Goal: Task Accomplishment & Management: Manage account settings

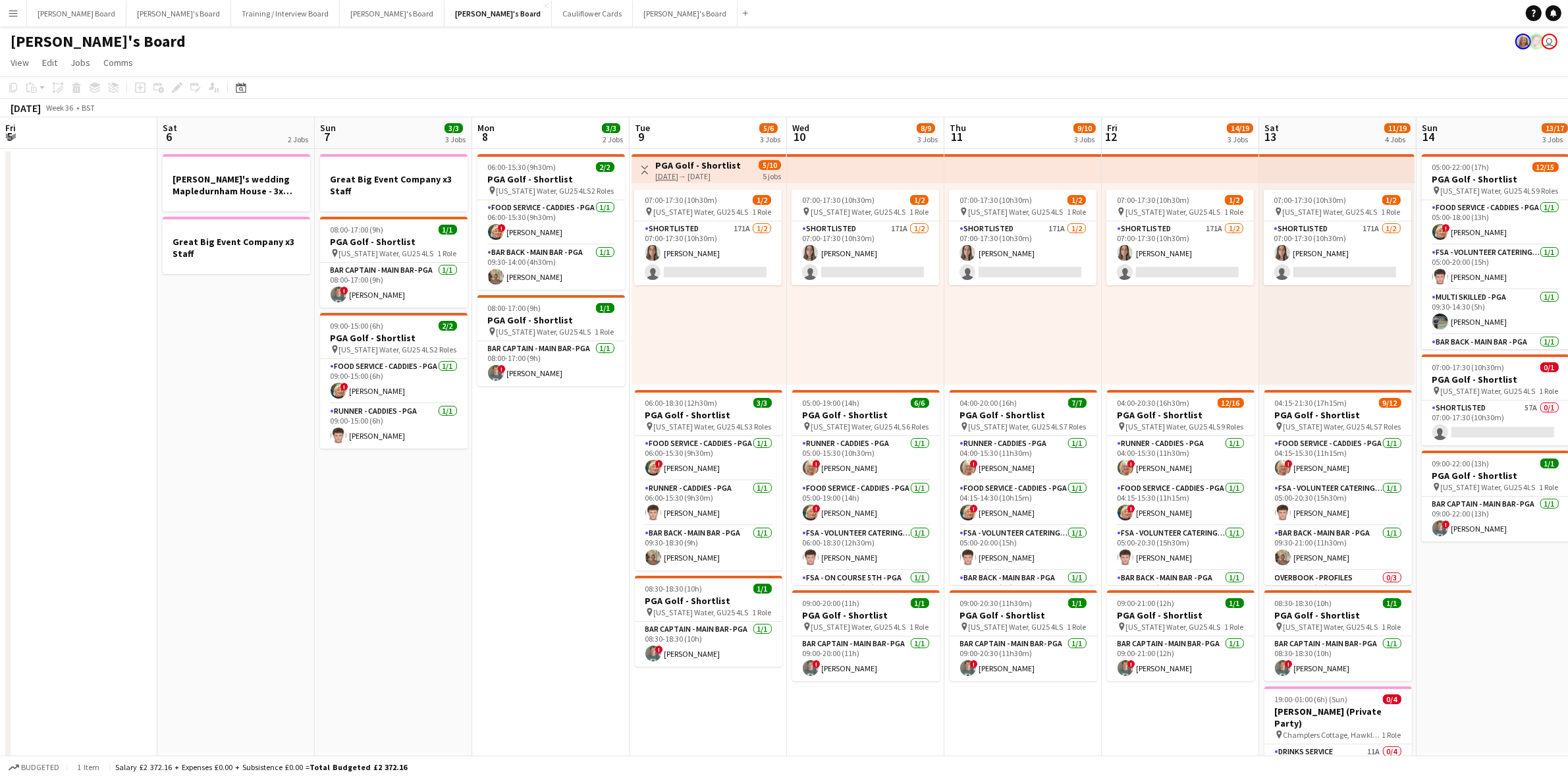
scroll to position [0, 409]
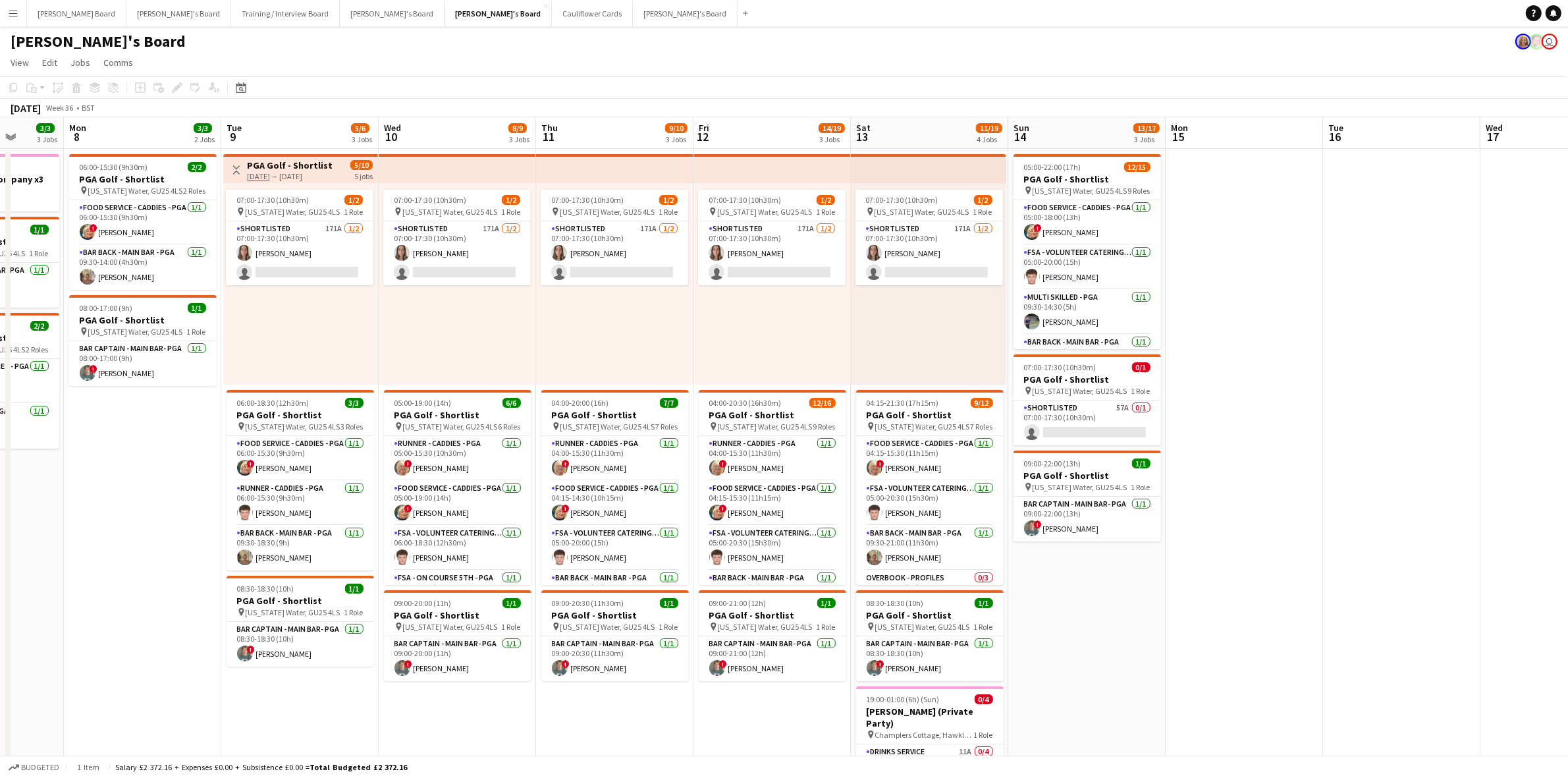
click at [10, 11] on app-icon "Menu" at bounding box center [13, 13] width 10 height 10
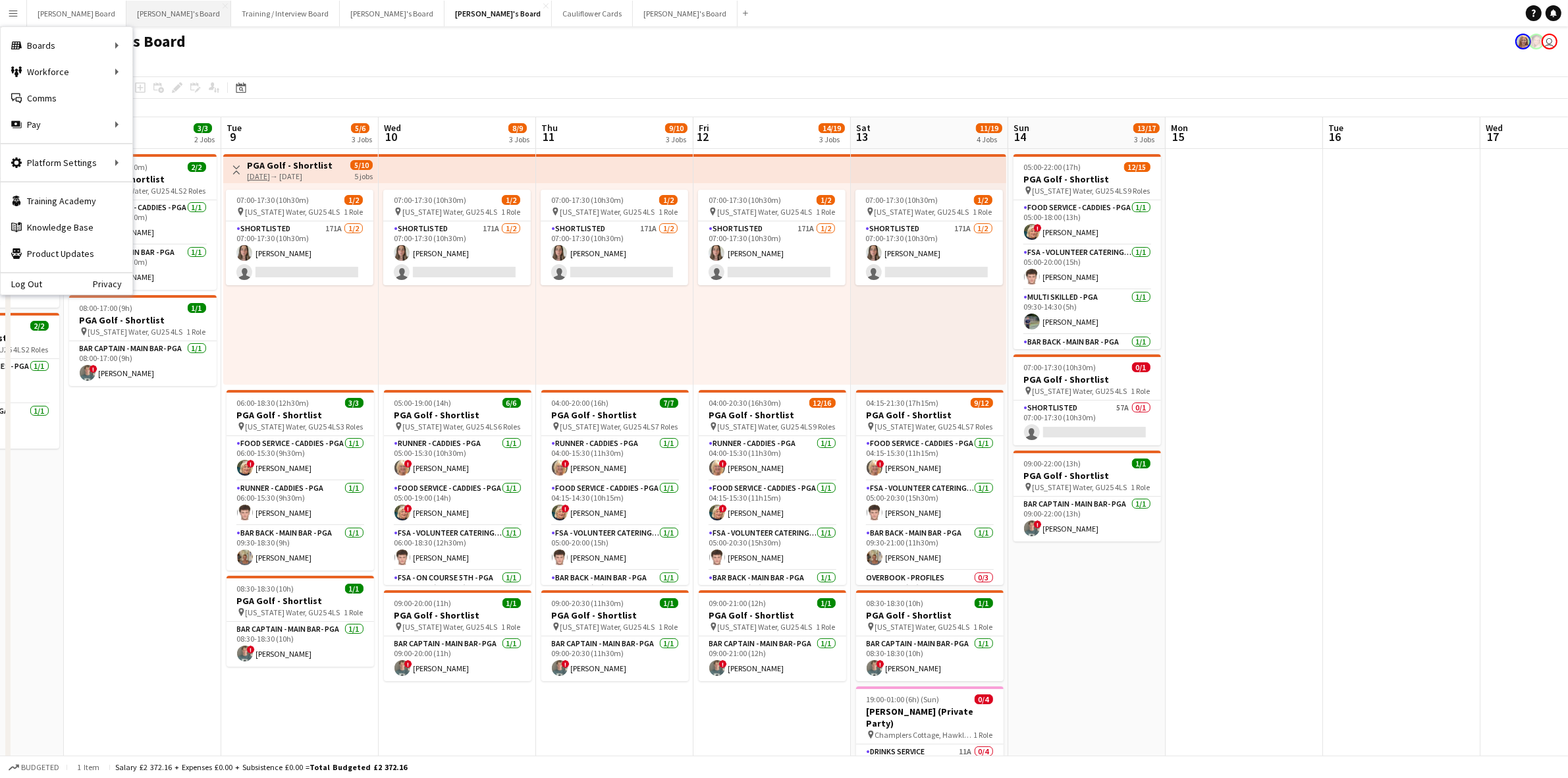
click at [129, 21] on button "Jakub's Board Close" at bounding box center [179, 13] width 105 height 26
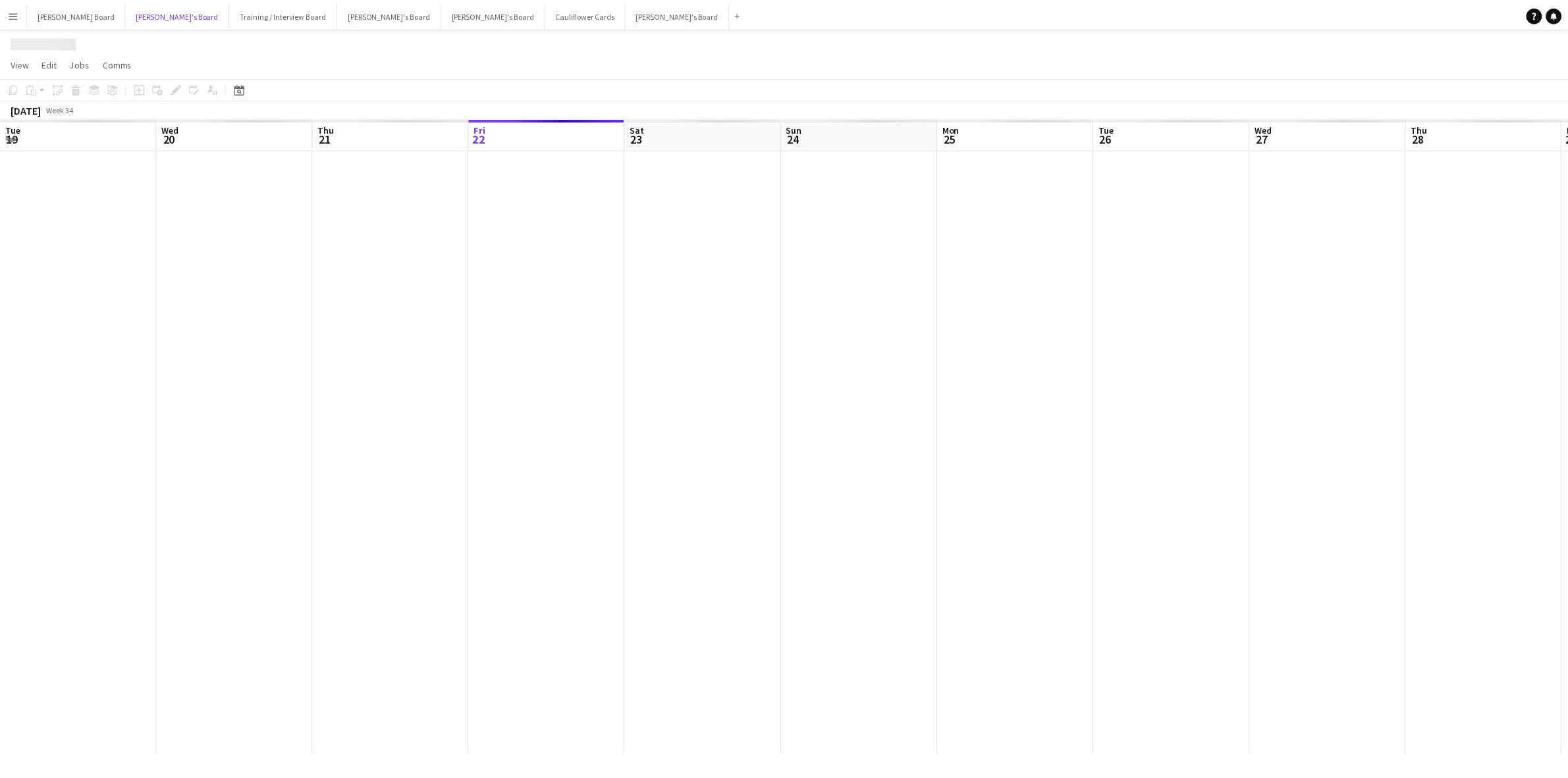
scroll to position [0, 314]
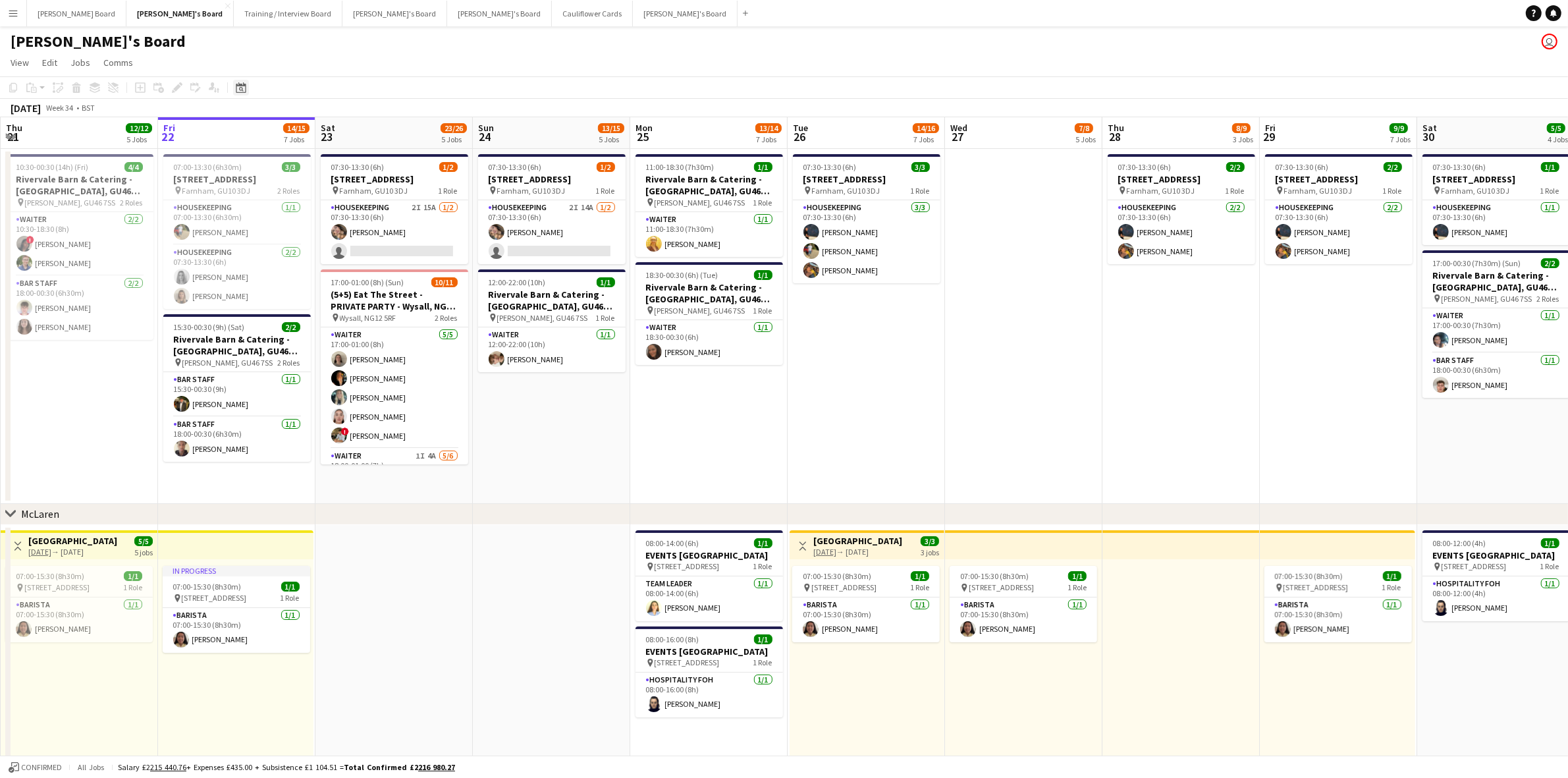
click at [239, 88] on icon at bounding box center [242, 89] width 4 height 4
click at [252, 130] on span "[DATE]" at bounding box center [252, 133] width 24 height 12
click at [259, 198] on span "2024" at bounding box center [249, 200] width 27 height 16
click at [344, 215] on span "DEC" at bounding box center [340, 217] width 27 height 16
click at [298, 256] on span "26" at bounding box center [295, 255] width 16 height 16
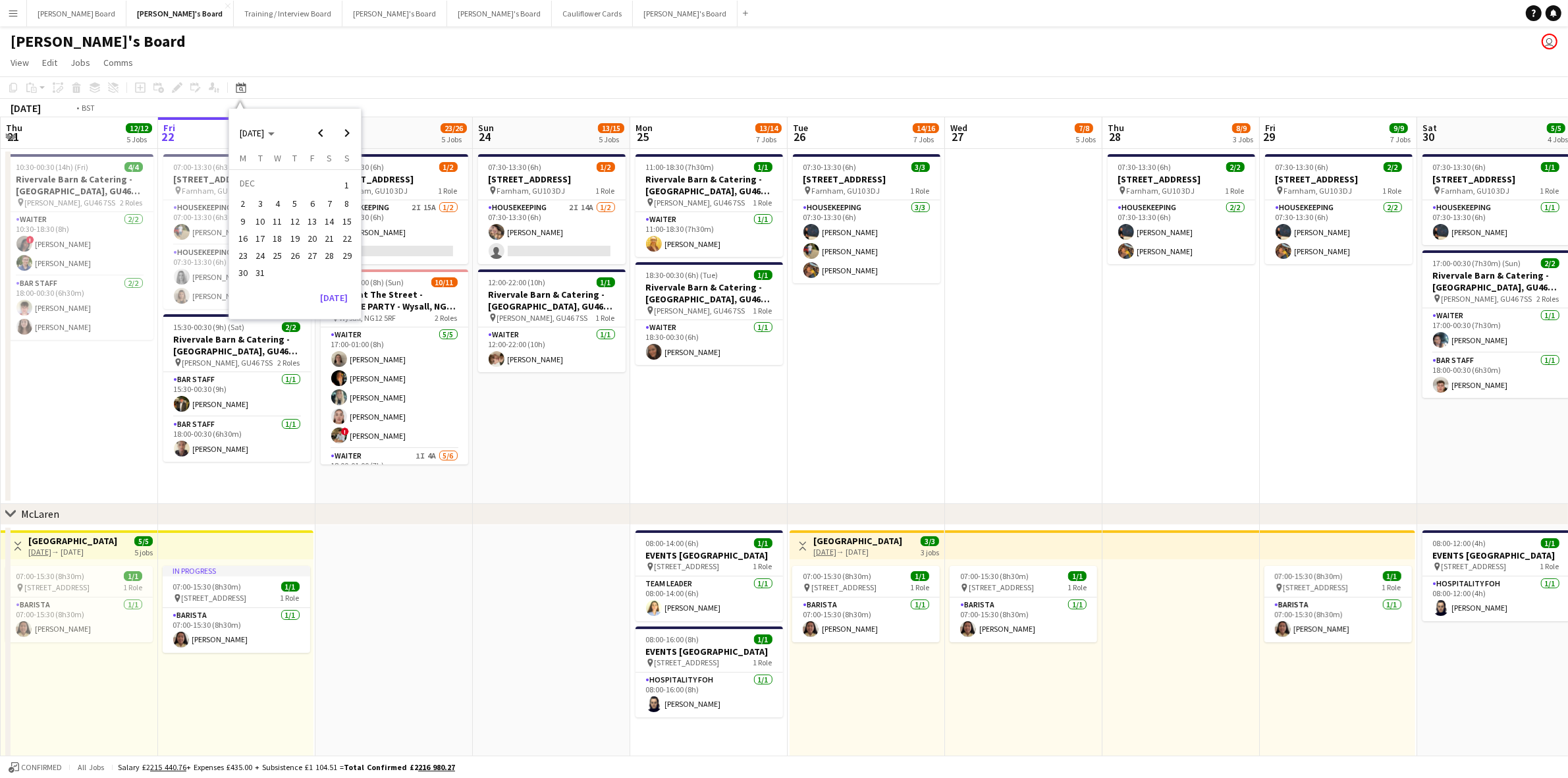
scroll to position [0, 452]
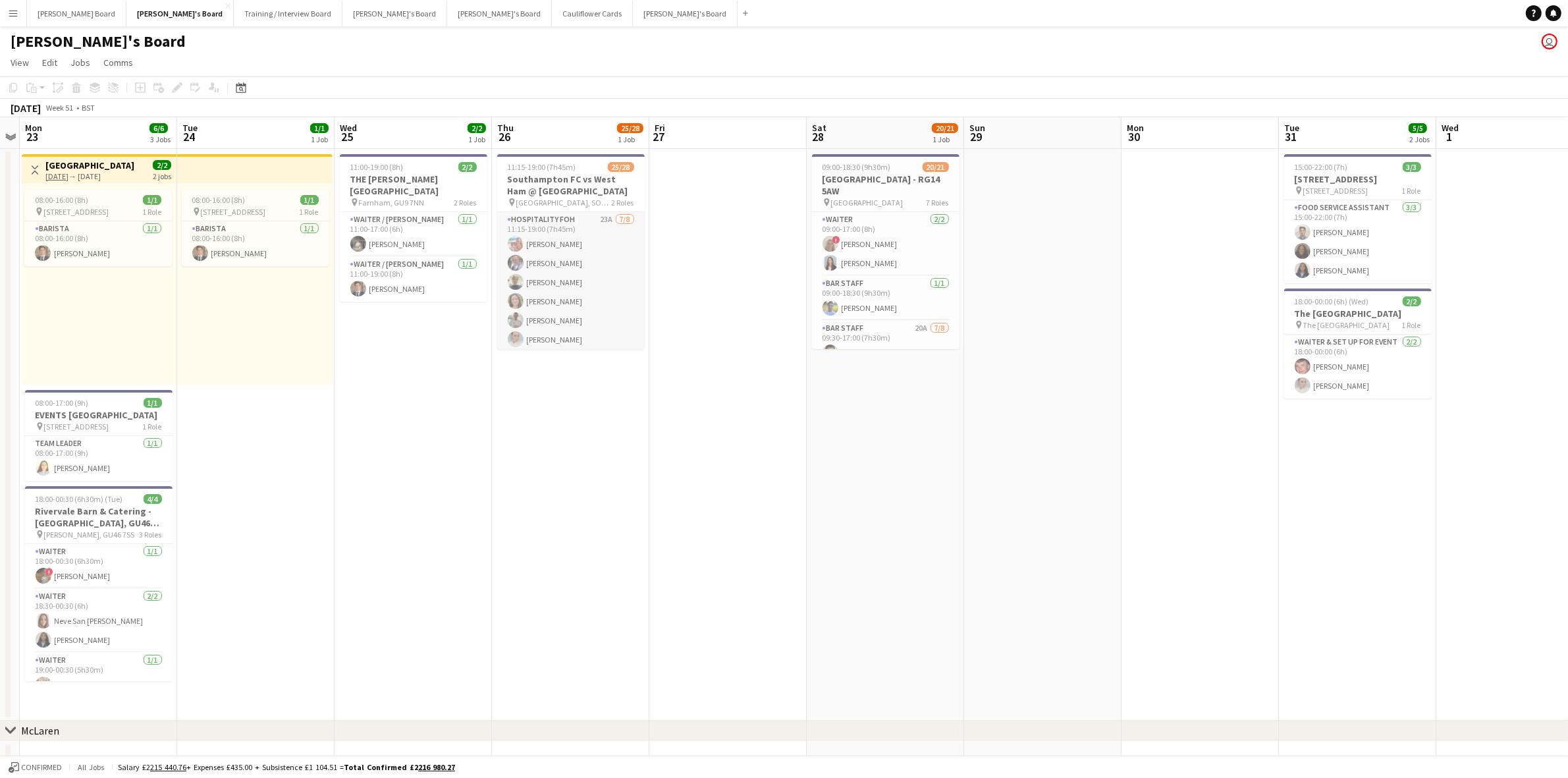
click at [580, 245] on app-card-role "Hospitality FOH 23A 7/8 11:15-19:00 (7h45m) Freya Lillywhite Robin Jones Emma H…" at bounding box center [571, 301] width 148 height 179
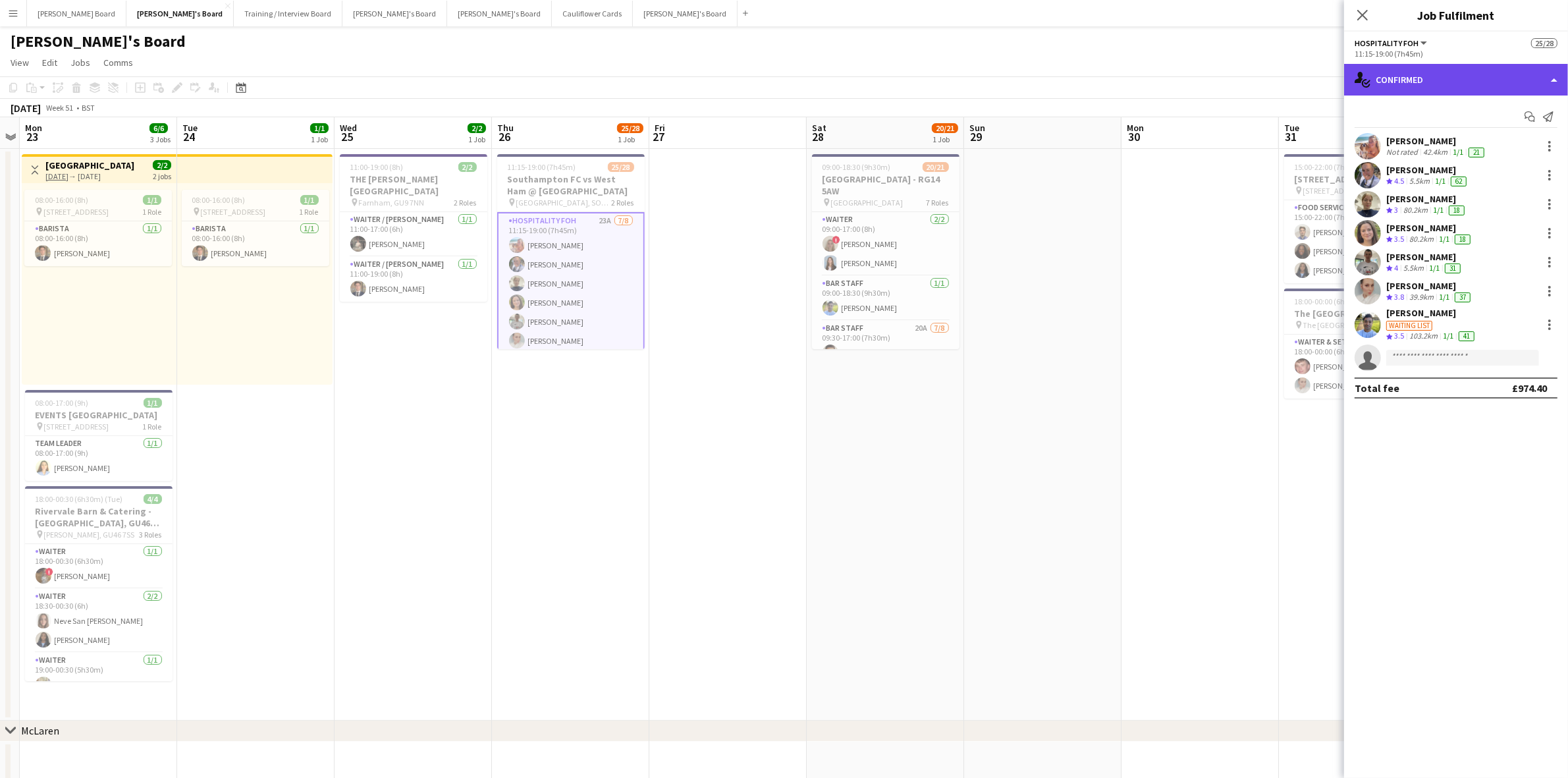
click at [1394, 81] on div "single-neutral-actions-check-2 Confirmed" at bounding box center [1456, 79] width 224 height 32
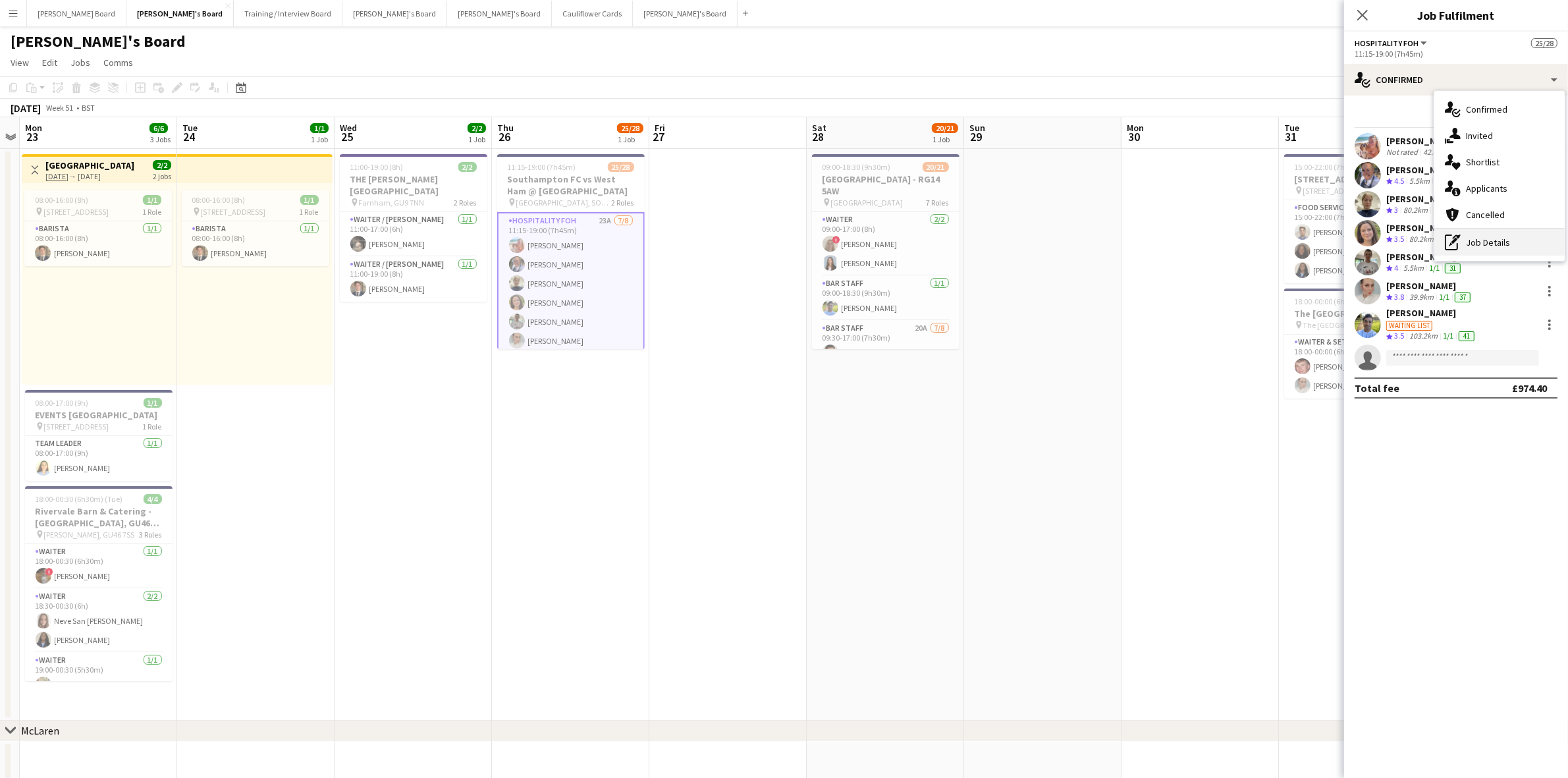
click at [1513, 251] on div "pen-write Job Details" at bounding box center [1499, 242] width 130 height 27
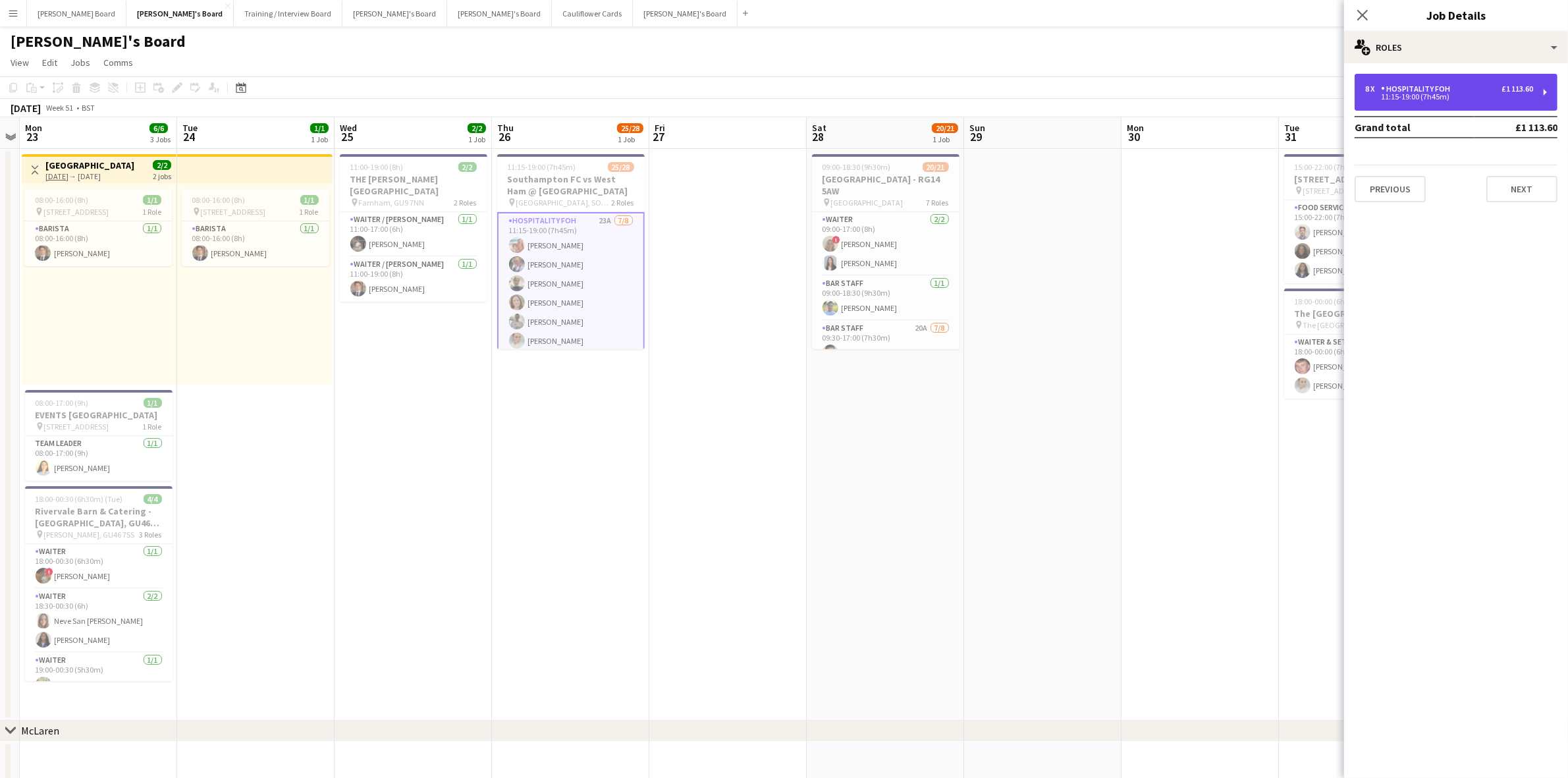
drag, startPoint x: 1462, startPoint y: 104, endPoint x: 1456, endPoint y: 107, distance: 6.7
click at [1461, 104] on div "8 x Hospitality FOH £1 113.60 11:15-19:00 (7h45m)" at bounding box center [1456, 92] width 203 height 37
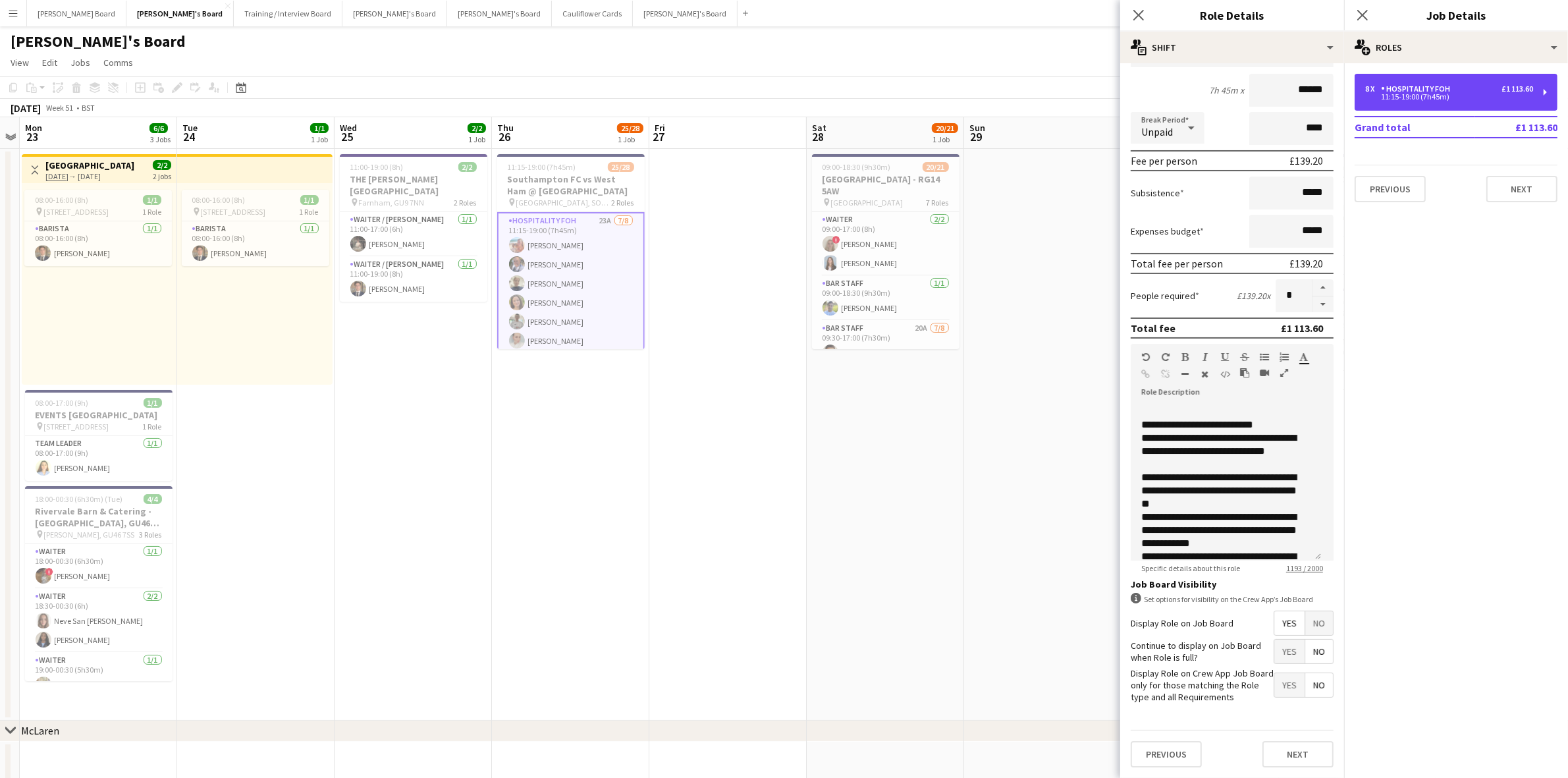
scroll to position [247, 0]
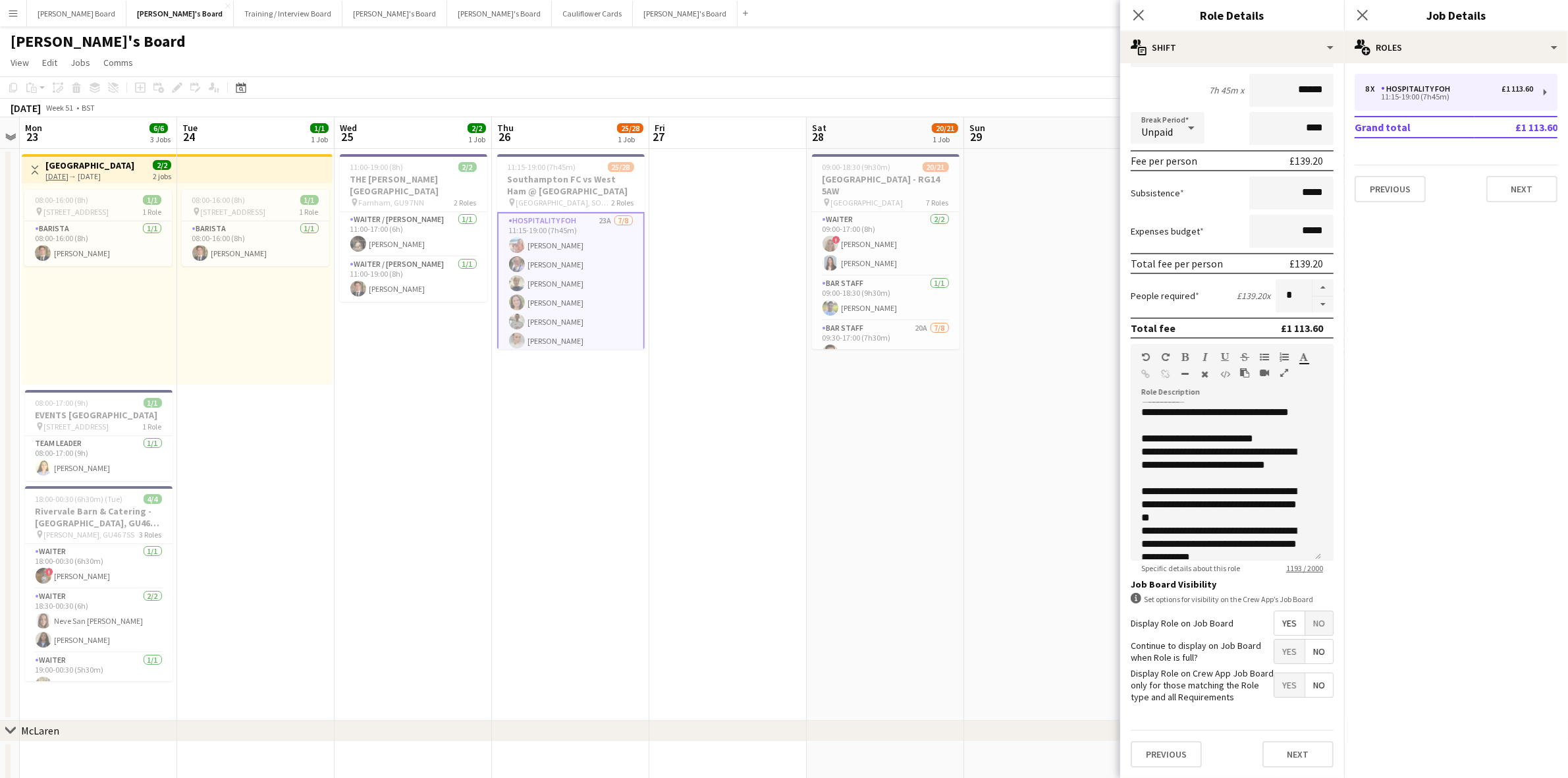
drag, startPoint x: 624, startPoint y: 468, endPoint x: 380, endPoint y: 315, distance: 288.0
click at [623, 463] on app-date-cell "11:15-19:00 (7h45m) 25/28 Southampton FC vs West Ham @ St Mary's Stadium, SO14 …" at bounding box center [570, 434] width 157 height 572
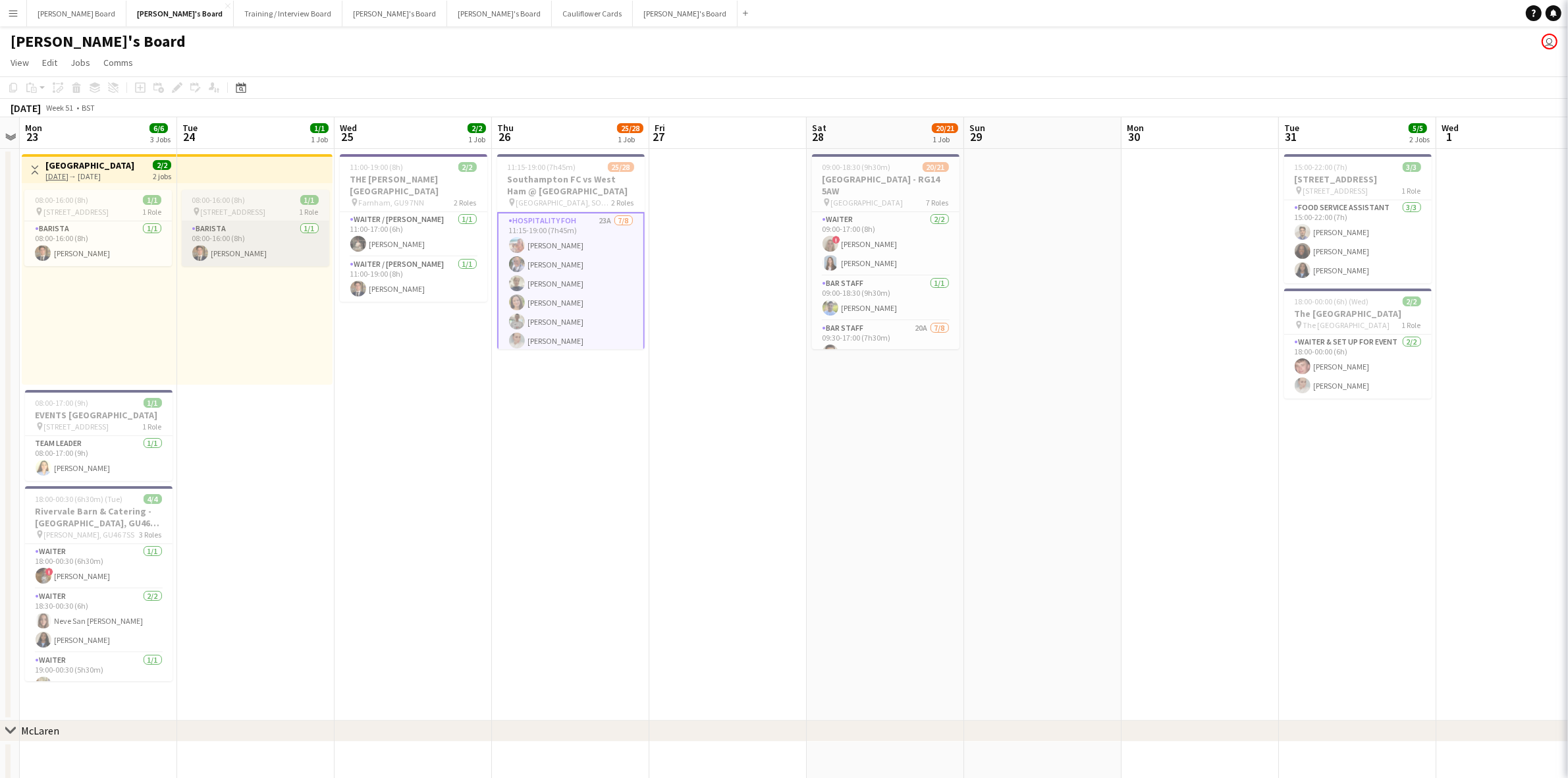
scroll to position [0, 453]
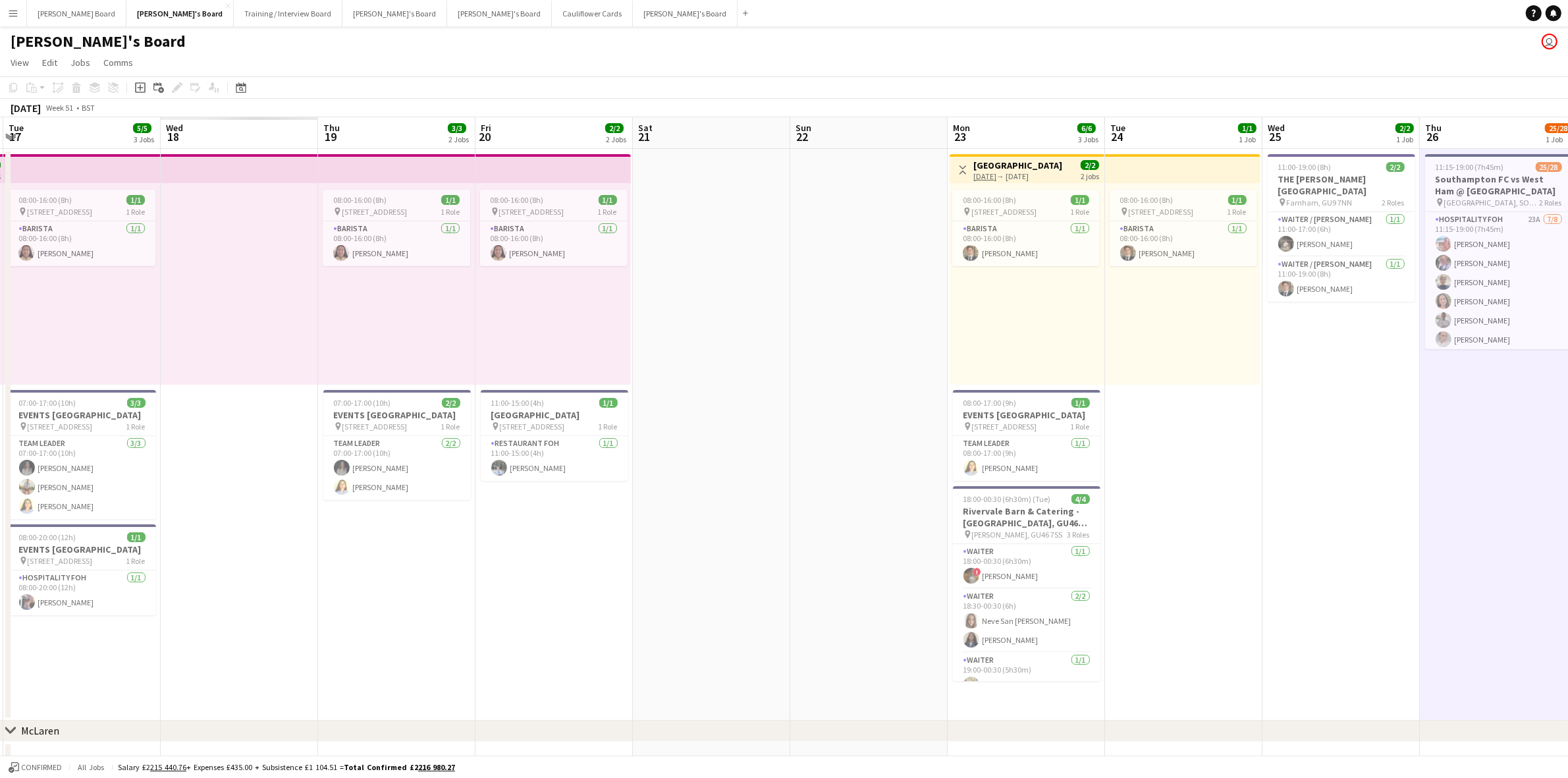
drag, startPoint x: 146, startPoint y: 257, endPoint x: 735, endPoint y: 317, distance: 592.0
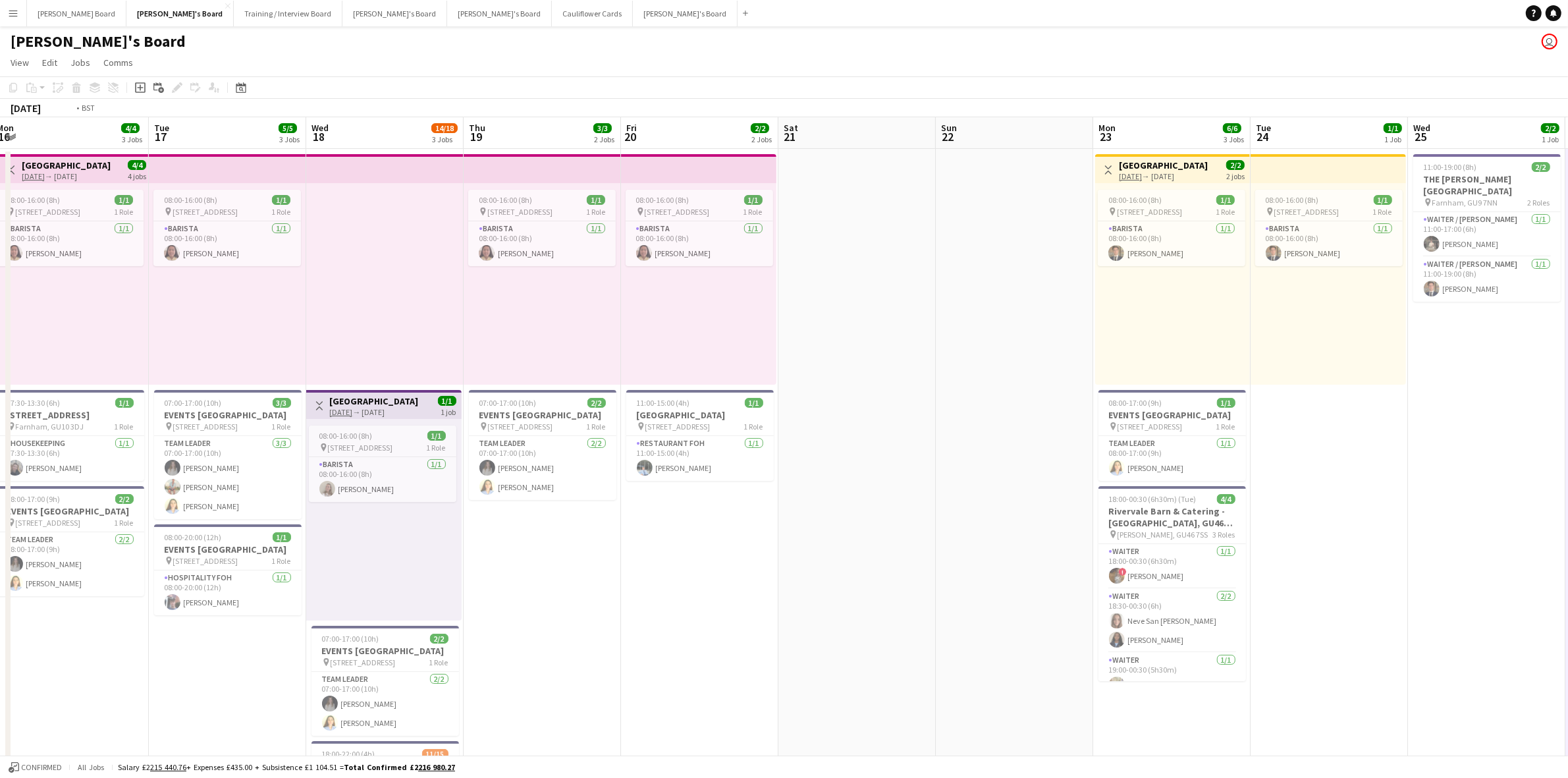
scroll to position [0, 0]
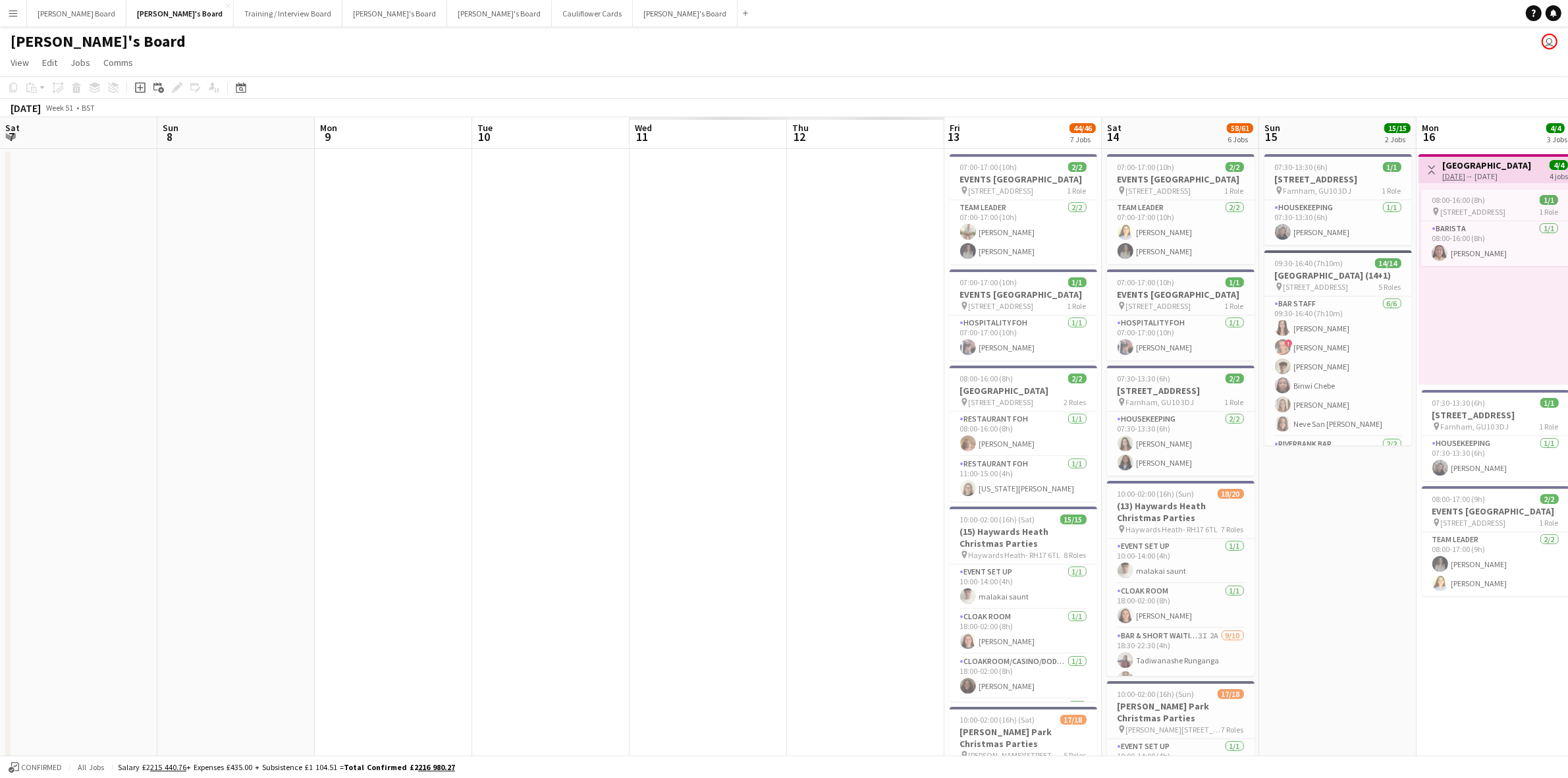
drag, startPoint x: 117, startPoint y: 643, endPoint x: 1295, endPoint y: 629, distance: 1178.1
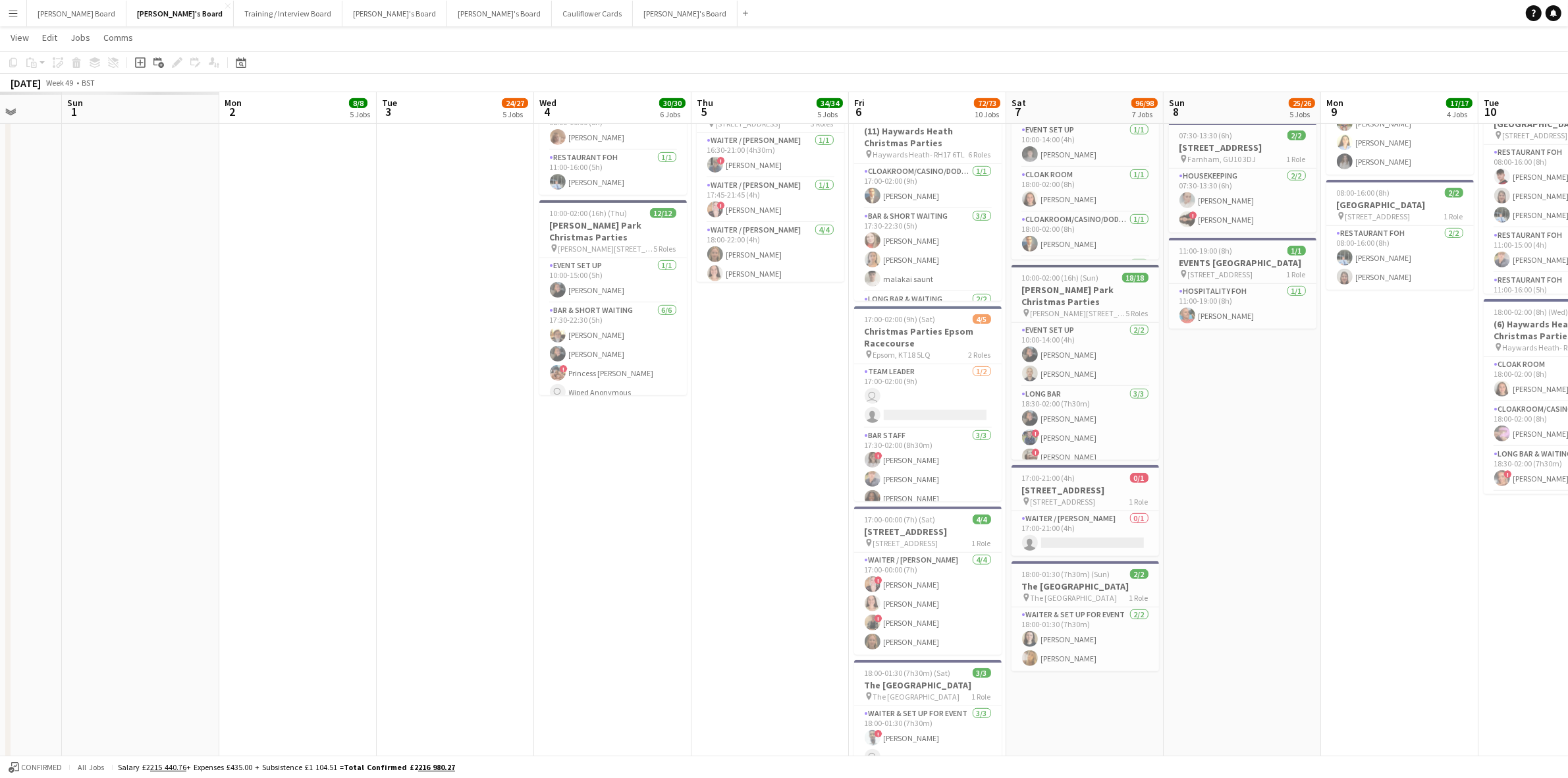
scroll to position [0, 315]
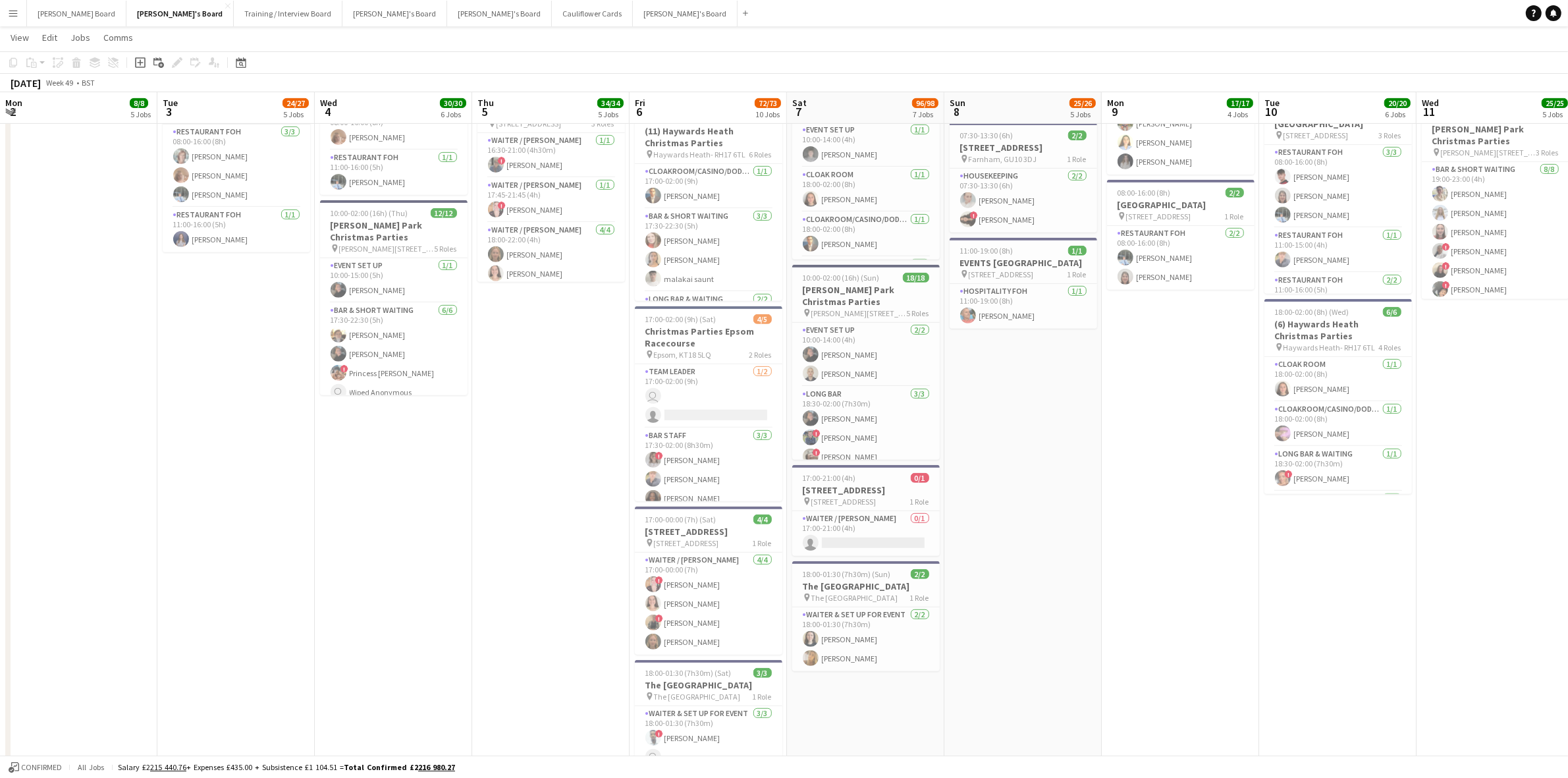
drag, startPoint x: 61, startPoint y: 476, endPoint x: 1162, endPoint y: 529, distance: 1102.3
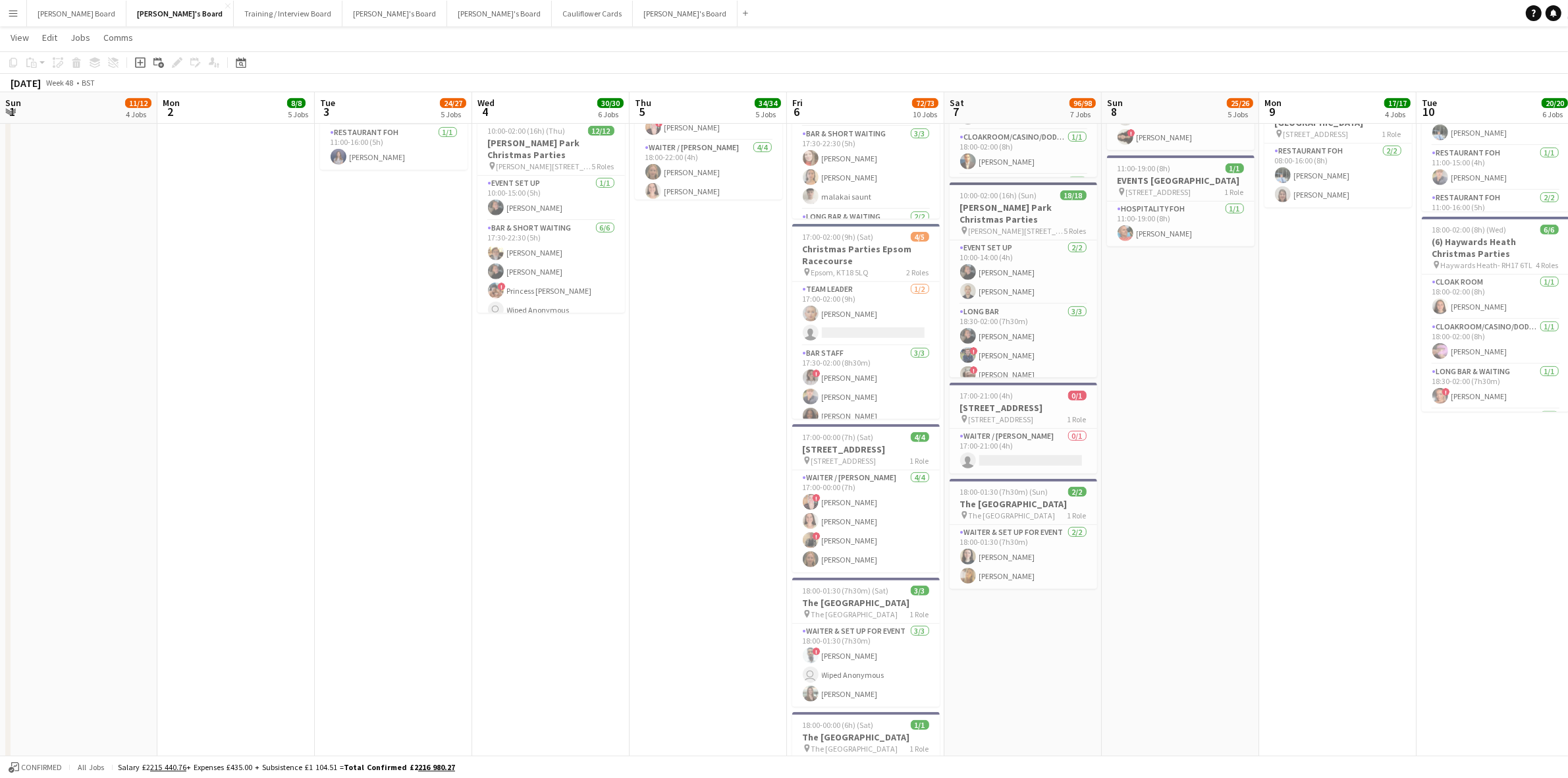
scroll to position [0, 0]
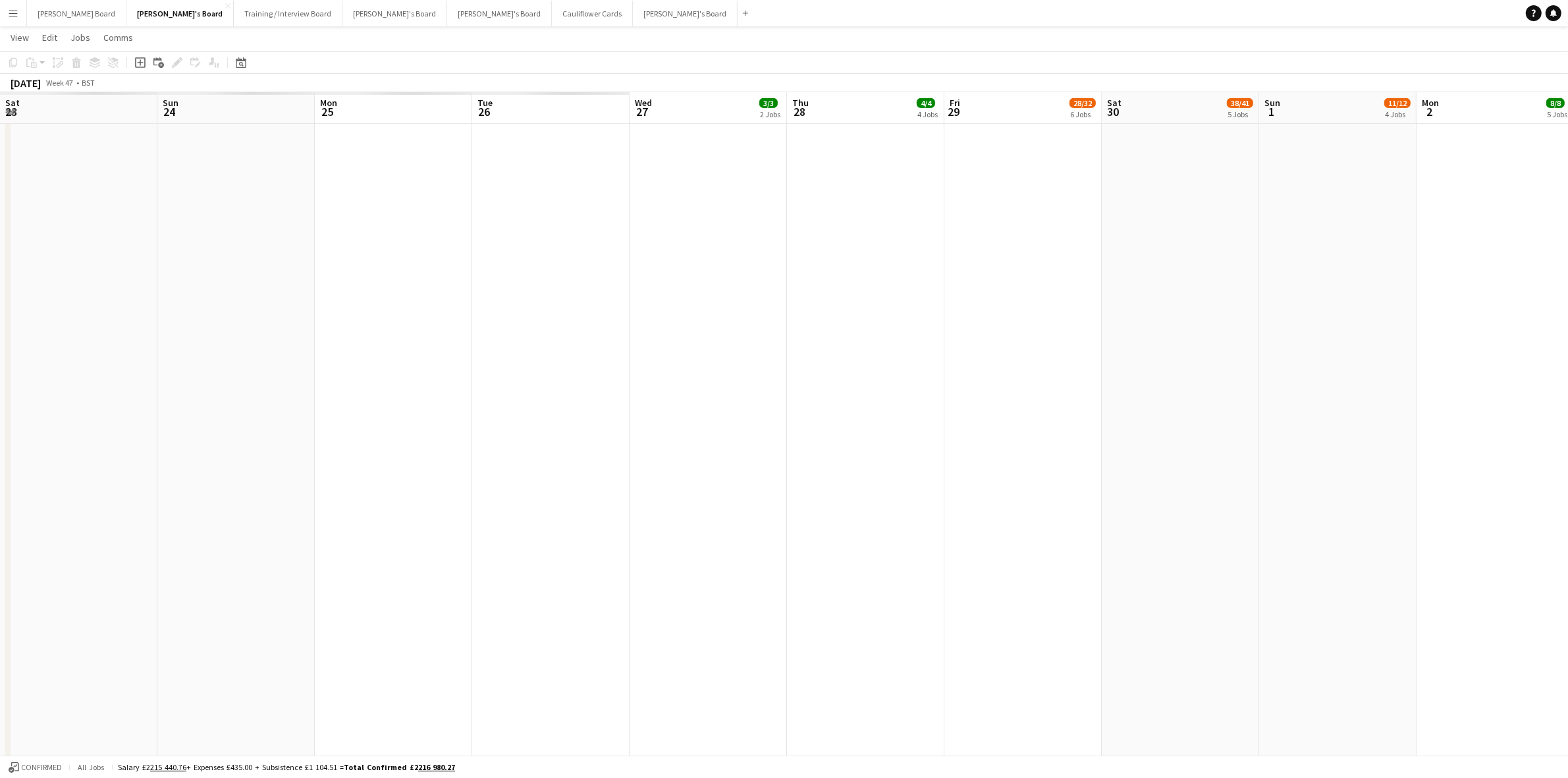
drag, startPoint x: 102, startPoint y: 375, endPoint x: 781, endPoint y: 443, distance: 682.4
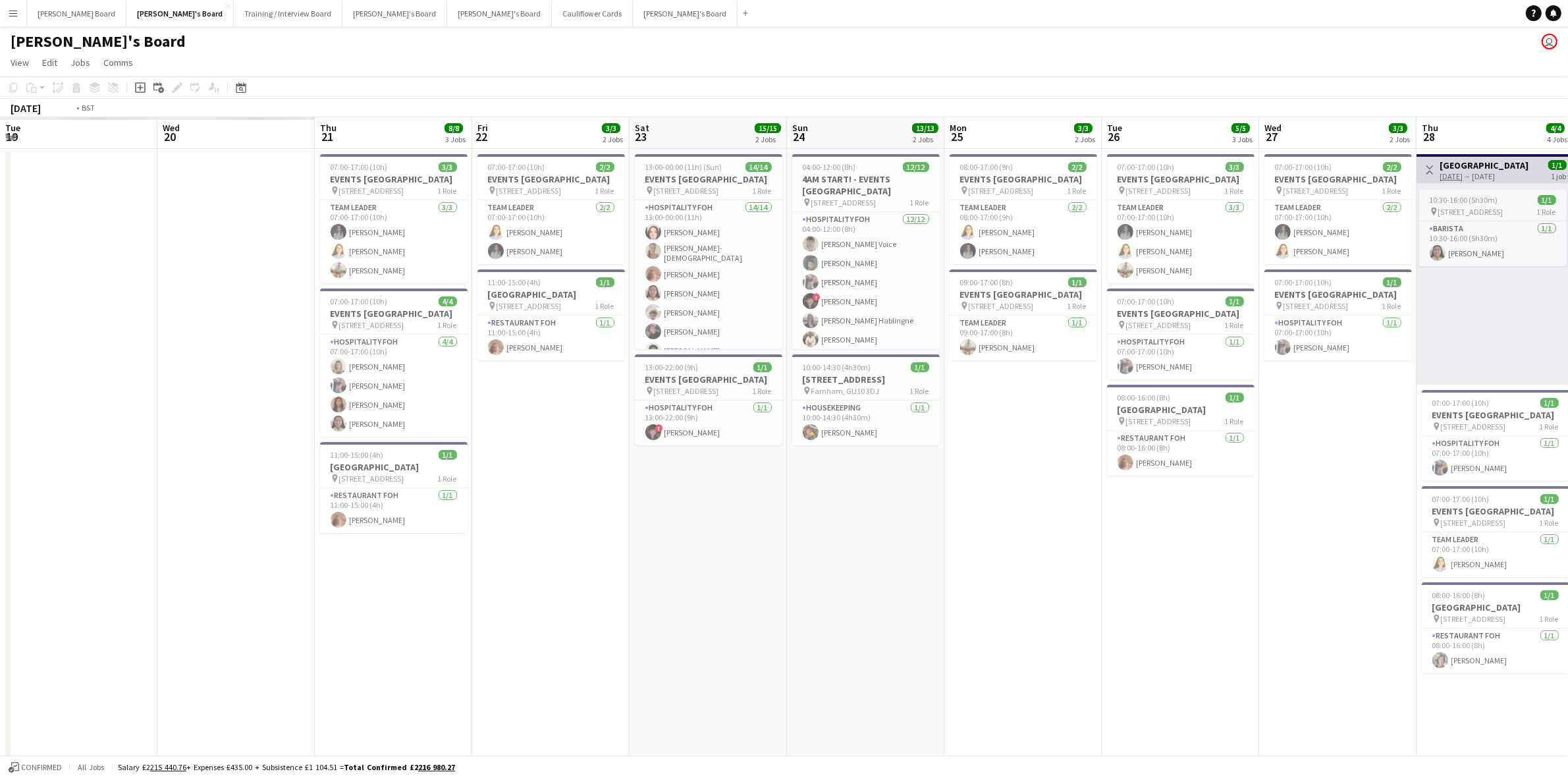
drag, startPoint x: 194, startPoint y: 543, endPoint x: 1296, endPoint y: 522, distance: 1102.2
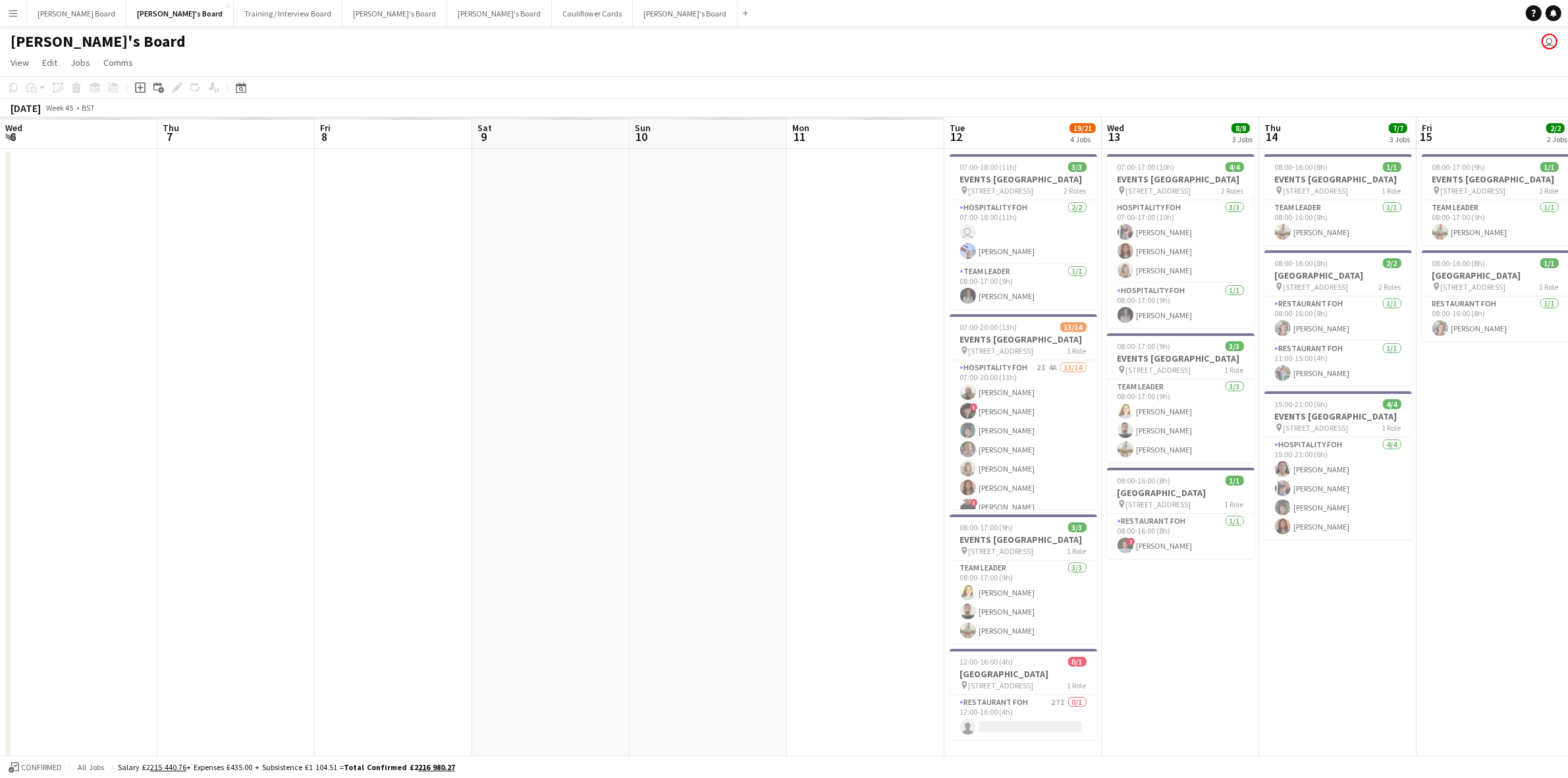
drag, startPoint x: 178, startPoint y: 436, endPoint x: 1579, endPoint y: 436, distance: 1401.0
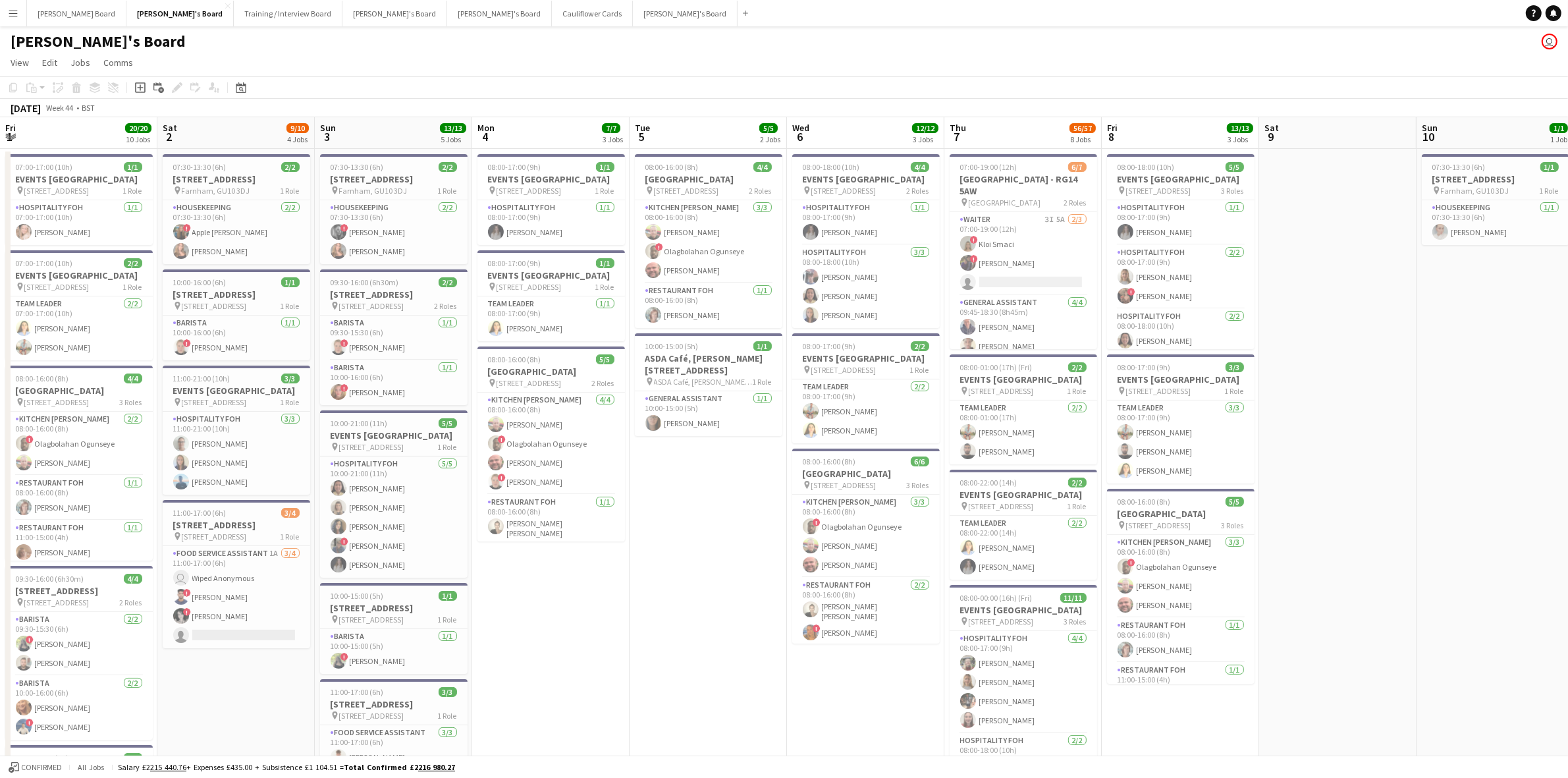
scroll to position [0, 314]
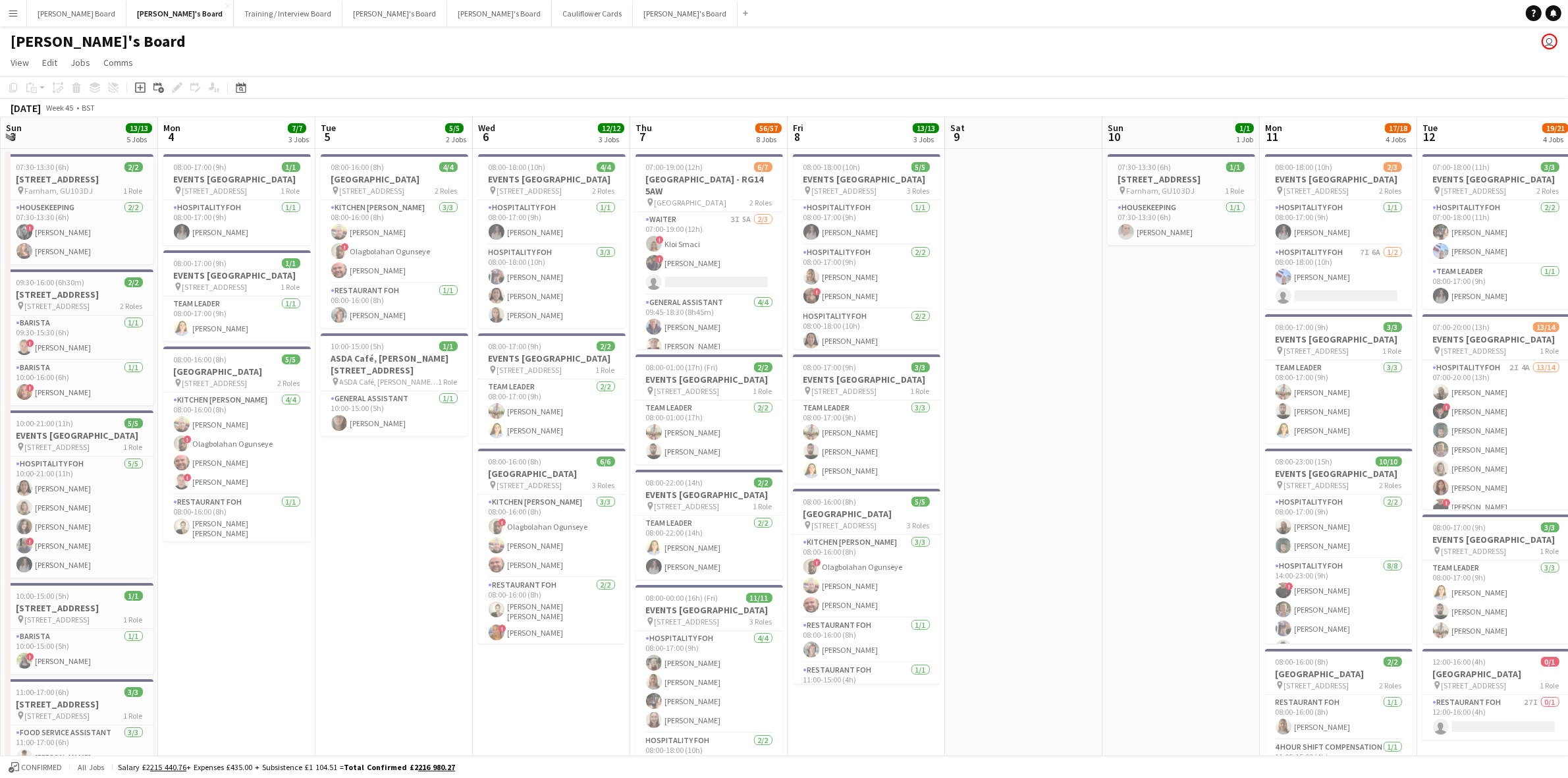
drag, startPoint x: 270, startPoint y: 457, endPoint x: 1579, endPoint y: 486, distance: 1309.3
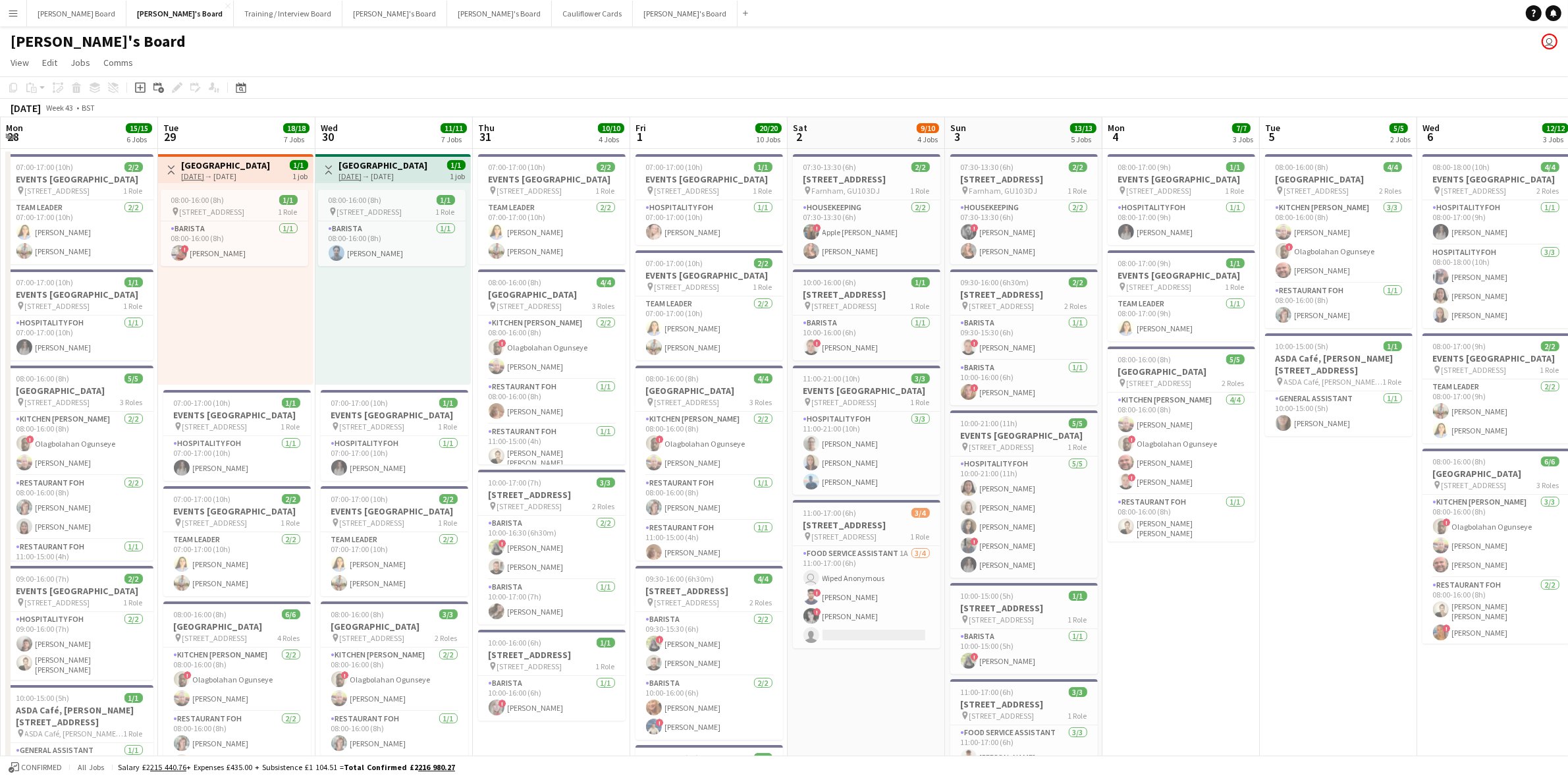
drag, startPoint x: 522, startPoint y: 518, endPoint x: 1579, endPoint y: 514, distance: 1057.0
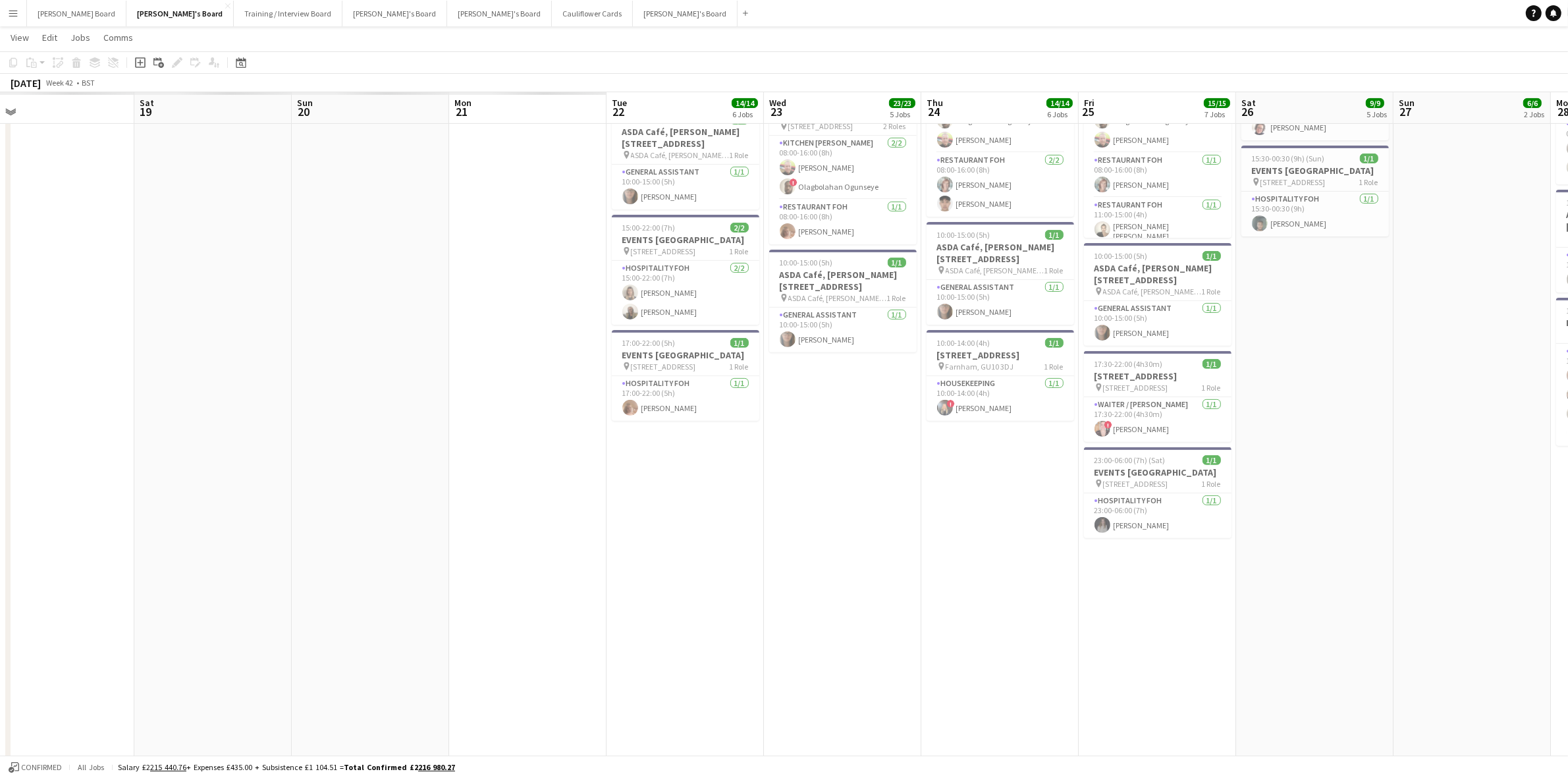
scroll to position [0, 446]
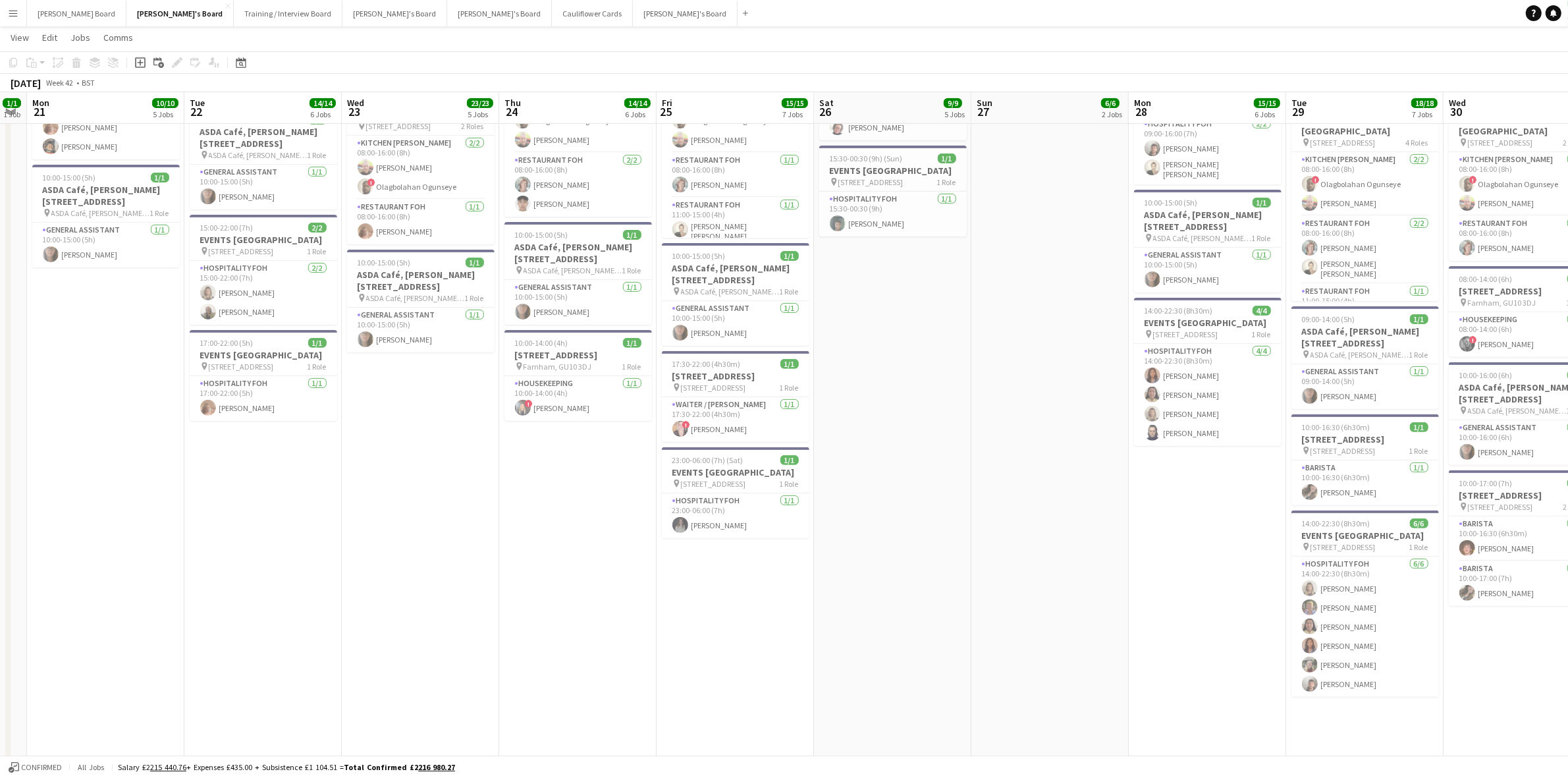
drag, startPoint x: 38, startPoint y: 536, endPoint x: 1162, endPoint y: 544, distance: 1124.0
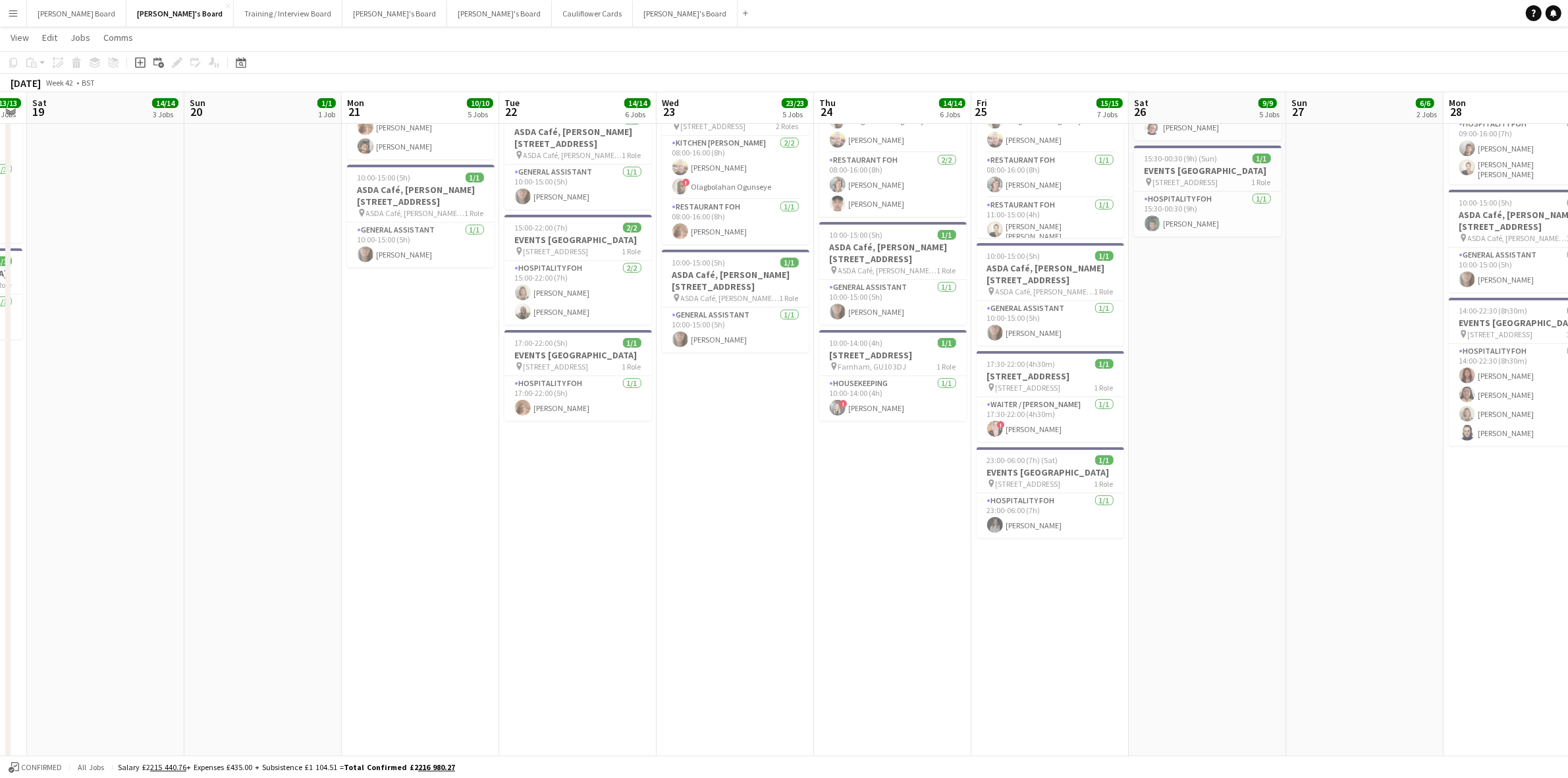
scroll to position [0, 0]
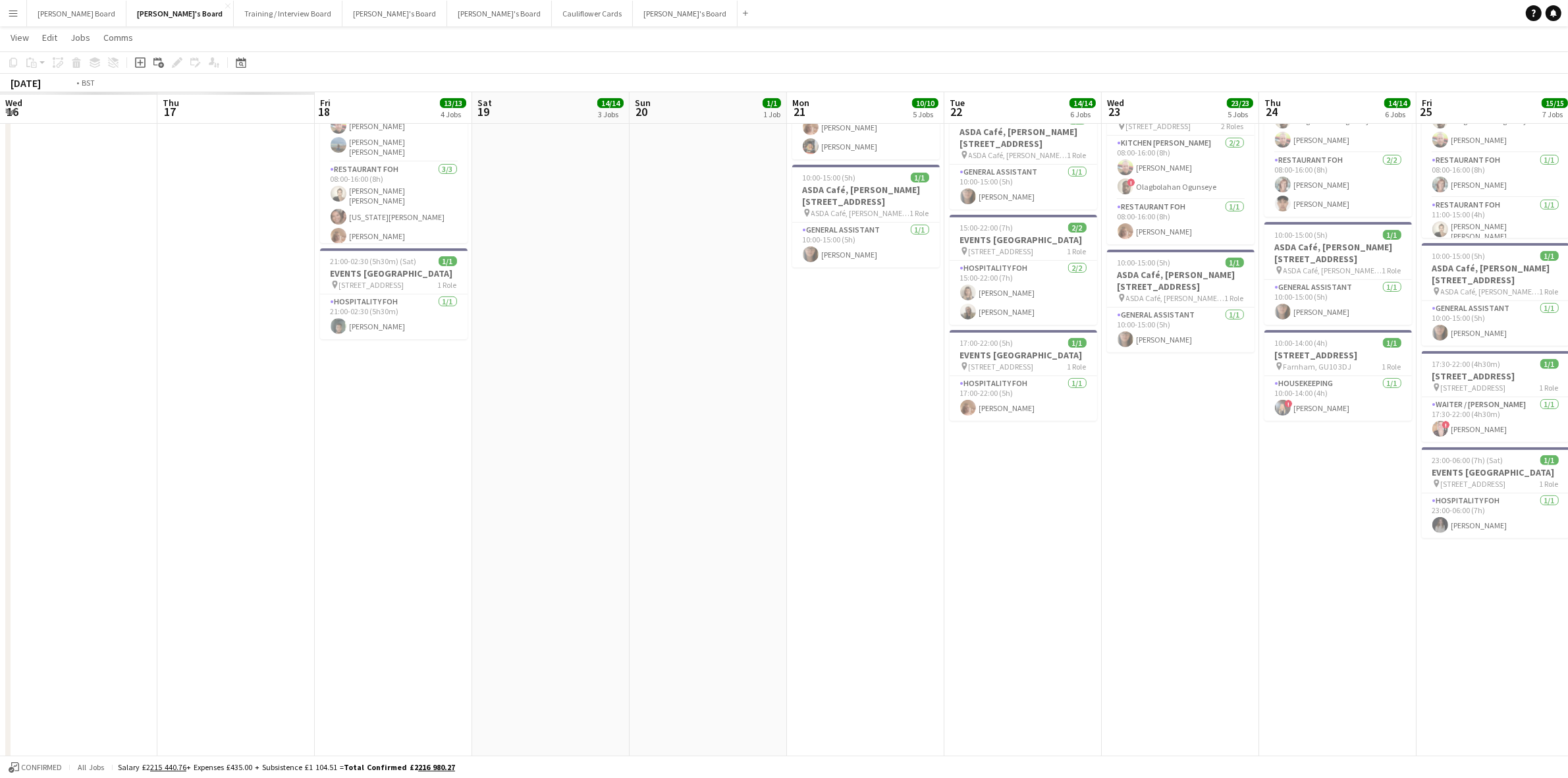
drag, startPoint x: 104, startPoint y: 579, endPoint x: 1263, endPoint y: 639, distance: 1160.6
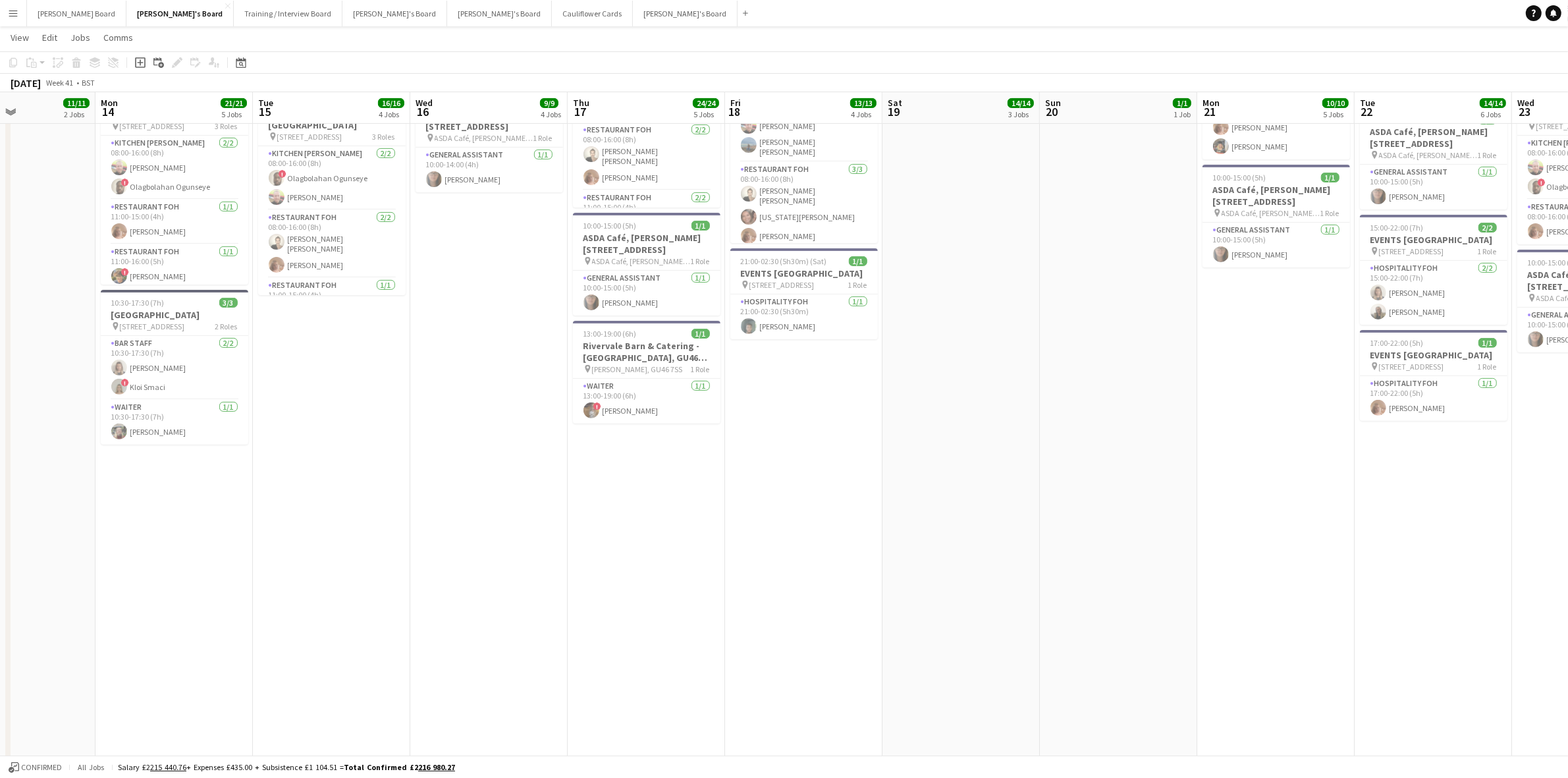
scroll to position [0, 330]
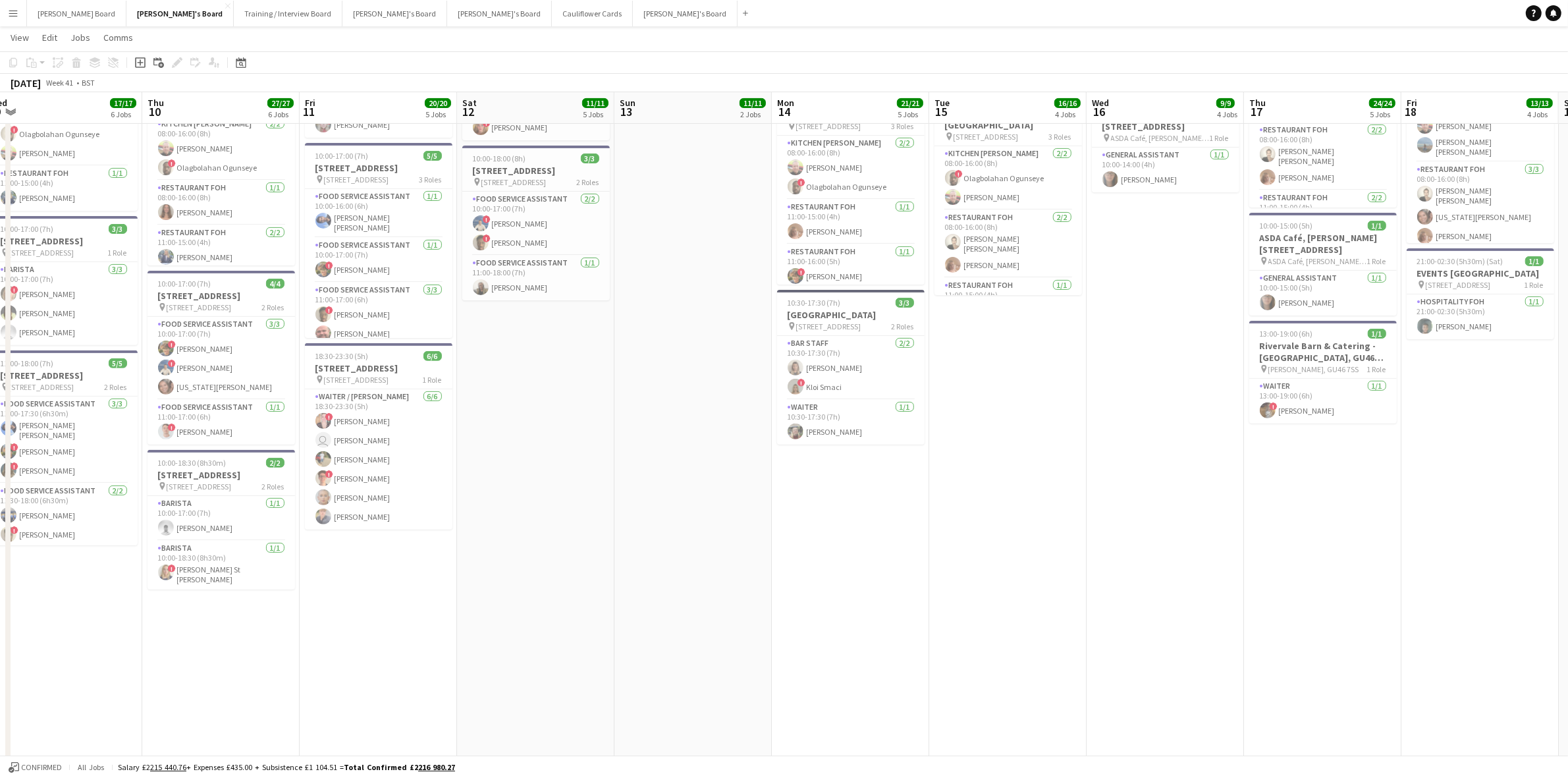
drag, startPoint x: 500, startPoint y: 476, endPoint x: 998, endPoint y: 507, distance: 499.0
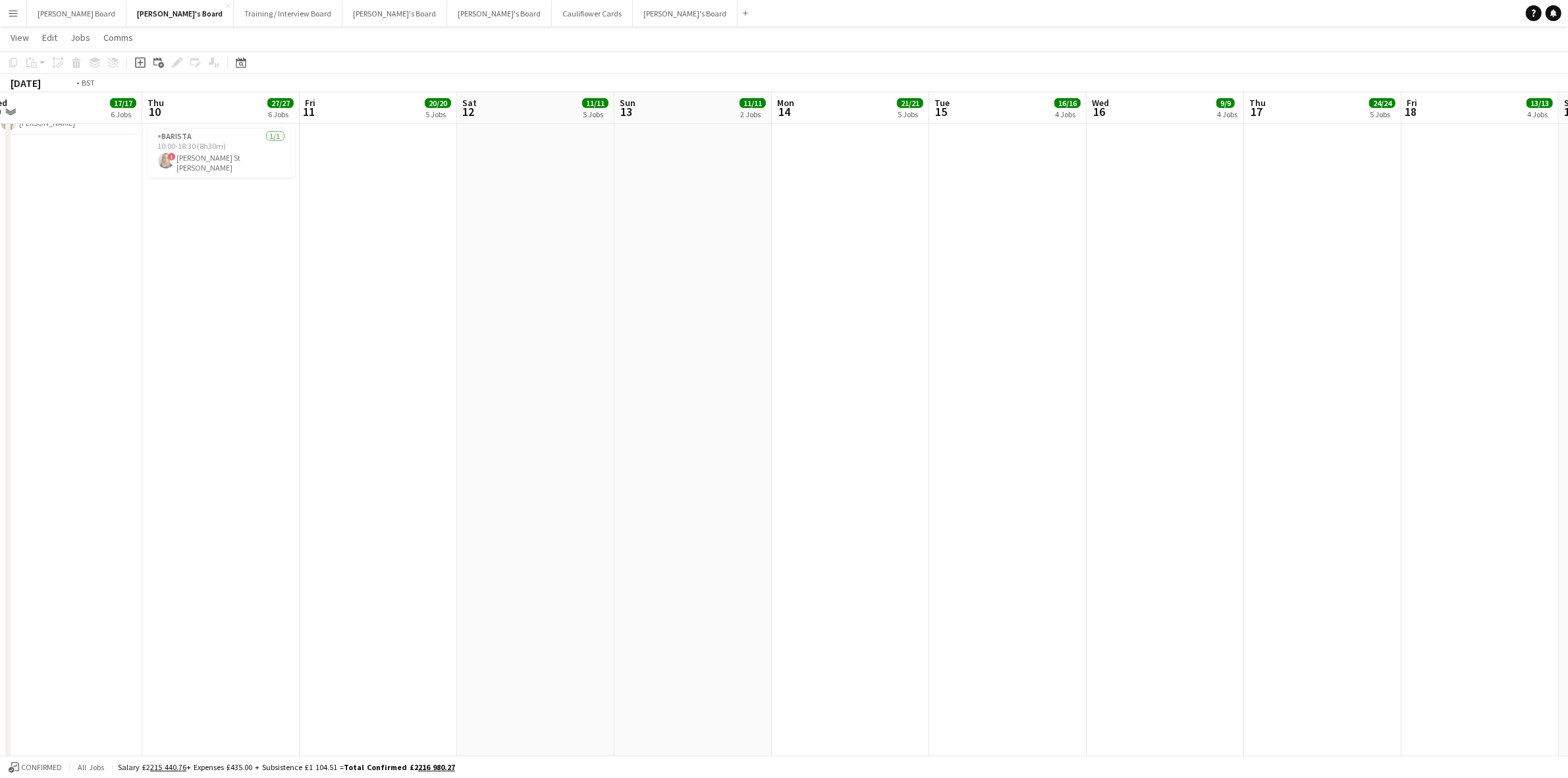
scroll to position [0, 314]
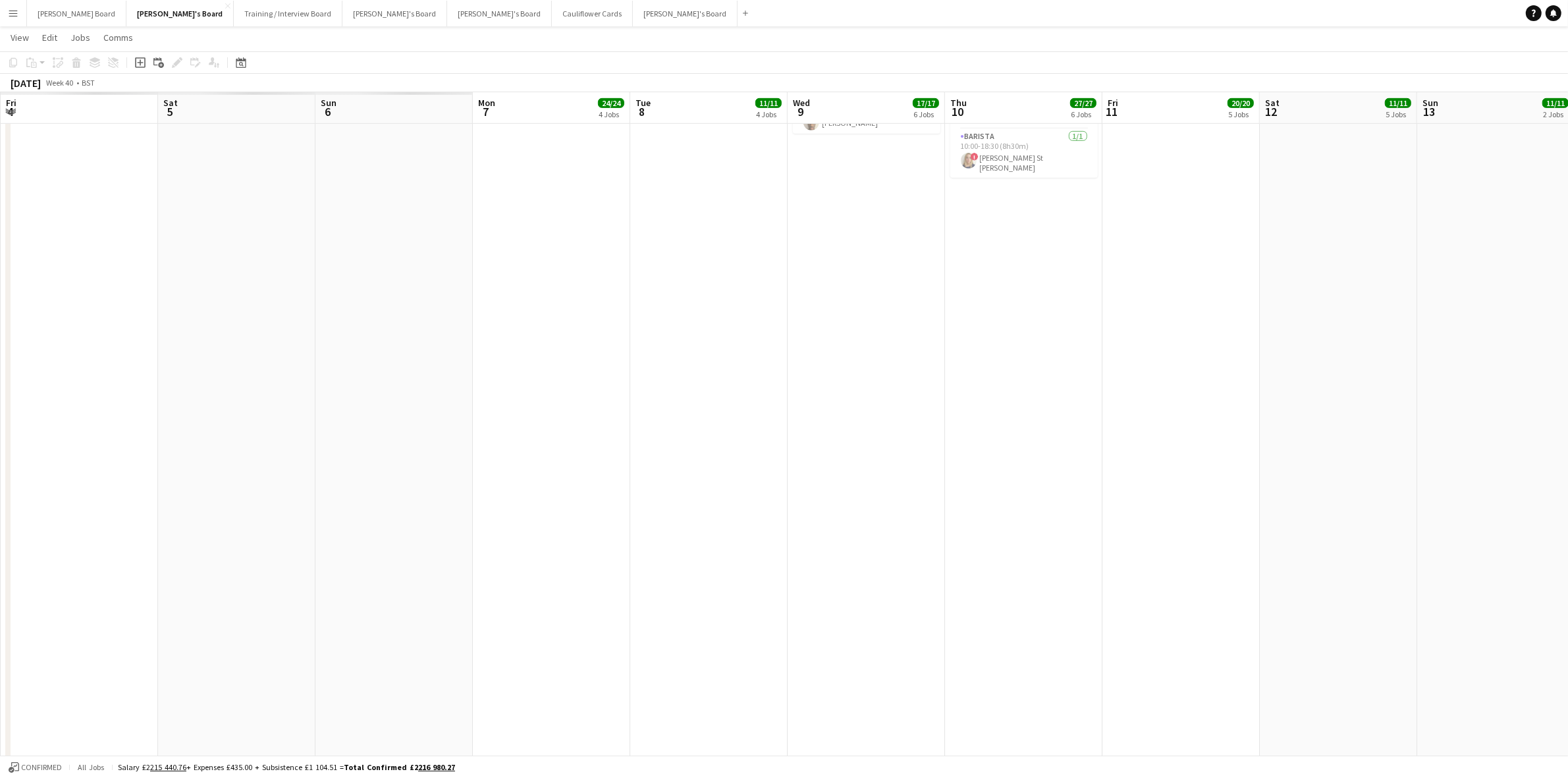
drag, startPoint x: 274, startPoint y: 482, endPoint x: 1579, endPoint y: 557, distance: 1307.2
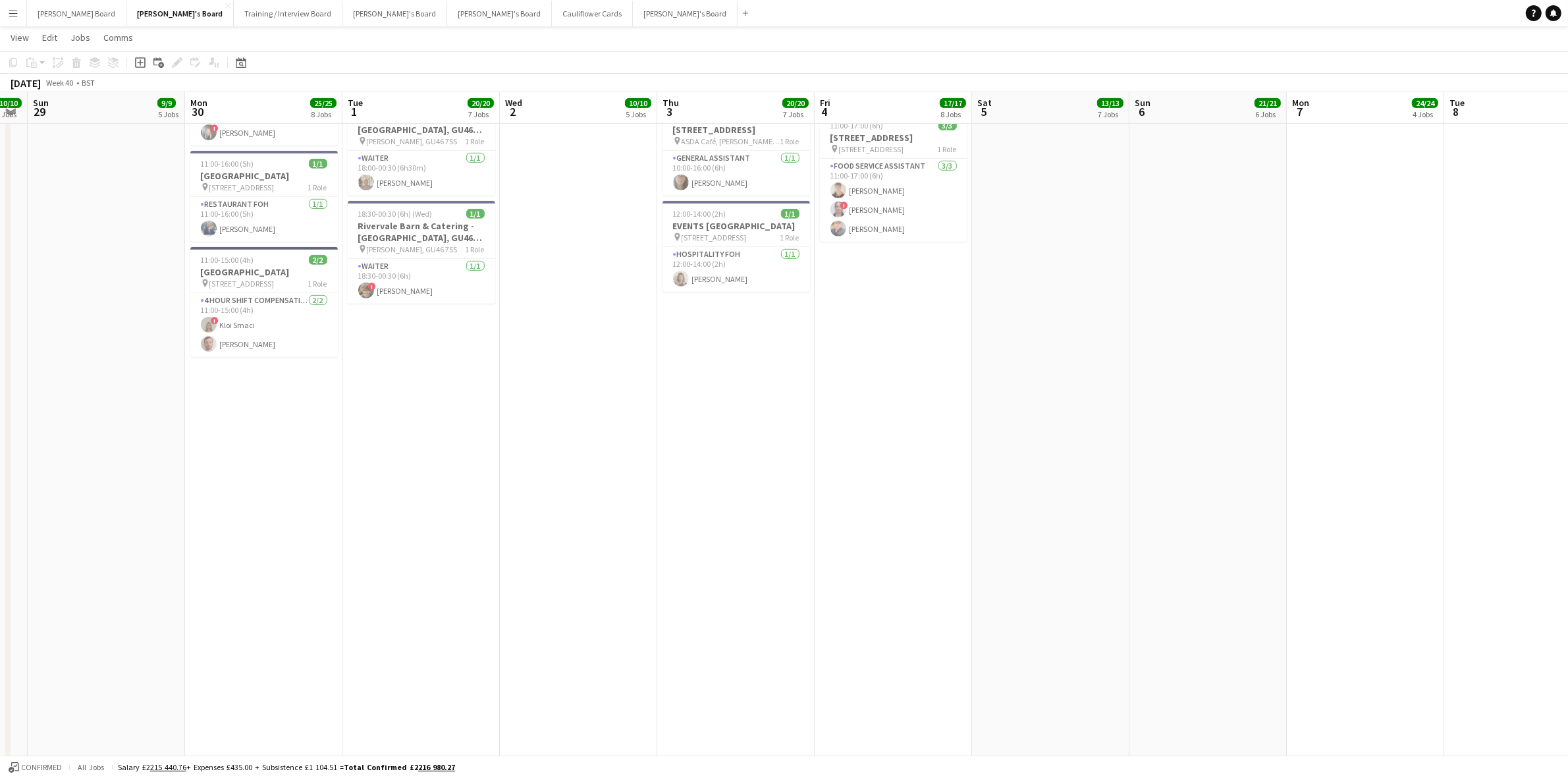
scroll to position [0, 409]
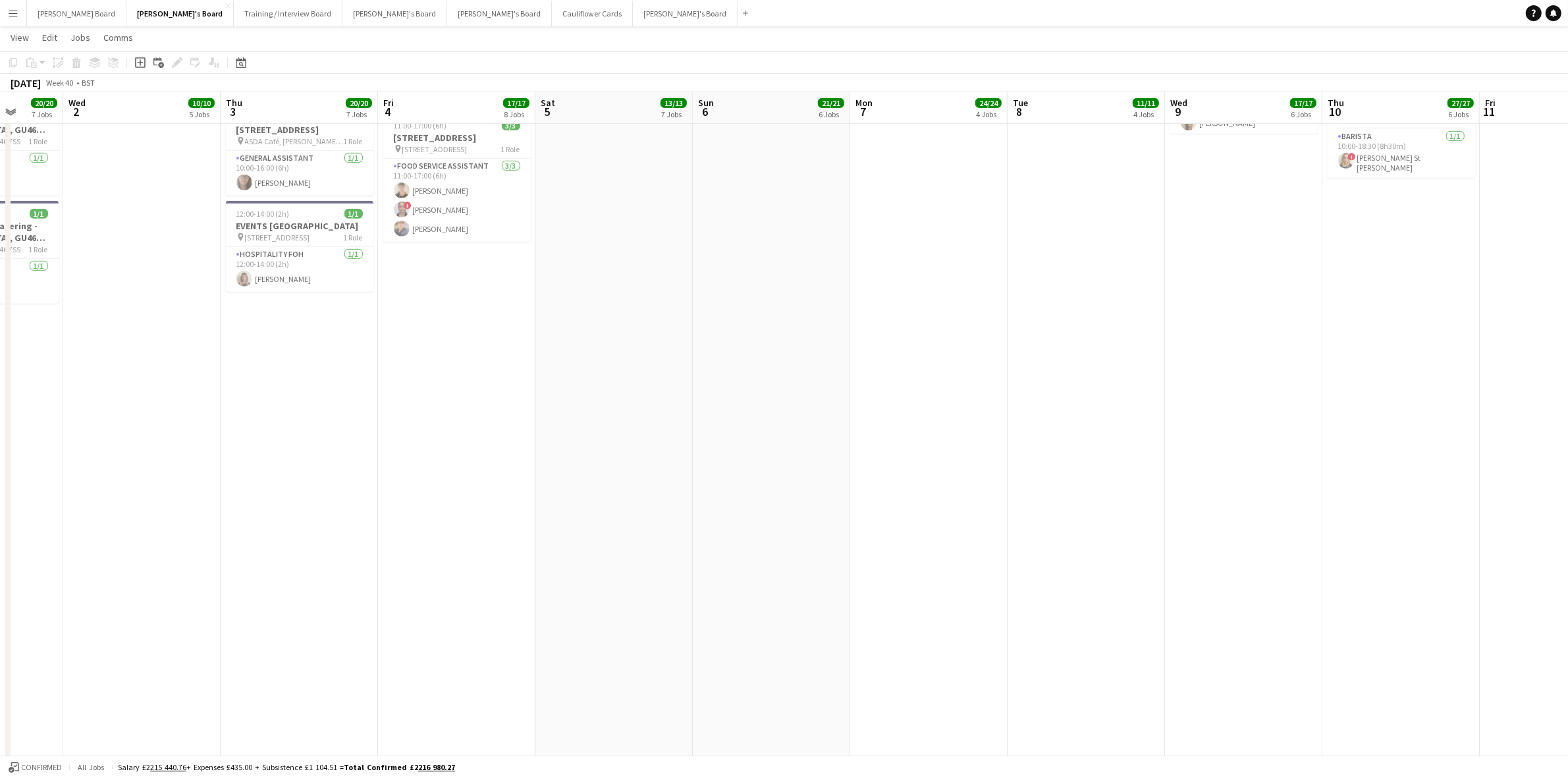
drag, startPoint x: 372, startPoint y: 482, endPoint x: 749, endPoint y: 535, distance: 380.7
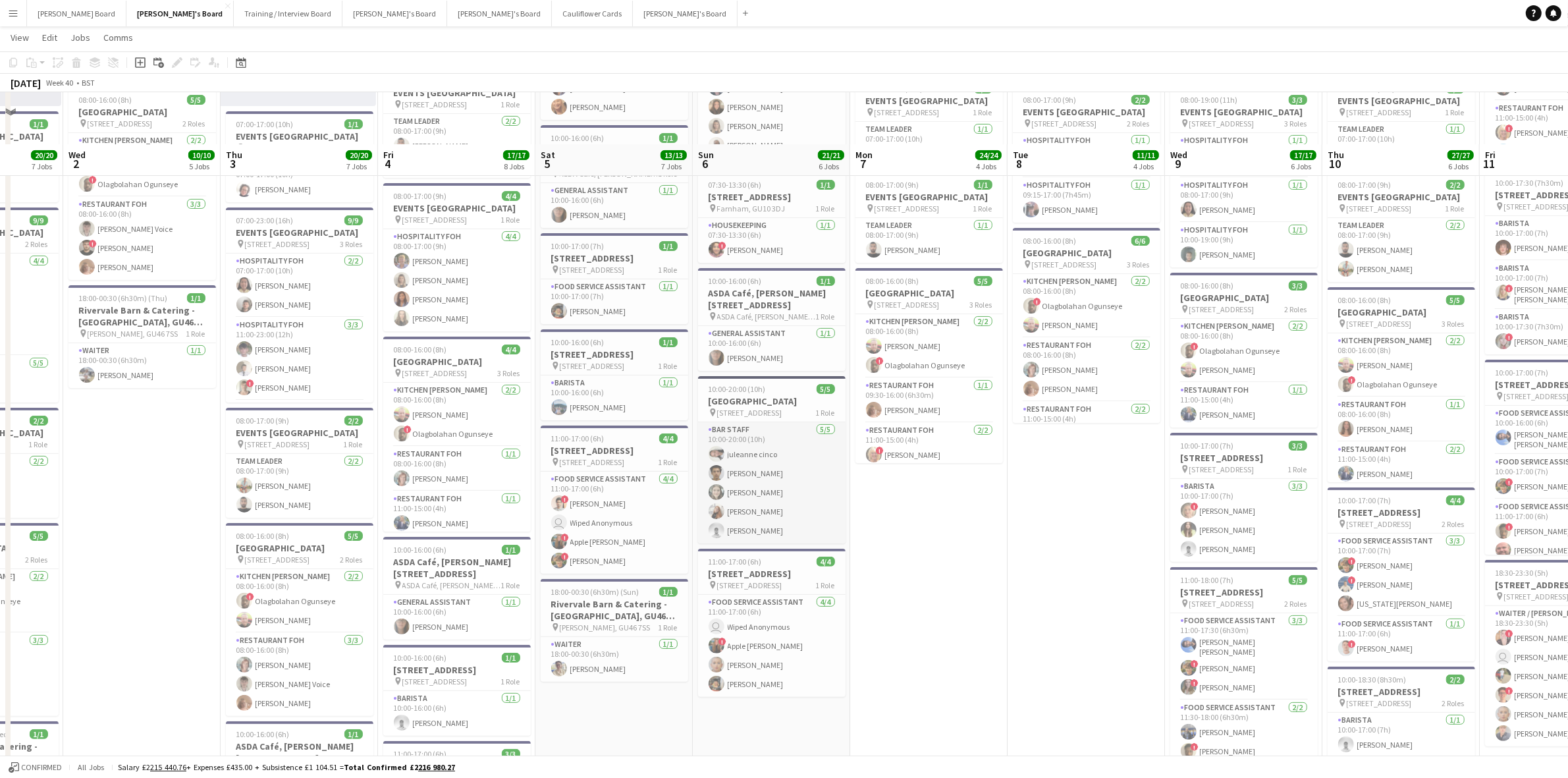
scroll to position [0, 0]
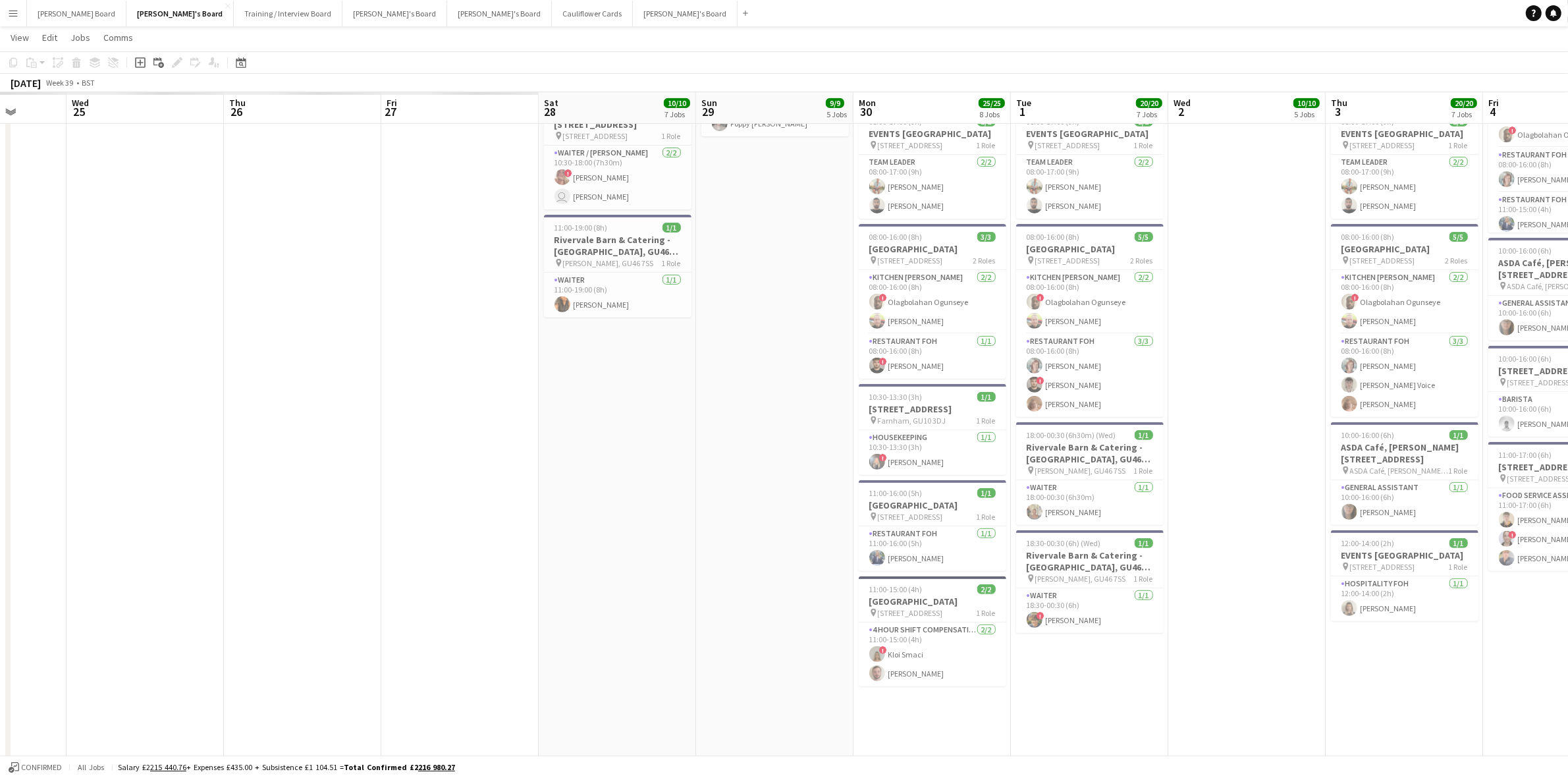
drag, startPoint x: 110, startPoint y: 675, endPoint x: 1029, endPoint y: 681, distance: 919.0
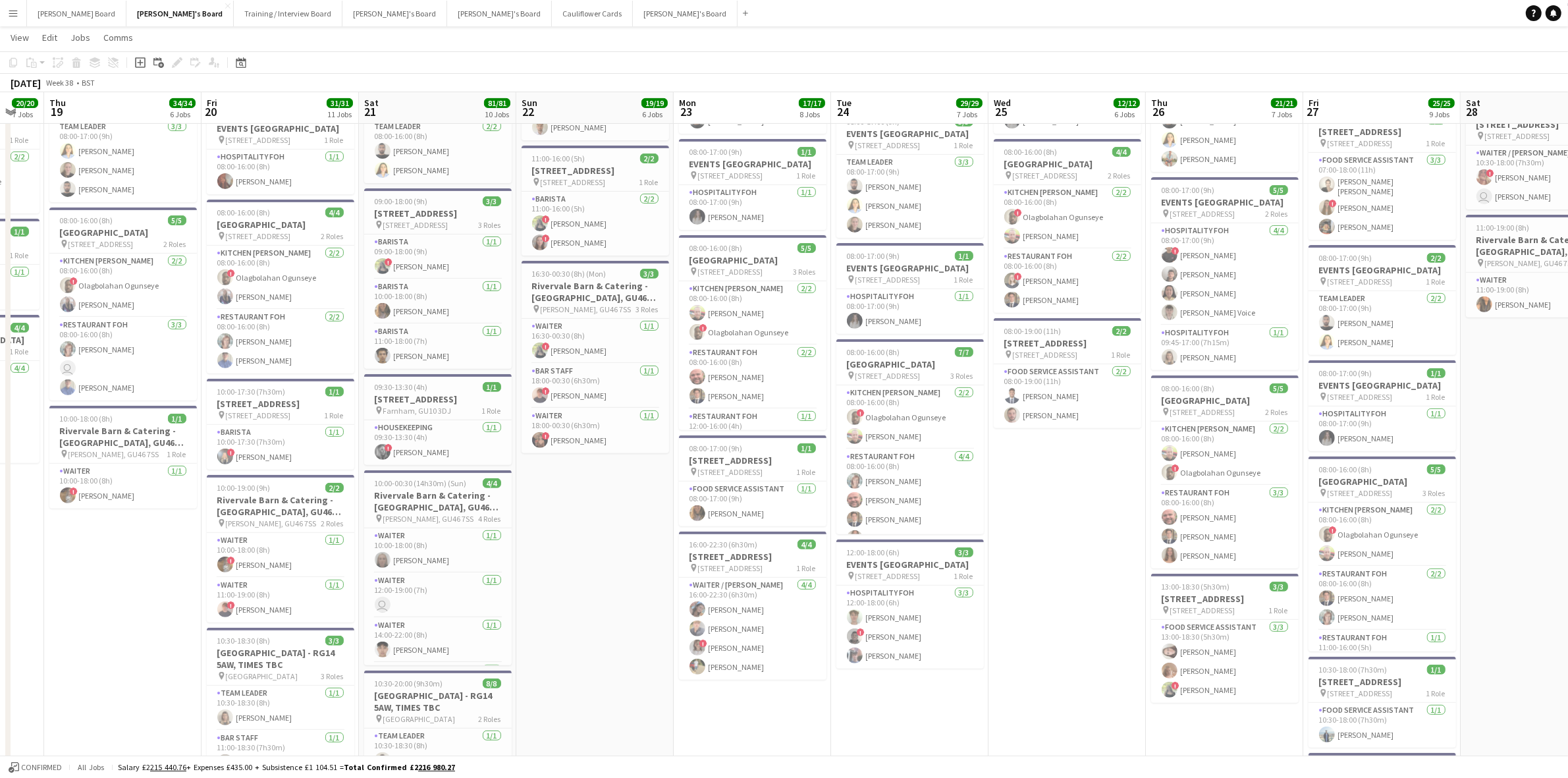
drag, startPoint x: 484, startPoint y: 613, endPoint x: 1390, endPoint y: 647, distance: 906.6
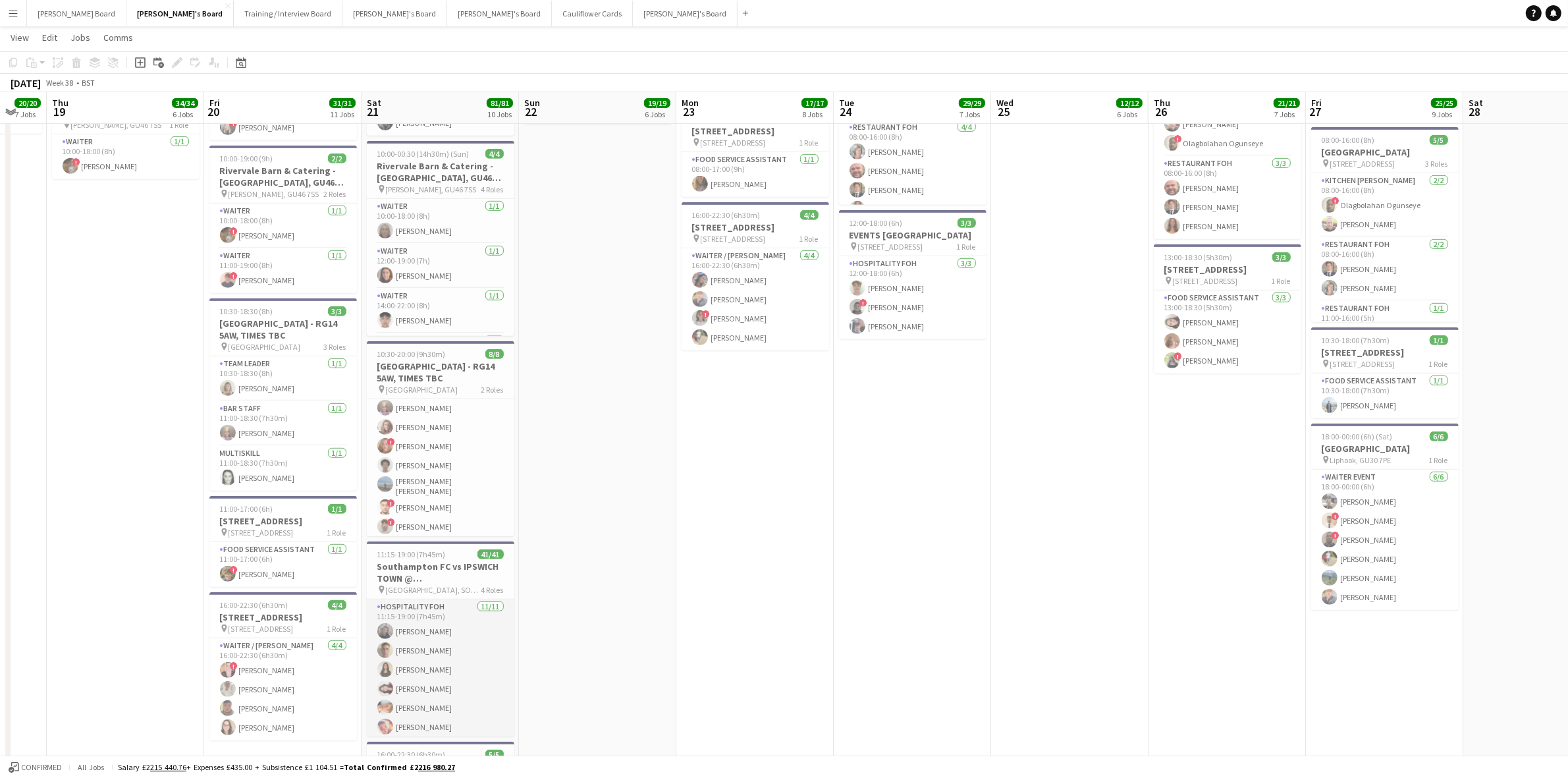
click at [445, 633] on app-card-role "Hospitality FOH 11/11 11:15-19:00 (7h45m) Anna Buckmaster Massimo Risoli Sahira…" at bounding box center [440, 717] width 148 height 236
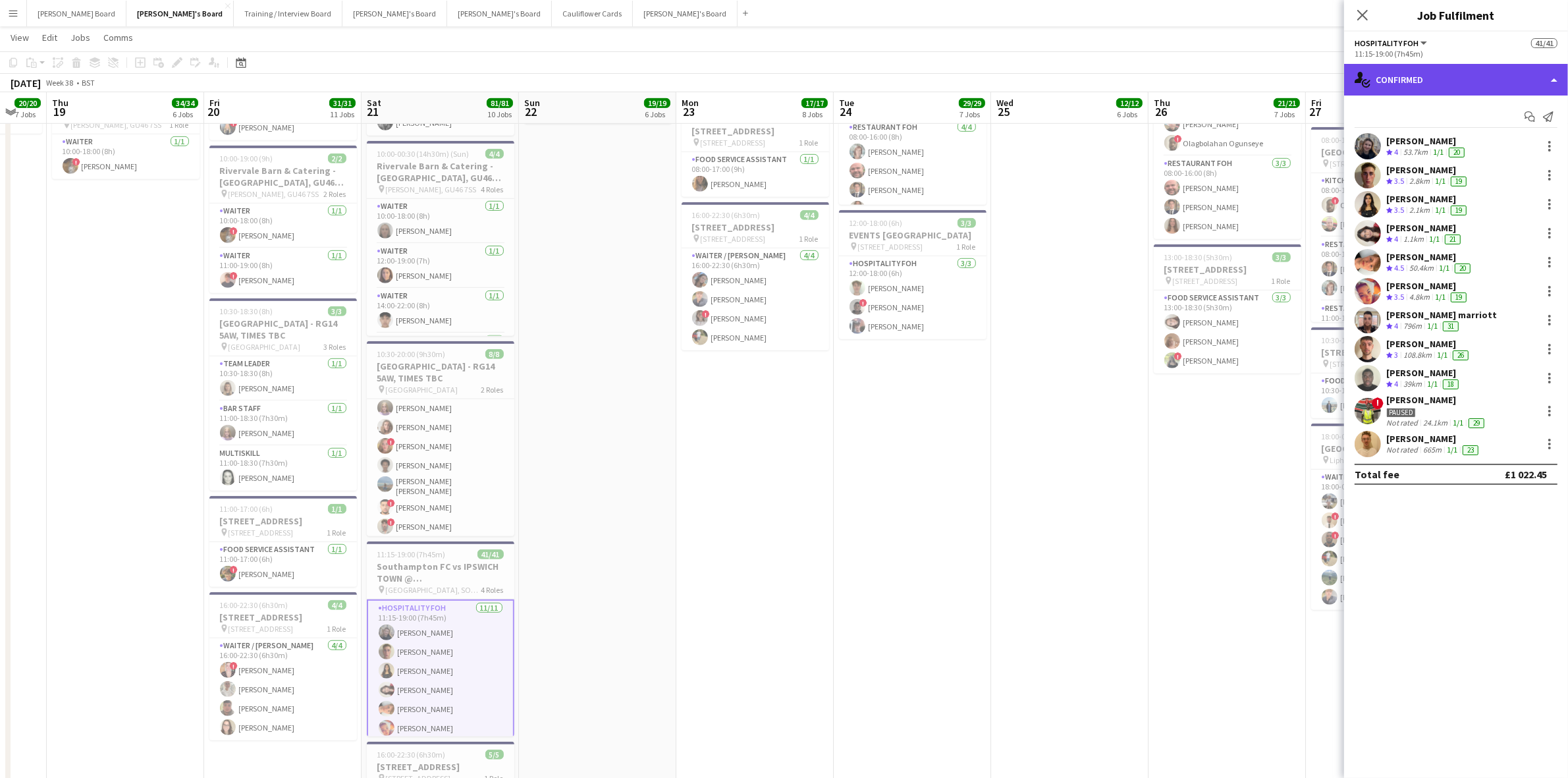
drag, startPoint x: 1400, startPoint y: 81, endPoint x: 1457, endPoint y: 185, distance: 118.6
click at [1400, 81] on div "single-neutral-actions-check-2 Confirmed" at bounding box center [1456, 79] width 224 height 32
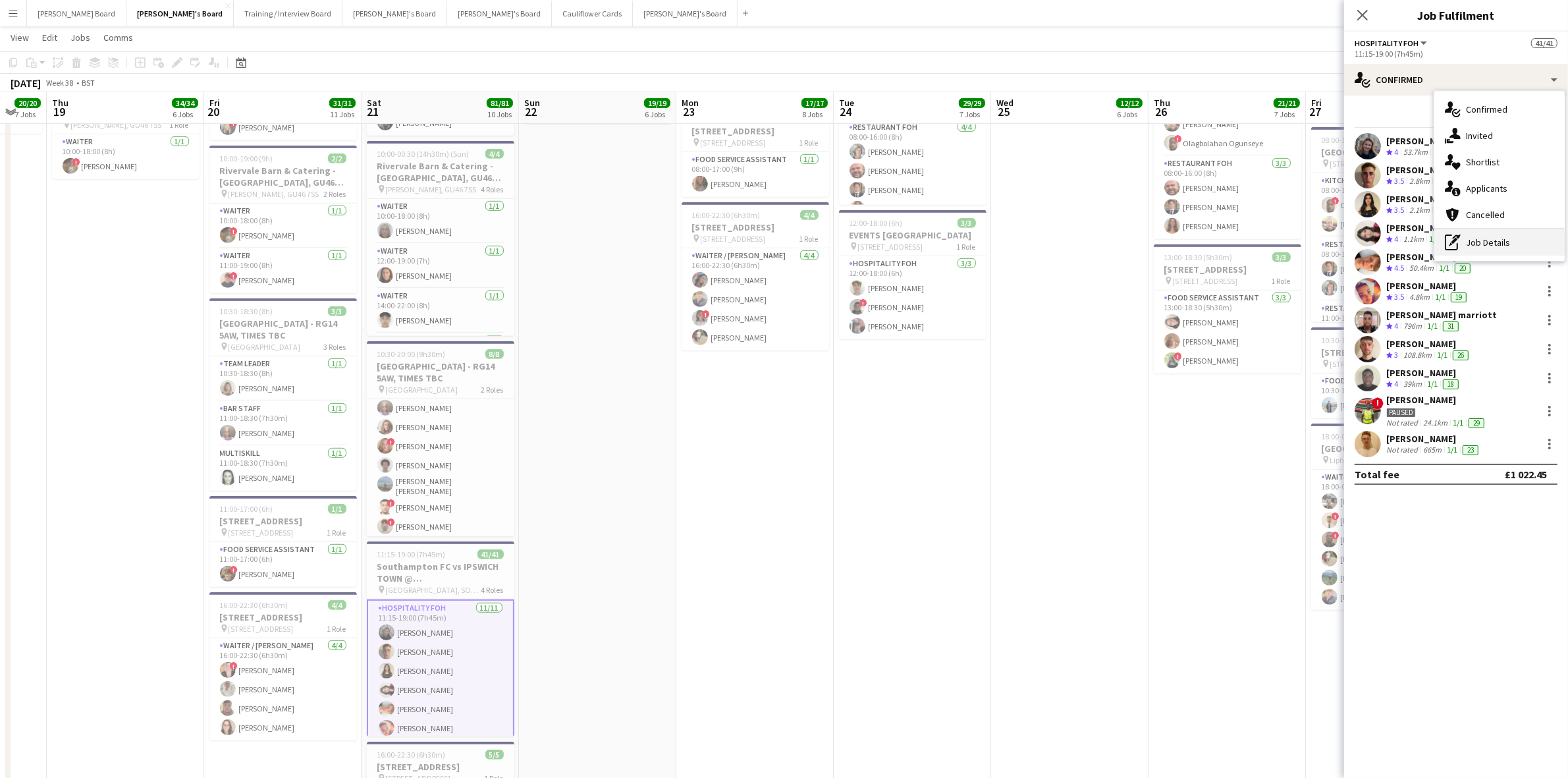
click at [1496, 249] on div "pen-write Job Details" at bounding box center [1499, 242] width 130 height 27
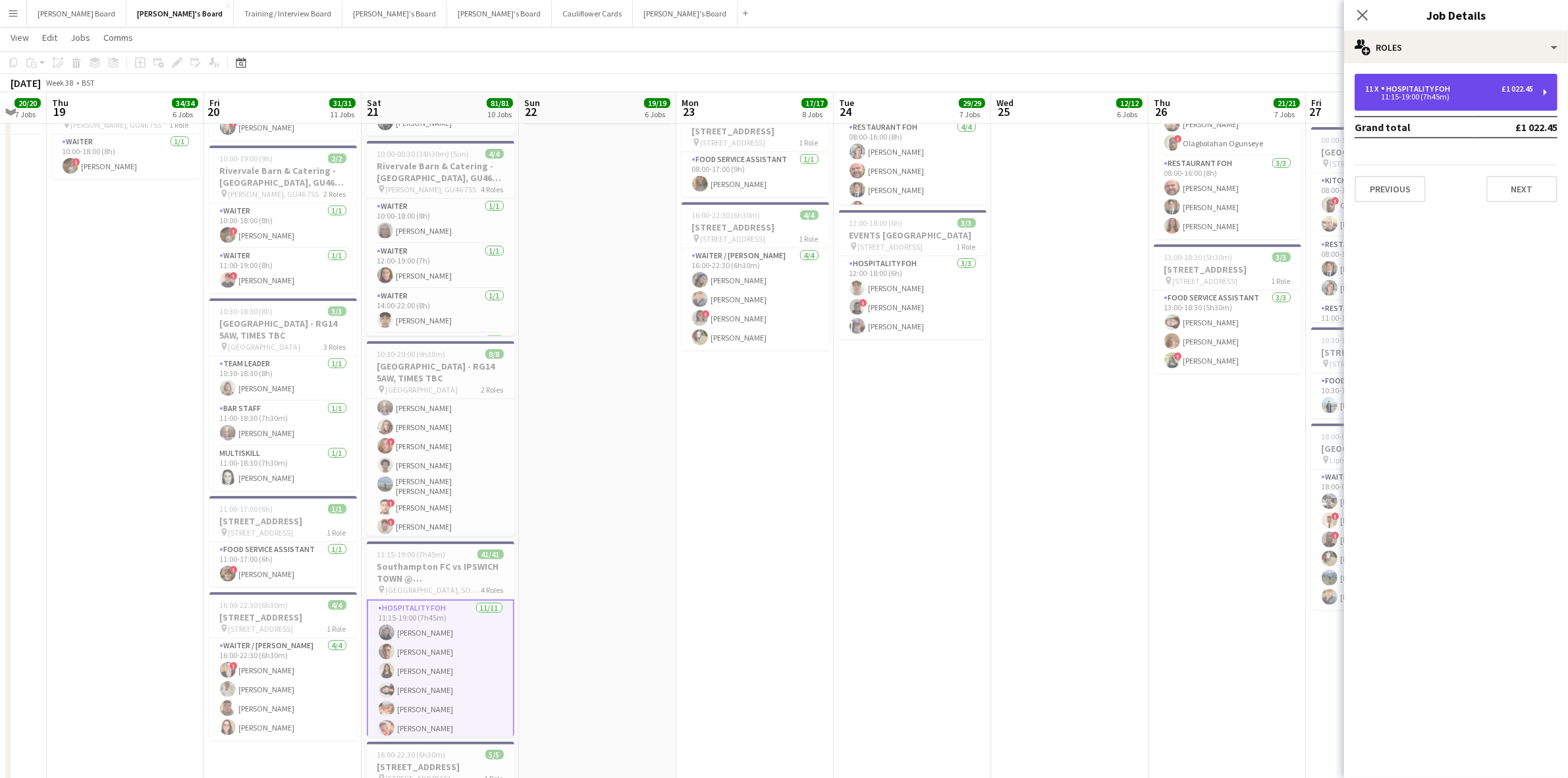
click at [1406, 89] on div "Hospitality FOH" at bounding box center [1418, 89] width 75 height 9
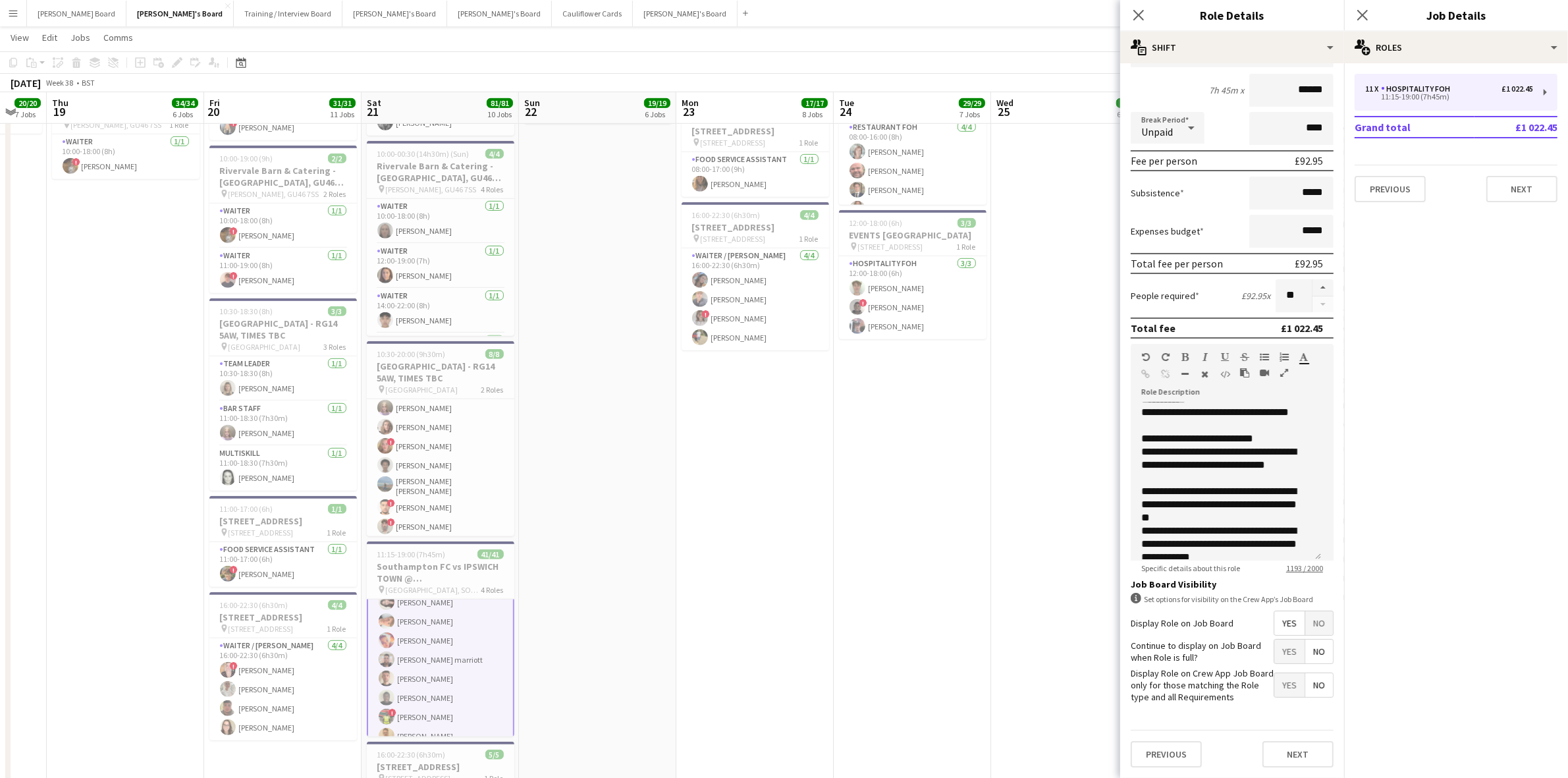
scroll to position [165, 0]
drag, startPoint x: 458, startPoint y: 675, endPoint x: 491, endPoint y: 663, distance: 35.1
click at [458, 675] on app-card-role "Retail Kiosk 28/28 11:30-17:00 (5h30m) user Tobias Truckle Jones Oluwatomisin A…" at bounding box center [440, 671] width 148 height 564
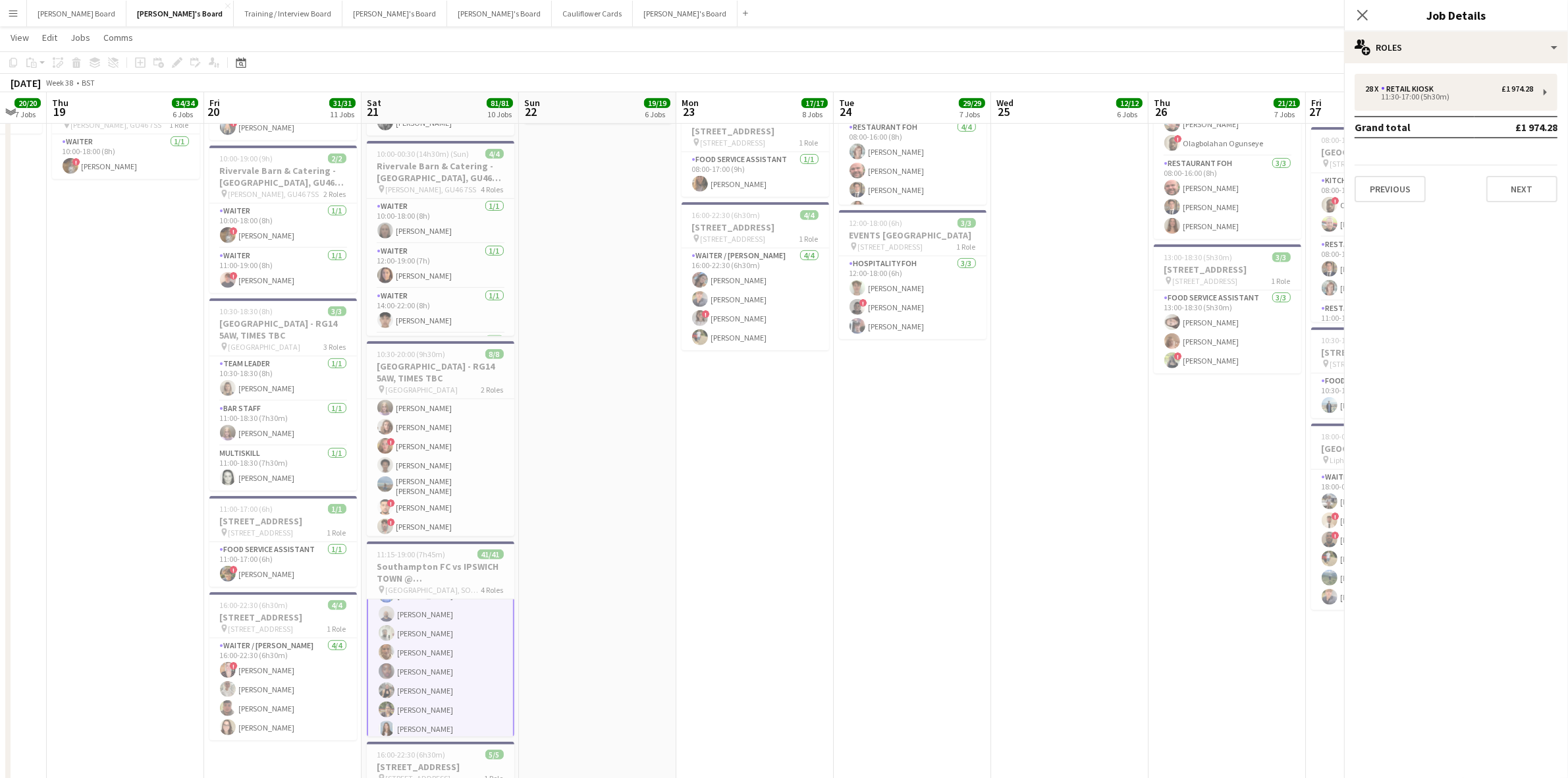
scroll to position [493, 0]
click at [40, 7] on button "[PERSON_NAME] Board Close" at bounding box center [77, 13] width 100 height 26
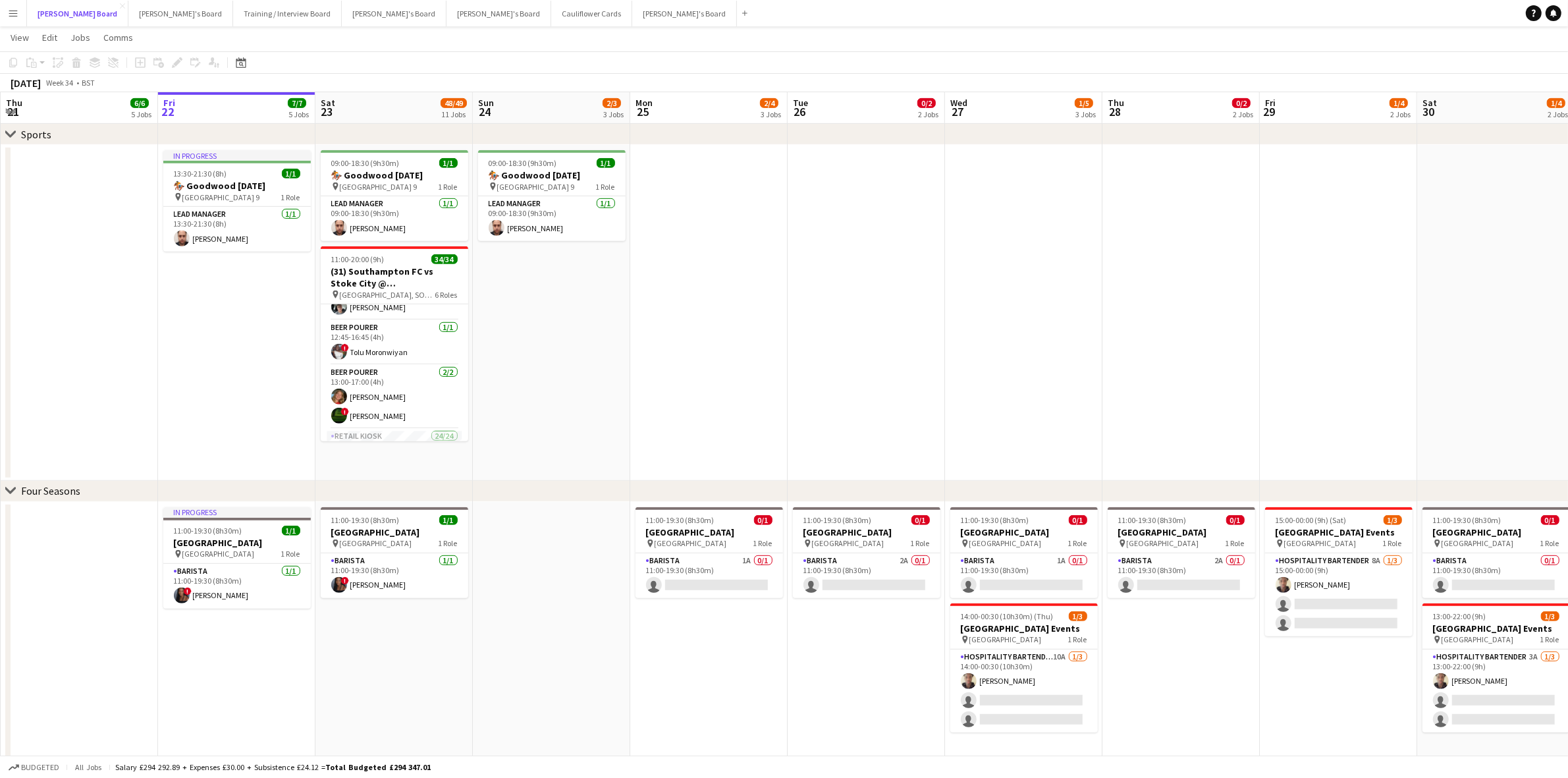
scroll to position [412, 0]
drag, startPoint x: 389, startPoint y: 336, endPoint x: 420, endPoint y: 334, distance: 31.1
click at [389, 337] on app-card-role "Retail Kiosk 24/24 13:00-17:00 (4h) [PERSON_NAME] [PERSON_NAME] ! [PERSON_NAME]…" at bounding box center [395, 456] width 148 height 488
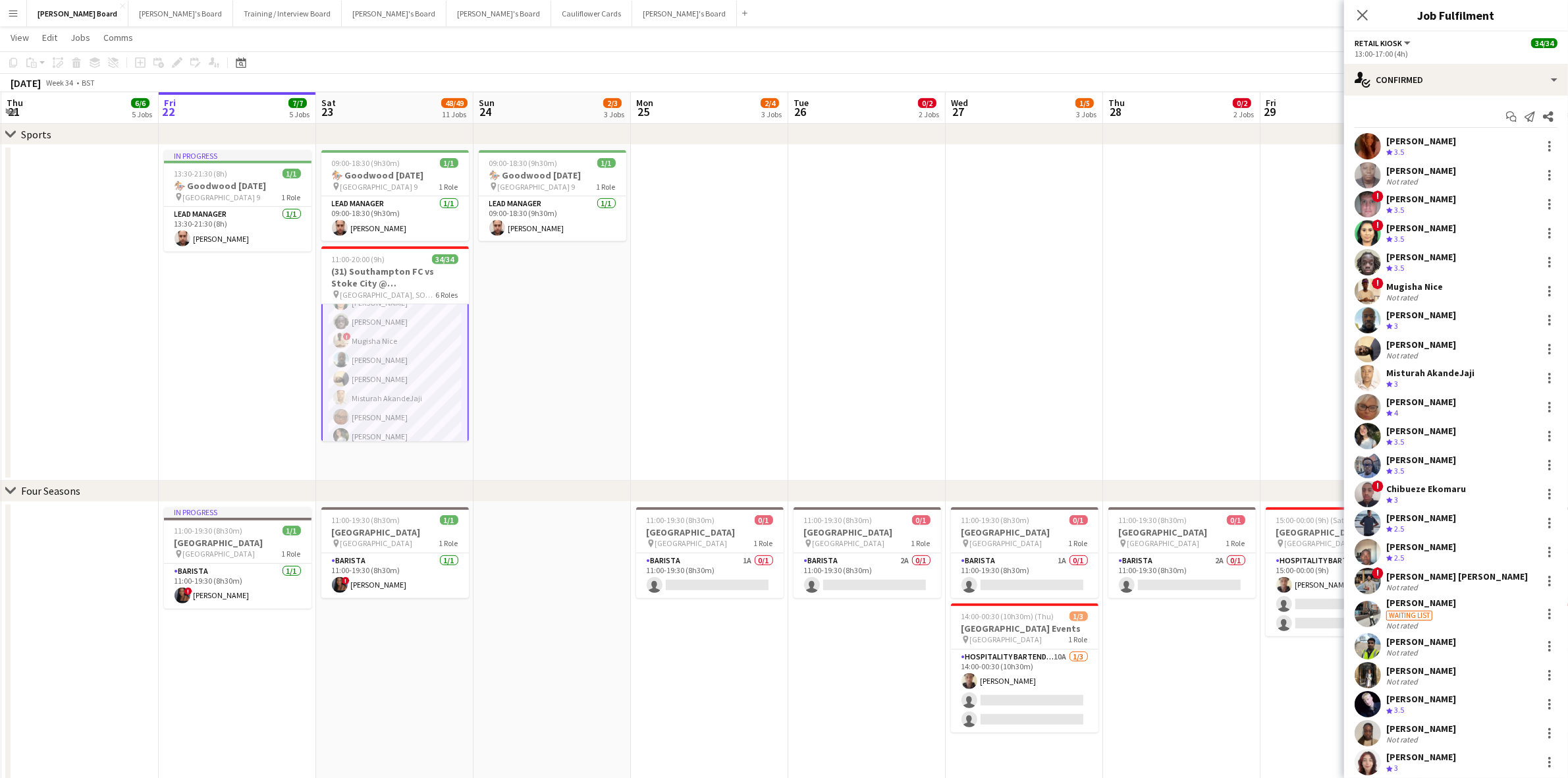
scroll to position [412, 0]
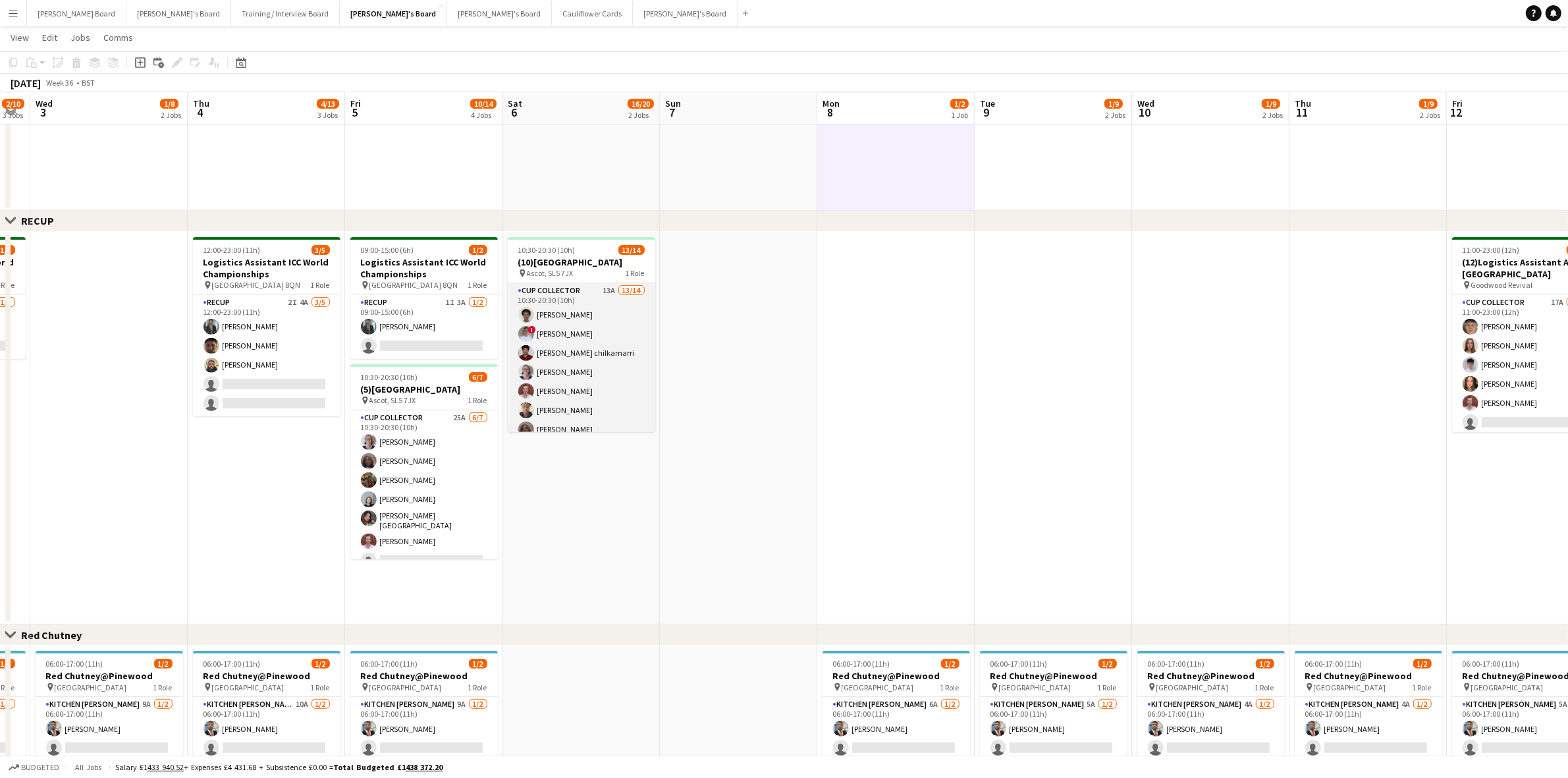
scroll to position [0, 440]
click at [563, 324] on app-card-role "CUP COLLECTOR 13A 13/14 10:30-20:30 (10h) [PERSON_NAME] ! [PERSON_NAME] [PERSON…" at bounding box center [584, 431] width 148 height 297
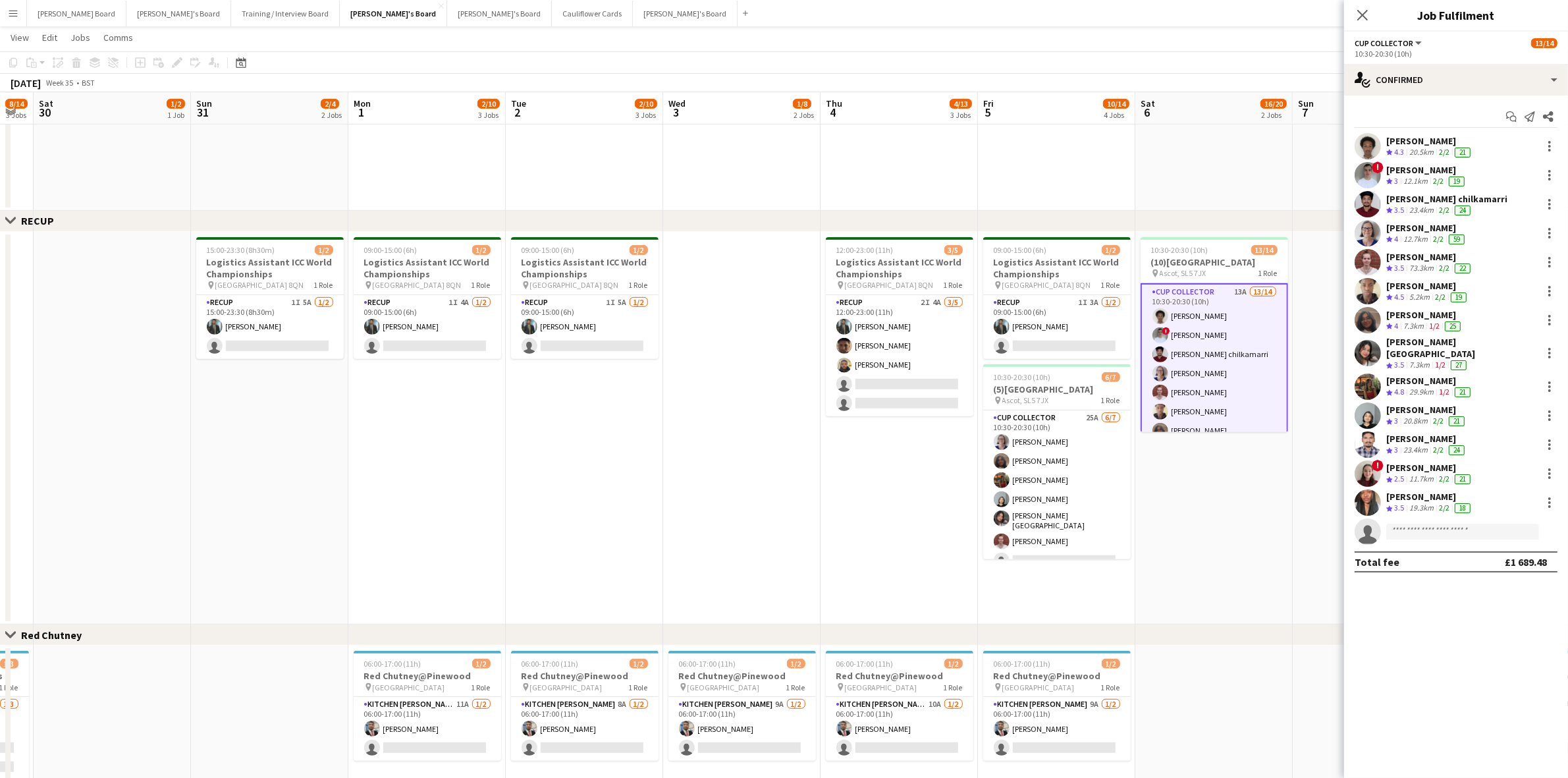
scroll to position [0, 314]
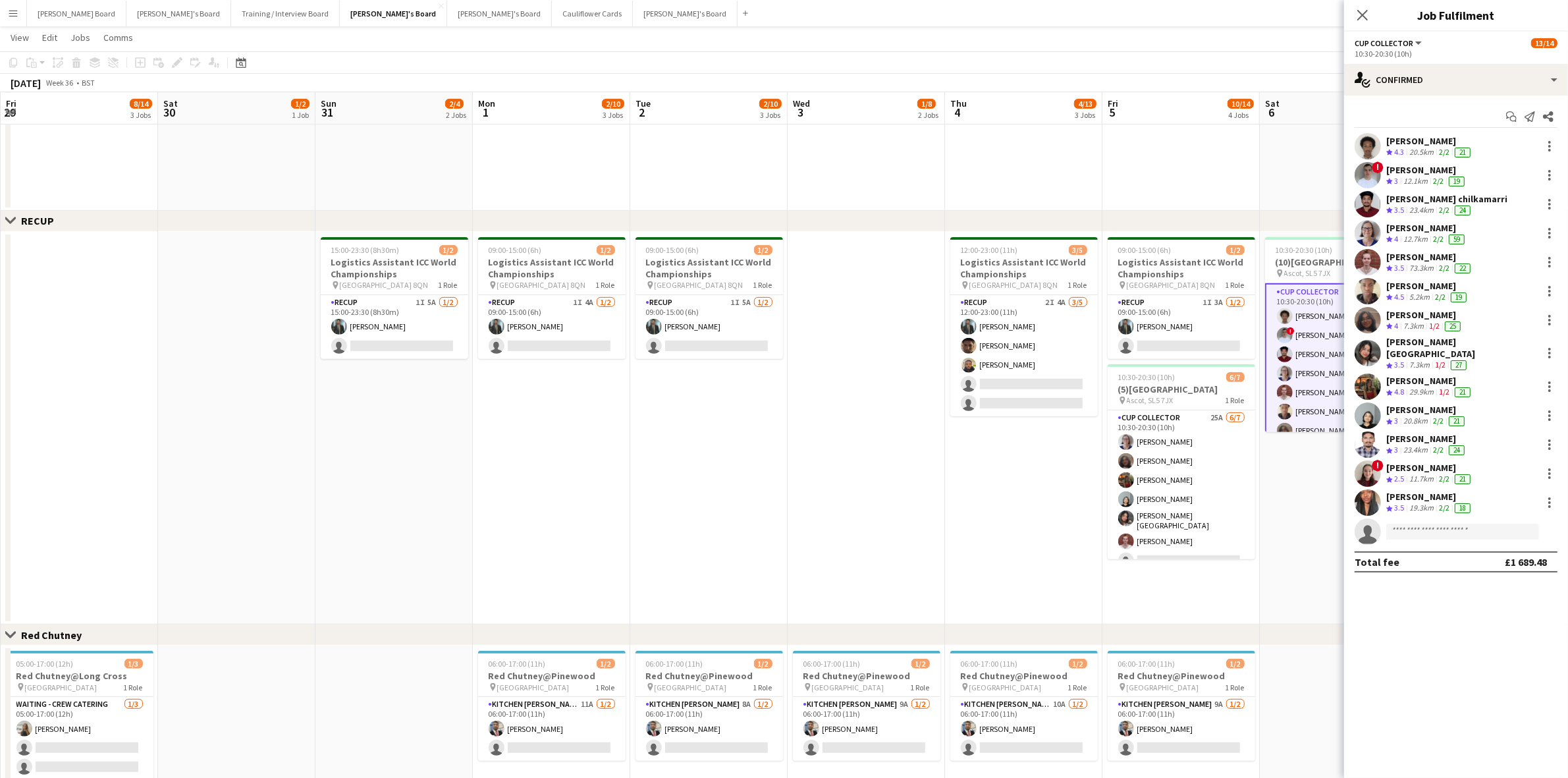
drag, startPoint x: 215, startPoint y: 541, endPoint x: 970, endPoint y: 572, distance: 755.6
click at [970, 572] on app-calendar-viewport "Wed 27 11/14 3 Jobs Thu 28 19/25 5 Jobs Fri 29 8/14 3 Jobs Sat 30 1/2 1 Job Sun…" at bounding box center [784, 284] width 1568 height 1602
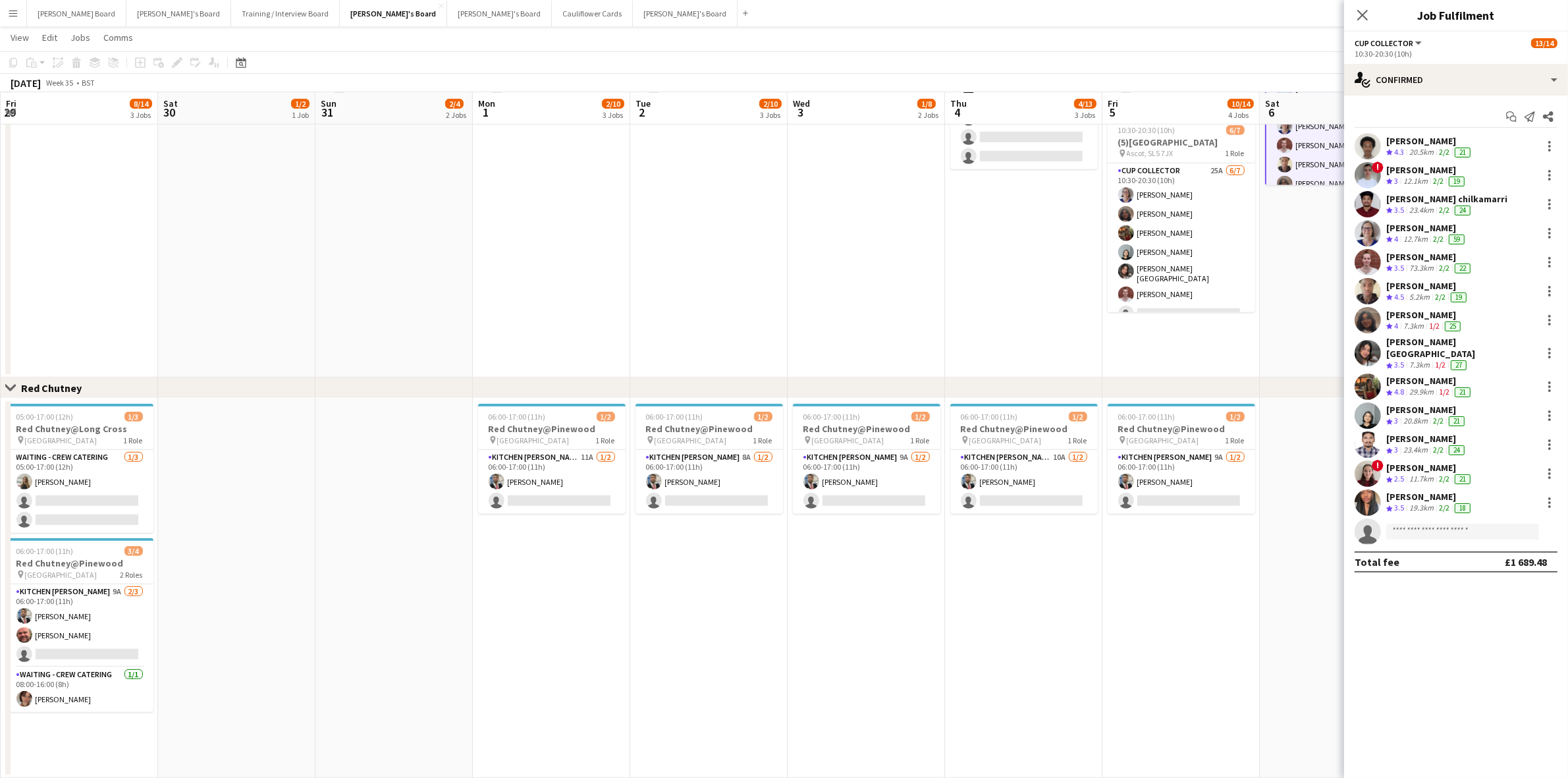
scroll to position [0, 407]
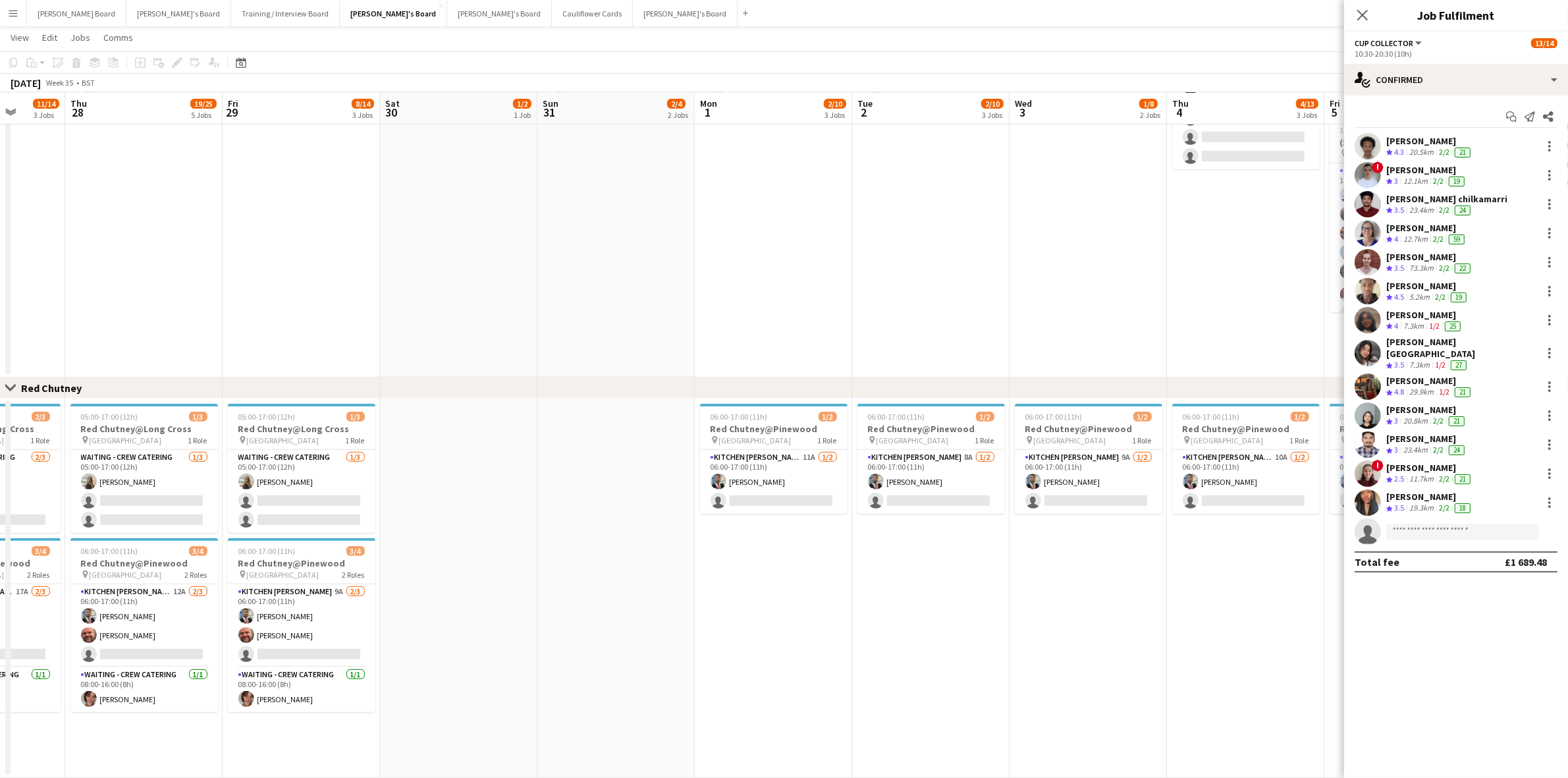
drag, startPoint x: 440, startPoint y: 373, endPoint x: 692, endPoint y: 391, distance: 252.6
click at [692, 391] on div "chevron-right Industrial Close set RECUP Close set Red Chutney Close set Admin …" at bounding box center [784, 38] width 1568 height 1602
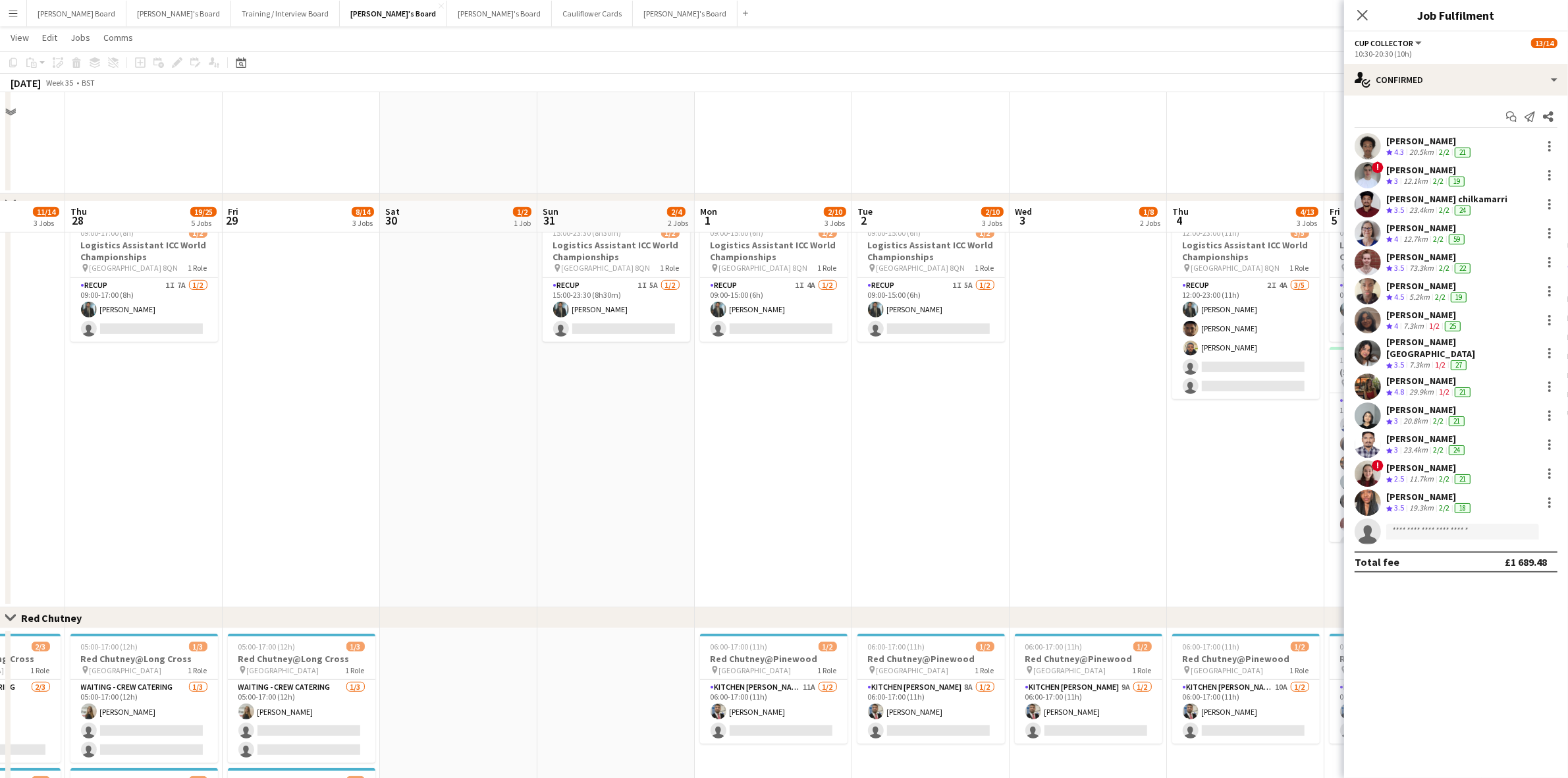
scroll to position [321, 0]
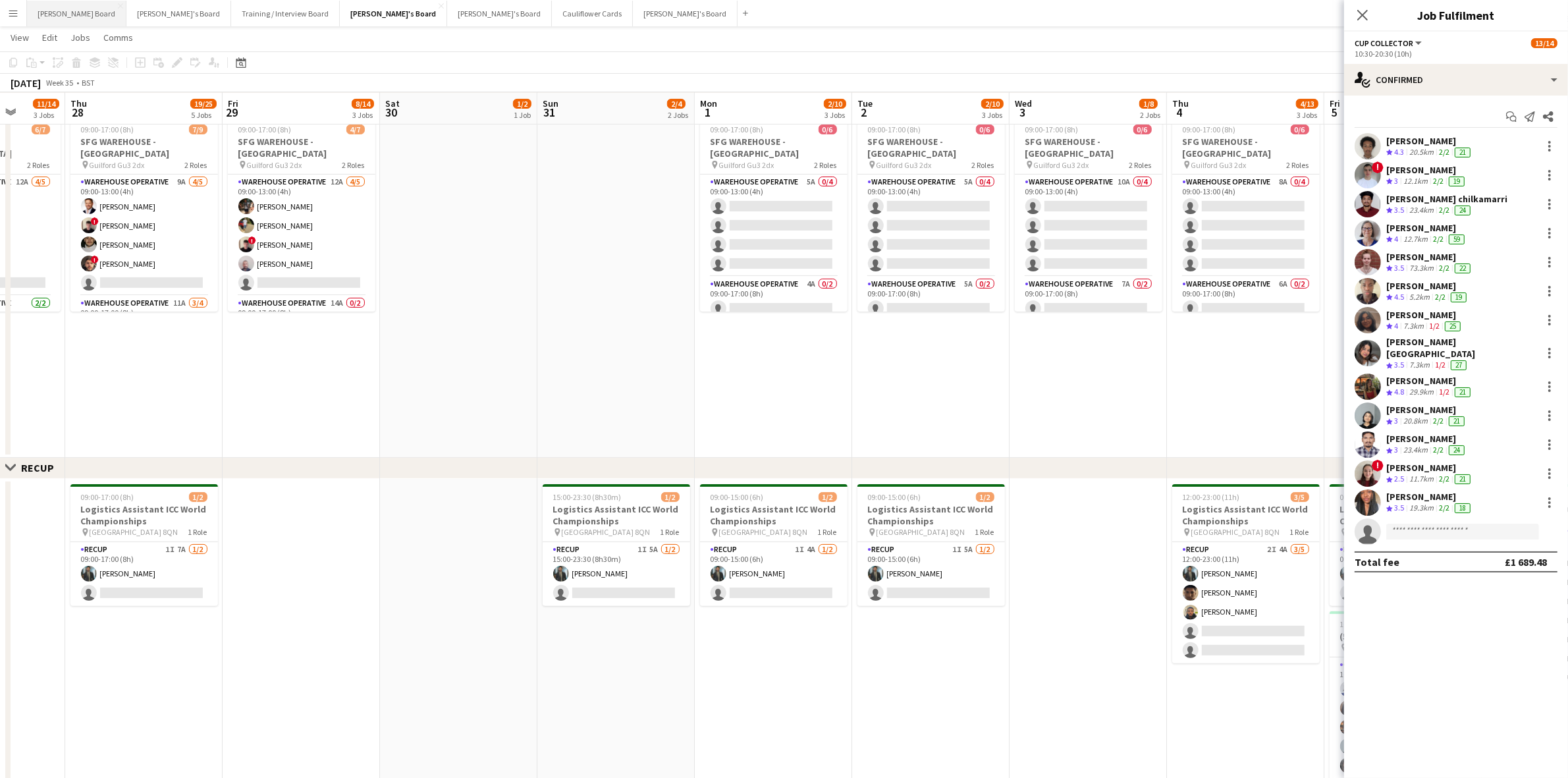
click at [47, 21] on button "[PERSON_NAME] Board Close" at bounding box center [77, 13] width 100 height 26
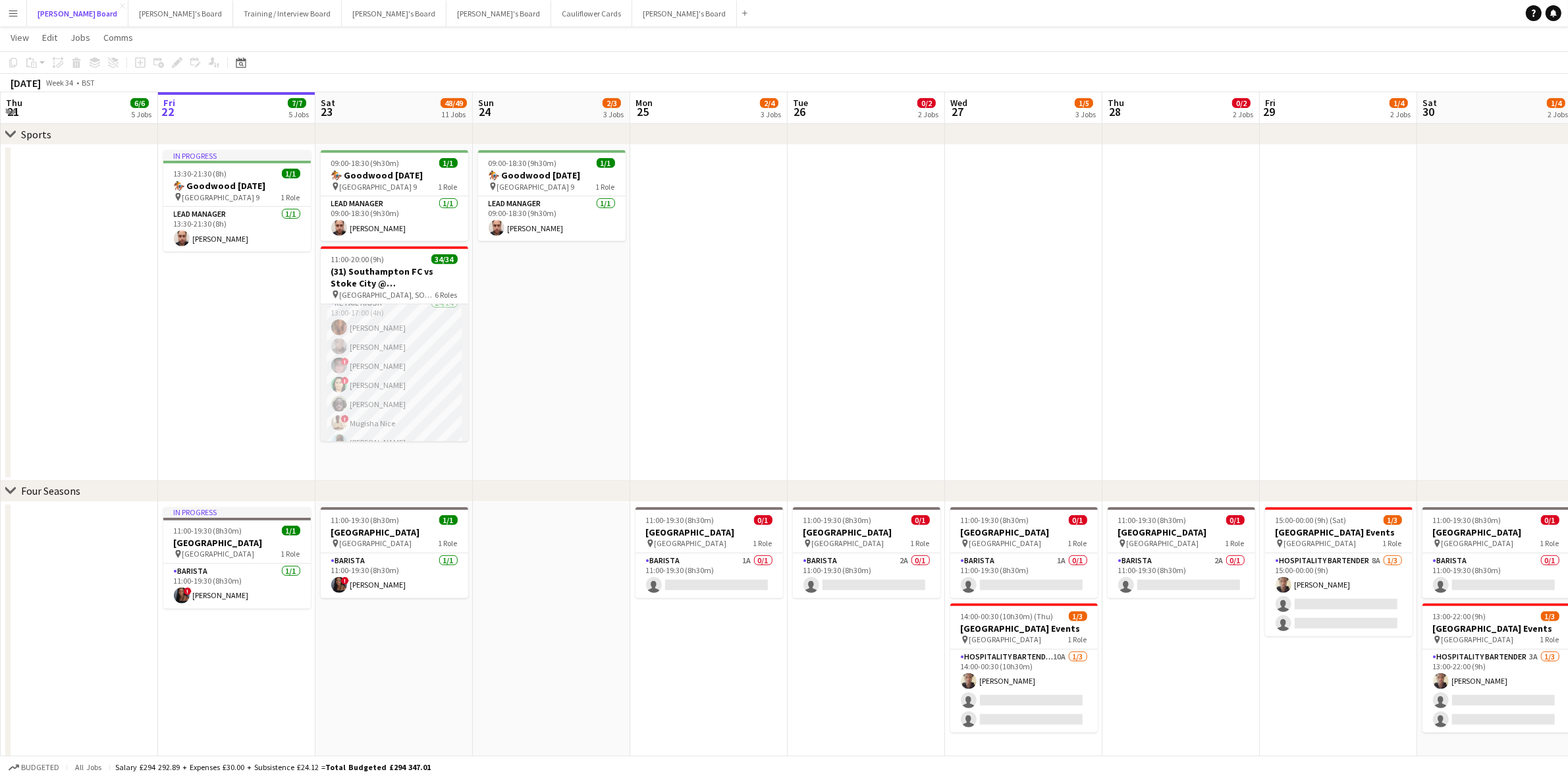
scroll to position [330, 0]
click at [405, 366] on app-card-role "Retail Kiosk 24/24 13:00-17:00 (4h) [PERSON_NAME] [PERSON_NAME] ! [PERSON_NAME]…" at bounding box center [395, 456] width 148 height 488
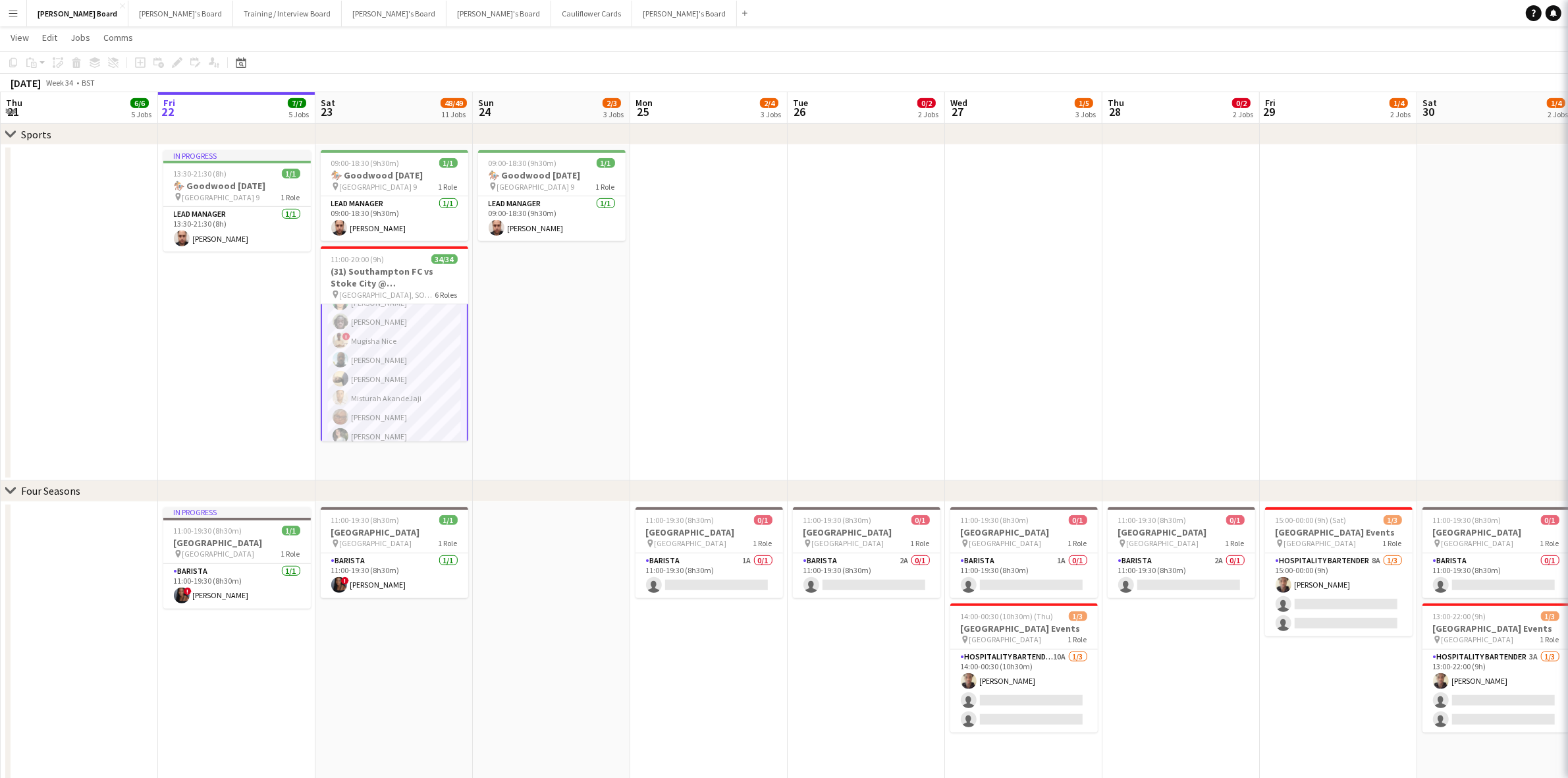
scroll to position [412, 0]
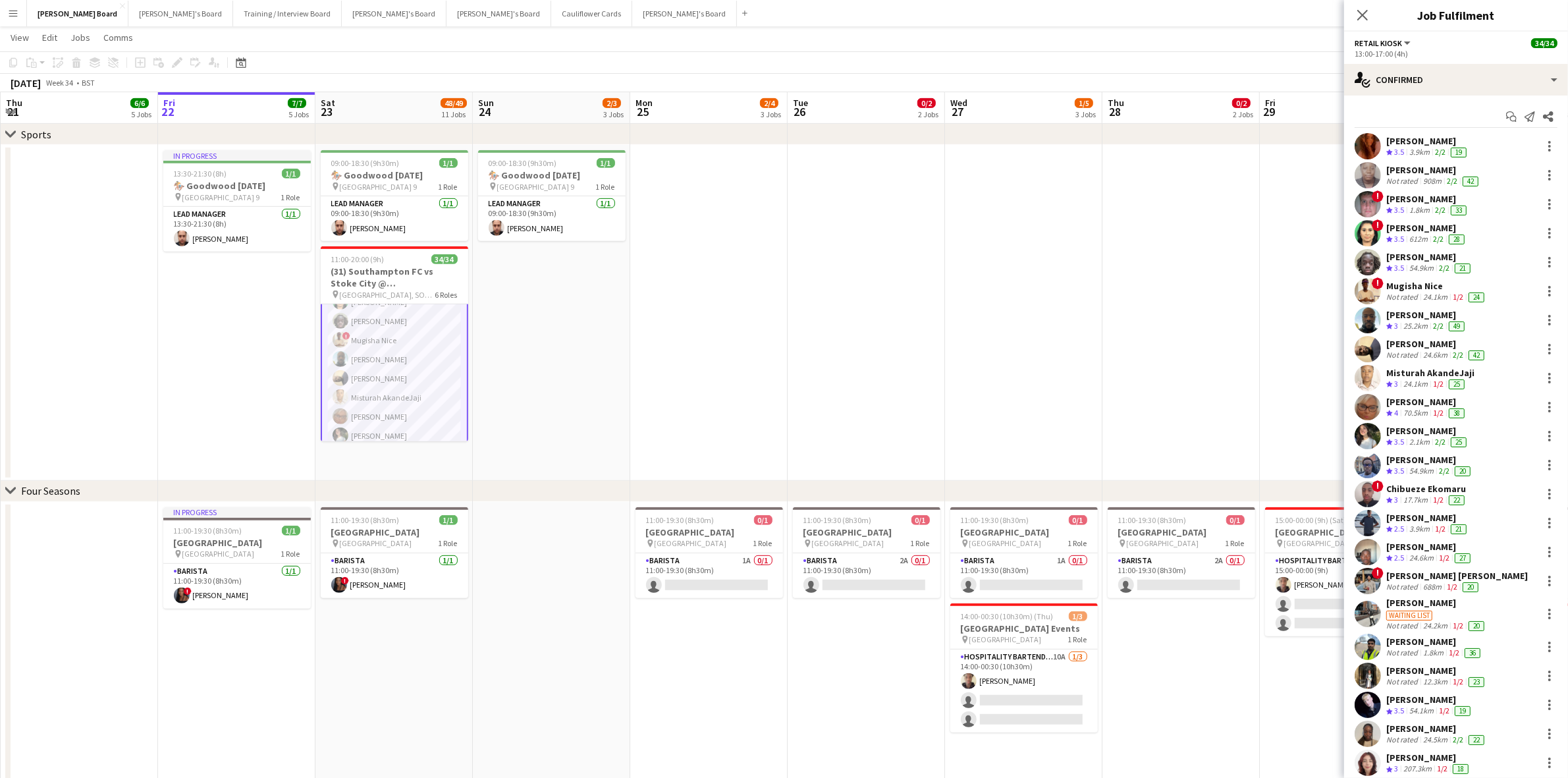
click at [1465, 579] on div "[PERSON_NAME] [PERSON_NAME]" at bounding box center [1457, 576] width 142 height 12
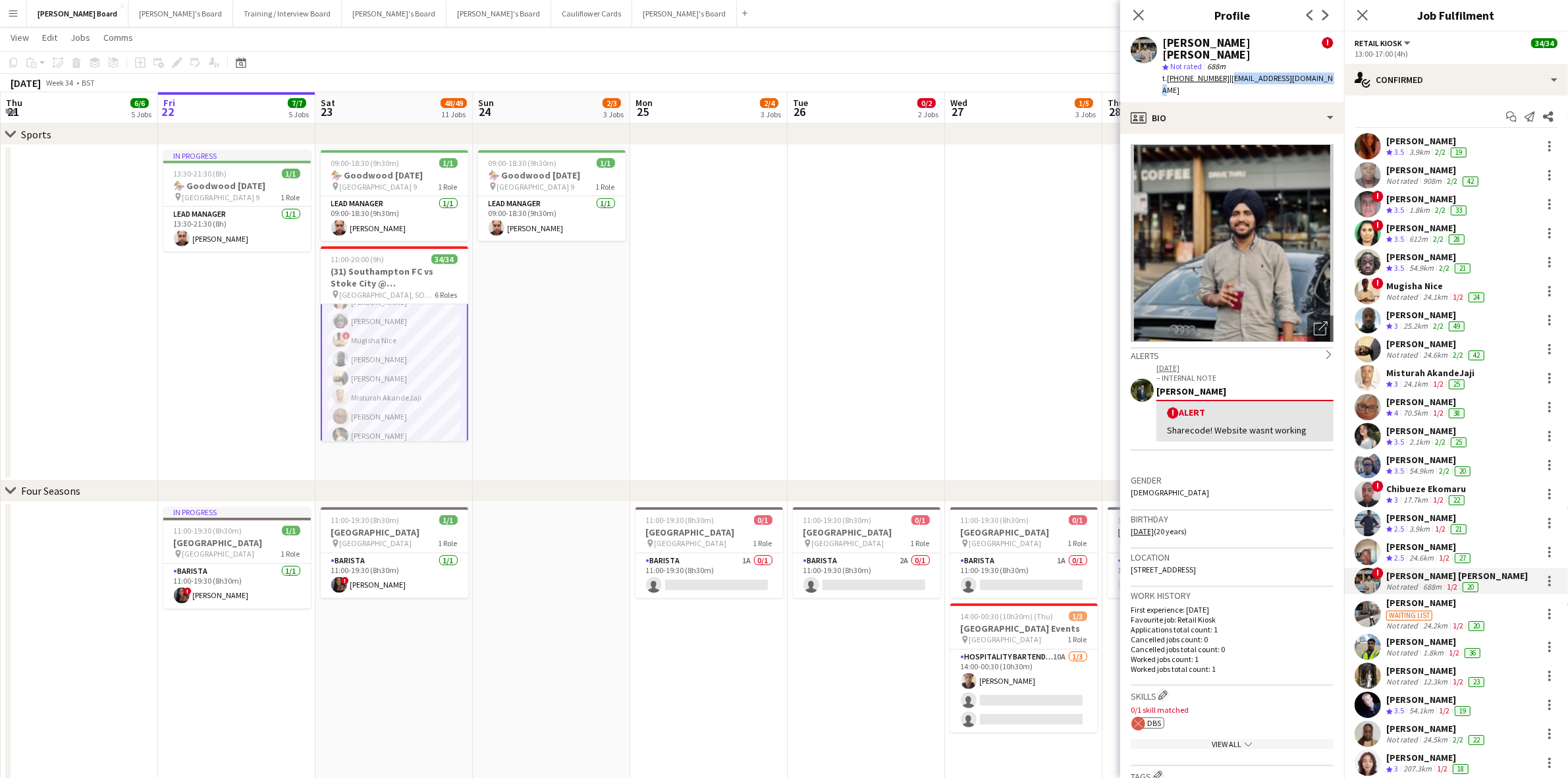
drag, startPoint x: 1226, startPoint y: 64, endPoint x: 1322, endPoint y: 66, distance: 96.0
click at [1322, 66] on div "[PERSON_NAME] [PERSON_NAME] ! star Not rated 688m t. [PHONE_NUMBER] | [EMAIL_AD…" at bounding box center [1232, 66] width 224 height 70
copy span "[EMAIL_ADDRESS][DOMAIN_NAME]"
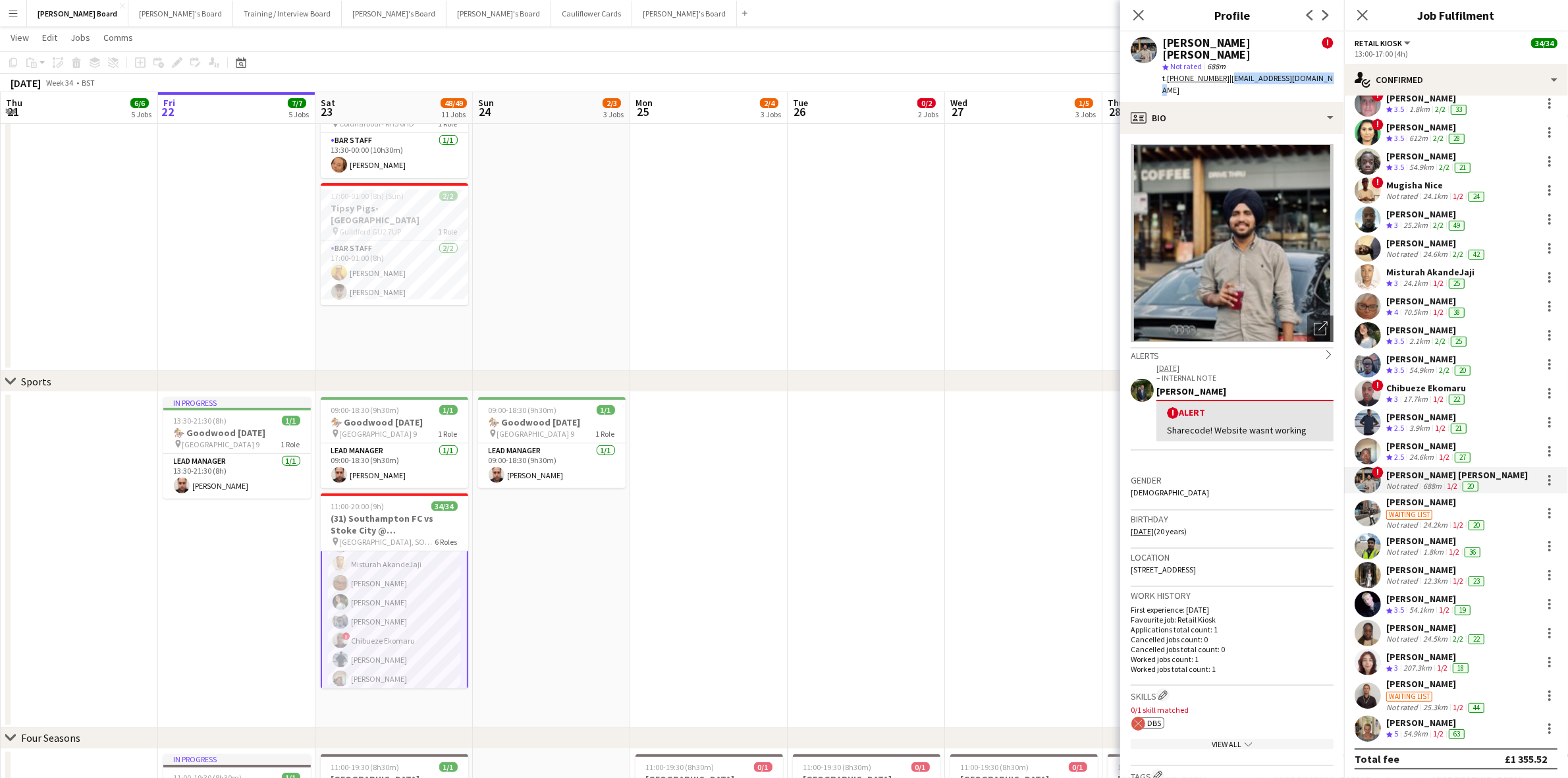
scroll to position [258, 0]
click at [1430, 683] on div "[PERSON_NAME]" at bounding box center [1436, 683] width 100 height 12
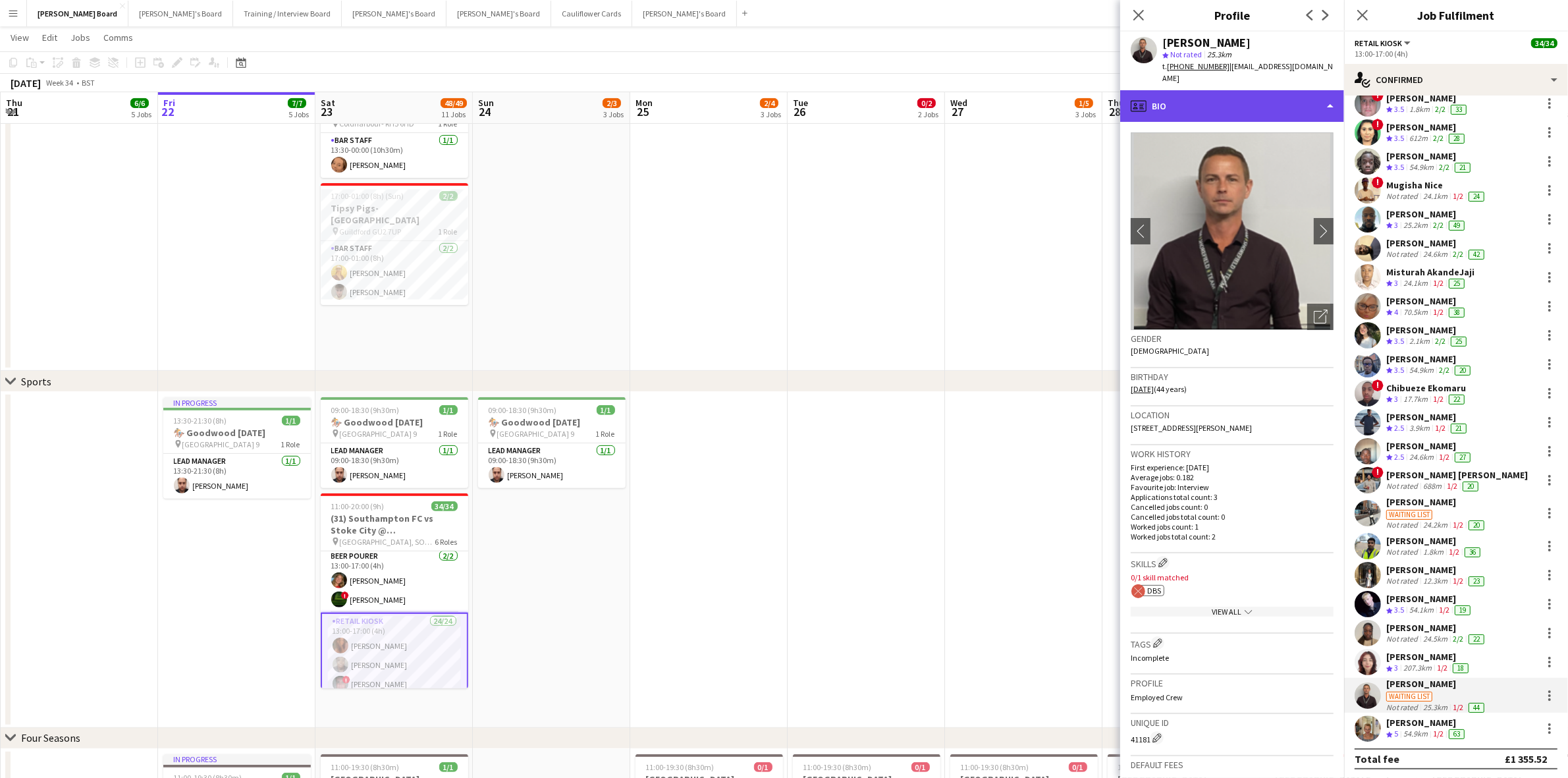
click at [1193, 90] on div "profile Bio" at bounding box center [1232, 106] width 224 height 32
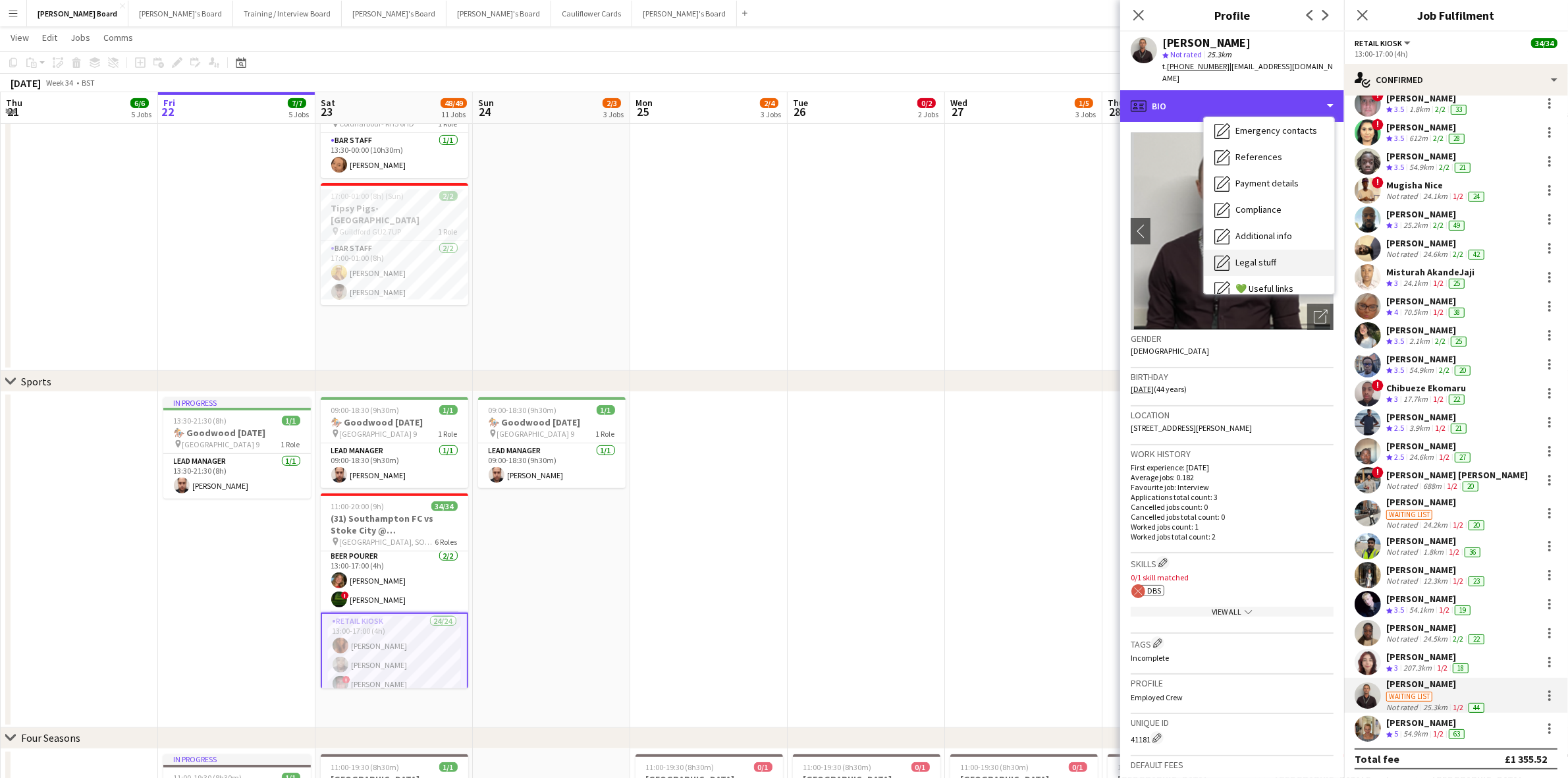
scroll to position [176, 0]
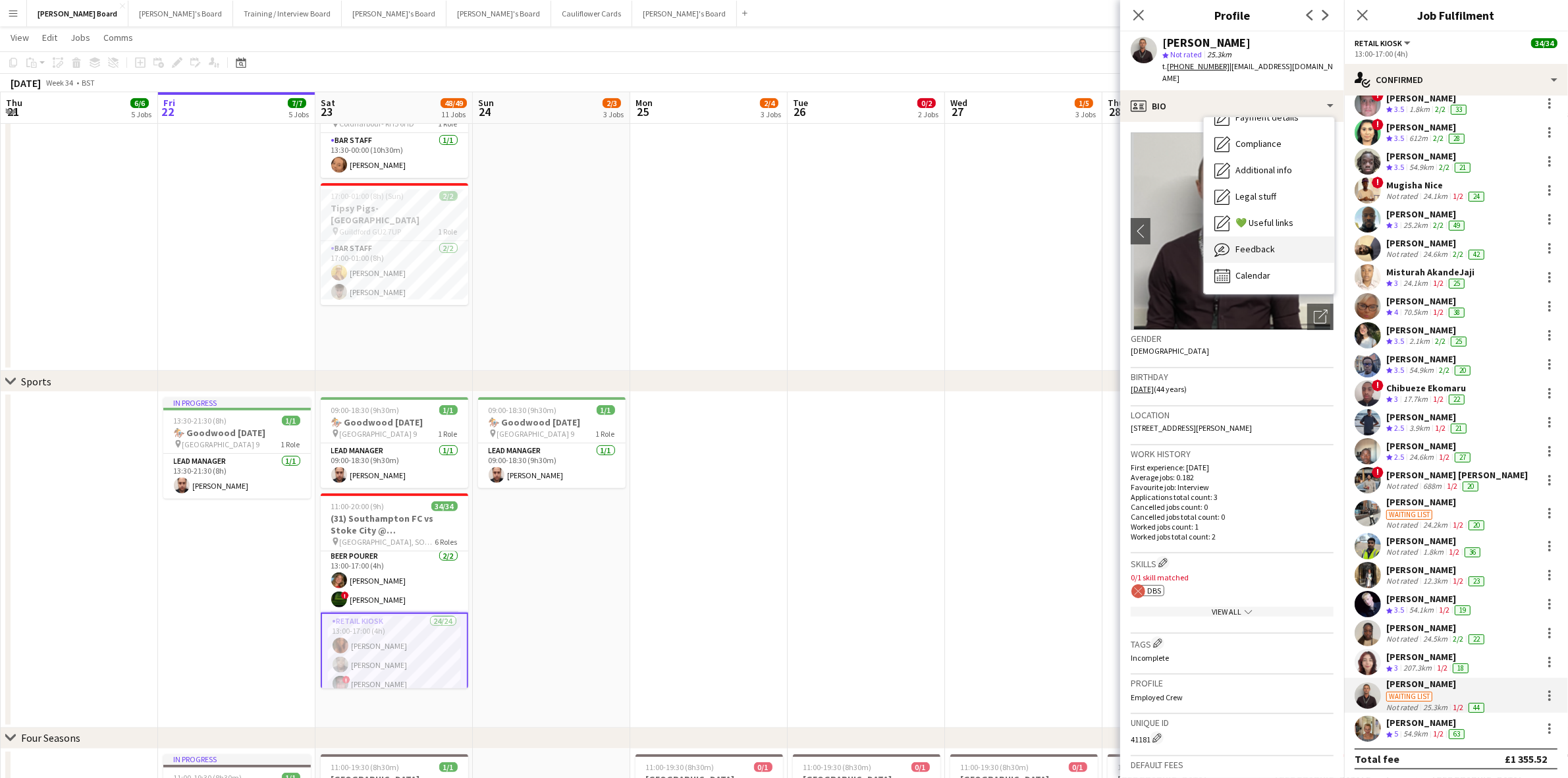
click at [1260, 243] on span "Feedback" at bounding box center [1255, 249] width 39 height 12
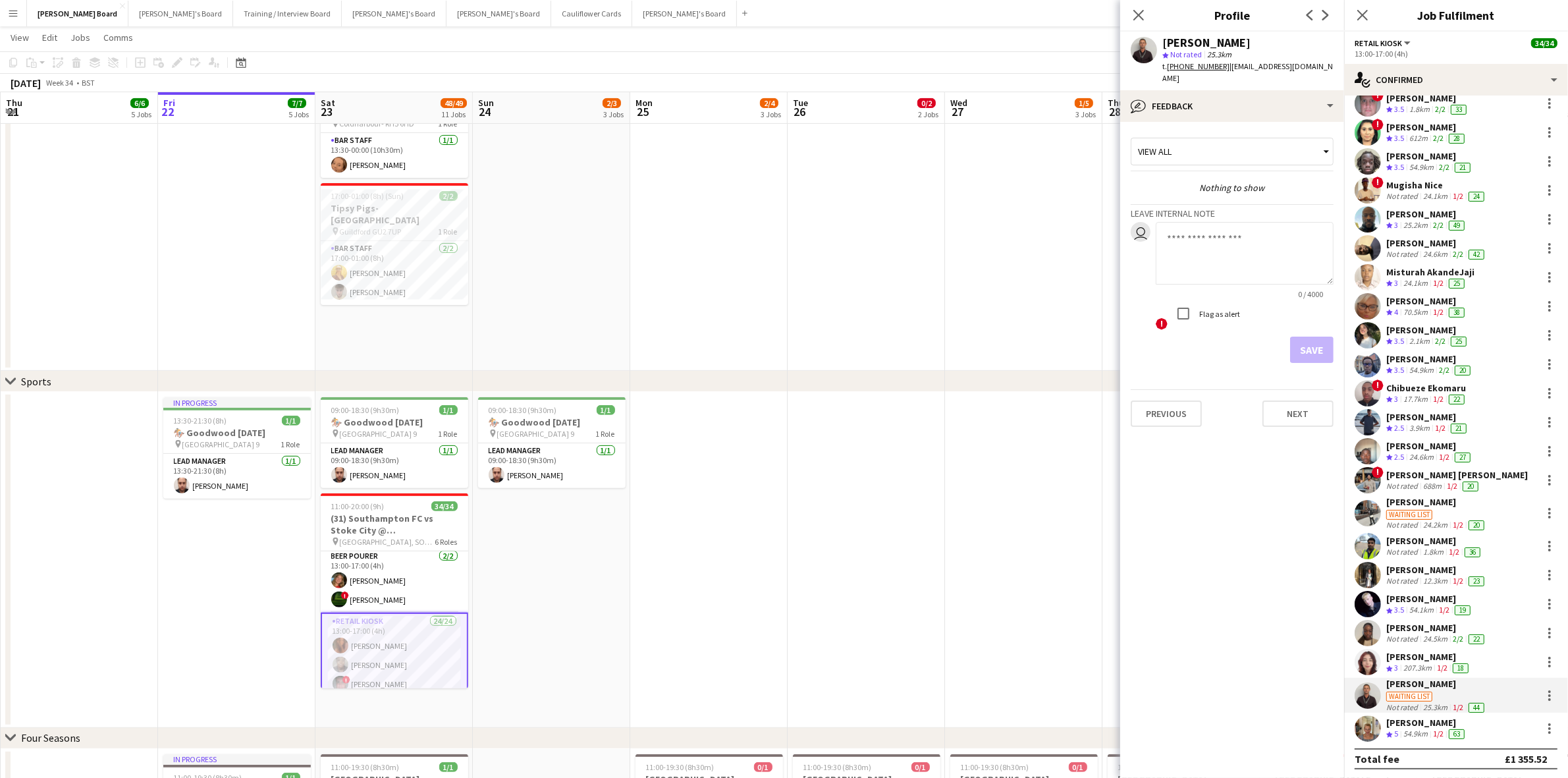
drag, startPoint x: 1202, startPoint y: 75, endPoint x: 1210, endPoint y: 106, distance: 32.0
click at [1202, 76] on div "[PERSON_NAME] star Not rated 25.3km t. [PHONE_NUMBER] | [EMAIL_ADDRESS][DOMAIN_…" at bounding box center [1232, 61] width 224 height 58
click at [1214, 99] on div "bubble-pencil Feedback" at bounding box center [1232, 106] width 224 height 32
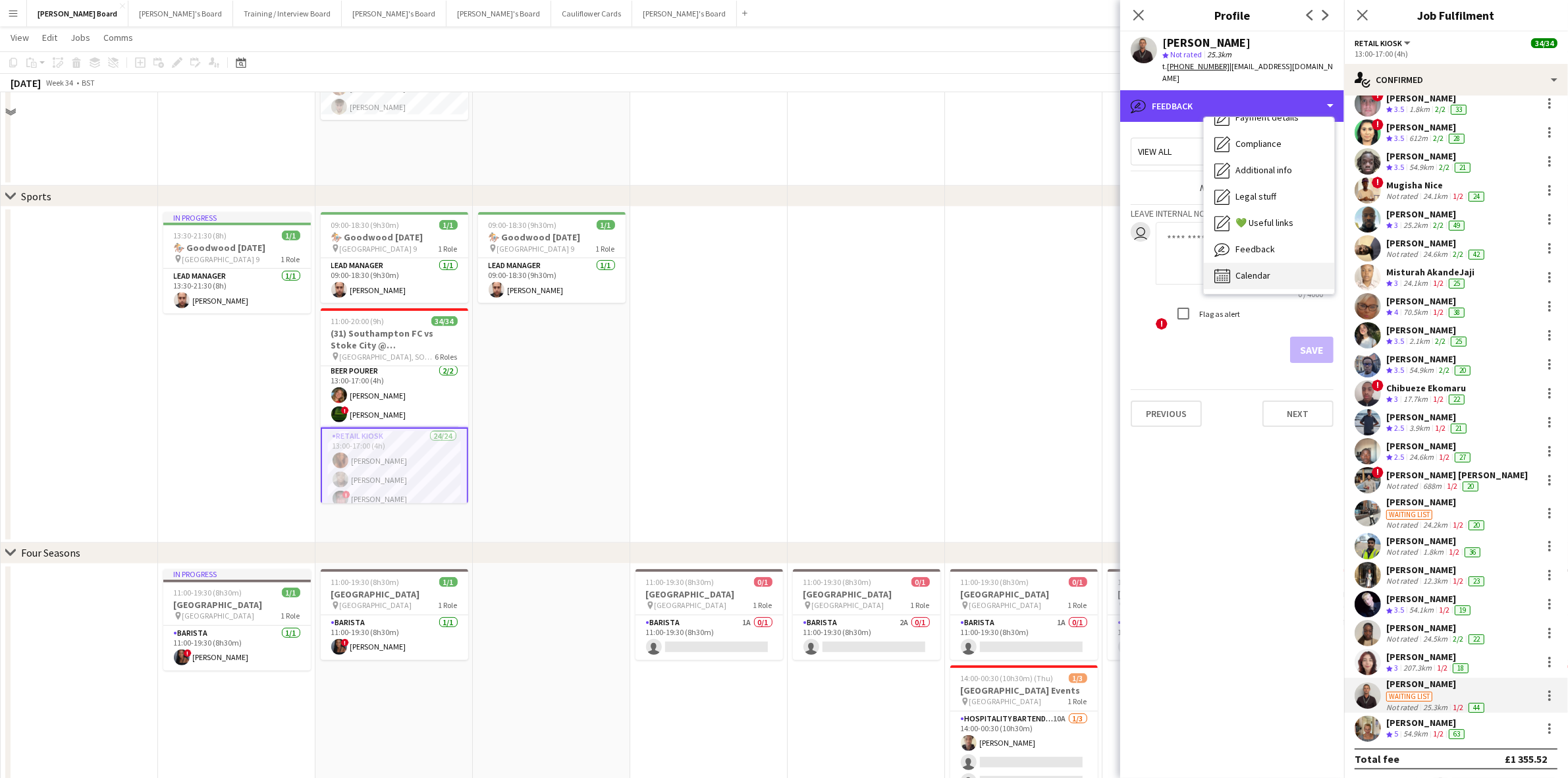
scroll to position [823, 0]
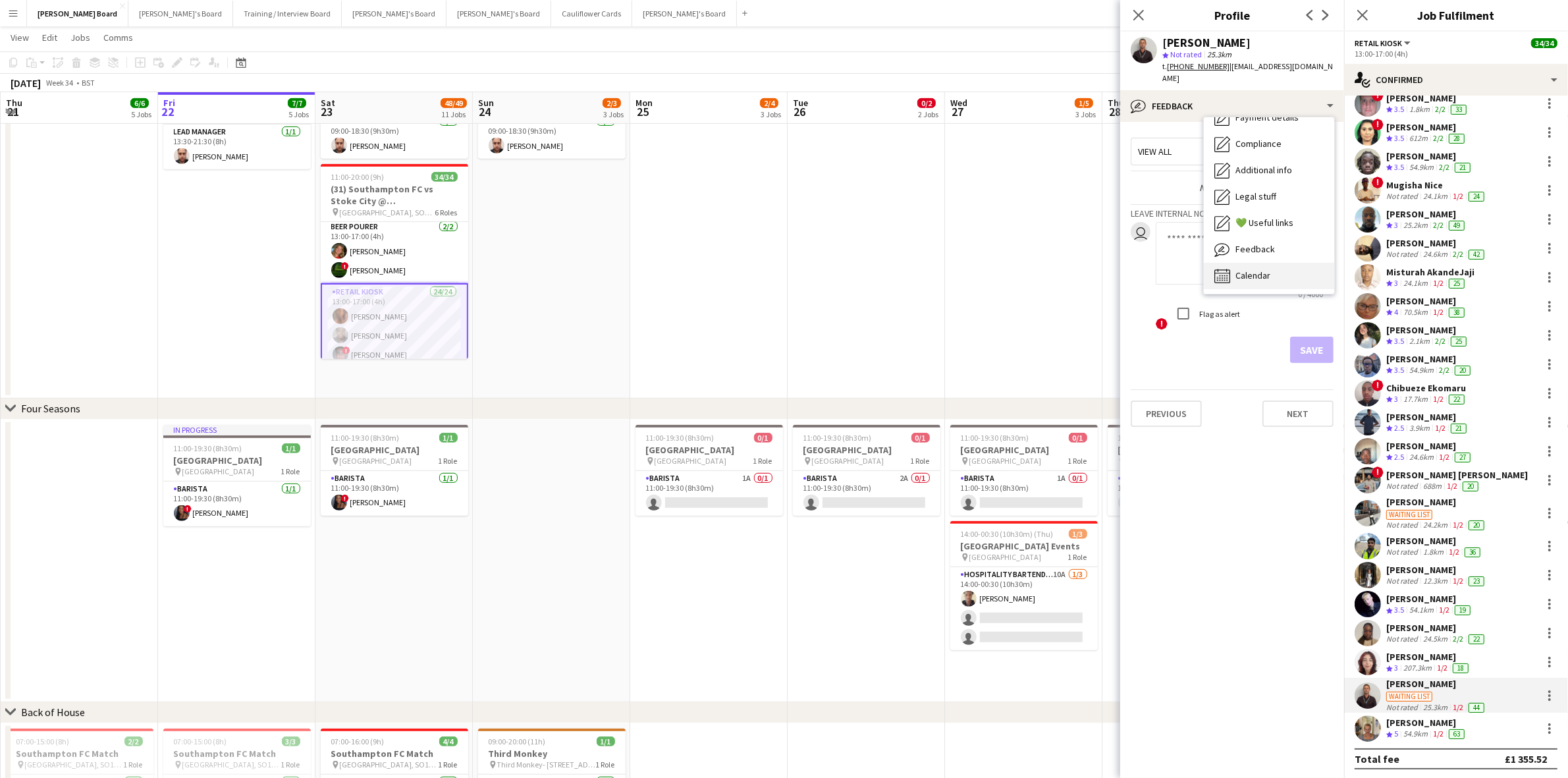
click at [1267, 270] on span "Calendar" at bounding box center [1252, 276] width 35 height 12
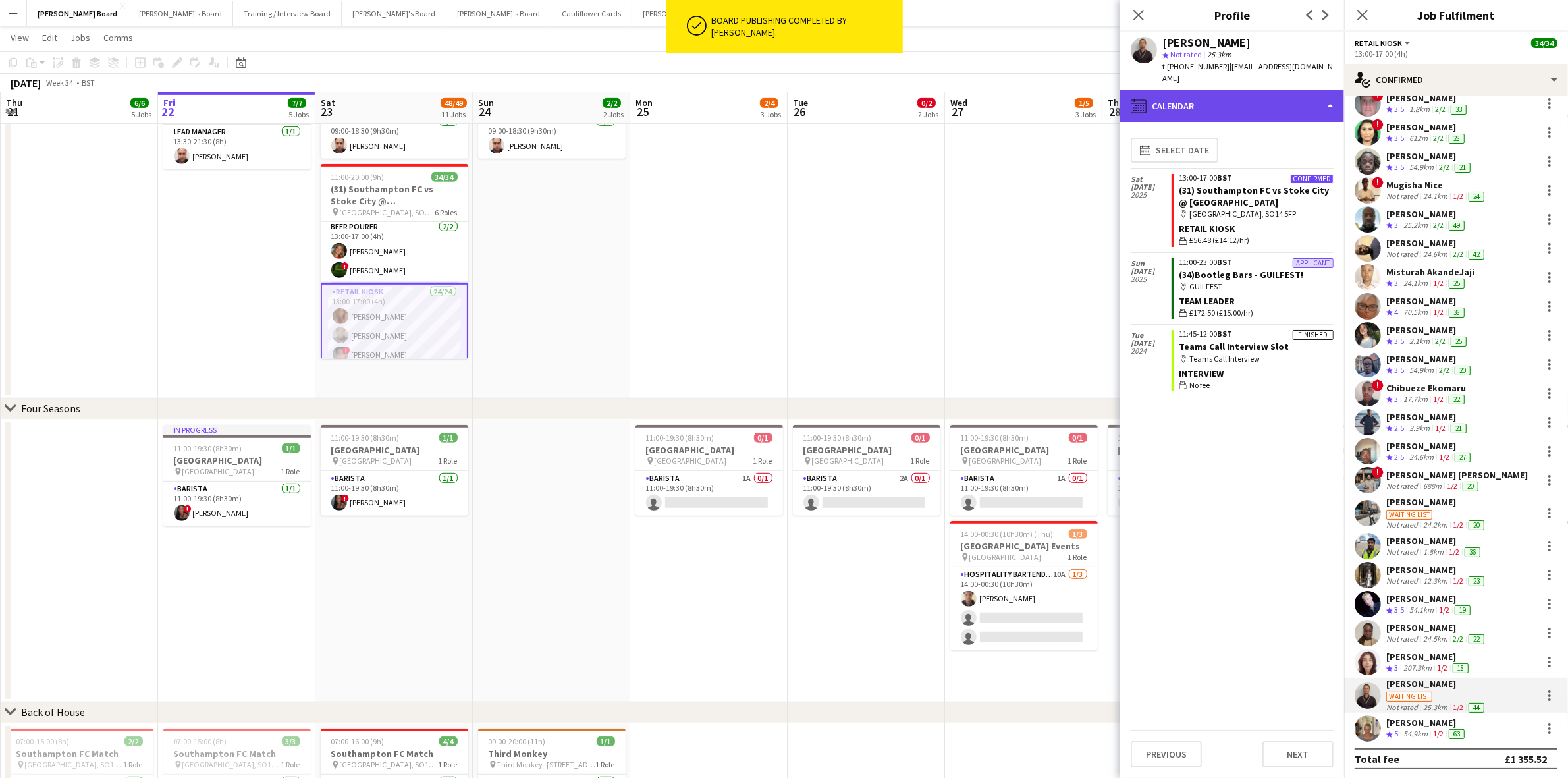
click at [1214, 100] on div "calendar-full Calendar" at bounding box center [1232, 106] width 224 height 32
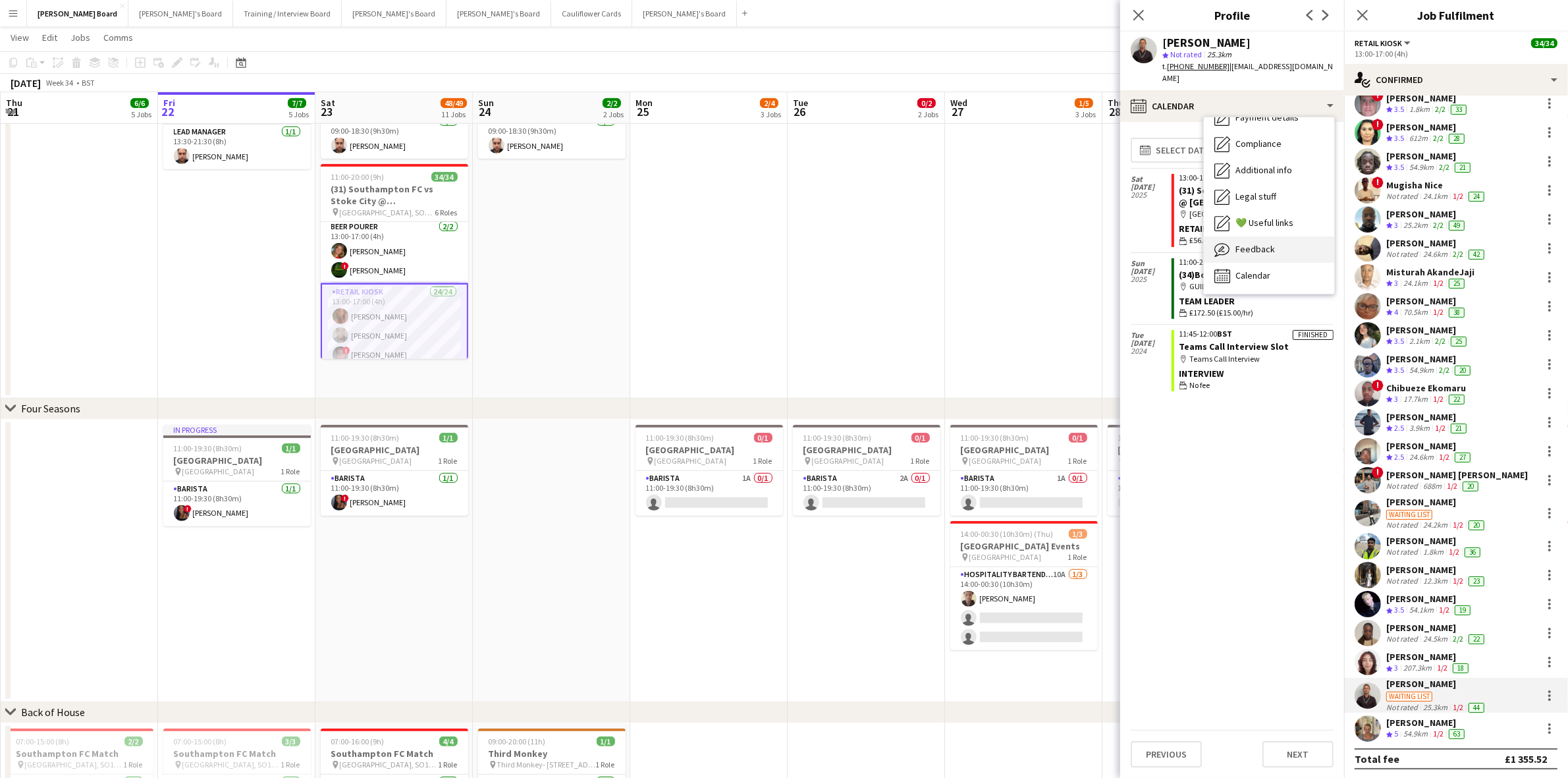
click at [1272, 242] on div "Feedback Feedback" at bounding box center [1269, 250] width 130 height 27
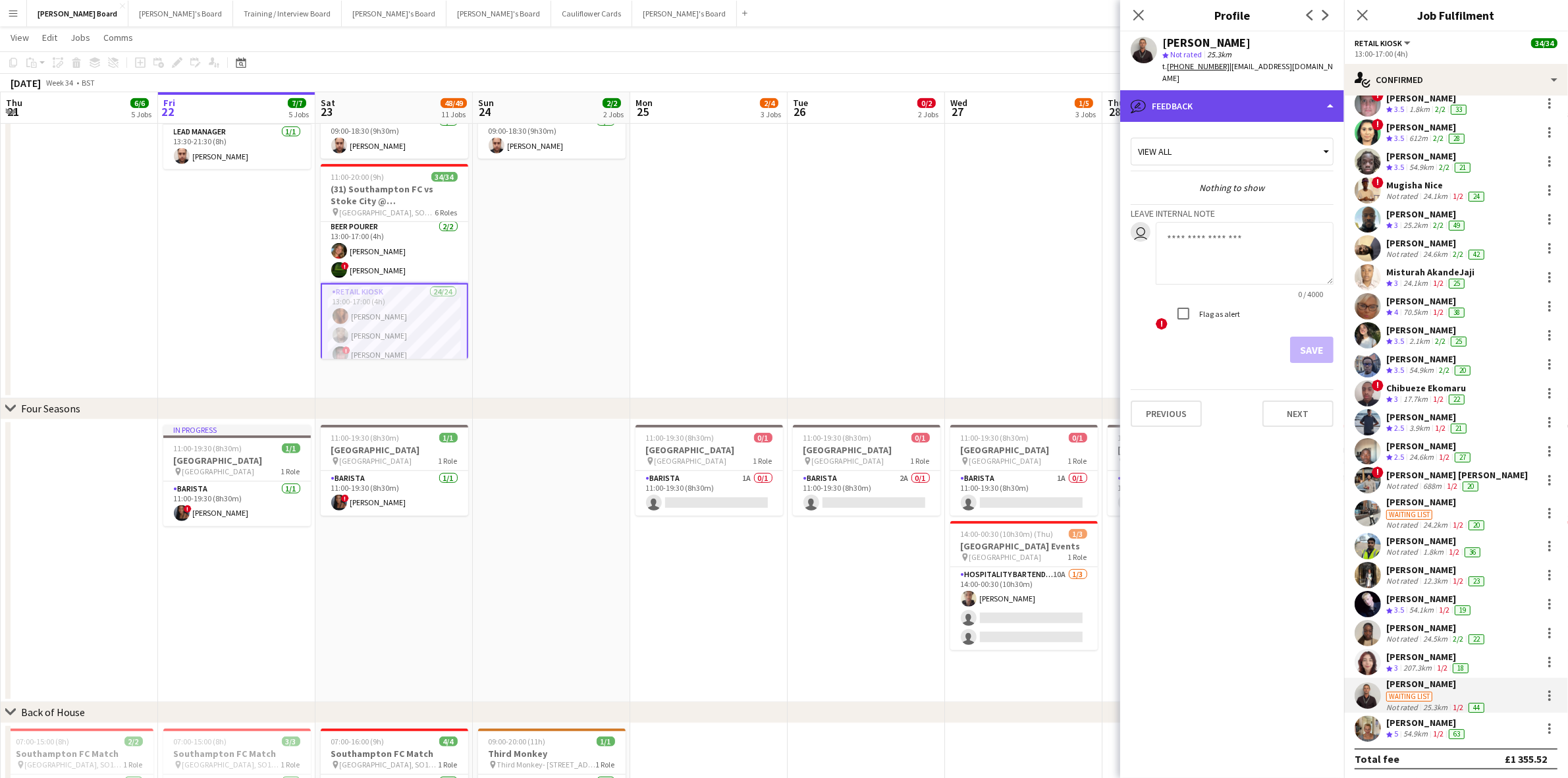
click at [1196, 95] on div "bubble-pencil Feedback" at bounding box center [1232, 106] width 224 height 32
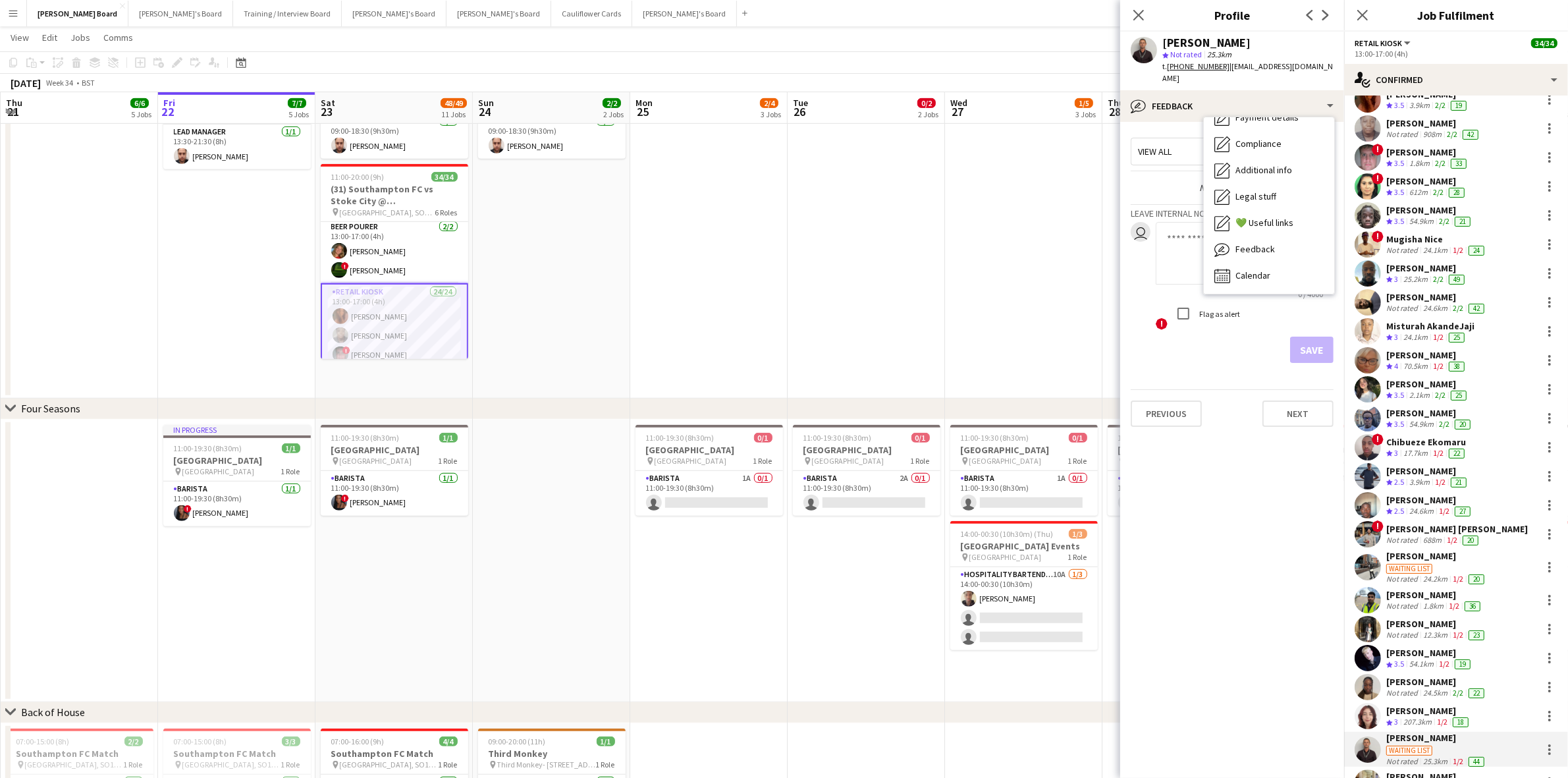
scroll to position [0, 0]
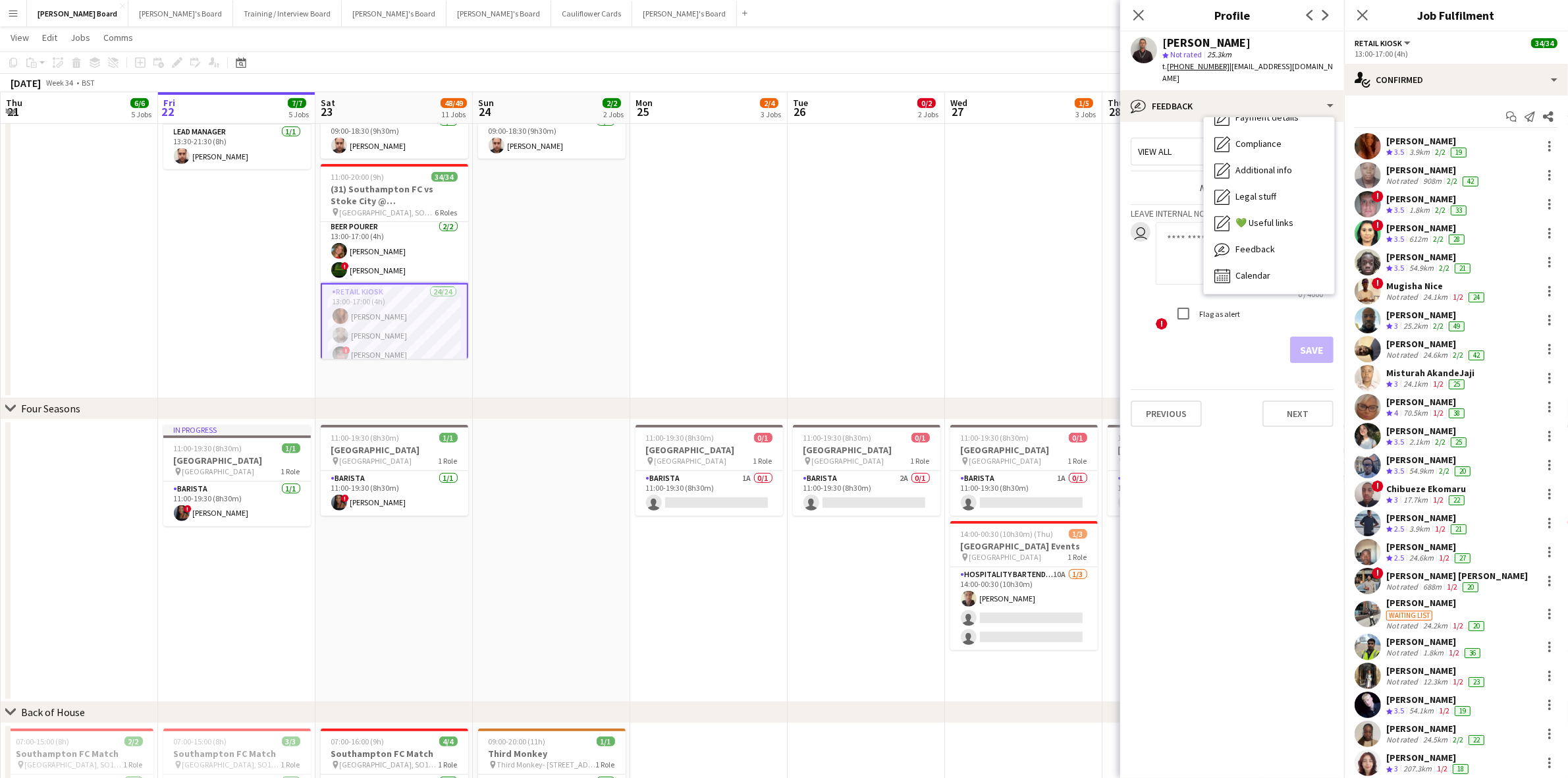
click at [1428, 198] on div "[PERSON_NAME]" at bounding box center [1428, 199] width 83 height 12
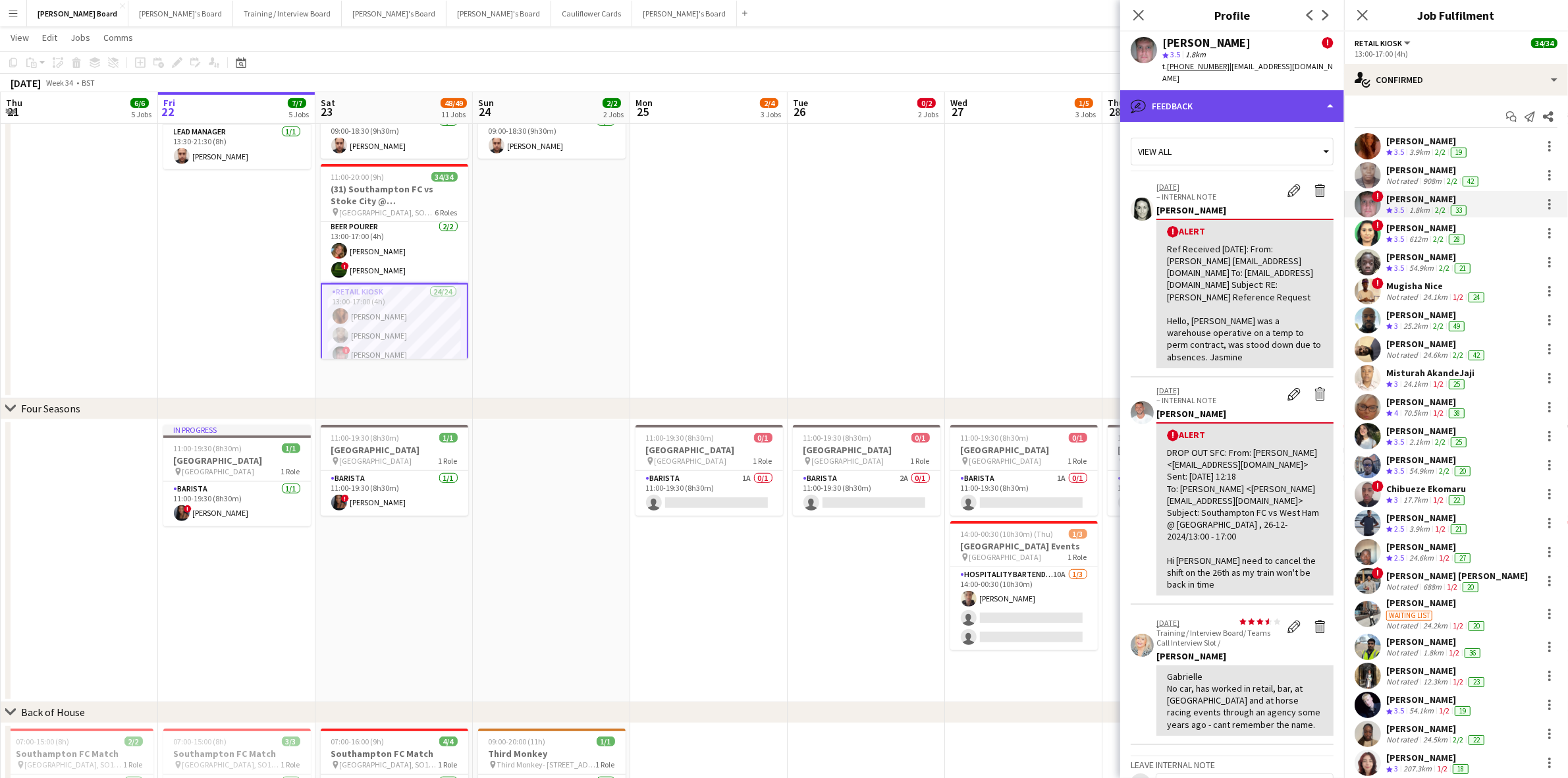
click at [1192, 93] on div "bubble-pencil Feedback" at bounding box center [1232, 106] width 224 height 32
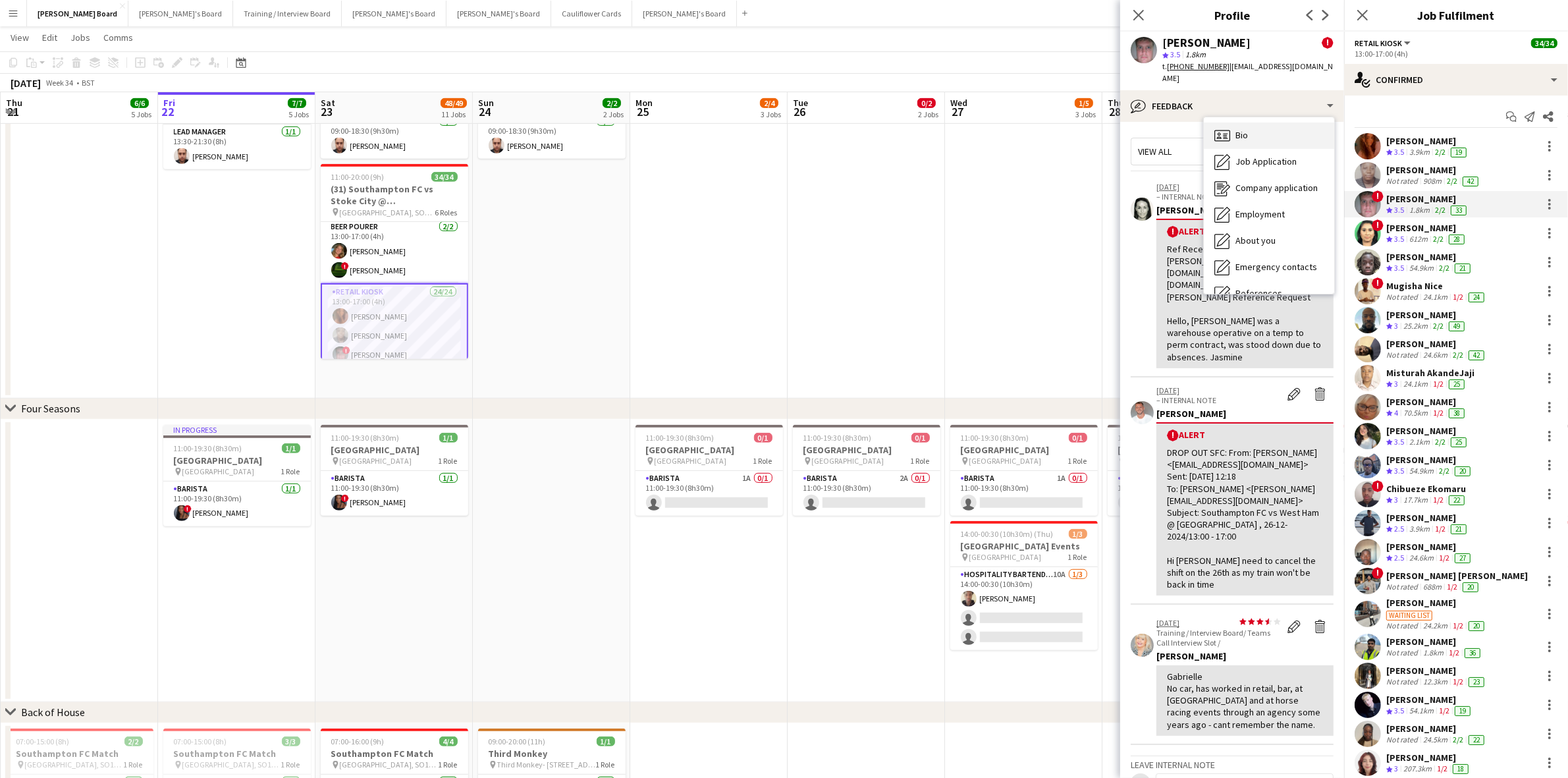
click at [1241, 129] on span "Bio" at bounding box center [1241, 135] width 13 height 12
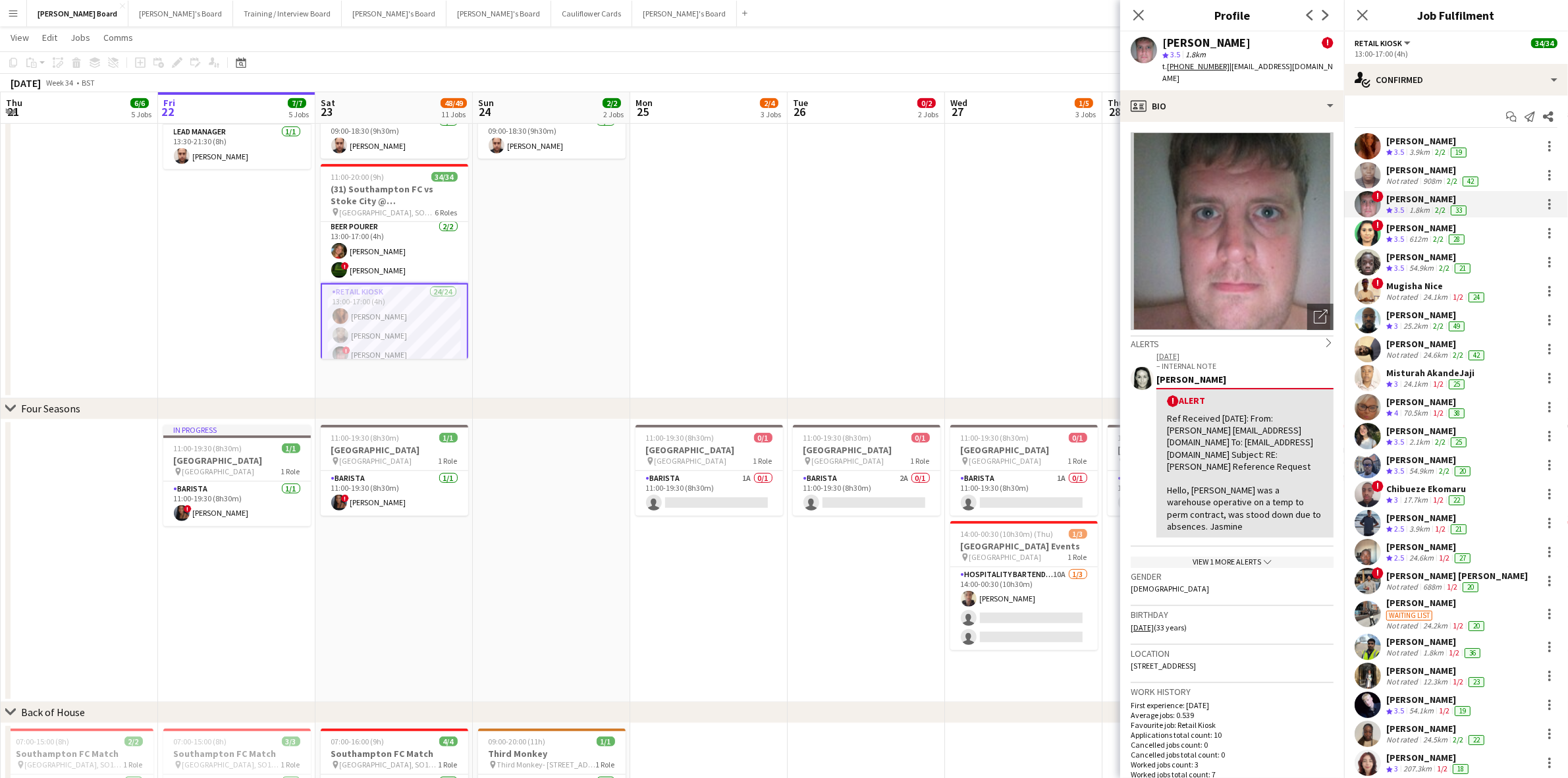
scroll to position [441, 0]
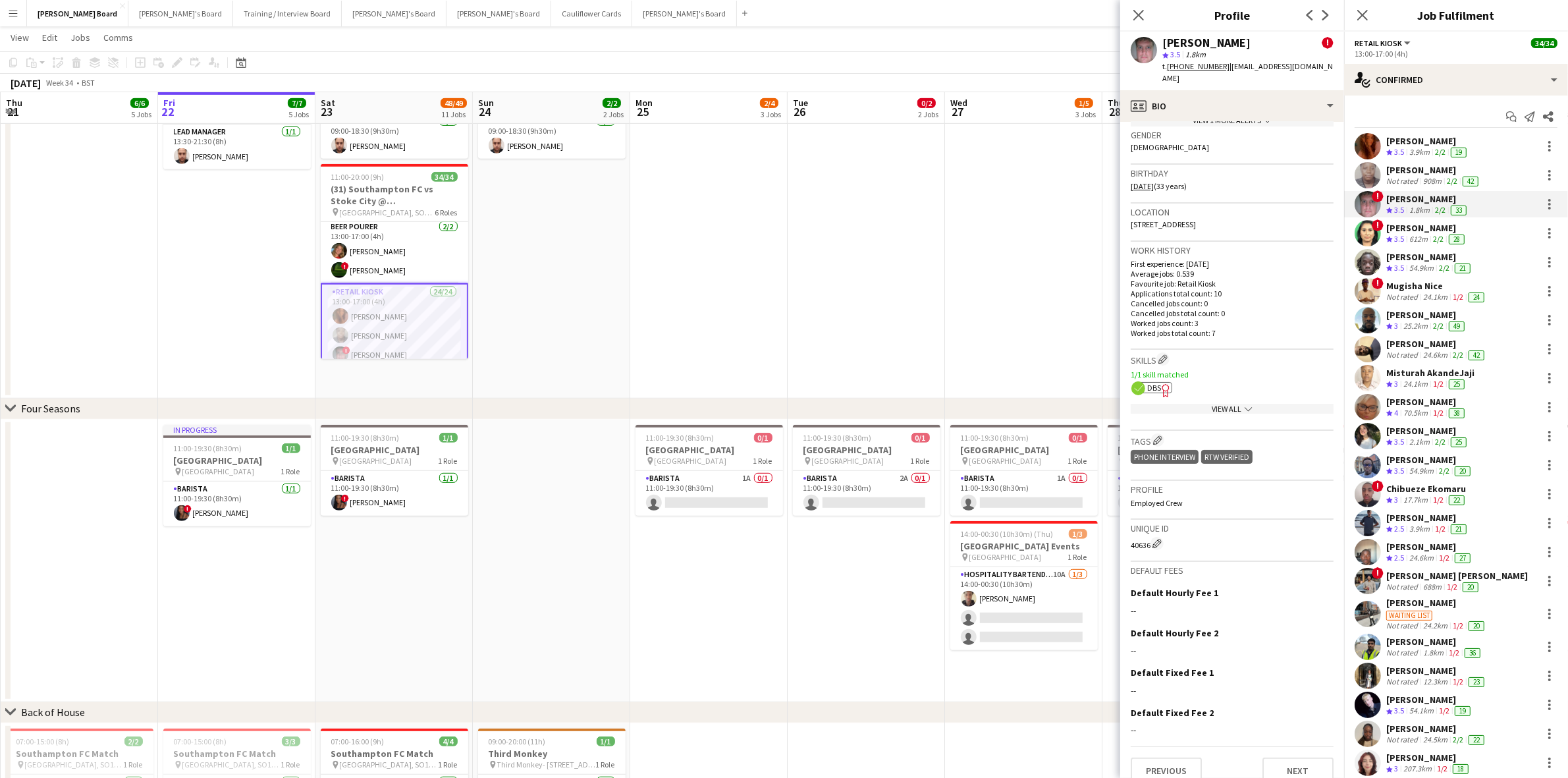
click at [1151, 383] on span "DBS" at bounding box center [1154, 387] width 14 height 10
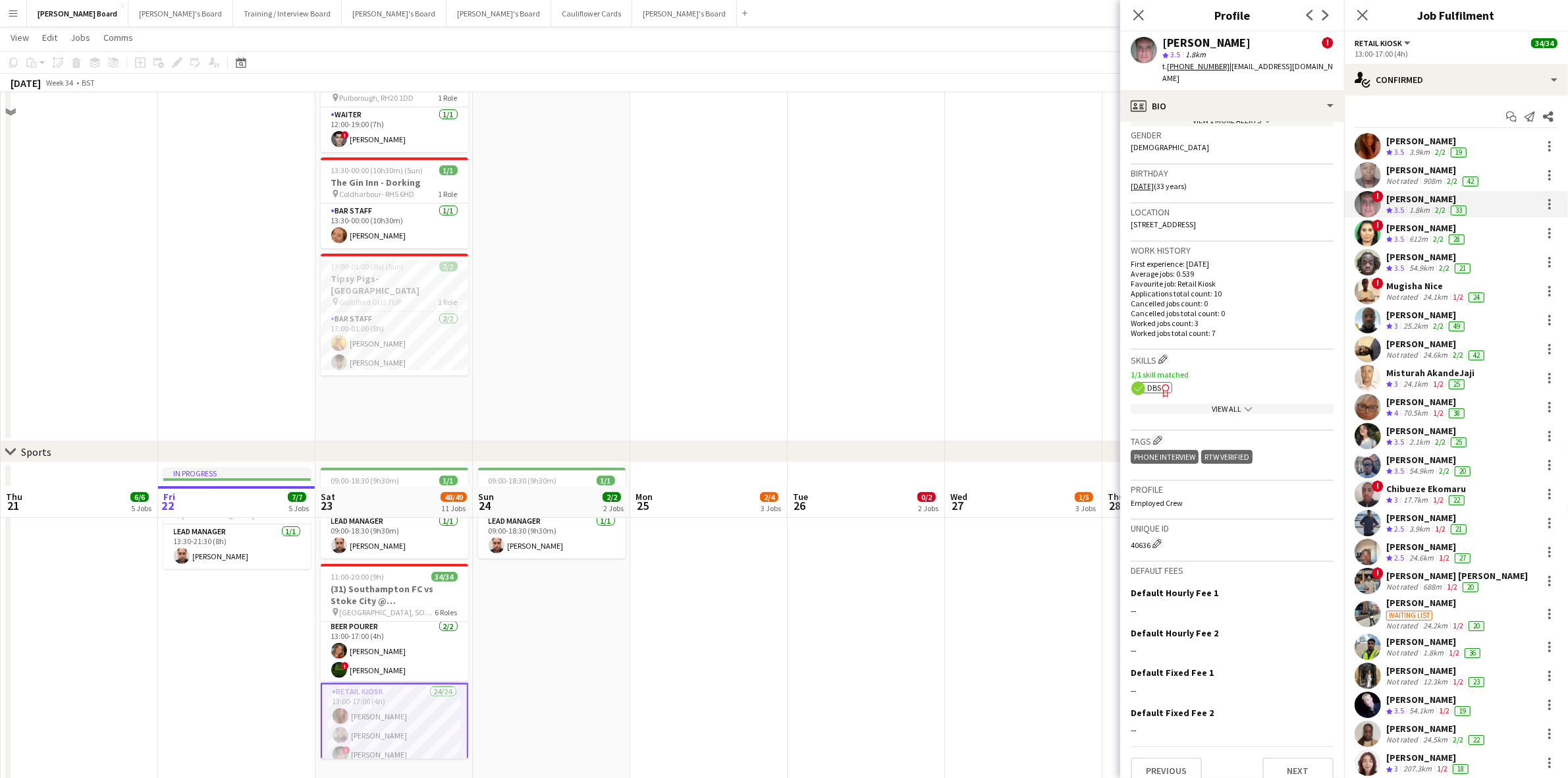
scroll to position [247, 0]
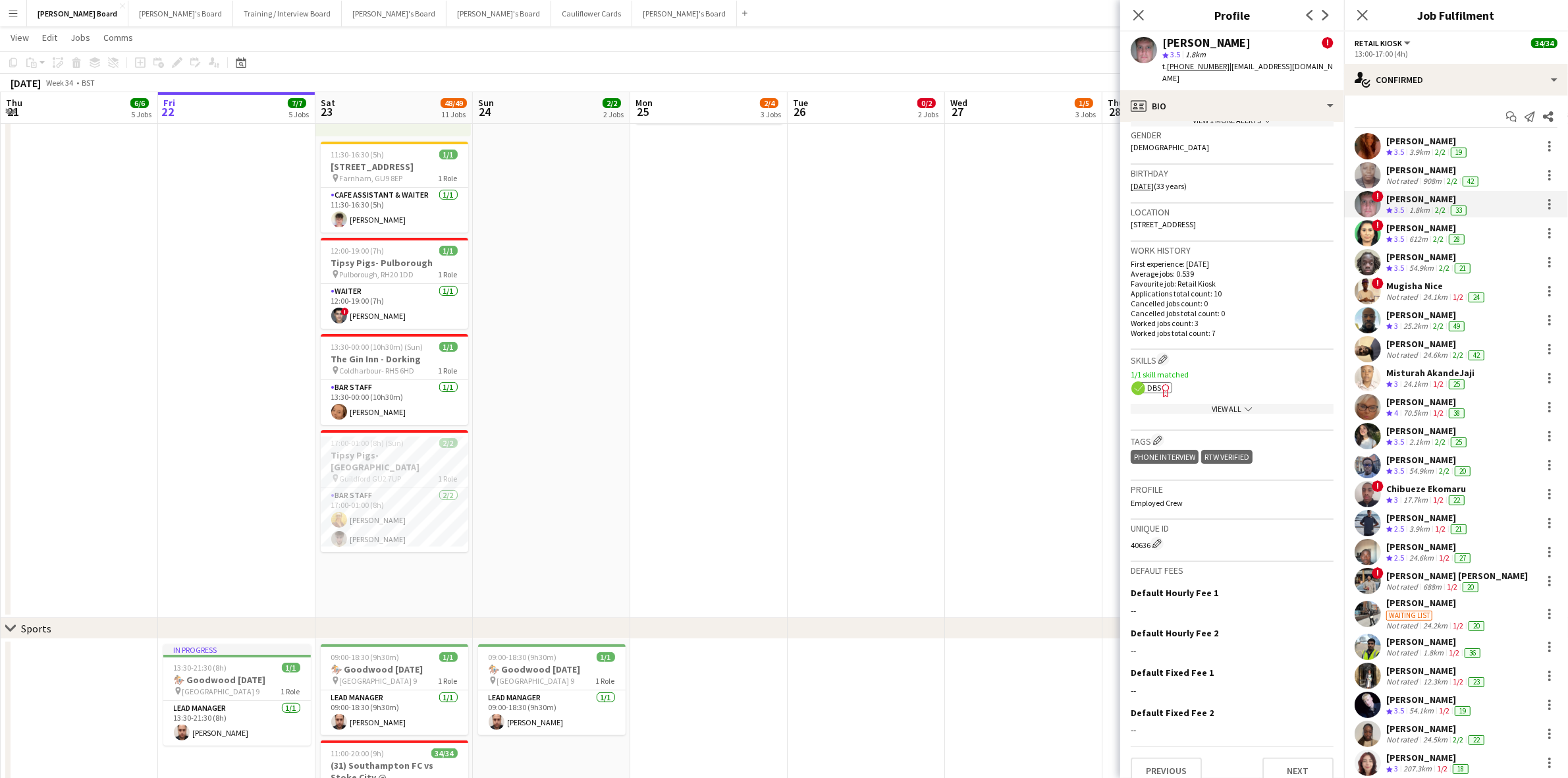
click at [1418, 145] on div "[PERSON_NAME]" at bounding box center [1428, 141] width 83 height 12
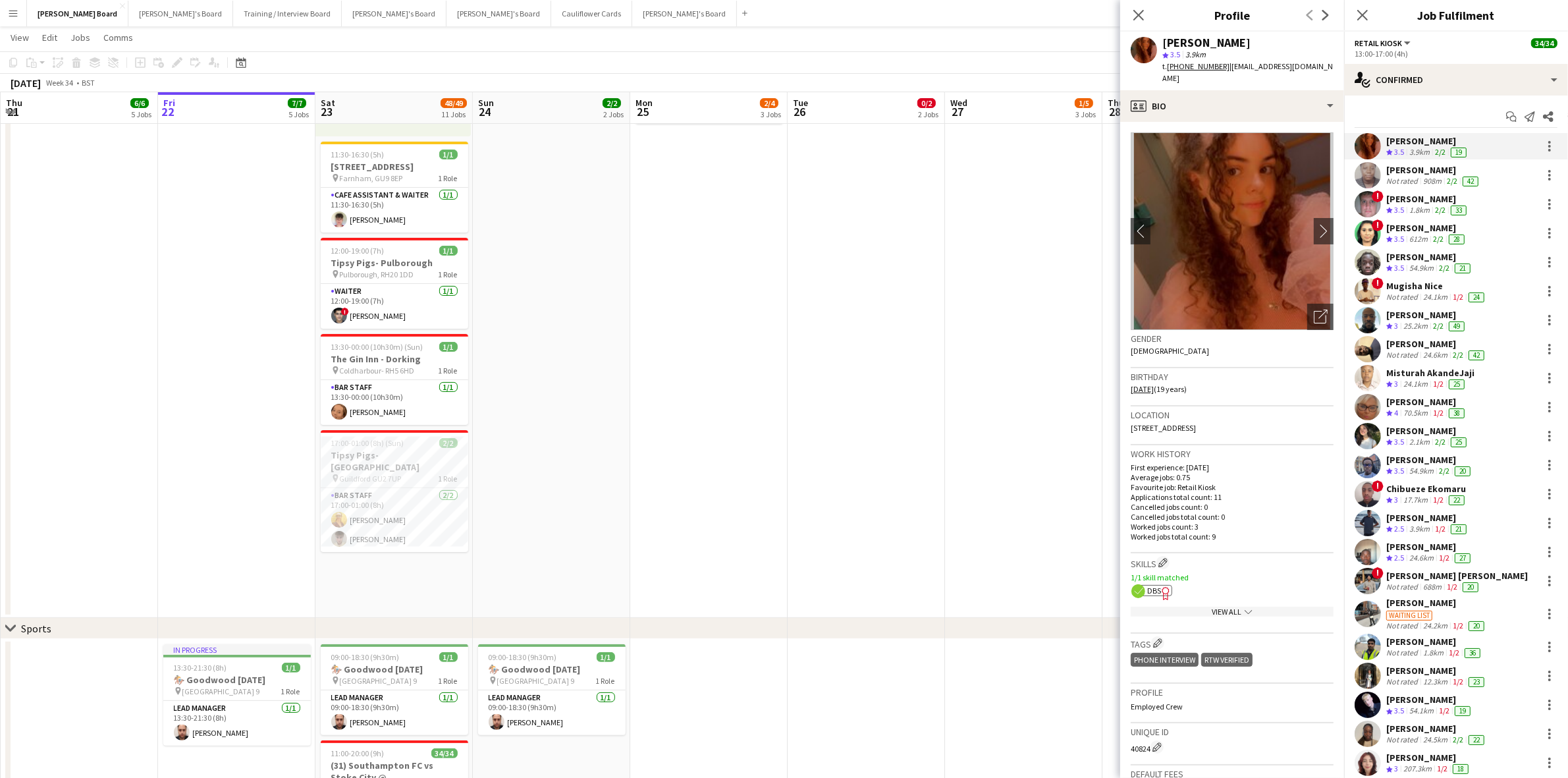
click at [1153, 585] on span "DBS" at bounding box center [1154, 590] width 14 height 10
click at [1418, 172] on div "[PERSON_NAME]" at bounding box center [1434, 170] width 95 height 12
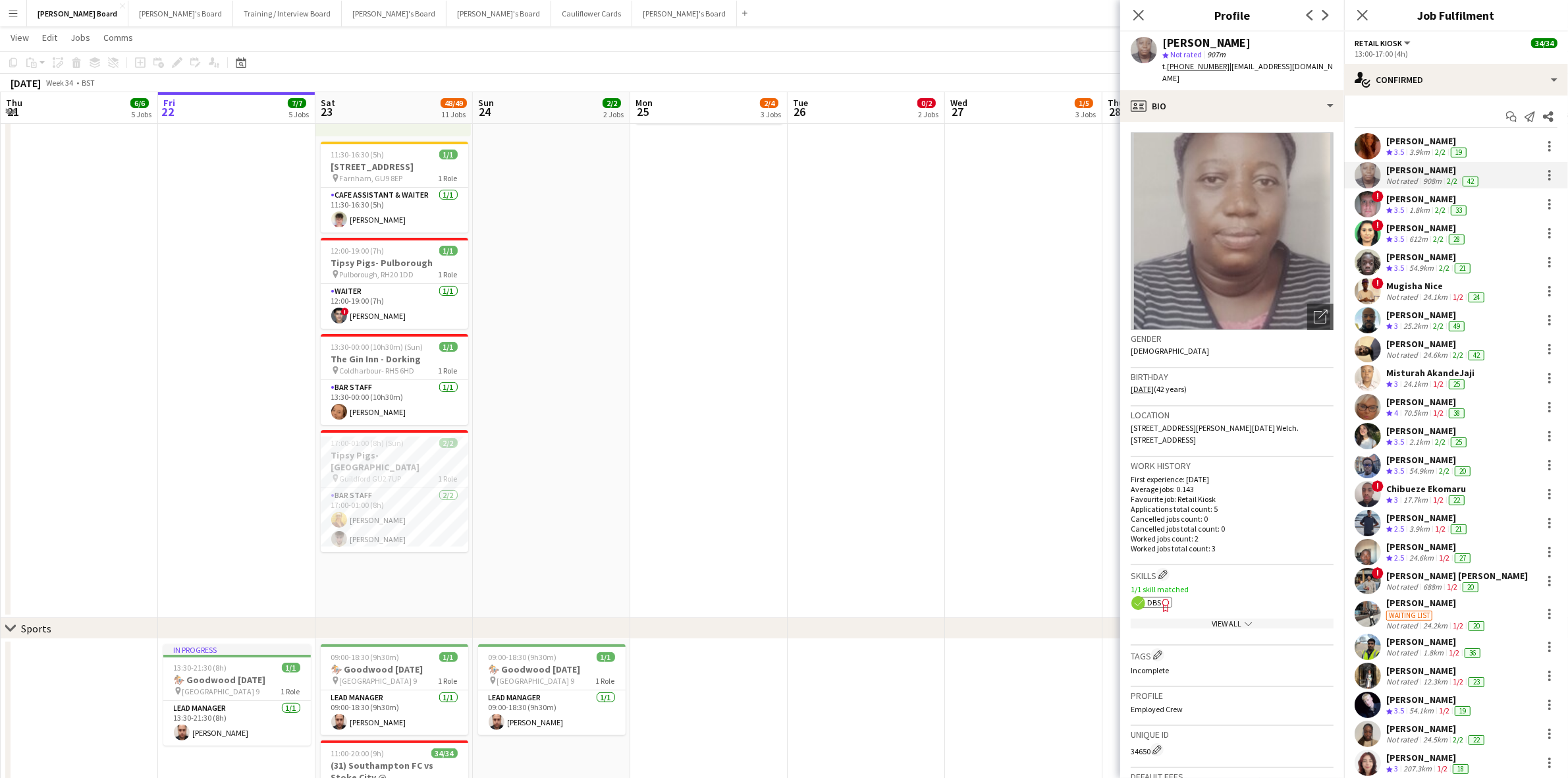
click at [1149, 599] on span "DBS" at bounding box center [1154, 601] width 14 height 10
click at [1418, 229] on div "[PERSON_NAME]" at bounding box center [1427, 228] width 81 height 12
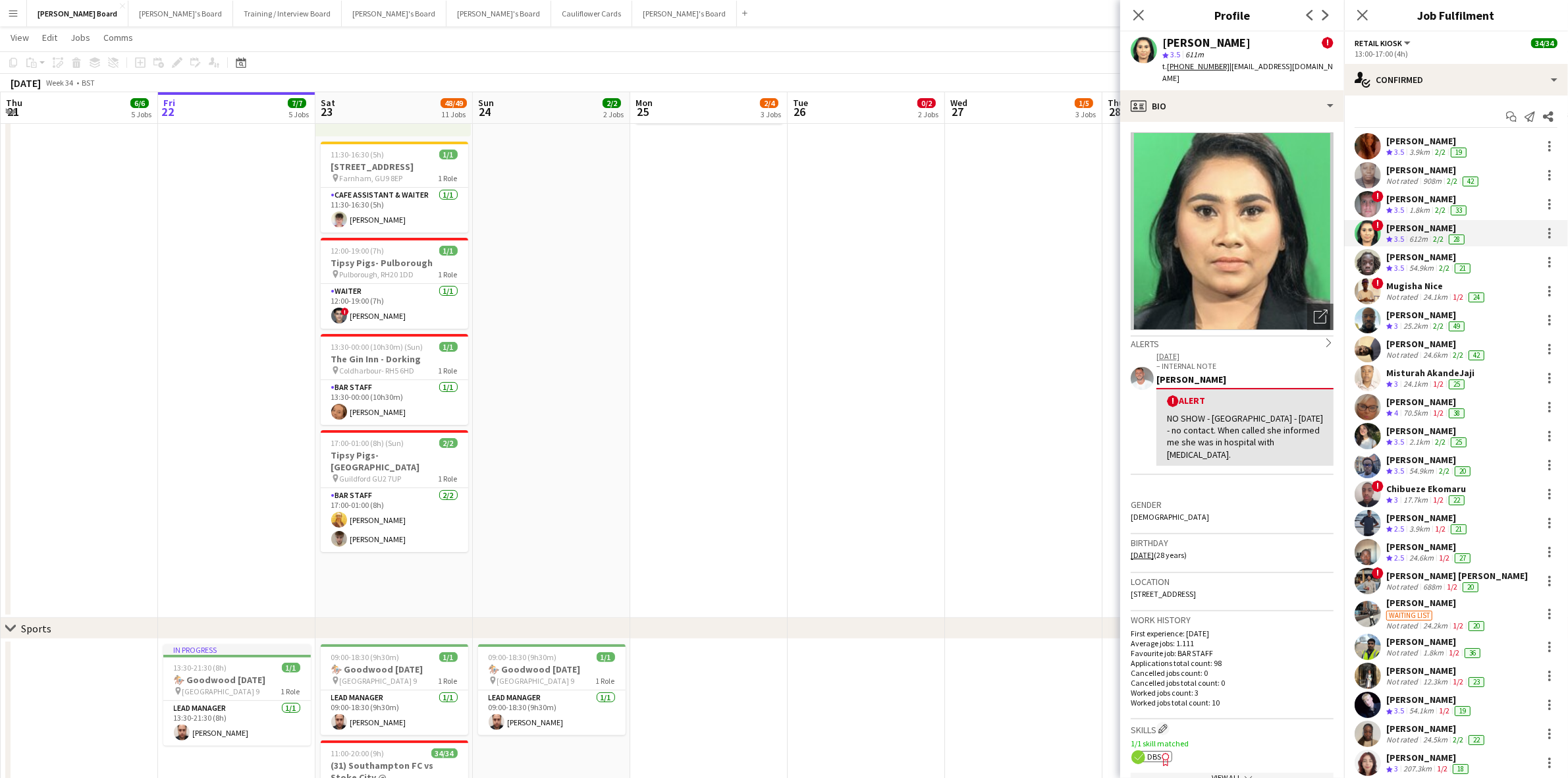
click at [1153, 751] on span "DBS" at bounding box center [1154, 756] width 14 height 10
click at [1423, 252] on div "[PERSON_NAME]" at bounding box center [1430, 257] width 87 height 12
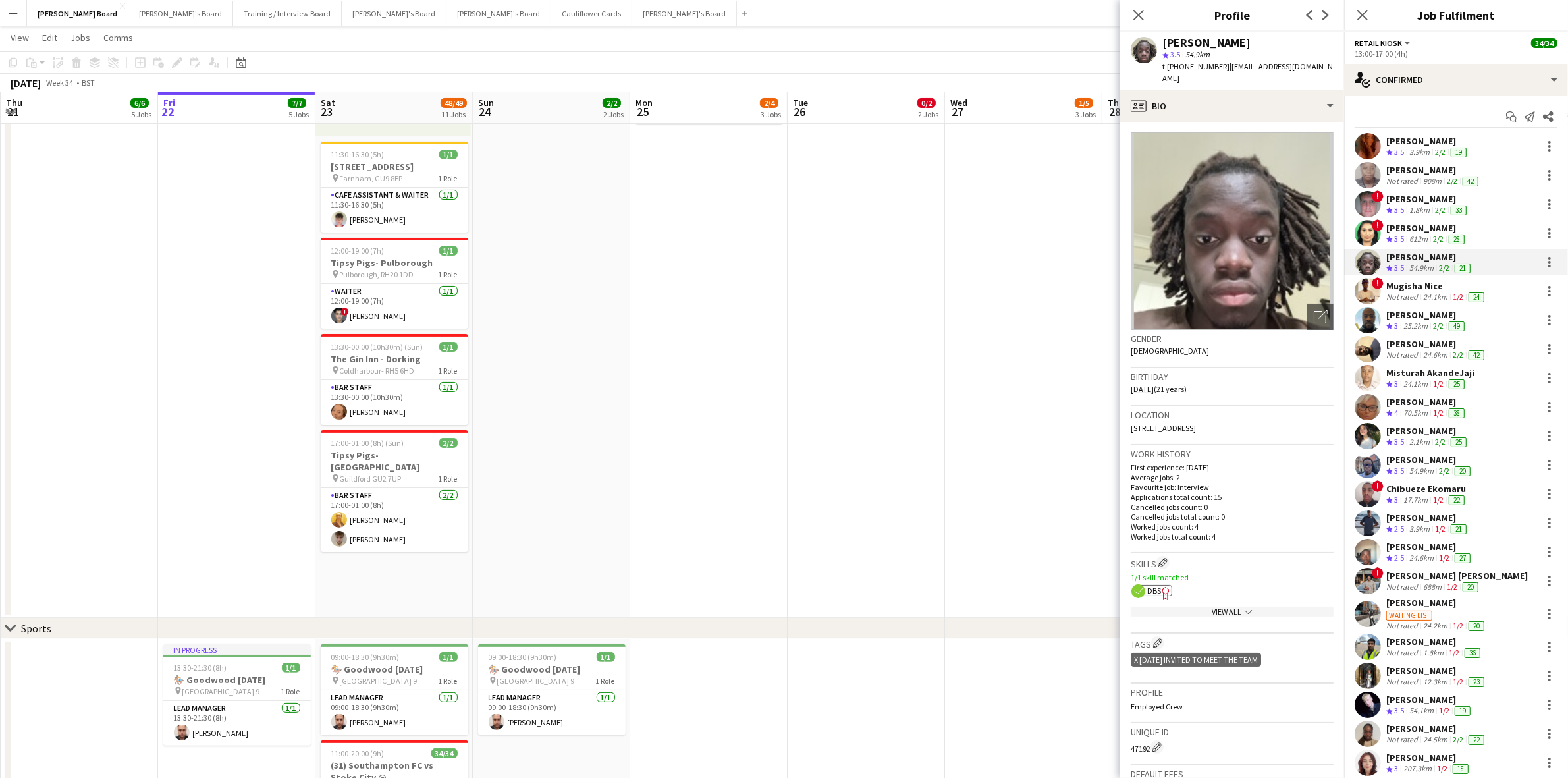
click at [1154, 585] on span "DBS" at bounding box center [1154, 590] width 14 height 10
drag, startPoint x: 1424, startPoint y: 287, endPoint x: 1312, endPoint y: 318, distance: 116.2
click at [1422, 287] on div "Mugisha Nice" at bounding box center [1436, 286] width 100 height 12
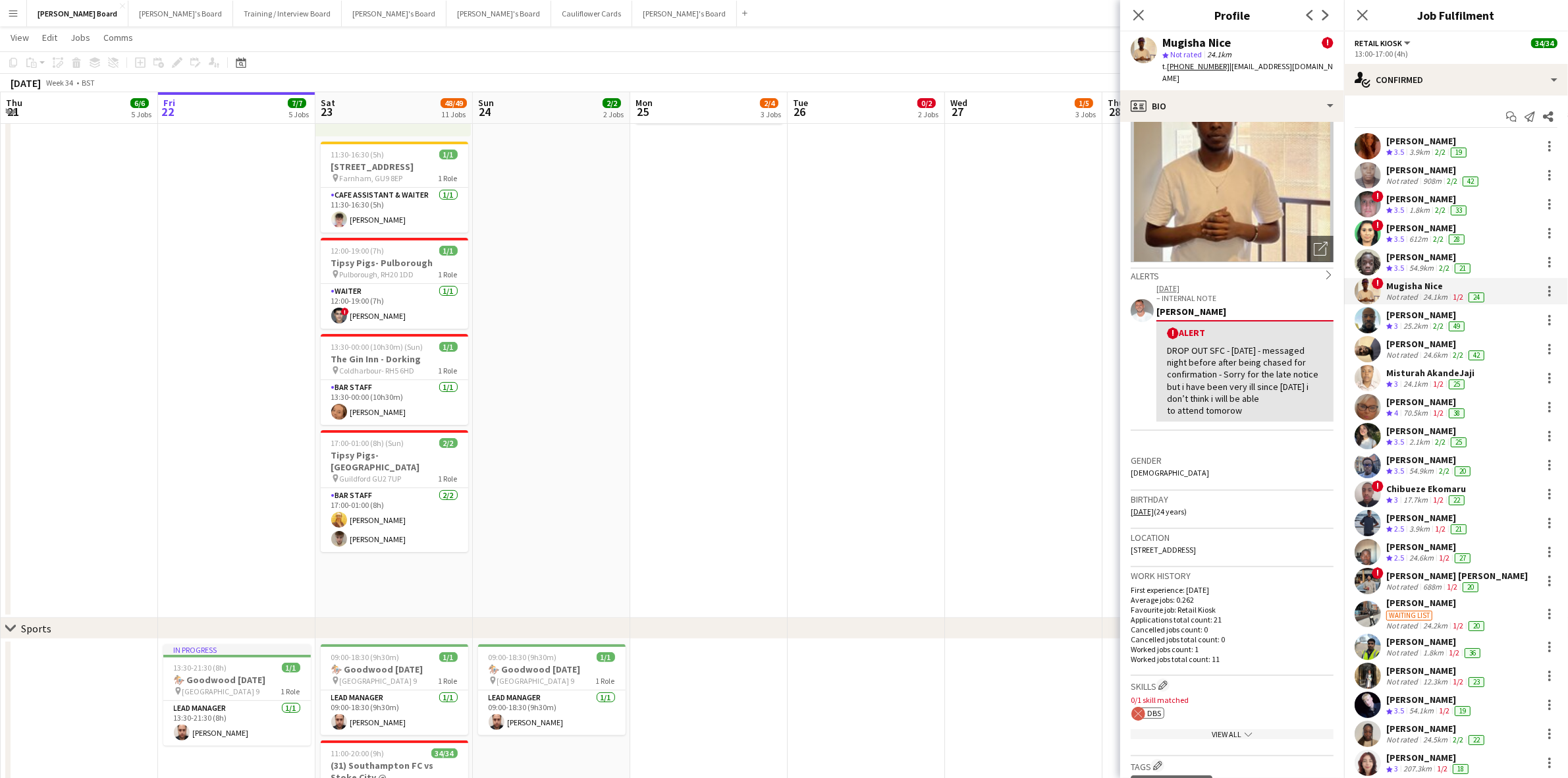
scroll to position [165, 0]
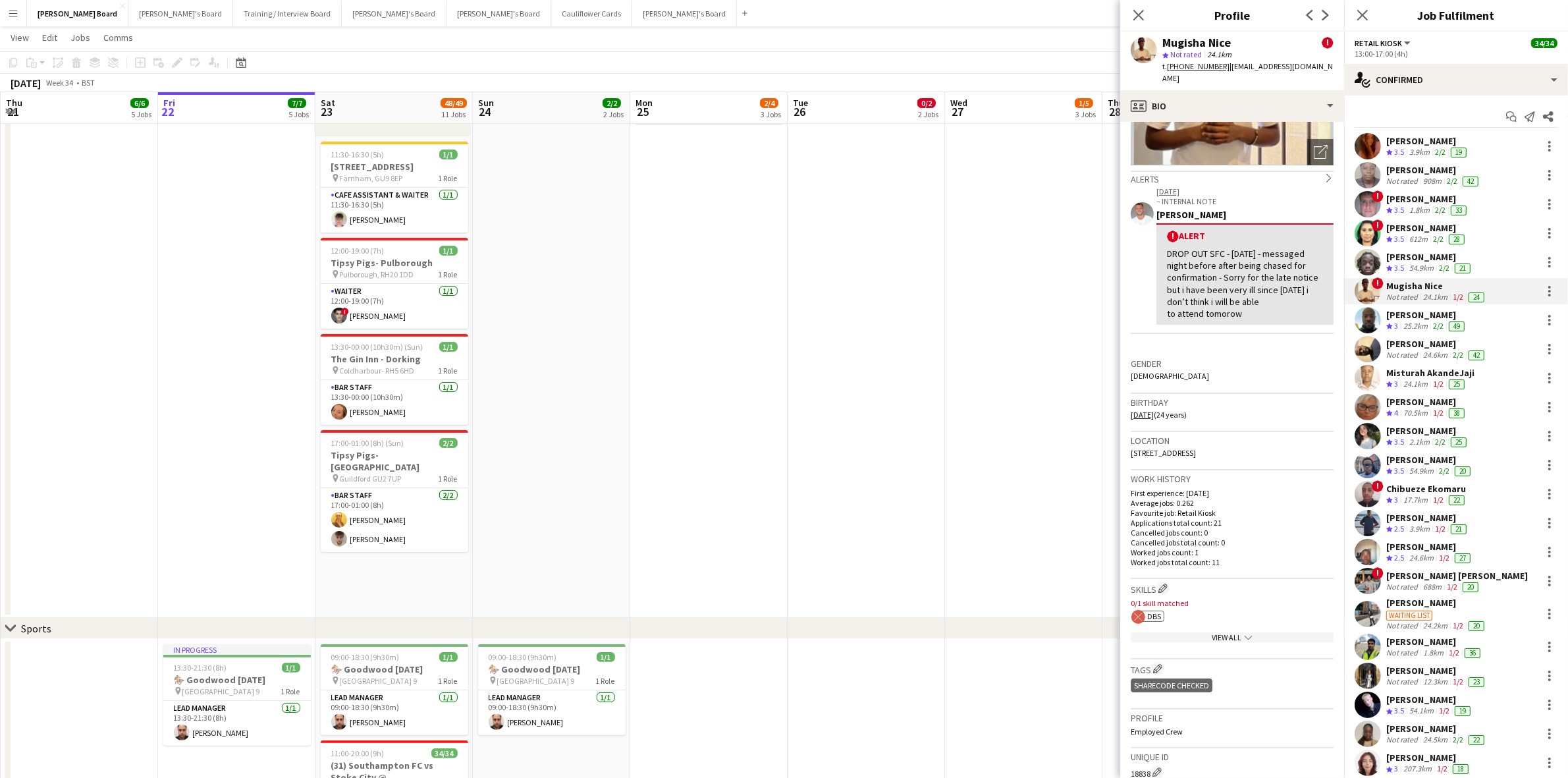
click at [1426, 315] on div "[PERSON_NAME]" at bounding box center [1427, 315] width 81 height 12
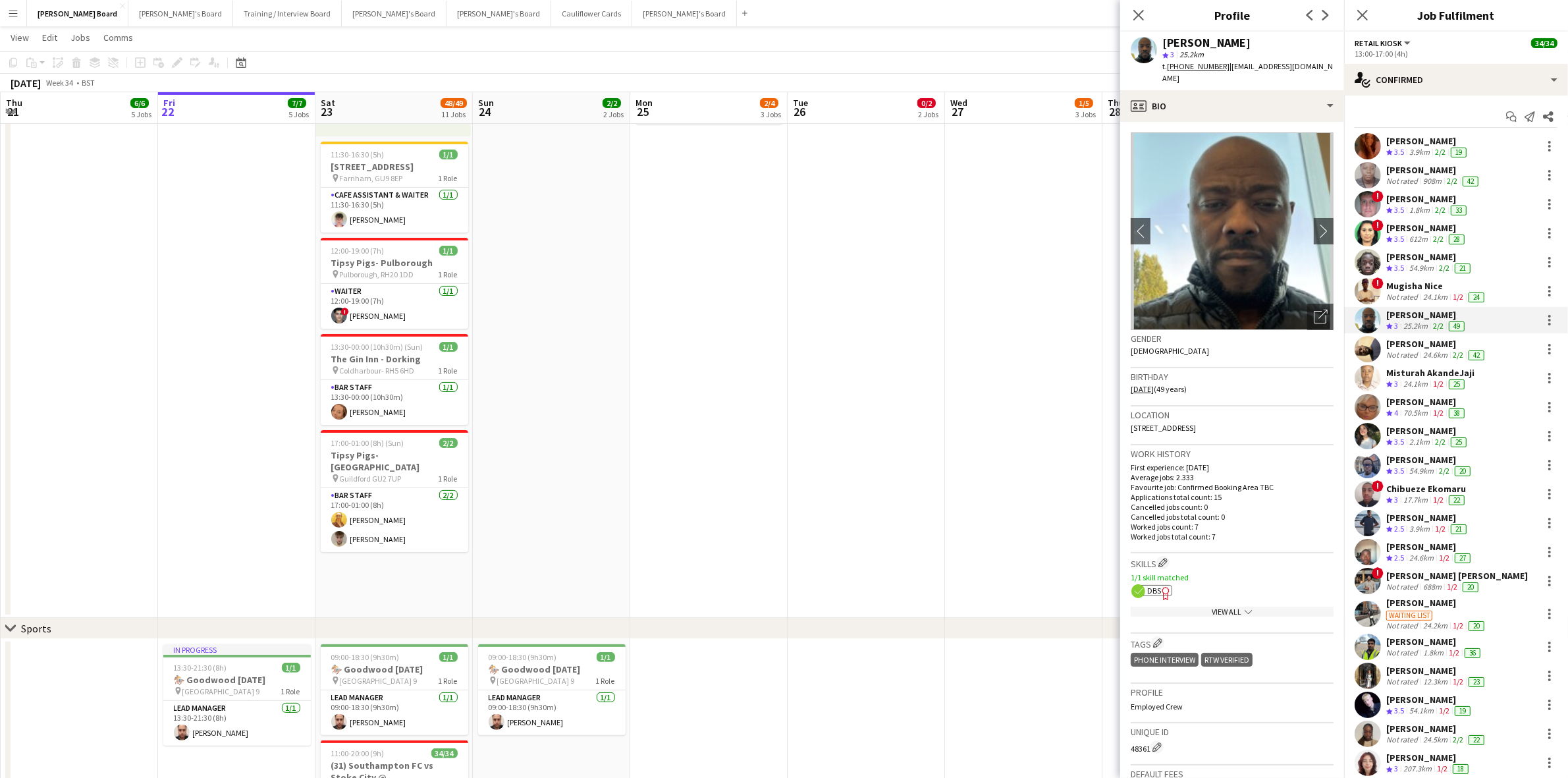
click at [1150, 590] on span "DBS" at bounding box center [1154, 590] width 14 height 10
drag, startPoint x: 1418, startPoint y: 344, endPoint x: 1378, endPoint y: 349, distance: 40.3
click at [1418, 344] on div "[PERSON_NAME]" at bounding box center [1436, 344] width 100 height 12
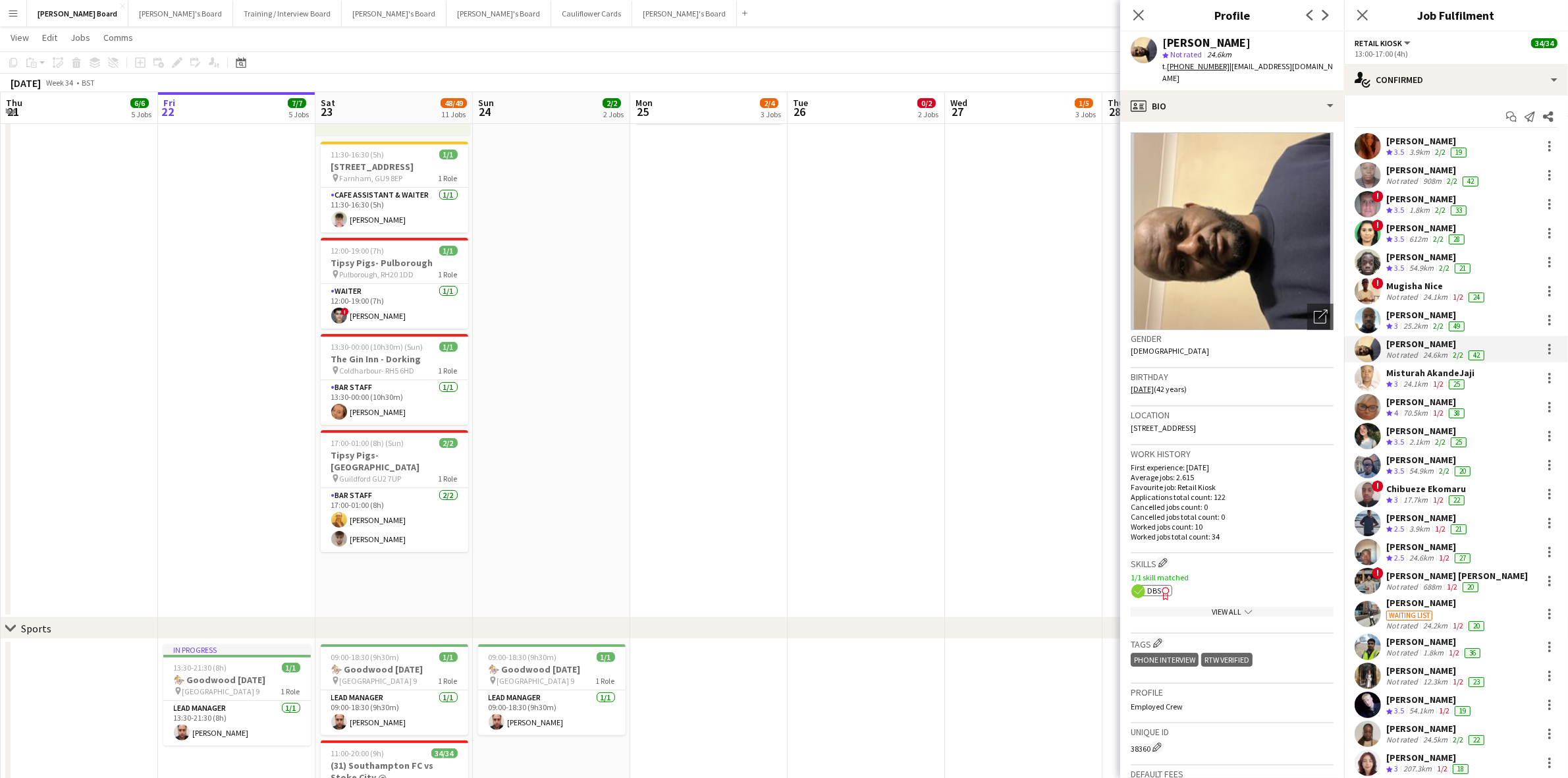
click at [1146, 584] on app-spec-pill "ok-circled2 background Layer 1 cross-circle-red background Layer 1 DBS Freelanc…" at bounding box center [1155, 590] width 33 height 11
click at [1418, 373] on div "Misturah AkandeJaji" at bounding box center [1430, 372] width 88 height 12
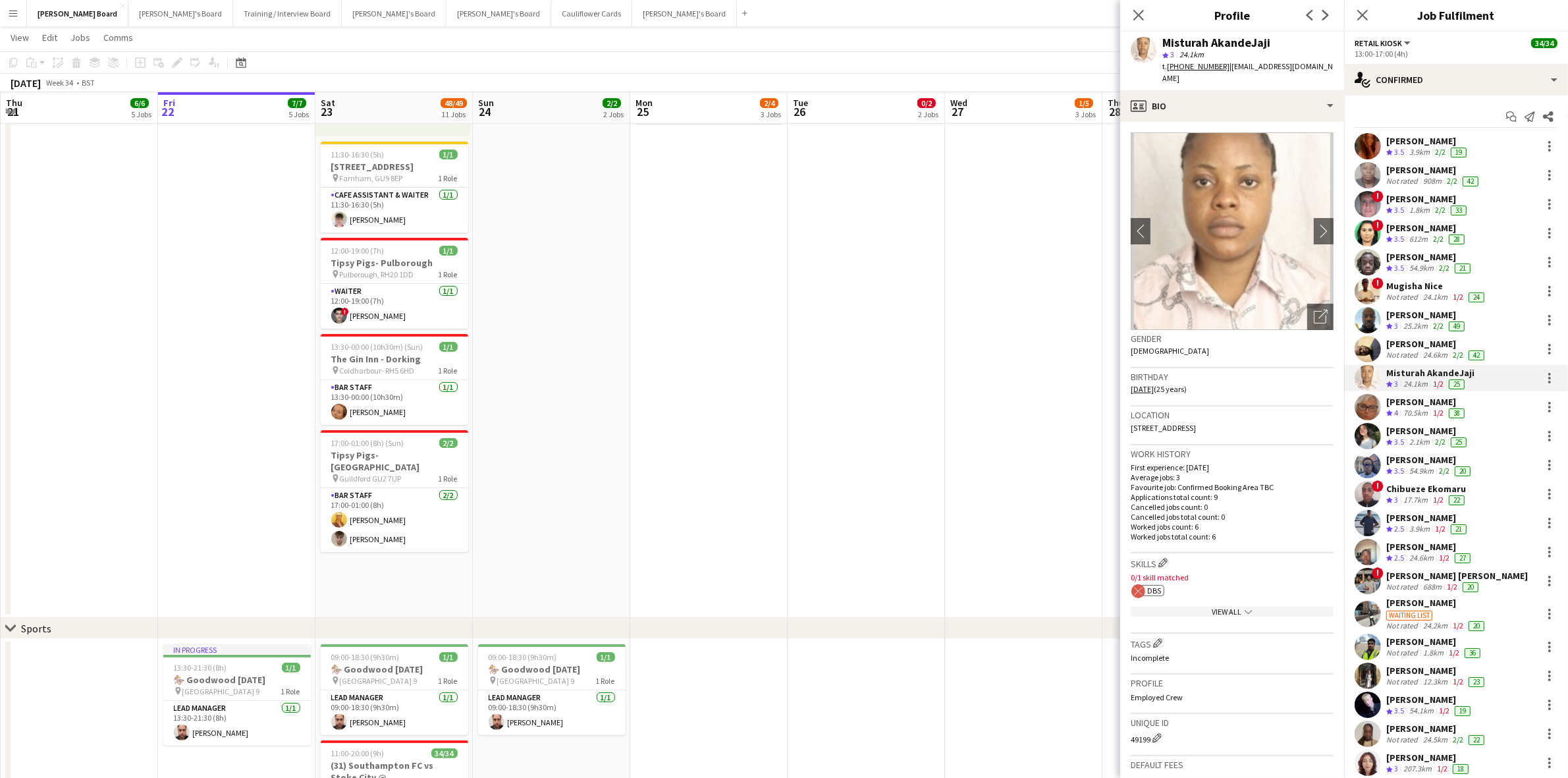
click at [1421, 402] on div "[PERSON_NAME]" at bounding box center [1427, 402] width 81 height 12
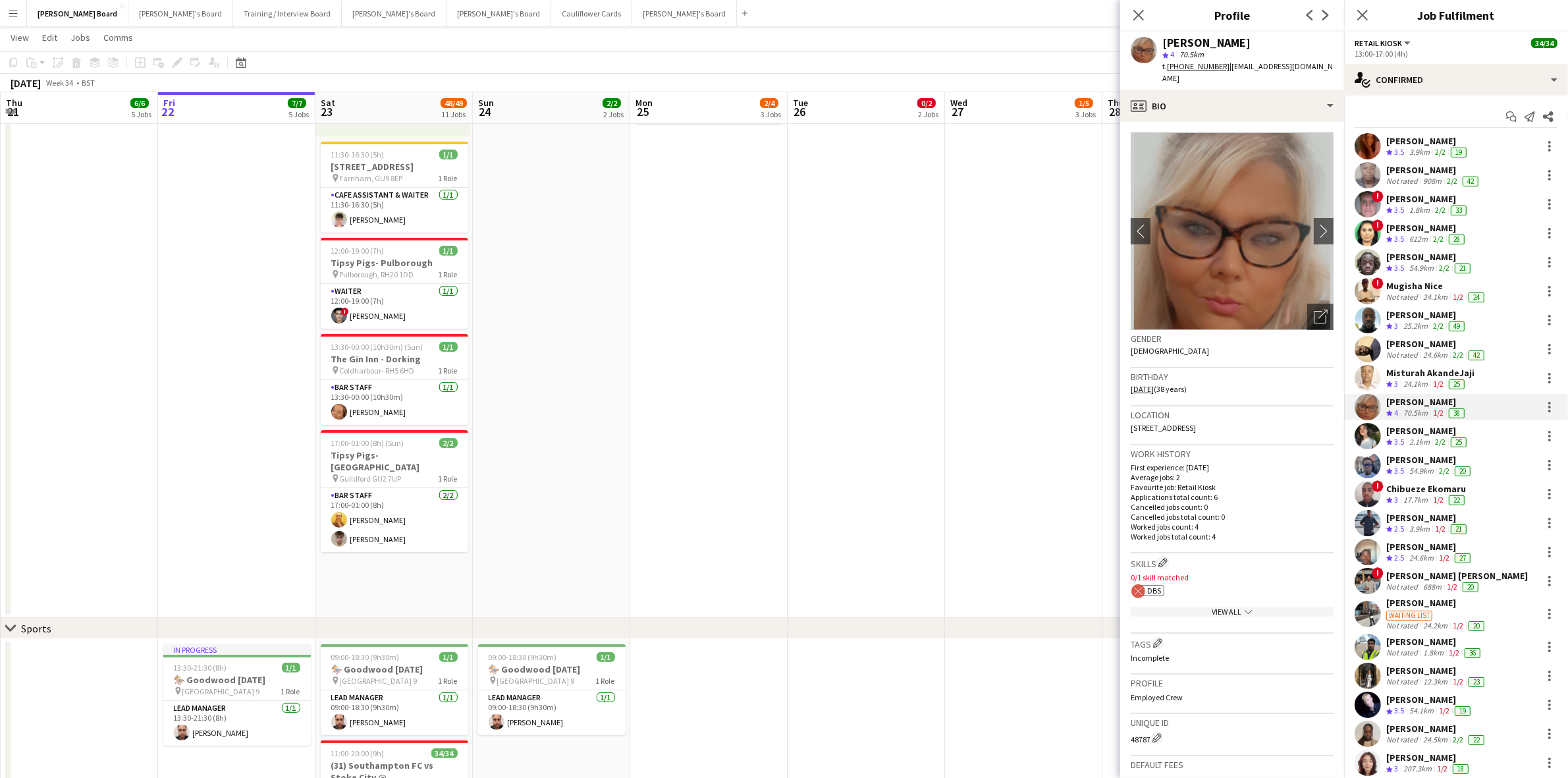
click at [1418, 287] on div "Mugisha Nice" at bounding box center [1436, 286] width 100 height 12
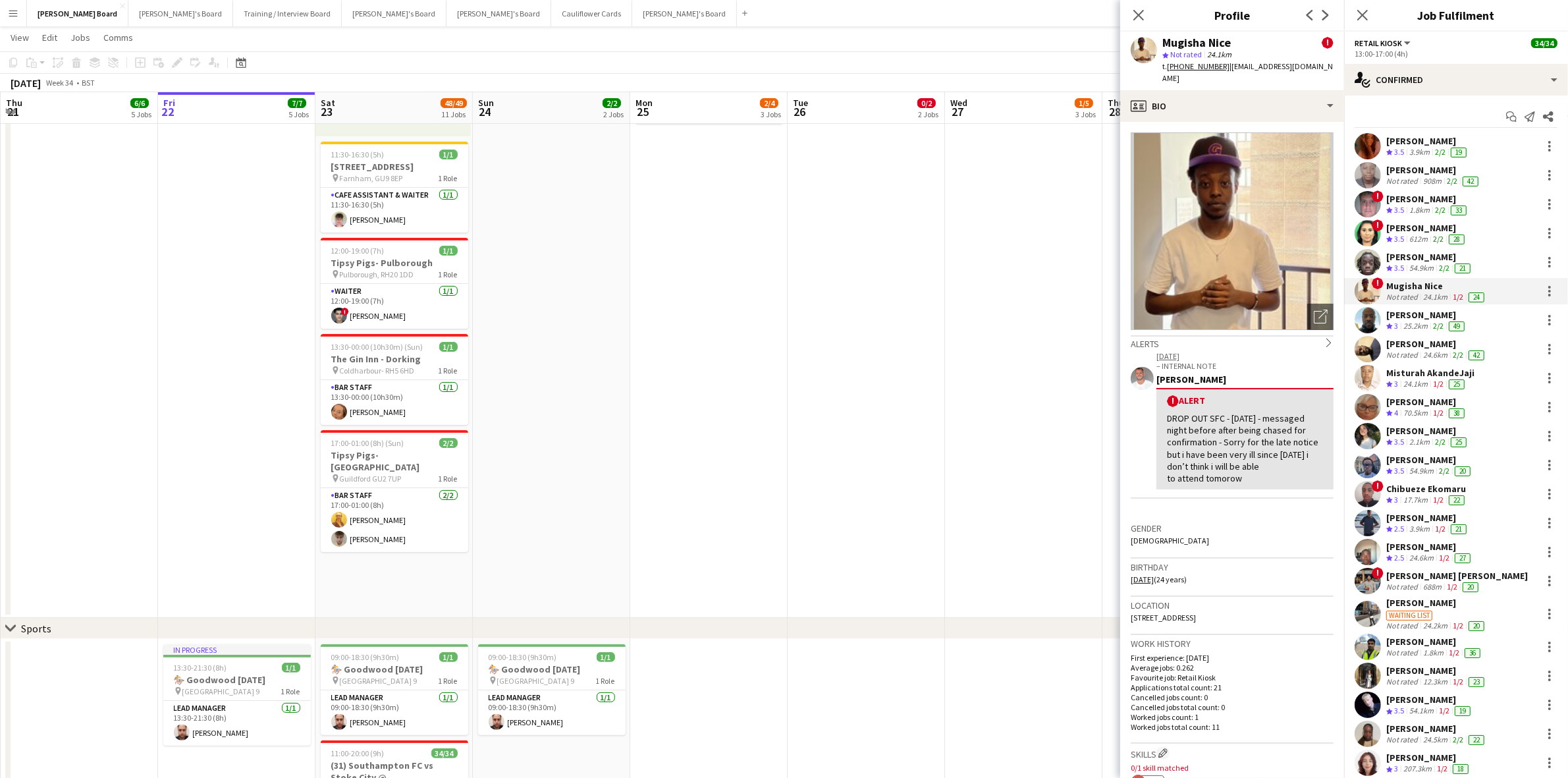
drag, startPoint x: 1419, startPoint y: 433, endPoint x: 1407, endPoint y: 433, distance: 12.0
click at [1419, 433] on div "[PERSON_NAME]" at bounding box center [1428, 431] width 83 height 12
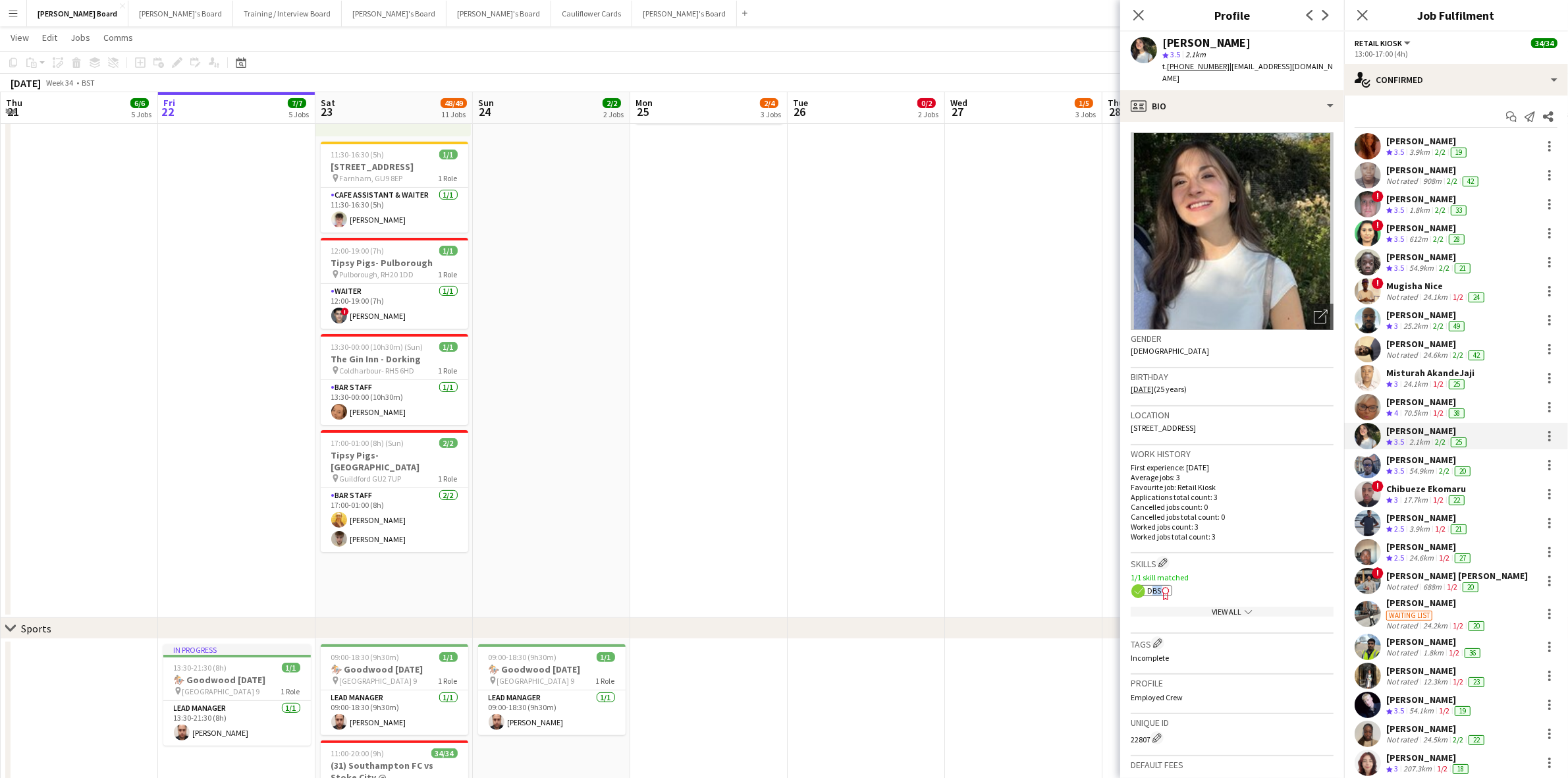
click at [1154, 595] on div "1/1 skill matched ok-circled2 background Layer 1 cross-circle-red background La…" at bounding box center [1232, 597] width 203 height 50
click at [1156, 588] on span "DBS" at bounding box center [1154, 590] width 14 height 10
click at [1424, 463] on div "[PERSON_NAME]" at bounding box center [1430, 460] width 87 height 12
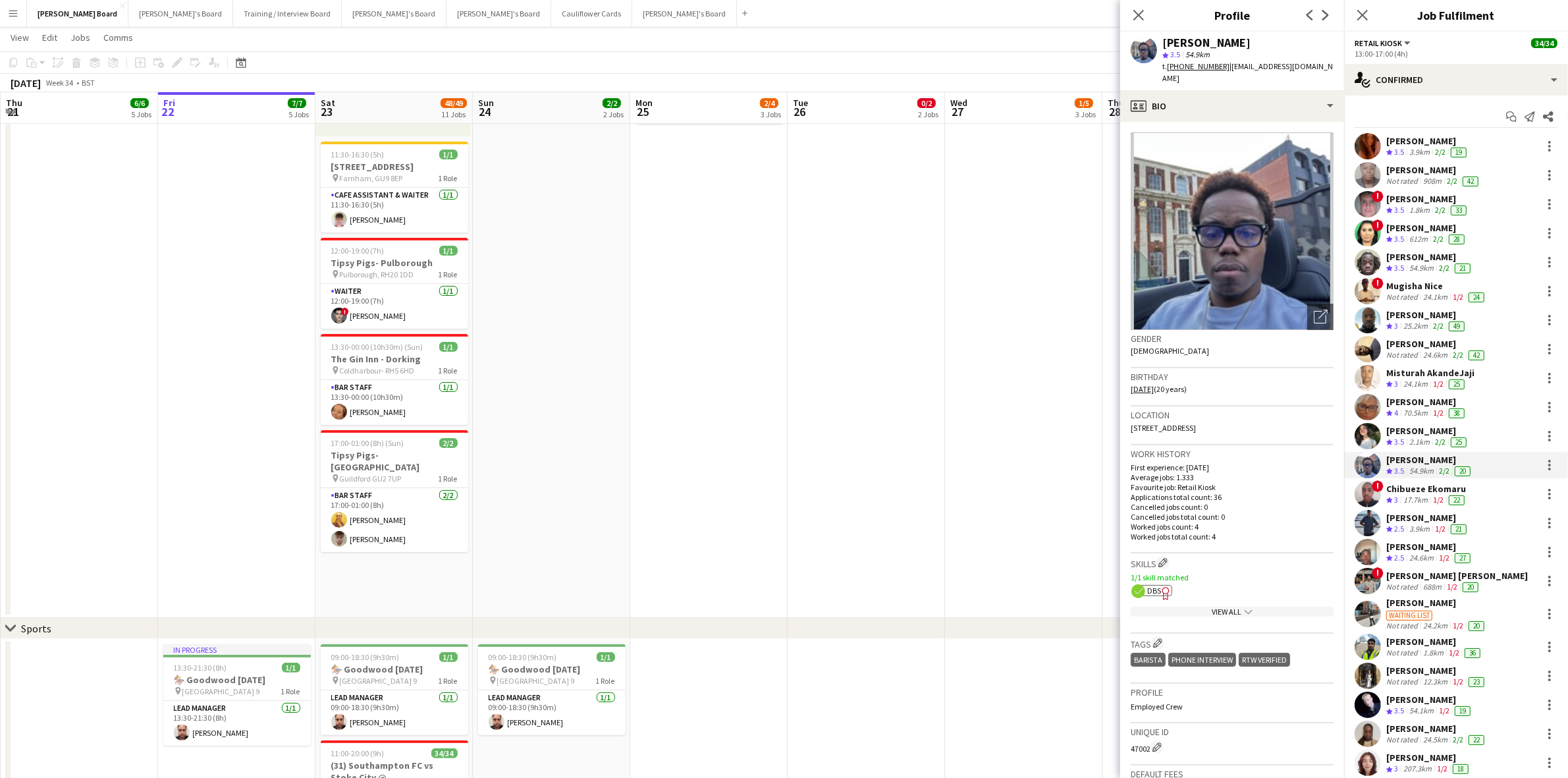
click at [1151, 585] on span "DBS" at bounding box center [1154, 590] width 14 height 10
click at [1430, 489] on div "Chibueze Ekomaru" at bounding box center [1427, 488] width 81 height 12
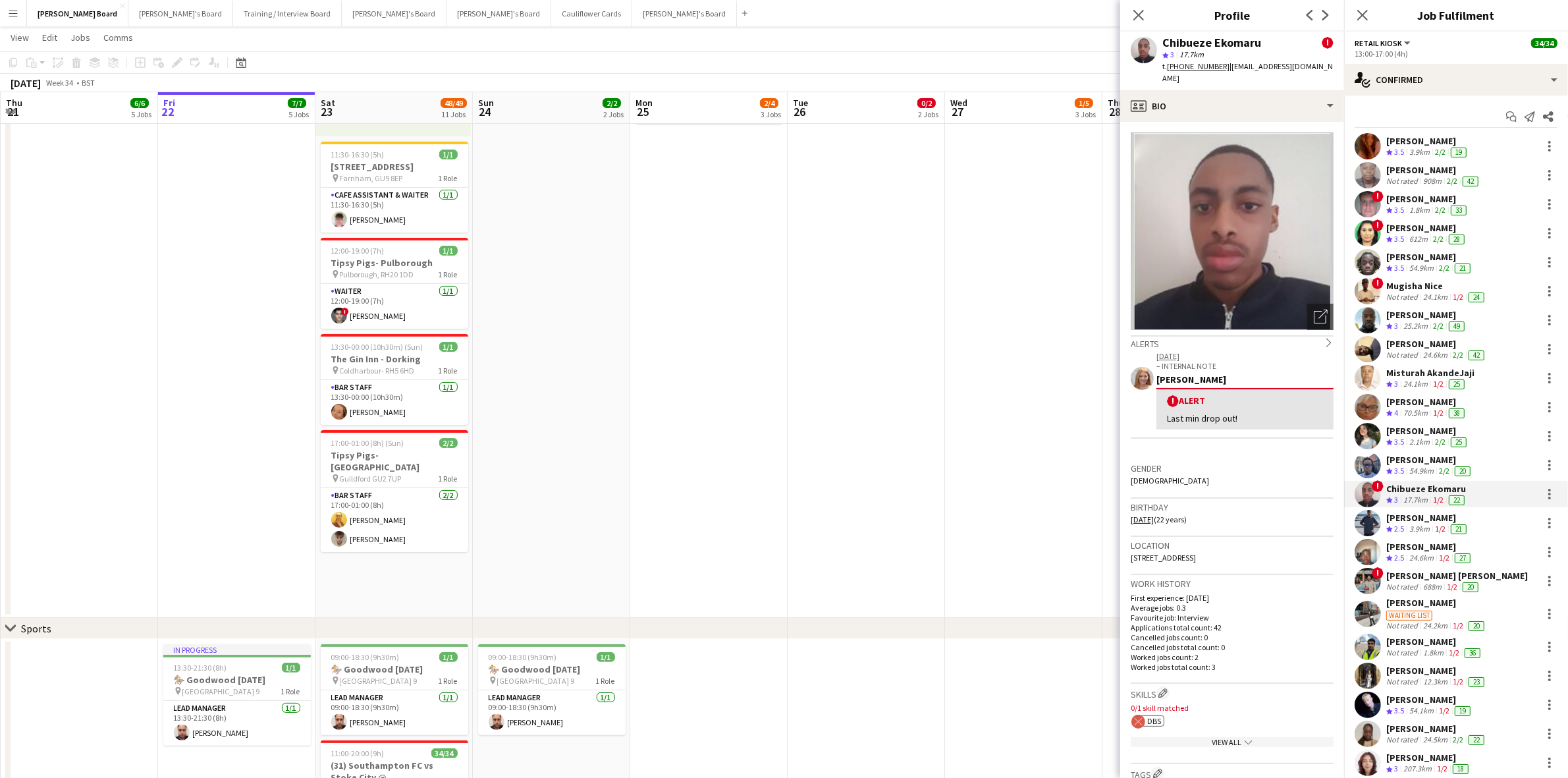
click at [1419, 519] on div "[PERSON_NAME]" at bounding box center [1428, 518] width 83 height 12
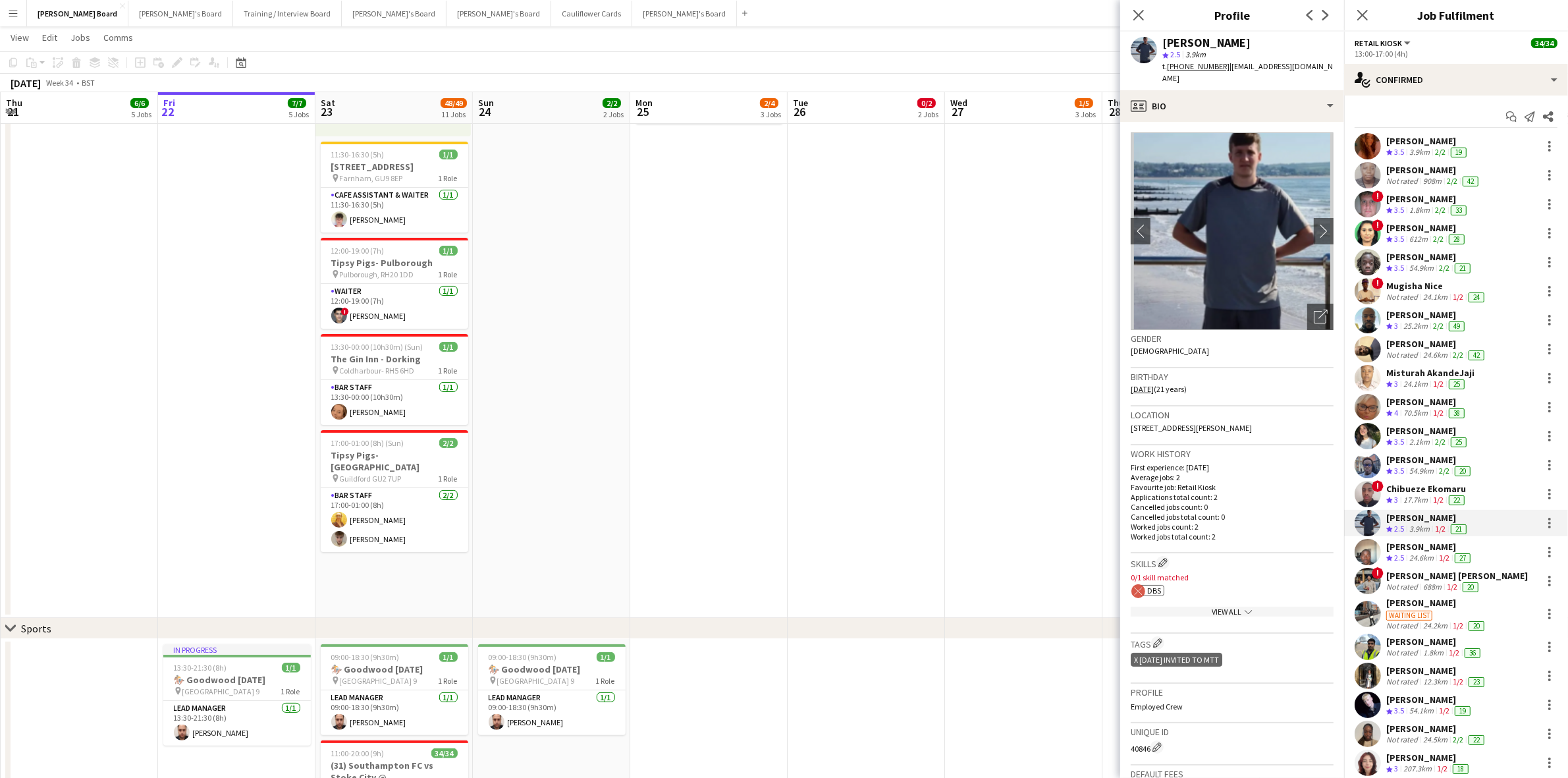
drag, startPoint x: 1431, startPoint y: 548, endPoint x: 1423, endPoint y: 551, distance: 8.5
click at [1431, 548] on div "[PERSON_NAME]" at bounding box center [1430, 547] width 87 height 12
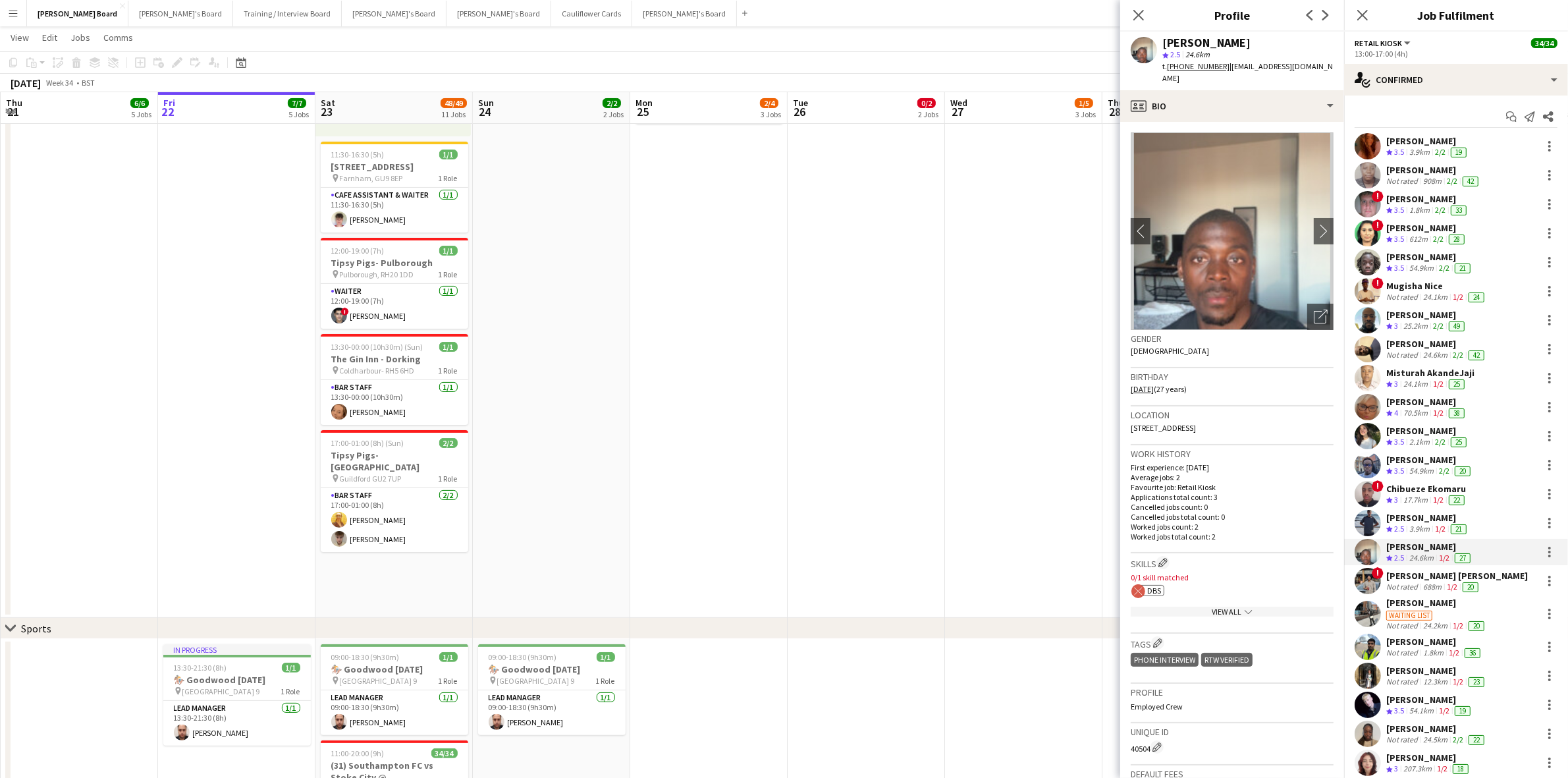
click at [1427, 573] on div "[PERSON_NAME] [PERSON_NAME]" at bounding box center [1457, 576] width 142 height 12
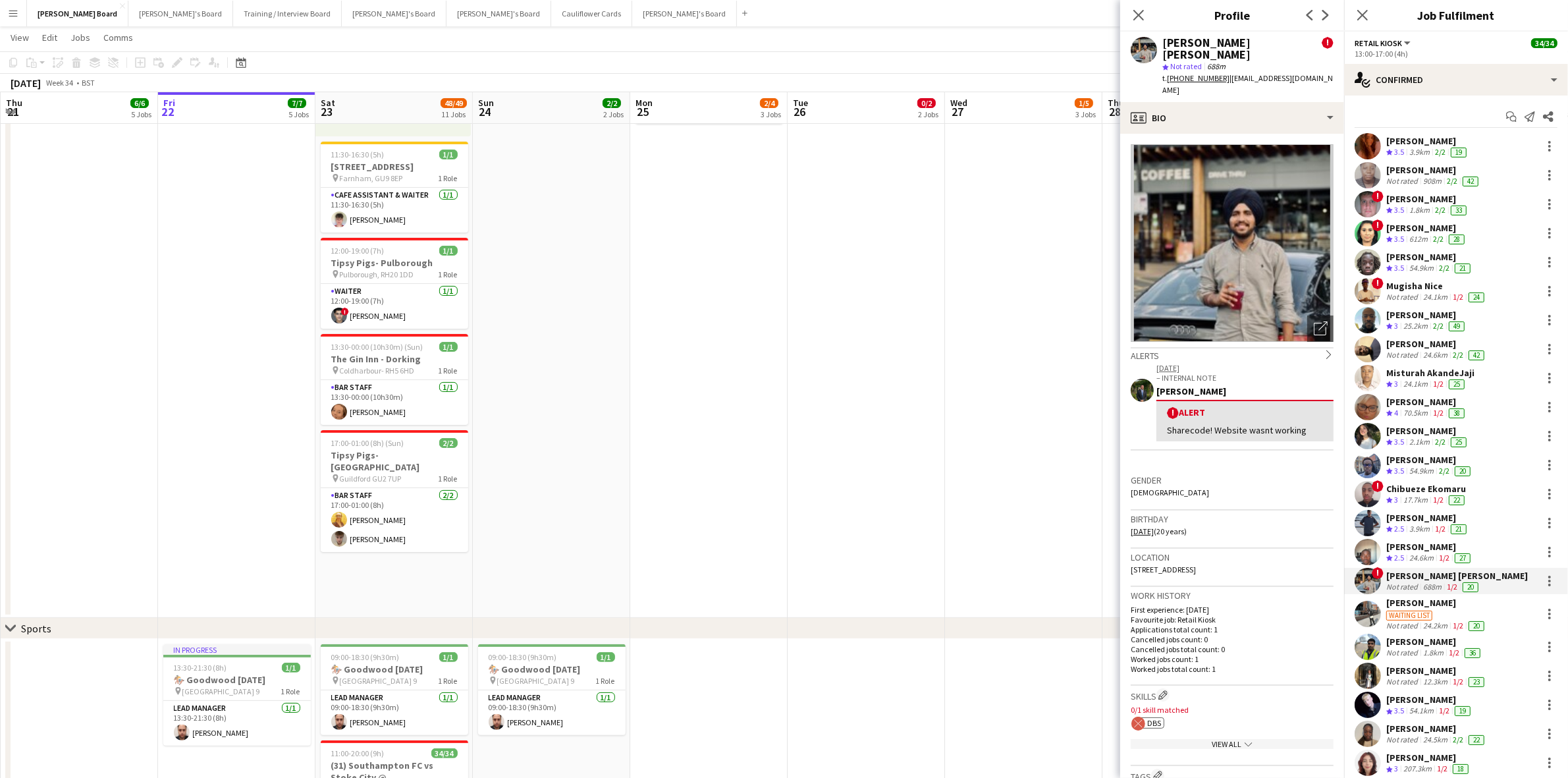
click at [1417, 601] on div "[PERSON_NAME]" at bounding box center [1436, 603] width 100 height 12
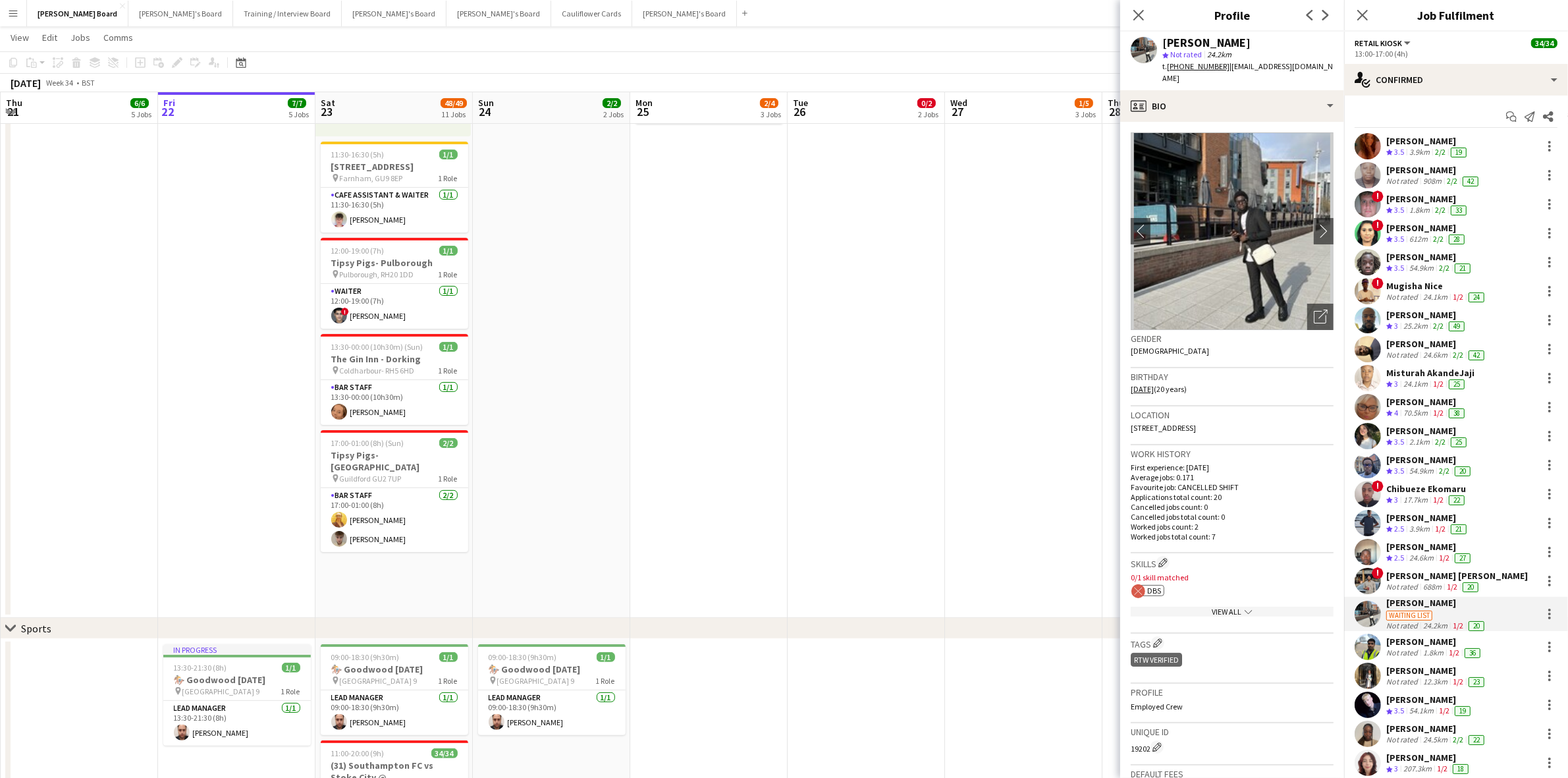
click at [1419, 644] on div "[PERSON_NAME]" at bounding box center [1434, 641] width 97 height 12
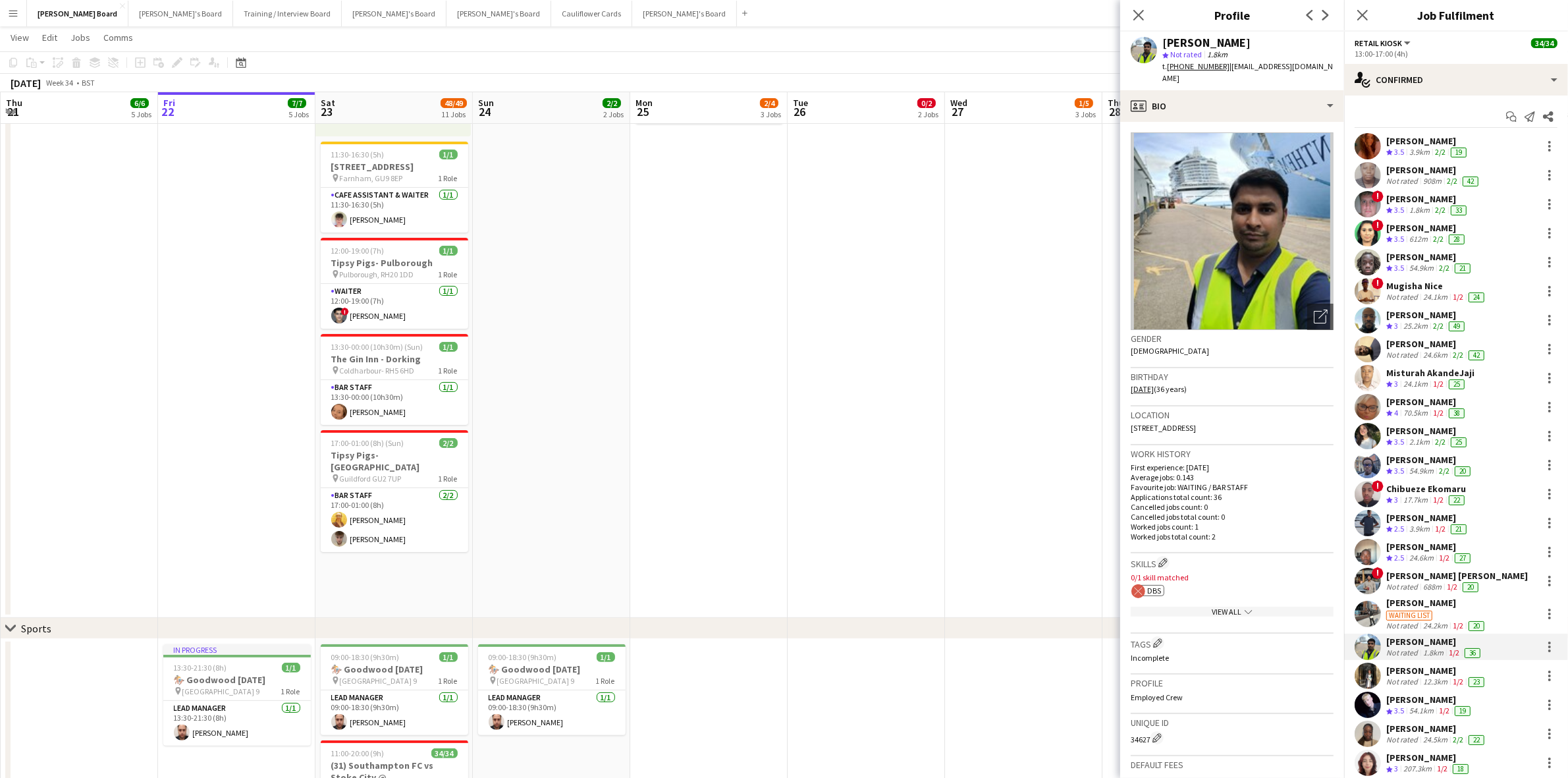
click at [1426, 676] on div "12.3km" at bounding box center [1436, 681] width 30 height 10
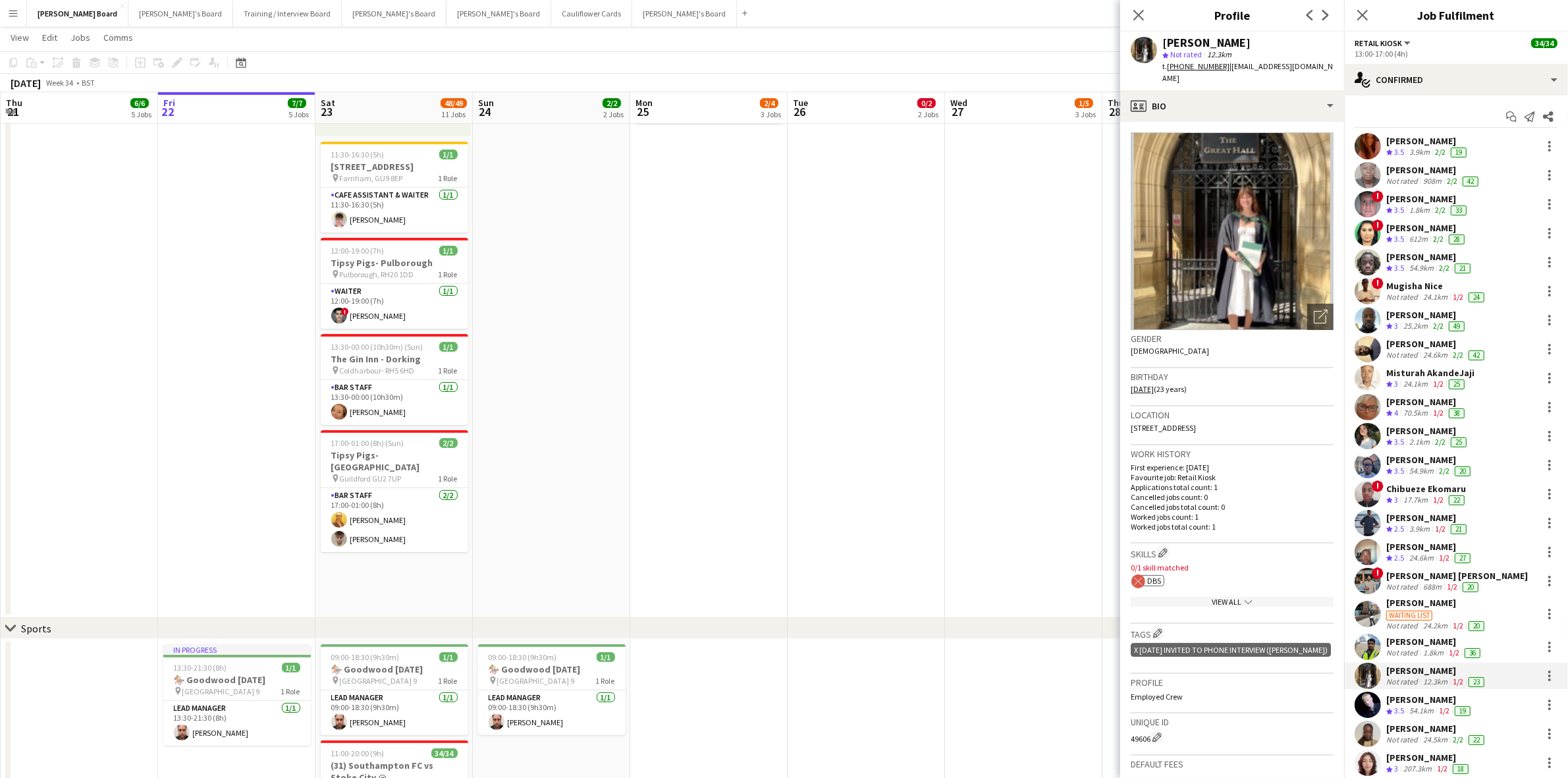
click at [1419, 702] on div "[PERSON_NAME]" at bounding box center [1430, 700] width 87 height 12
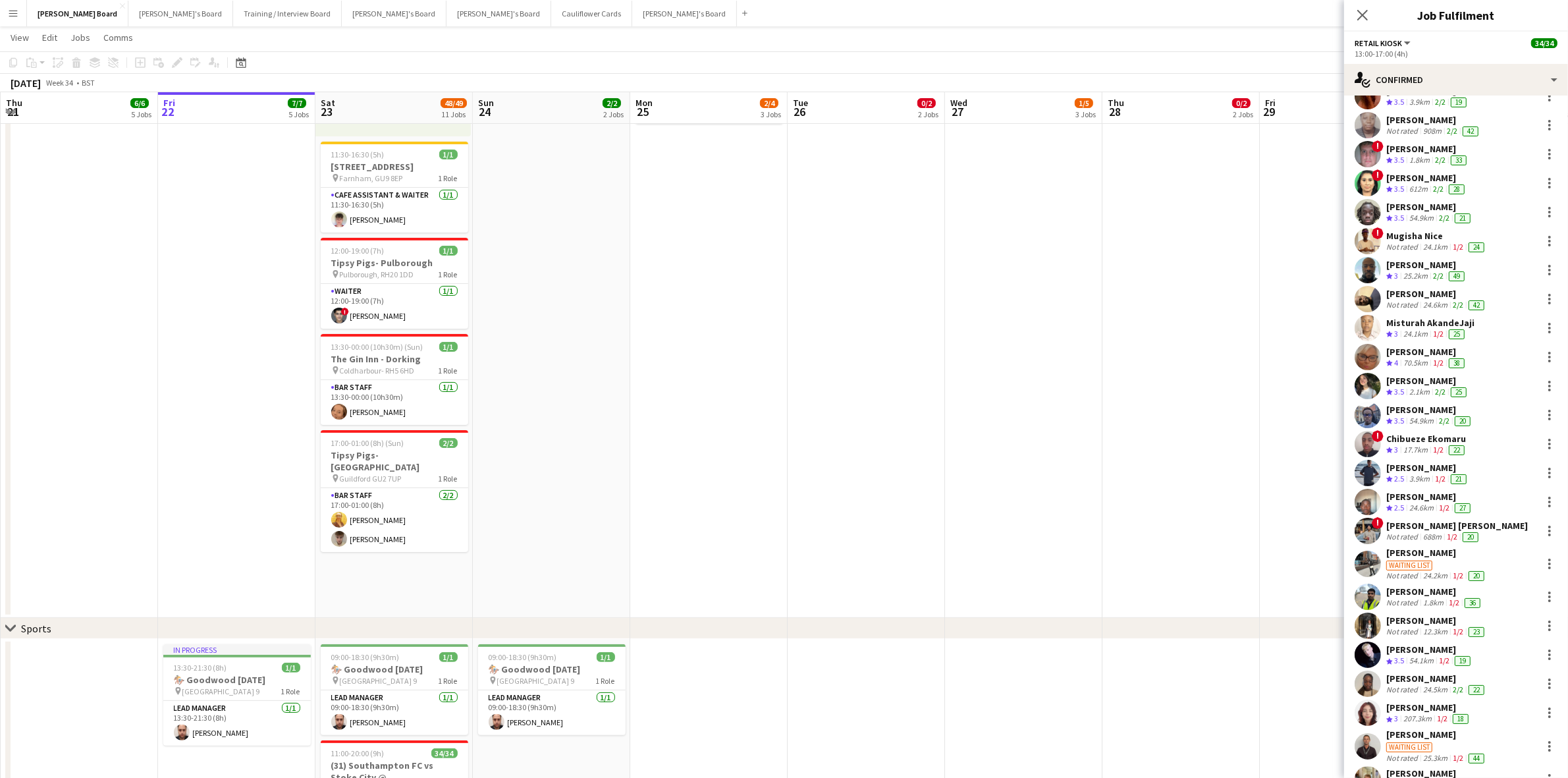
scroll to position [100, 0]
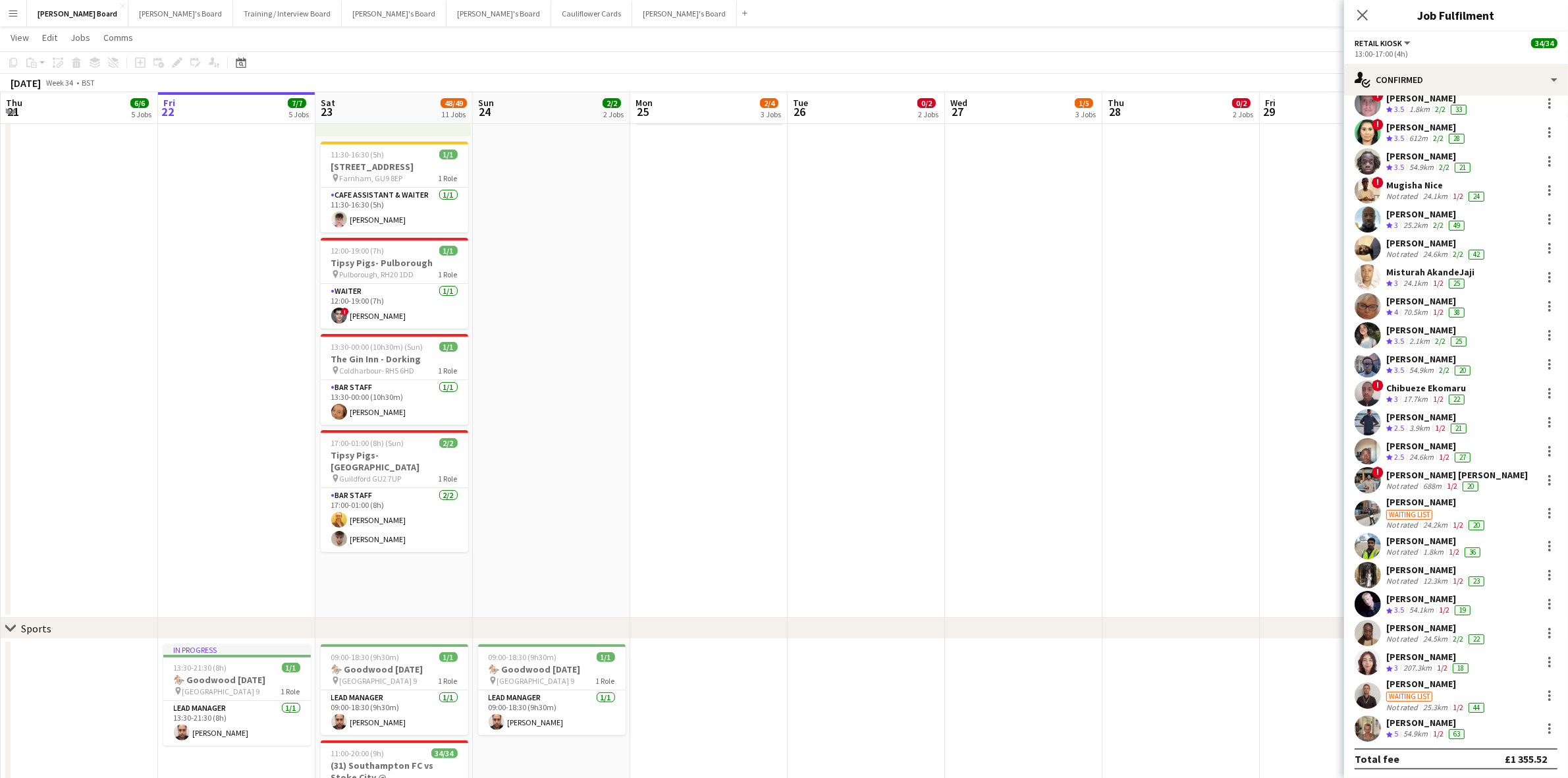
click at [1436, 629] on div "[PERSON_NAME]" at bounding box center [1436, 627] width 100 height 12
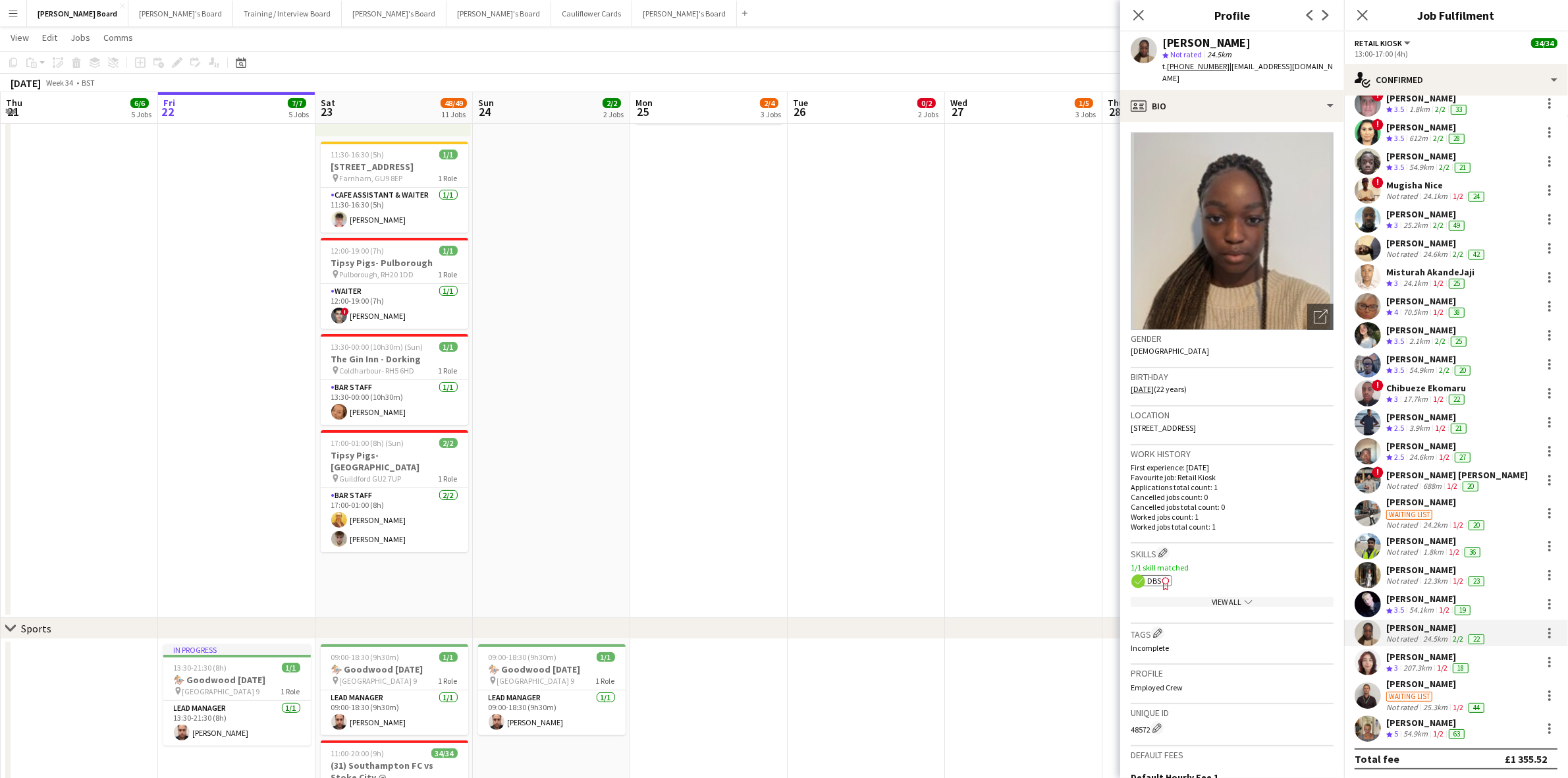
click at [1156, 576] on span "DBS" at bounding box center [1154, 580] width 14 height 10
drag, startPoint x: 1408, startPoint y: 656, endPoint x: 1407, endPoint y: 663, distance: 7.1
click at [1408, 657] on div "[PERSON_NAME]" at bounding box center [1428, 657] width 85 height 12
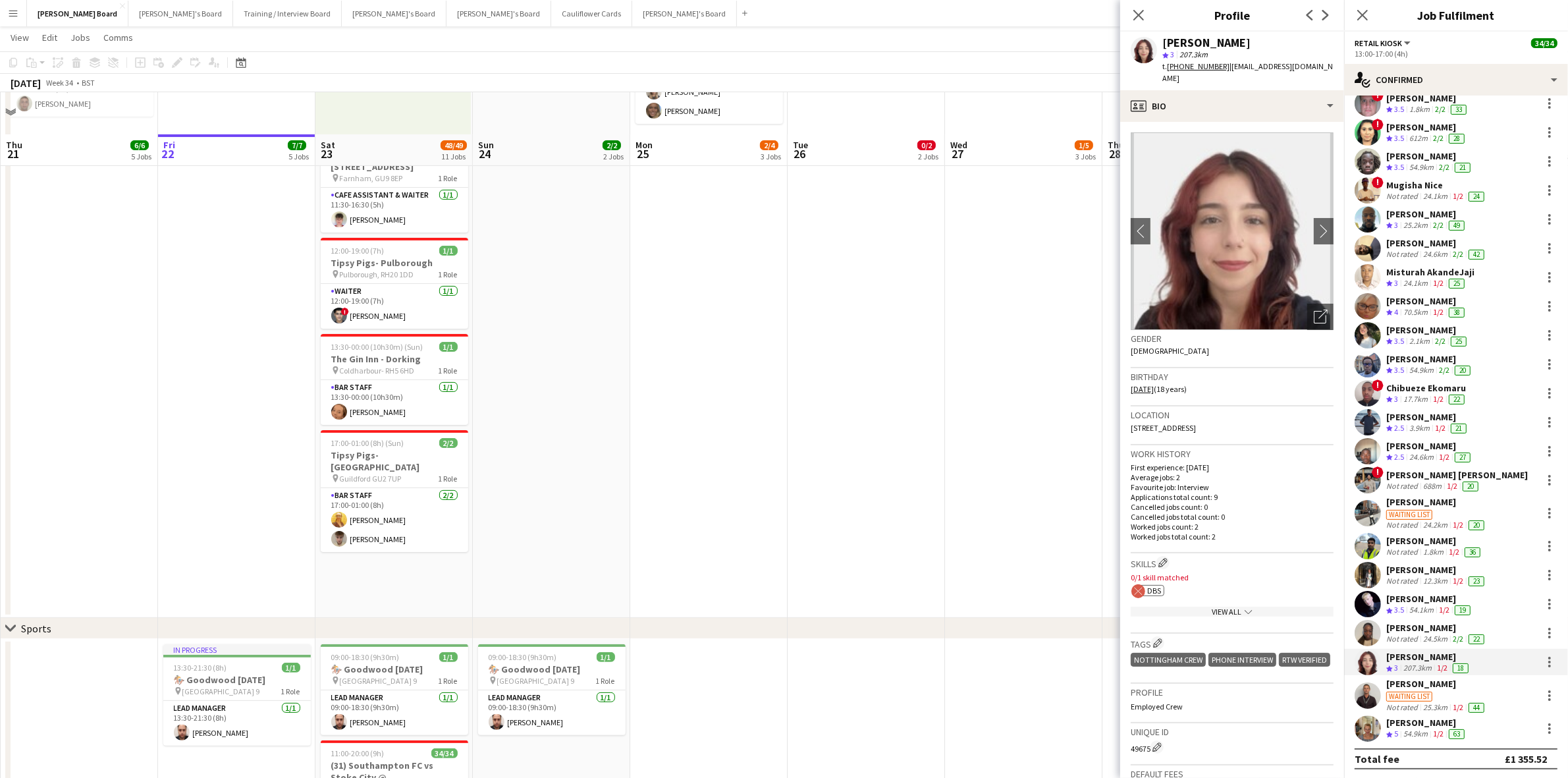
scroll to position [412, 0]
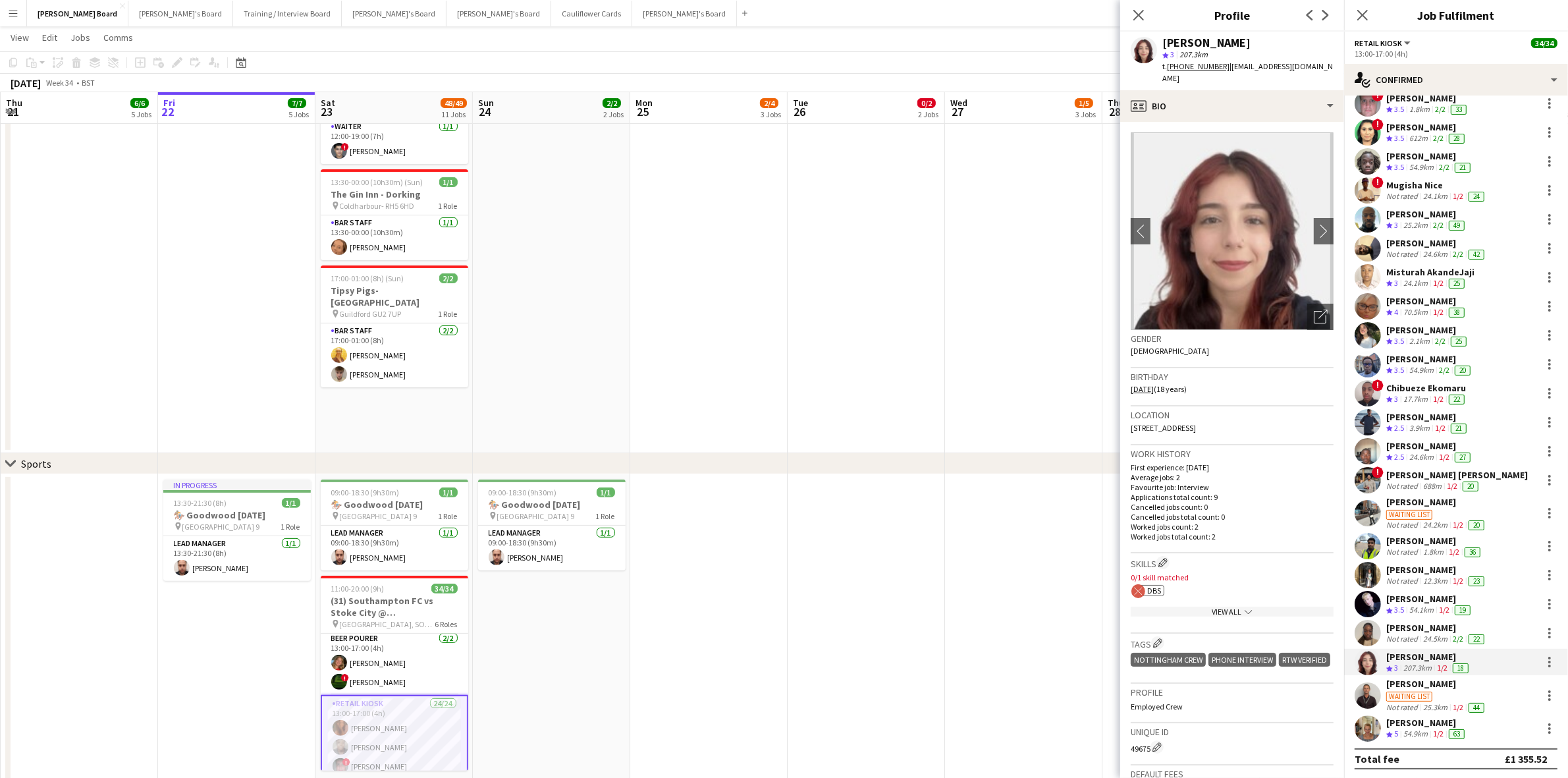
click at [1408, 689] on div "Waiting list" at bounding box center [1436, 695] width 100 height 12
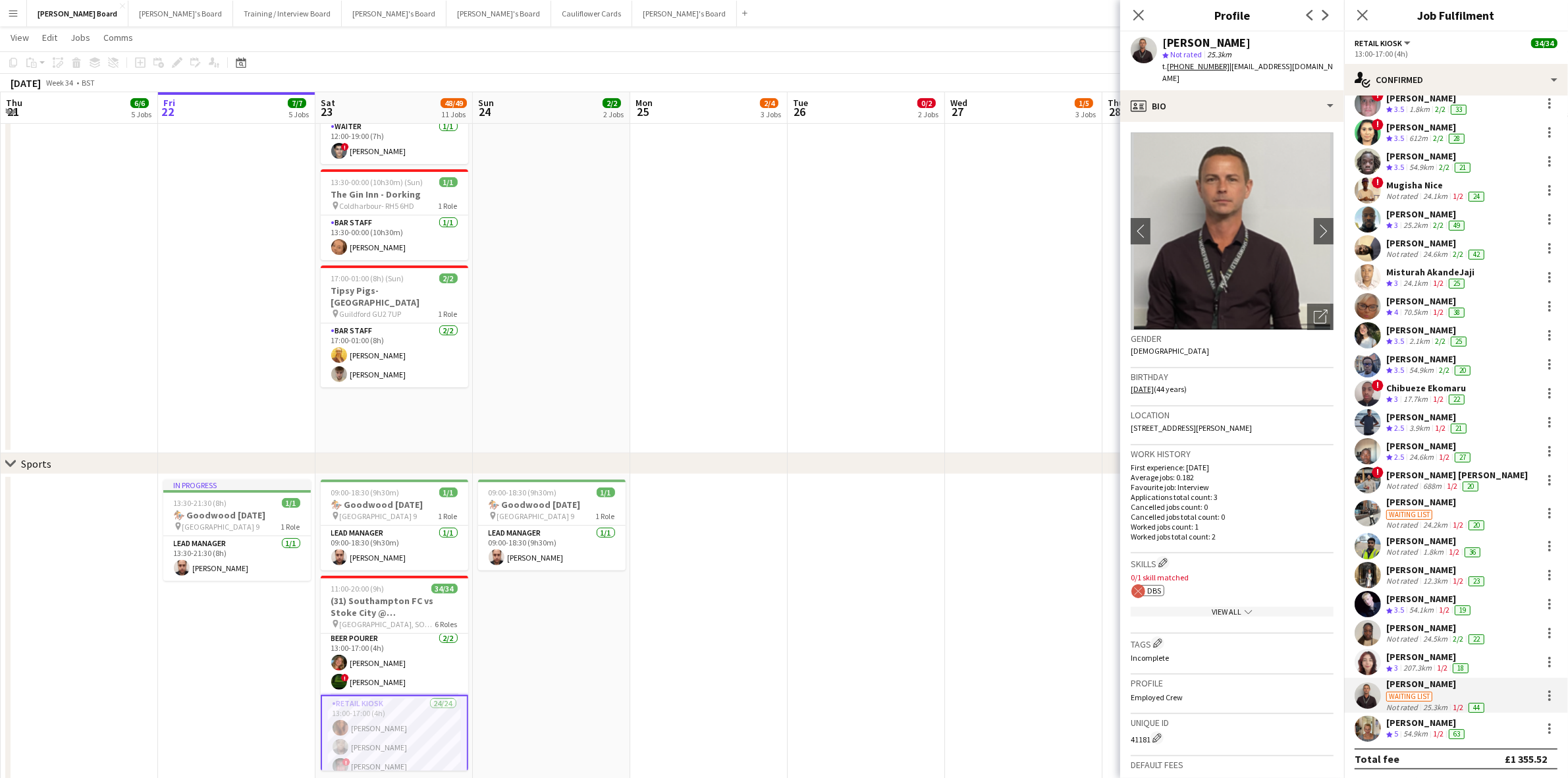
click at [1428, 656] on div "[PERSON_NAME]" at bounding box center [1428, 657] width 85 height 12
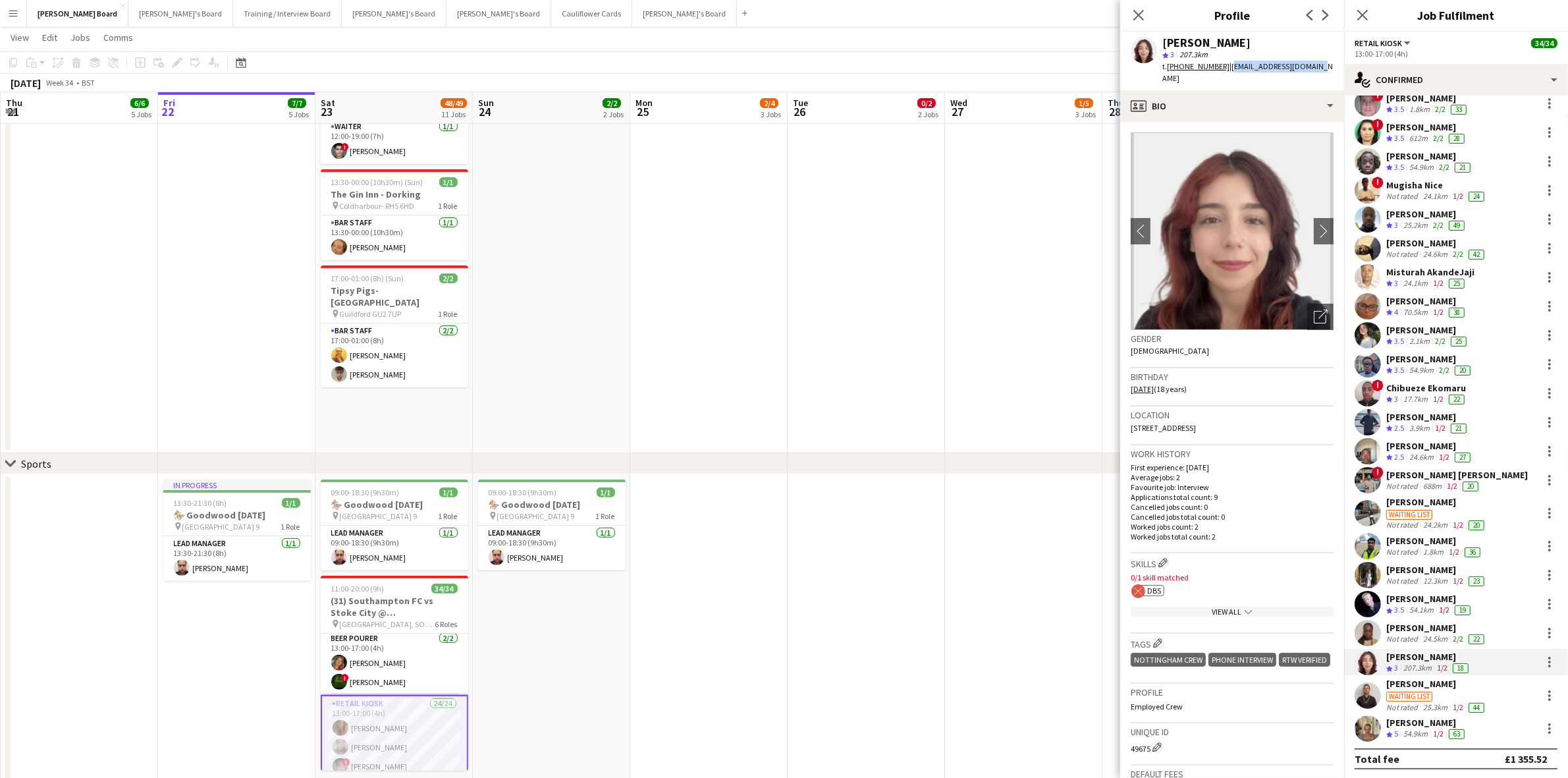
drag, startPoint x: 1226, startPoint y: 66, endPoint x: 1306, endPoint y: 66, distance: 80.0
click at [1307, 66] on div "[PERSON_NAME] star 3 207.3km t. [PHONE_NUMBER] | [EMAIL_ADDRESS][DOMAIN_NAME]" at bounding box center [1232, 61] width 224 height 58
copy span "[EMAIL_ADDRESS][DOMAIN_NAME]"
click at [1414, 679] on div "[PERSON_NAME]" at bounding box center [1436, 683] width 100 height 12
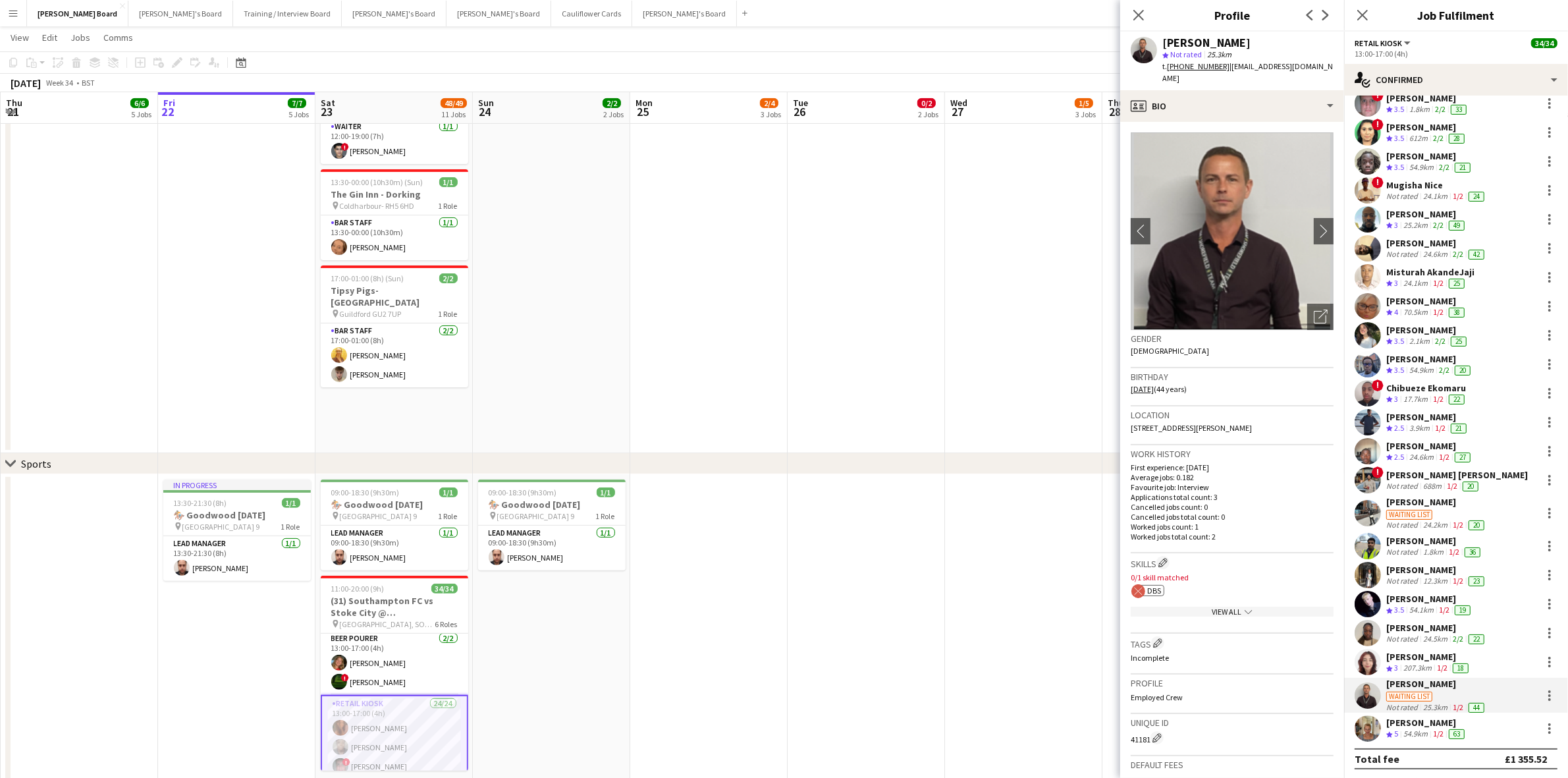
click at [1430, 717] on div "[PERSON_NAME]" at bounding box center [1427, 723] width 81 height 12
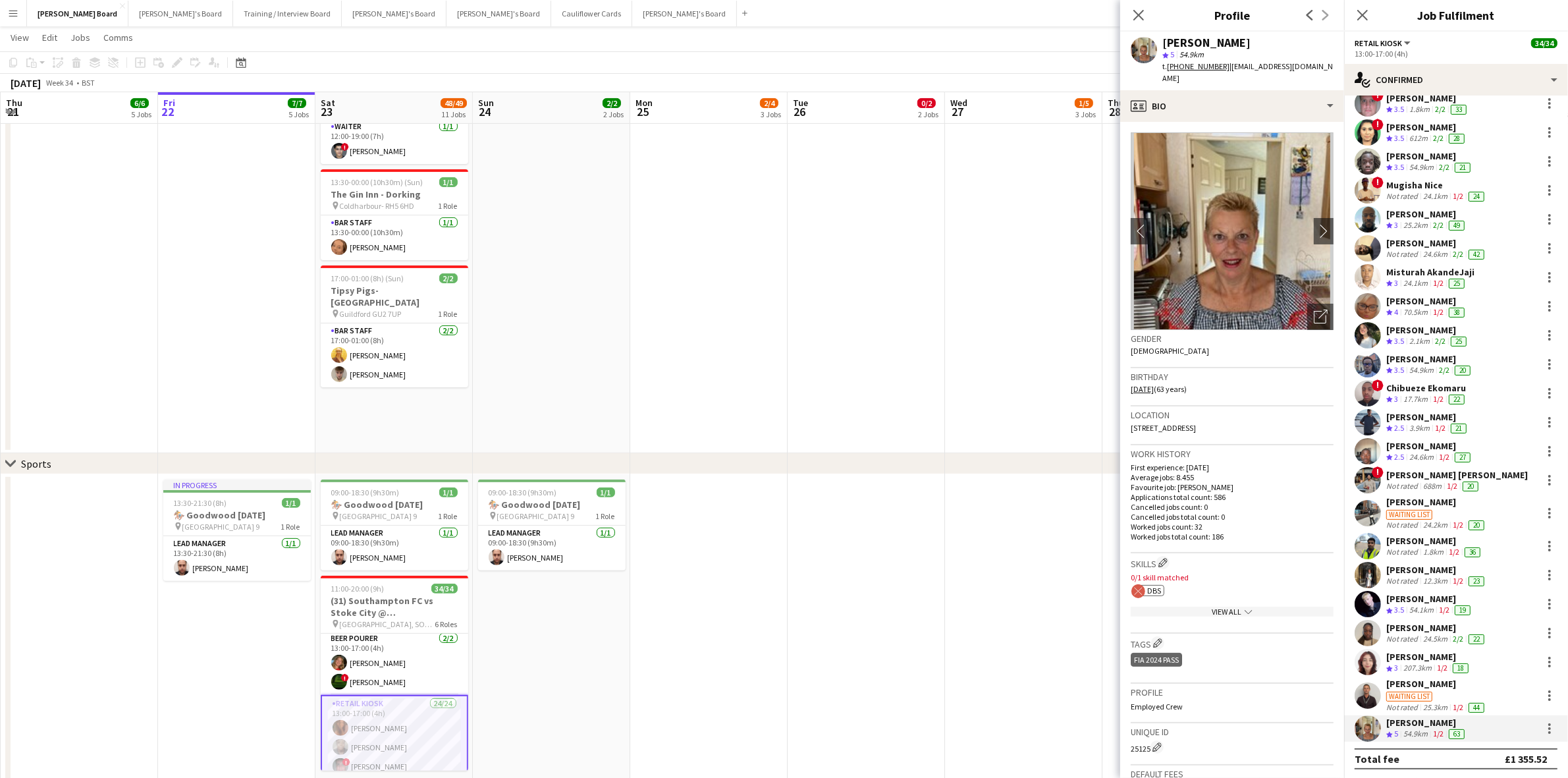
click at [1414, 721] on div "[PERSON_NAME]" at bounding box center [1427, 723] width 81 height 12
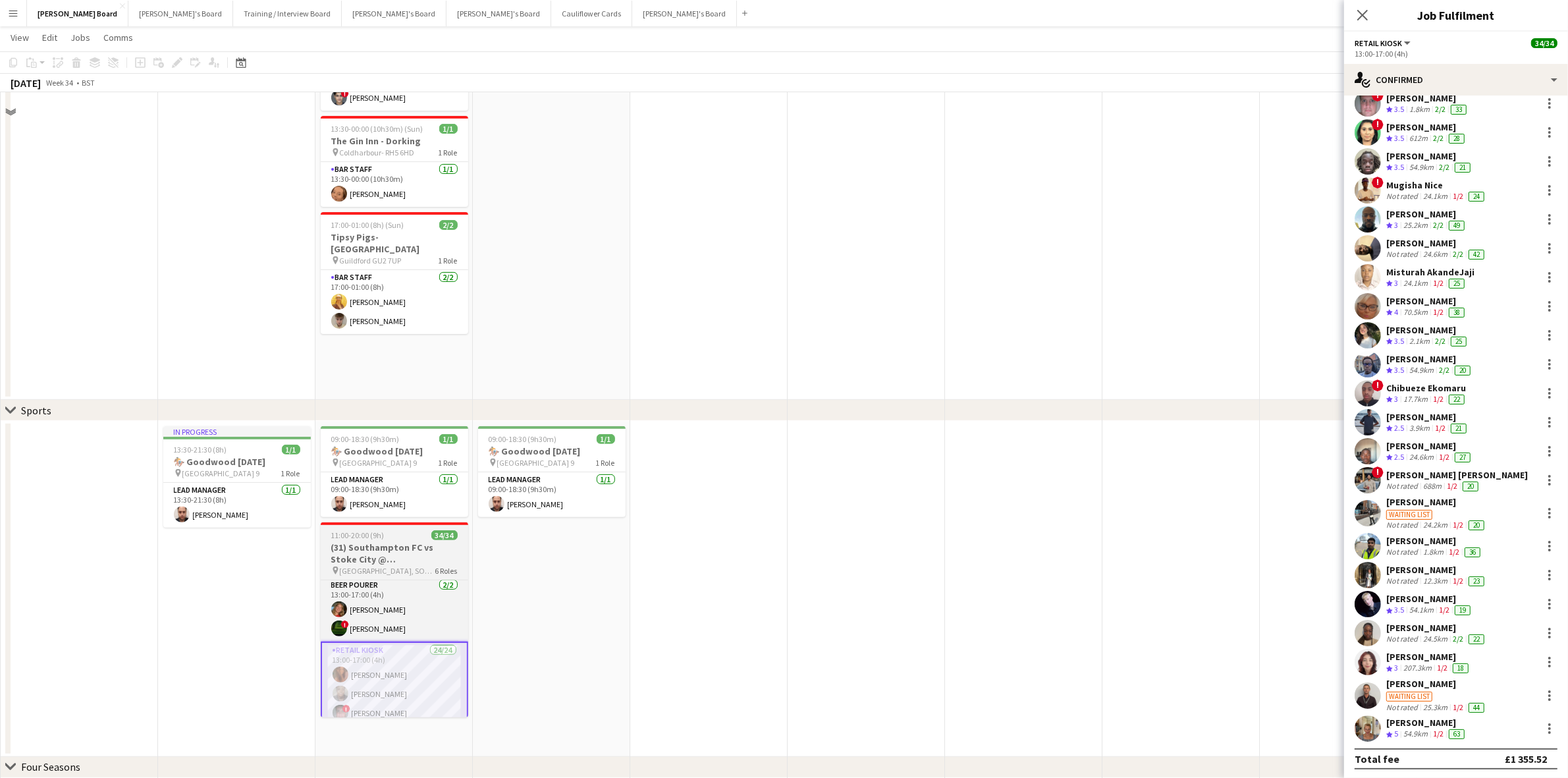
scroll to position [576, 0]
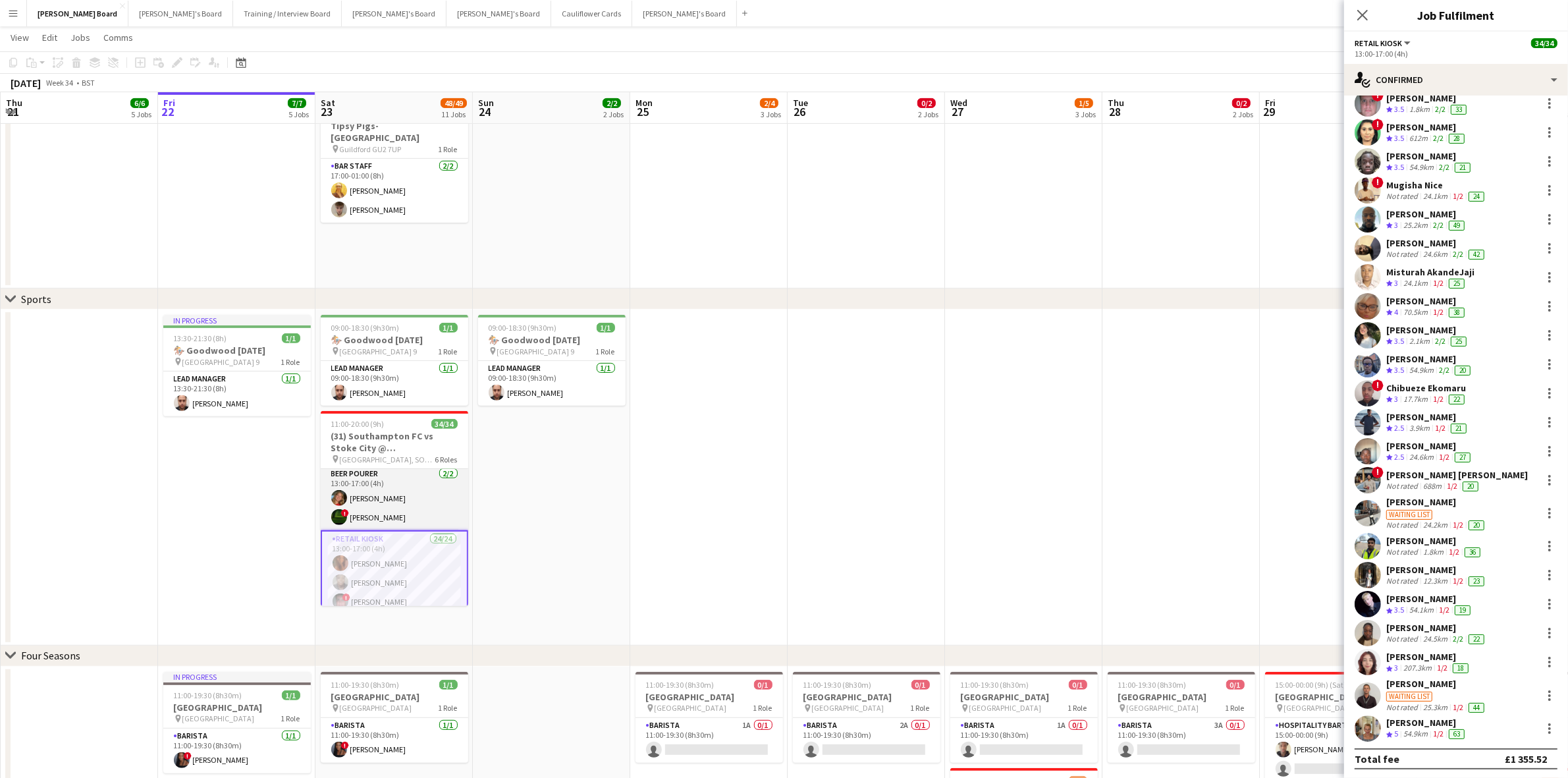
click at [409, 513] on app-card-role "BEER POURER [DATE] 13:00-17:00 (4h) [PERSON_NAME] ! [PERSON_NAME]" at bounding box center [395, 498] width 148 height 64
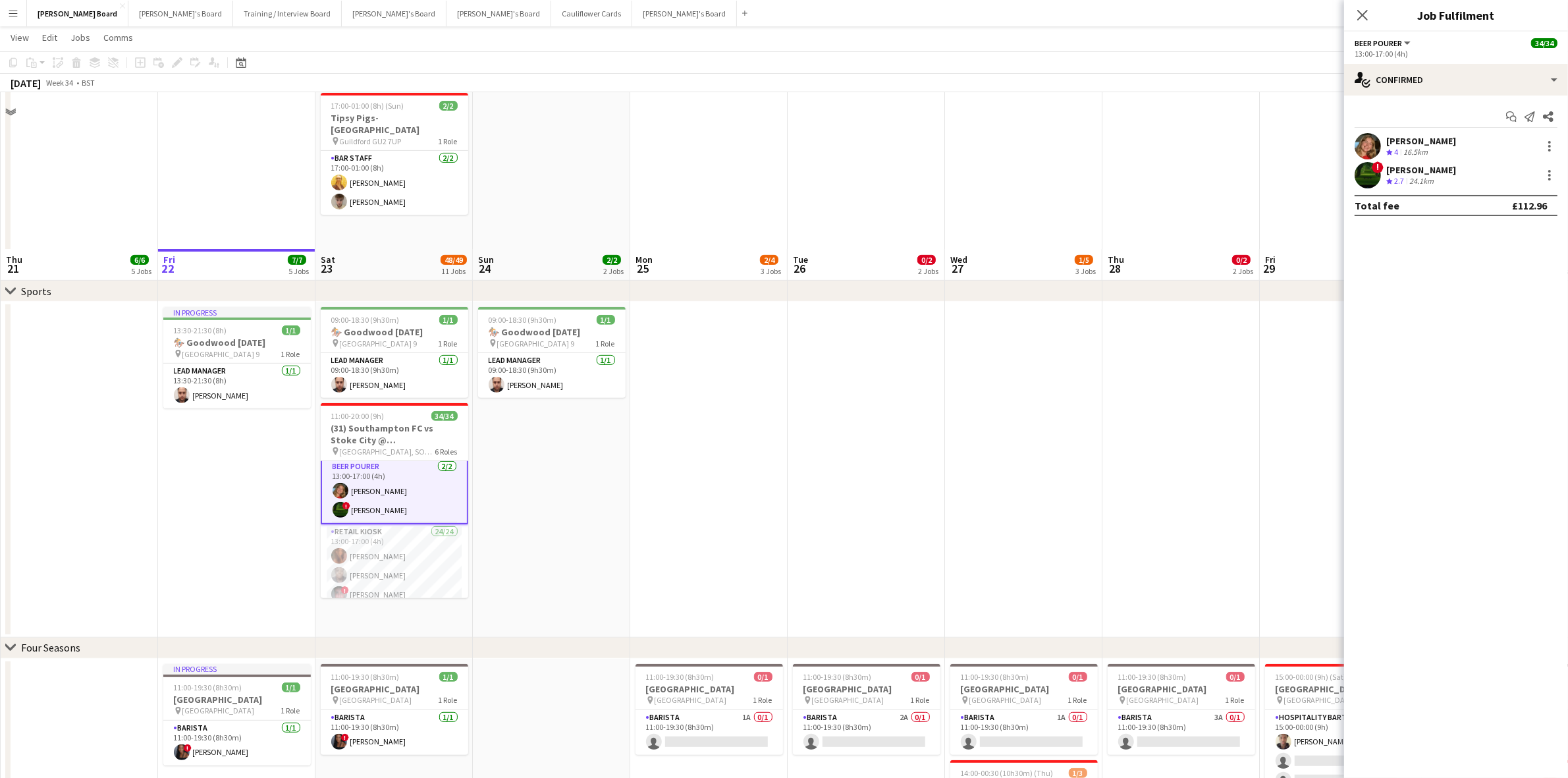
scroll to position [741, 0]
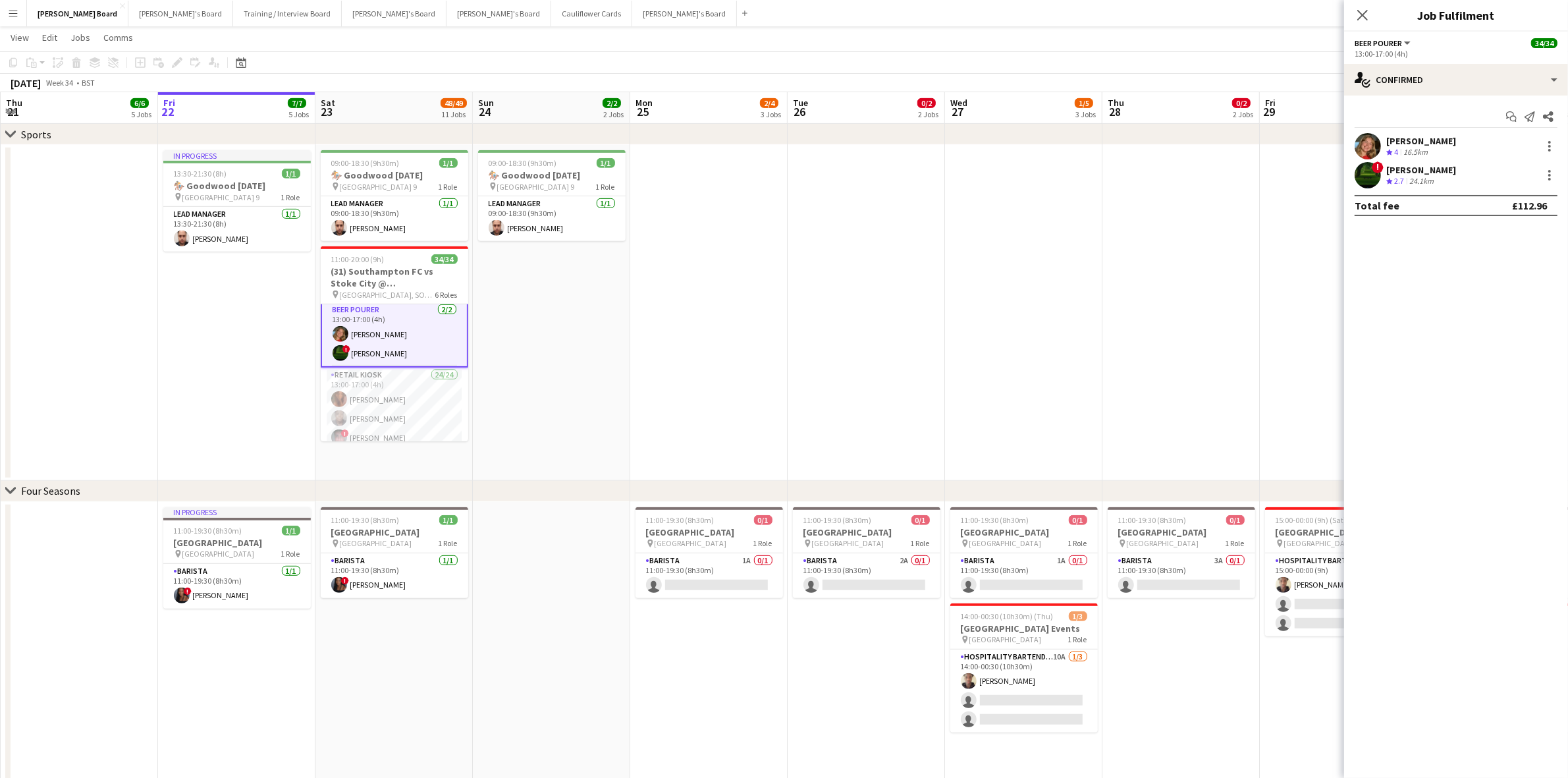
click at [1416, 136] on div "[PERSON_NAME]" at bounding box center [1421, 141] width 69 height 12
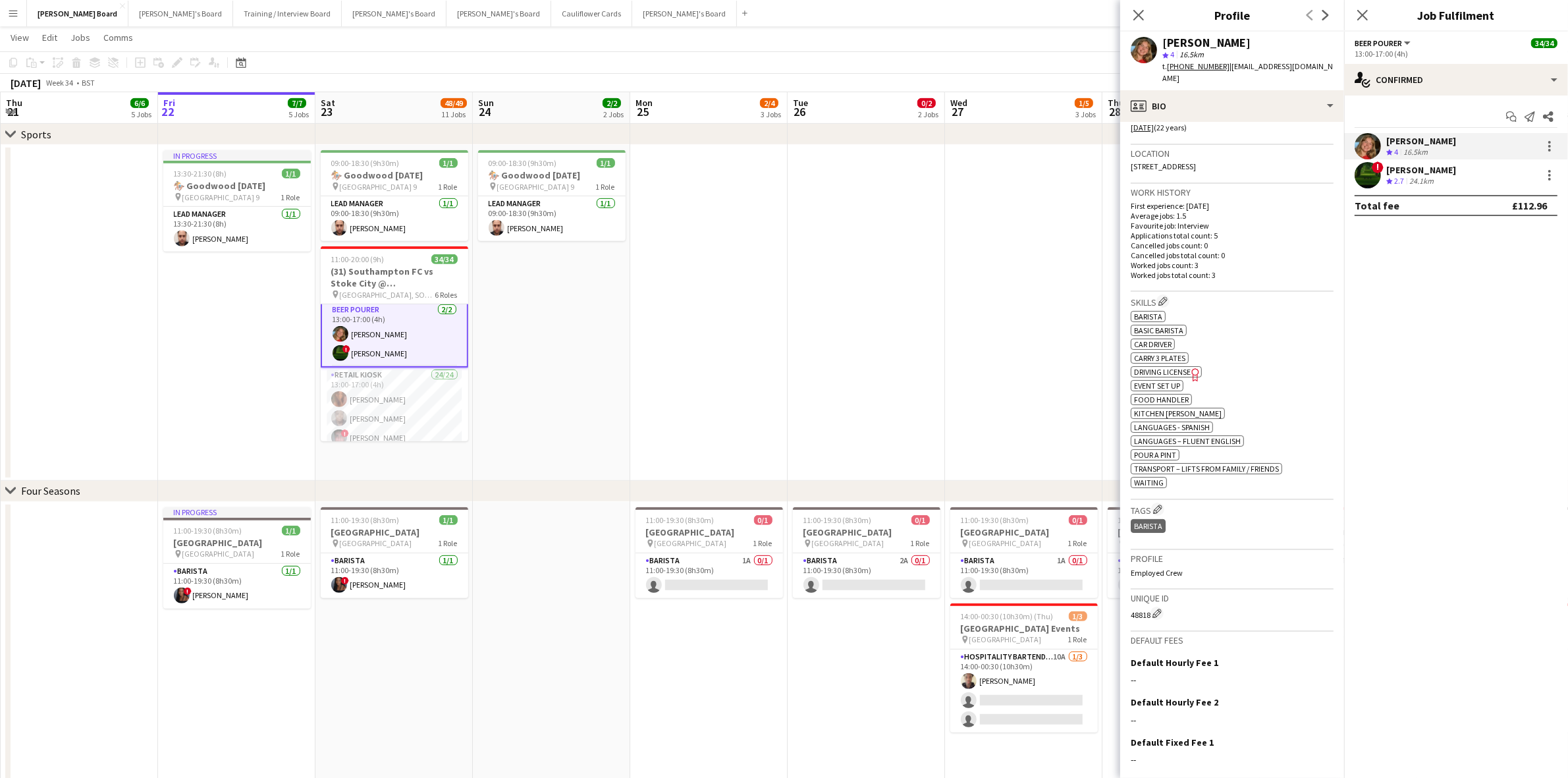
scroll to position [347, 0]
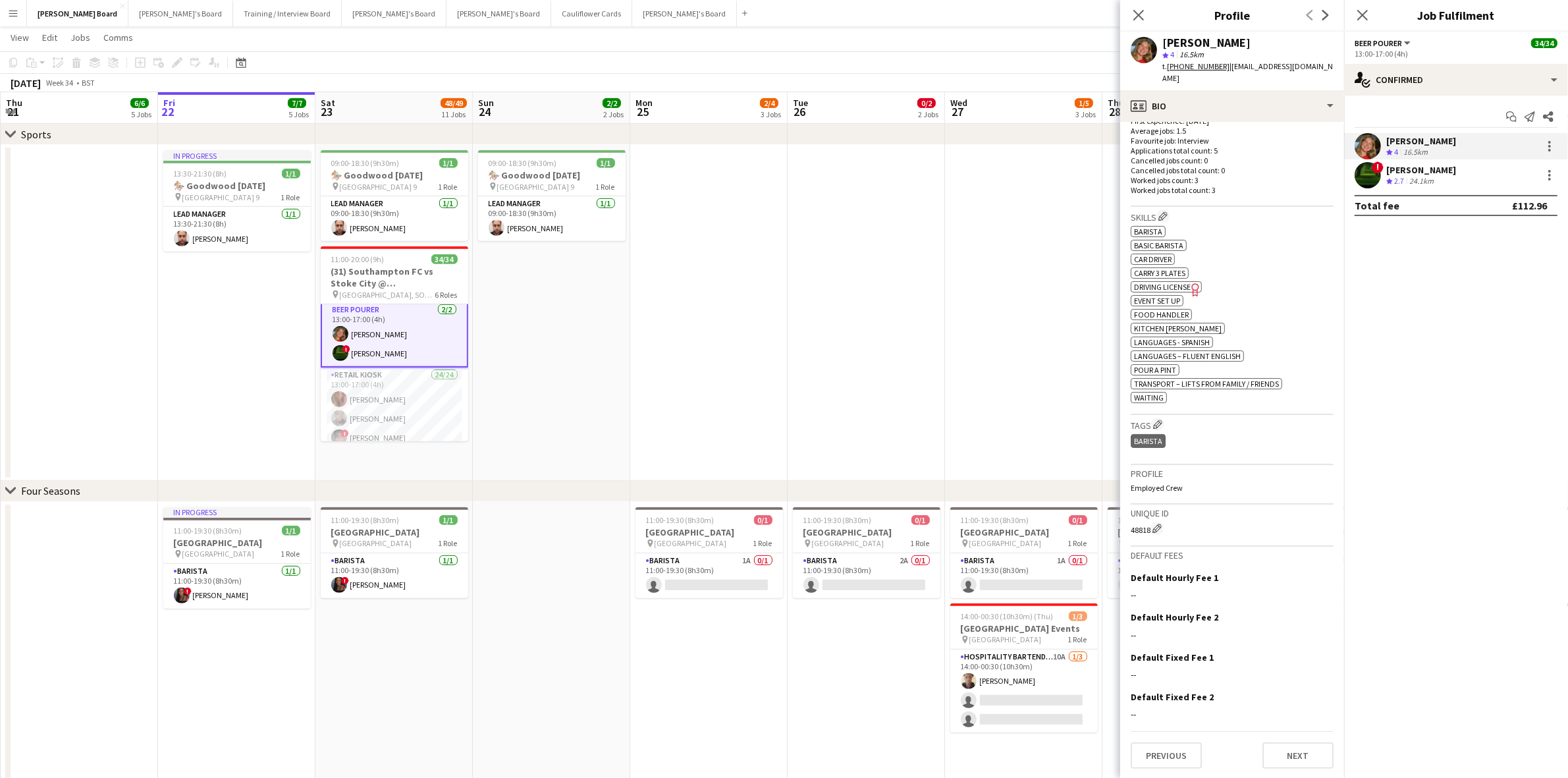
click at [1424, 171] on div "[PERSON_NAME]" at bounding box center [1421, 170] width 69 height 12
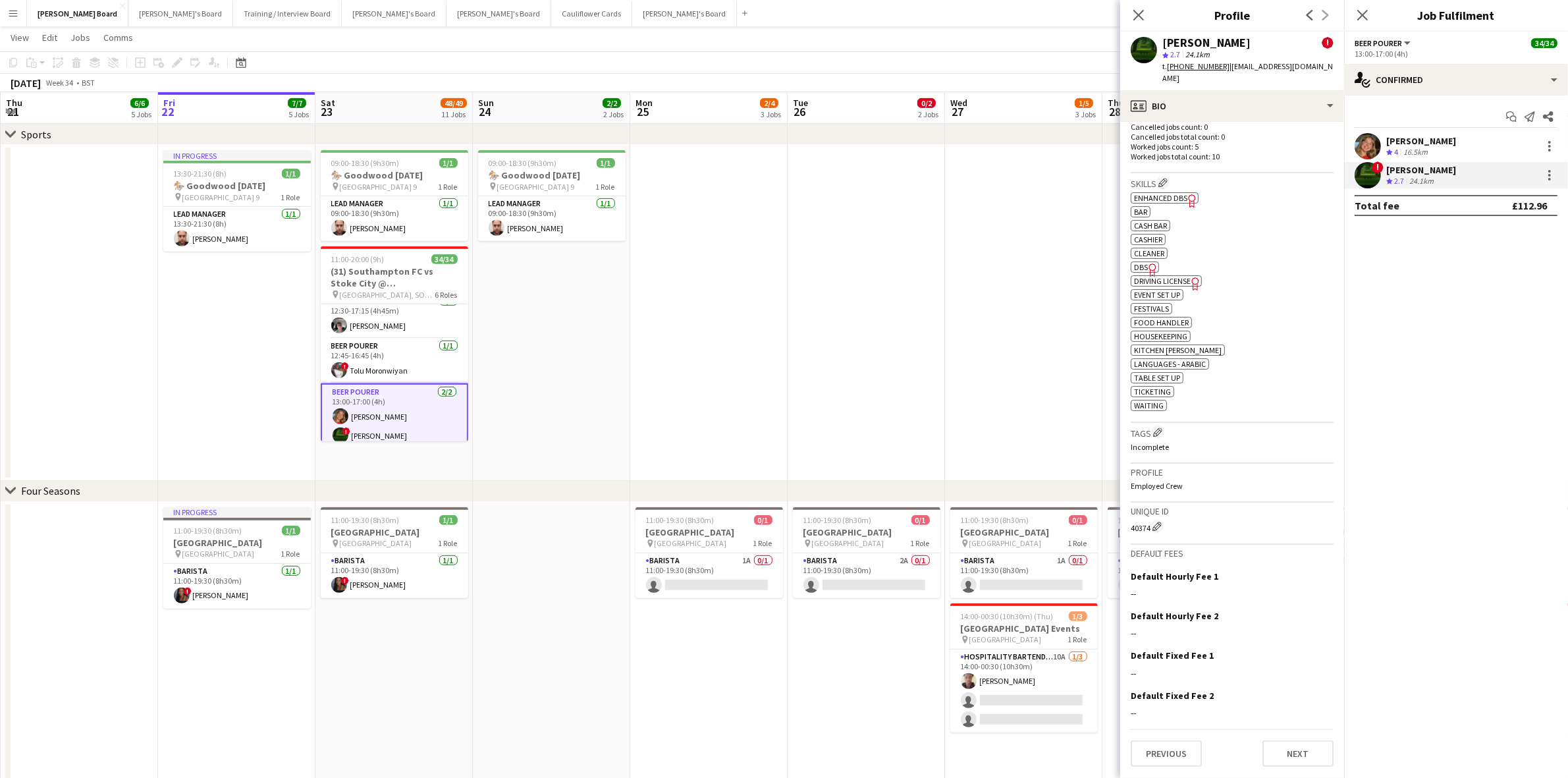
drag, startPoint x: 417, startPoint y: 374, endPoint x: 169, endPoint y: 389, distance: 248.5
click at [417, 374] on app-card-role "BEER POURER [DATE] 12:45-16:45 (4h) ! Tolu [GEOGRAPHIC_DATA]" at bounding box center [395, 361] width 148 height 45
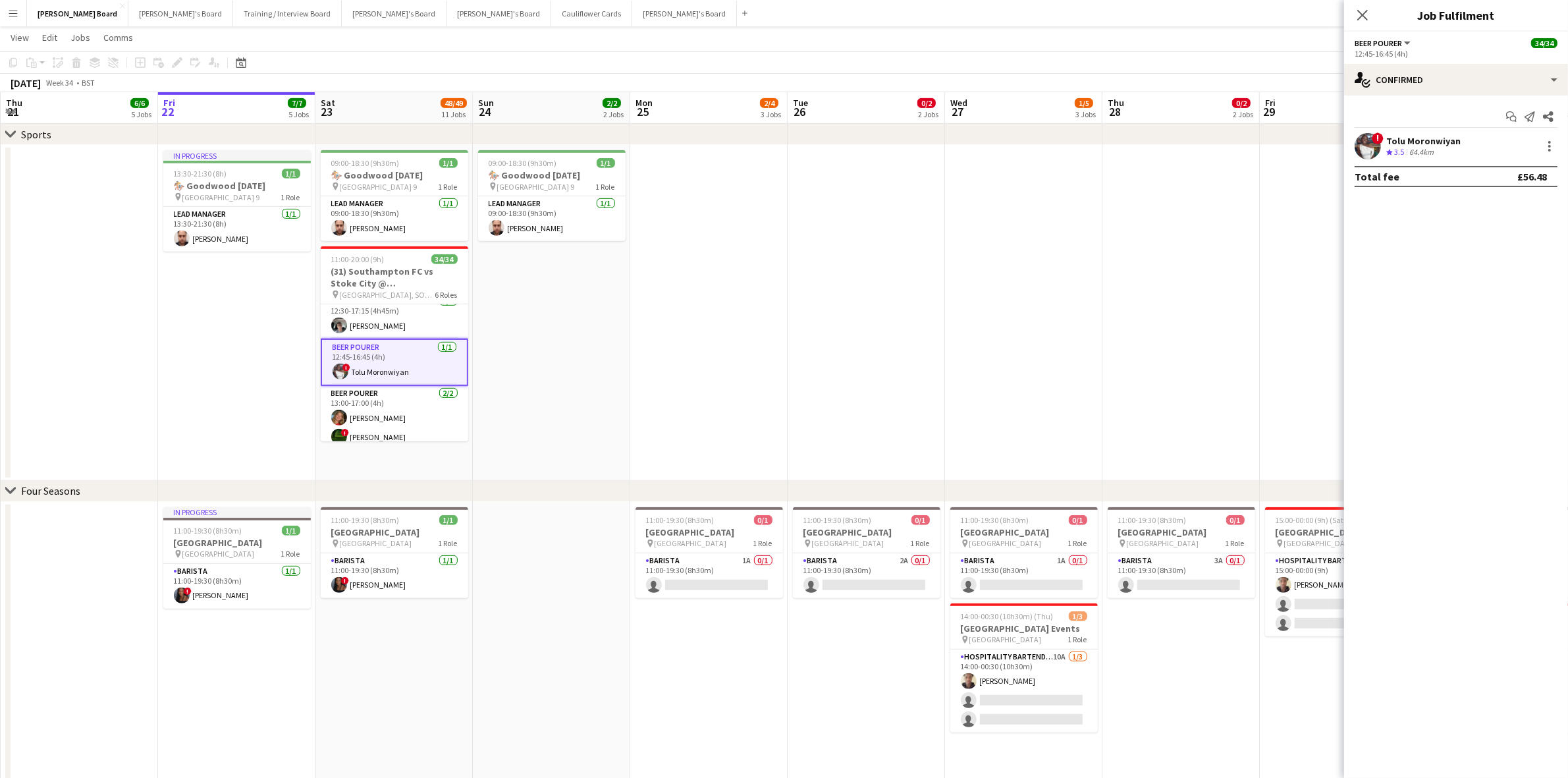
click at [1411, 139] on div "Tolu Moronwiyan" at bounding box center [1423, 141] width 75 height 12
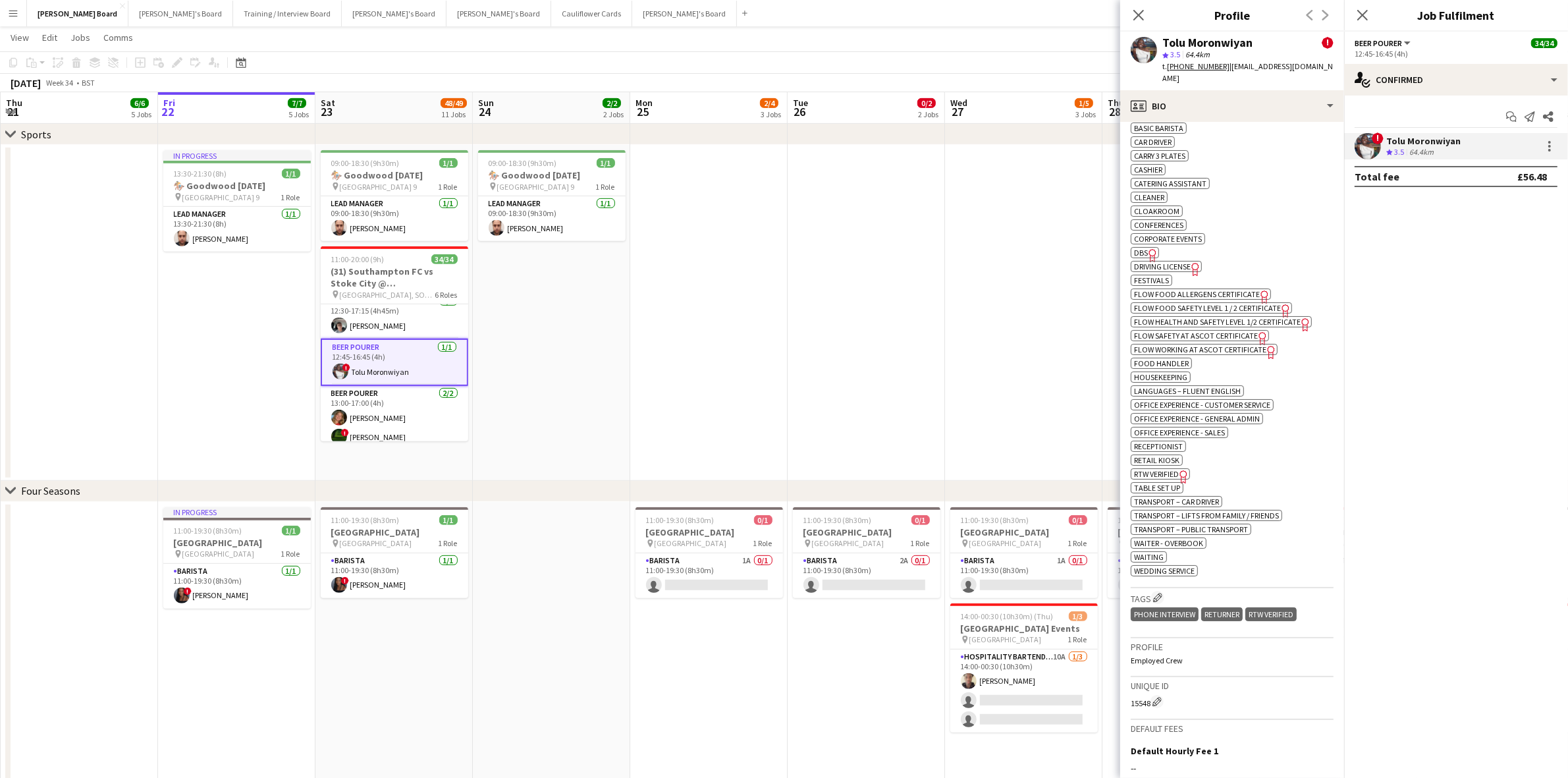
scroll to position [658, 0]
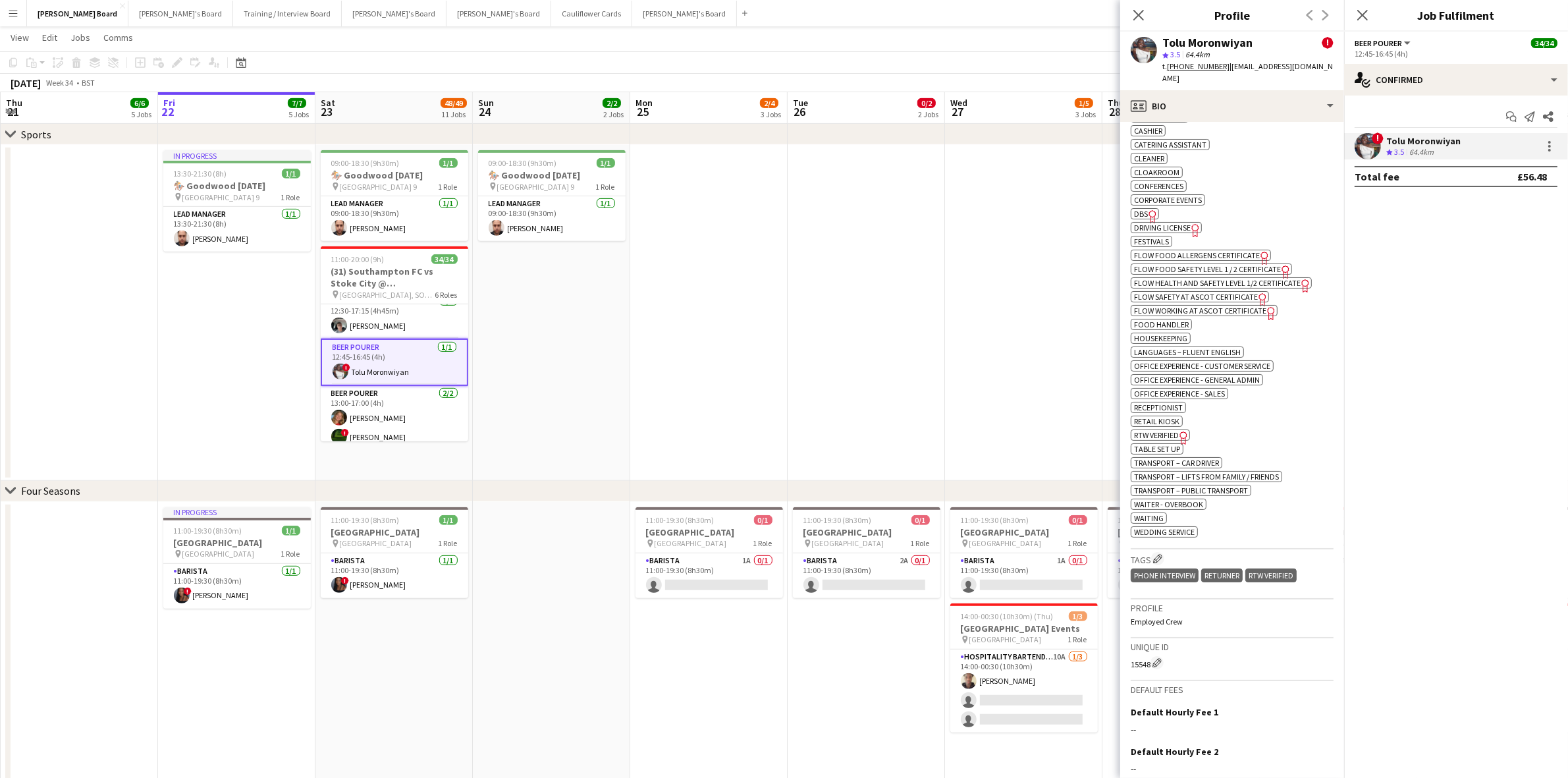
click at [1136, 211] on span "DBS" at bounding box center [1141, 214] width 14 height 10
click at [402, 336] on app-card-role "BEER POURER [DATE] 12:30-17:15 (4h45m) [PERSON_NAME]" at bounding box center [395, 316] width 148 height 45
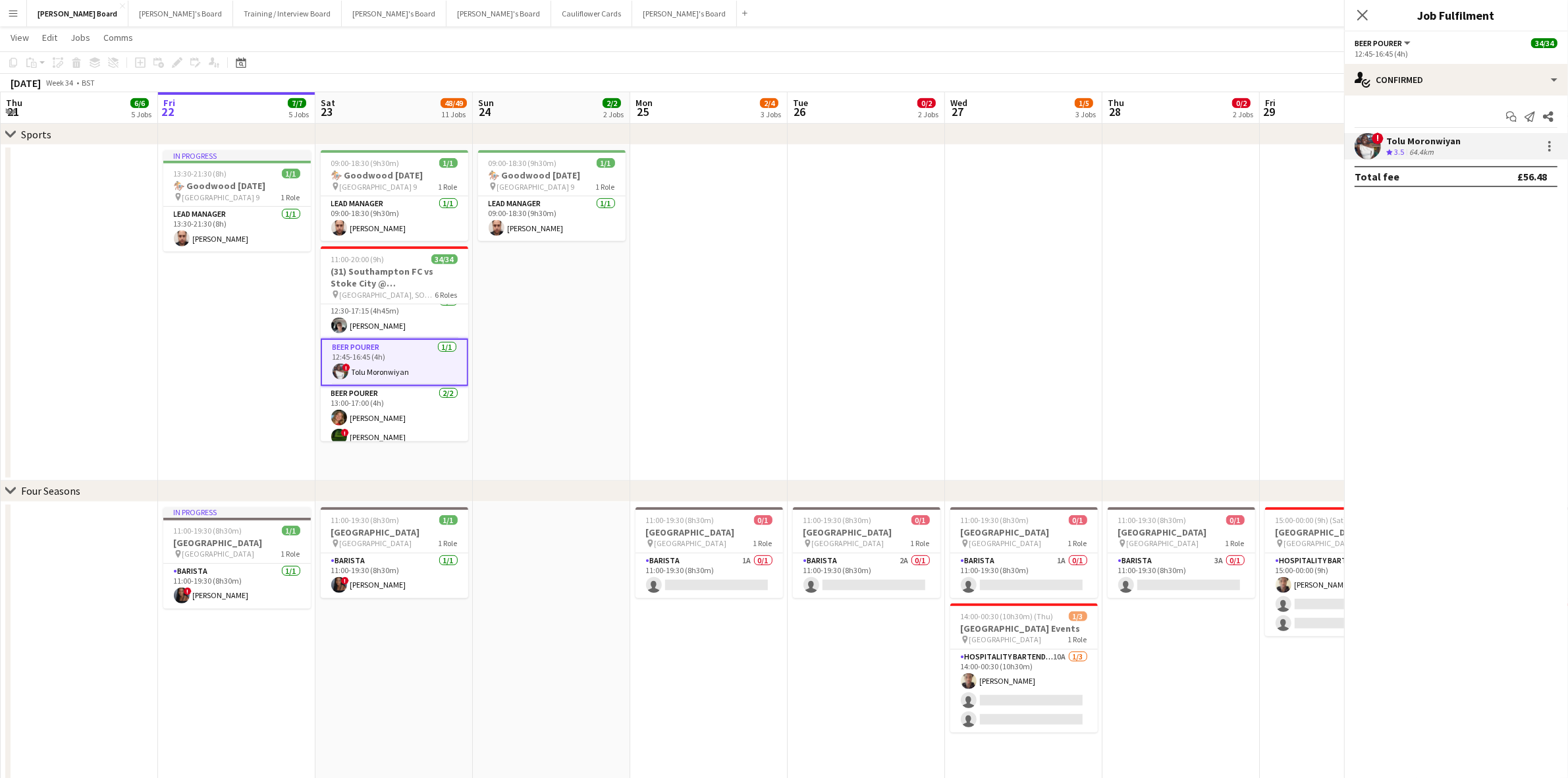
scroll to position [178, 0]
click at [1433, 137] on div "[PERSON_NAME]" at bounding box center [1421, 141] width 69 height 12
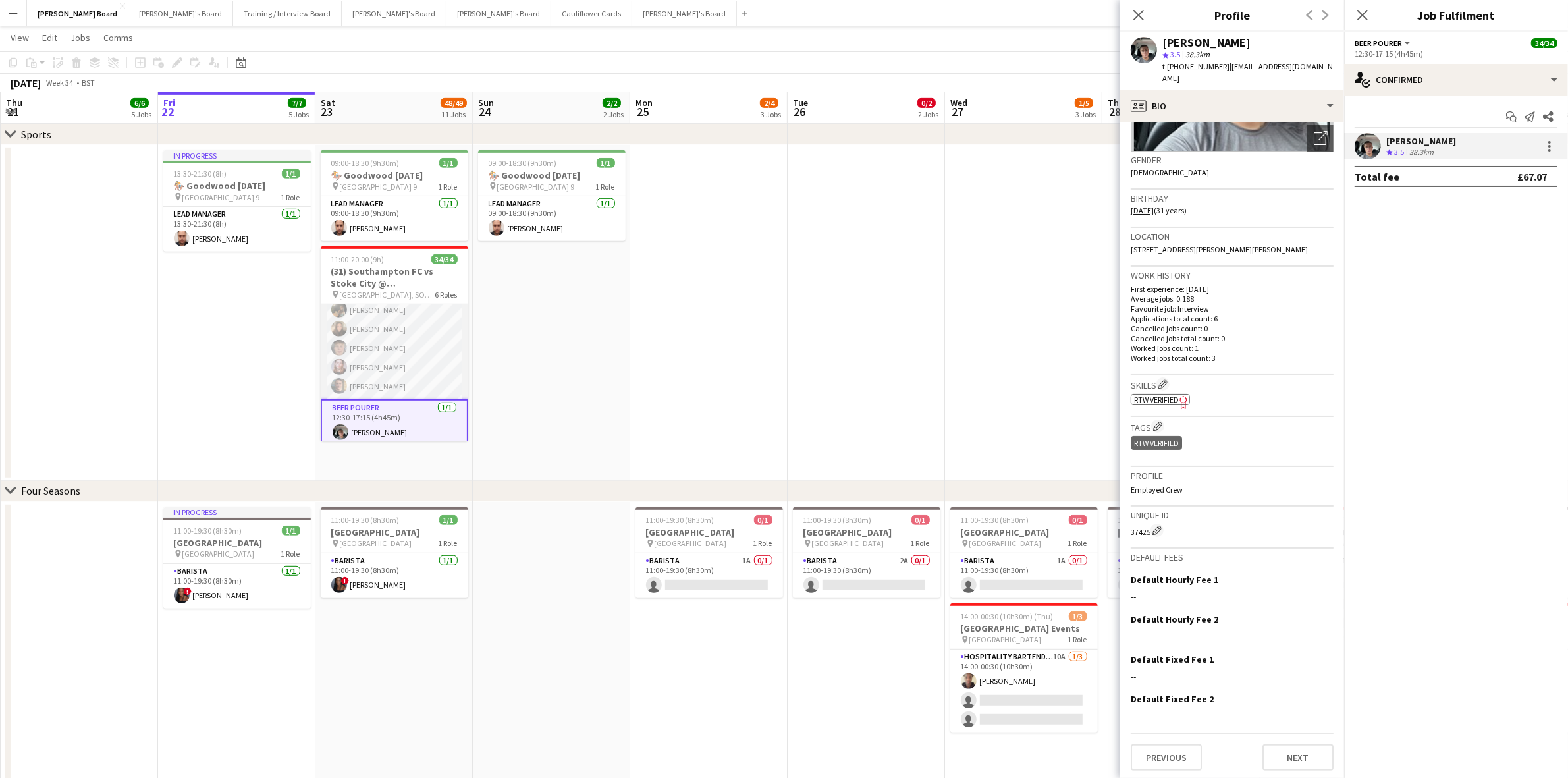
scroll to position [0, 0]
click at [367, 339] on app-card-role "Waiter [DATE] 11:00-20:00 (9h) juleanne cinco" at bounding box center [395, 327] width 148 height 45
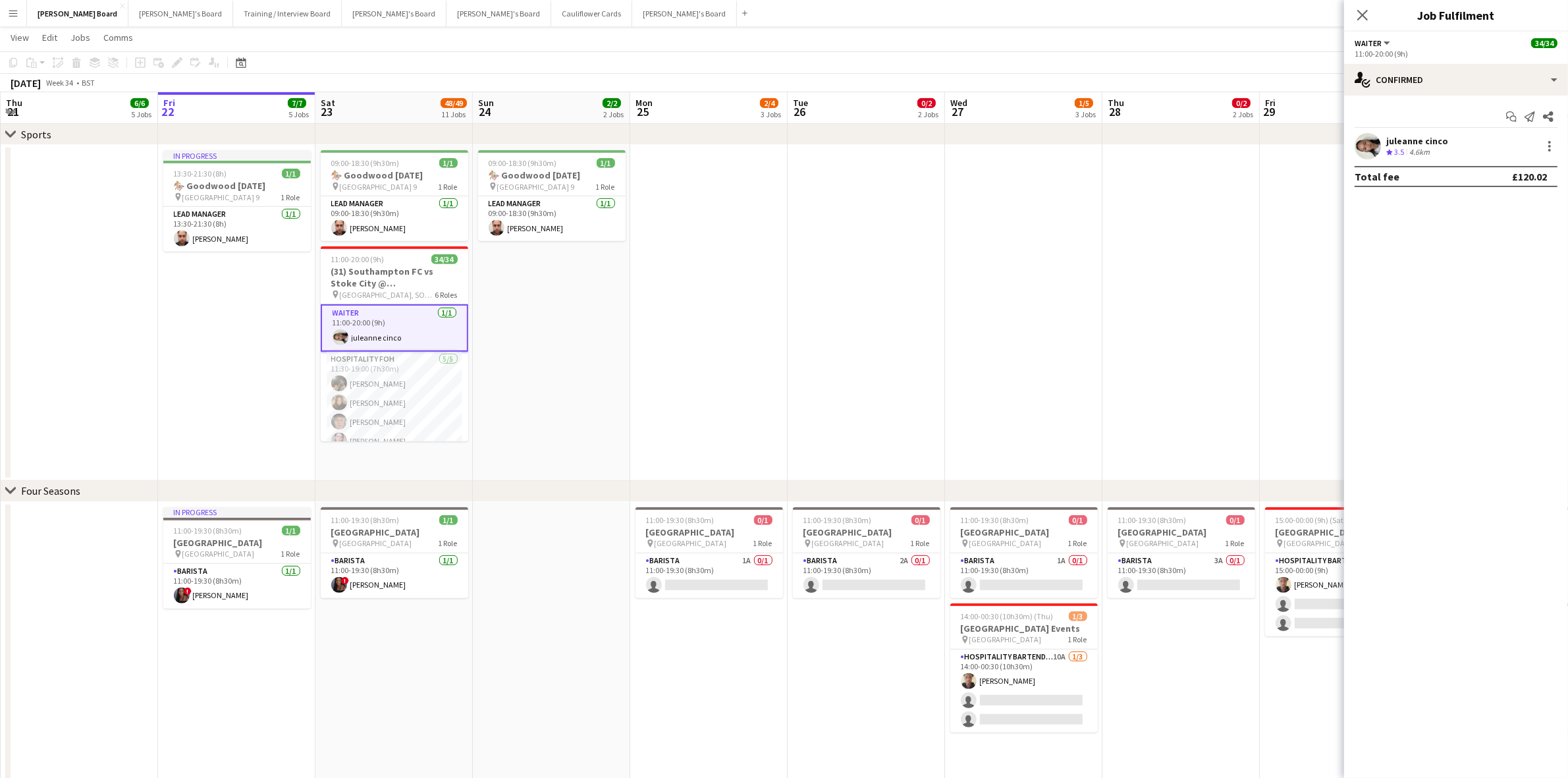
drag, startPoint x: 1416, startPoint y: 140, endPoint x: 1294, endPoint y: 205, distance: 138.2
click at [1416, 142] on div "juleanne cinco" at bounding box center [1417, 141] width 62 height 12
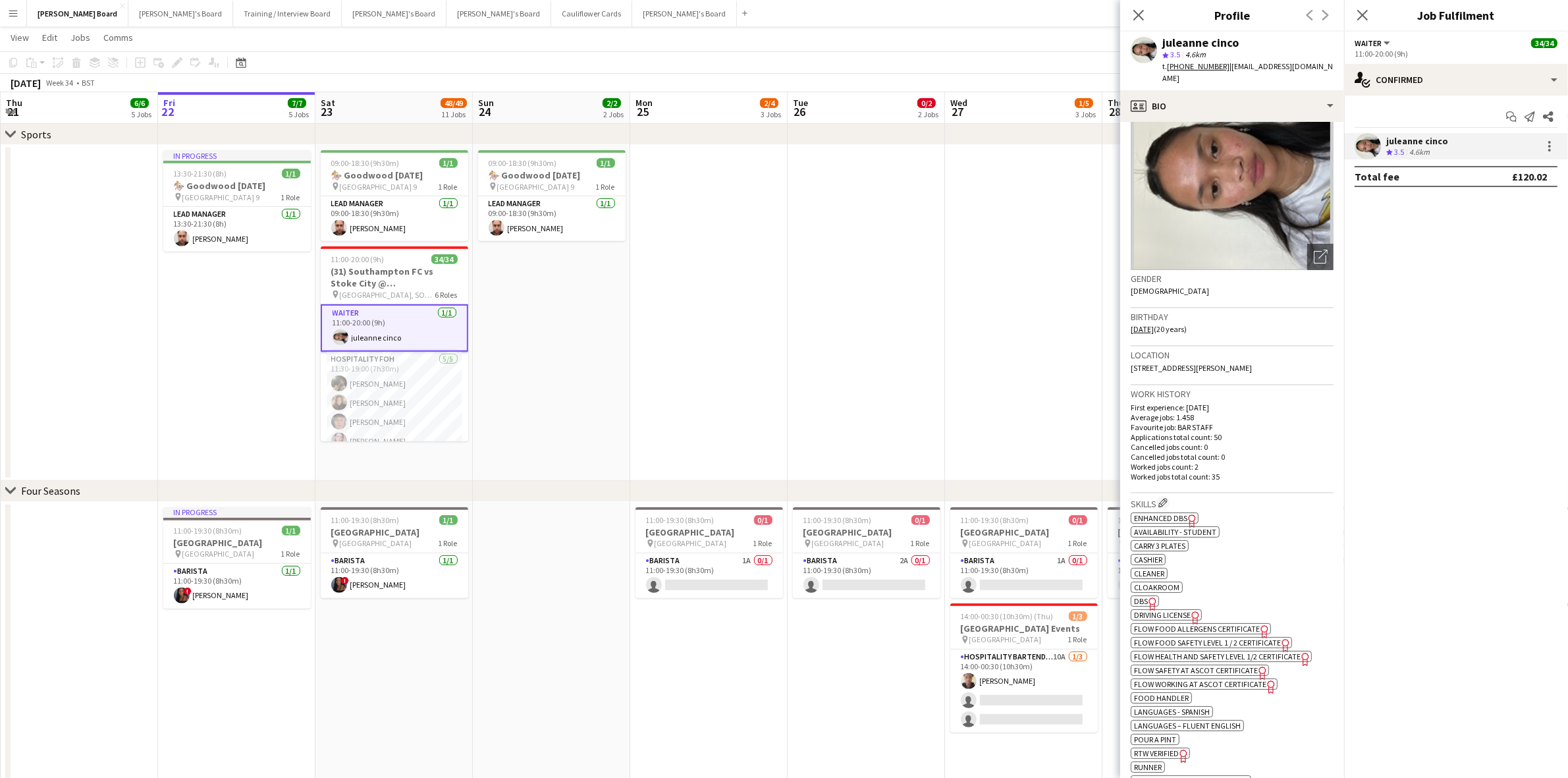
scroll to position [165, 0]
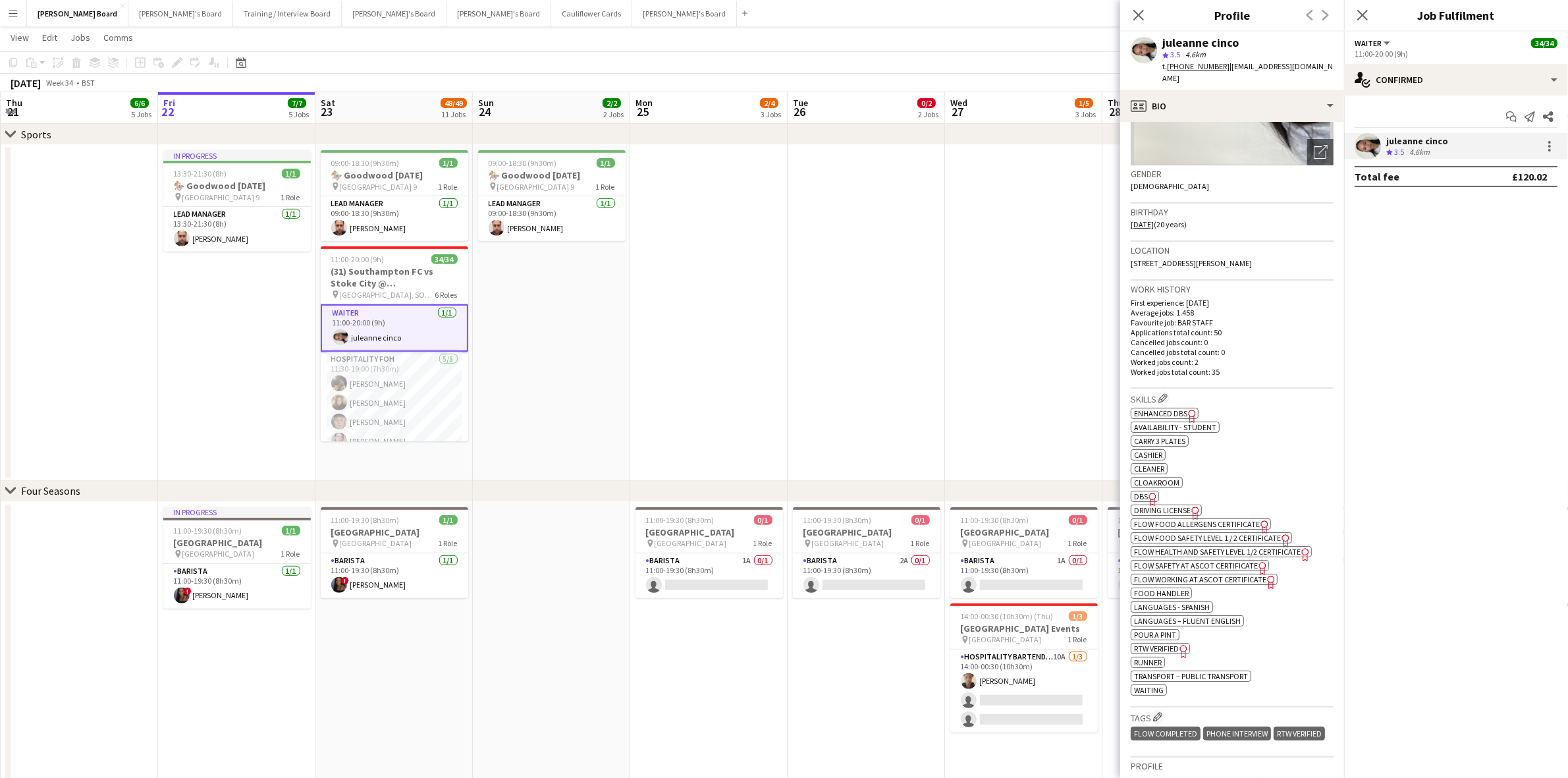
click at [1139, 491] on span "DBS" at bounding box center [1141, 496] width 14 height 10
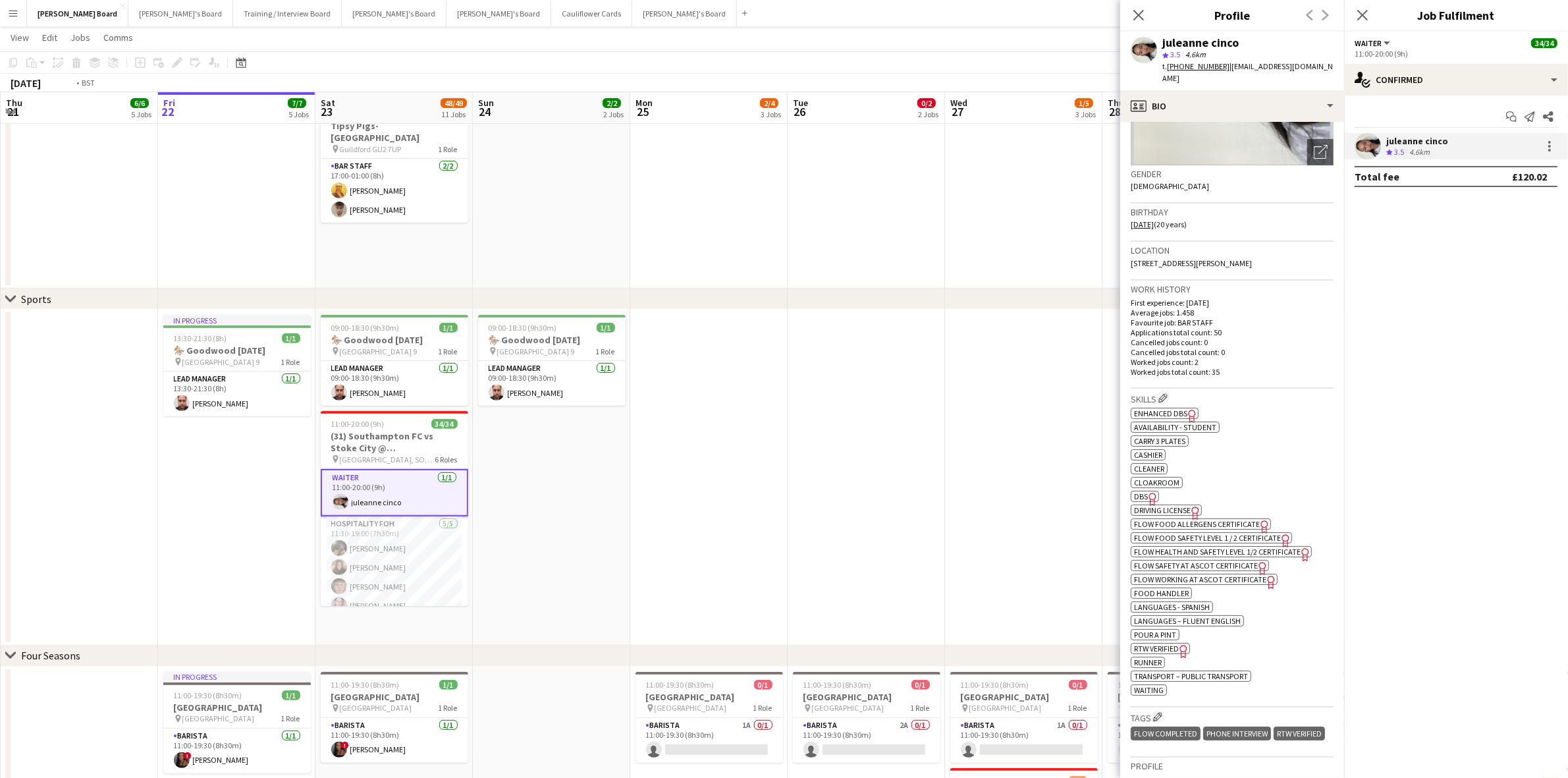
scroll to position [0, 314]
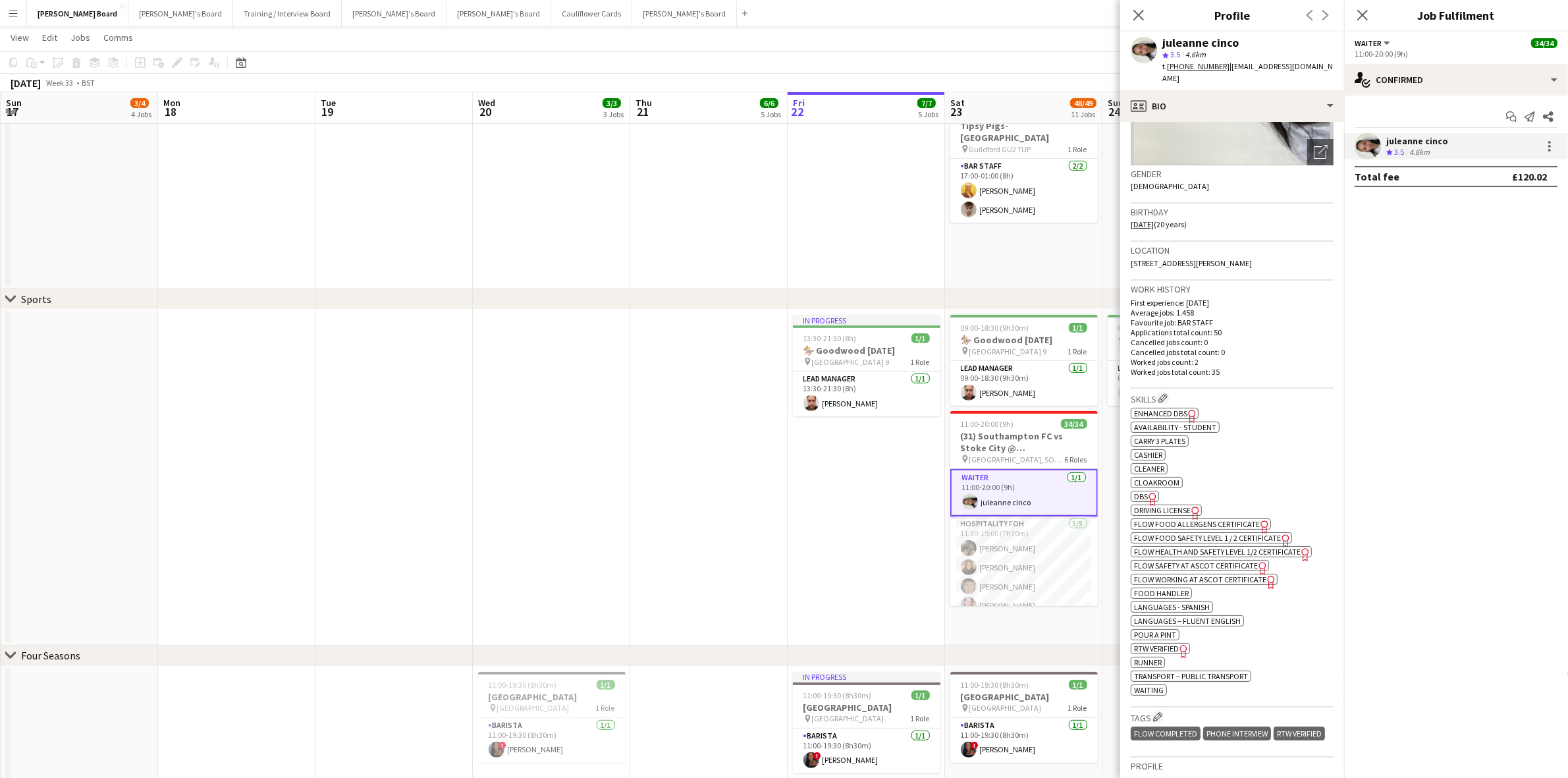
drag, startPoint x: 113, startPoint y: 485, endPoint x: 407, endPoint y: 488, distance: 294.0
click at [1490, 491] on body "Menu Boards Boards Boards All jobs Status Workforce Workforce My Workforce Recr…" at bounding box center [784, 407] width 1568 height 1967
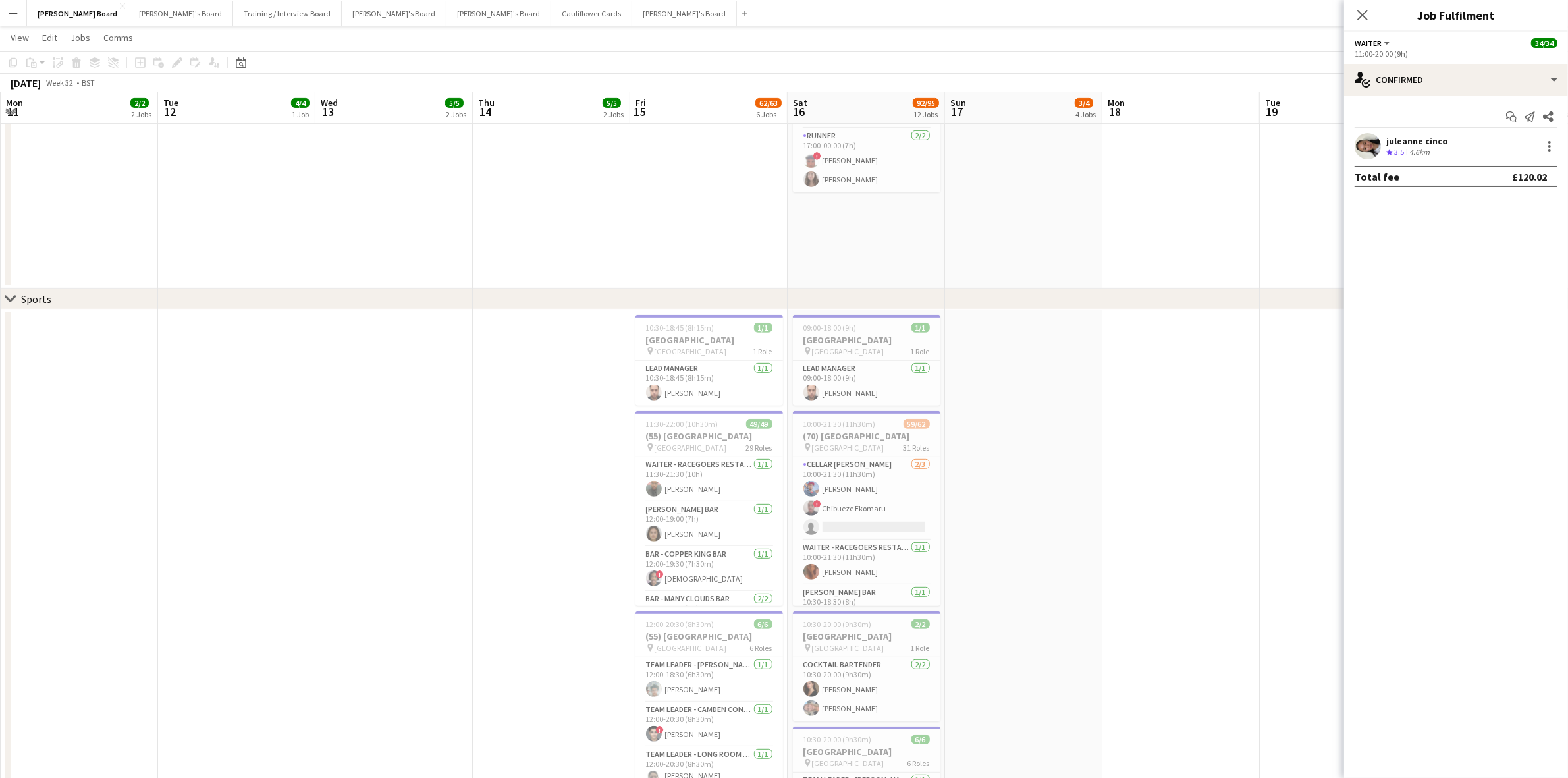
drag, startPoint x: 687, startPoint y: 471, endPoint x: 1067, endPoint y: 464, distance: 380.1
click at [1567, 468] on html "Menu Boards Boards Boards All jobs Status Workforce Workforce My Workforce Recr…" at bounding box center [784, 567] width 1568 height 2286
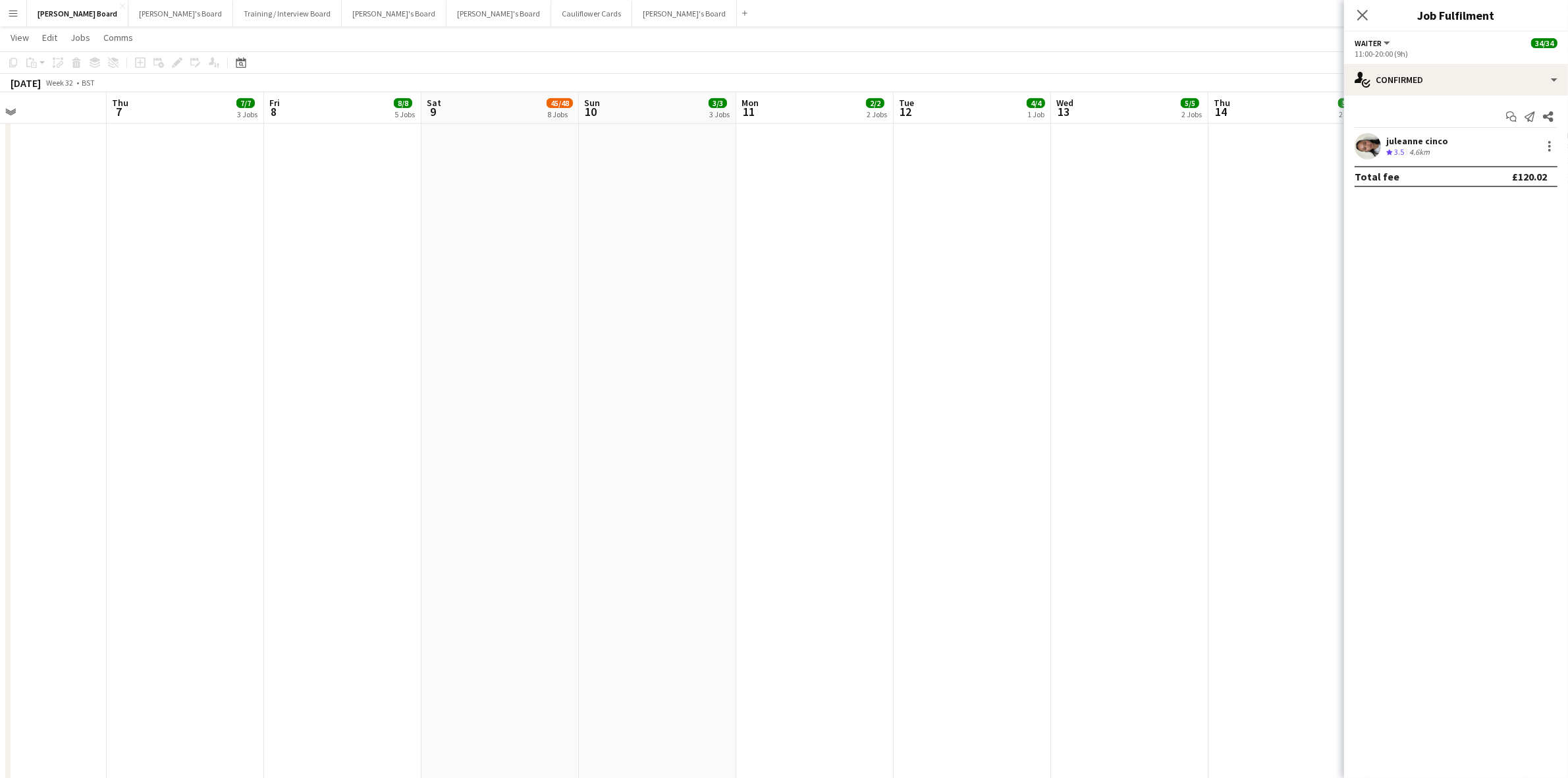
drag, startPoint x: 177, startPoint y: 473, endPoint x: 899, endPoint y: 454, distance: 722.2
click at [377, 417] on app-date-cell "11:00-17:00 (6h) 2/2 Roundabout Events @ [PERSON_NAME] pin RG27 8PP 1 Role Bar …" at bounding box center [341, 423] width 157 height 1703
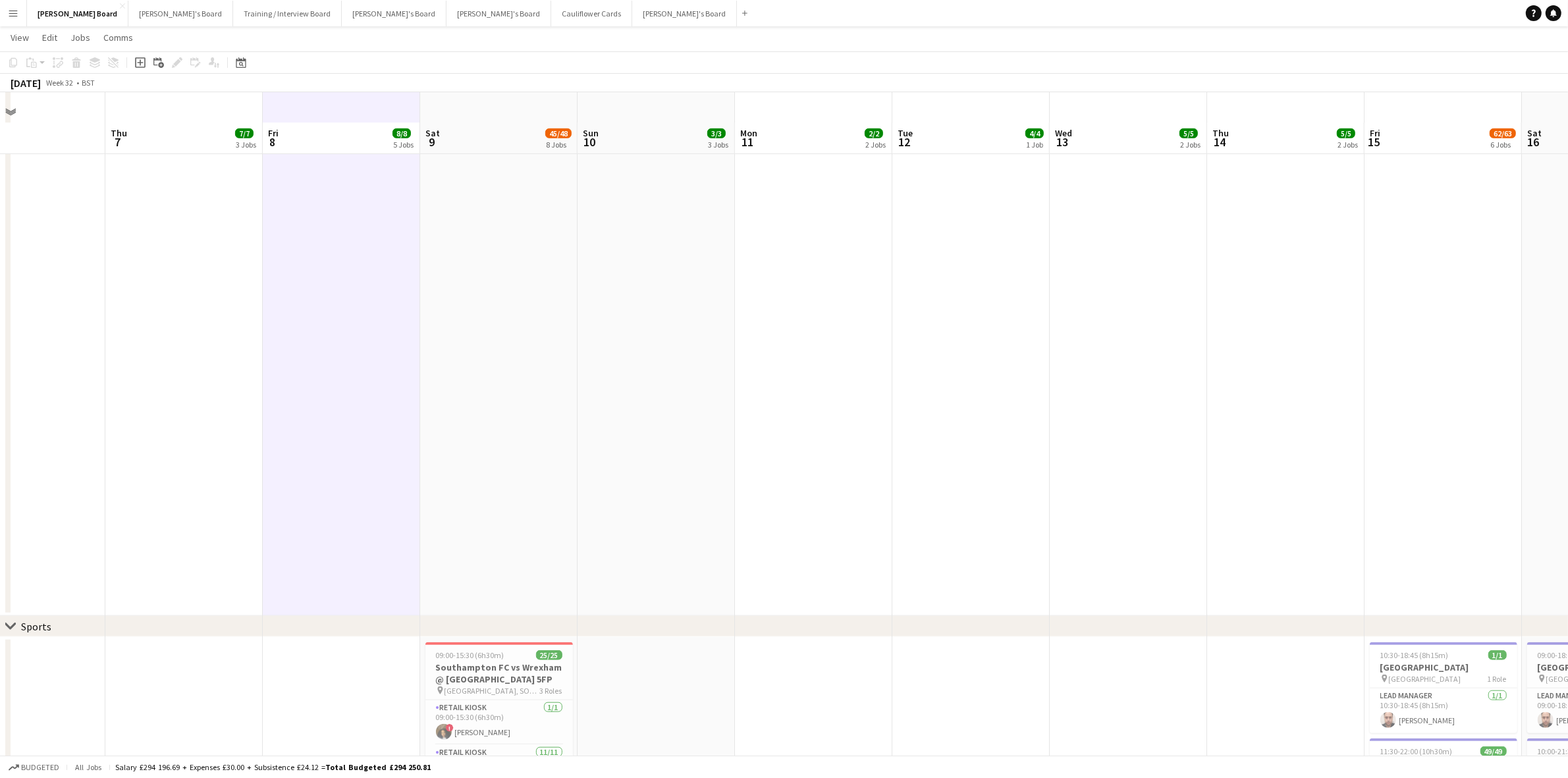
scroll to position [1646, 0]
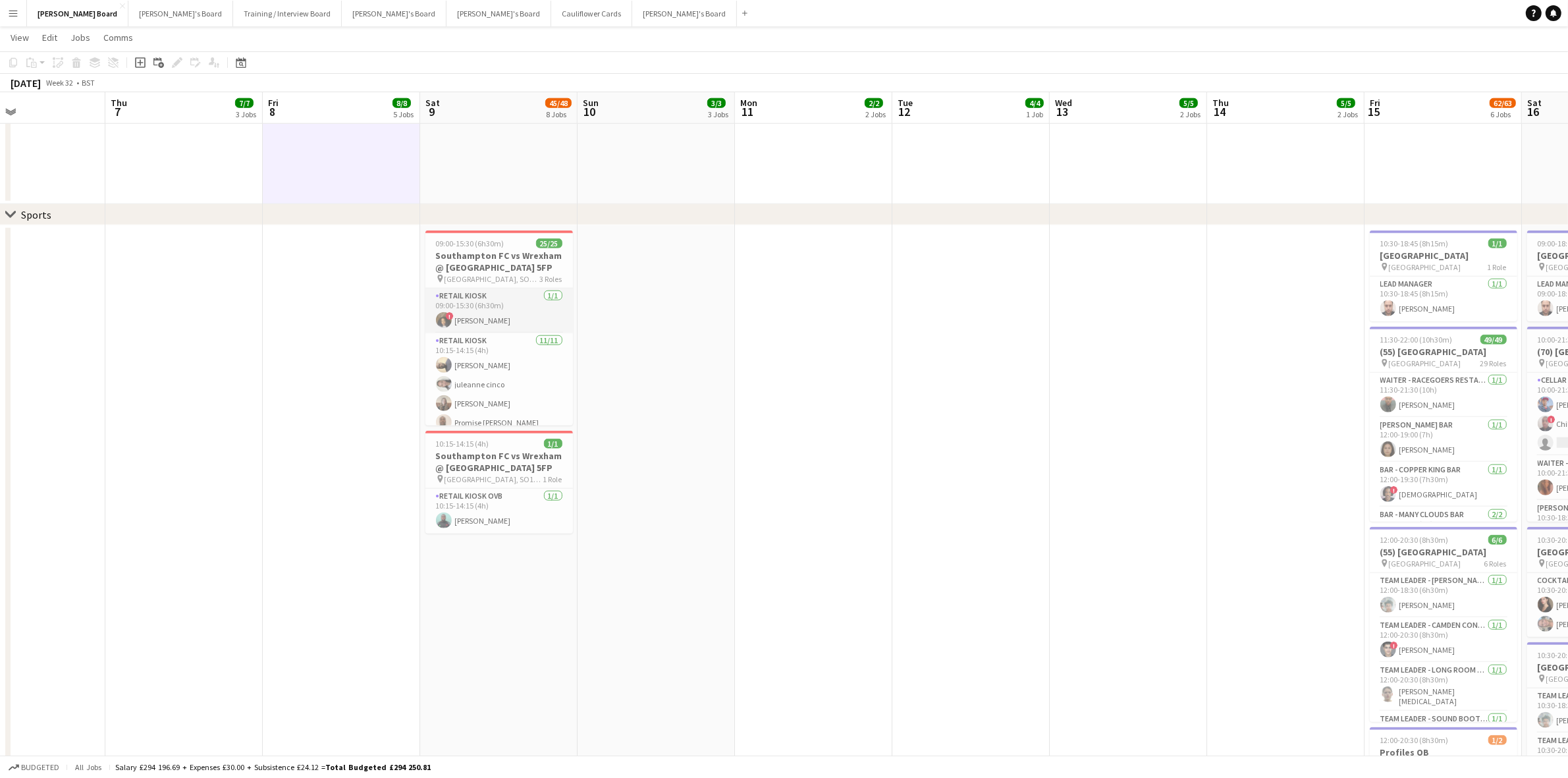
click at [495, 314] on app-card-role "Retail Kiosk [DATE] 09:00-15:30 (6h30m) ! [PERSON_NAME]" at bounding box center [500, 310] width 148 height 45
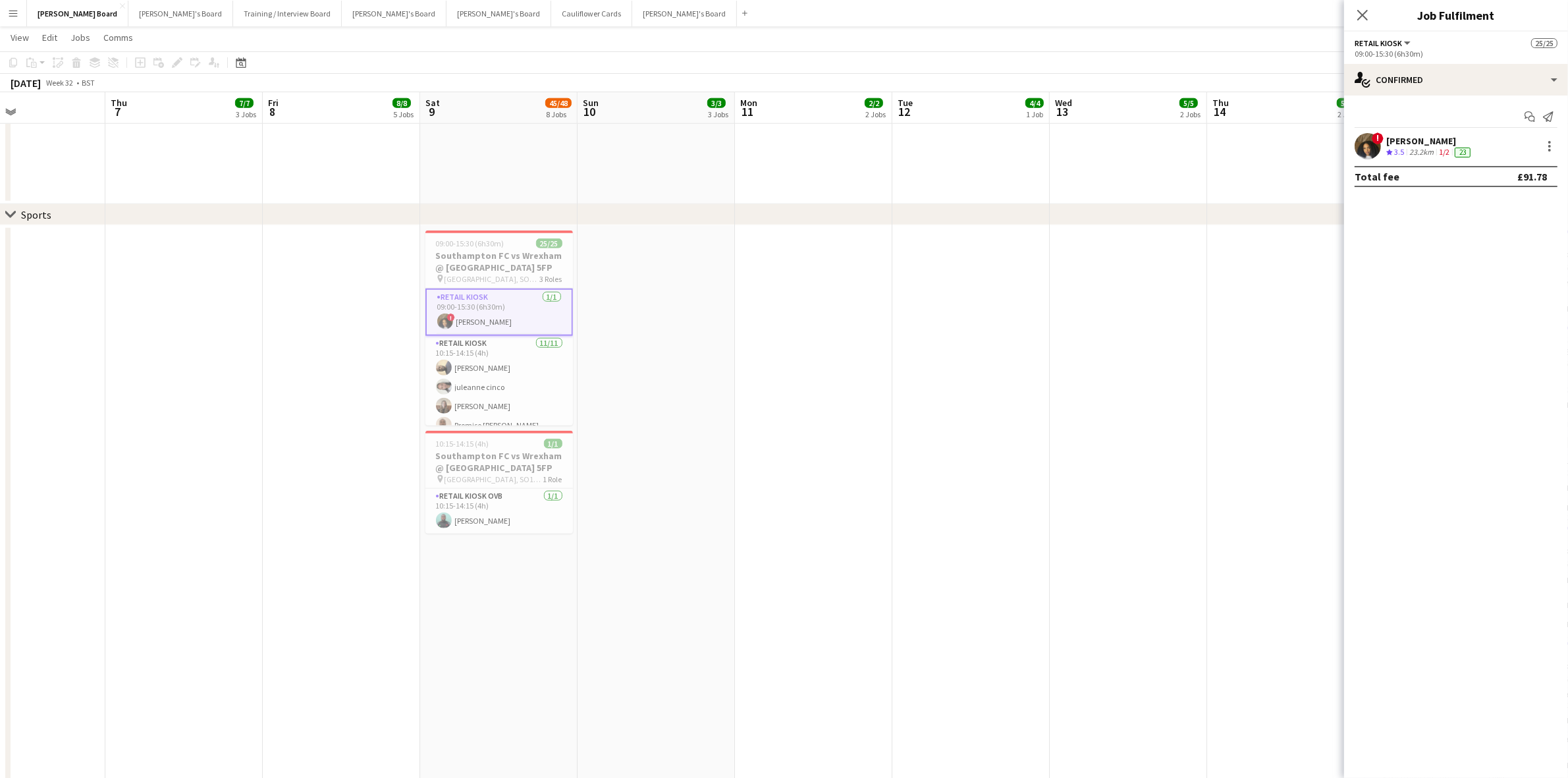
drag, startPoint x: 1436, startPoint y: 136, endPoint x: 1057, endPoint y: 269, distance: 401.7
click at [1434, 136] on div "[PERSON_NAME]" at bounding box center [1430, 141] width 87 height 12
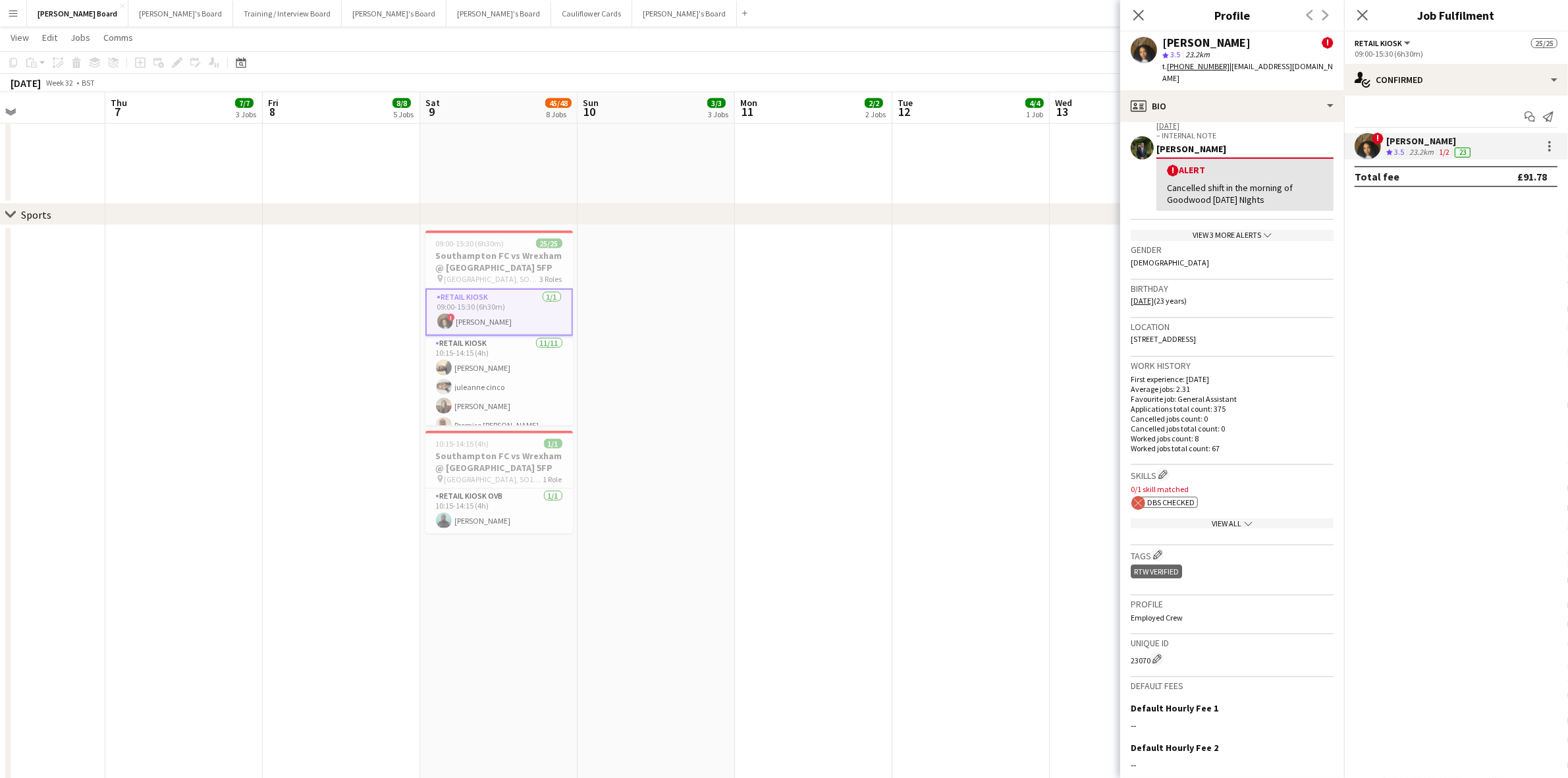
scroll to position [247, 0]
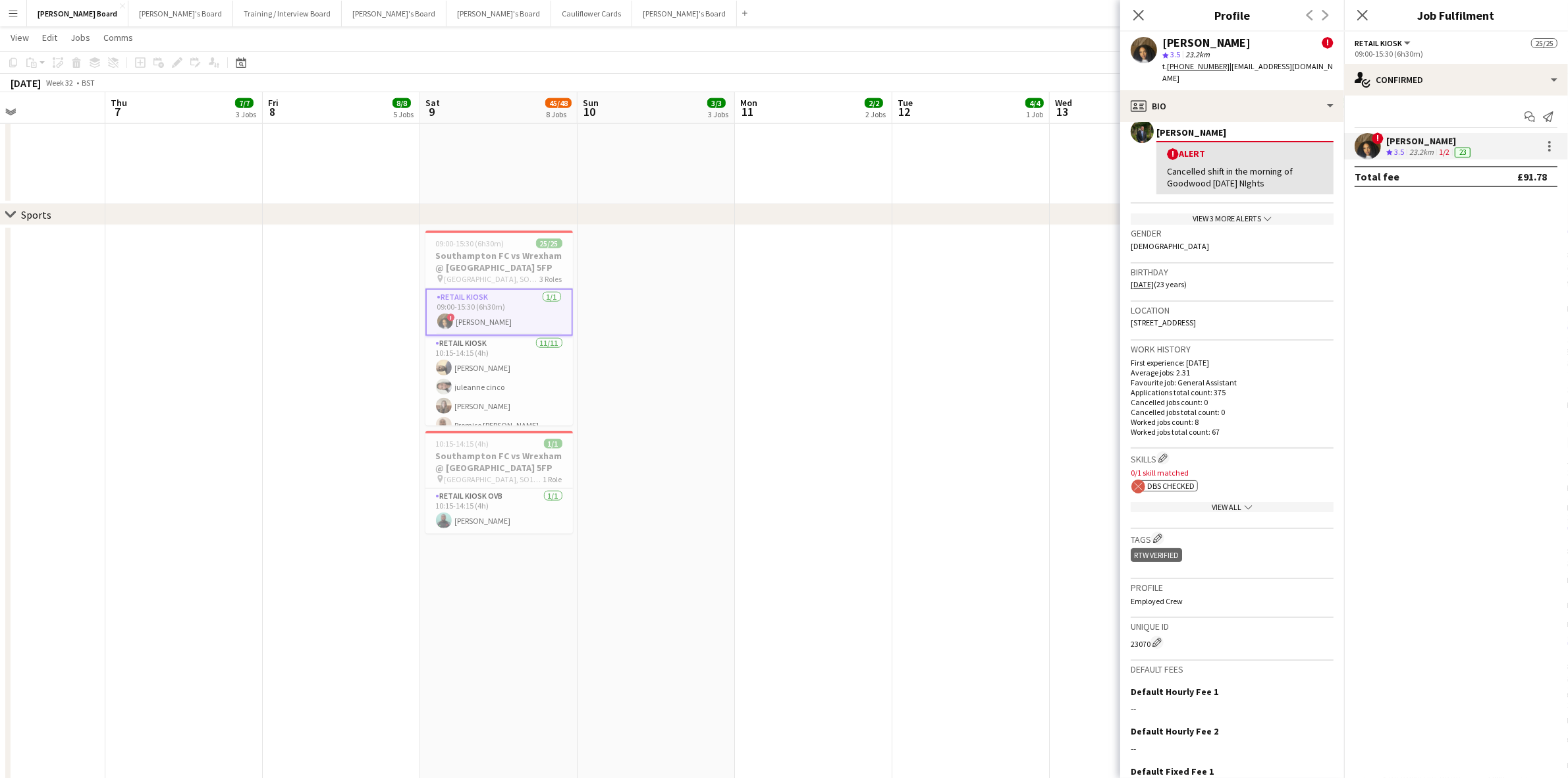
drag, startPoint x: 485, startPoint y: 366, endPoint x: 581, endPoint y: 378, distance: 96.7
click at [485, 366] on app-card-role "Retail Kiosk [DATE] 10:15-14:15 (4h) [PERSON_NAME] [PERSON_NAME] [PERSON_NAME] …" at bounding box center [500, 454] width 148 height 236
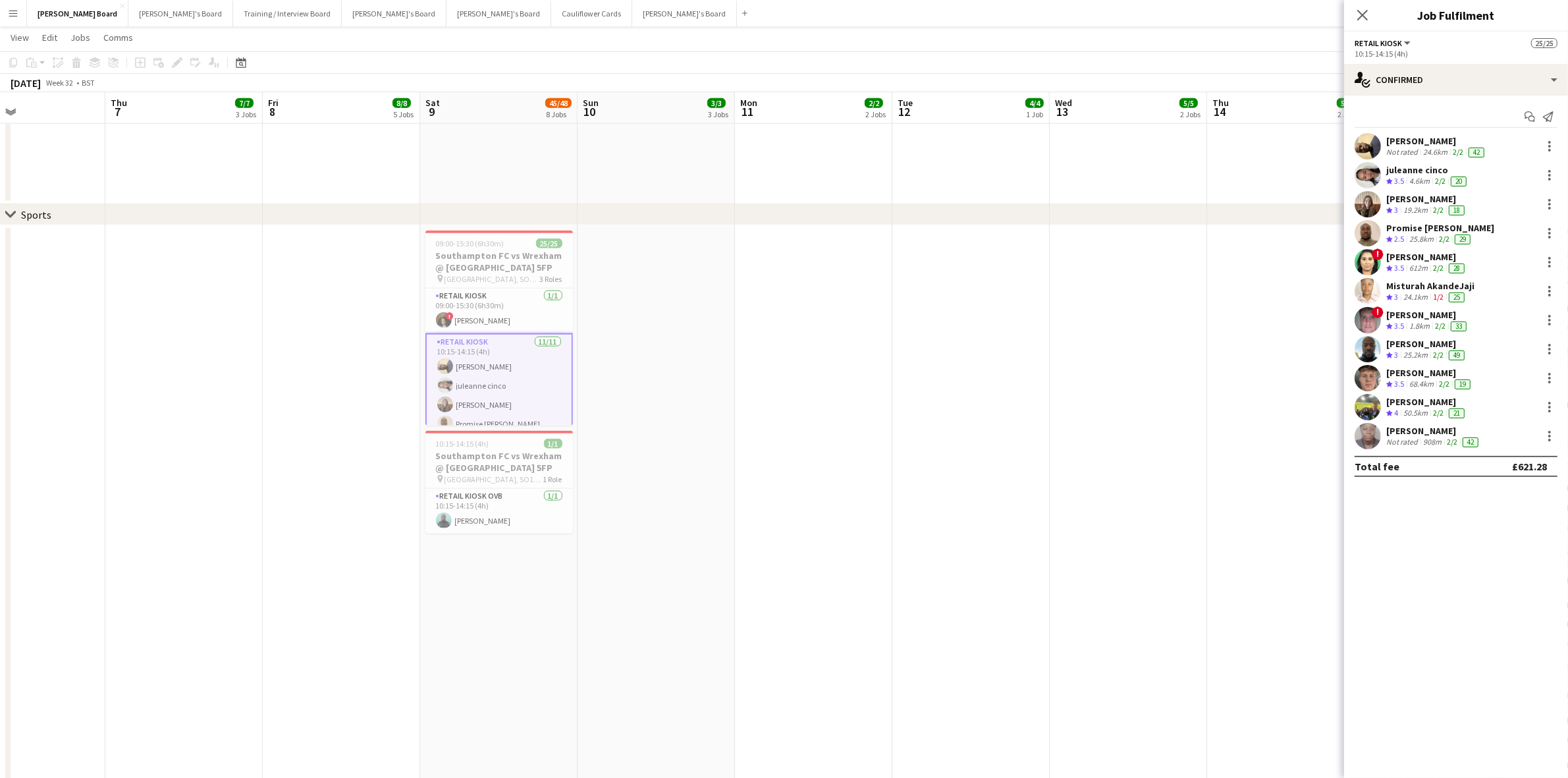
click at [1421, 143] on div "[PERSON_NAME]" at bounding box center [1436, 141] width 100 height 12
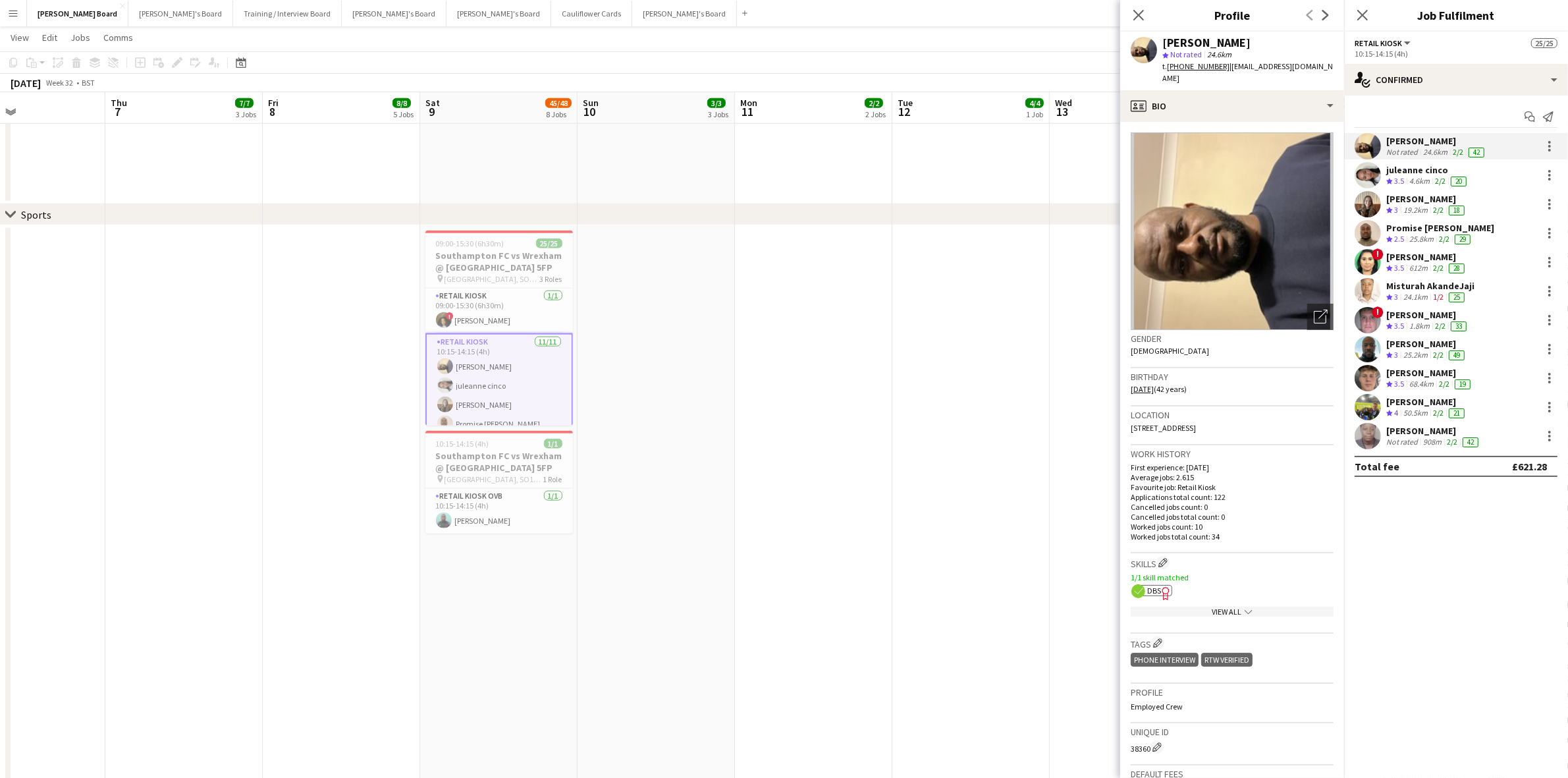
click at [1164, 587] on icon at bounding box center [1165, 593] width 7 height 13
click at [1423, 197] on div "[PERSON_NAME]" at bounding box center [1427, 199] width 81 height 12
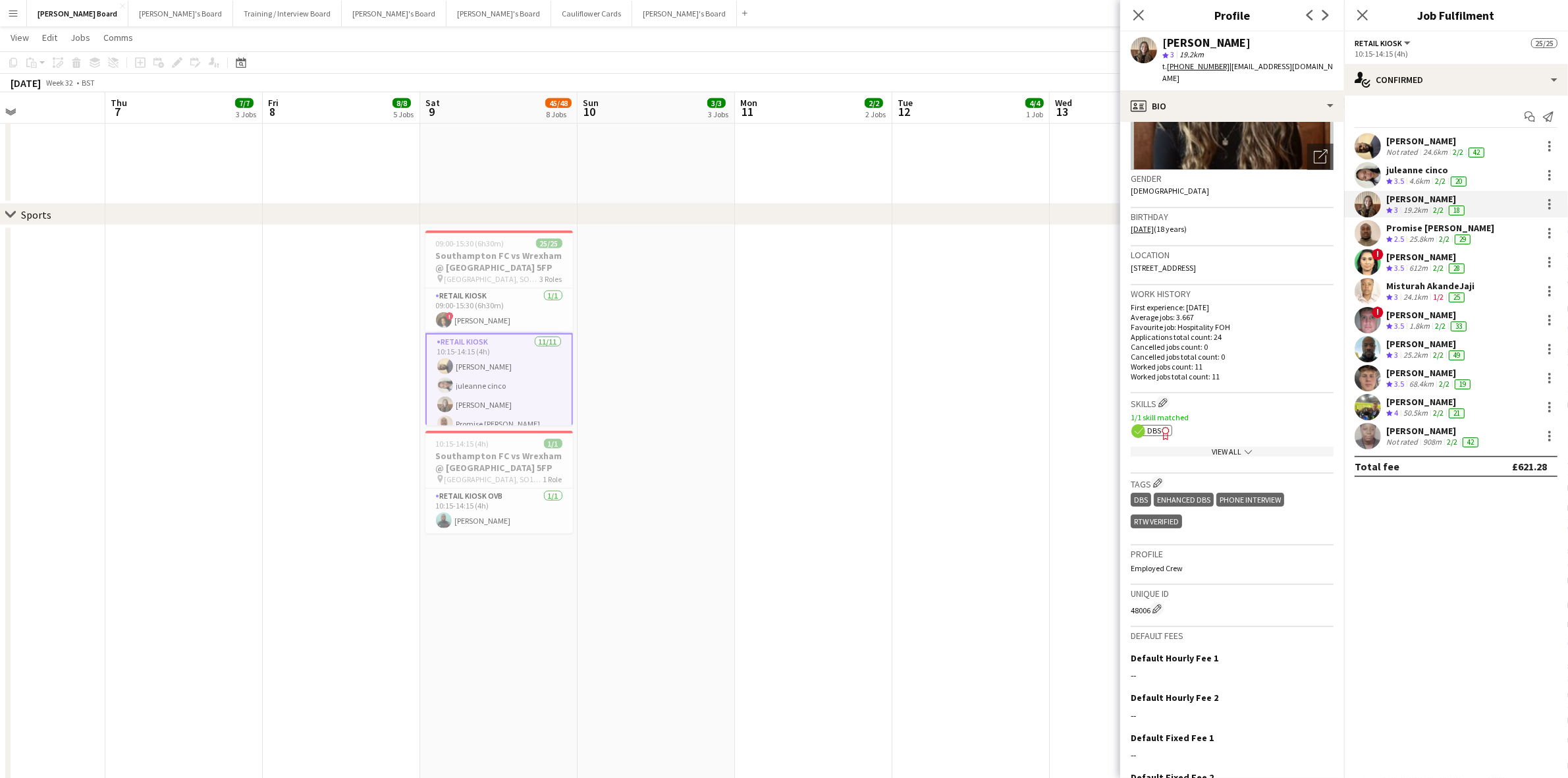
scroll to position [165, 0]
click at [1154, 430] on app-spec-pill "ok-circled2 background Layer 1 cross-circle-red background Layer 1 DBS Freelanc…" at bounding box center [1155, 426] width 33 height 11
click at [1436, 231] on div "Promise [PERSON_NAME]" at bounding box center [1440, 228] width 108 height 12
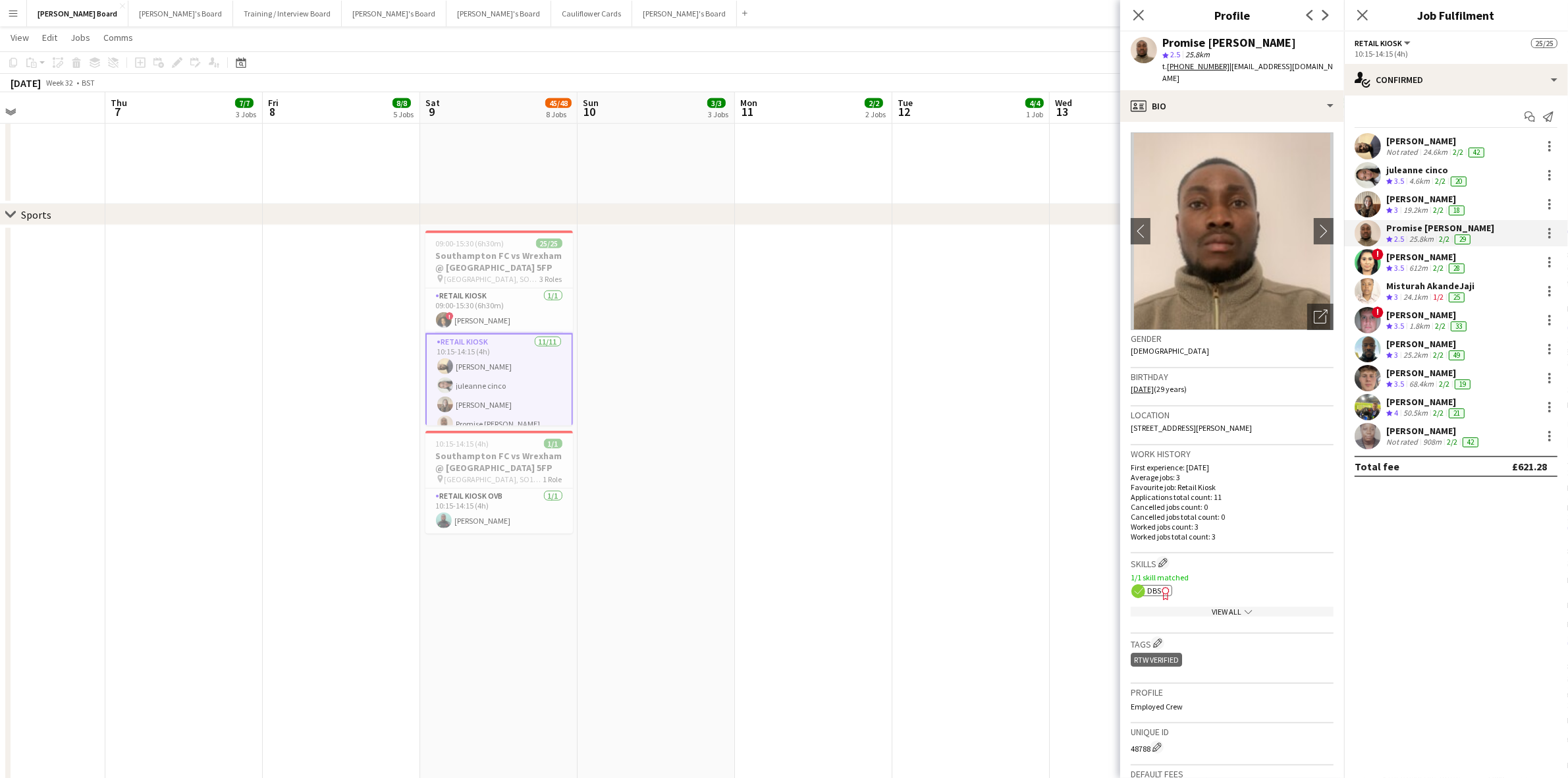
click at [1148, 590] on span "DBS" at bounding box center [1154, 590] width 14 height 10
click at [1409, 254] on div "[PERSON_NAME]" at bounding box center [1427, 257] width 81 height 12
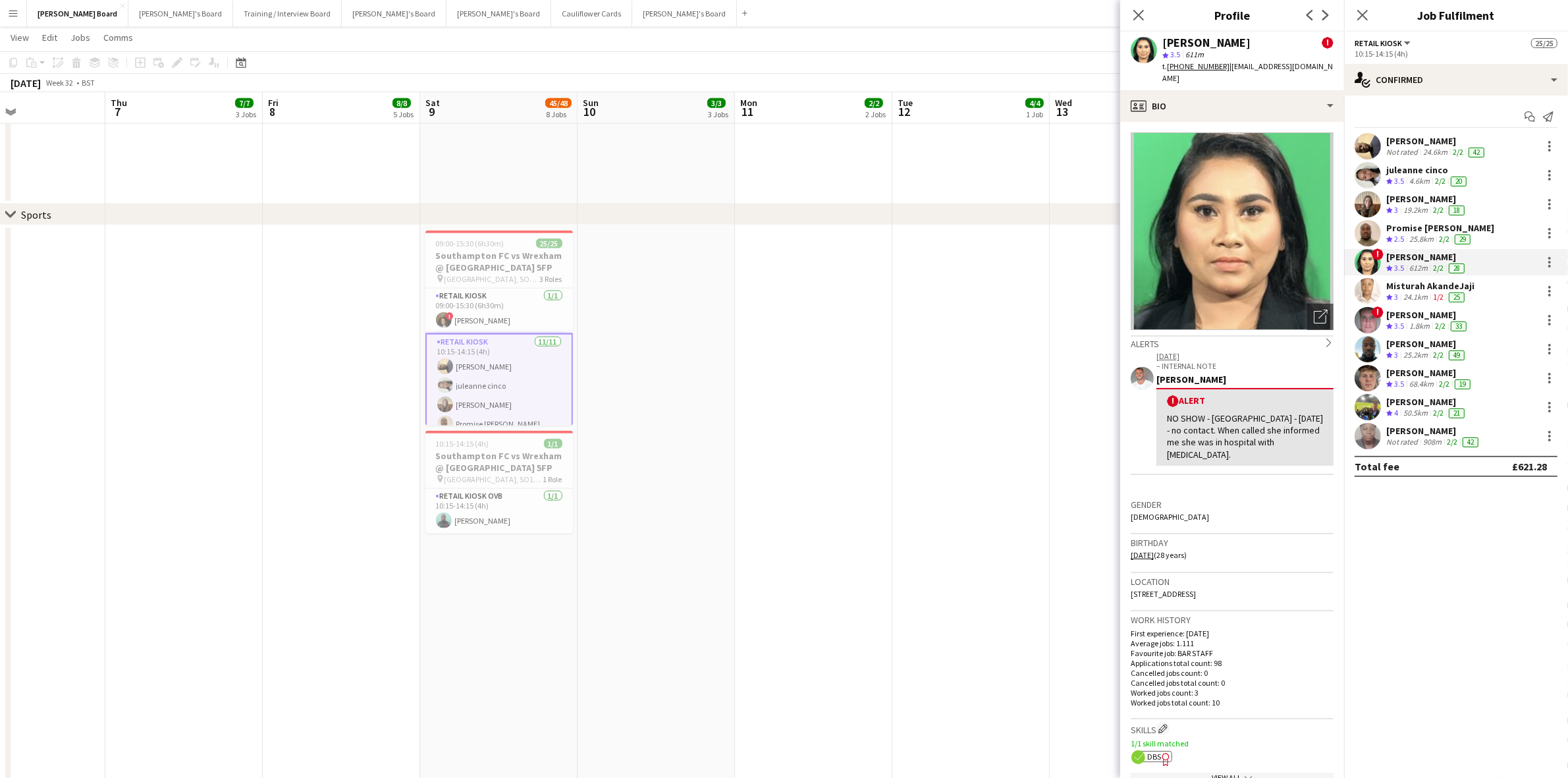
click at [1404, 288] on div "Misturah AkandeJaji" at bounding box center [1430, 286] width 88 height 12
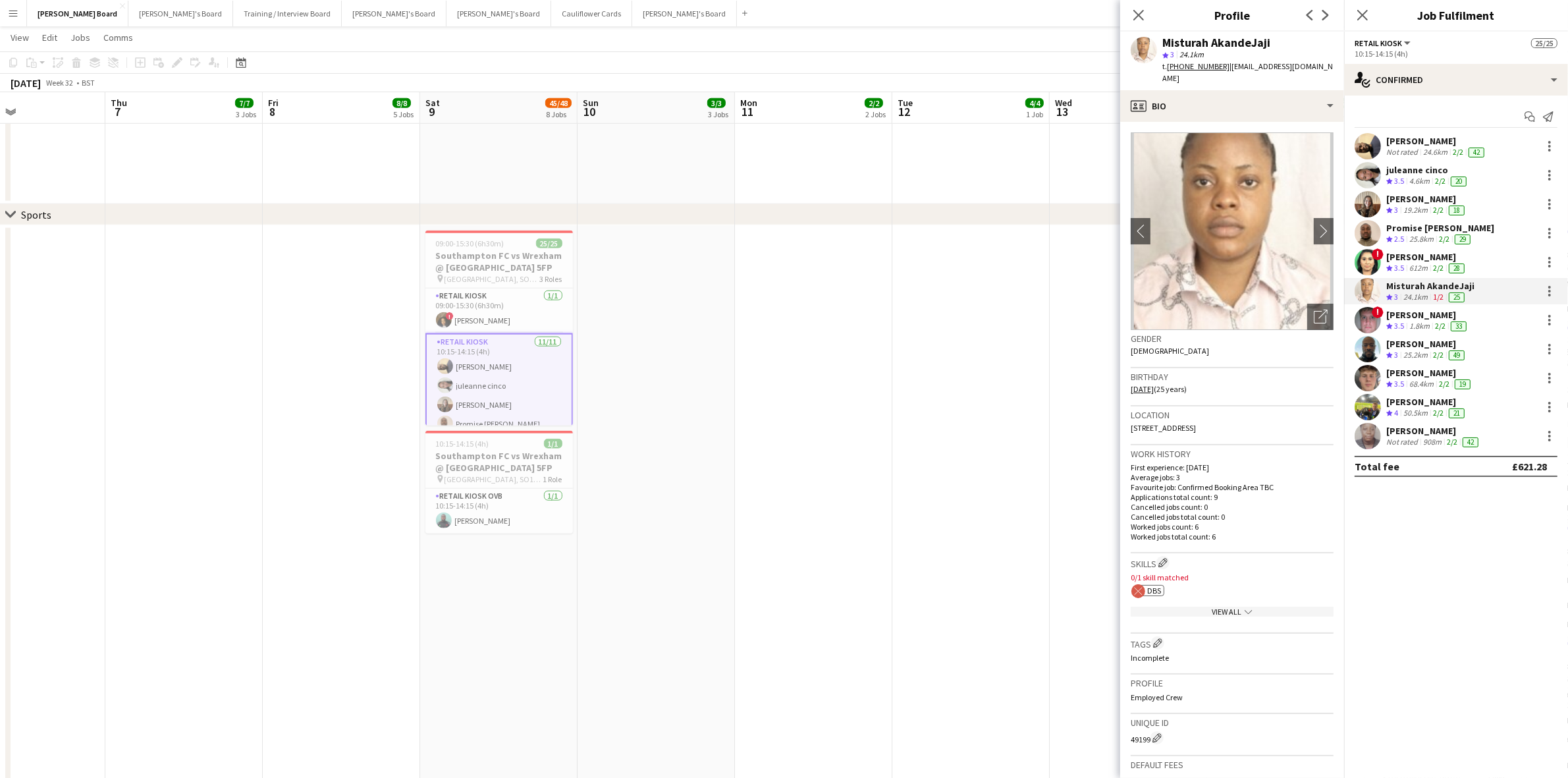
click at [1398, 319] on div "[PERSON_NAME]" at bounding box center [1428, 315] width 83 height 12
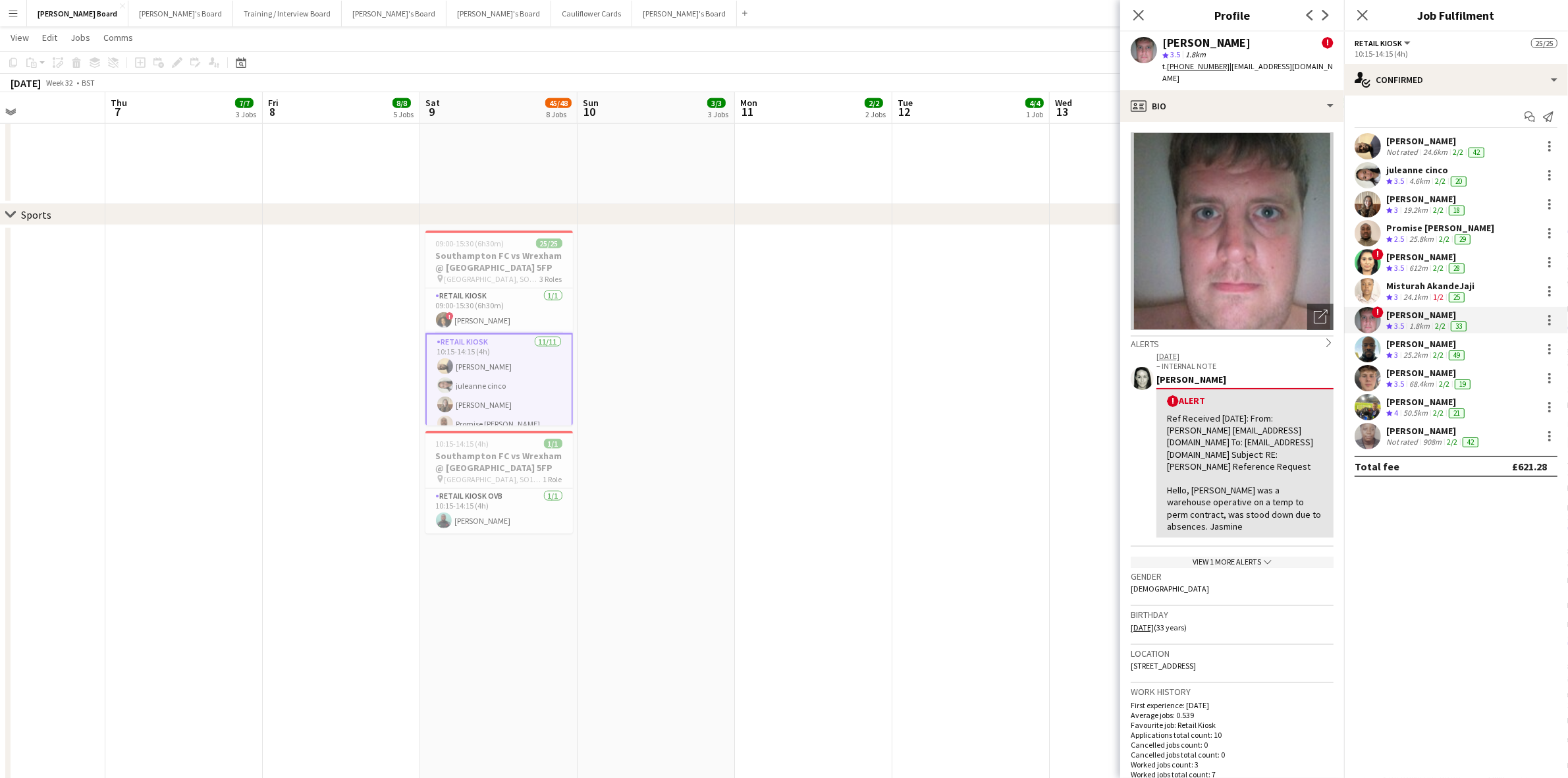
click at [1410, 369] on div "[PERSON_NAME]" at bounding box center [1430, 372] width 87 height 12
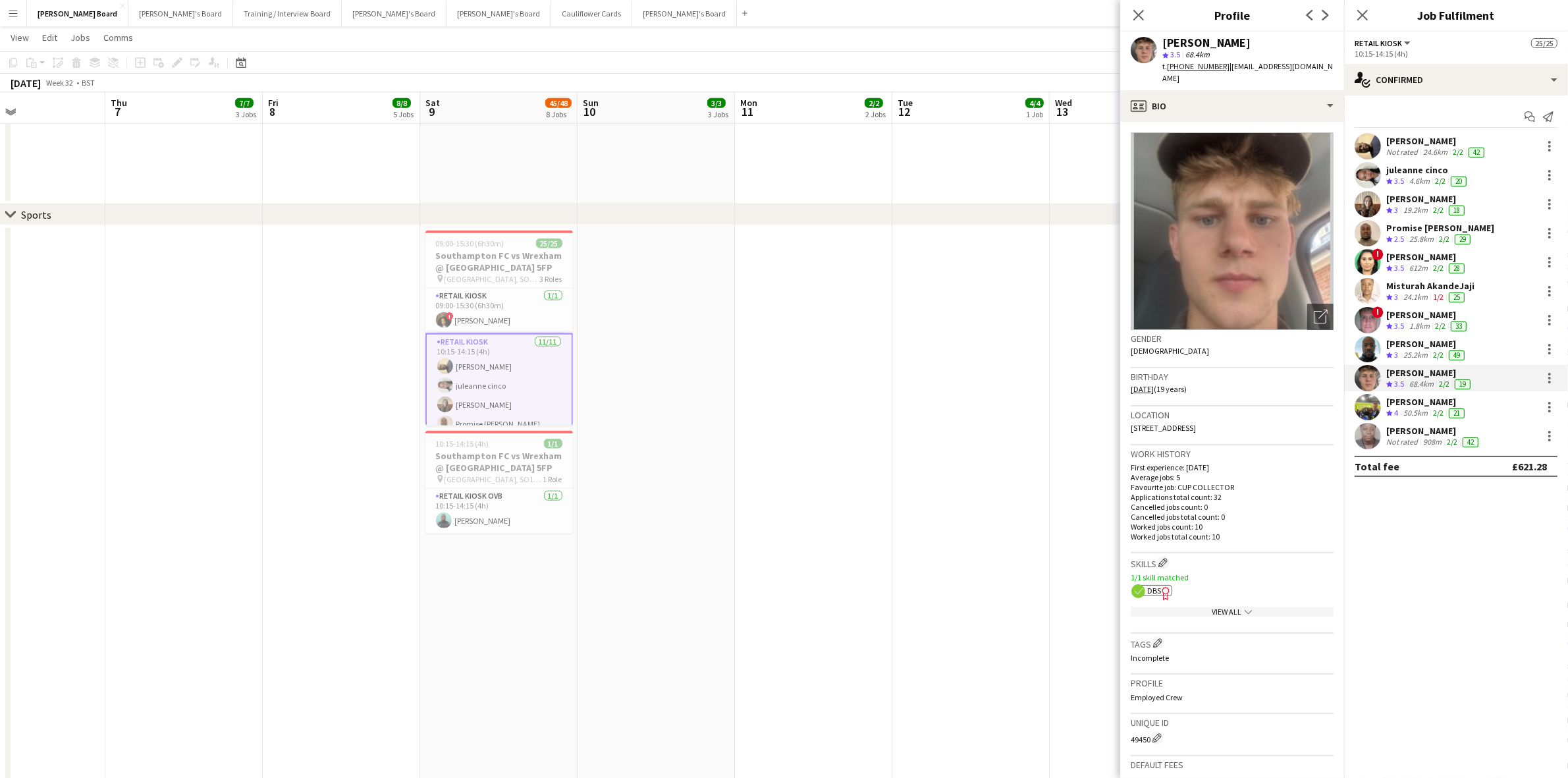
click at [1160, 586] on icon "Freelancer has uploaded a photo validation of skill. Click to see" at bounding box center [1166, 593] width 14 height 14
click at [1434, 400] on div "[PERSON_NAME]" at bounding box center [1427, 402] width 81 height 12
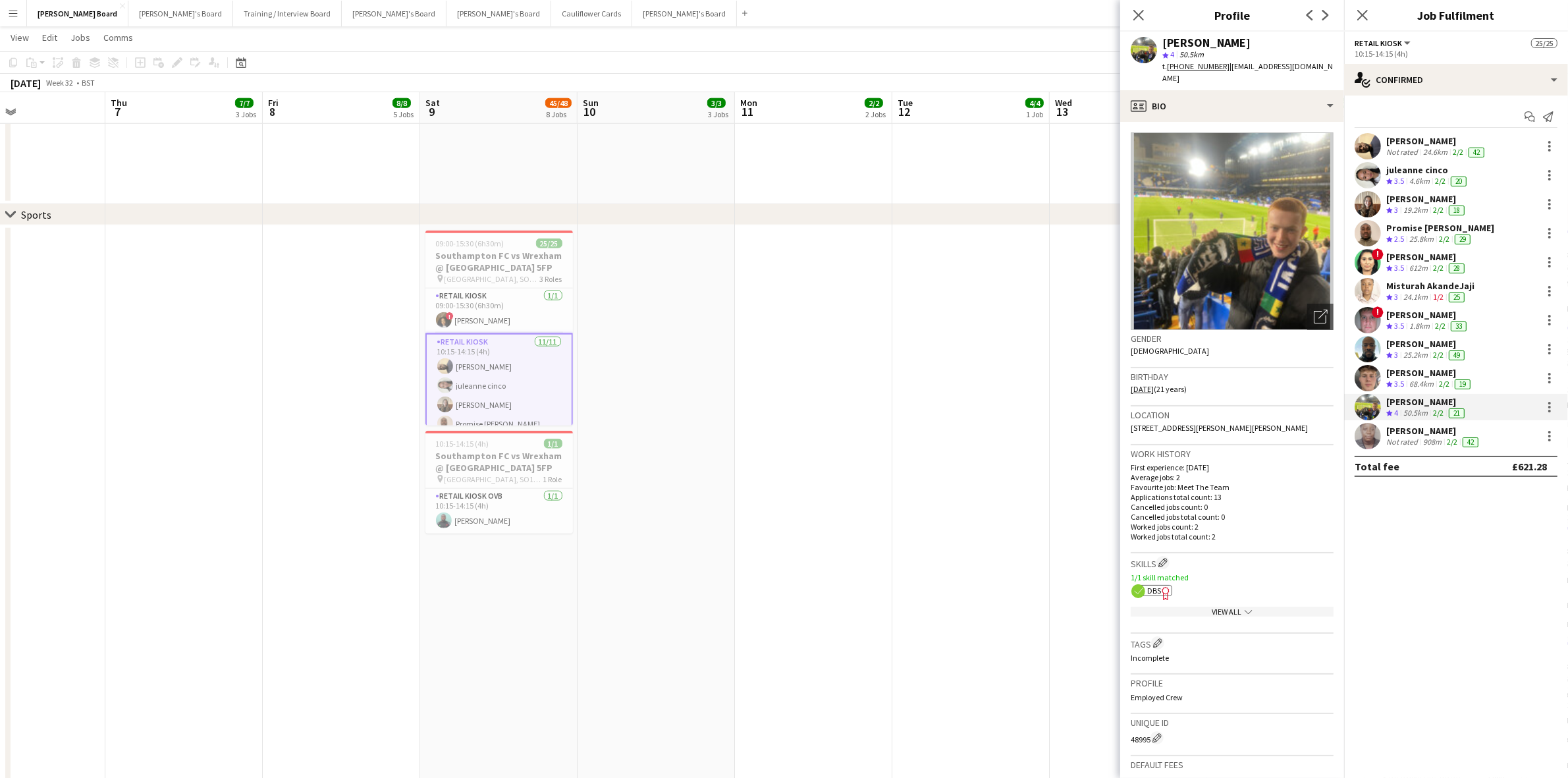
click at [1160, 586] on icon "Freelancer has uploaded a photo validation of skill. Click to see" at bounding box center [1166, 593] width 14 height 14
click at [1407, 431] on div "[PERSON_NAME]" at bounding box center [1434, 431] width 95 height 12
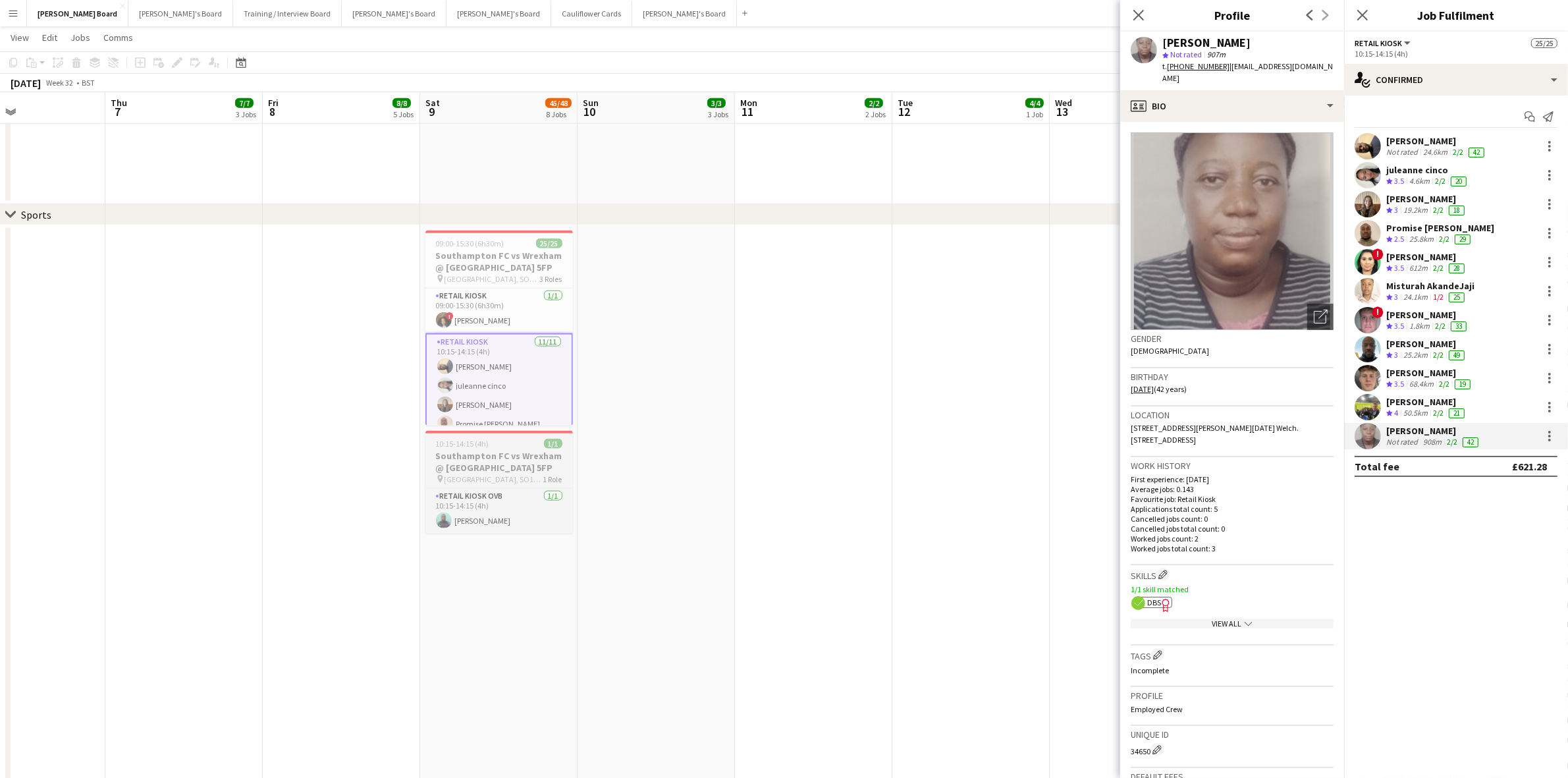
drag, startPoint x: 480, startPoint y: 474, endPoint x: 517, endPoint y: 477, distance: 37.1
click at [478, 471] on app-job-card "10:15-14:15 (4h) 1/1 Southampton FC vs Wrexham @ [GEOGRAPHIC_DATA] pin [GEOGRAP…" at bounding box center [500, 482] width 148 height 103
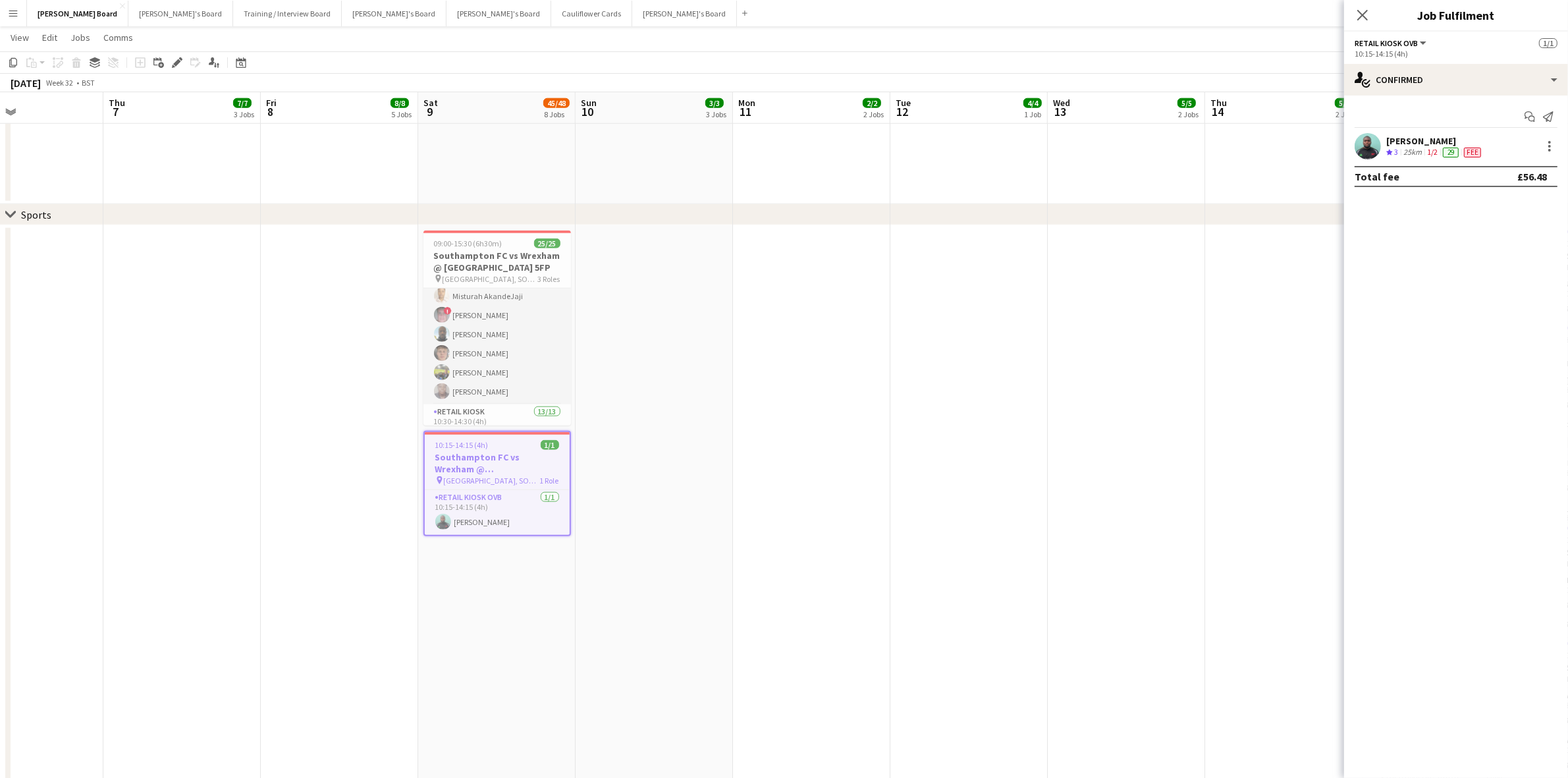
scroll to position [247, 0]
drag, startPoint x: 488, startPoint y: 369, endPoint x: 519, endPoint y: 377, distance: 32.0
click at [488, 369] on app-card-role "Retail Kiosk 13/13 10:30-14:30 (4h) [PERSON_NAME] [PERSON_NAME] ! [PERSON_NAME]…" at bounding box center [497, 459] width 148 height 274
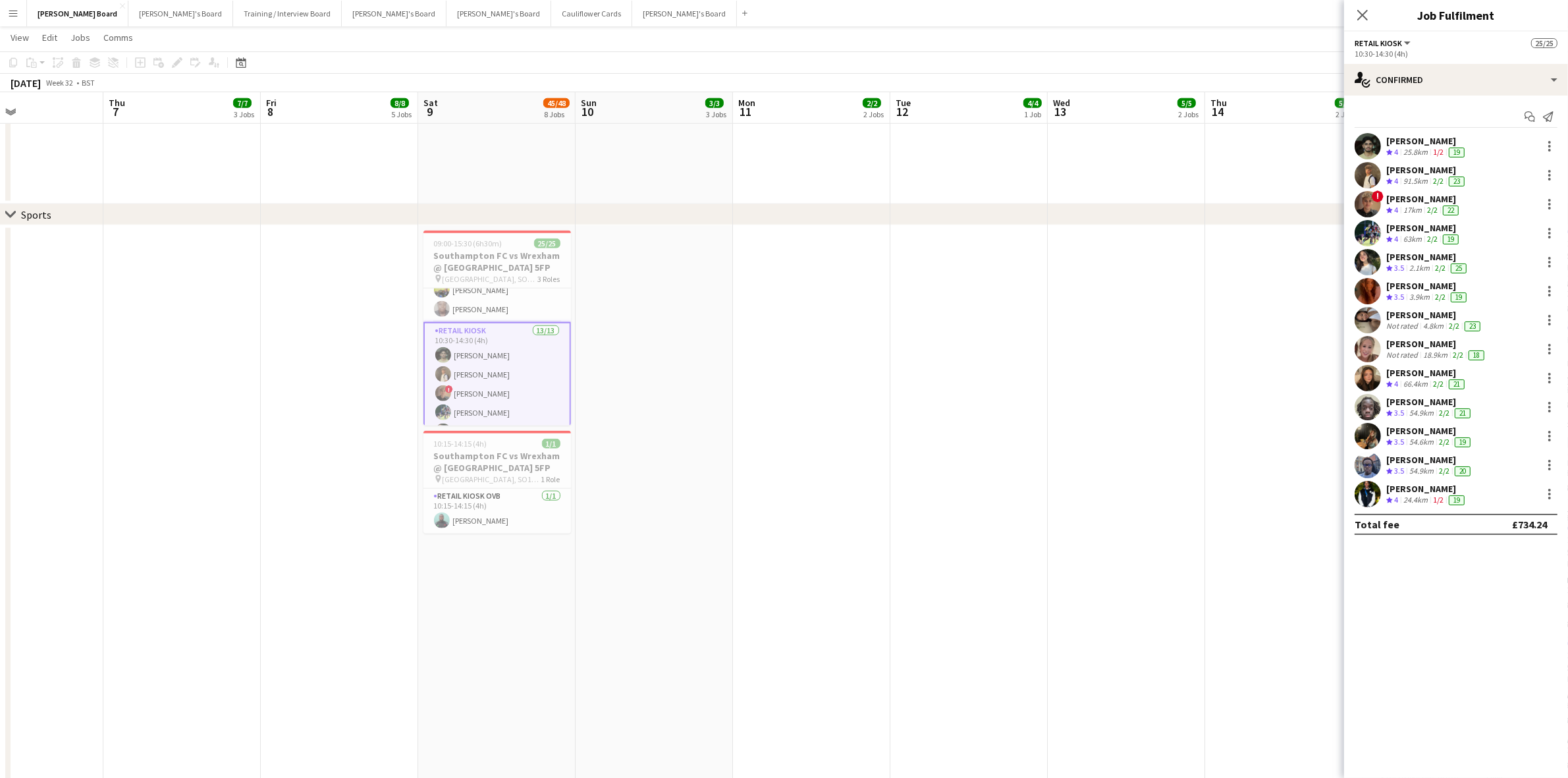
click at [1417, 135] on div "[PERSON_NAME]" at bounding box center [1427, 141] width 81 height 12
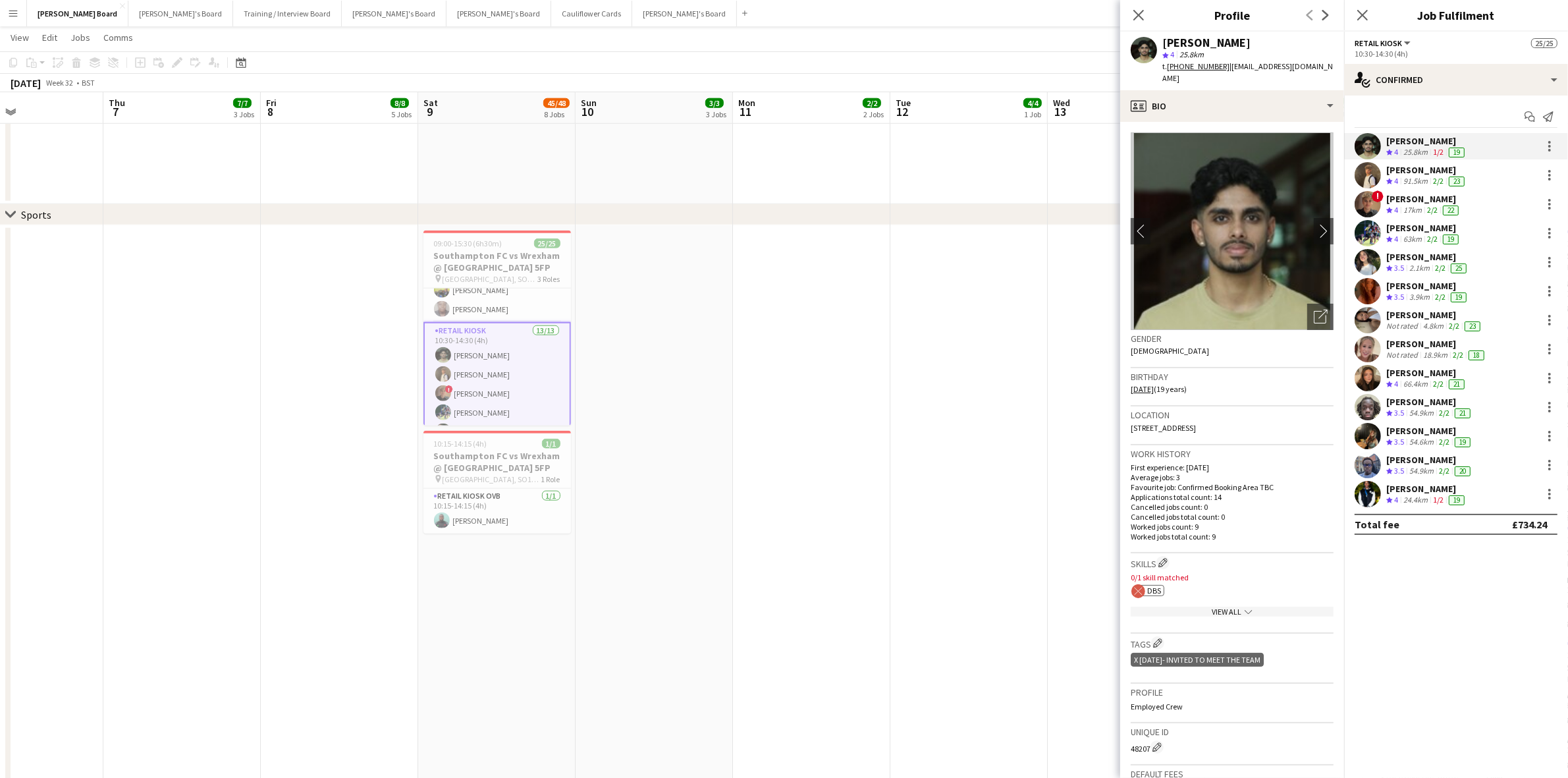
click at [1401, 168] on div "[PERSON_NAME]" at bounding box center [1427, 170] width 81 height 12
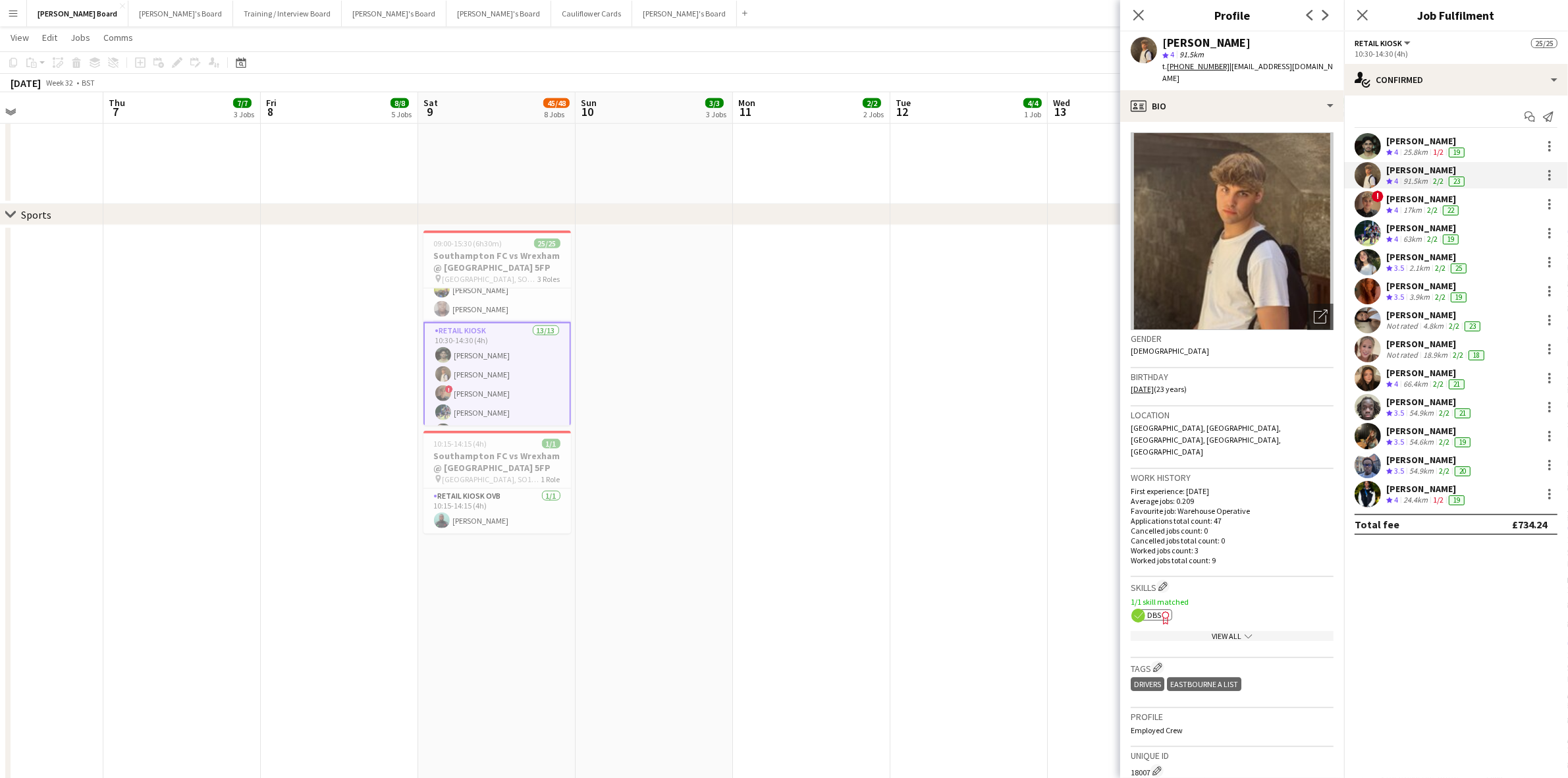
click at [1153, 610] on span "DBS" at bounding box center [1154, 614] width 14 height 10
click at [1419, 199] on div "[PERSON_NAME]" at bounding box center [1424, 199] width 75 height 12
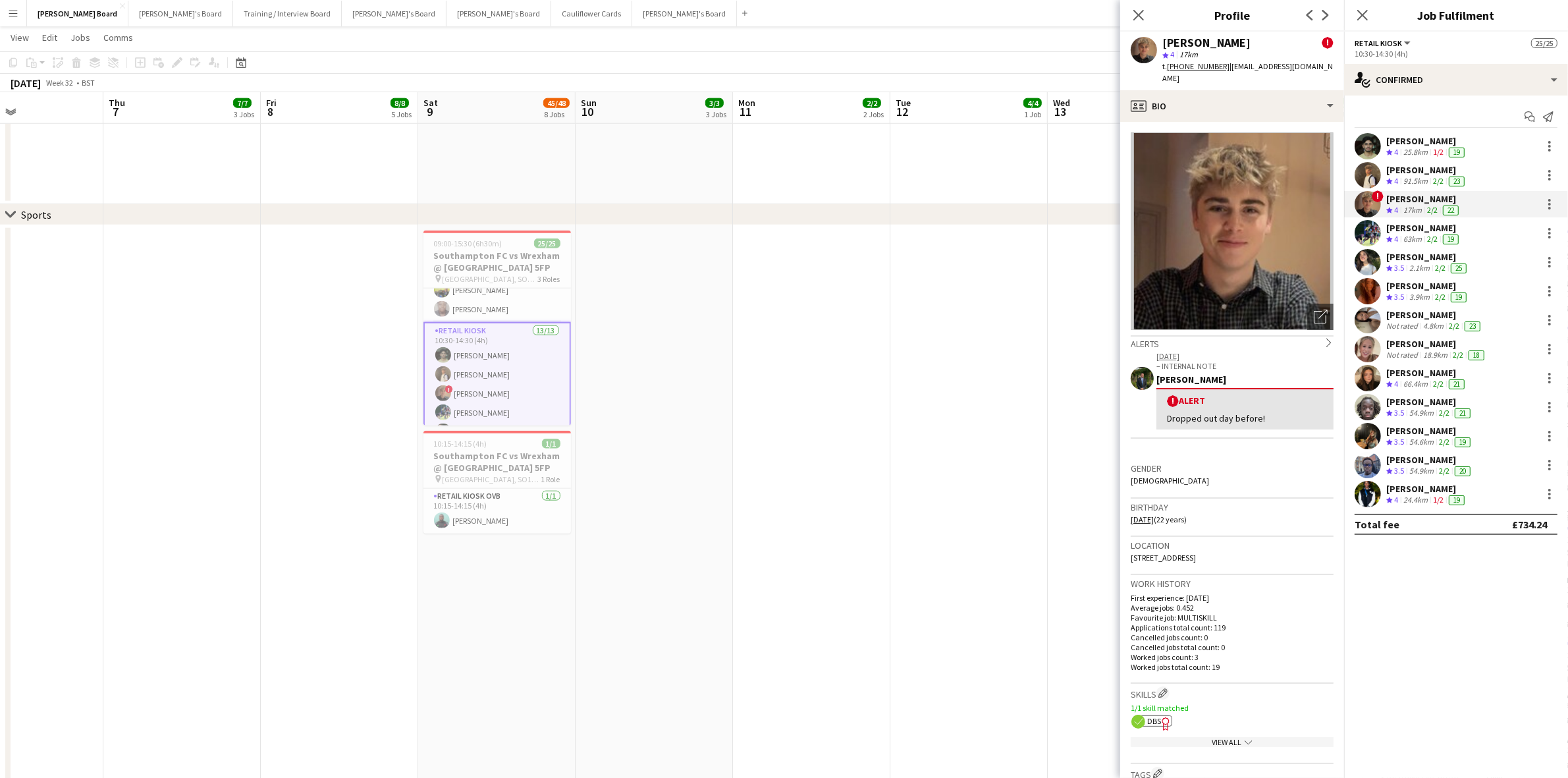
click at [1153, 718] on span "DBS" at bounding box center [1154, 720] width 14 height 10
click at [1411, 229] on div "[PERSON_NAME]" at bounding box center [1424, 228] width 75 height 12
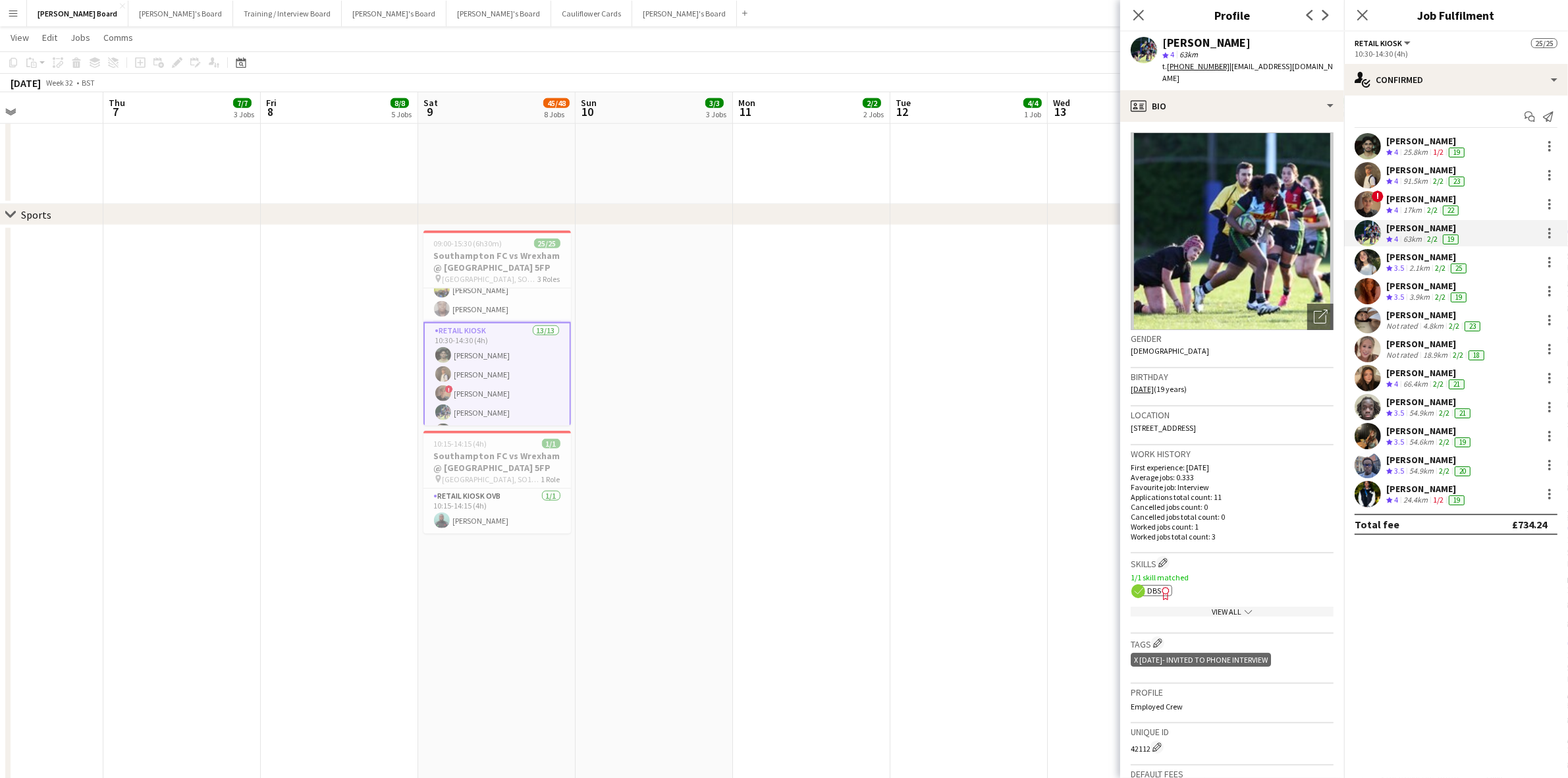
click at [1156, 585] on span "DBS" at bounding box center [1154, 590] width 14 height 10
click at [1419, 253] on div "[PERSON_NAME]" at bounding box center [1428, 257] width 83 height 12
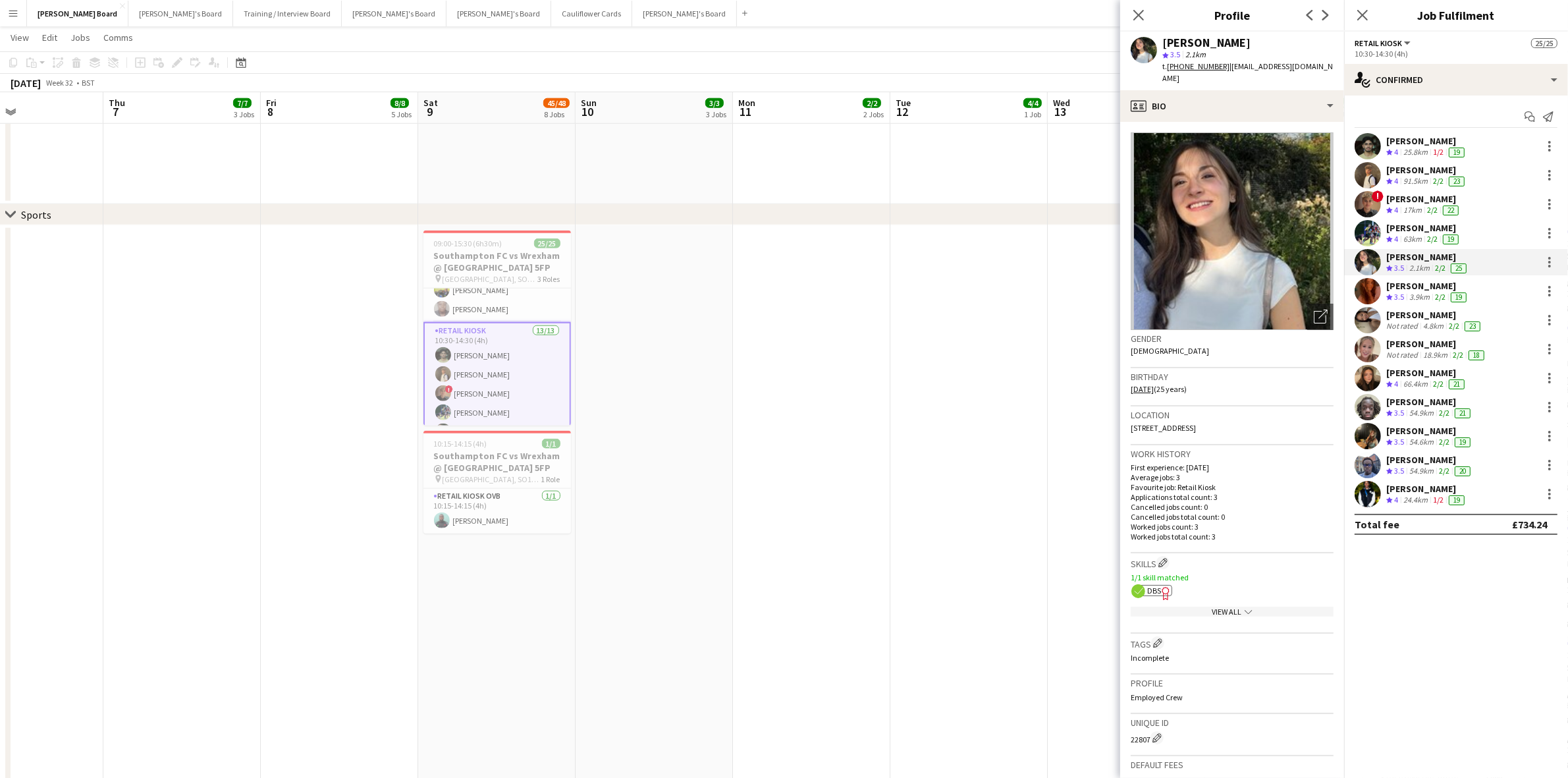
click at [1400, 290] on div "[PERSON_NAME]" at bounding box center [1428, 286] width 83 height 12
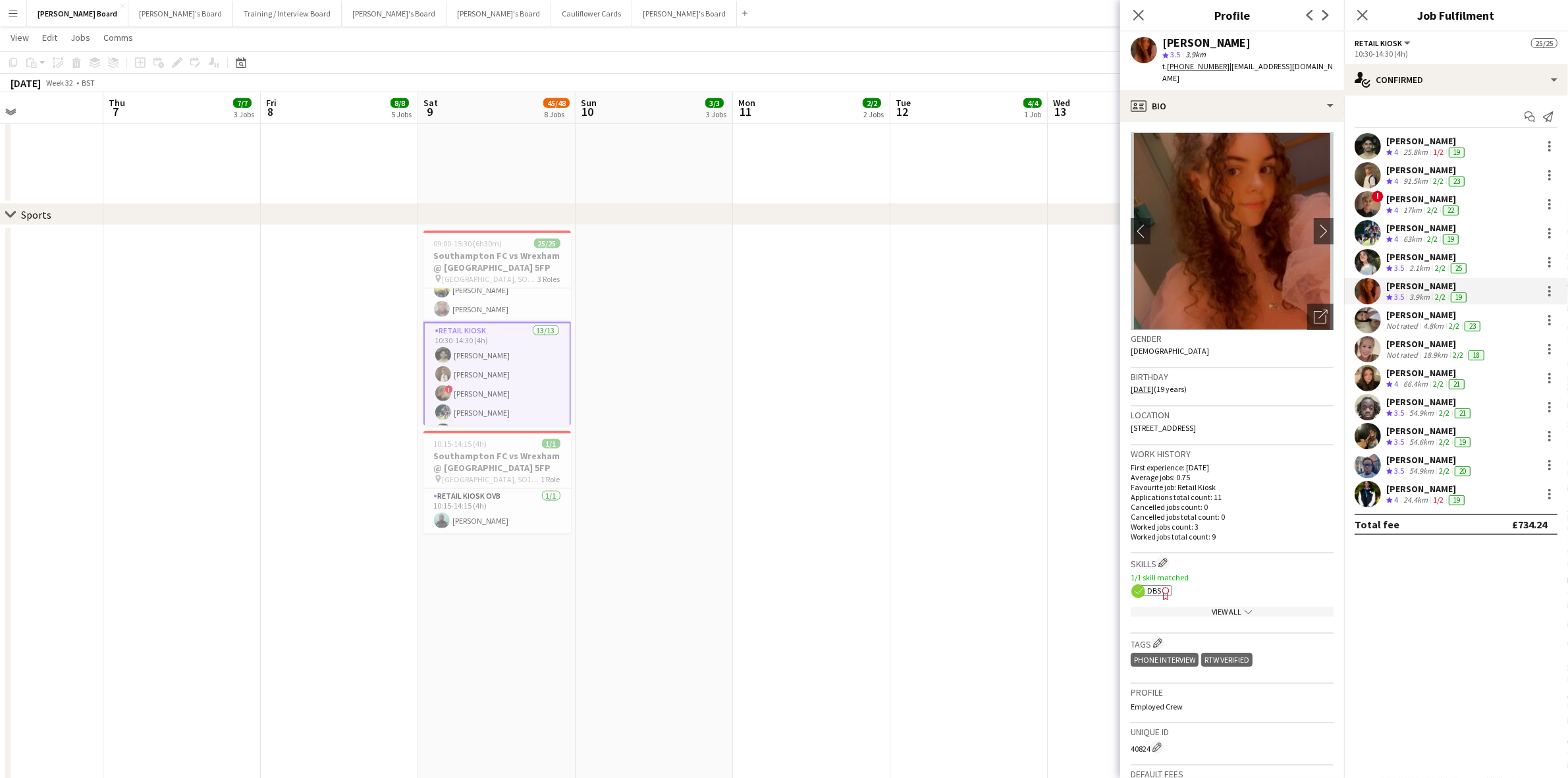
click at [1404, 317] on div "[PERSON_NAME]" at bounding box center [1434, 315] width 97 height 12
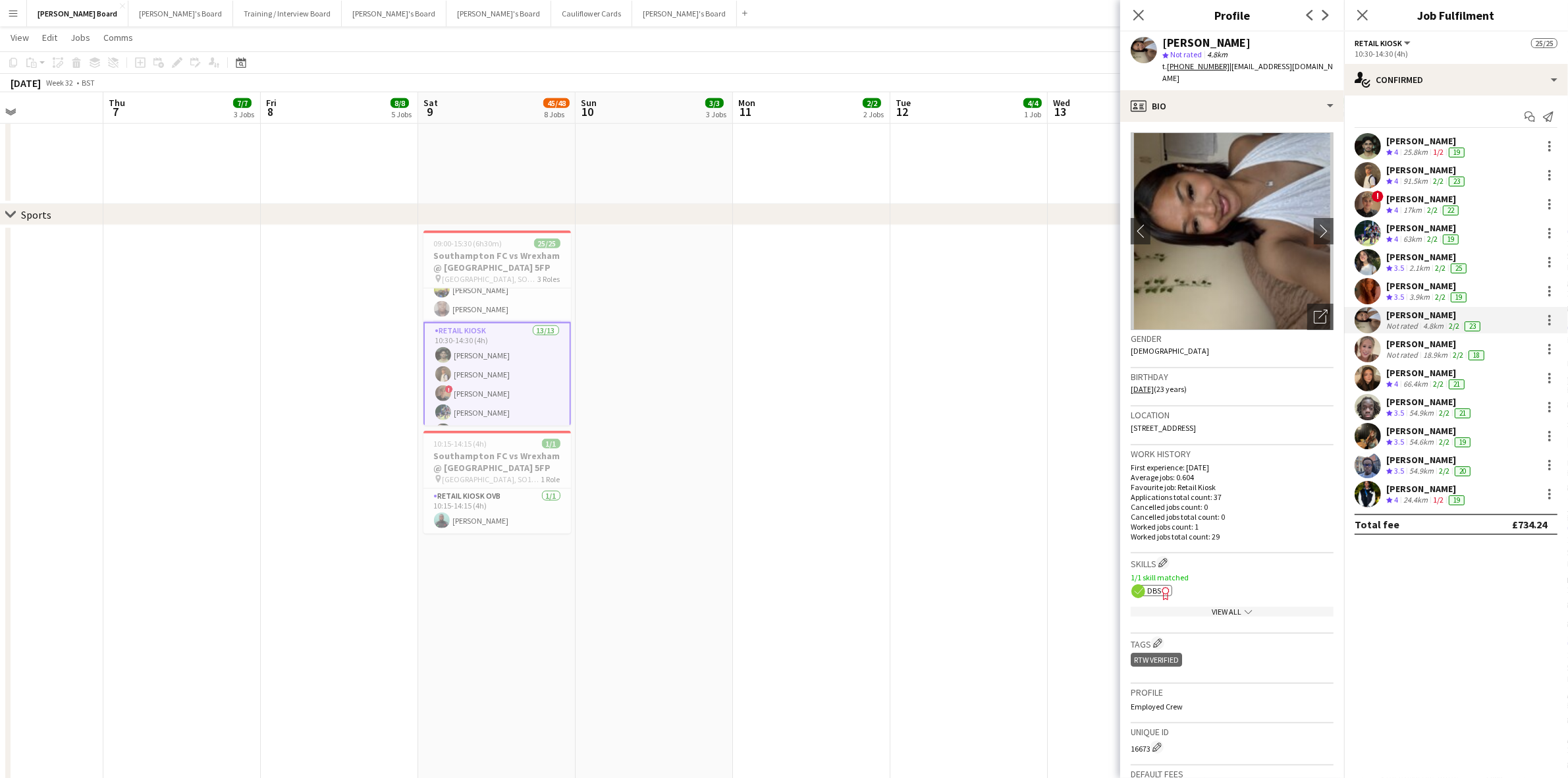
click at [1153, 585] on span "DBS" at bounding box center [1154, 590] width 14 height 10
click at [1397, 349] on div "Not rated" at bounding box center [1403, 355] width 34 height 10
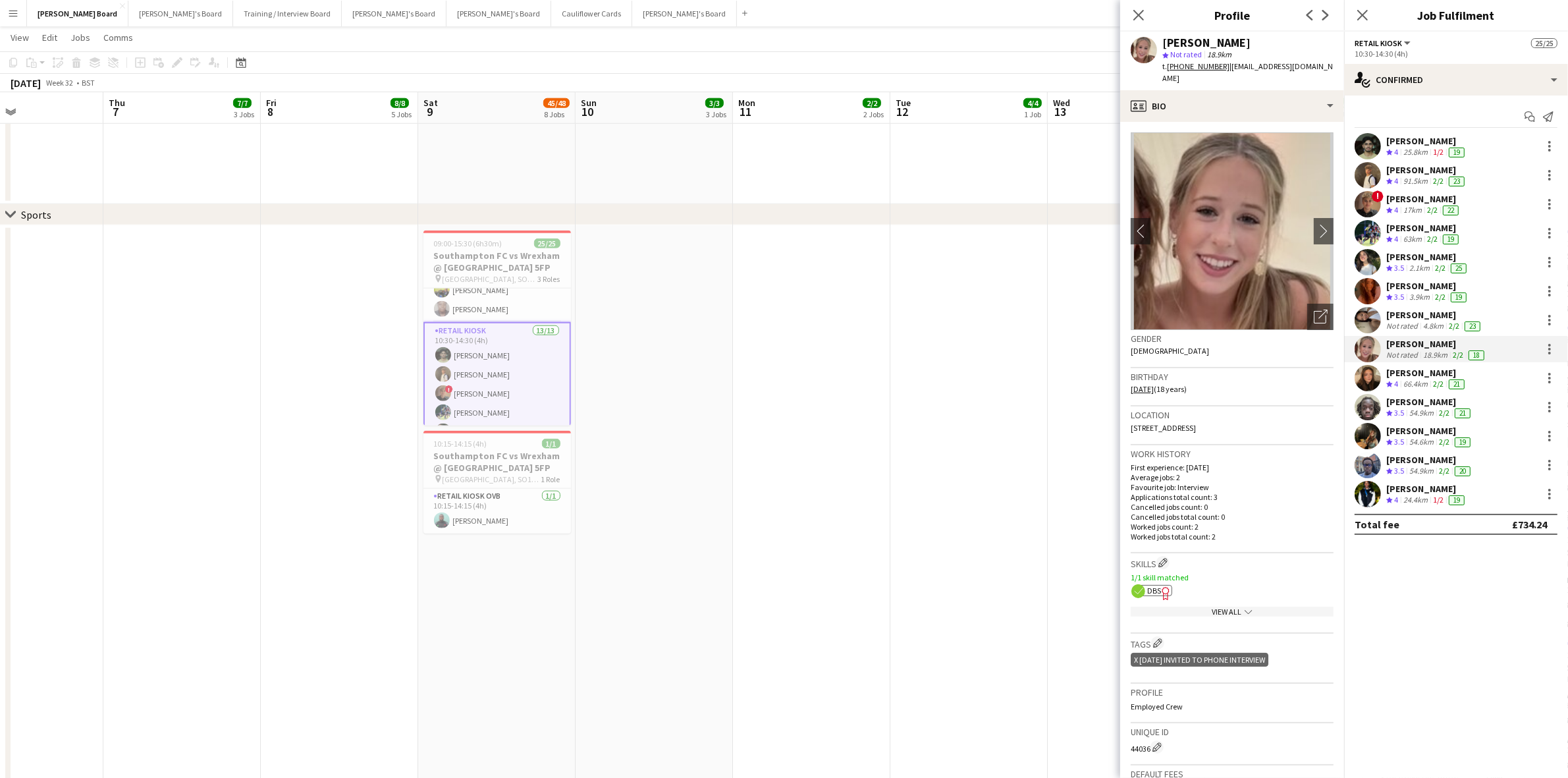
click at [1145, 584] on icon "ok-circled2 background Layer 1" at bounding box center [1138, 591] width 14 height 14
click at [1426, 372] on div "[PERSON_NAME]" at bounding box center [1427, 372] width 81 height 12
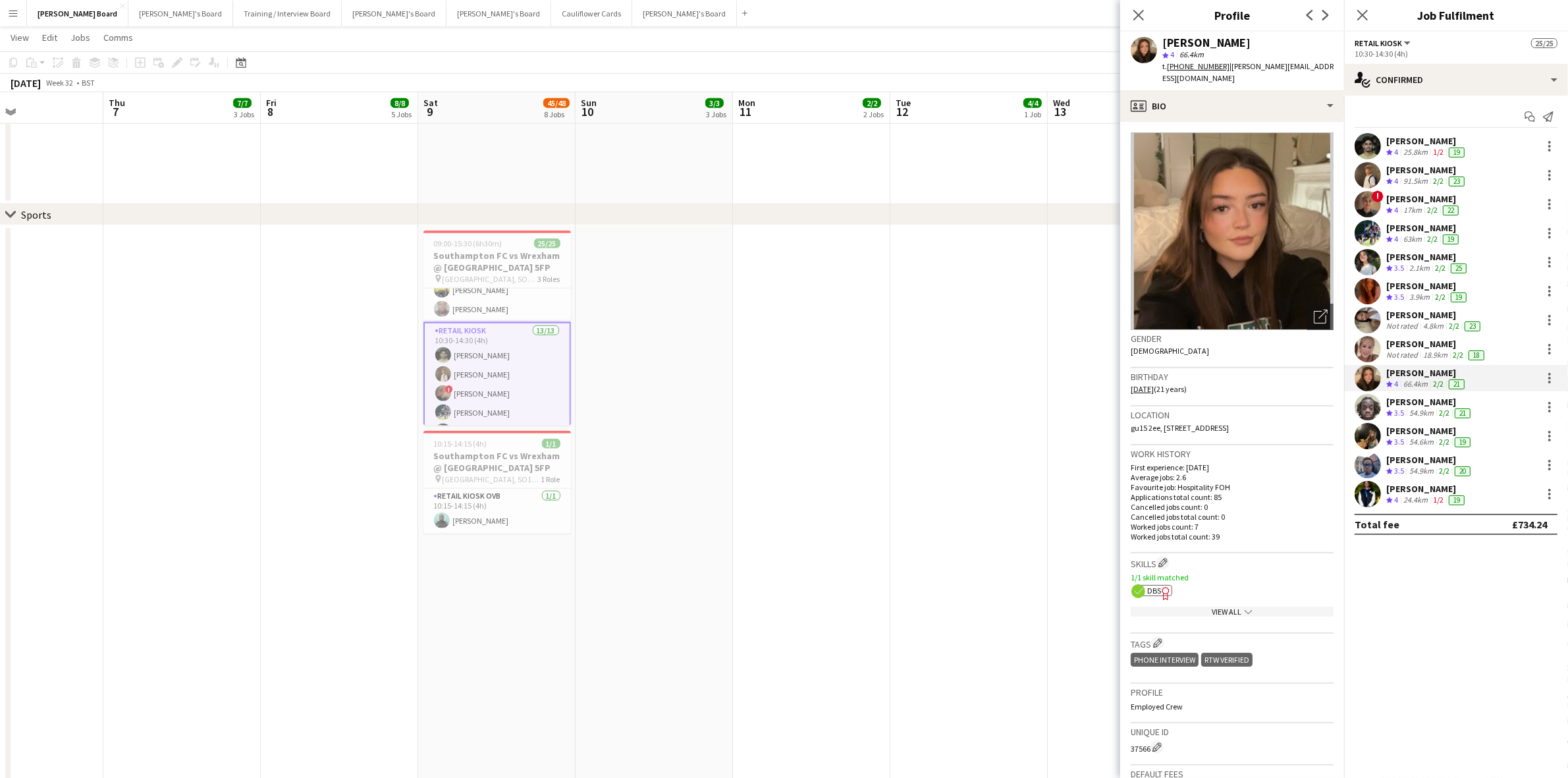
click at [1148, 585] on span "DBS" at bounding box center [1154, 590] width 14 height 10
click at [1410, 403] on div "[PERSON_NAME]" at bounding box center [1430, 402] width 87 height 12
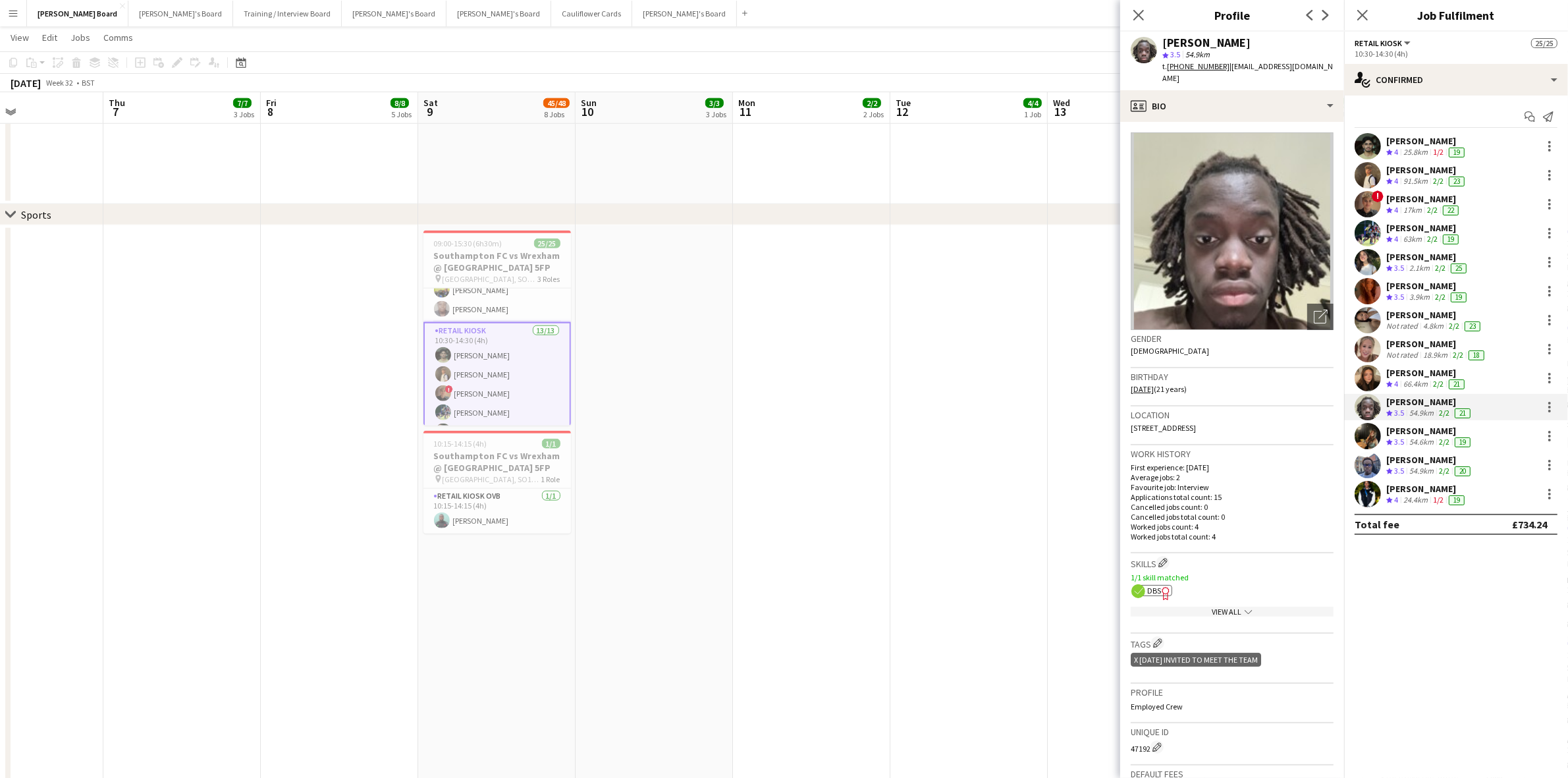
drag, startPoint x: 1397, startPoint y: 432, endPoint x: 722, endPoint y: 529, distance: 681.9
click at [1394, 432] on div "[PERSON_NAME]" at bounding box center [1430, 431] width 87 height 12
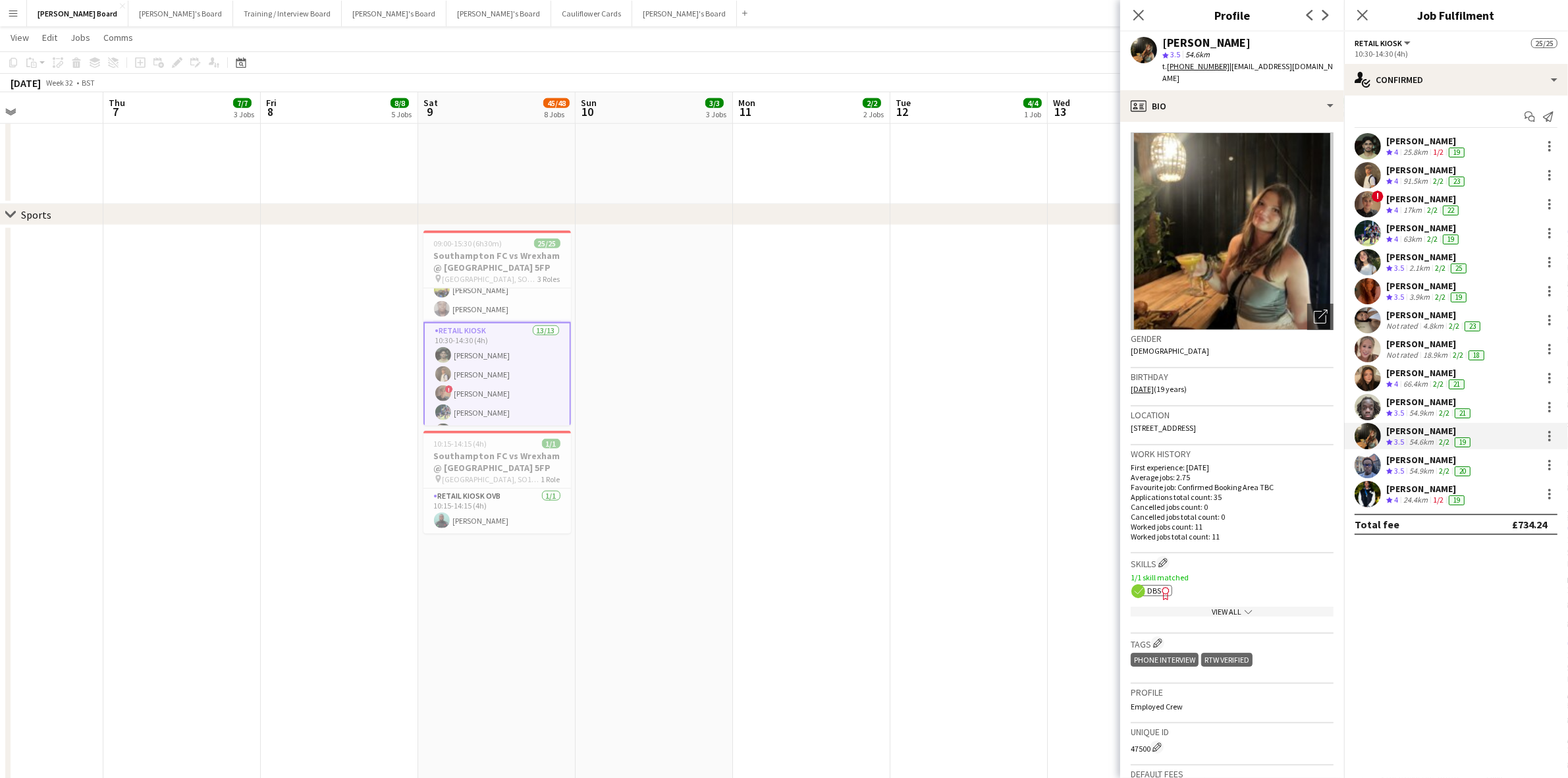
click at [1423, 464] on div "[PERSON_NAME]" at bounding box center [1430, 460] width 87 height 12
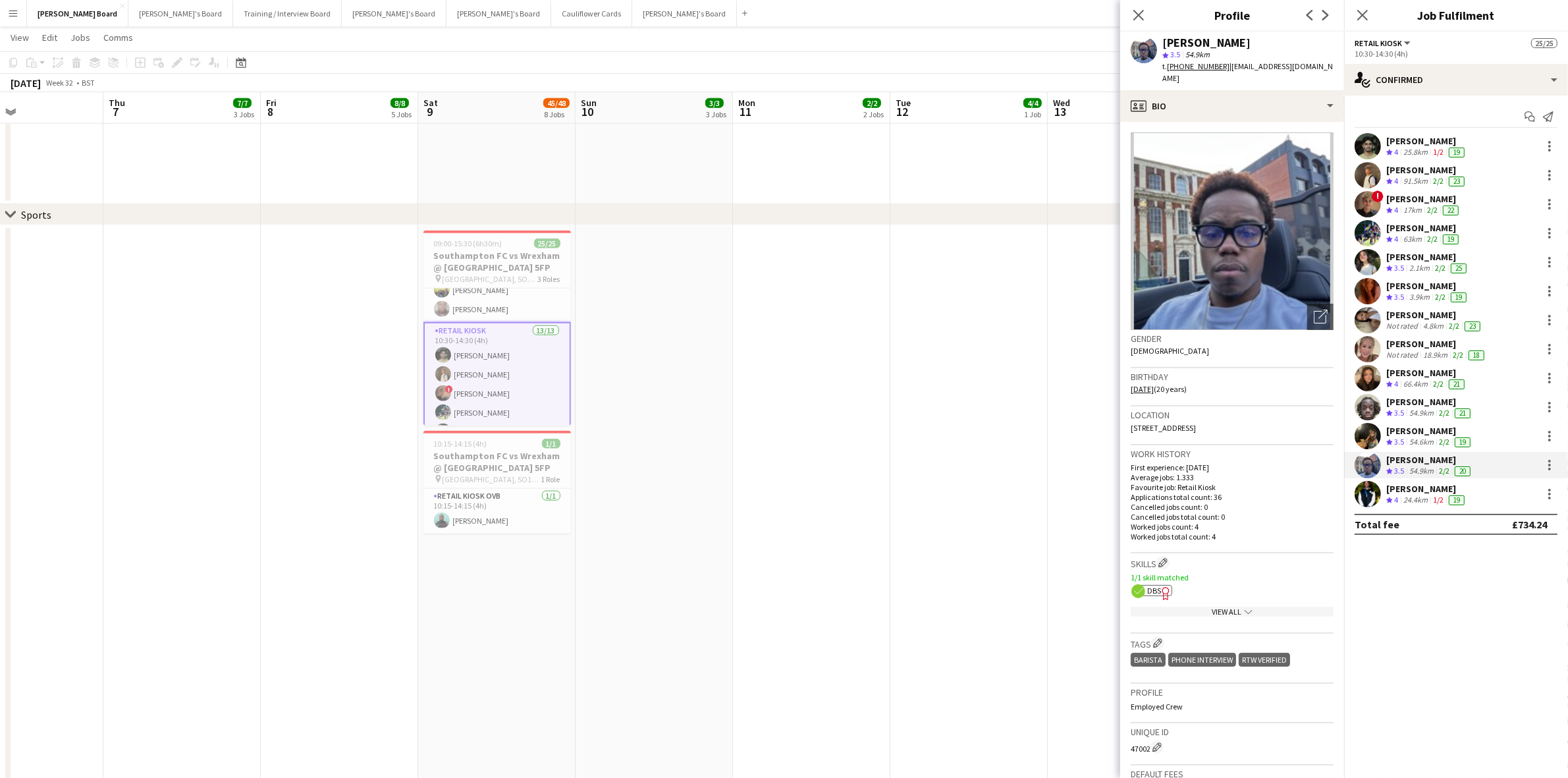
drag, startPoint x: 1416, startPoint y: 485, endPoint x: 1111, endPoint y: 512, distance: 306.2
click at [1414, 485] on div "[PERSON_NAME]" at bounding box center [1427, 488] width 81 height 12
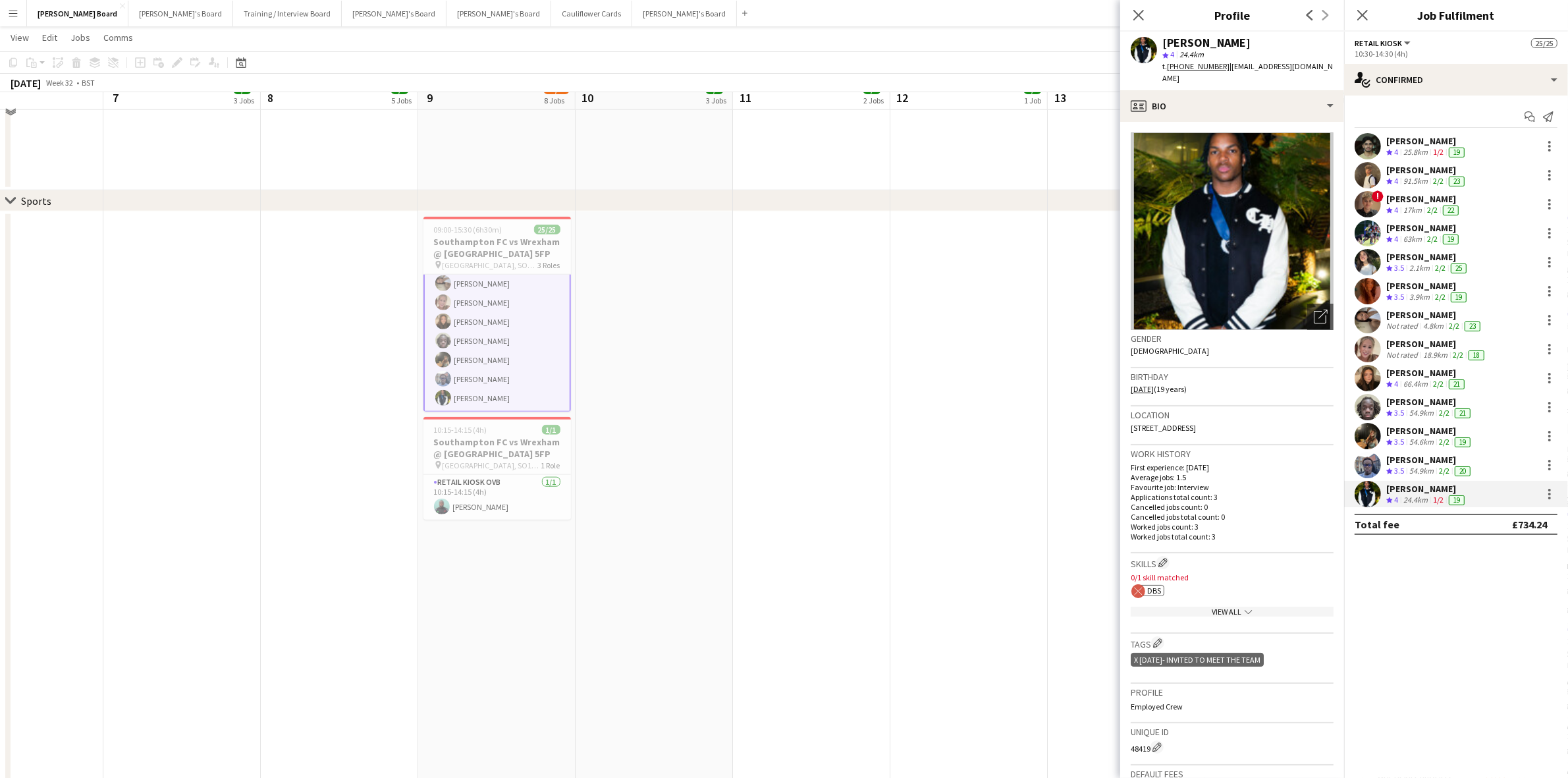
scroll to position [1893, 0]
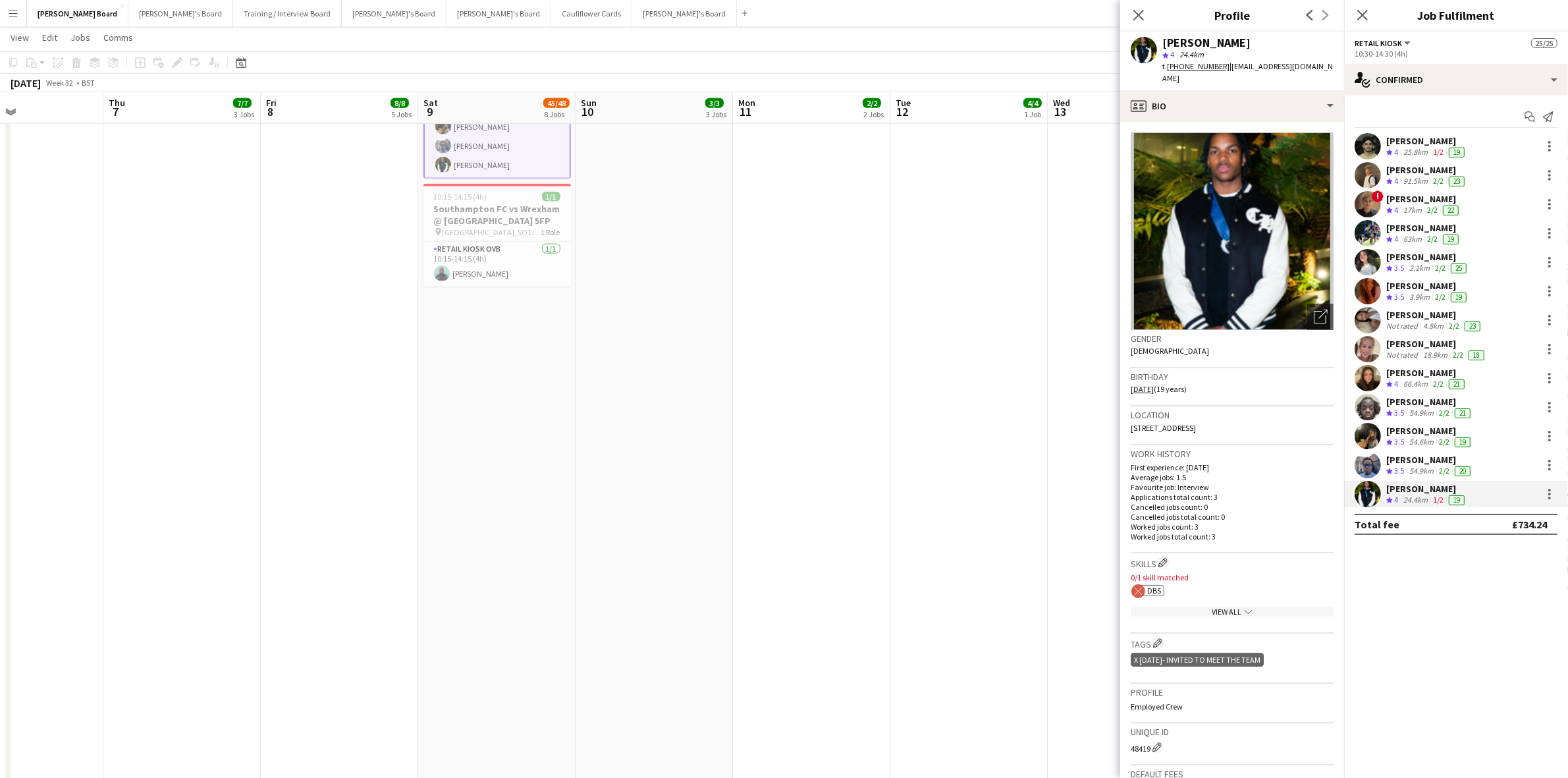
drag, startPoint x: 476, startPoint y: 271, endPoint x: 835, endPoint y: 275, distance: 359.0
click at [476, 271] on app-card-role "Retail Kiosk OVB [DATE] 10:15-14:15 (4h) [PERSON_NAME]" at bounding box center [497, 264] width 148 height 45
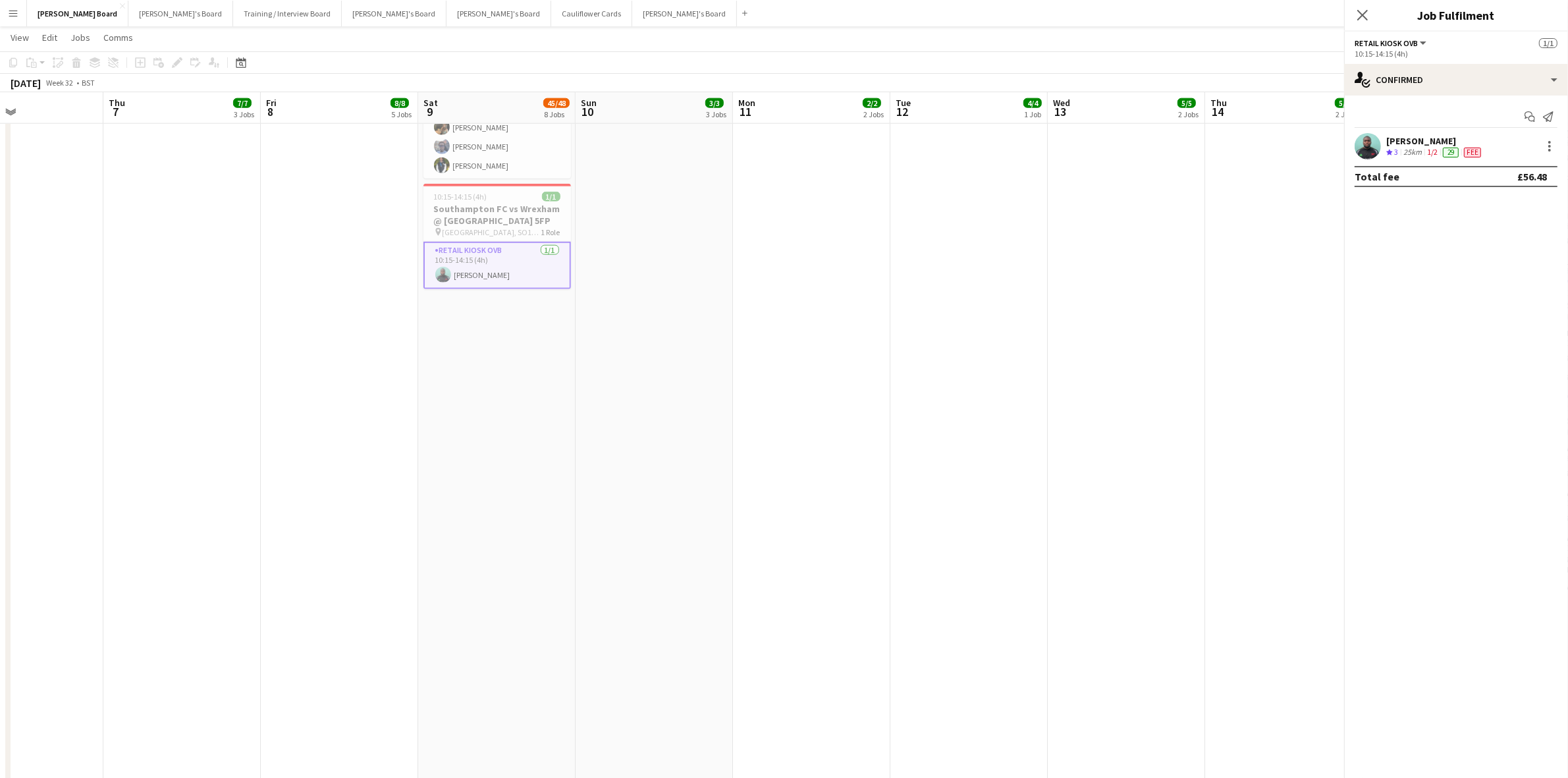
scroll to position [418, 0]
drag, startPoint x: 1414, startPoint y: 143, endPoint x: 1342, endPoint y: 156, distance: 73.2
click at [1414, 142] on div "[PERSON_NAME]" at bounding box center [1435, 141] width 98 height 12
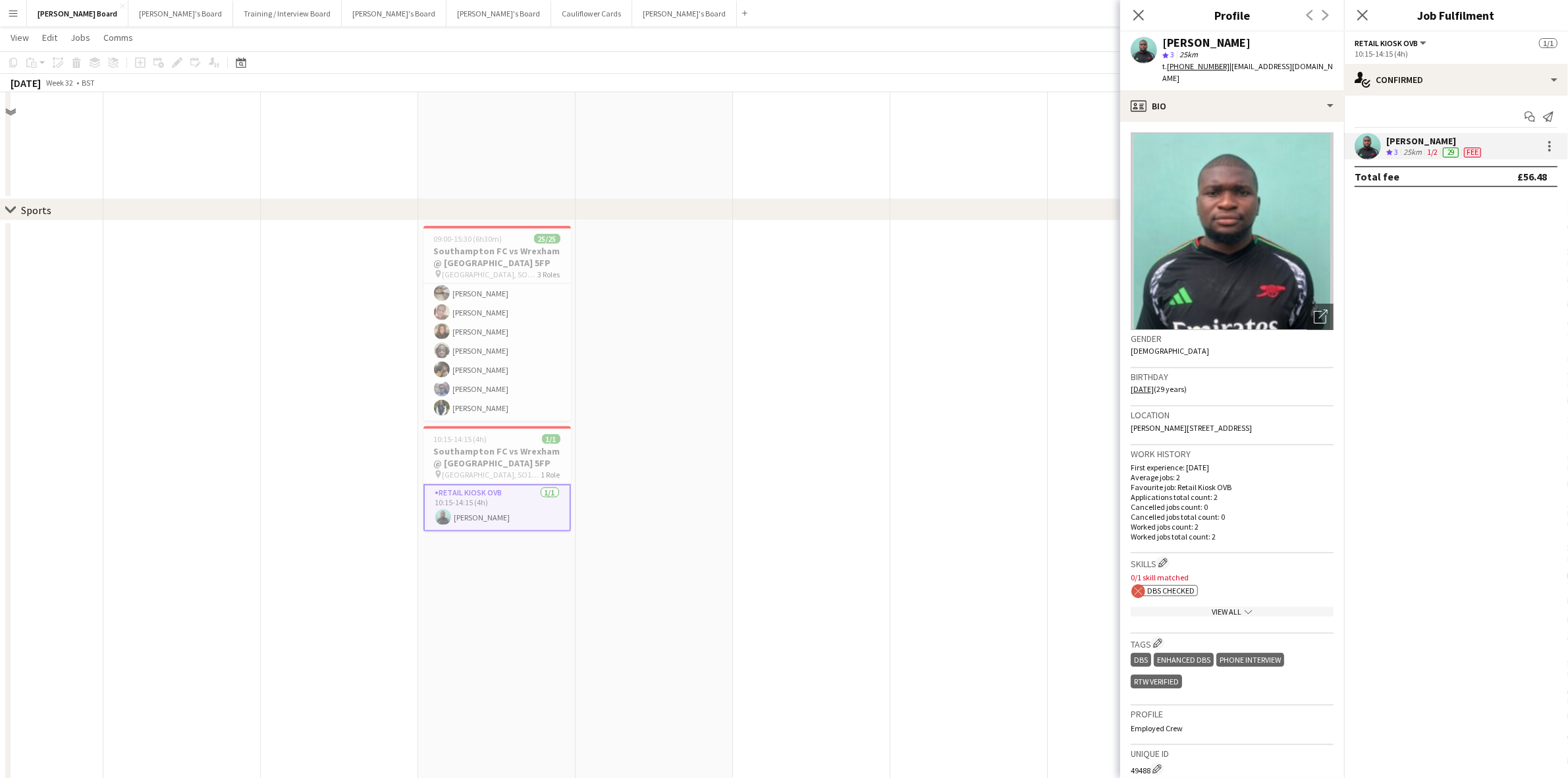
scroll to position [1564, 0]
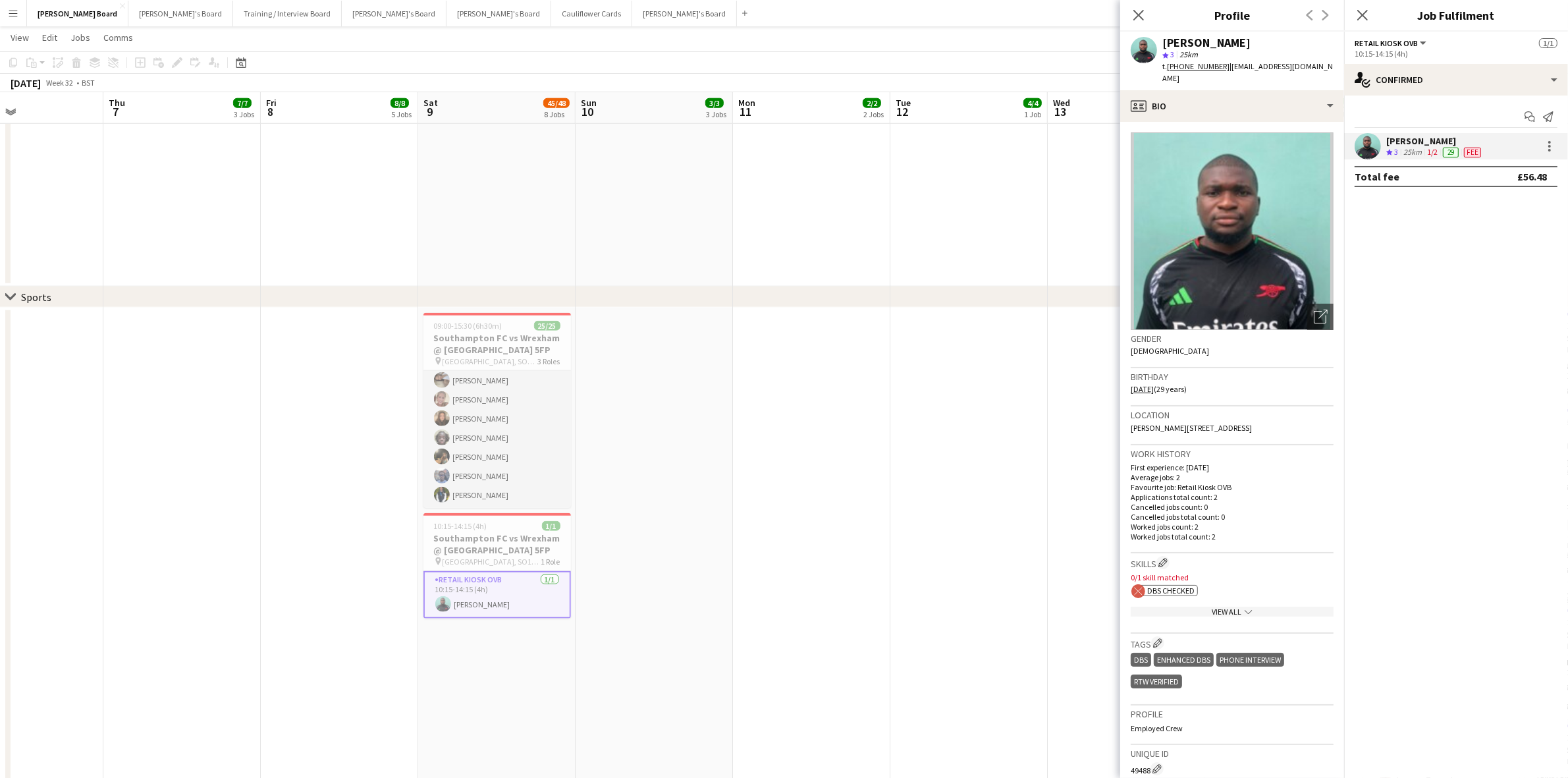
click at [540, 418] on app-card-role "Retail Kiosk 13/13 10:30-14:30 (4h) [PERSON_NAME] [PERSON_NAME] ! [PERSON_NAME]…" at bounding box center [497, 370] width 148 height 274
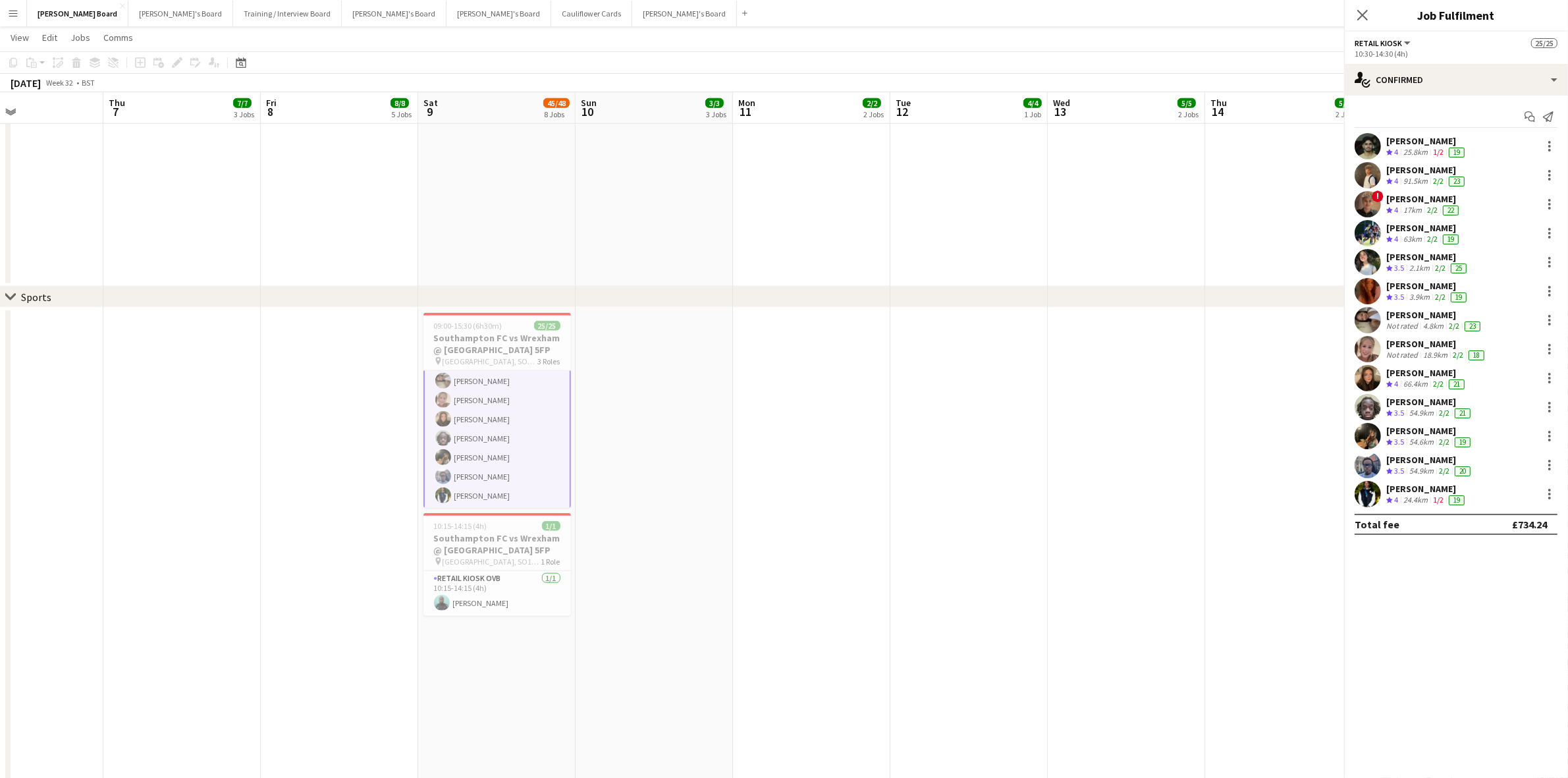
scroll to position [419, 0]
click at [512, 386] on app-card-role "Retail Kiosk [DATE] 10:15-14:15 (4h) [PERSON_NAME] [PERSON_NAME] [PERSON_NAME] …" at bounding box center [497, 361] width 148 height 236
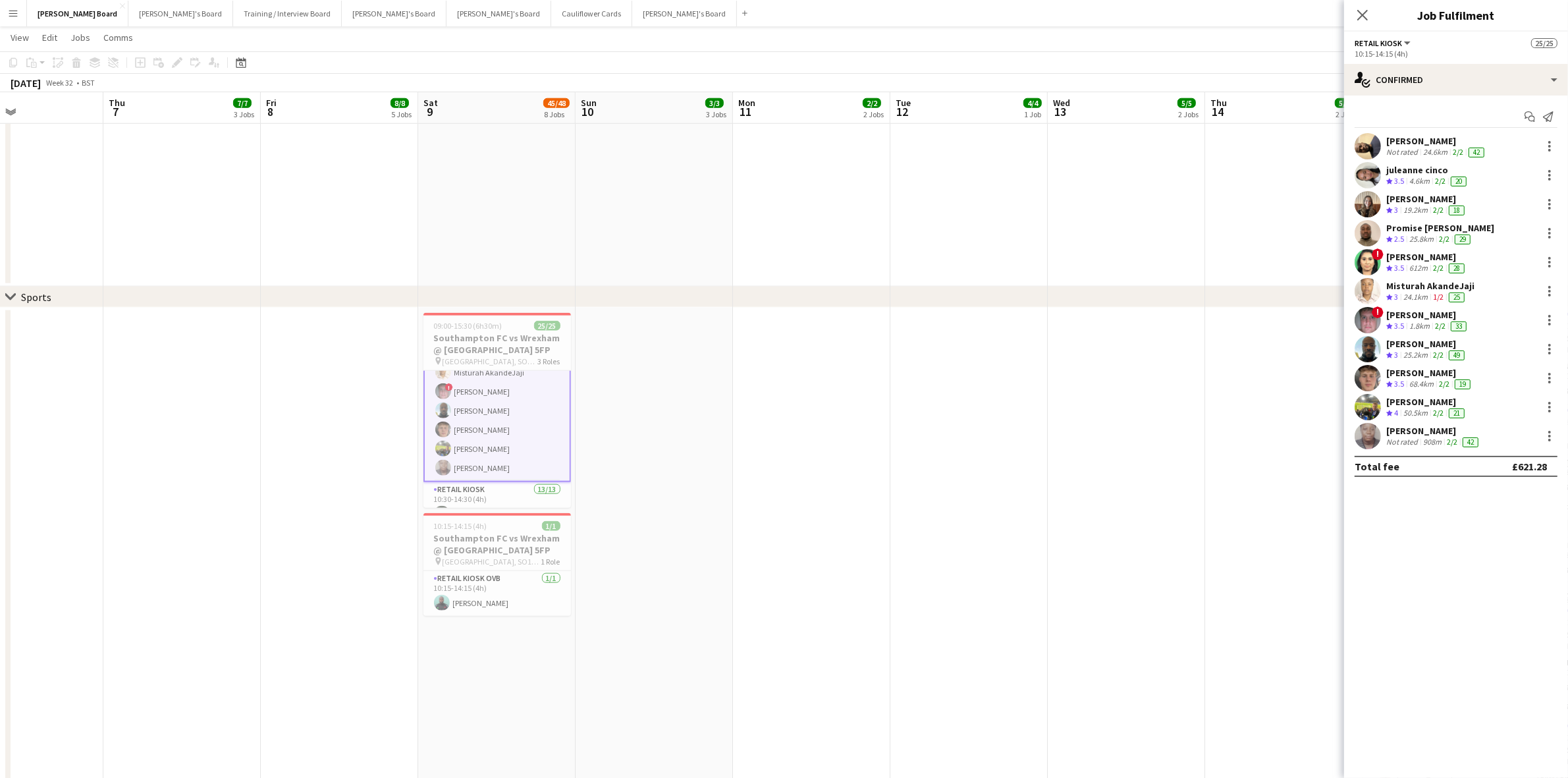
scroll to position [173, 0]
click at [483, 477] on app-card-role "Retail Kiosk 13/13 10:30-14:30 (4h) [PERSON_NAME] [PERSON_NAME] ! [PERSON_NAME]…" at bounding box center [497, 536] width 148 height 274
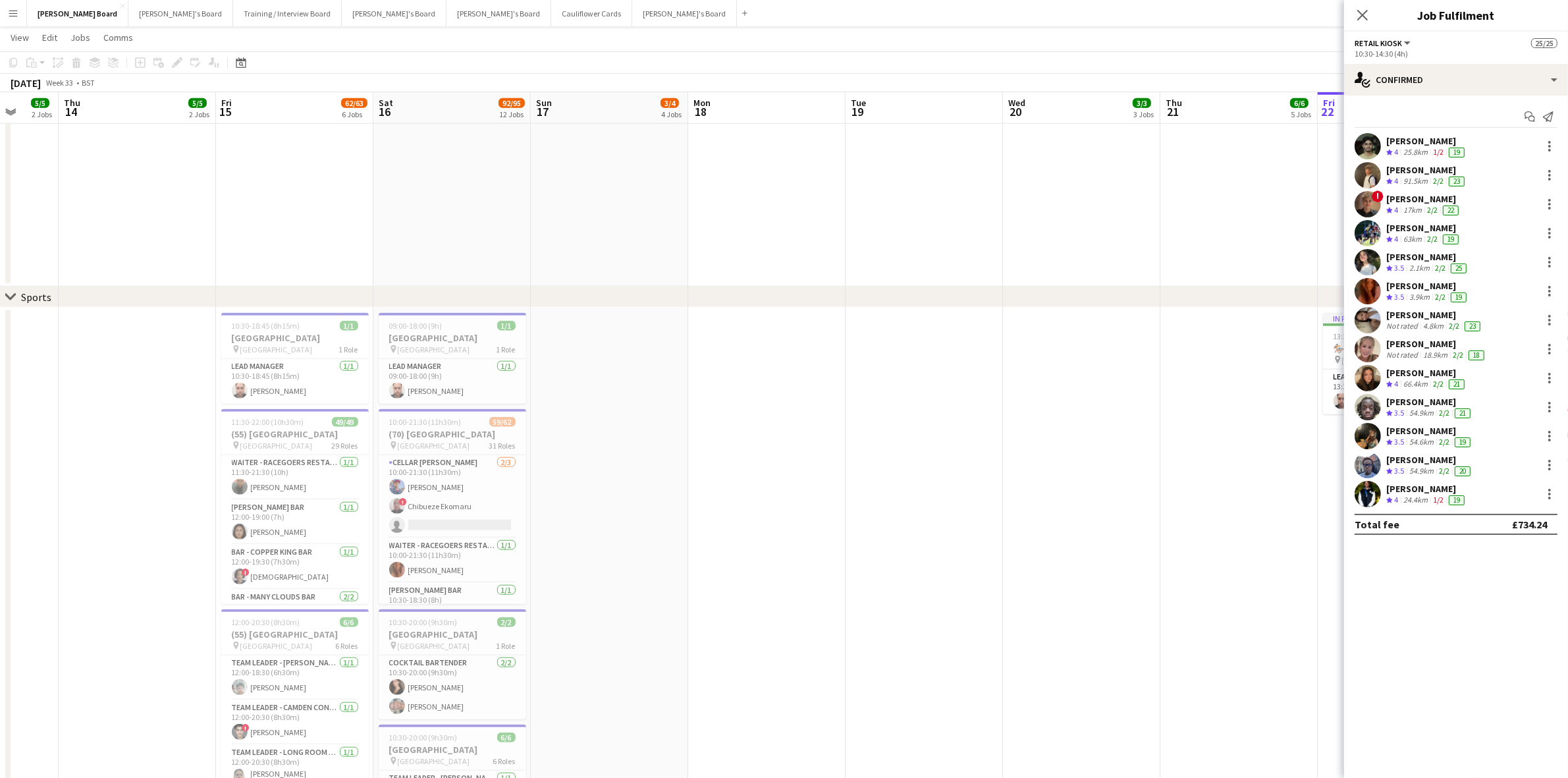
scroll to position [0, 453]
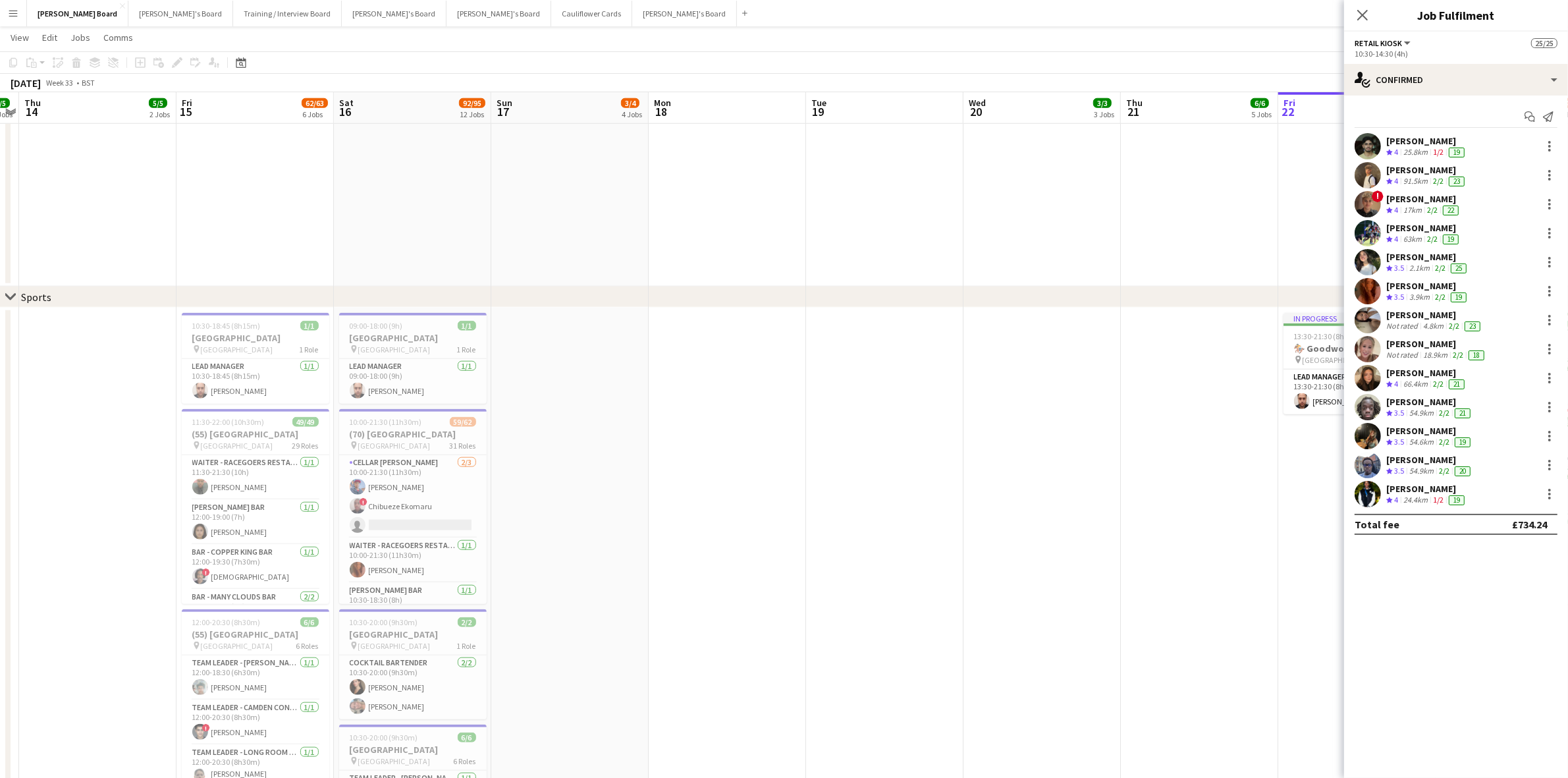
drag, startPoint x: 1190, startPoint y: 264, endPoint x: -16, endPoint y: 251, distance: 1206.1
click at [0, 251] on html "Menu Boards Boards Boards All jobs Status Workforce Workforce My Workforce Recr…" at bounding box center [784, 253] width 1568 height 3635
drag, startPoint x: 1190, startPoint y: 287, endPoint x: -413, endPoint y: 298, distance: 1603.0
click at [0, 298] on html "Menu Boards Boards Boards All jobs Status Workforce Workforce My Workforce Recr…" at bounding box center [784, 253] width 1568 height 3635
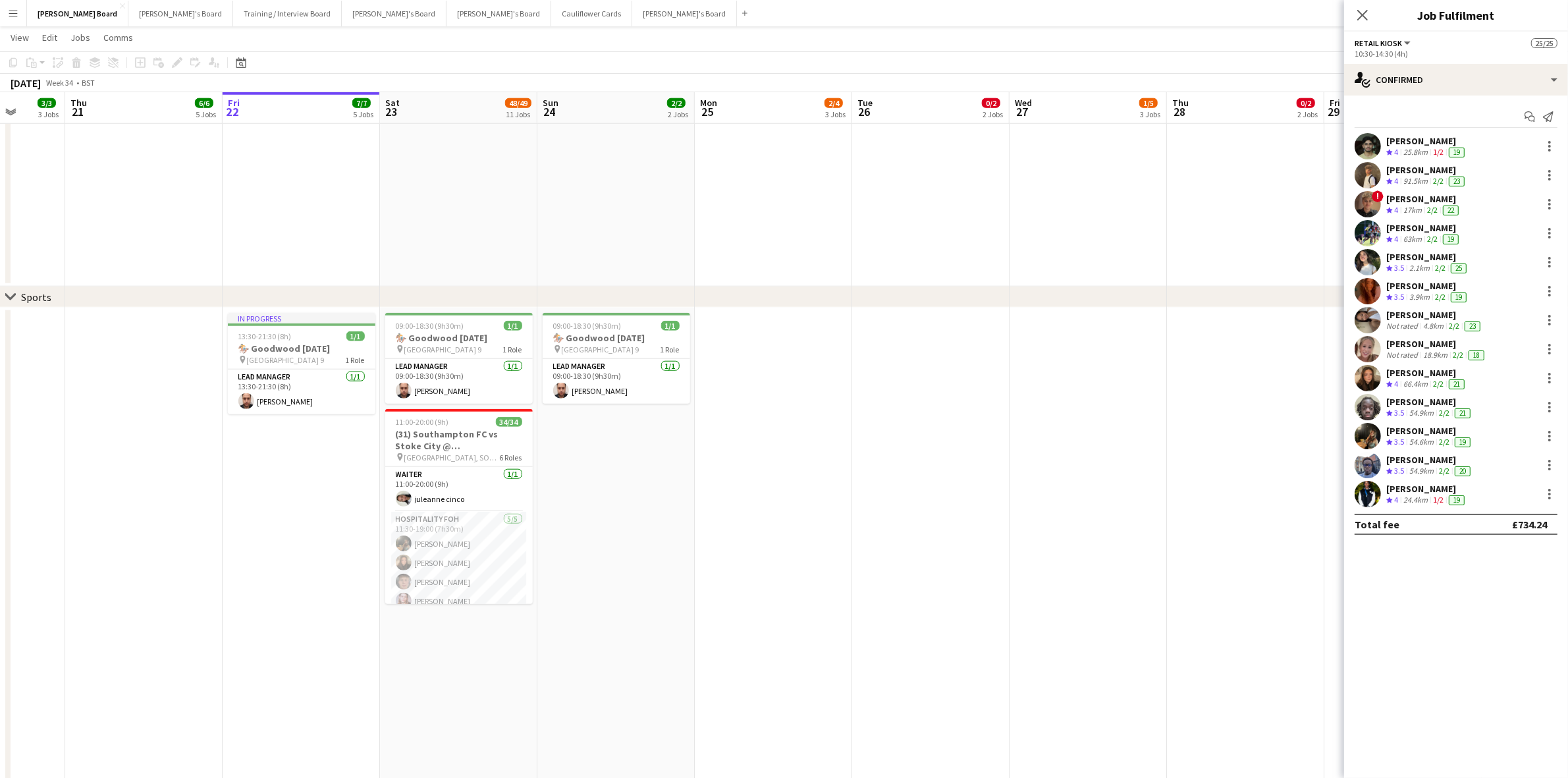
scroll to position [0, 394]
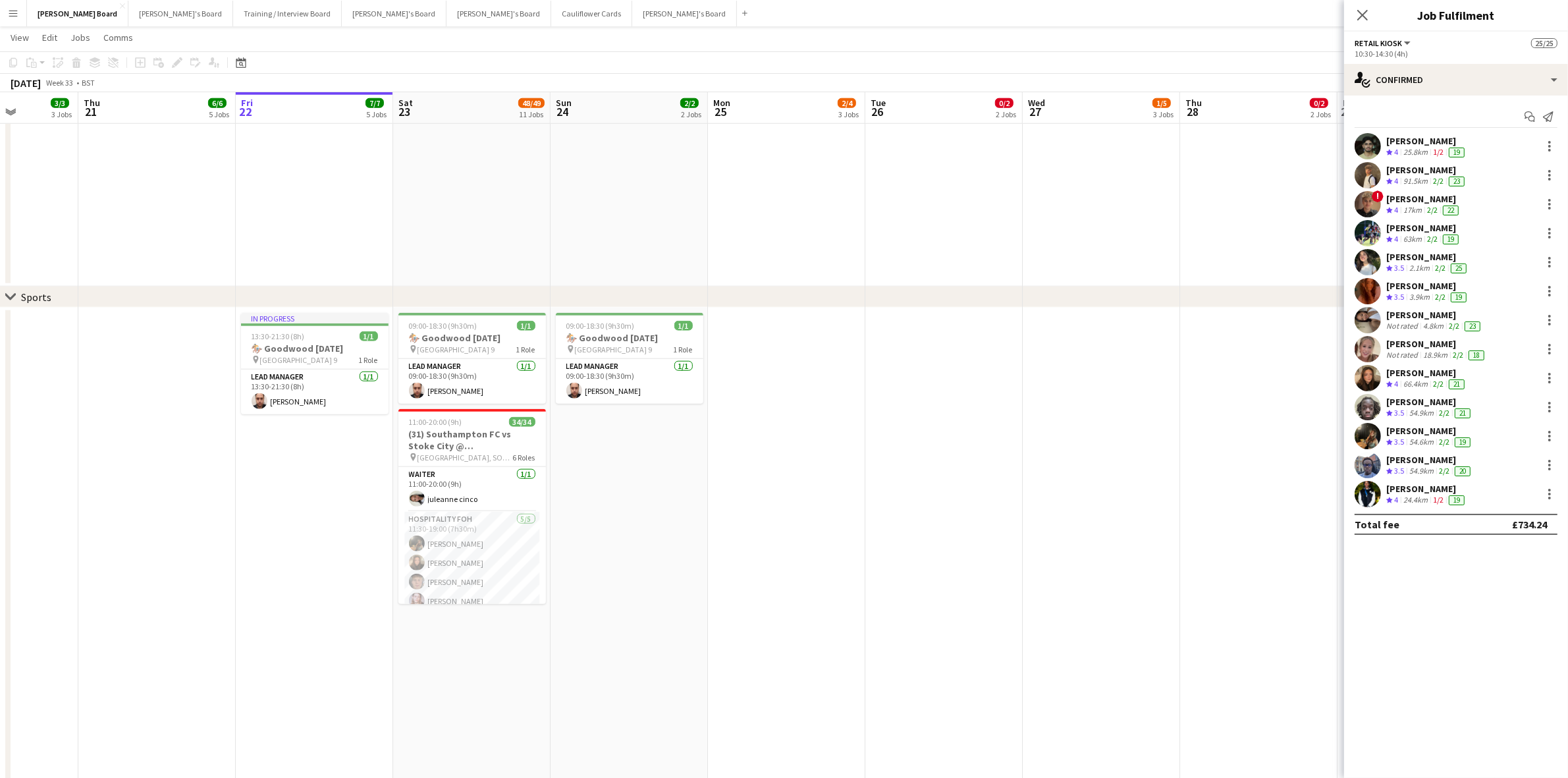
drag, startPoint x: 1194, startPoint y: 496, endPoint x: -197, endPoint y: 553, distance: 1392.2
click at [0, 553] on html "Menu Boards Boards Boards All jobs Status Workforce Workforce My Workforce Recr…" at bounding box center [784, 253] width 1568 height 3635
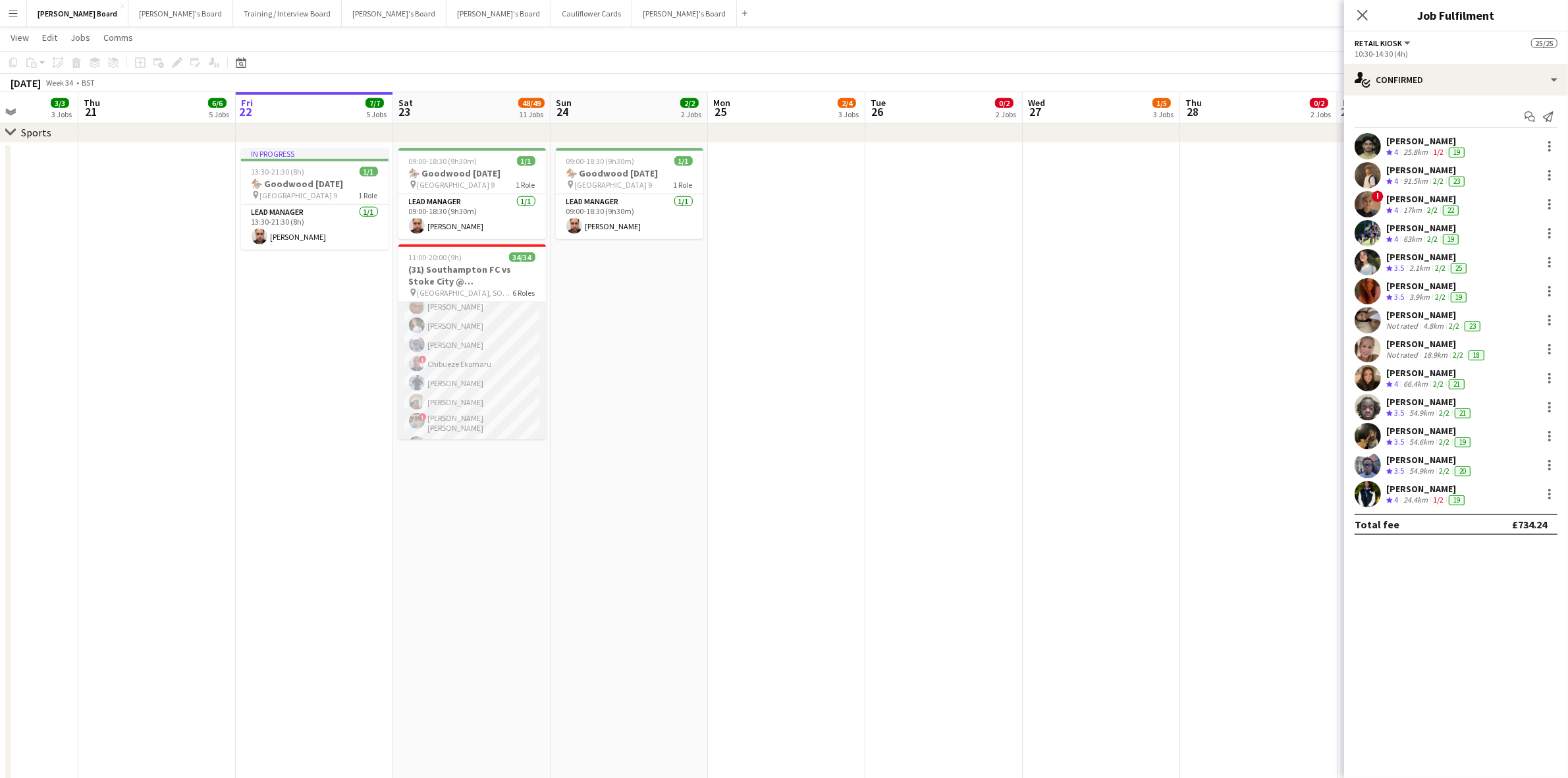
scroll to position [658, 0]
click at [483, 361] on app-card-role "Retail Kiosk 24/24 13:00-17:00 (4h) [PERSON_NAME] [PERSON_NAME] ! [PERSON_NAME]…" at bounding box center [472, 207] width 148 height 488
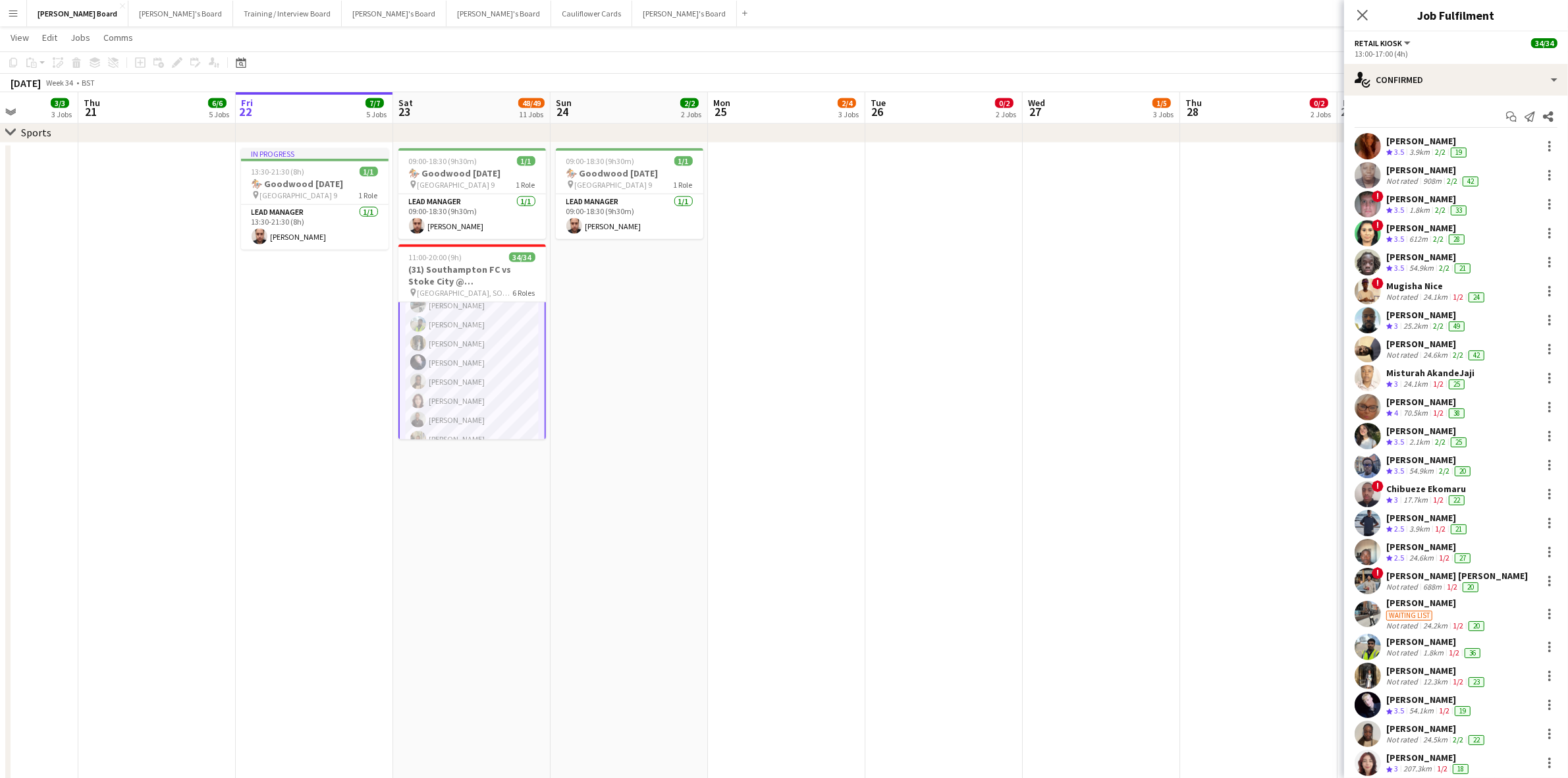
scroll to position [669, 0]
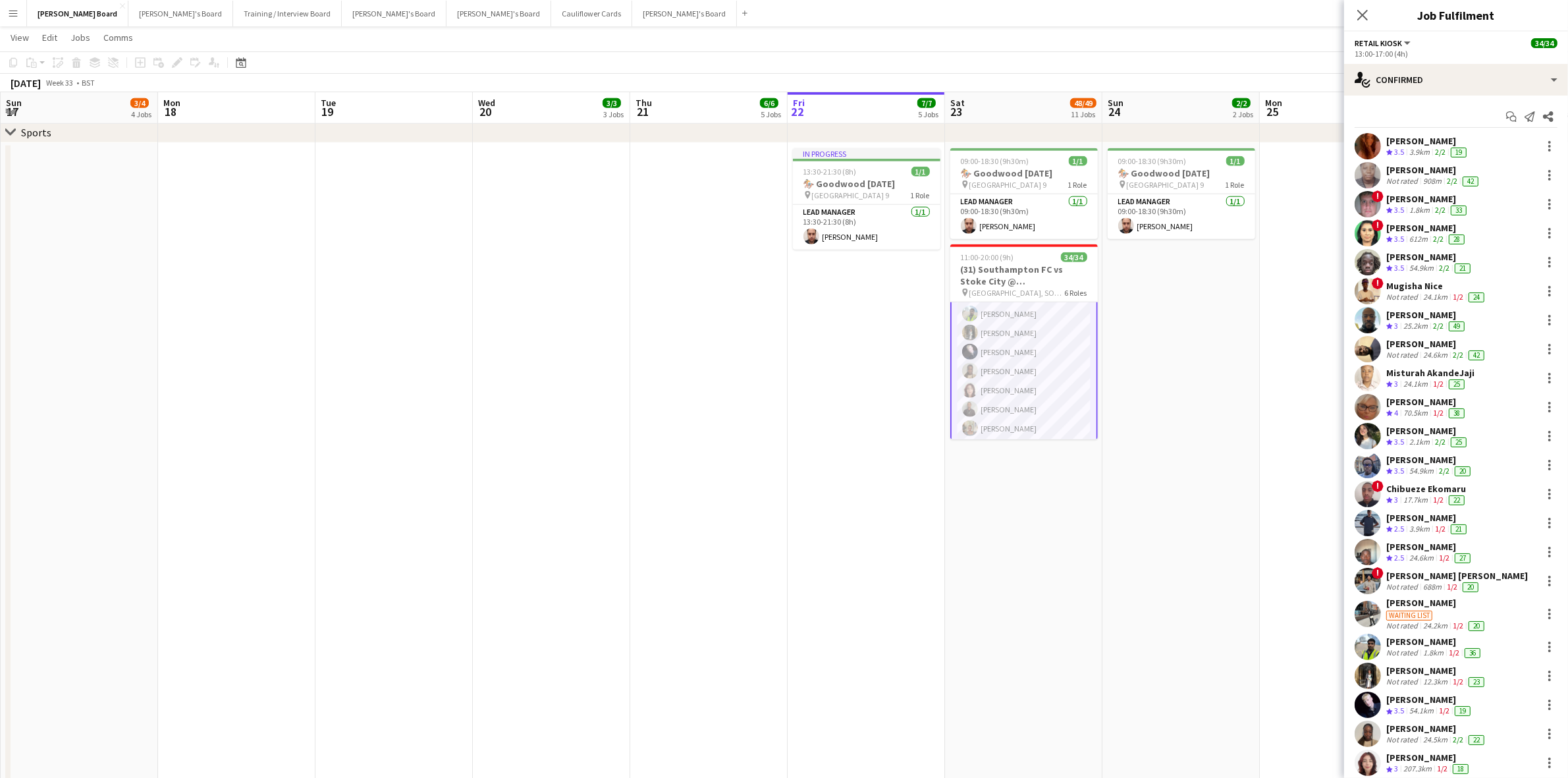
drag, startPoint x: 83, startPoint y: 392, endPoint x: 1377, endPoint y: 402, distance: 1294.0
click at [1377, 402] on body "Menu Boards Boards Boards All jobs Status Workforce Workforce My Workforce Recr…" at bounding box center [784, 89] width 1568 height 3635
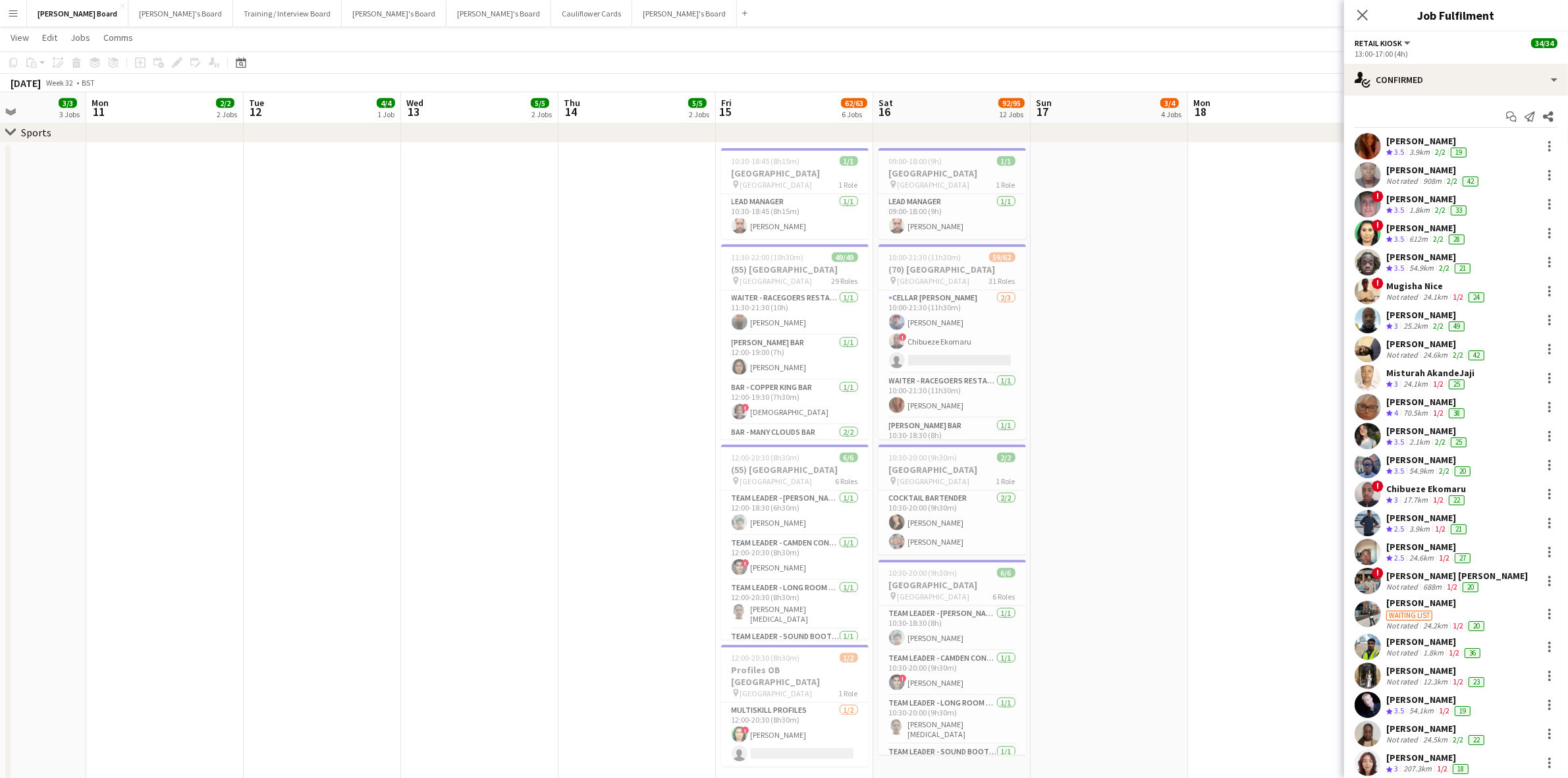
drag, startPoint x: 457, startPoint y: 390, endPoint x: 1579, endPoint y: 386, distance: 1122.0
click at [1567, 386] on html "Menu Boards Boards Boards All jobs Status Workforce Workforce My Workforce Recr…" at bounding box center [784, 89] width 1568 height 3635
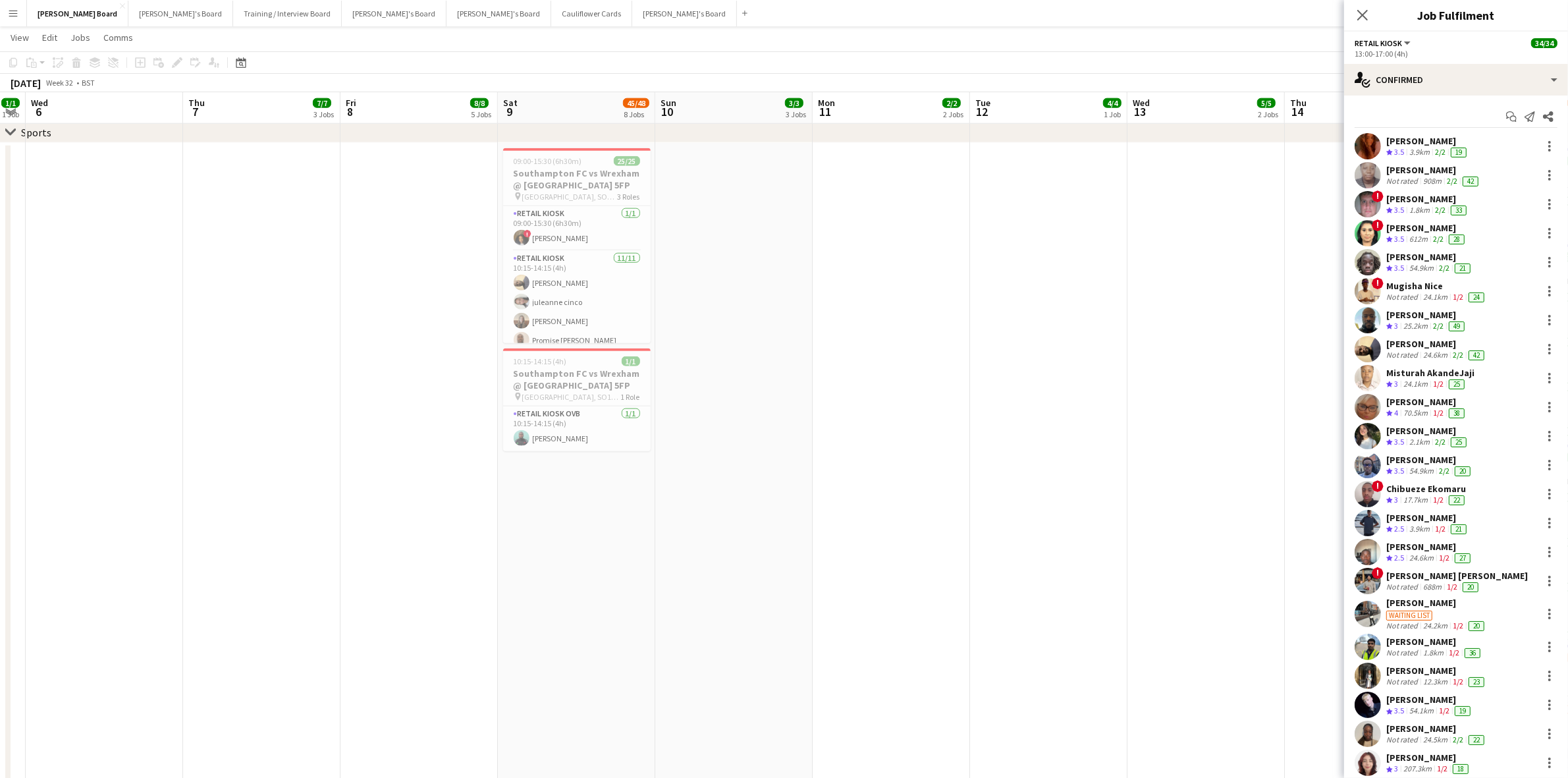
scroll to position [0, 412]
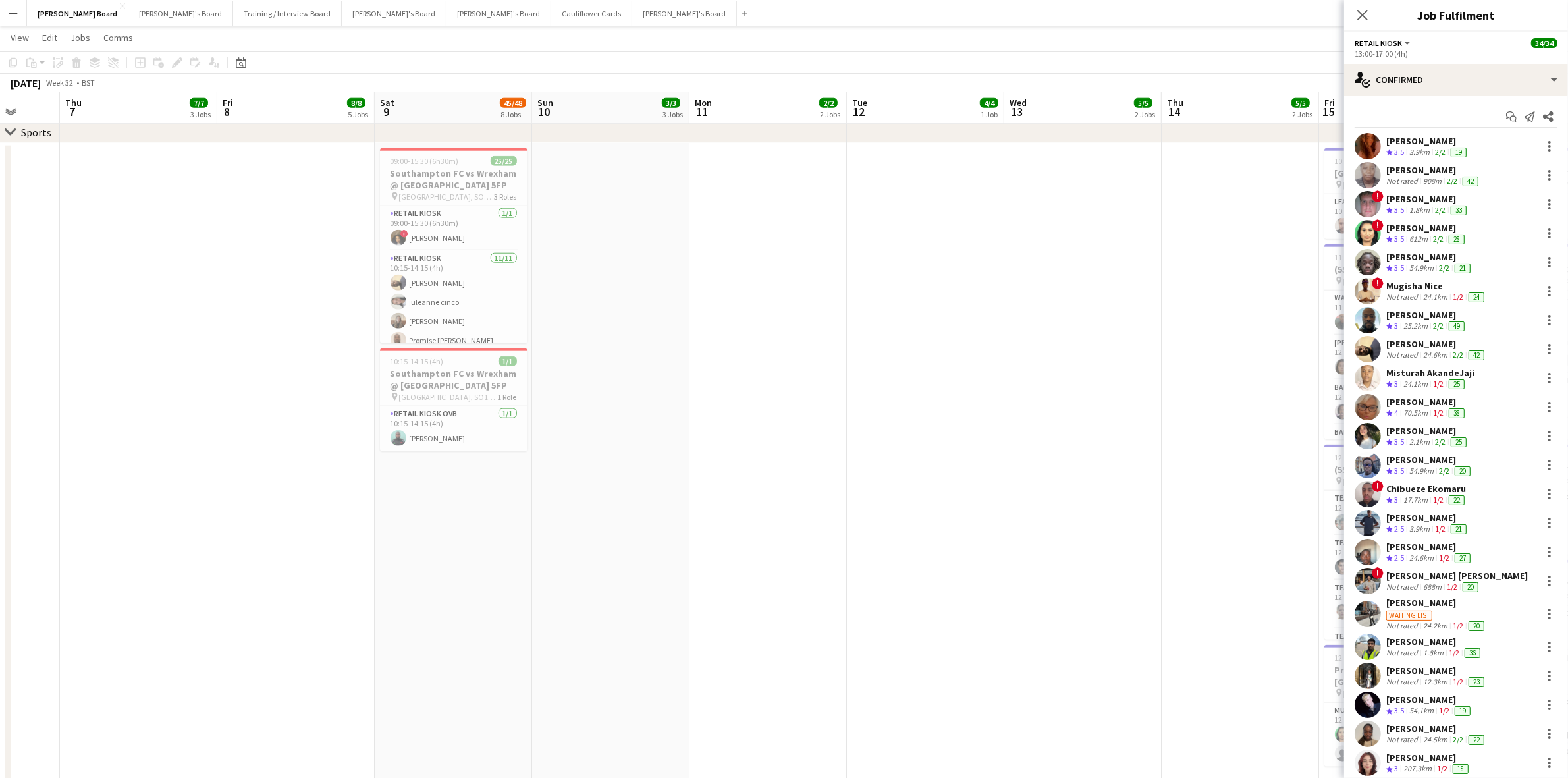
drag, startPoint x: 372, startPoint y: 361, endPoint x: 896, endPoint y: 369, distance: 524.1
click at [896, 369] on app-calendar-viewport "Mon 4 1/1 1 Job Tue 5 1/1 1 Job Wed 6 Thu 7 7/7 3 Jobs Fri 8 8/8 5 Jobs Sat 9 4…" at bounding box center [784, 103] width 1568 height 3561
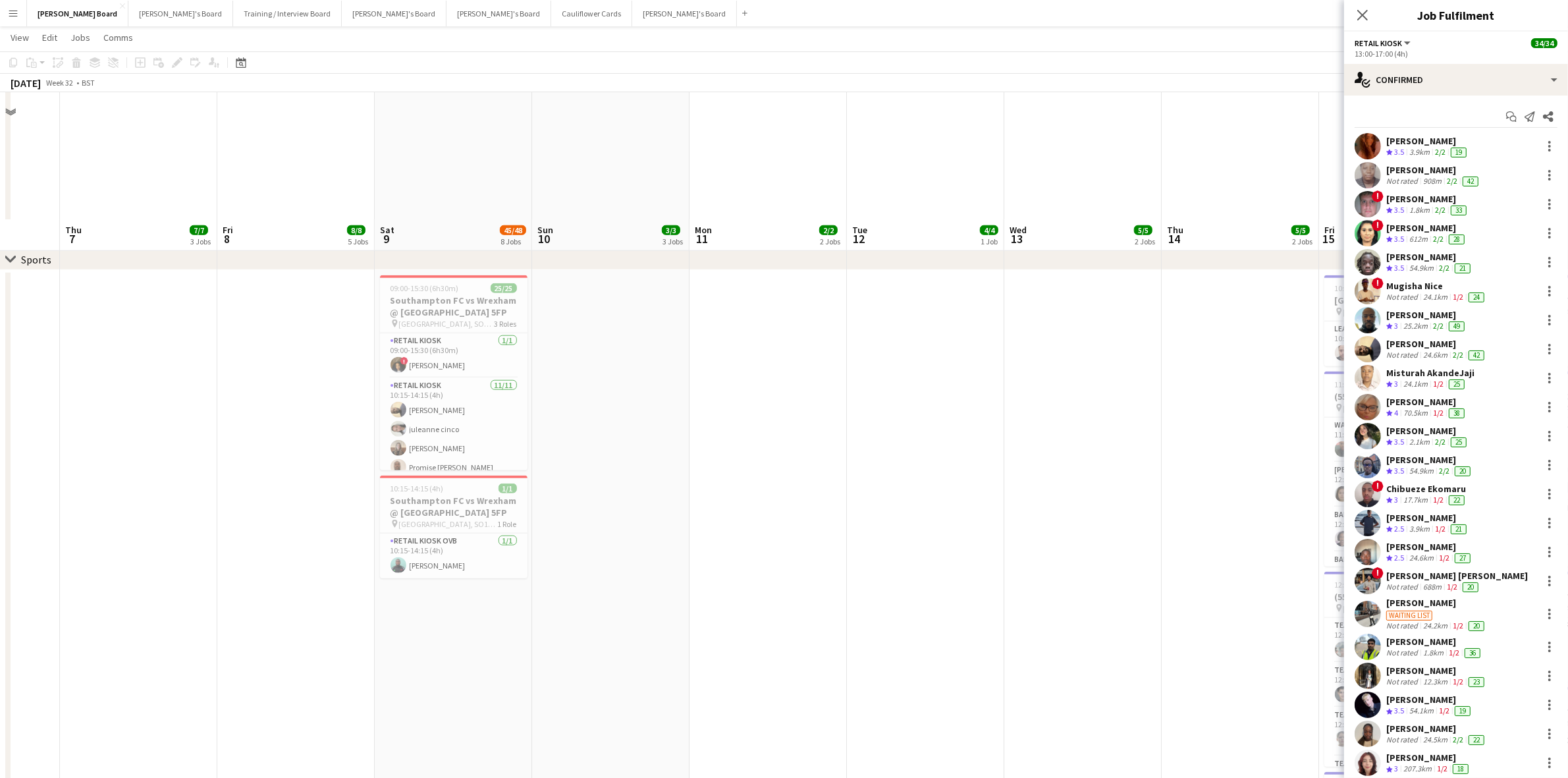
scroll to position [1481, 0]
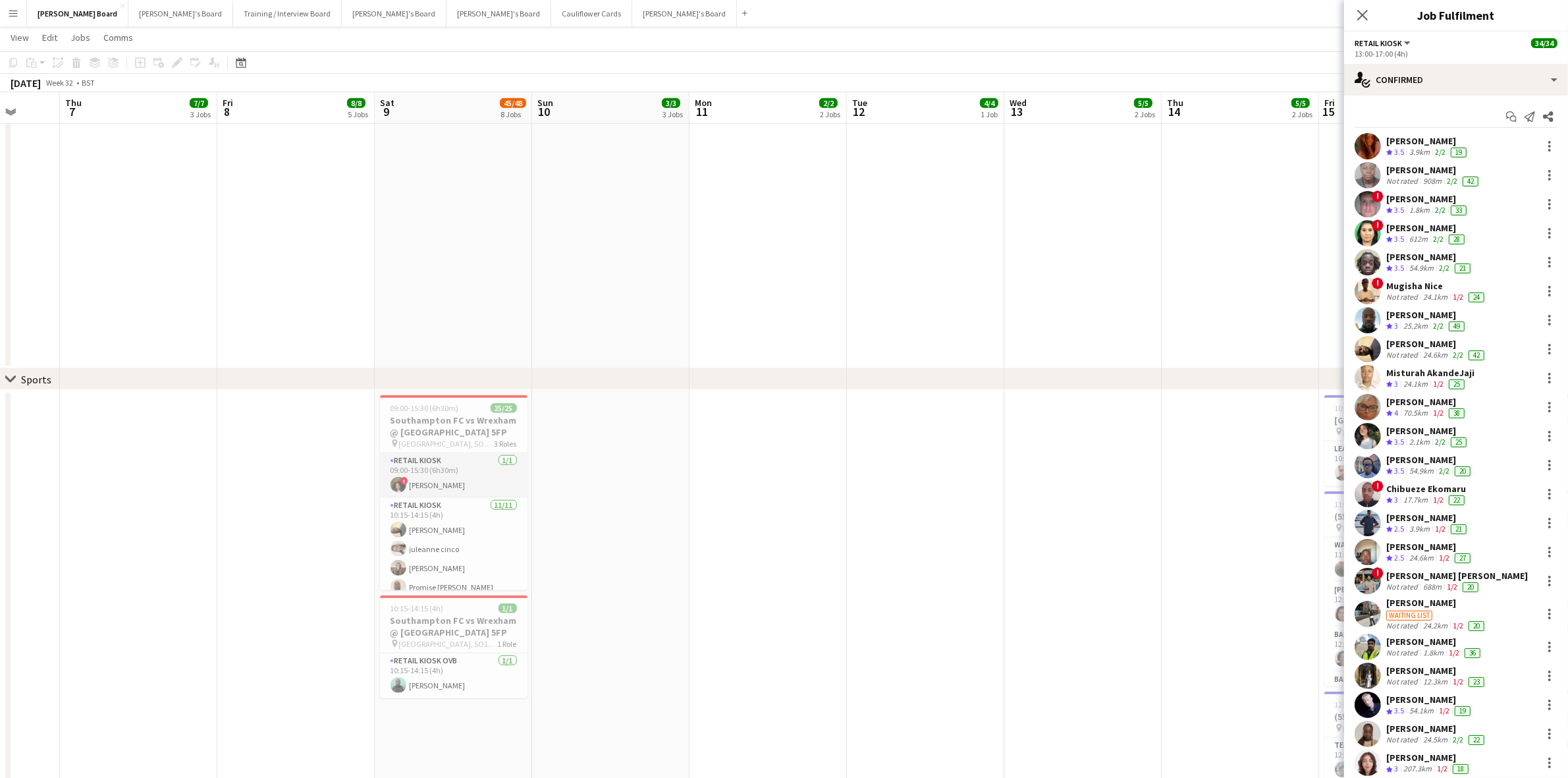
click at [457, 494] on app-card-role "Retail Kiosk [DATE] 09:00-15:30 (6h30m) ! [PERSON_NAME]" at bounding box center [454, 475] width 148 height 45
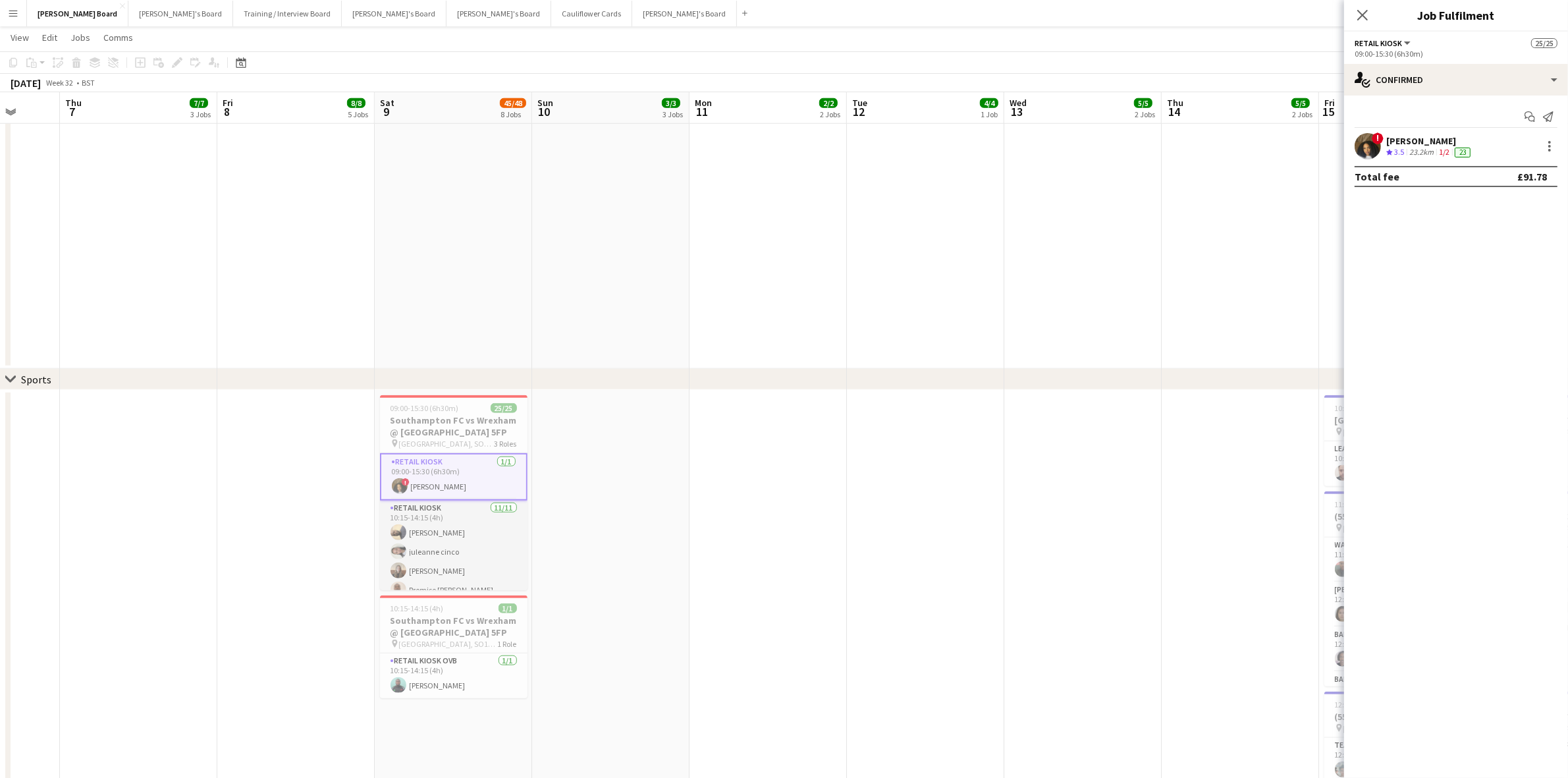
drag, startPoint x: 425, startPoint y: 521, endPoint x: 438, endPoint y: 516, distance: 13.9
click at [426, 521] on app-card-role "Retail Kiosk [DATE] 10:15-14:15 (4h) [PERSON_NAME] [PERSON_NAME] [PERSON_NAME] …" at bounding box center [454, 618] width 148 height 236
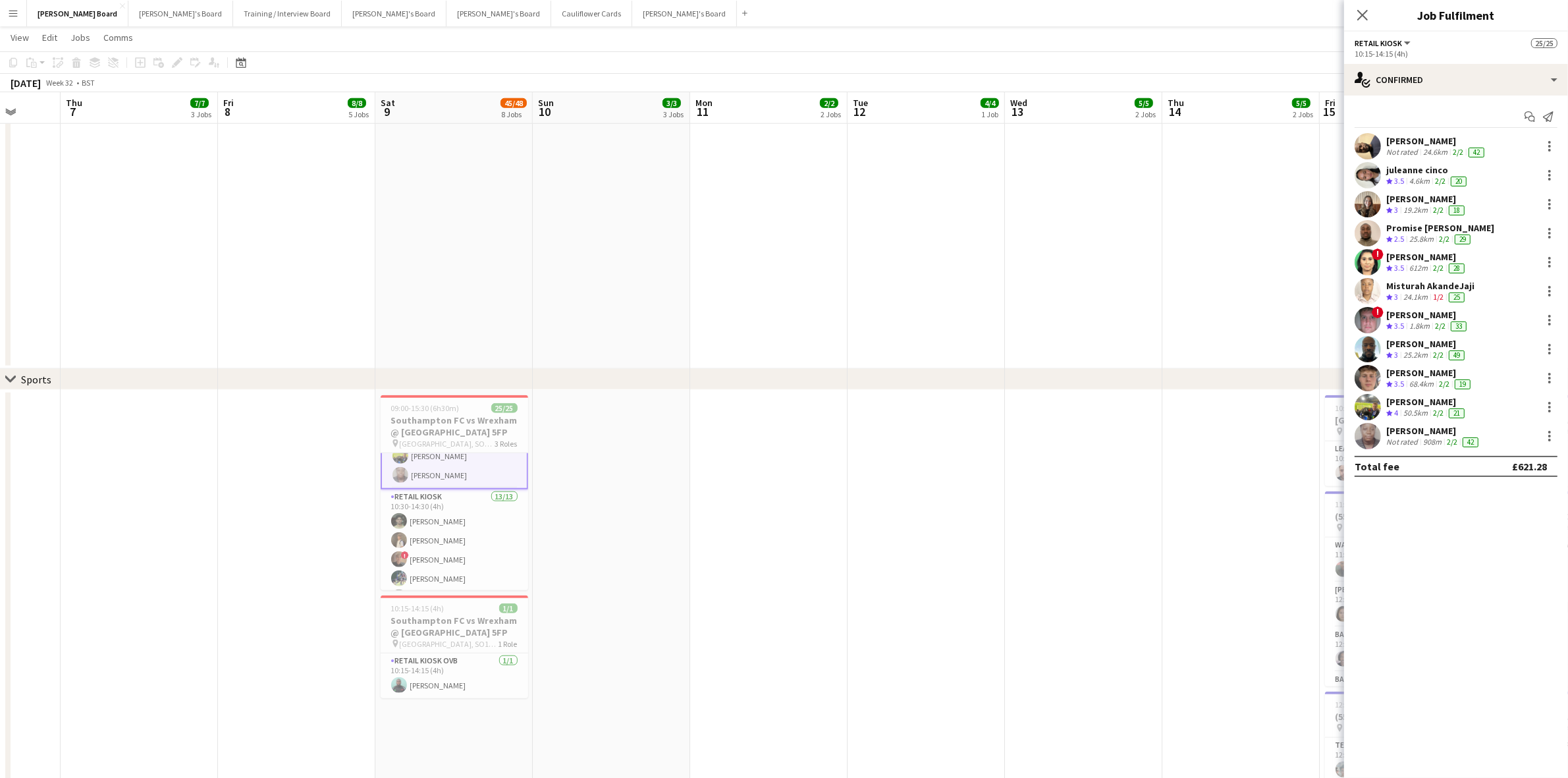
click at [450, 547] on app-card-role "Retail Kiosk 13/13 10:30-14:30 (4h) [PERSON_NAME] [PERSON_NAME] ! [PERSON_NAME]…" at bounding box center [454, 626] width 148 height 274
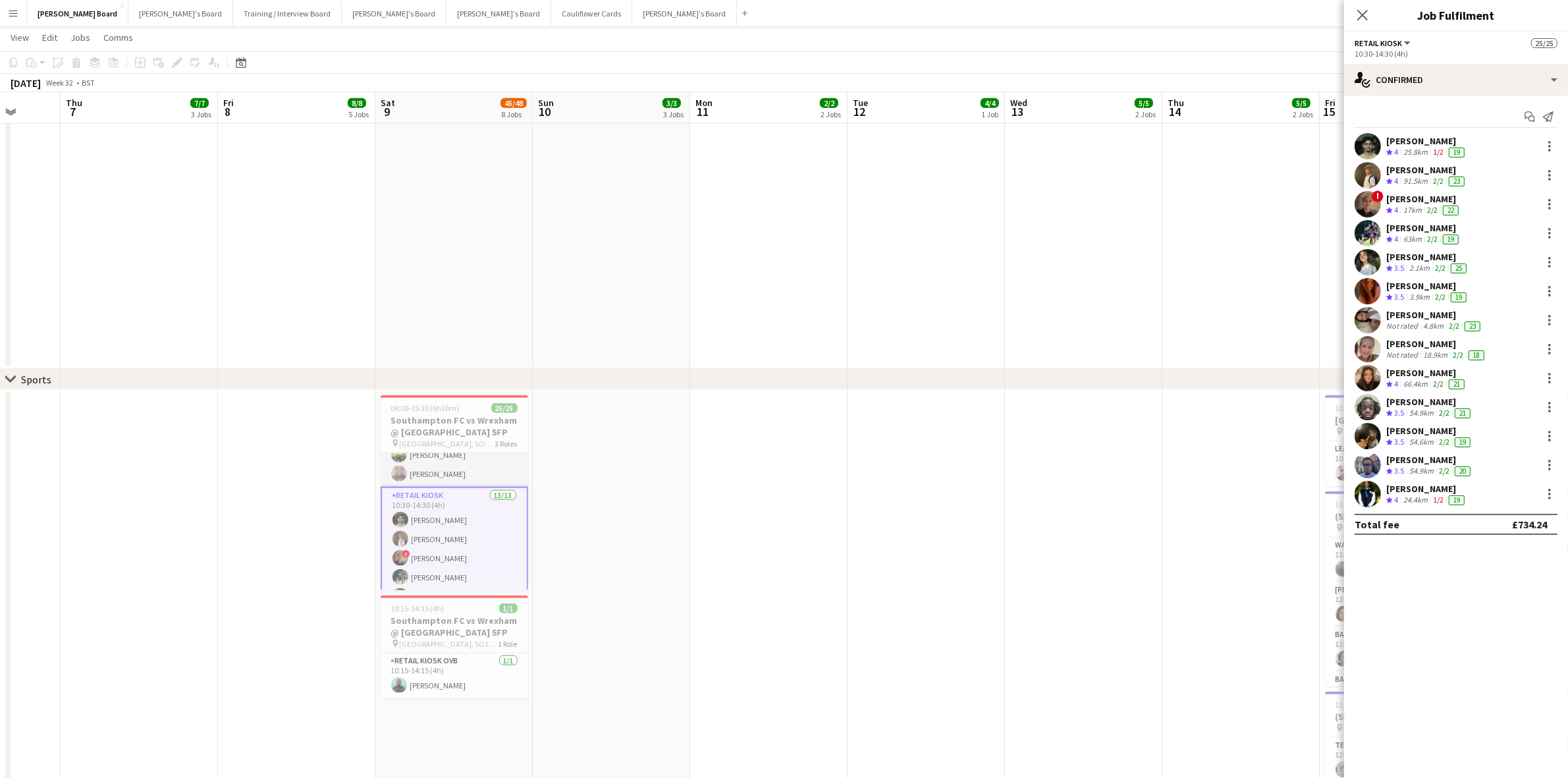
scroll to position [245, 0]
click at [15, 17] on app-icon "Menu" at bounding box center [13, 13] width 10 height 10
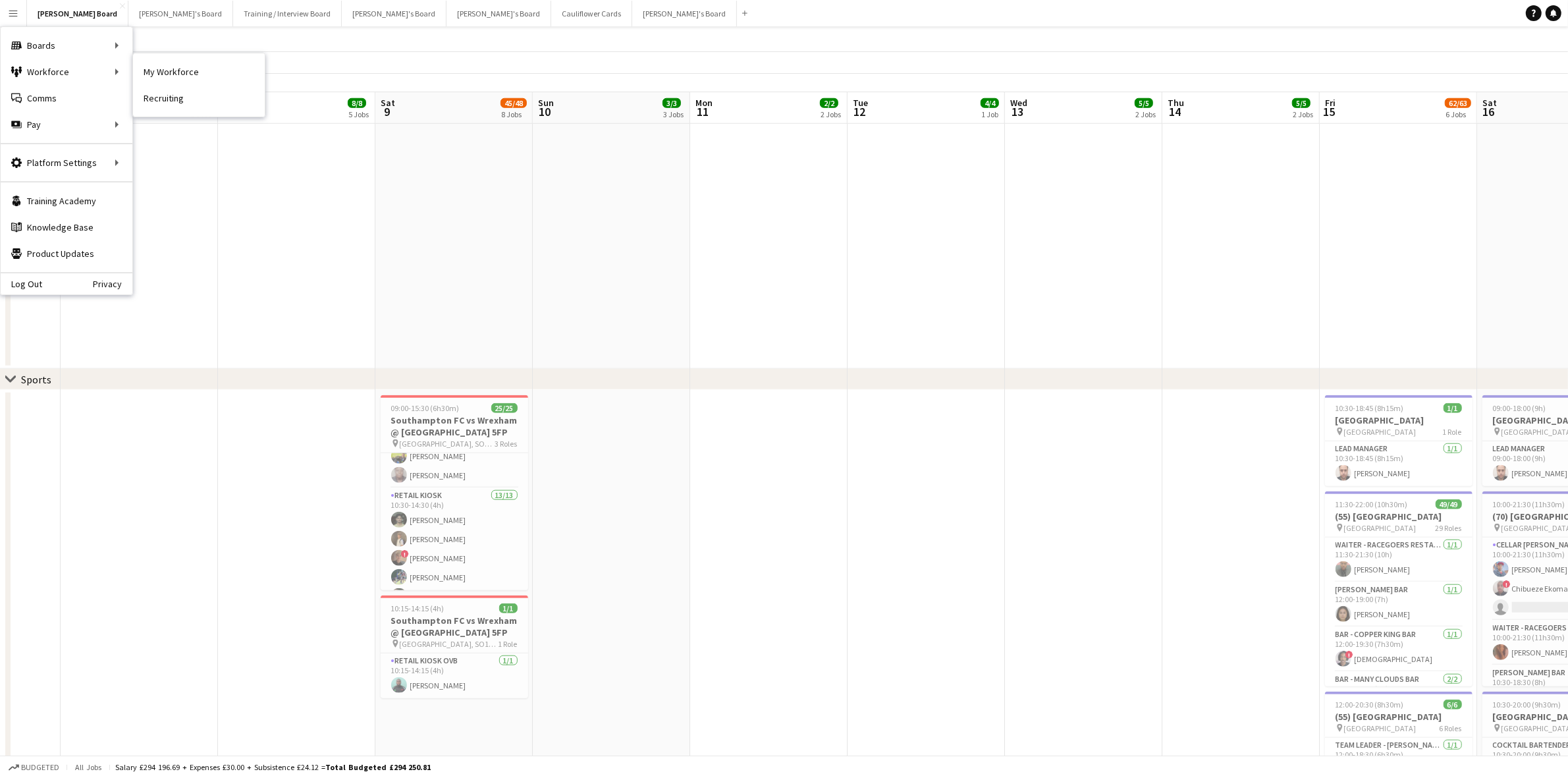
drag, startPoint x: 202, startPoint y: 73, endPoint x: 669, endPoint y: 127, distance: 470.1
click at [202, 73] on link "My Workforce" at bounding box center [199, 72] width 132 height 27
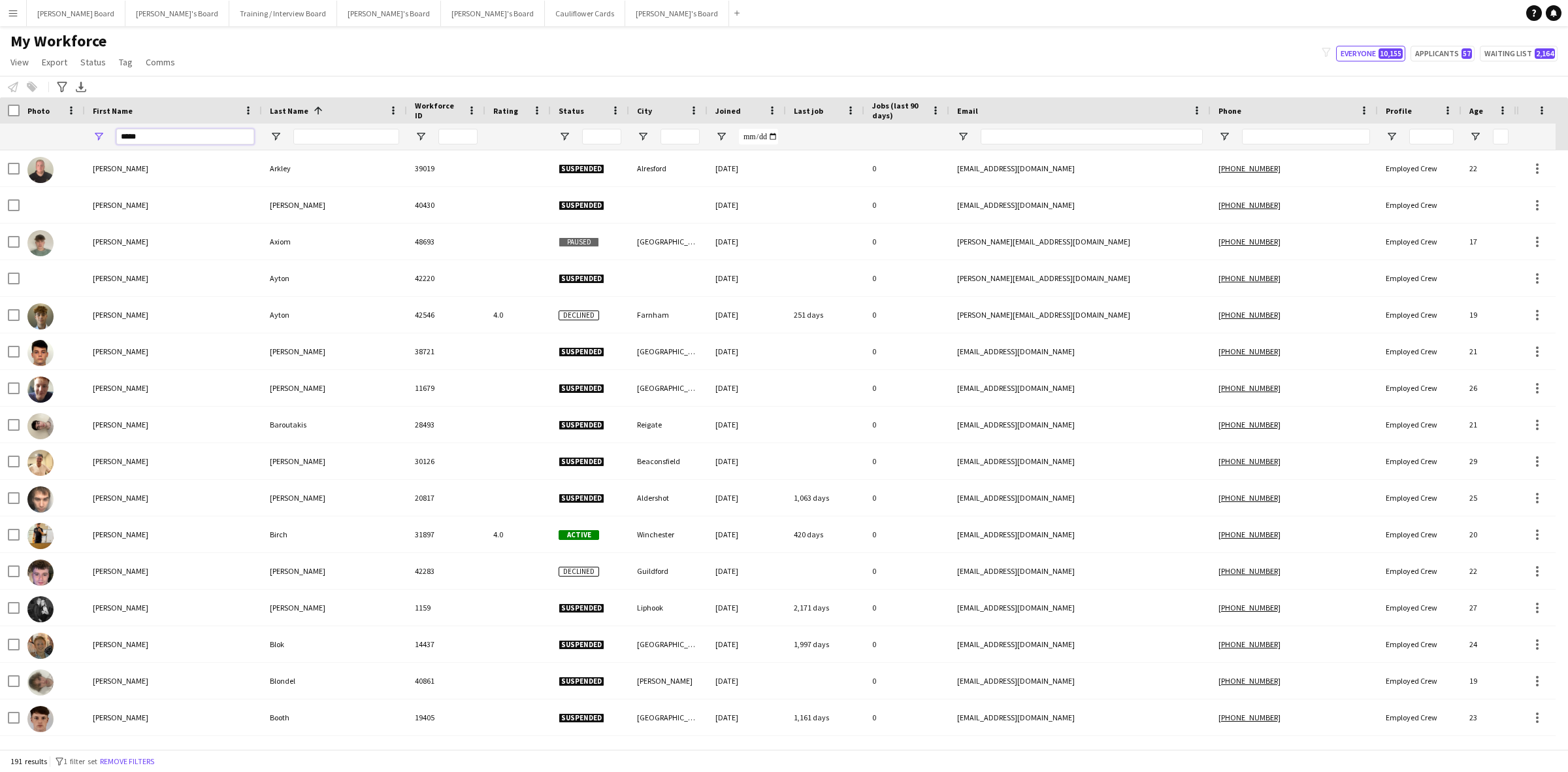
drag, startPoint x: 162, startPoint y: 134, endPoint x: -20, endPoint y: 145, distance: 182.3
click at [0, 145] on html "Menu Boards Boards Boards All jobs Status Workforce Workforce My Workforce Recr…" at bounding box center [784, 386] width 1568 height 772
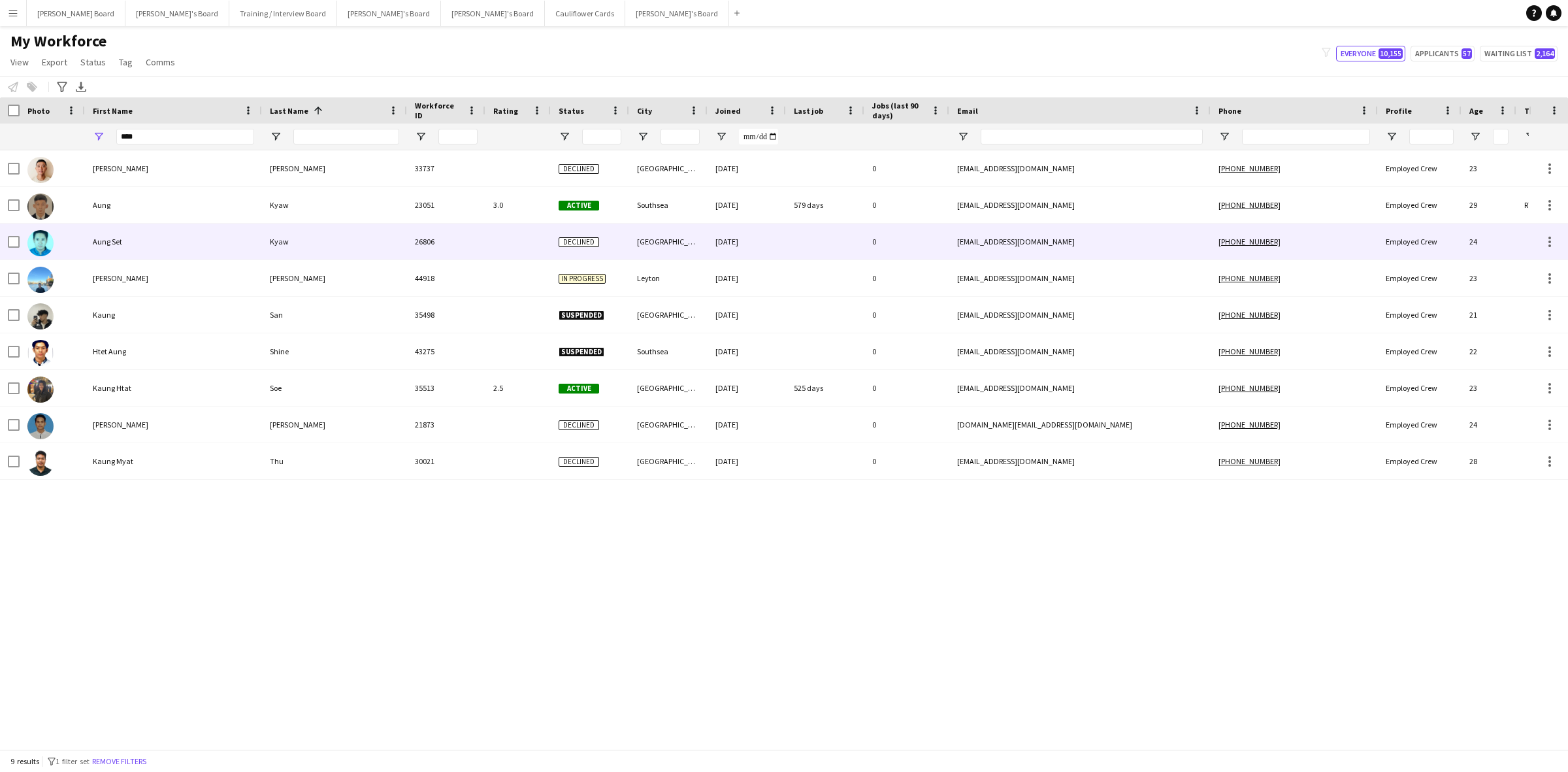
drag, startPoint x: 285, startPoint y: 246, endPoint x: 301, endPoint y: 236, distance: 18.9
click at [285, 246] on div "Kyaw" at bounding box center [334, 241] width 145 height 36
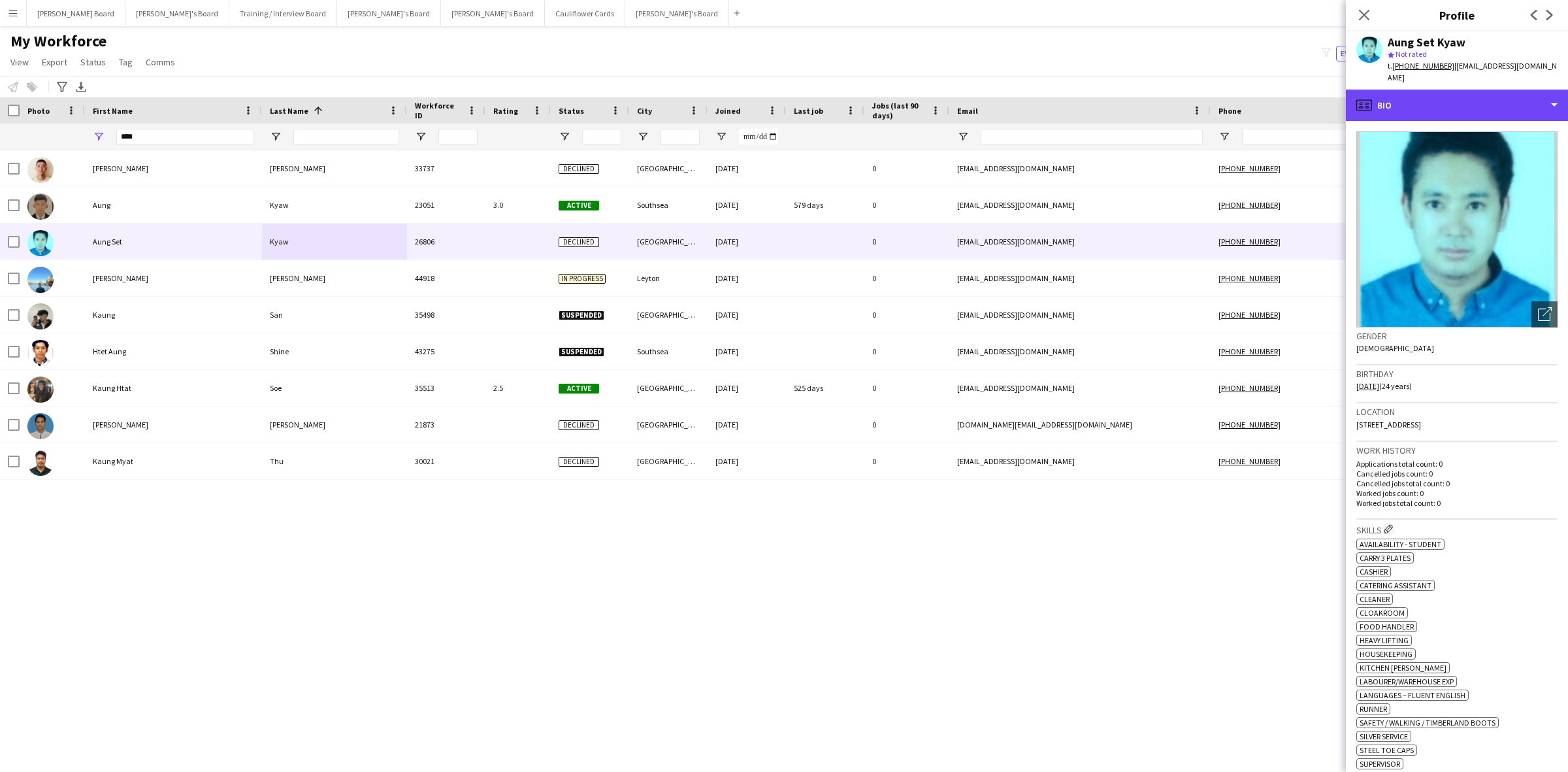
drag, startPoint x: 1440, startPoint y: 99, endPoint x: 1434, endPoint y: 130, distance: 31.6
click at [1440, 100] on div "profile Bio" at bounding box center [1457, 105] width 222 height 32
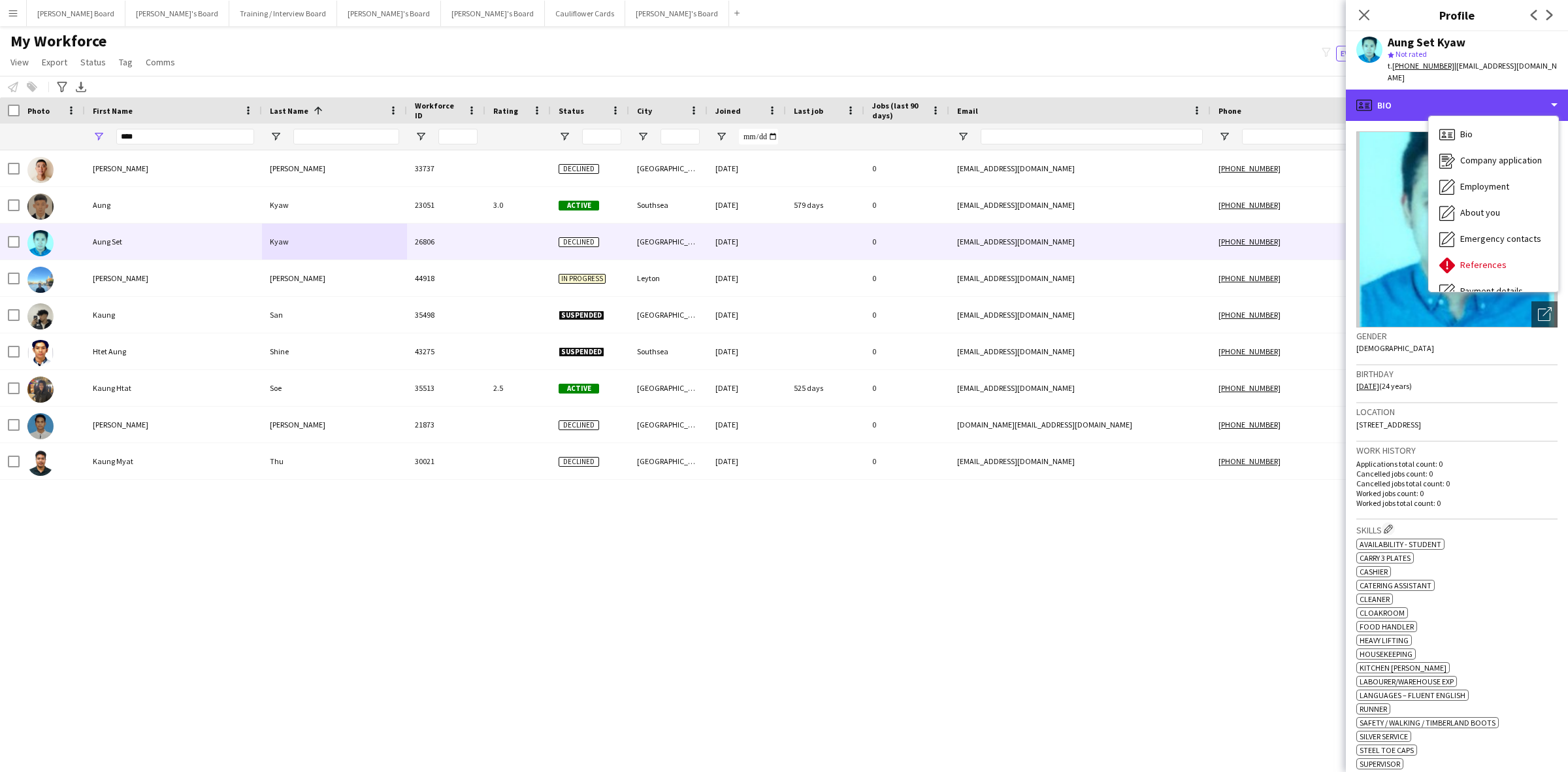
scroll to position [174, 0]
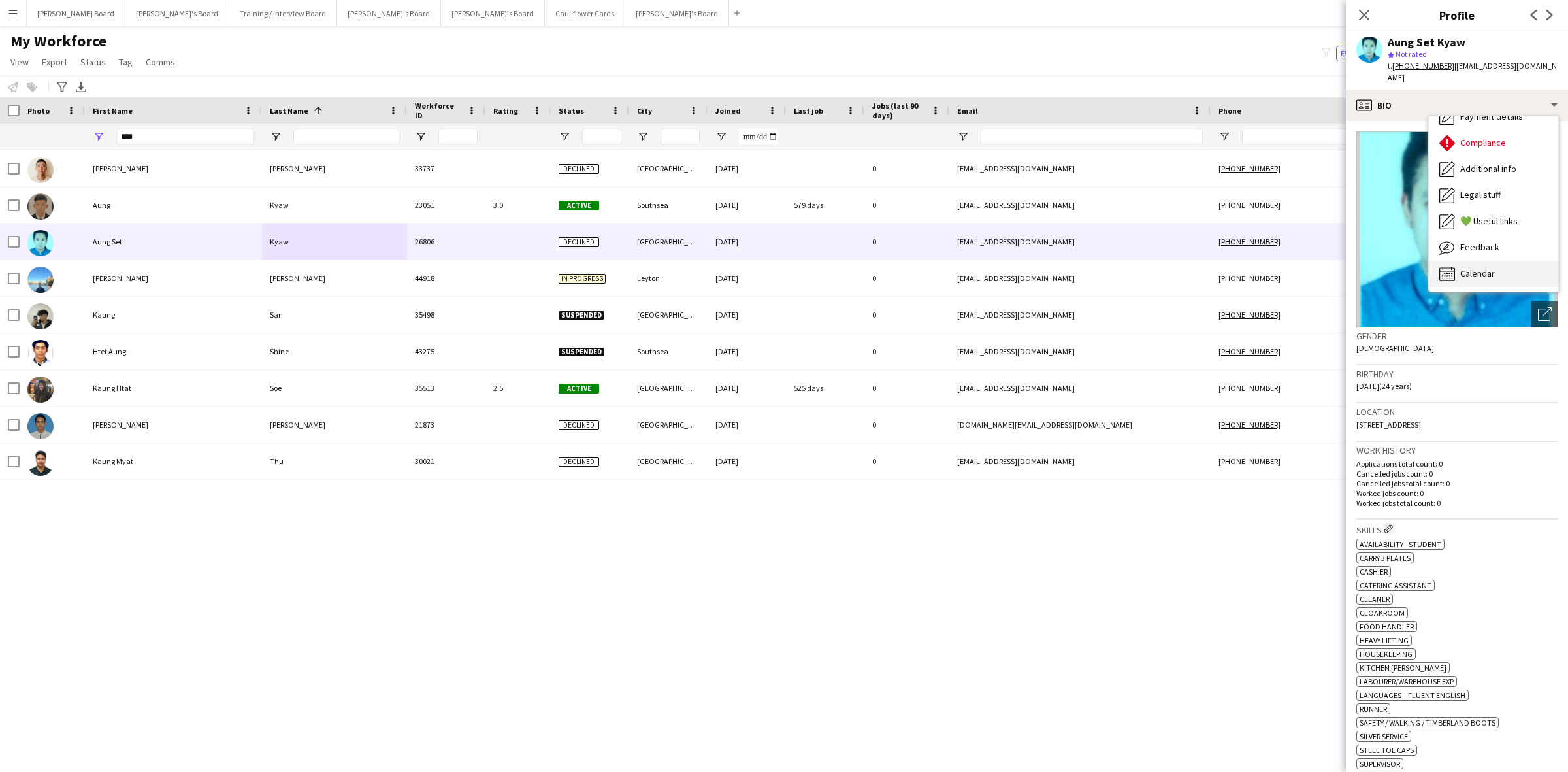
click at [1473, 272] on span "Calendar" at bounding box center [1477, 273] width 34 height 12
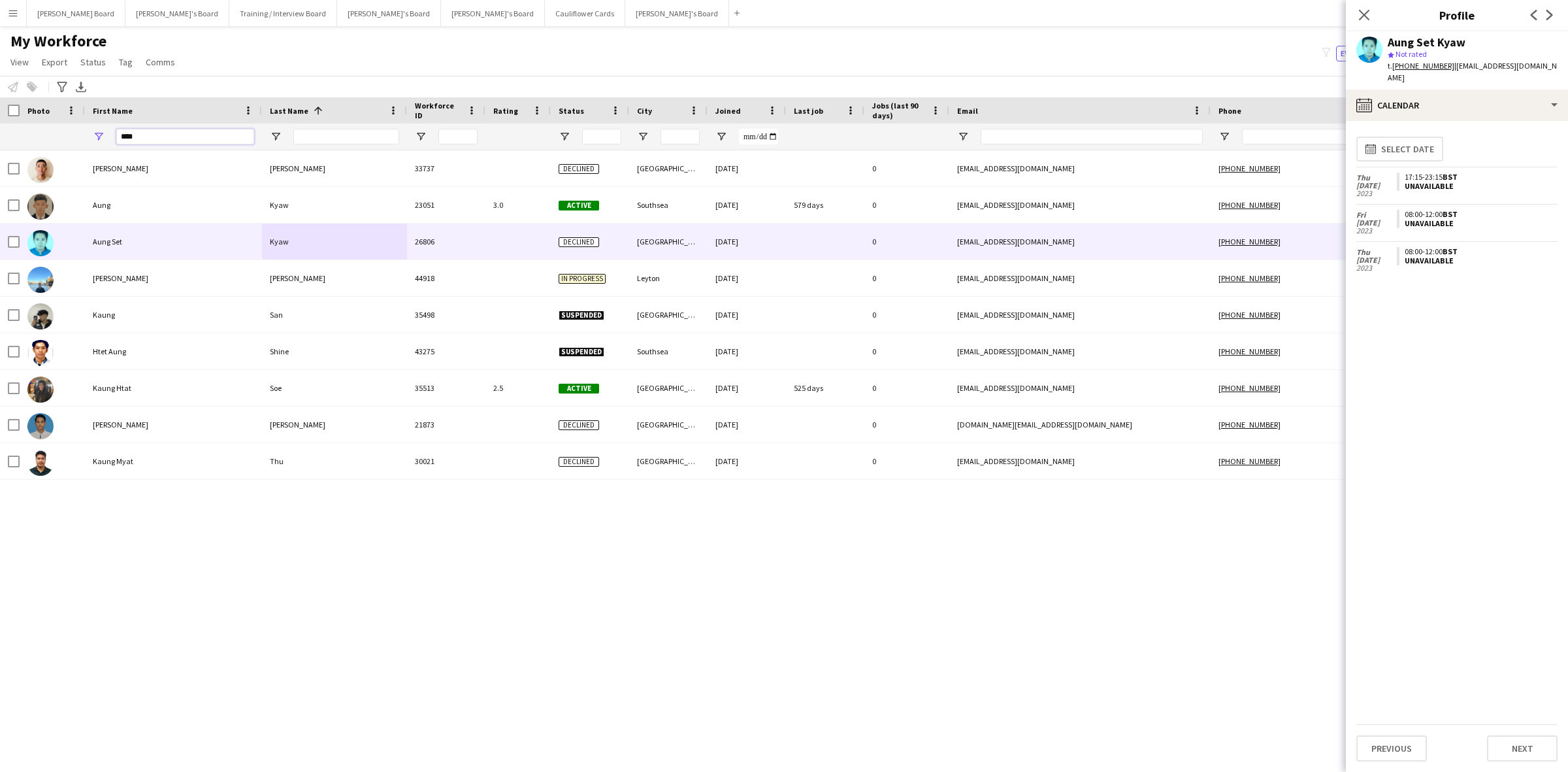
drag, startPoint x: 165, startPoint y: 139, endPoint x: 45, endPoint y: 144, distance: 120.1
click at [45, 144] on div "****" at bounding box center [798, 136] width 1595 height 26
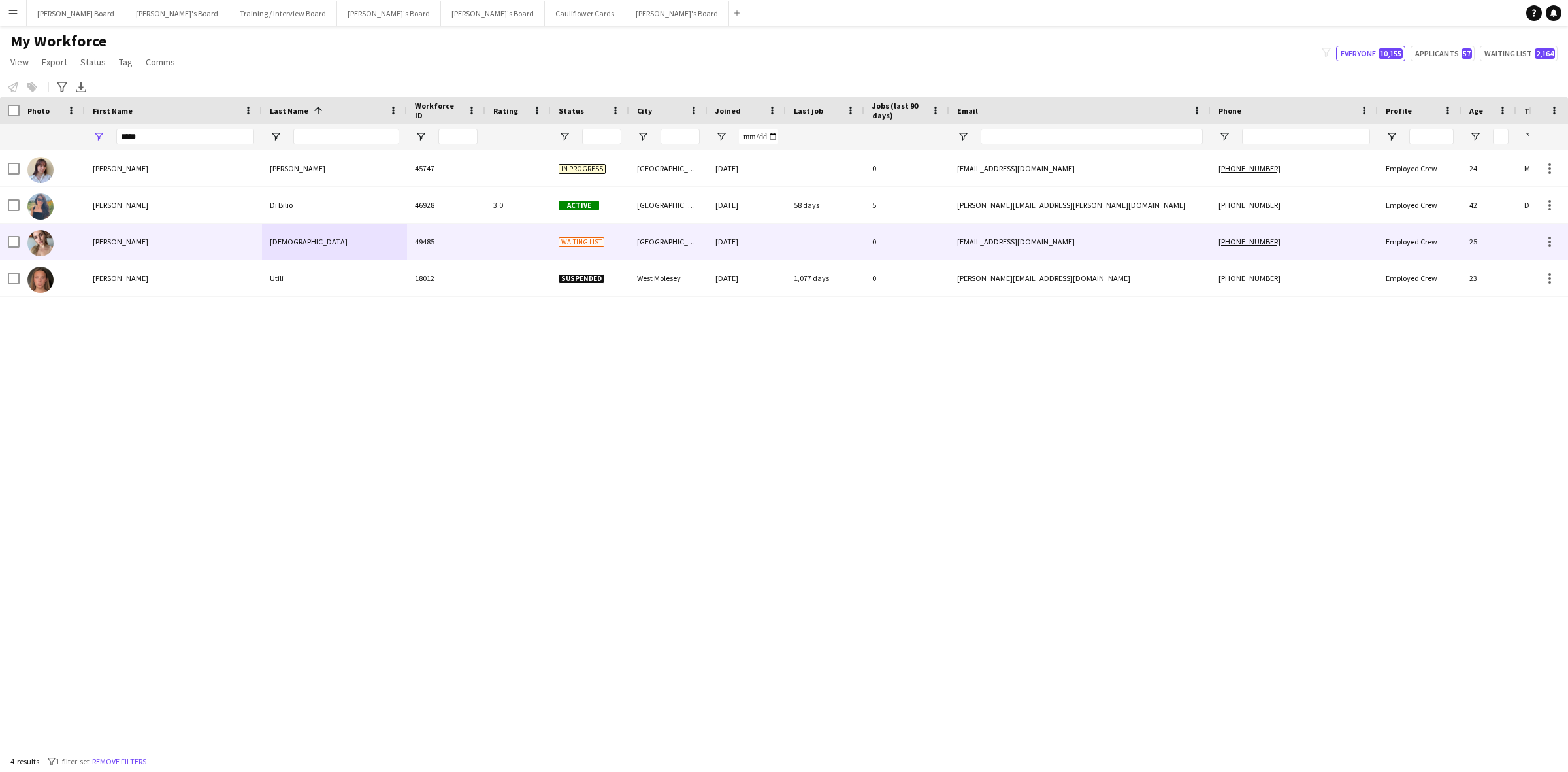
click at [275, 249] on div "[DEMOGRAPHIC_DATA]" at bounding box center [334, 241] width 145 height 36
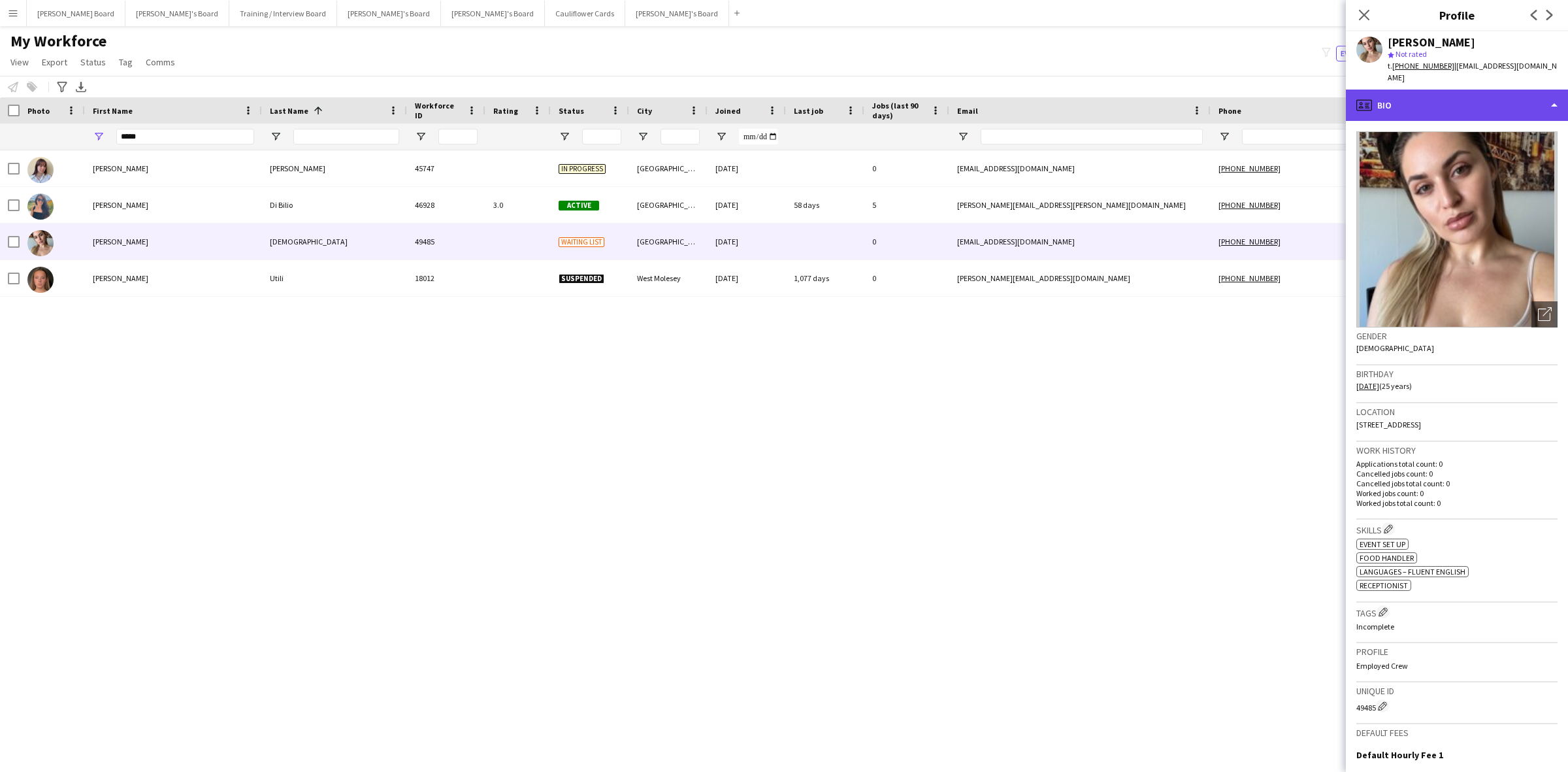
click at [1375, 103] on div "profile Bio" at bounding box center [1457, 105] width 222 height 32
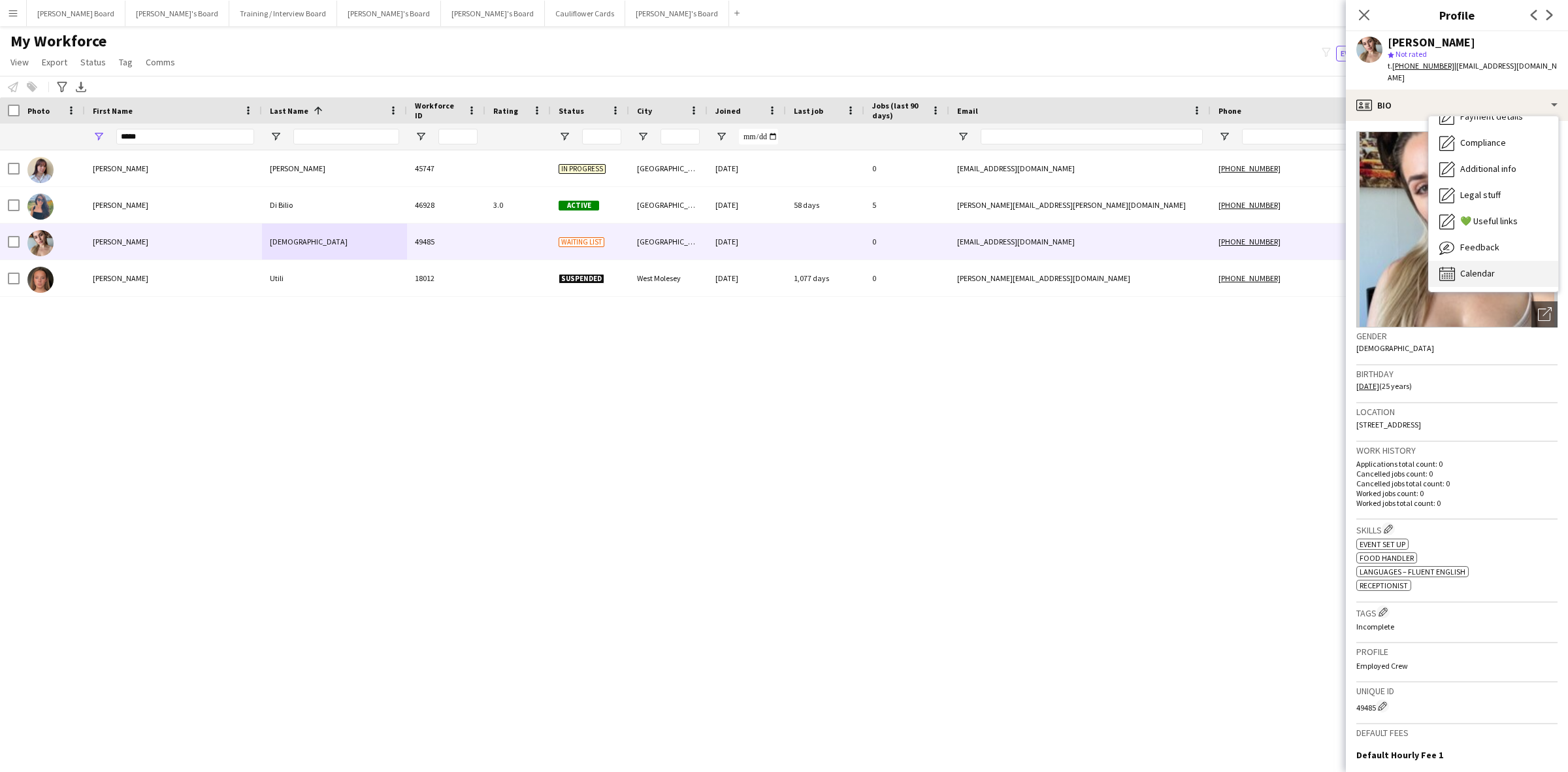
click at [1498, 282] on div "Calendar Calendar" at bounding box center [1493, 274] width 129 height 26
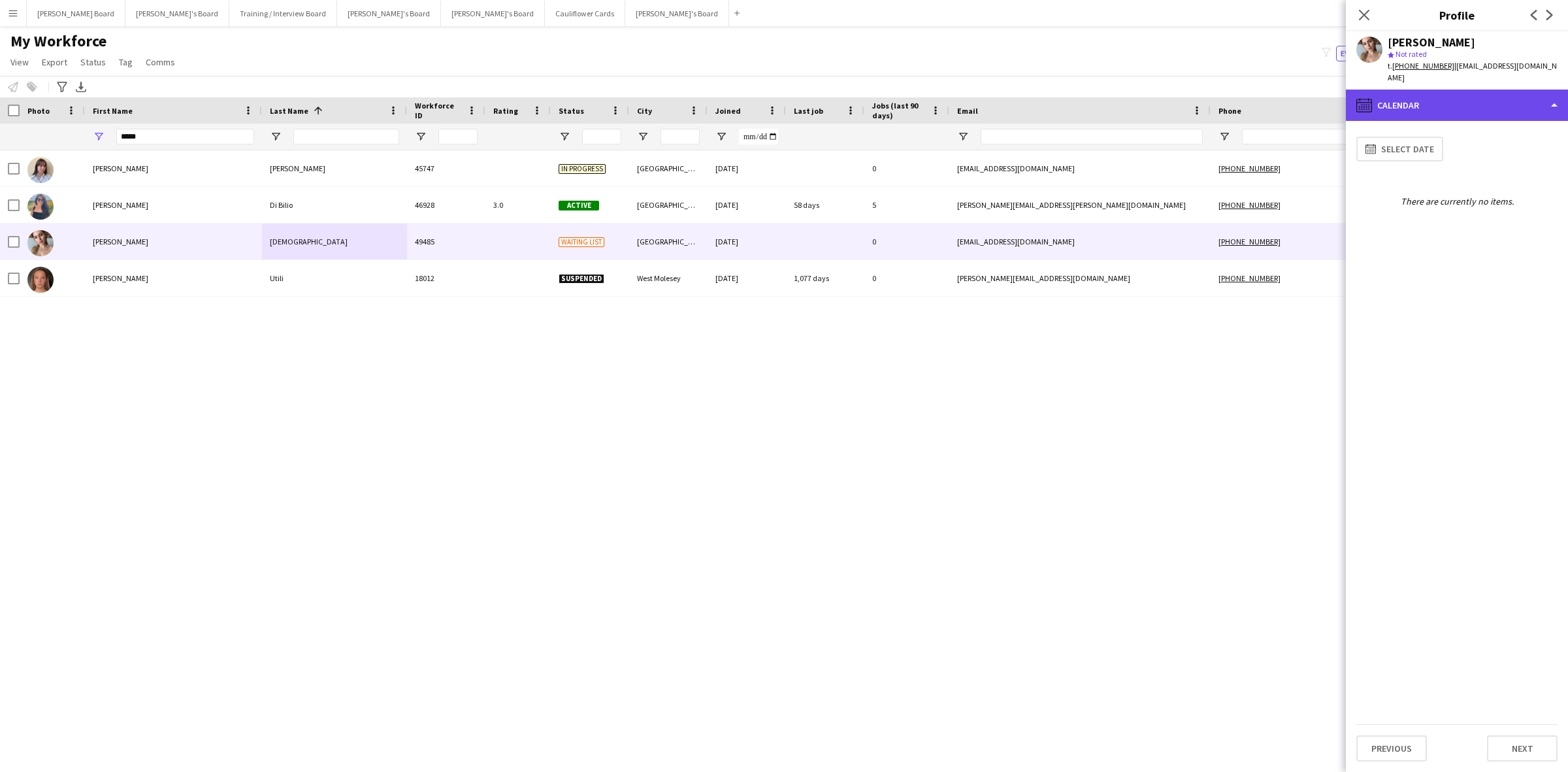
click at [1410, 103] on div "calendar-full Calendar" at bounding box center [1457, 105] width 222 height 32
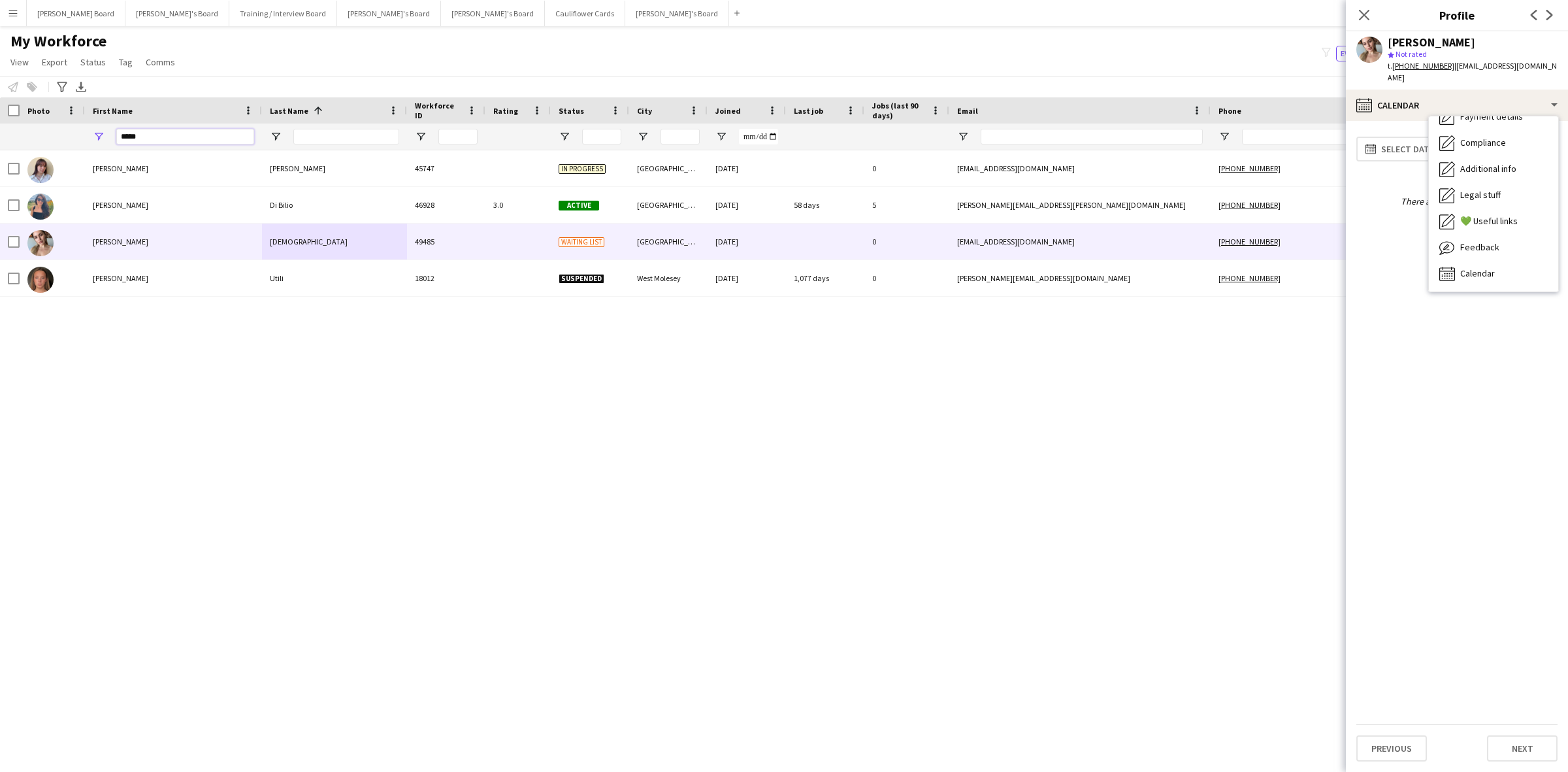
drag, startPoint x: 154, startPoint y: 135, endPoint x: 33, endPoint y: 130, distance: 121.1
click at [33, 130] on div "*****" at bounding box center [798, 136] width 1595 height 26
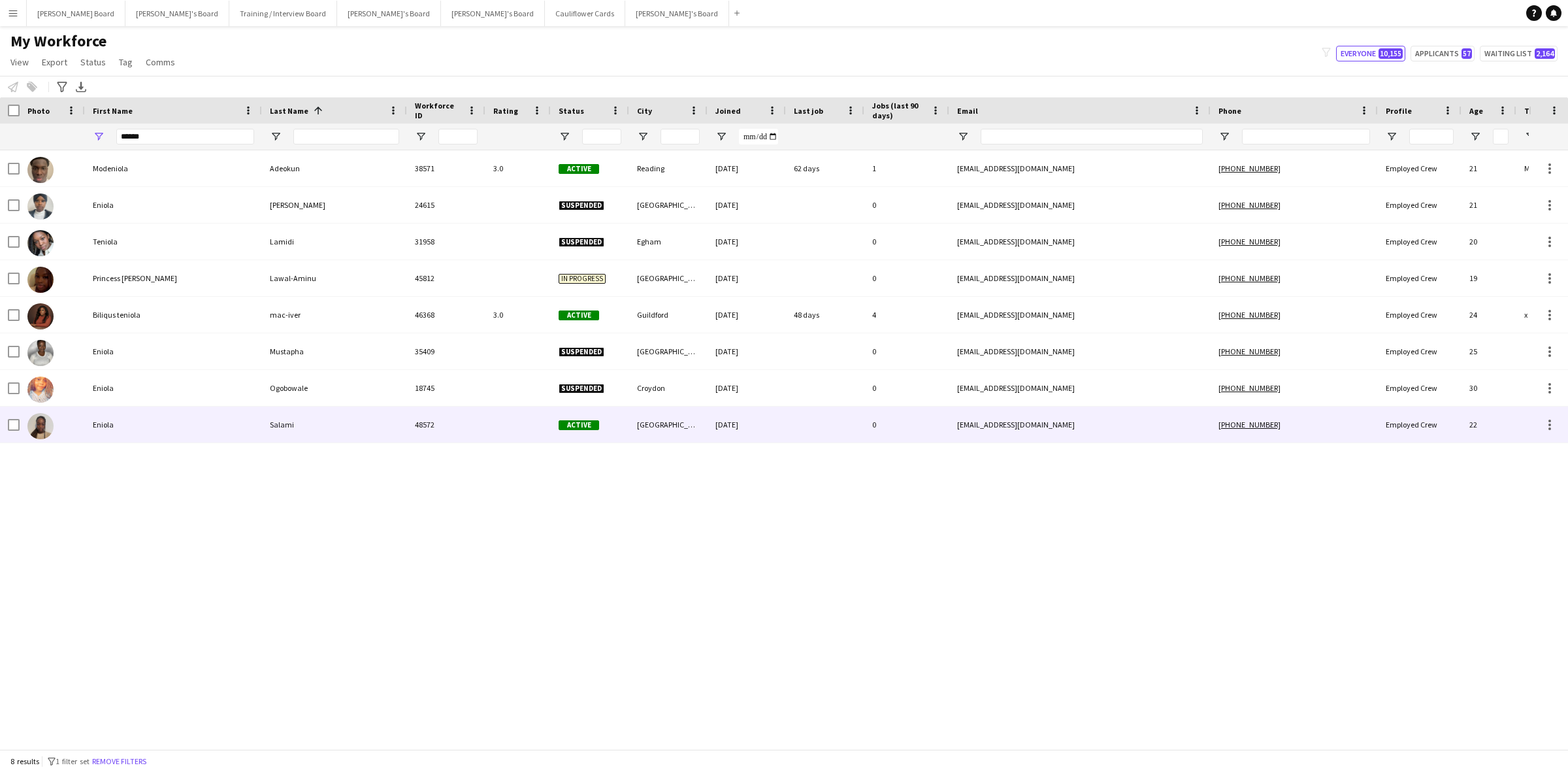
click at [283, 435] on div "Salami" at bounding box center [334, 424] width 145 height 36
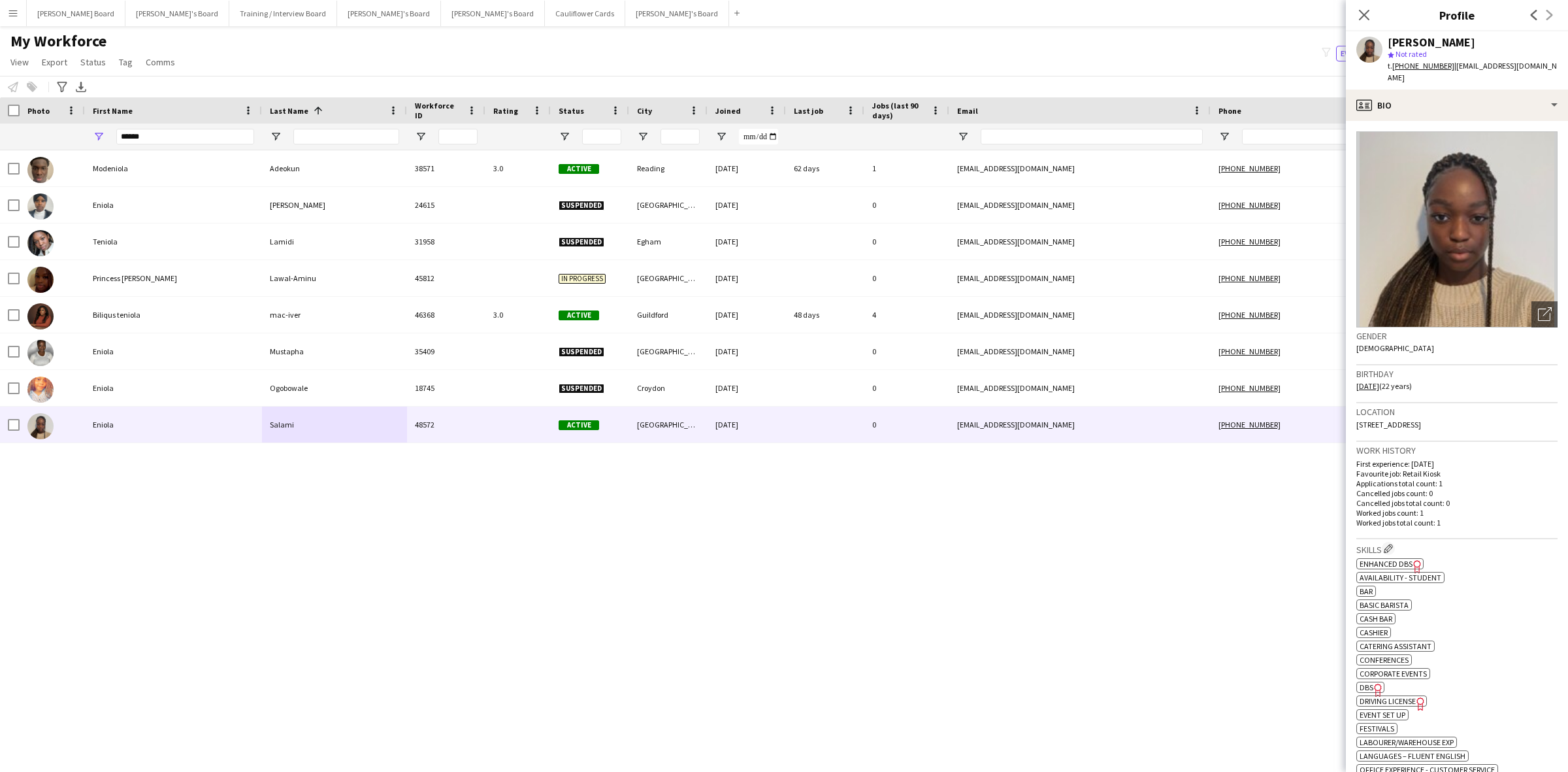
click at [1369, 692] on span "DBS" at bounding box center [1366, 687] width 14 height 10
drag, startPoint x: 146, startPoint y: 133, endPoint x: 12, endPoint y: 133, distance: 134.0
click at [12, 133] on div "******" at bounding box center [798, 136] width 1595 height 26
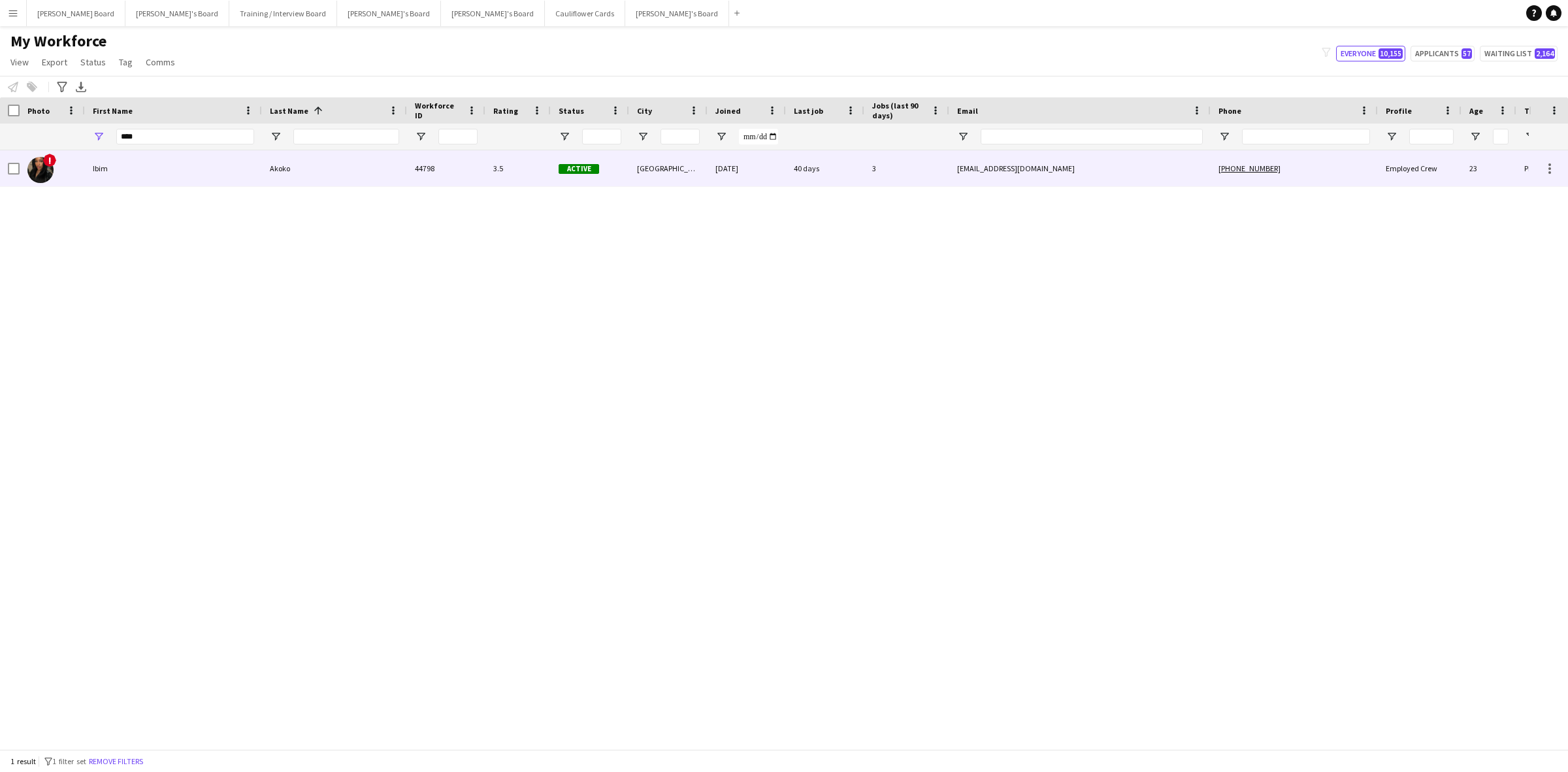
click at [318, 164] on div "Akoko" at bounding box center [334, 168] width 145 height 36
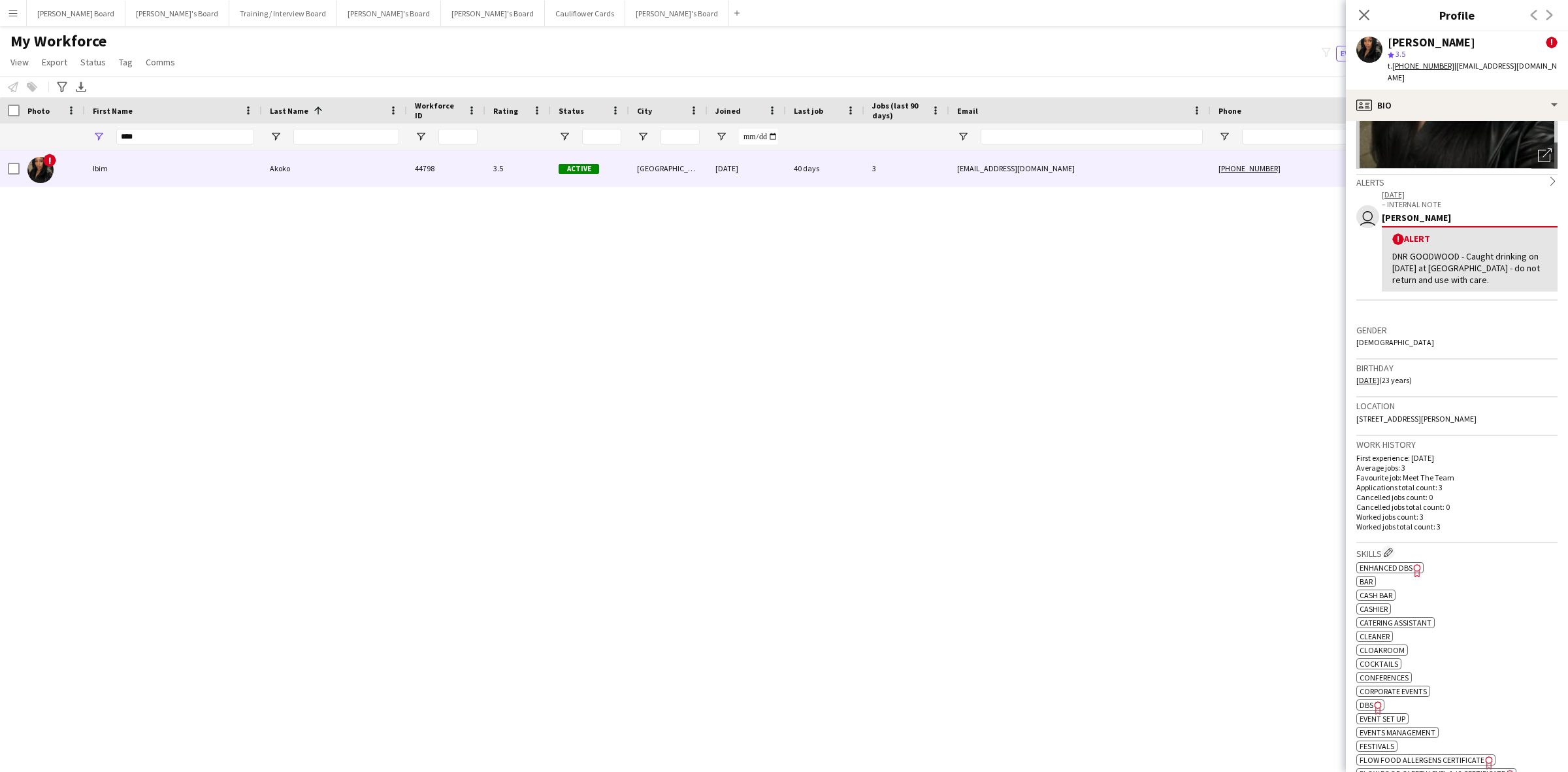
scroll to position [408, 0]
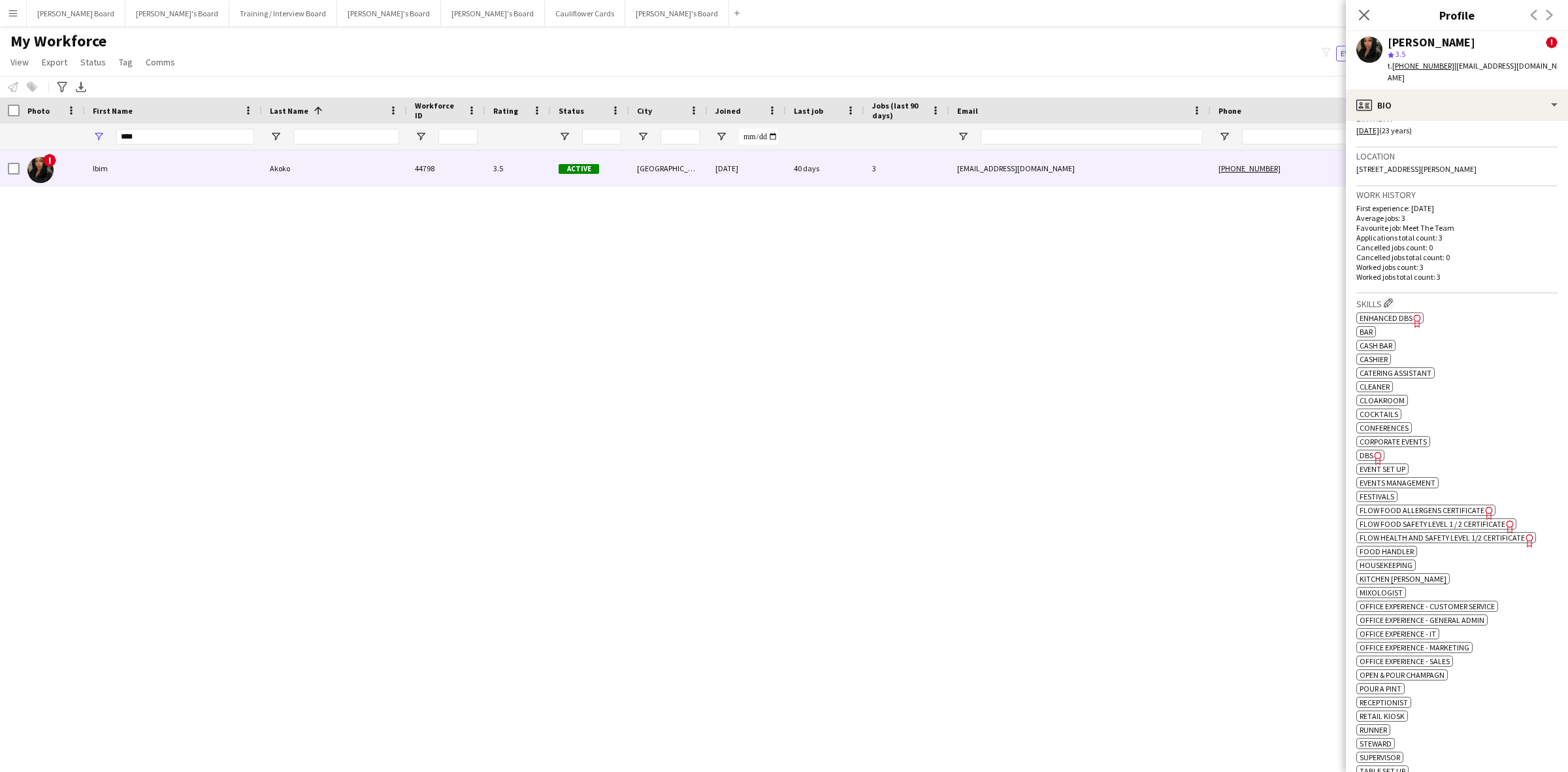
click at [1363, 460] on span "DBS" at bounding box center [1366, 455] width 14 height 10
drag, startPoint x: 146, startPoint y: 136, endPoint x: -3, endPoint y: 139, distance: 149.0
click at [0, 139] on html "Menu Boards Boards Boards All jobs Status Workforce Workforce My Workforce Recr…" at bounding box center [784, 386] width 1568 height 772
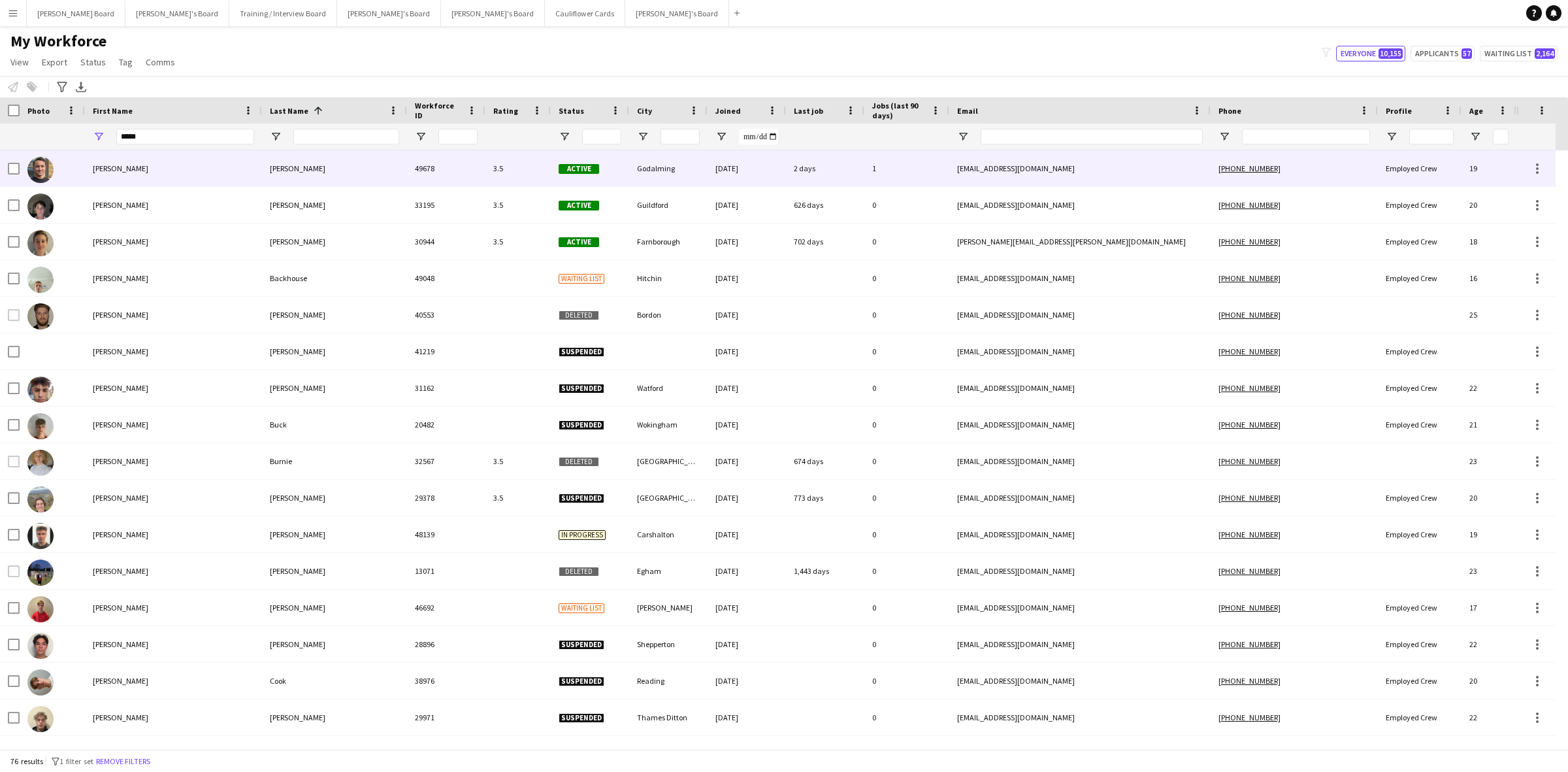
click at [309, 170] on div "[PERSON_NAME]" at bounding box center [334, 168] width 145 height 36
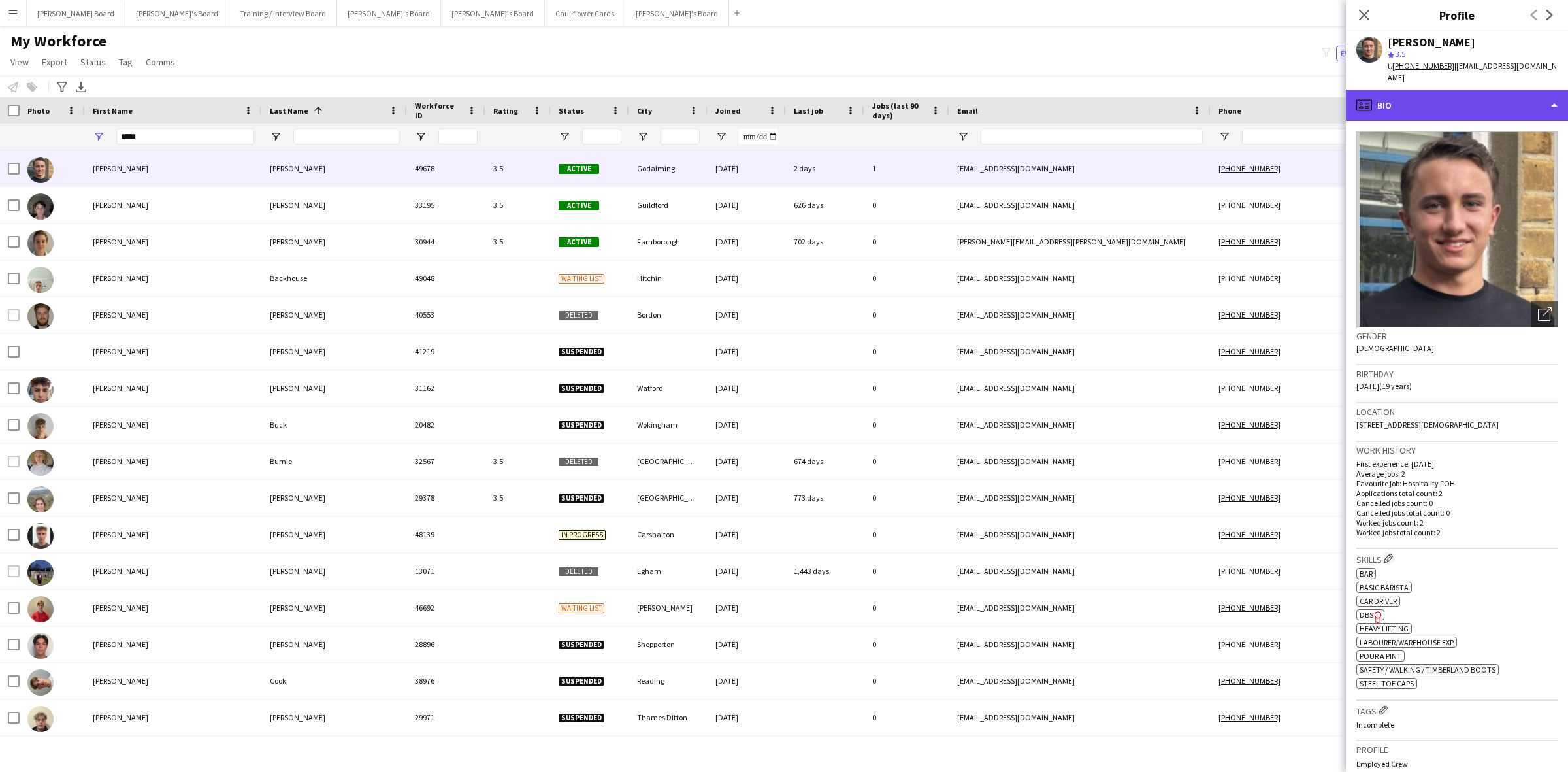
click at [1409, 93] on div "profile Bio" at bounding box center [1457, 105] width 222 height 32
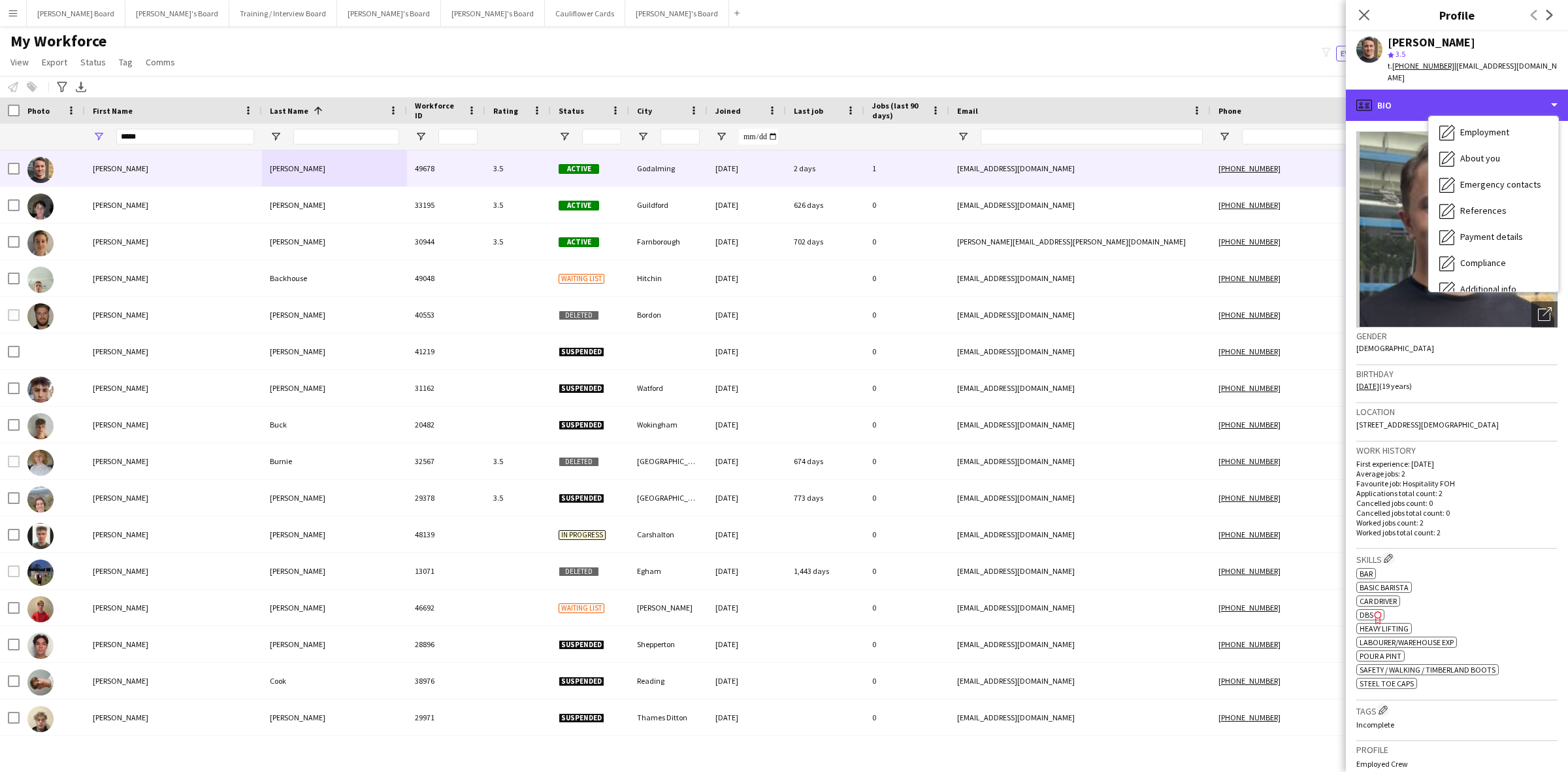
scroll to position [81, 0]
click at [1372, 610] on icon "Freelancer has uploaded a photo validation of skill. Click to see" at bounding box center [1378, 617] width 14 height 14
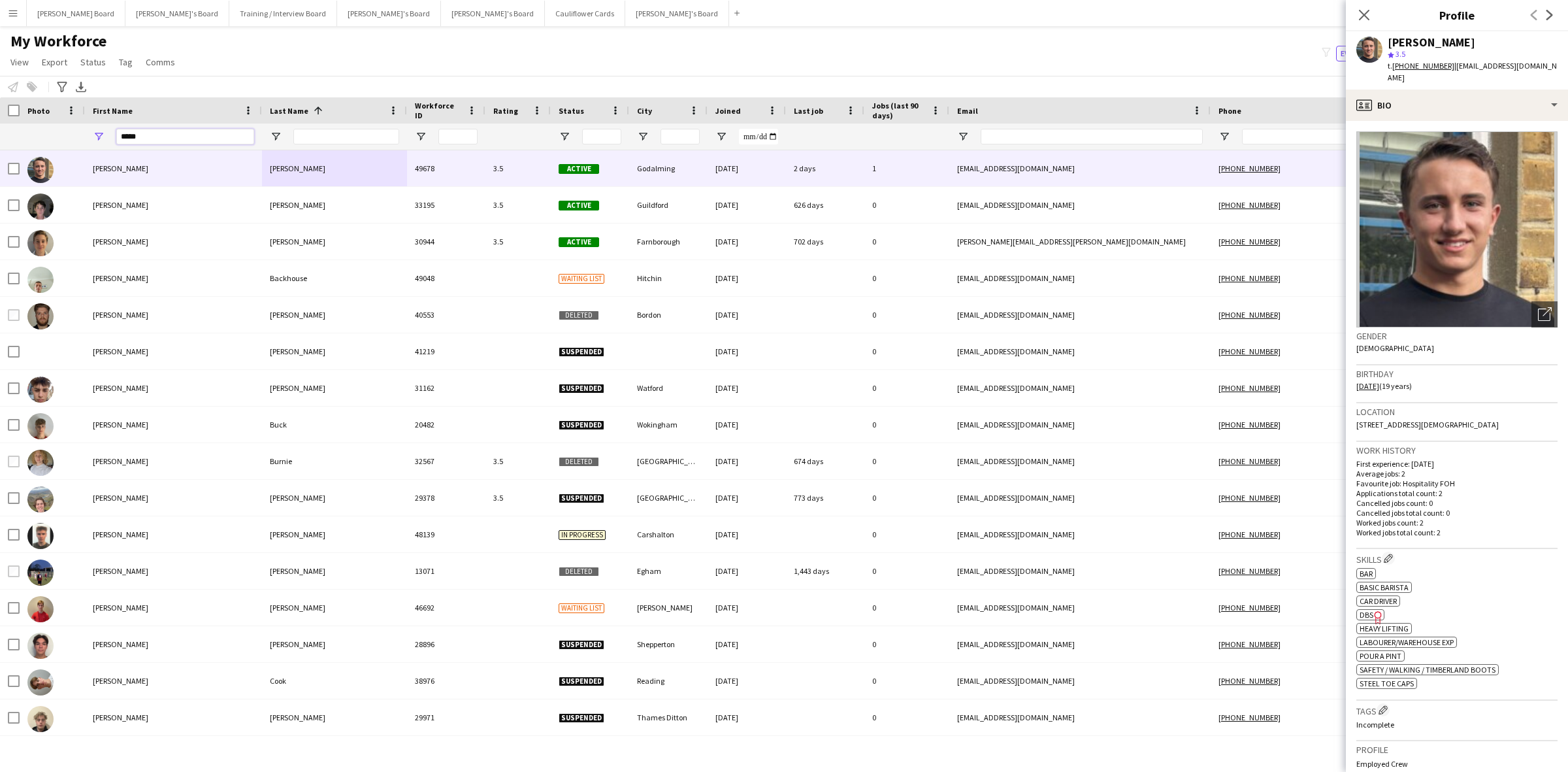
drag, startPoint x: 196, startPoint y: 141, endPoint x: -29, endPoint y: 129, distance: 225.3
click at [0, 129] on html "Menu Boards Boards Boards All jobs Status Workforce Workforce My Workforce Recr…" at bounding box center [784, 386] width 1568 height 772
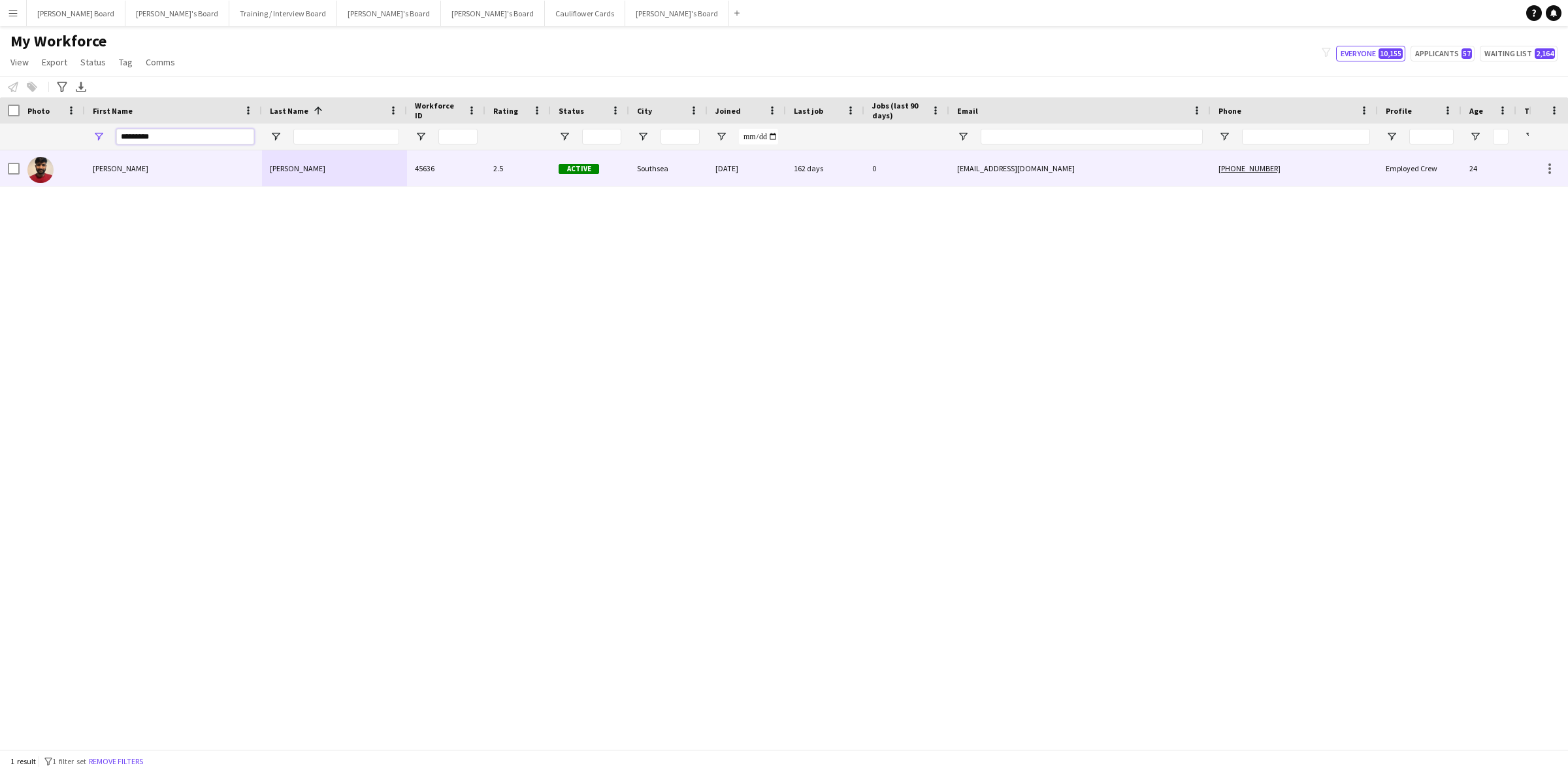
type input "*********"
click at [305, 165] on div "[PERSON_NAME]" at bounding box center [334, 168] width 145 height 36
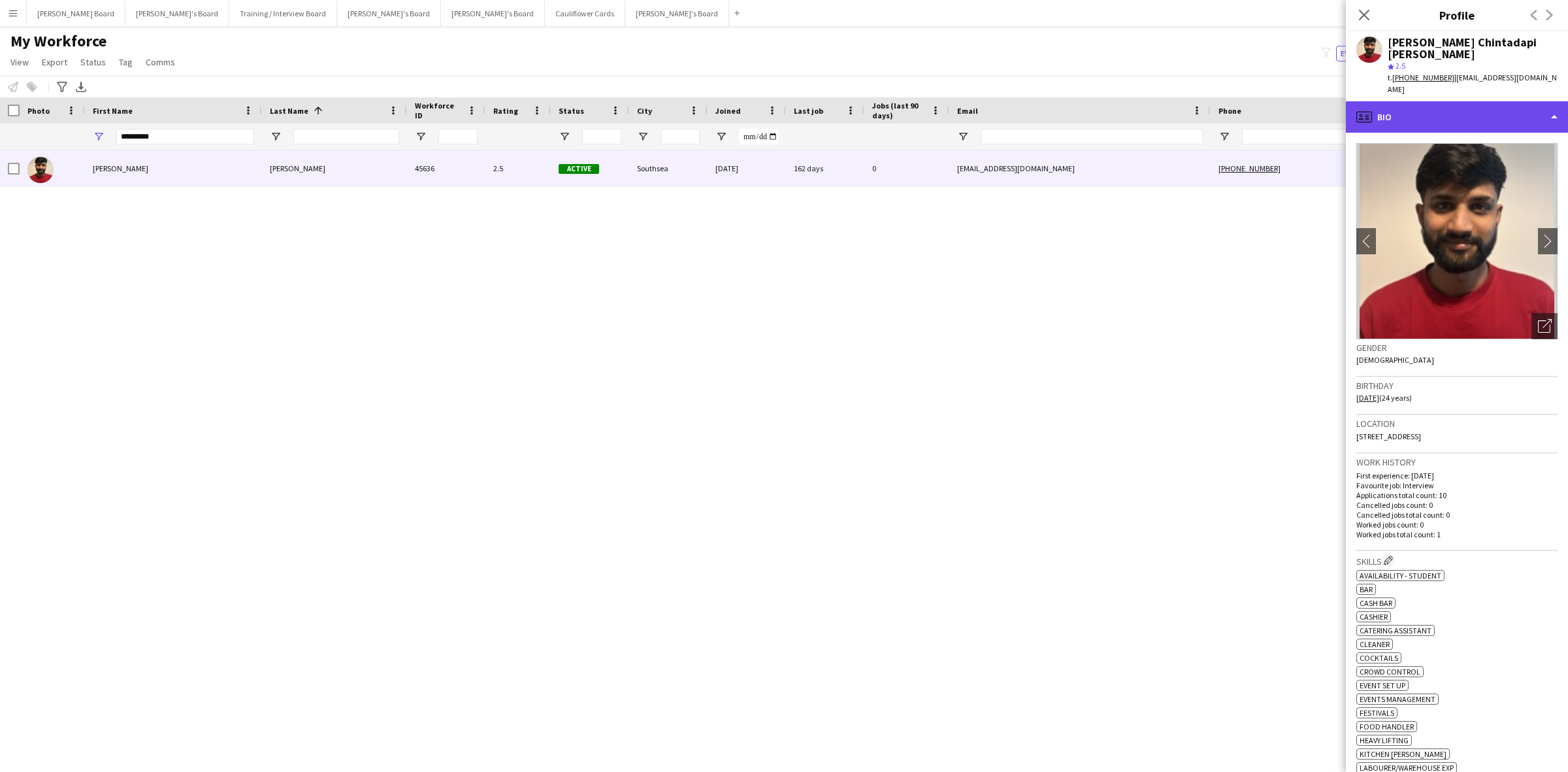
click at [1396, 109] on div "profile Bio" at bounding box center [1457, 117] width 222 height 32
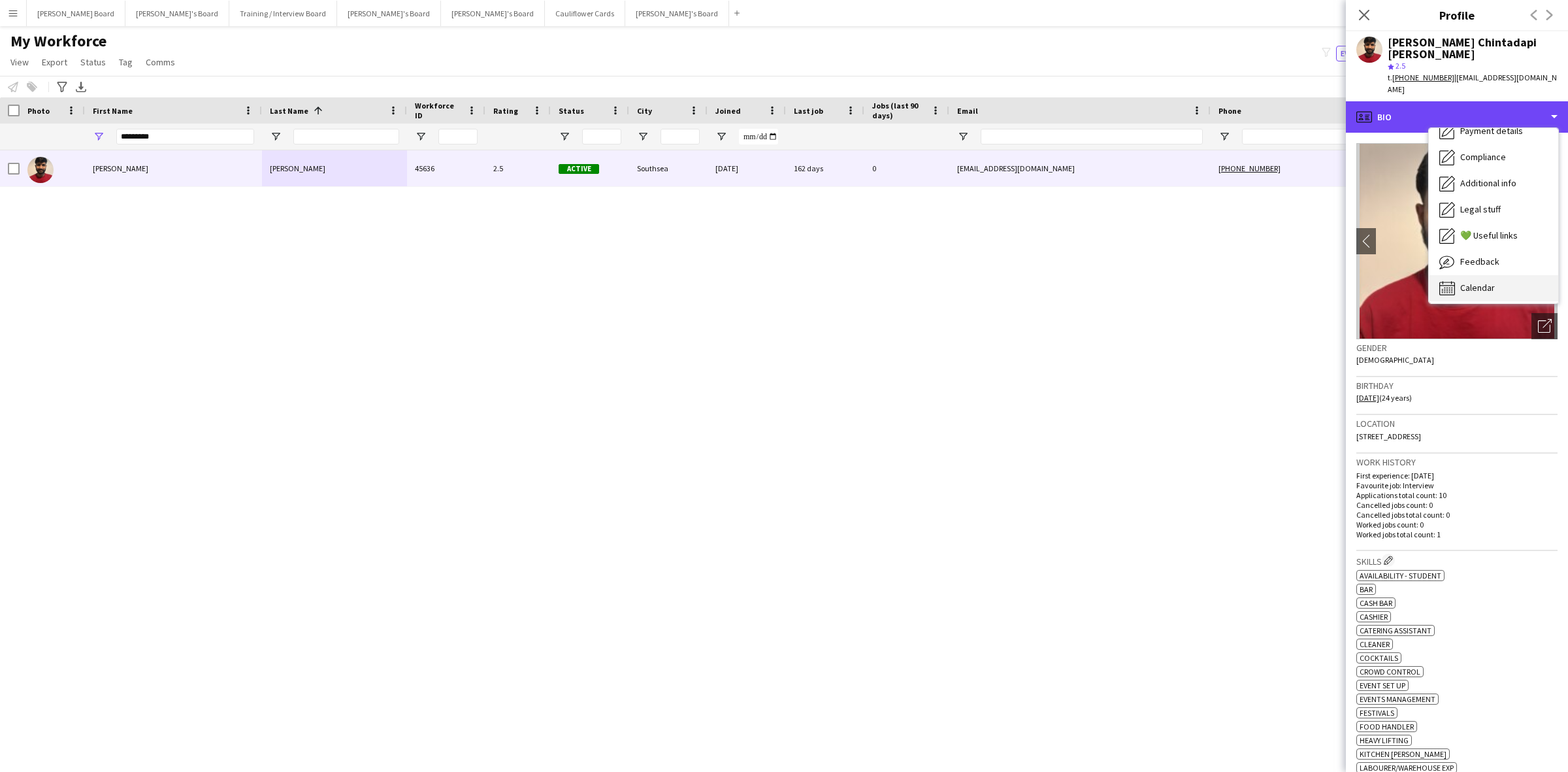
scroll to position [174, 0]
click at [1471, 284] on span "Calendar" at bounding box center [1477, 285] width 34 height 12
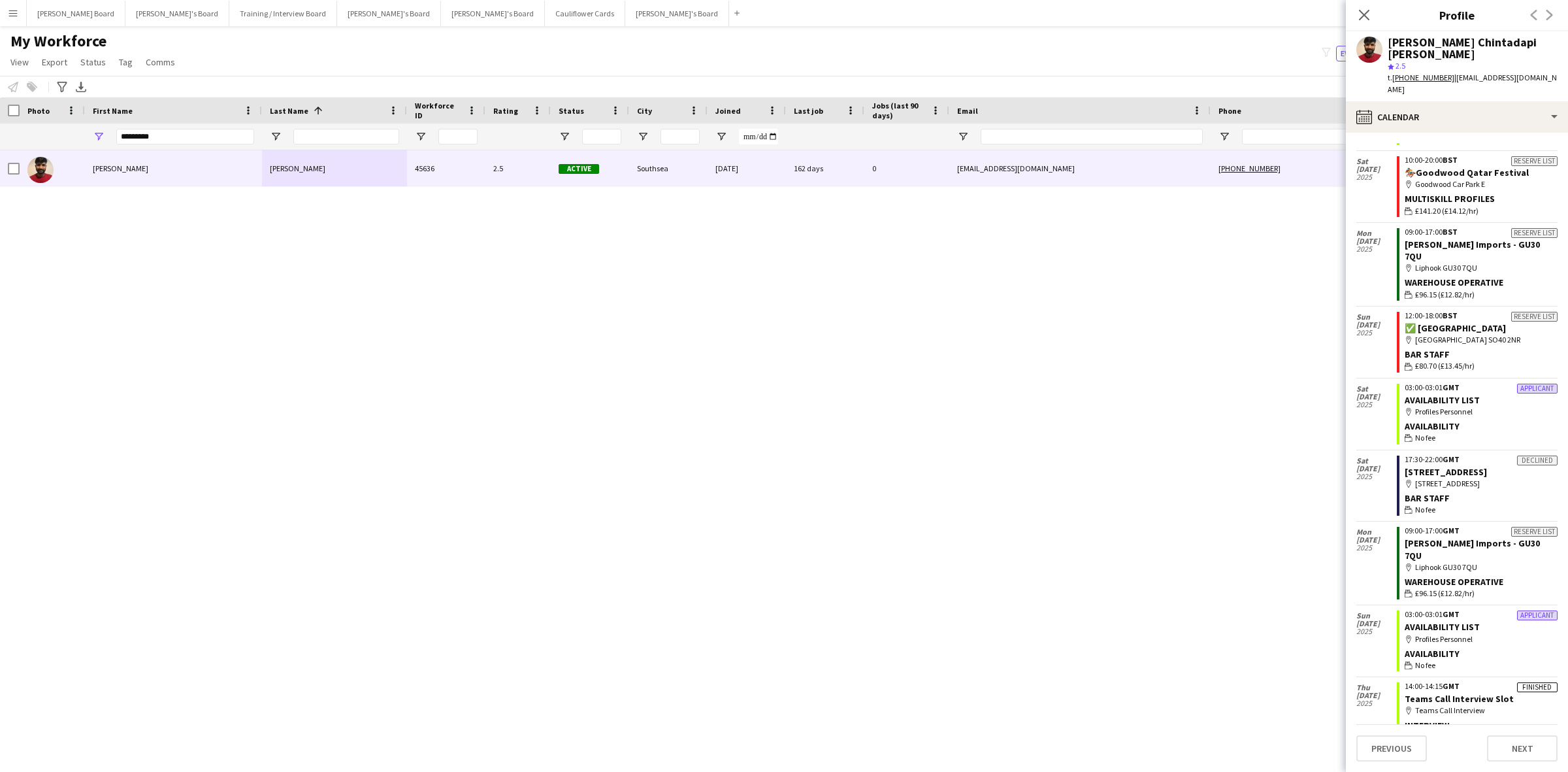
scroll to position [245, 0]
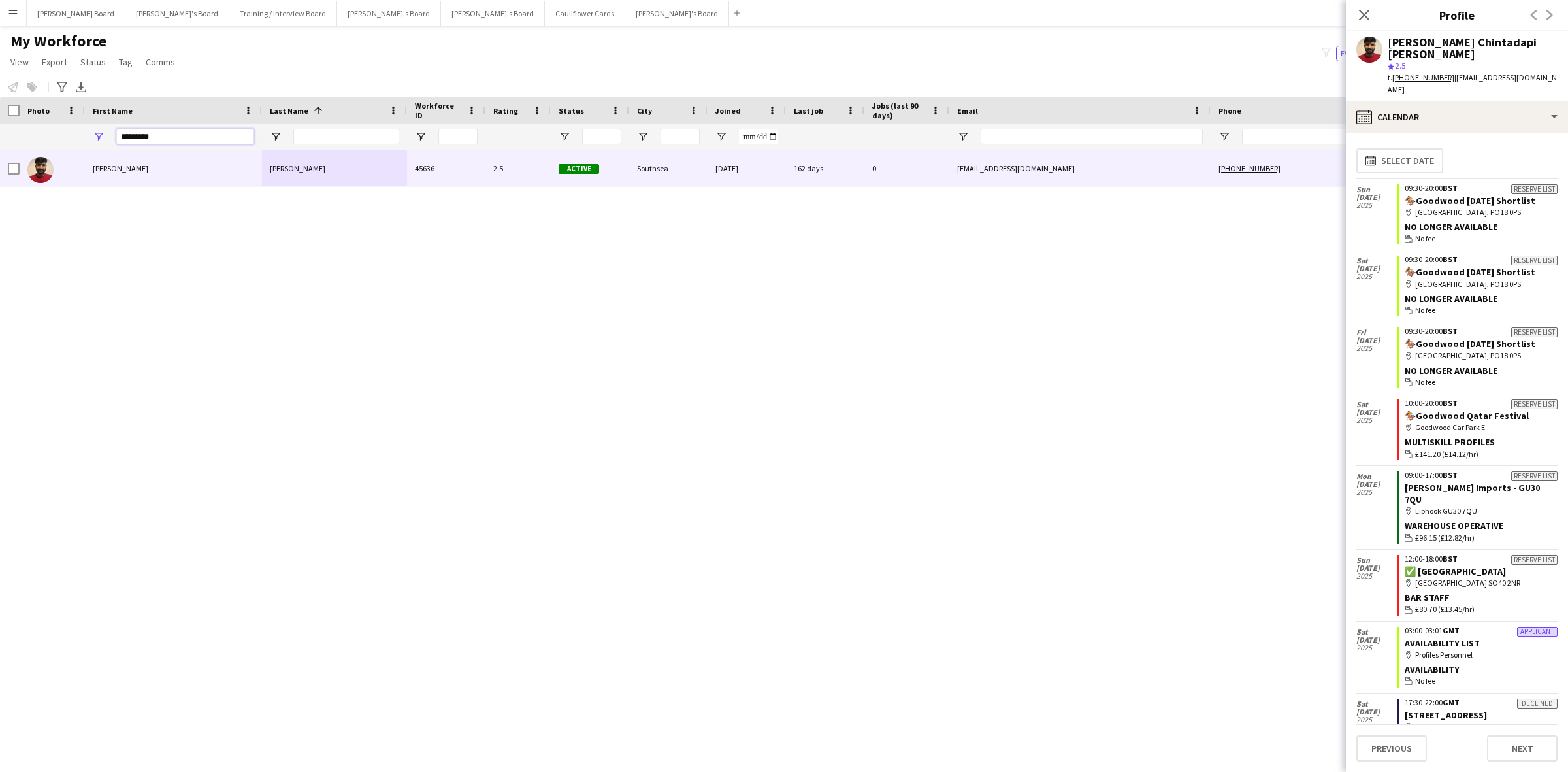
drag, startPoint x: 173, startPoint y: 135, endPoint x: 110, endPoint y: 135, distance: 63.0
click at [110, 135] on div "*********" at bounding box center [174, 136] width 177 height 26
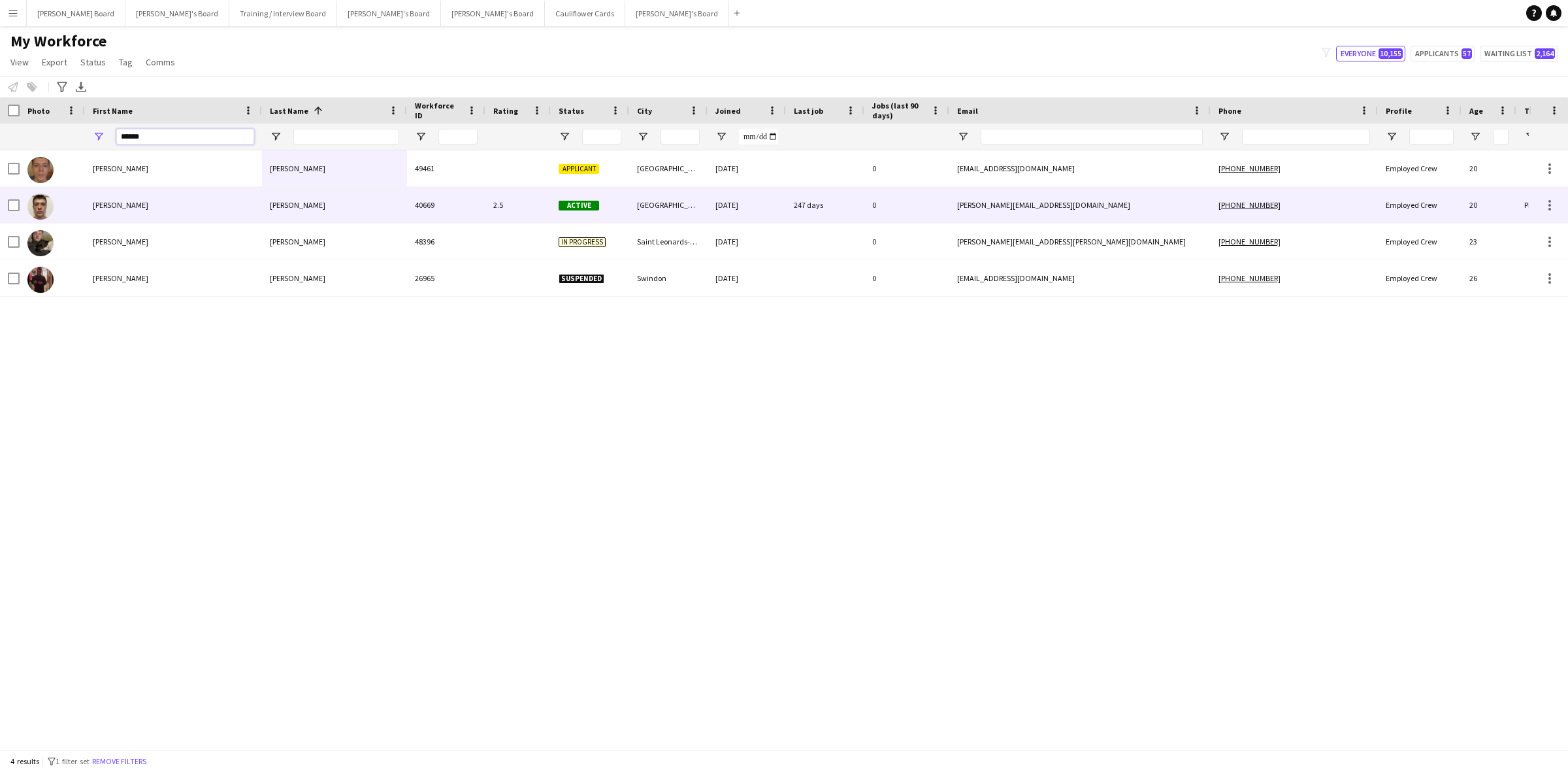
type input "******"
click at [272, 210] on div "Carr" at bounding box center [334, 205] width 145 height 36
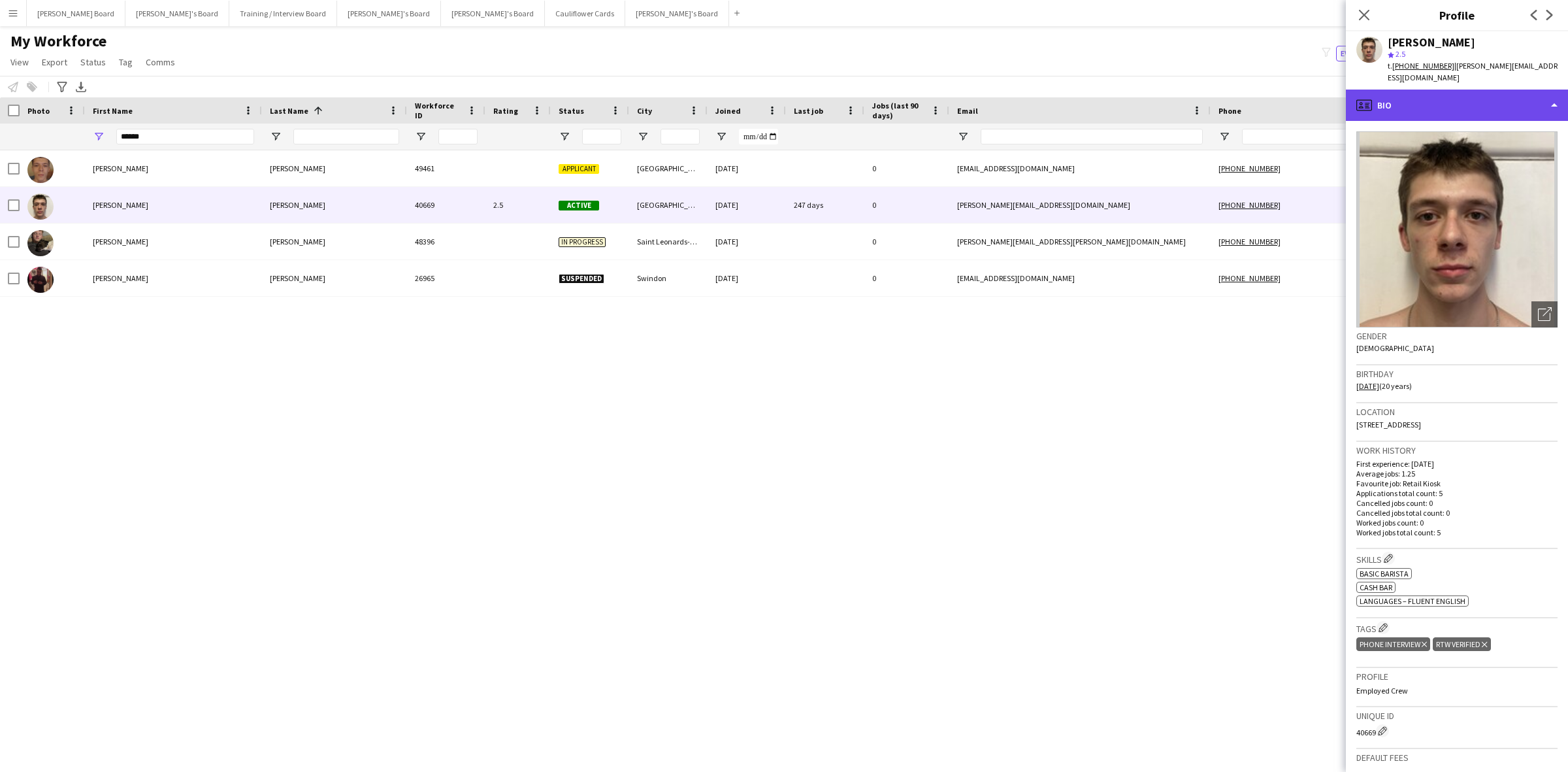
click at [1424, 89] on div "profile Bio" at bounding box center [1457, 105] width 222 height 32
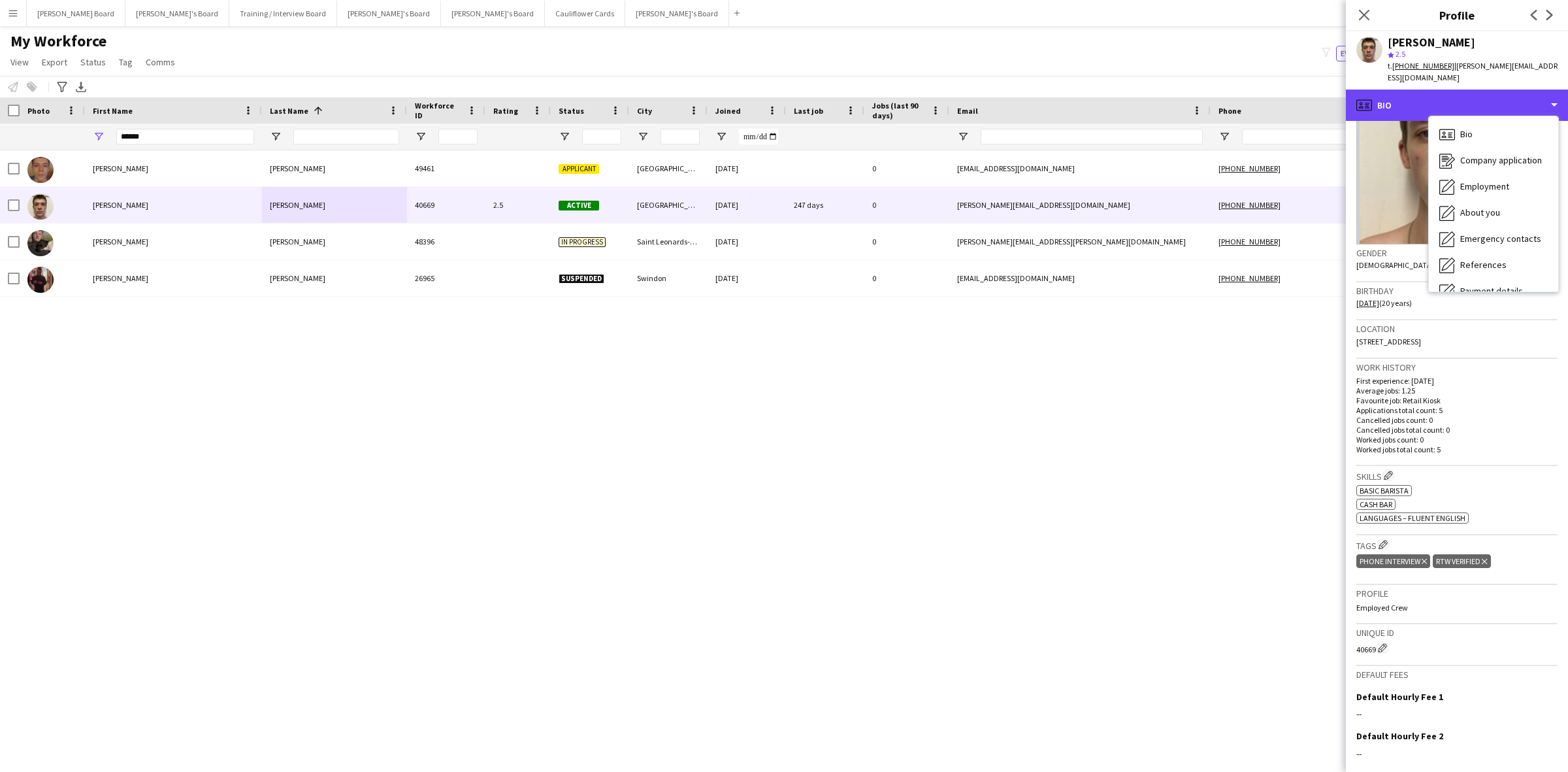
scroll to position [195, 0]
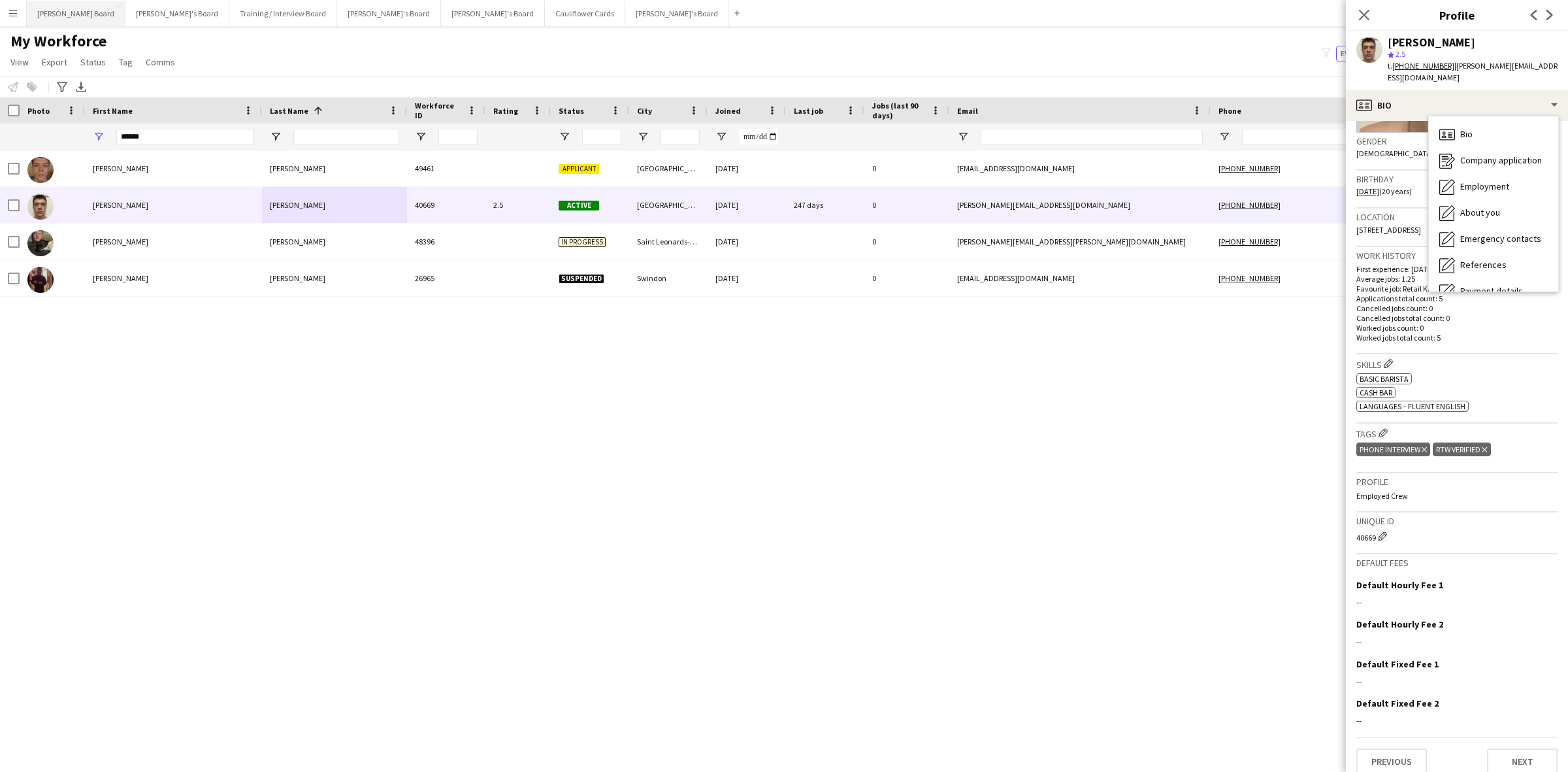
click at [50, 20] on button "[PERSON_NAME] Board Close" at bounding box center [76, 13] width 99 height 26
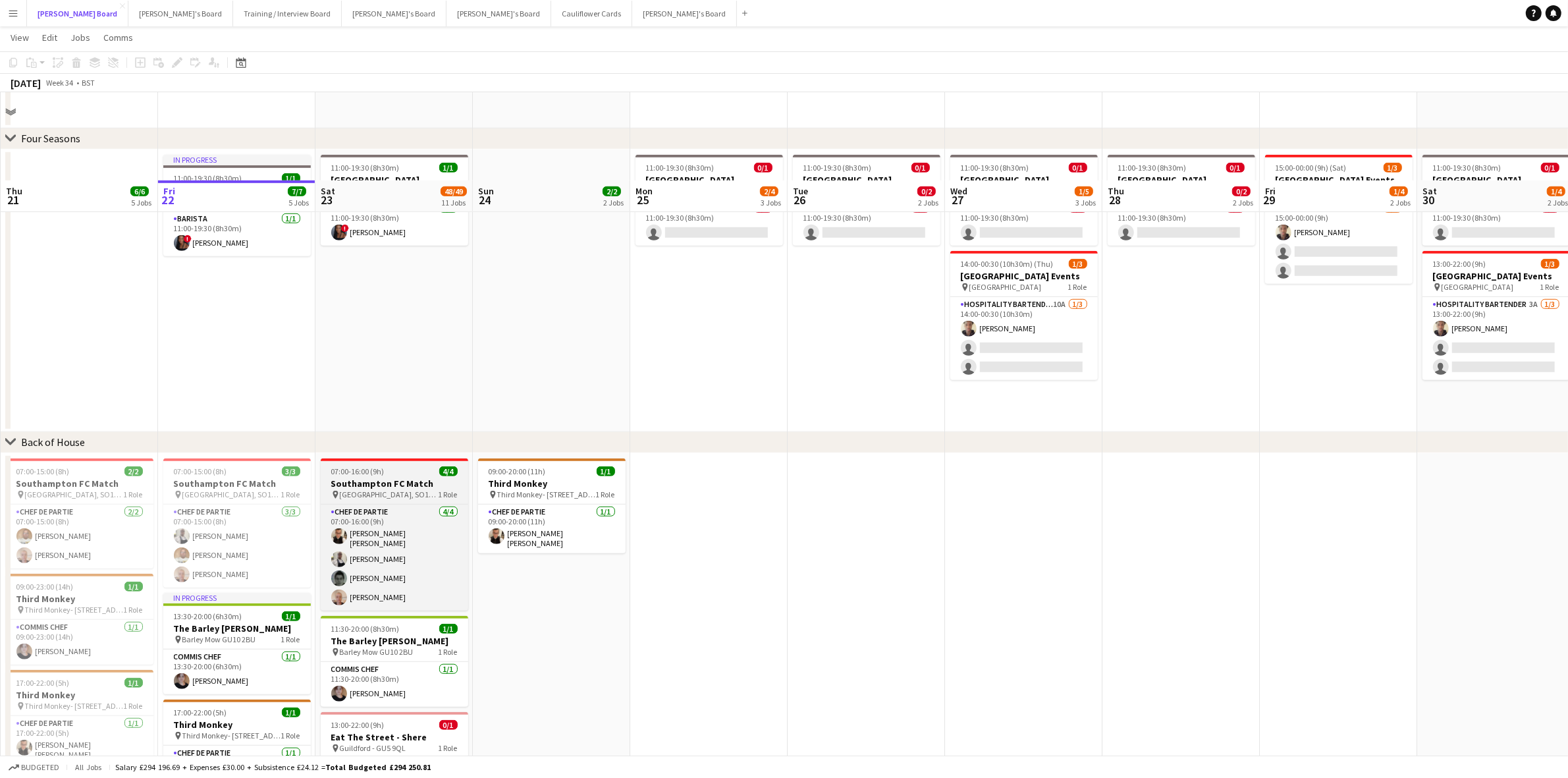
scroll to position [1190, 0]
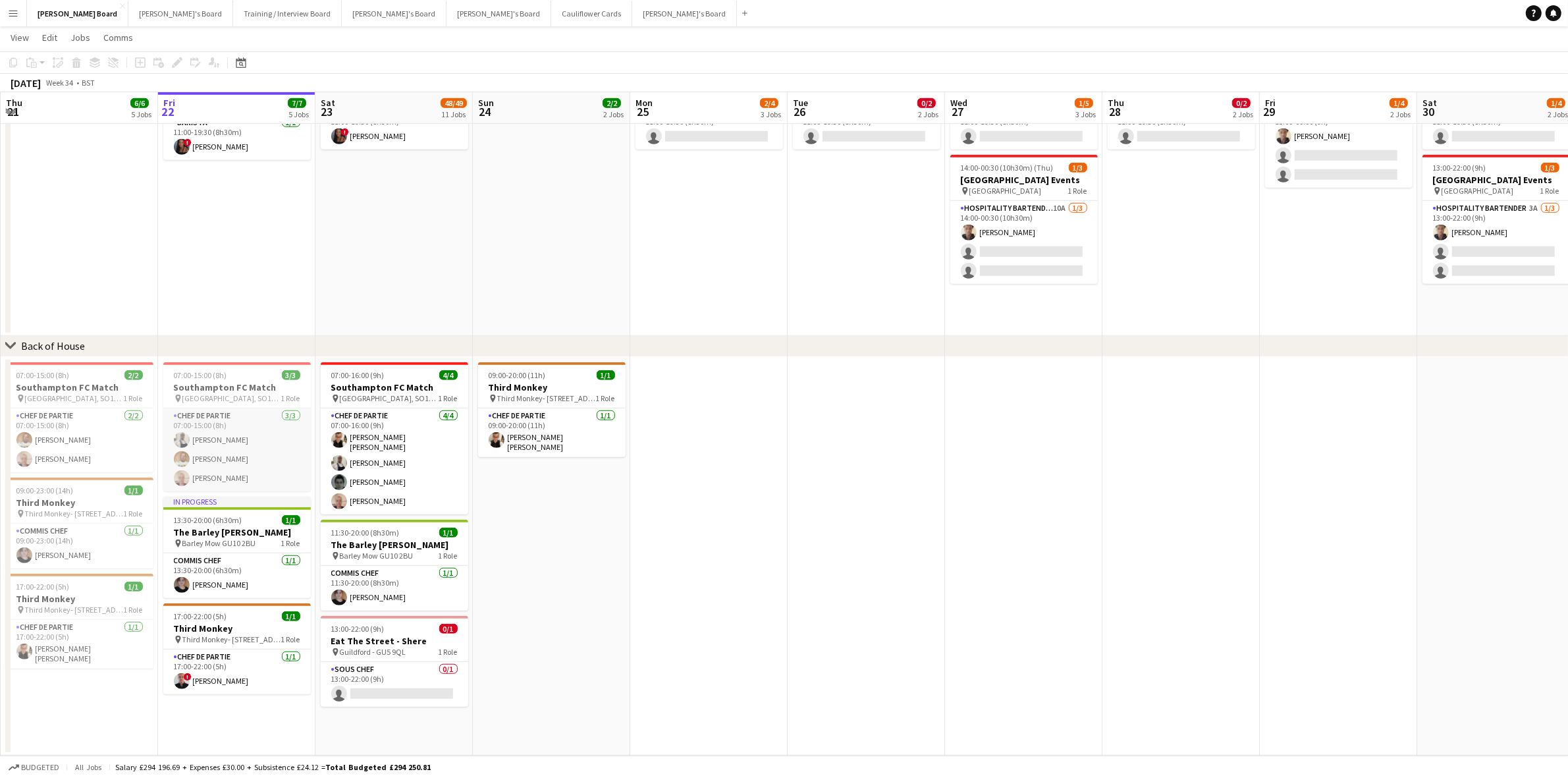
click at [215, 433] on app-card-role "Chef de Partie 3/3 07:00-15:00 (8h) Grah Christophe Keke Ian Hutchinson Sandra …" at bounding box center [237, 450] width 148 height 83
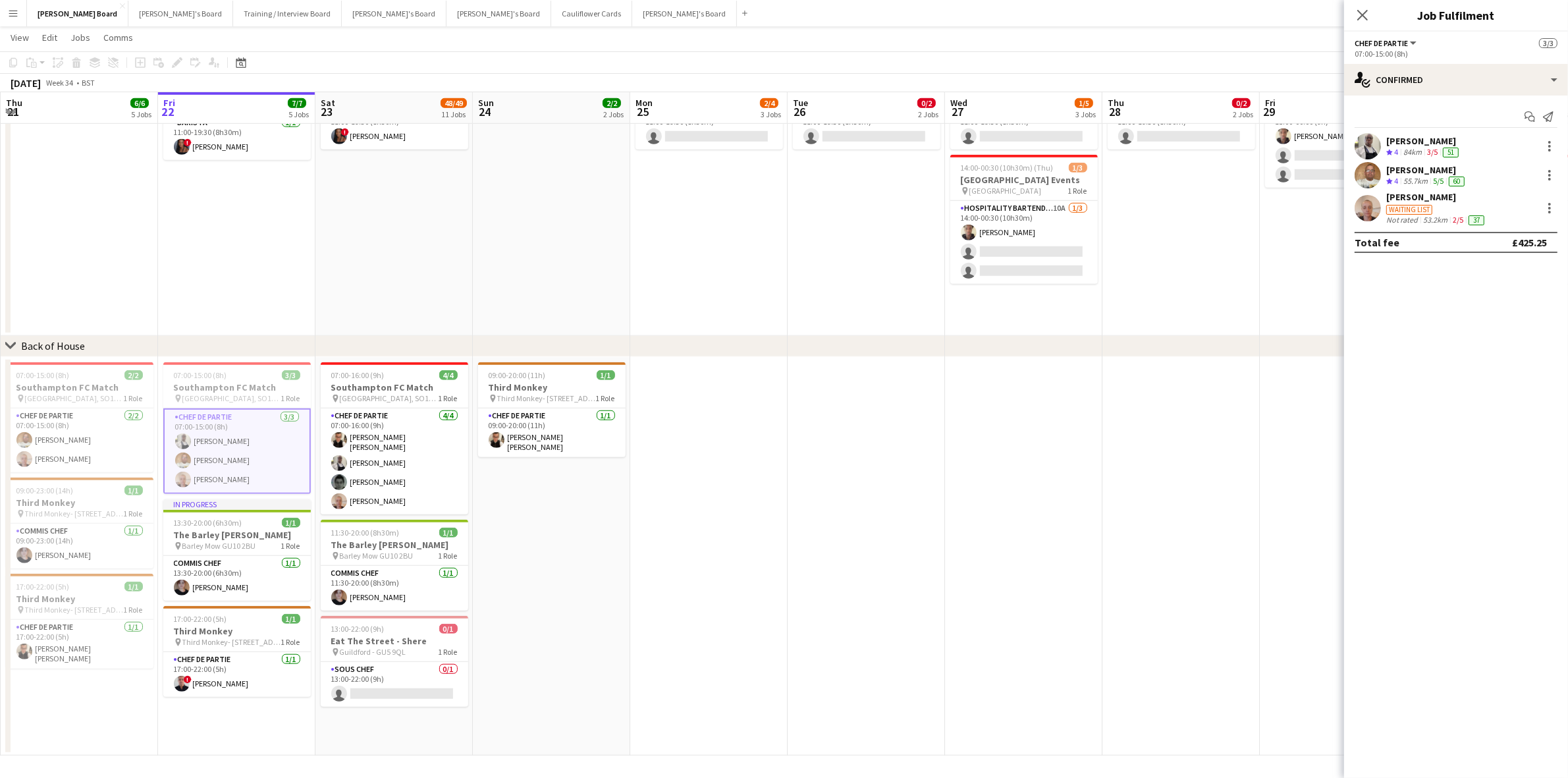
click at [1425, 142] on div "[PERSON_NAME]" at bounding box center [1424, 141] width 75 height 12
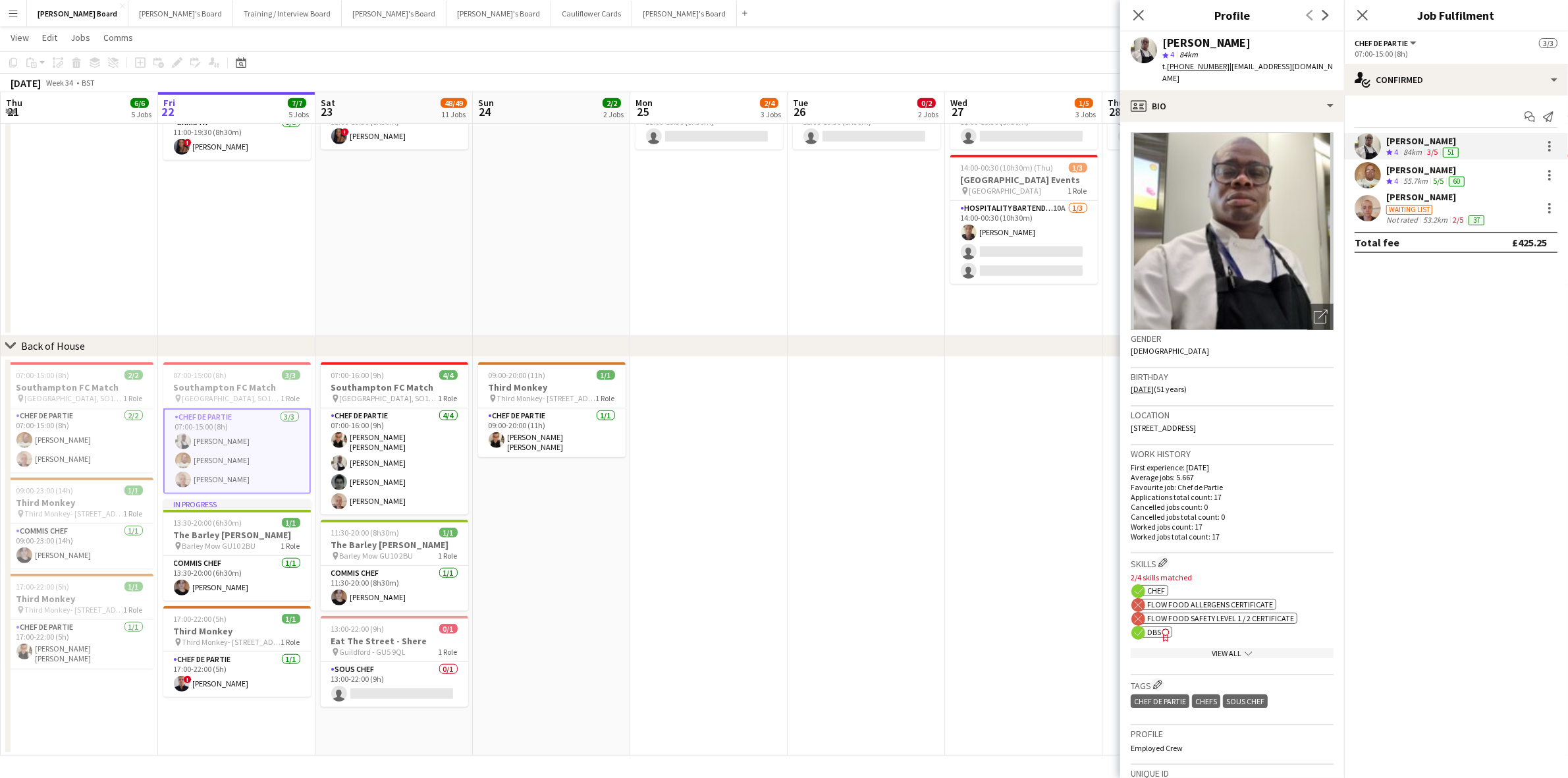
click at [1148, 627] on span "DBS" at bounding box center [1154, 632] width 14 height 10
click at [1400, 169] on div "[PERSON_NAME]" at bounding box center [1427, 170] width 81 height 12
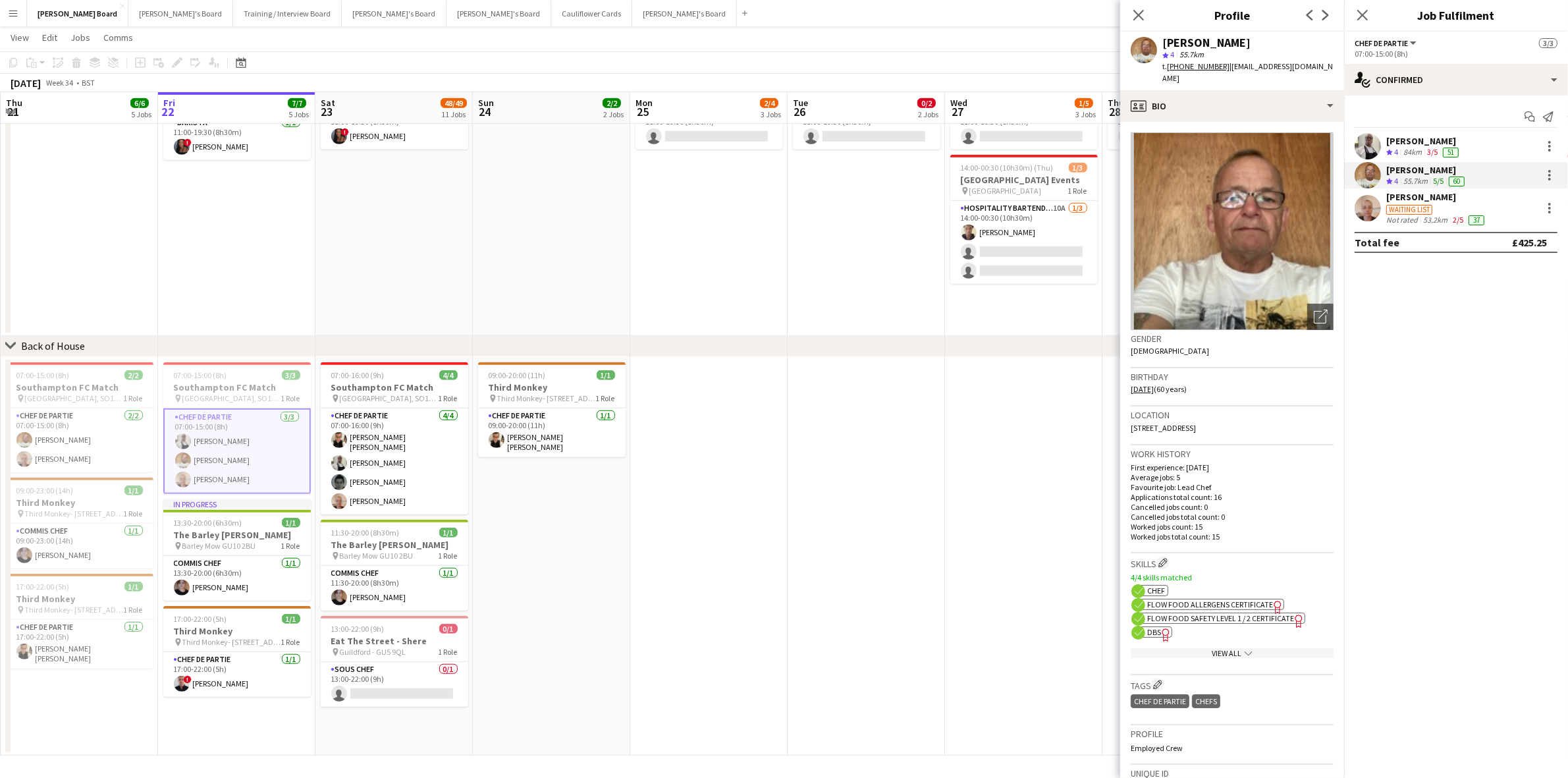
click at [1148, 627] on span "DBS" at bounding box center [1154, 632] width 14 height 10
click at [1408, 197] on div "[PERSON_NAME]" at bounding box center [1436, 197] width 100 height 12
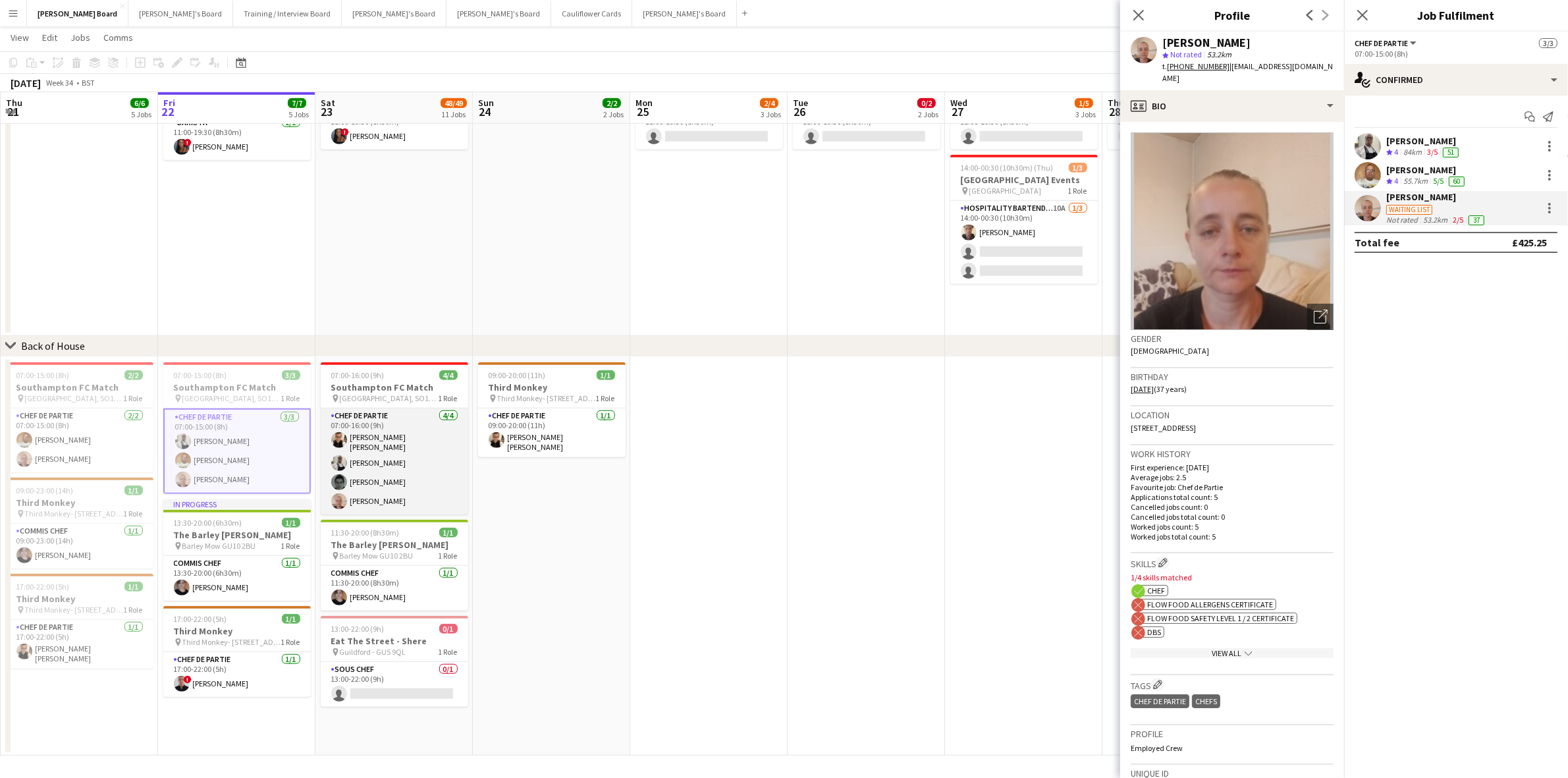
click at [412, 450] on app-card-role "Chef de Partie 4/4 07:00-16:00 (9h) Marnel Antonio Guillen Castellon Grah Chris…" at bounding box center [395, 461] width 148 height 106
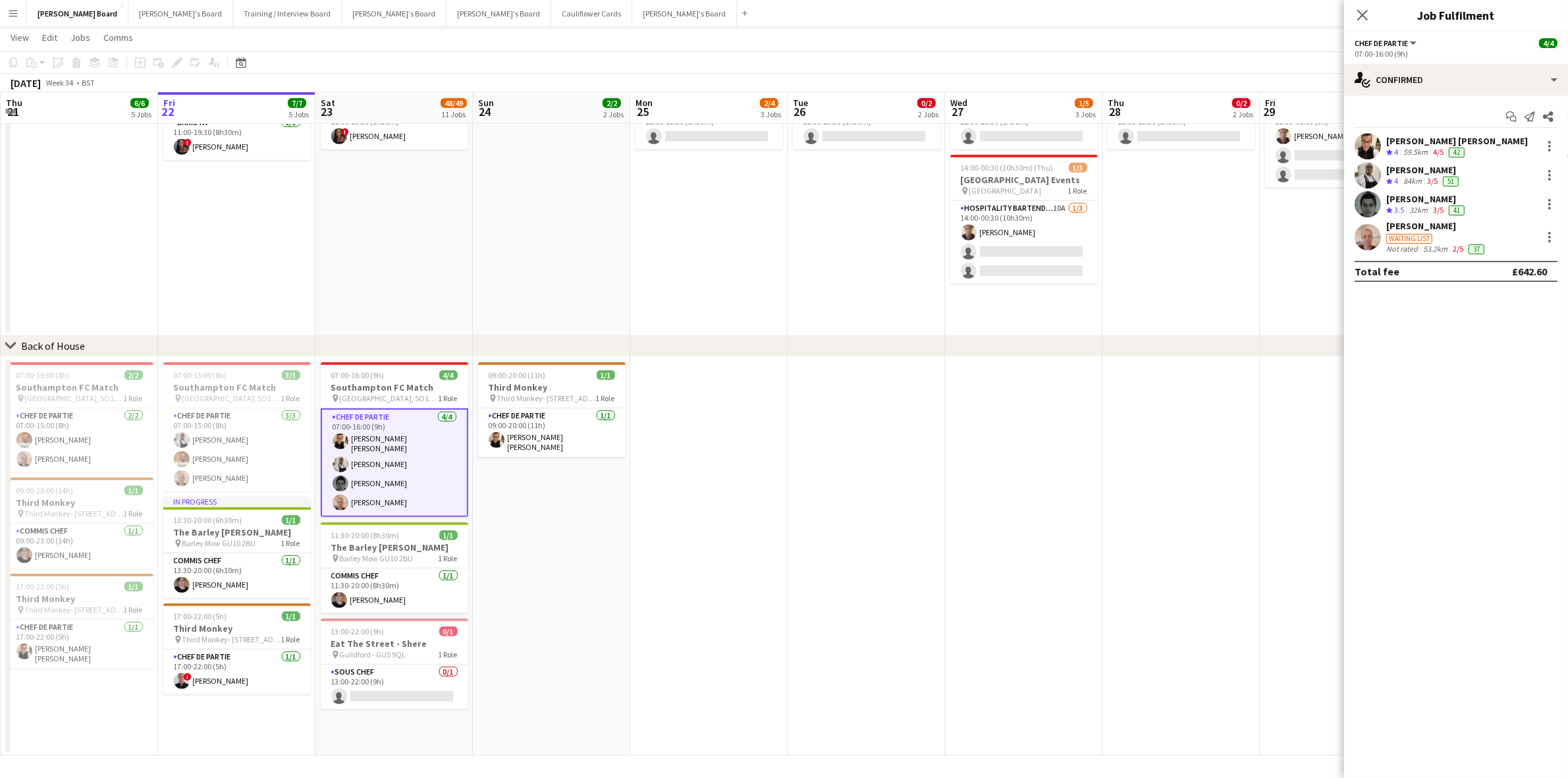
click at [1408, 138] on div "[PERSON_NAME] [PERSON_NAME]" at bounding box center [1457, 141] width 142 height 12
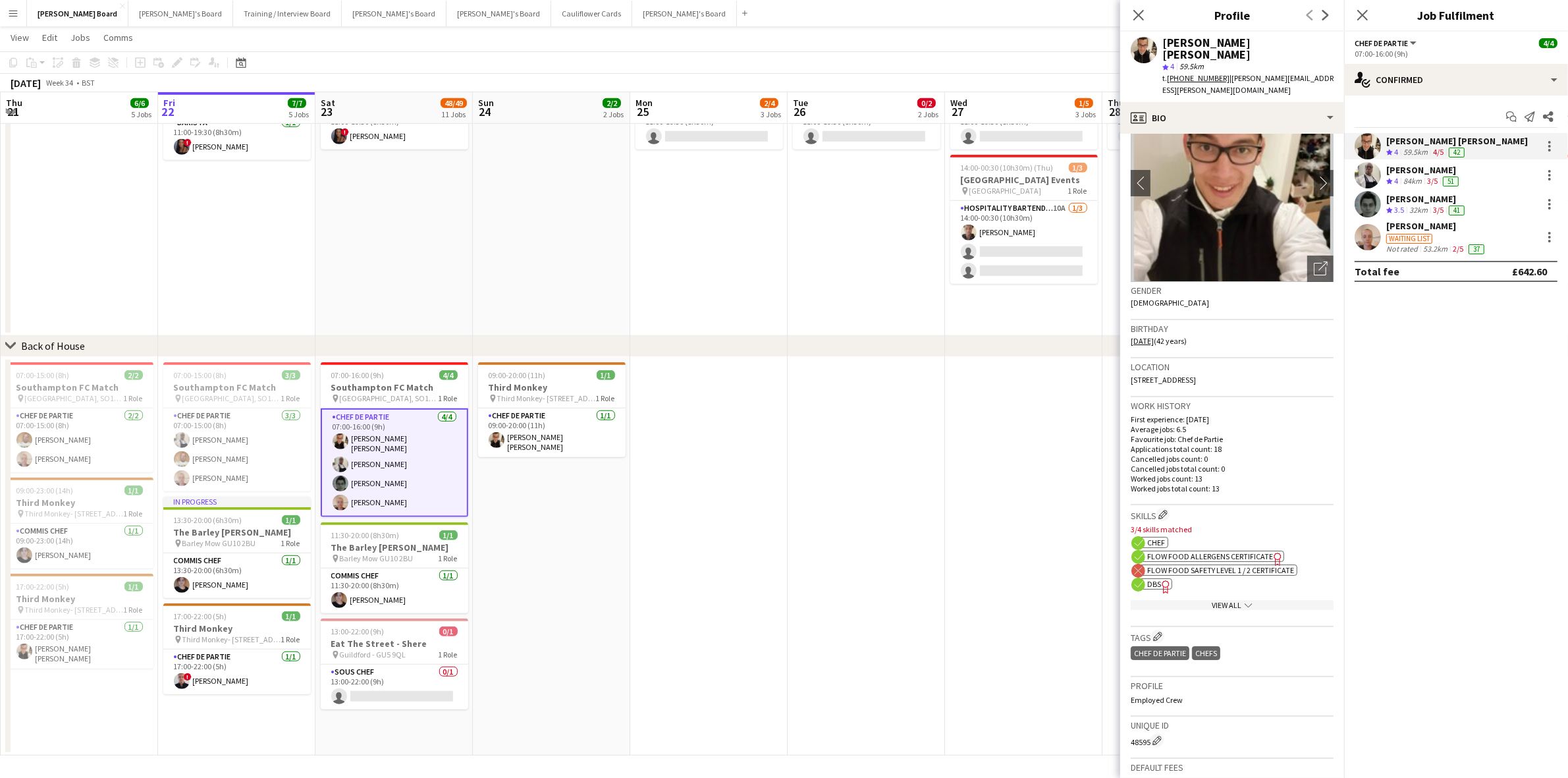
scroll to position [165, 0]
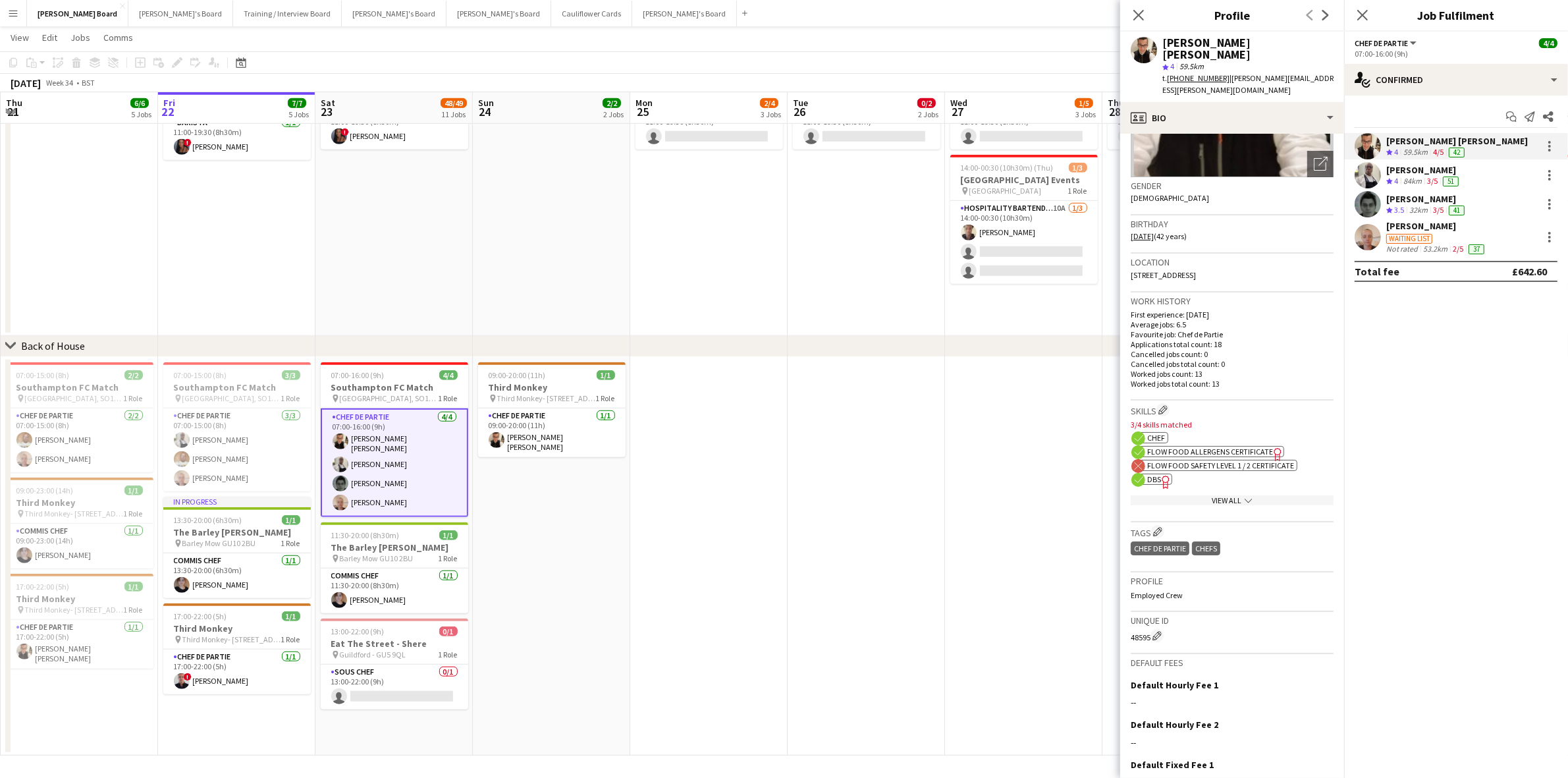
click at [1148, 474] on span "DBS" at bounding box center [1154, 479] width 14 height 10
click at [396, 475] on app-card-role "Chef de Partie 4/4 07:00-16:00 (9h) Marnel Antonio Guillen Castellon Grah Chris…" at bounding box center [395, 463] width 148 height 109
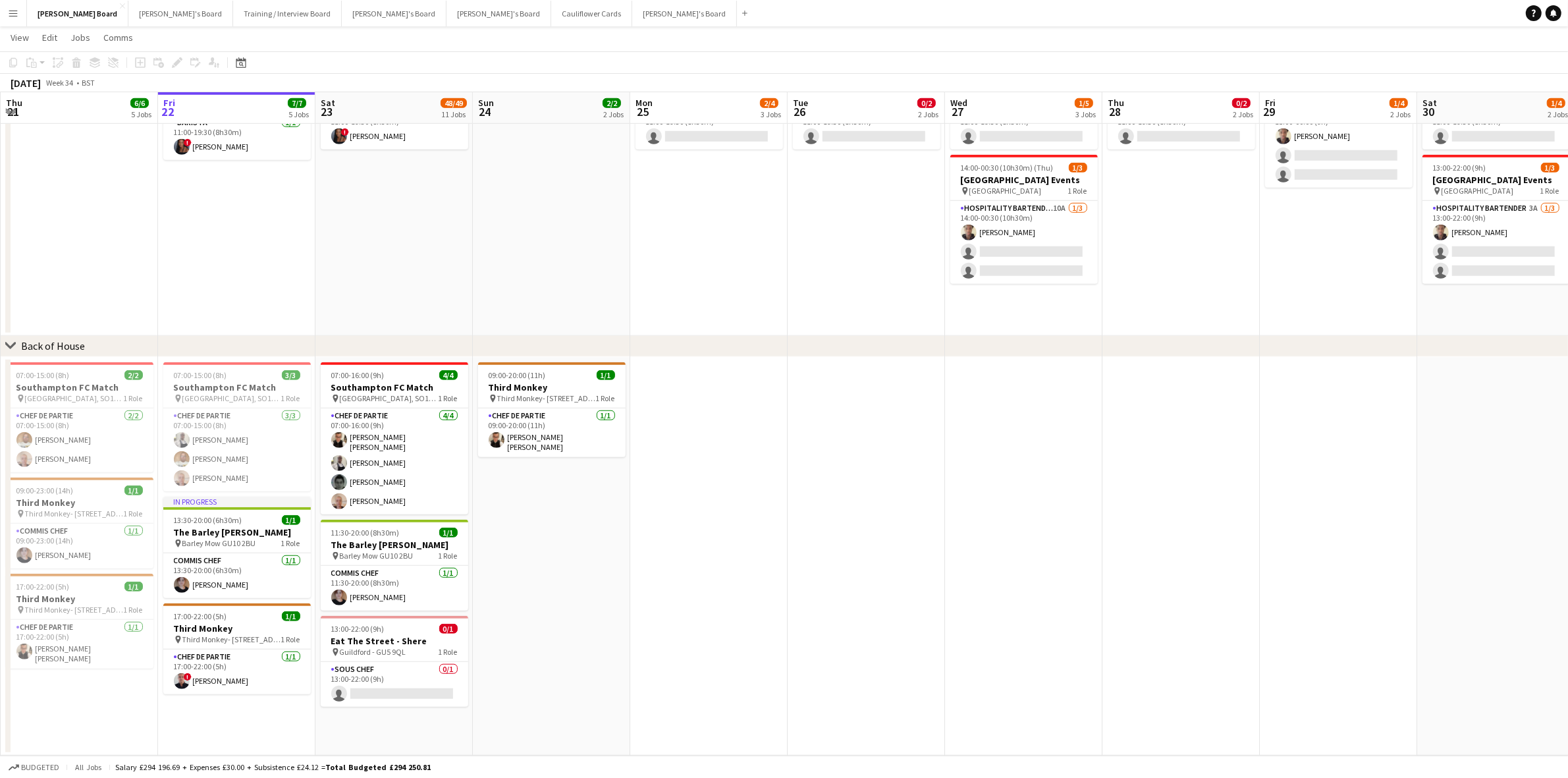
click at [426, 486] on app-card-role "Chef de Partie 4/4 07:00-16:00 (9h) Marnel Antonio Guillen Castellon Grah Chris…" at bounding box center [395, 461] width 148 height 106
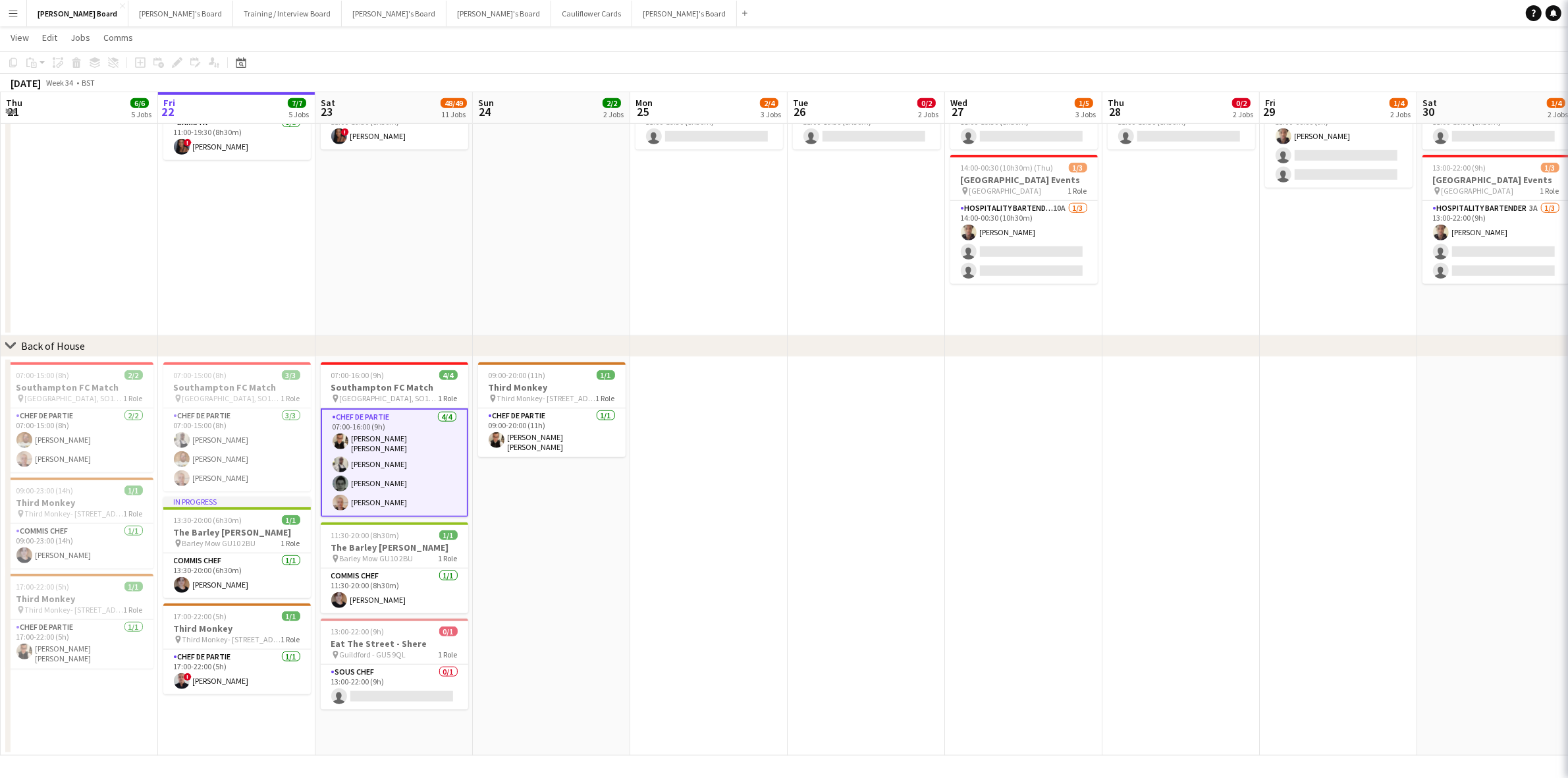
scroll to position [0, 312]
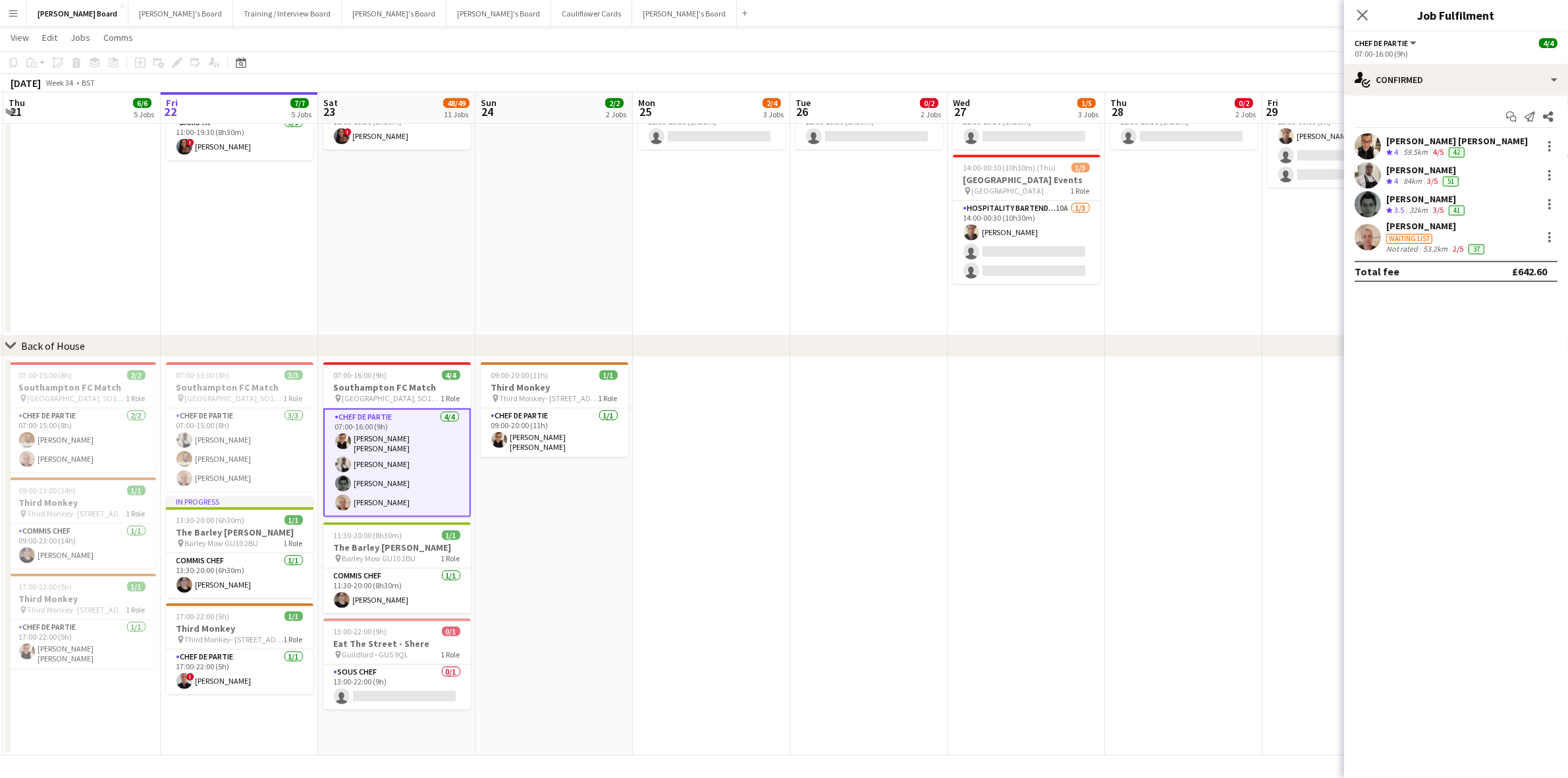
click at [1416, 199] on div "[PERSON_NAME]" at bounding box center [1427, 199] width 81 height 12
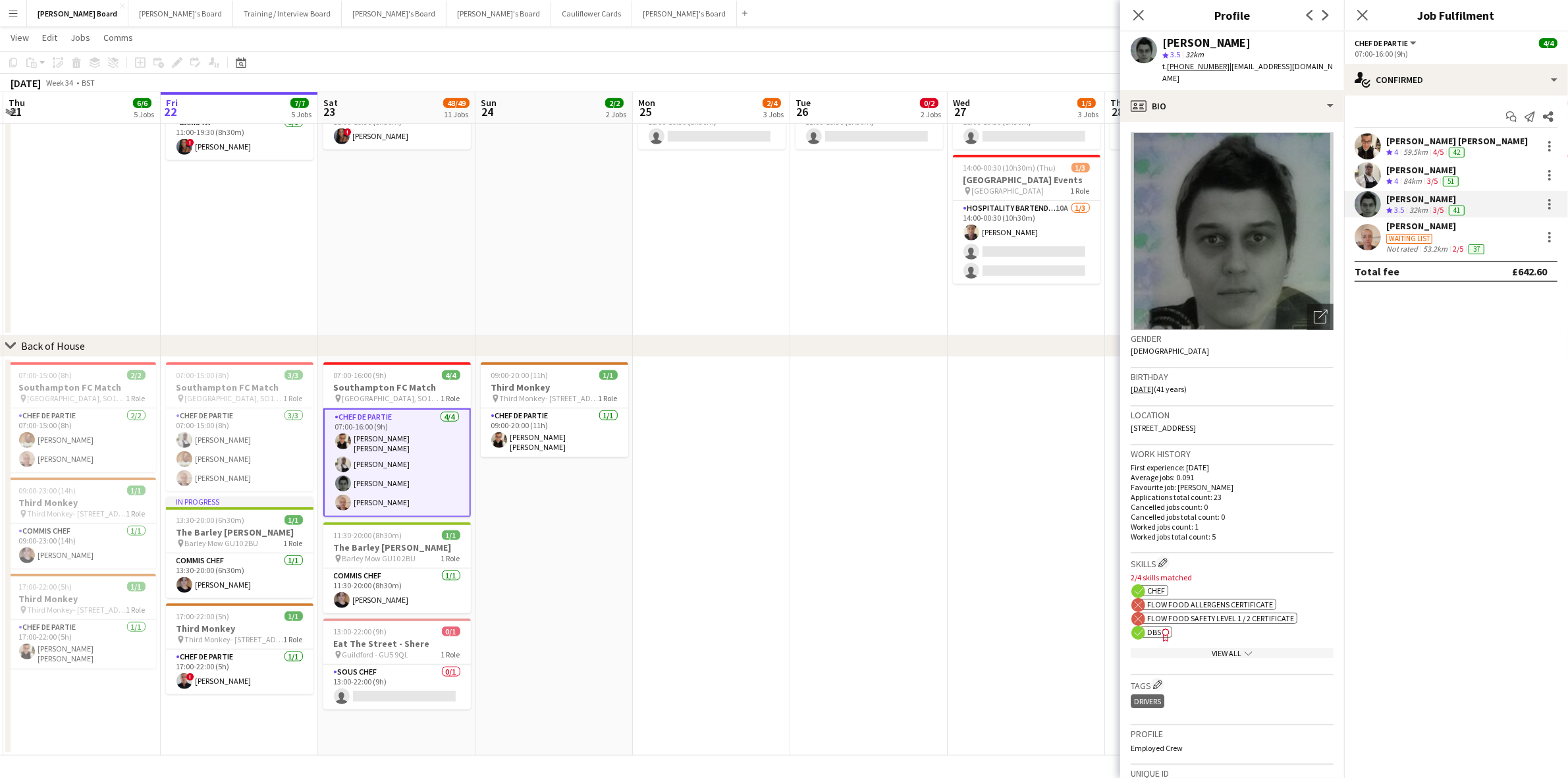
click at [1151, 627] on span "DBS" at bounding box center [1154, 632] width 14 height 10
click at [412, 465] on app-card-role "Chef de Partie 4/4 07:00-16:00 (9h) Marnel Antonio Guillen Castellon Grah Chris…" at bounding box center [398, 463] width 148 height 109
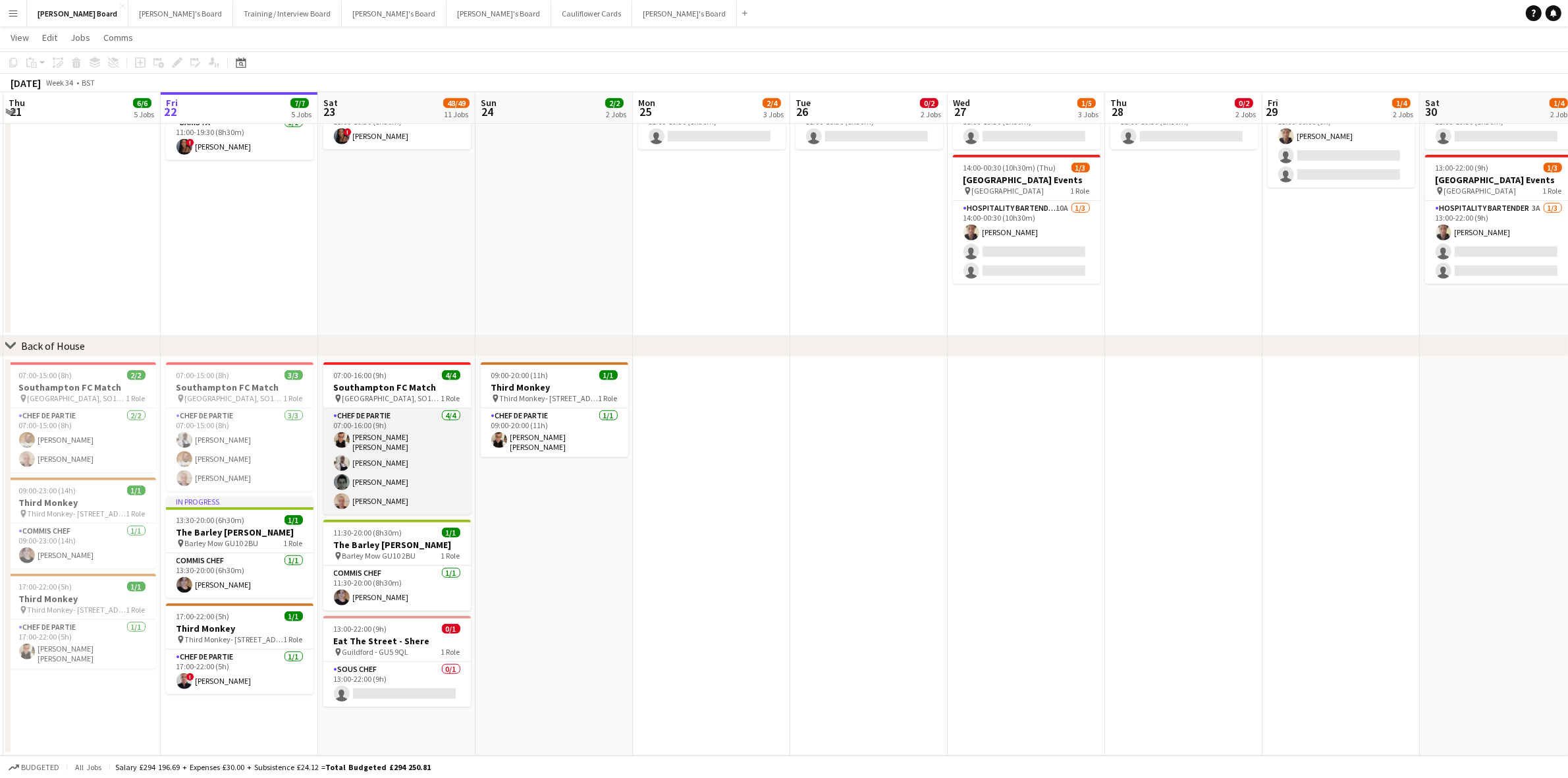
click at [415, 463] on app-card-role "Chef de Partie 4/4 07:00-16:00 (9h) Marnel Antonio Guillen Castellon Grah Chris…" at bounding box center [398, 461] width 148 height 106
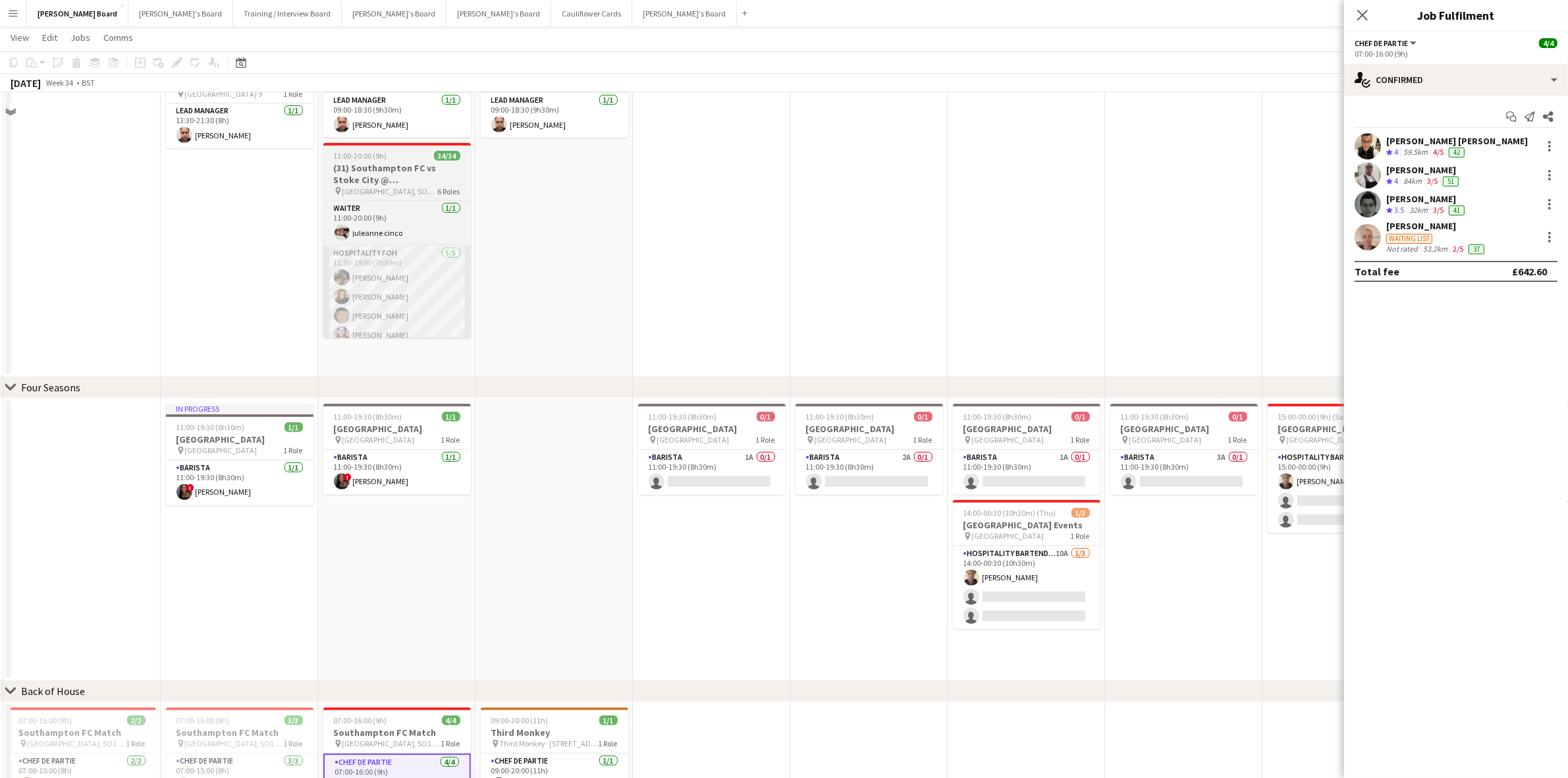
scroll to position [695, 0]
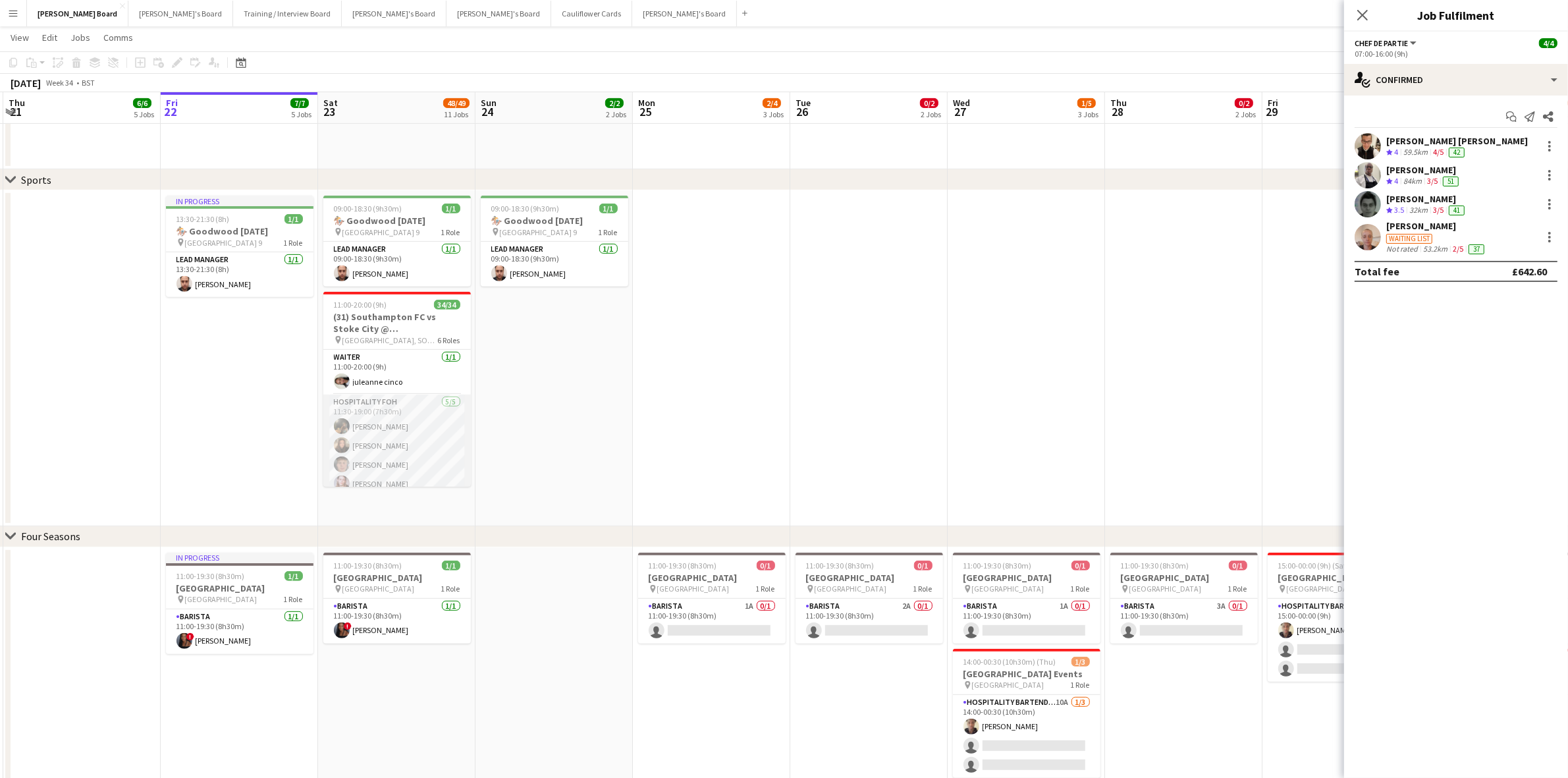
drag, startPoint x: 416, startPoint y: 433, endPoint x: 435, endPoint y: 442, distance: 21.0
click at [416, 433] on app-card-role "Hospitality FOH 5/5 11:30-19:00 (7h30m) Emily Bonser millie bates Hugo Carroll …" at bounding box center [398, 455] width 148 height 121
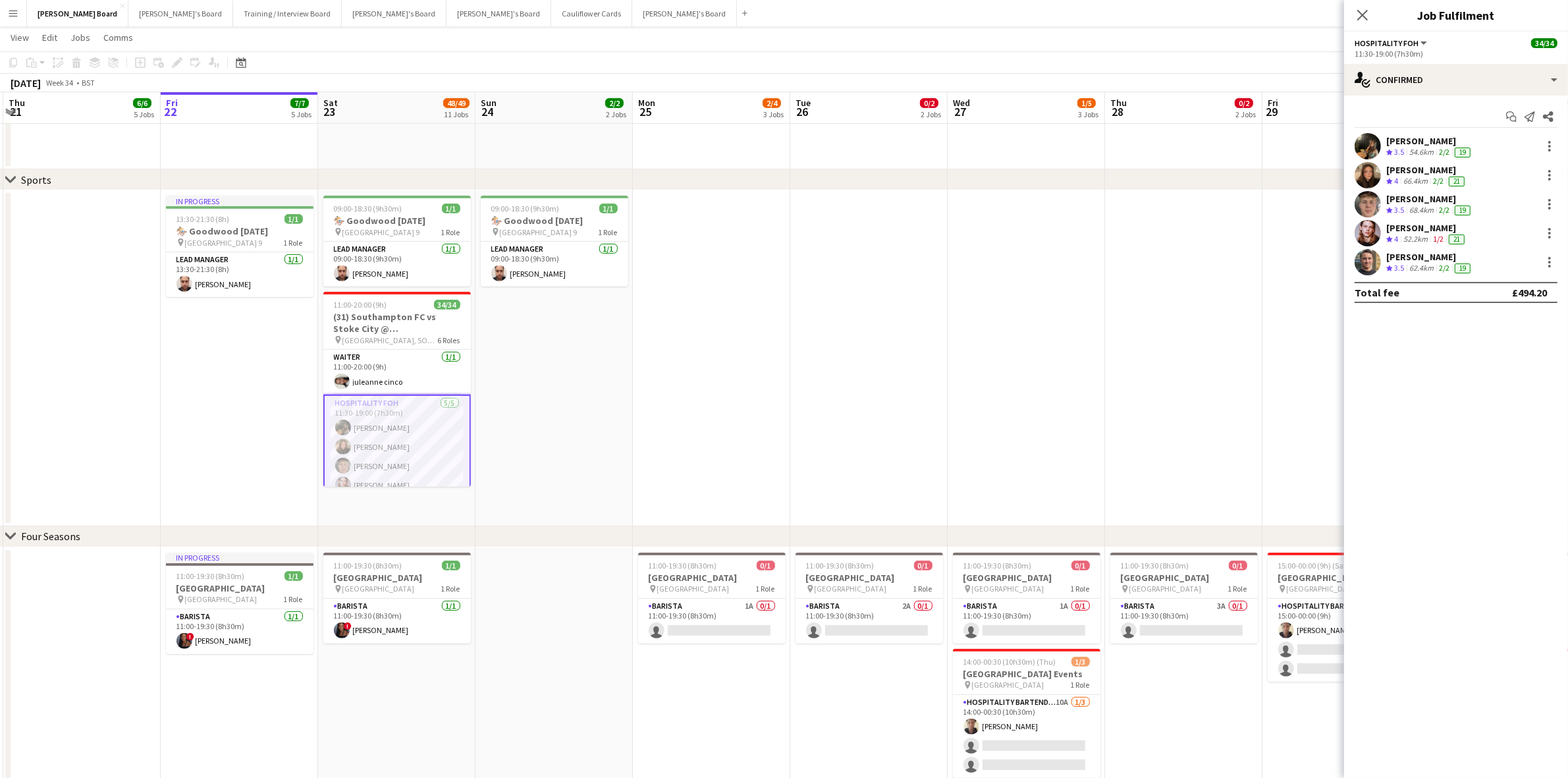
click at [1393, 166] on div "[PERSON_NAME]" at bounding box center [1427, 170] width 81 height 12
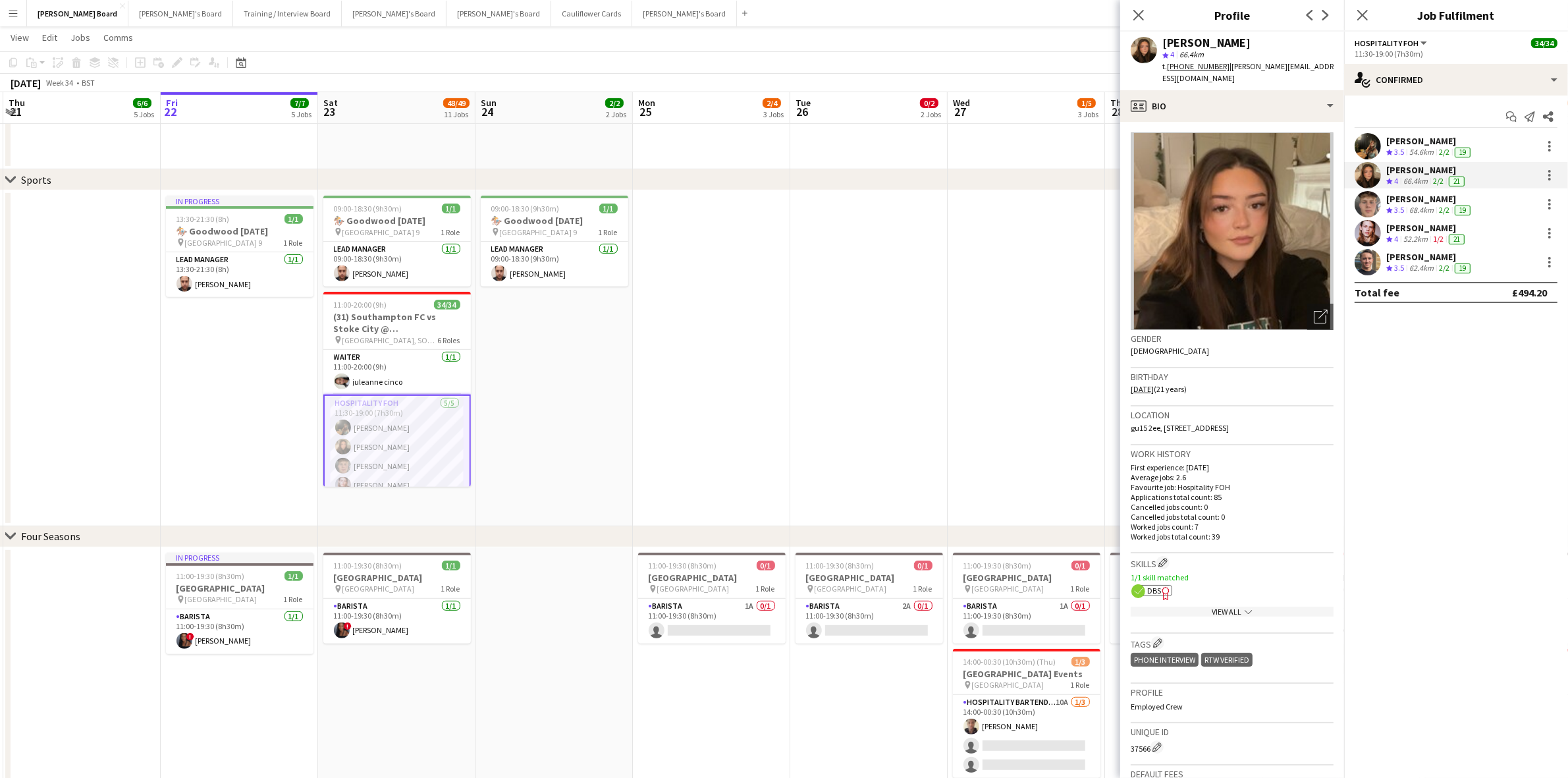
click at [1145, 584] on circle at bounding box center [1138, 591] width 14 height 14
click at [1423, 204] on div "[PERSON_NAME]" at bounding box center [1430, 199] width 87 height 12
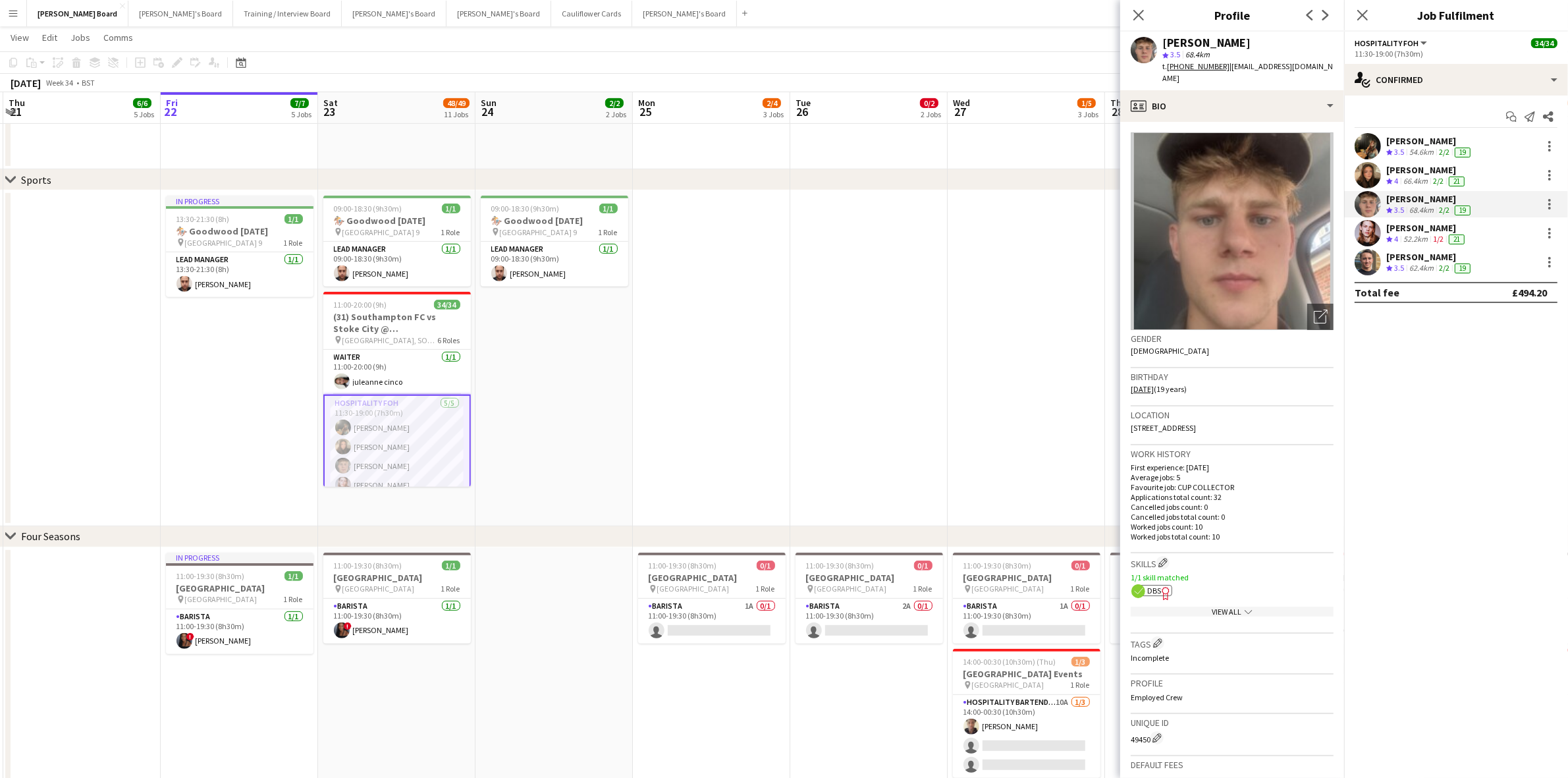
click at [1149, 585] on span "DBS" at bounding box center [1154, 590] width 14 height 10
click at [1414, 235] on div "52.2km" at bounding box center [1416, 239] width 30 height 11
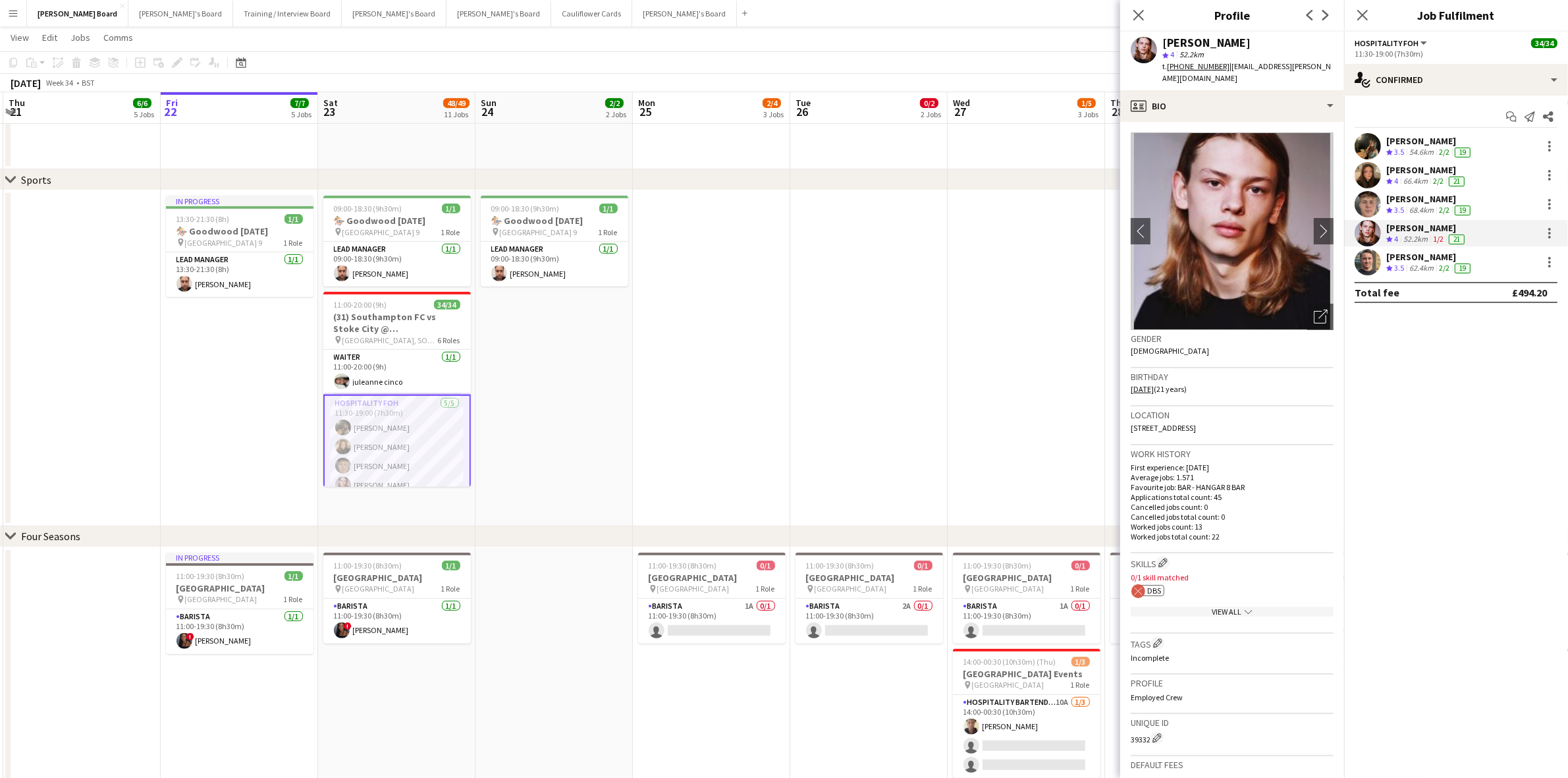
click at [1410, 259] on div "[PERSON_NAME]" at bounding box center [1430, 257] width 87 height 12
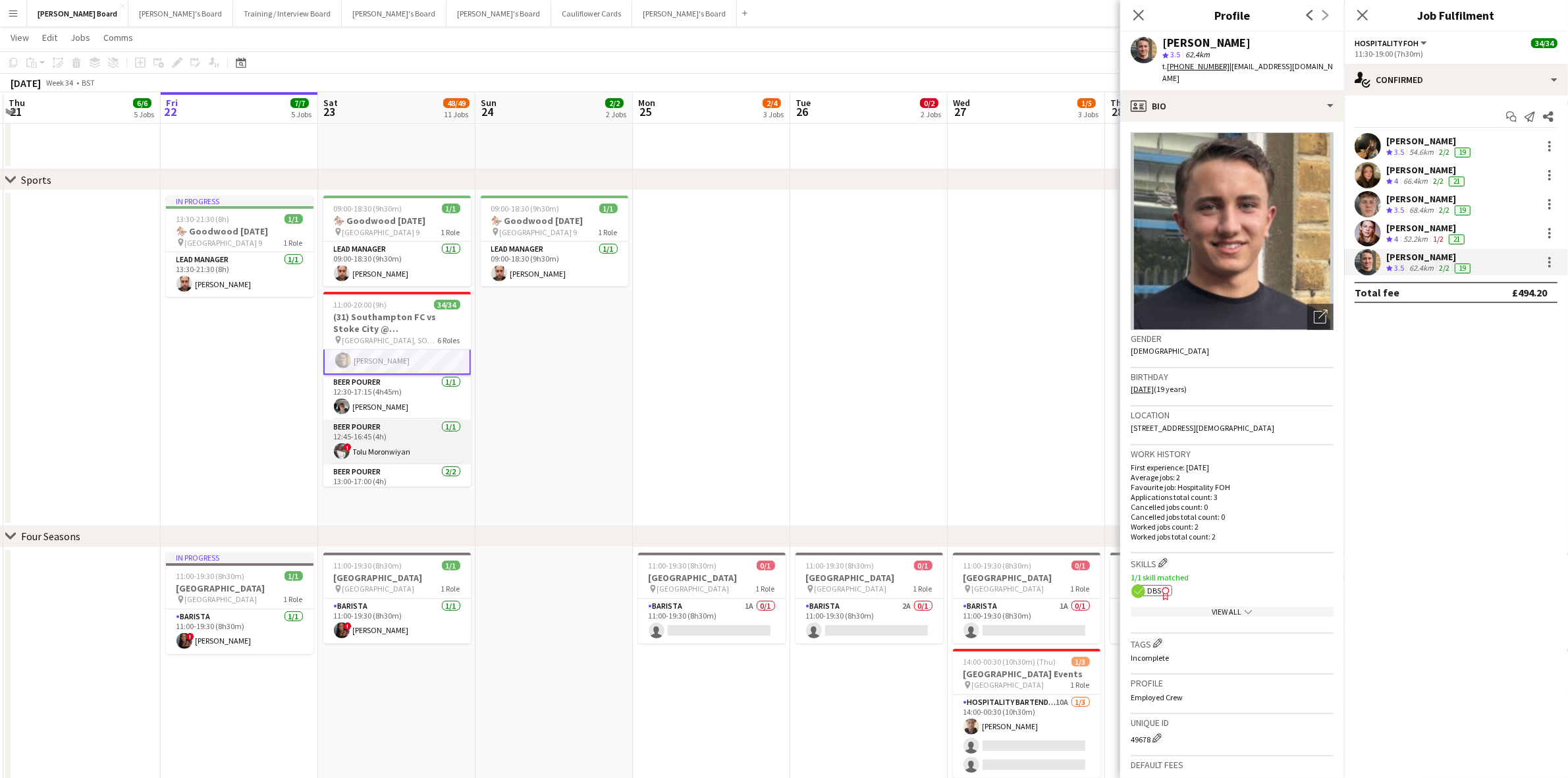
scroll to position [165, 0]
click at [379, 398] on app-card-role "BEER POURER [DATE] 12:30-17:15 (4h45m) [PERSON_NAME]" at bounding box center [398, 376] width 148 height 45
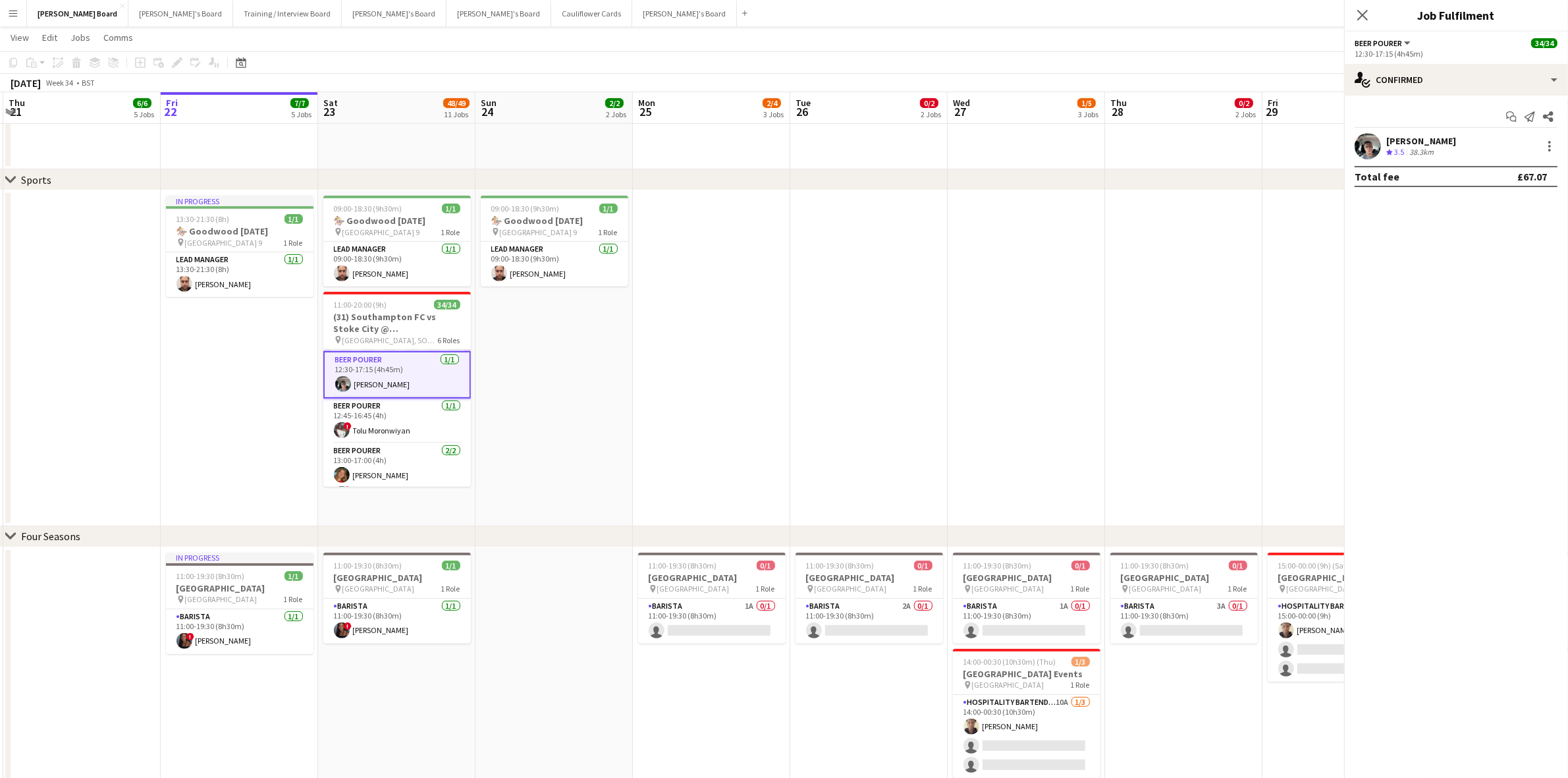
scroll to position [163, 0]
click at [1447, 143] on div "Connor James Crew rating 3.5 38.3km" at bounding box center [1456, 146] width 224 height 27
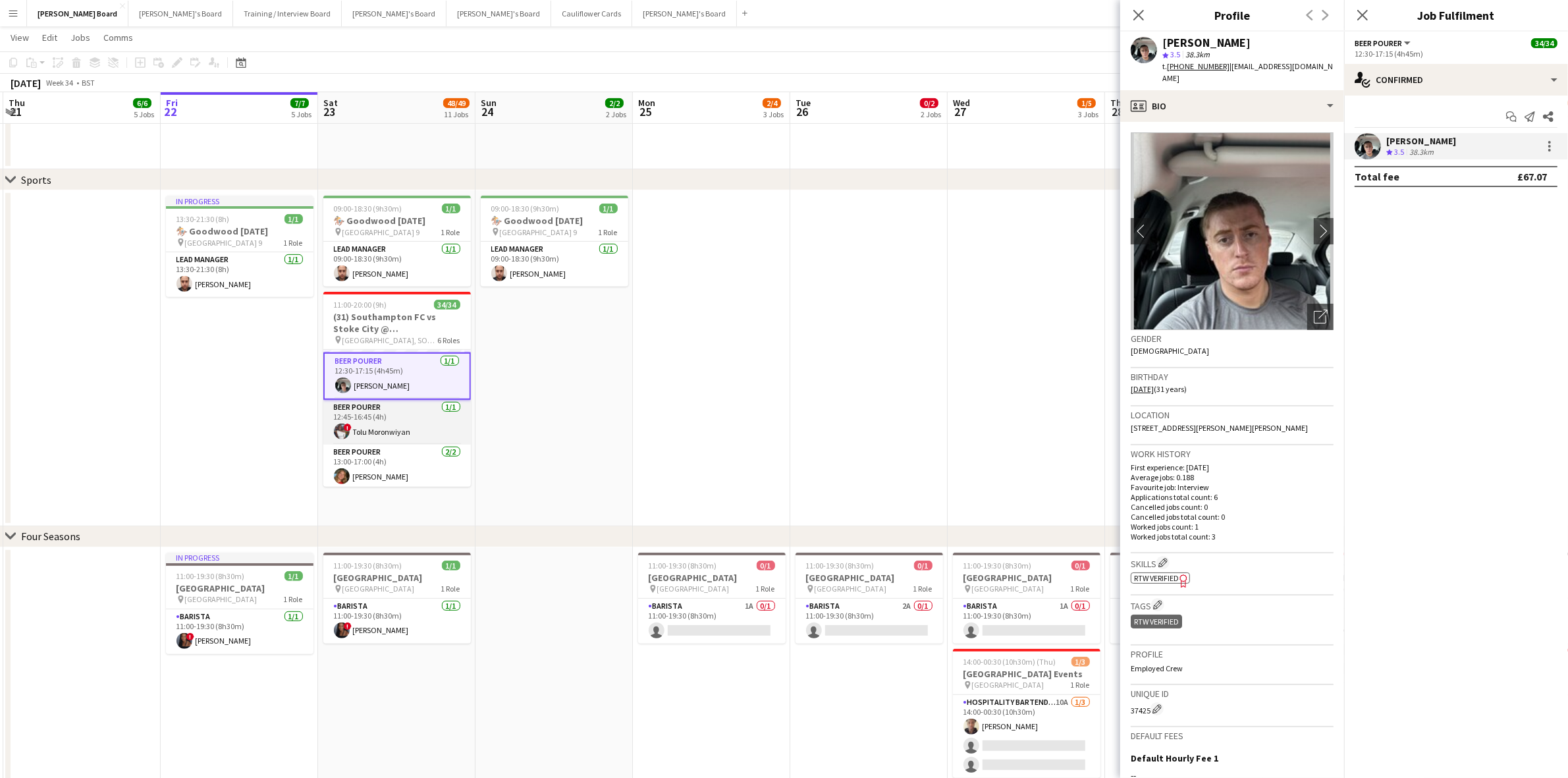
click at [403, 438] on app-card-role "BEER POURER [DATE] 12:45-16:45 (4h) ! Tolu [GEOGRAPHIC_DATA]" at bounding box center [398, 422] width 148 height 45
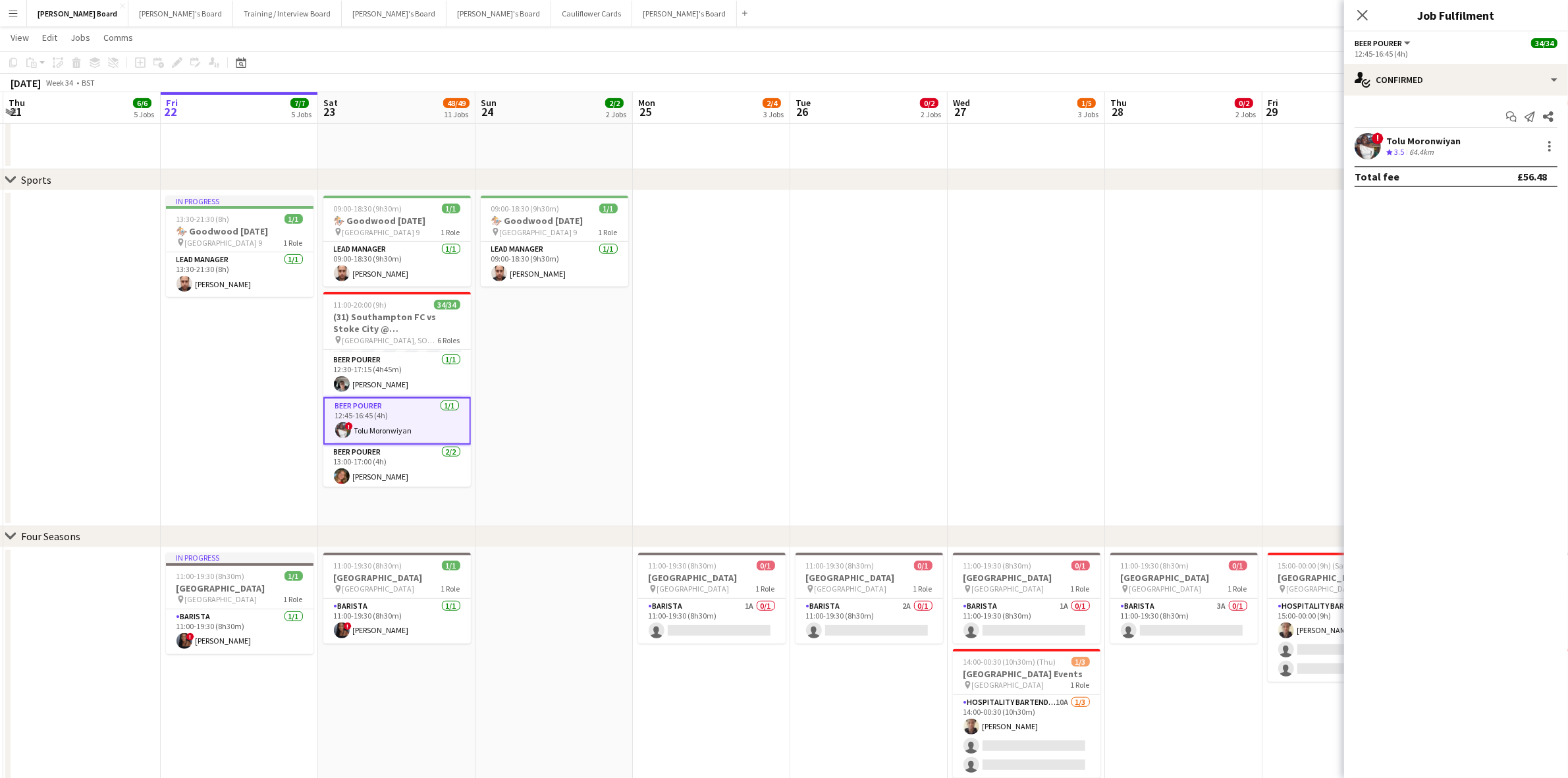
drag, startPoint x: 385, startPoint y: 485, endPoint x: 515, endPoint y: 481, distance: 130.1
click at [386, 482] on app-card-role "BEER POURER [DATE] 13:00-17:00 (4h) [PERSON_NAME] ! [PERSON_NAME]" at bounding box center [398, 477] width 148 height 64
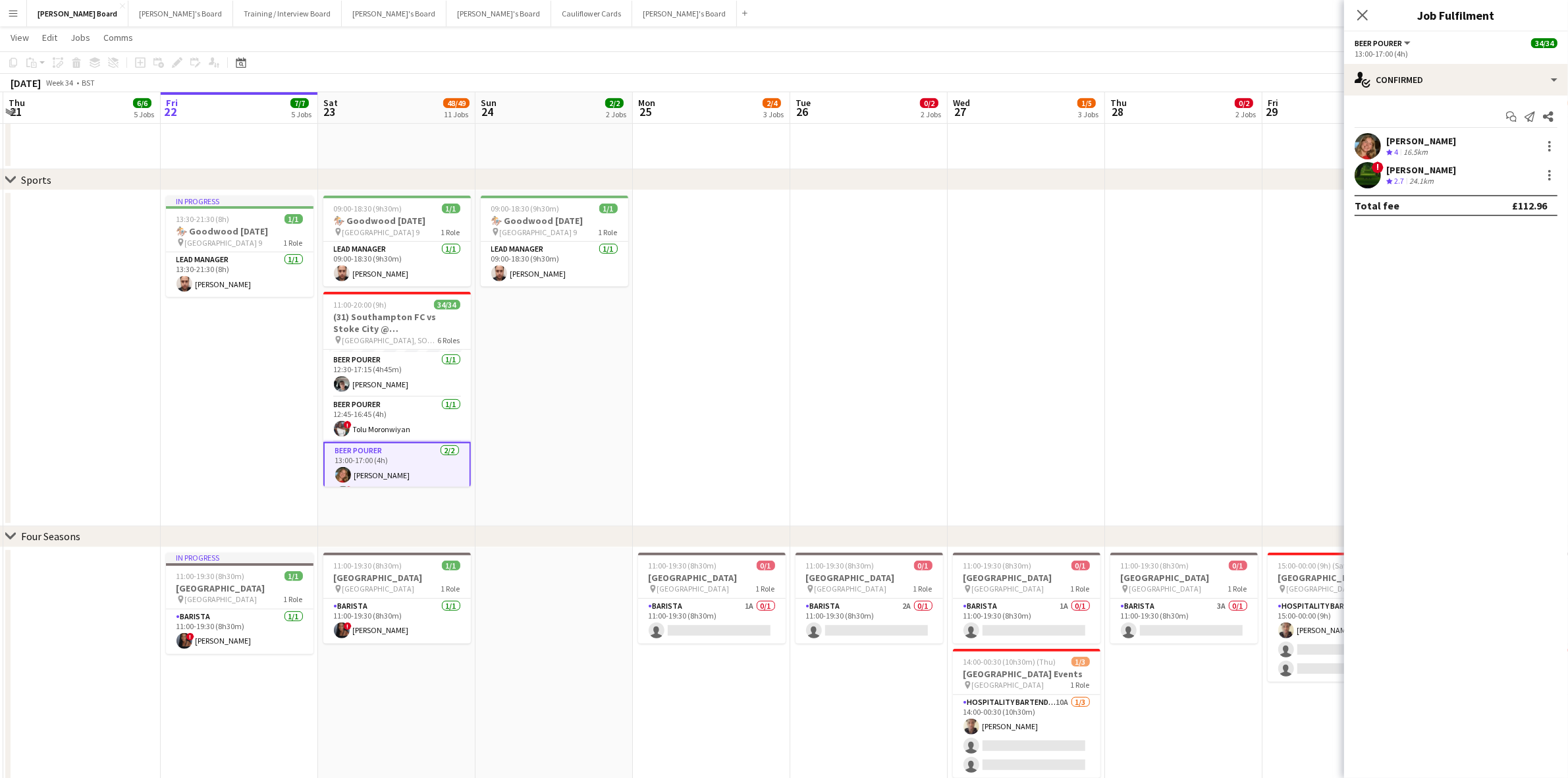
scroll to position [0, 311]
click at [1413, 140] on div "[PERSON_NAME]" at bounding box center [1421, 141] width 69 height 12
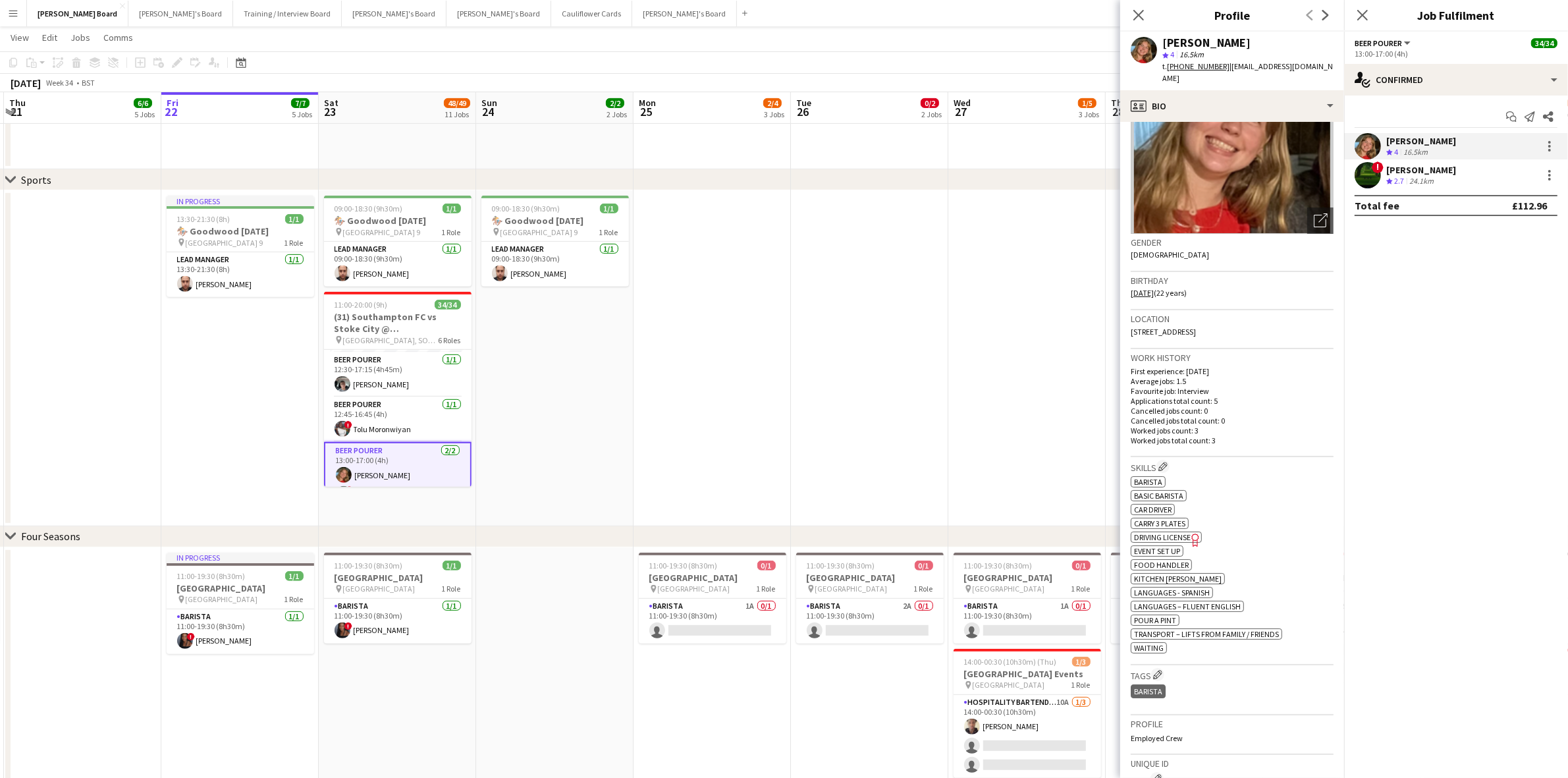
scroll to position [0, 0]
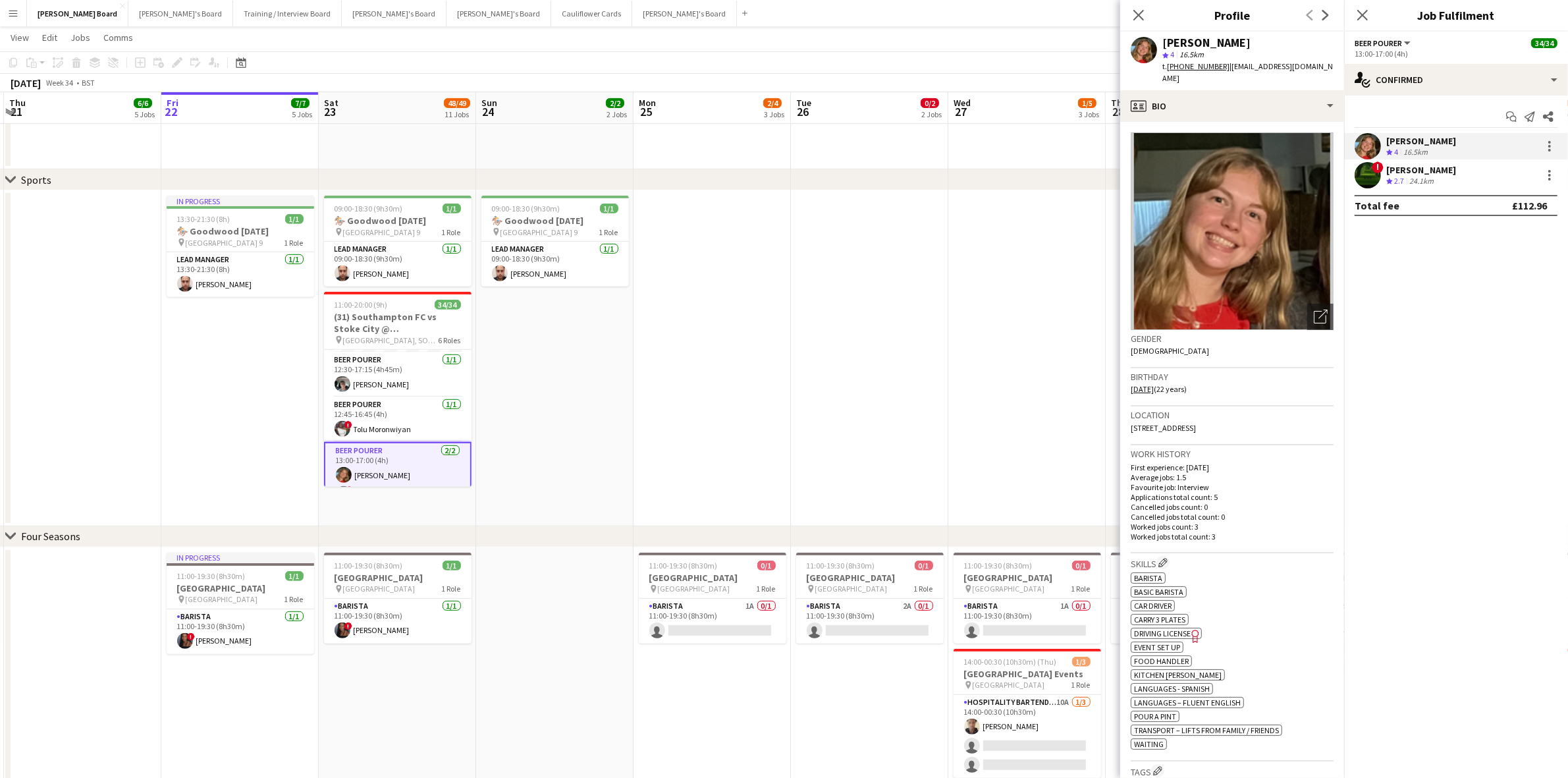
click at [1418, 177] on div "24.1km" at bounding box center [1422, 181] width 30 height 11
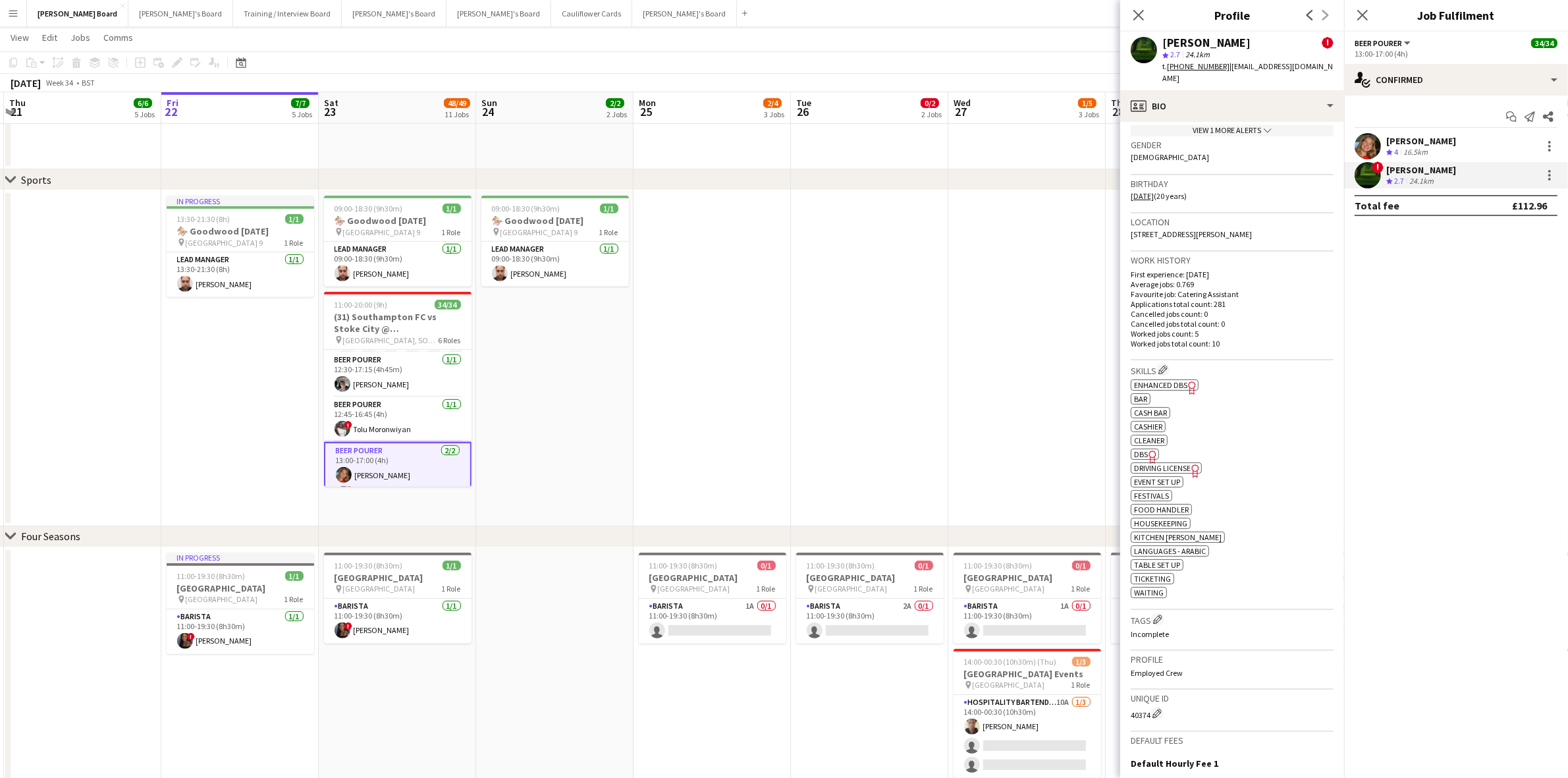
scroll to position [494, 0]
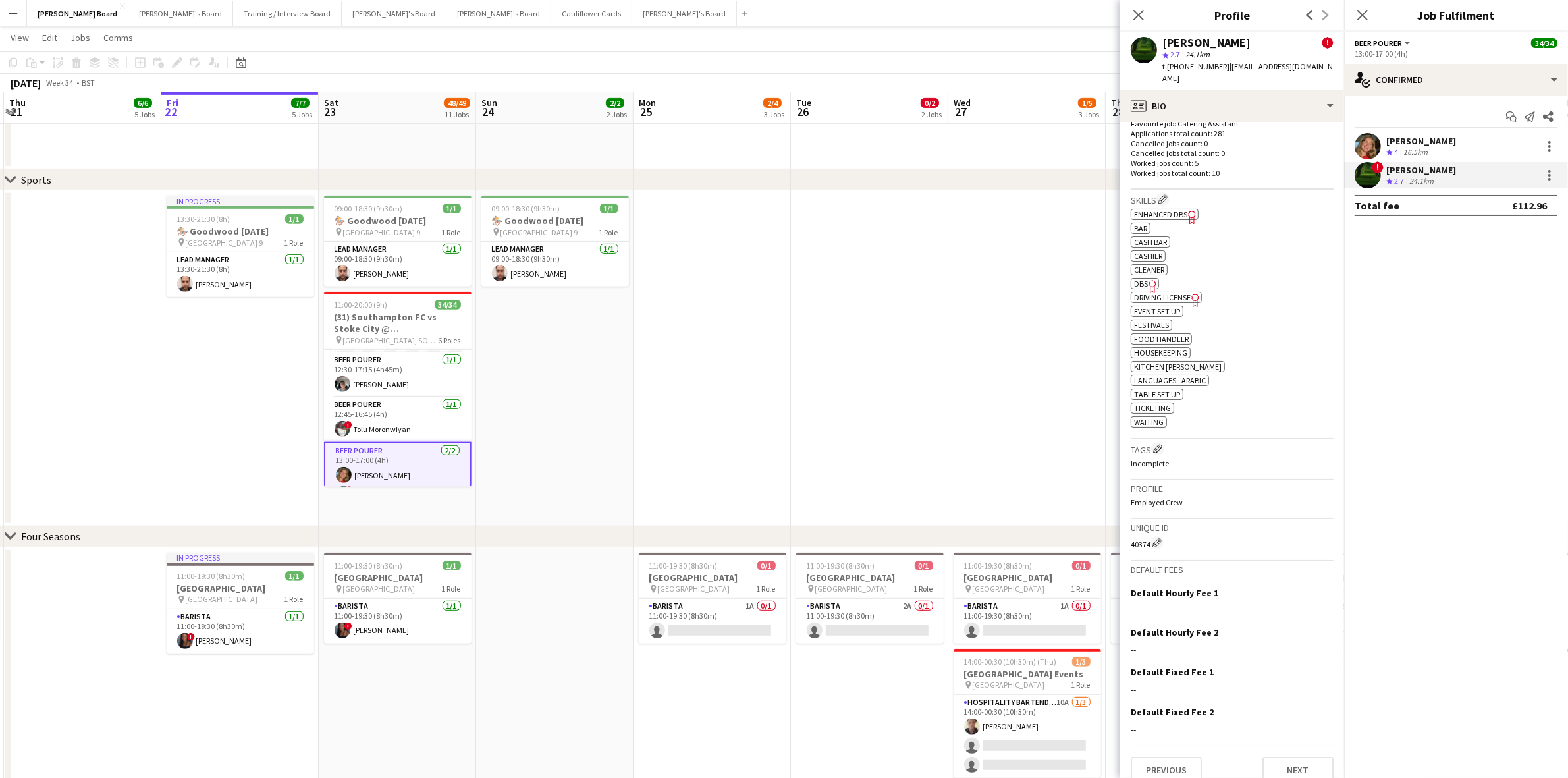
click at [1145, 287] on span "DBS" at bounding box center [1141, 283] width 14 height 10
click at [396, 400] on app-card-role "Retail Kiosk 19I 1A 23/24 13:00-17:00 (4h) Courteney Gardner Pamela Bockarie ! …" at bounding box center [398, 598] width 148 height 488
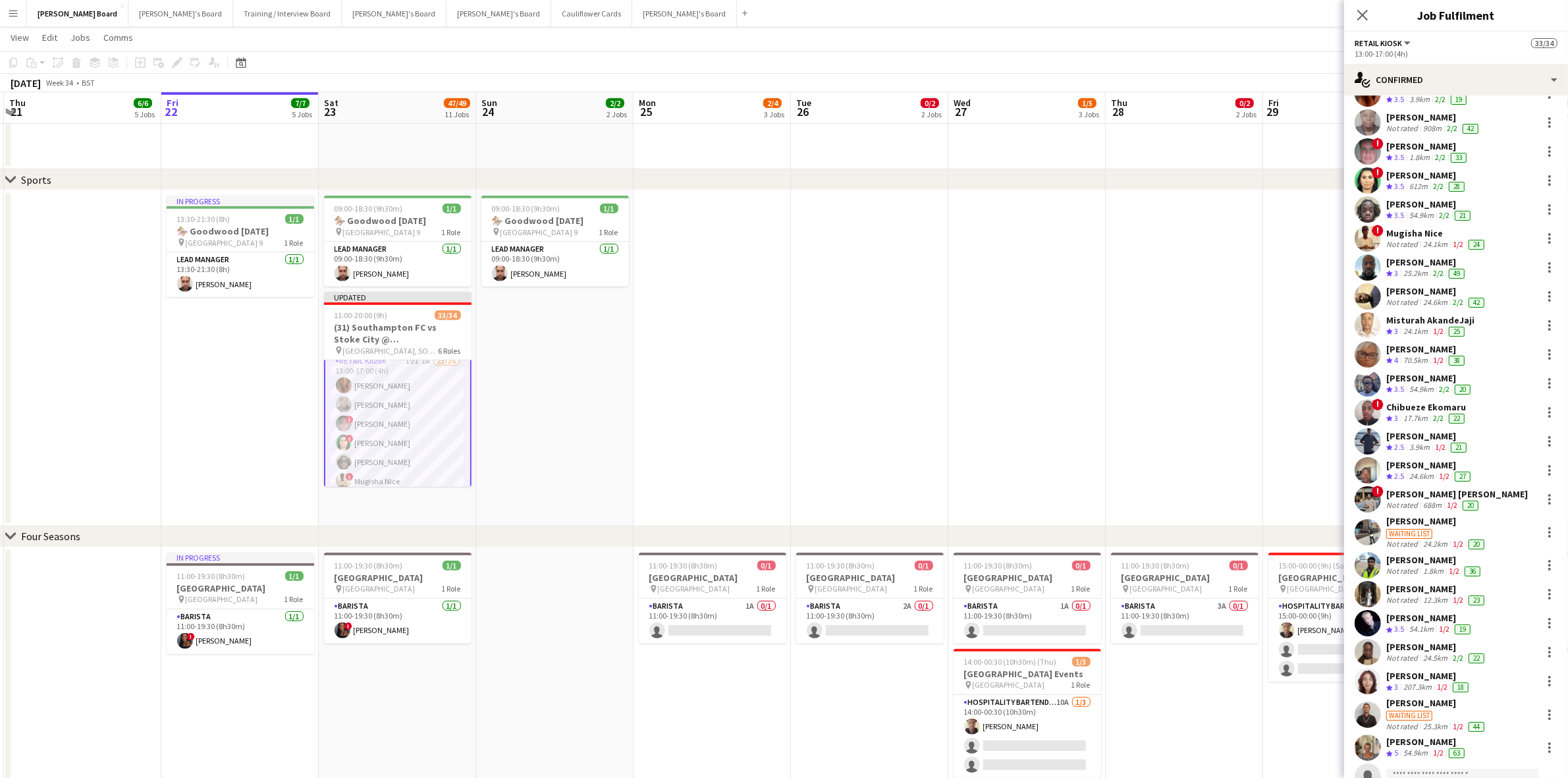
scroll to position [100, 0]
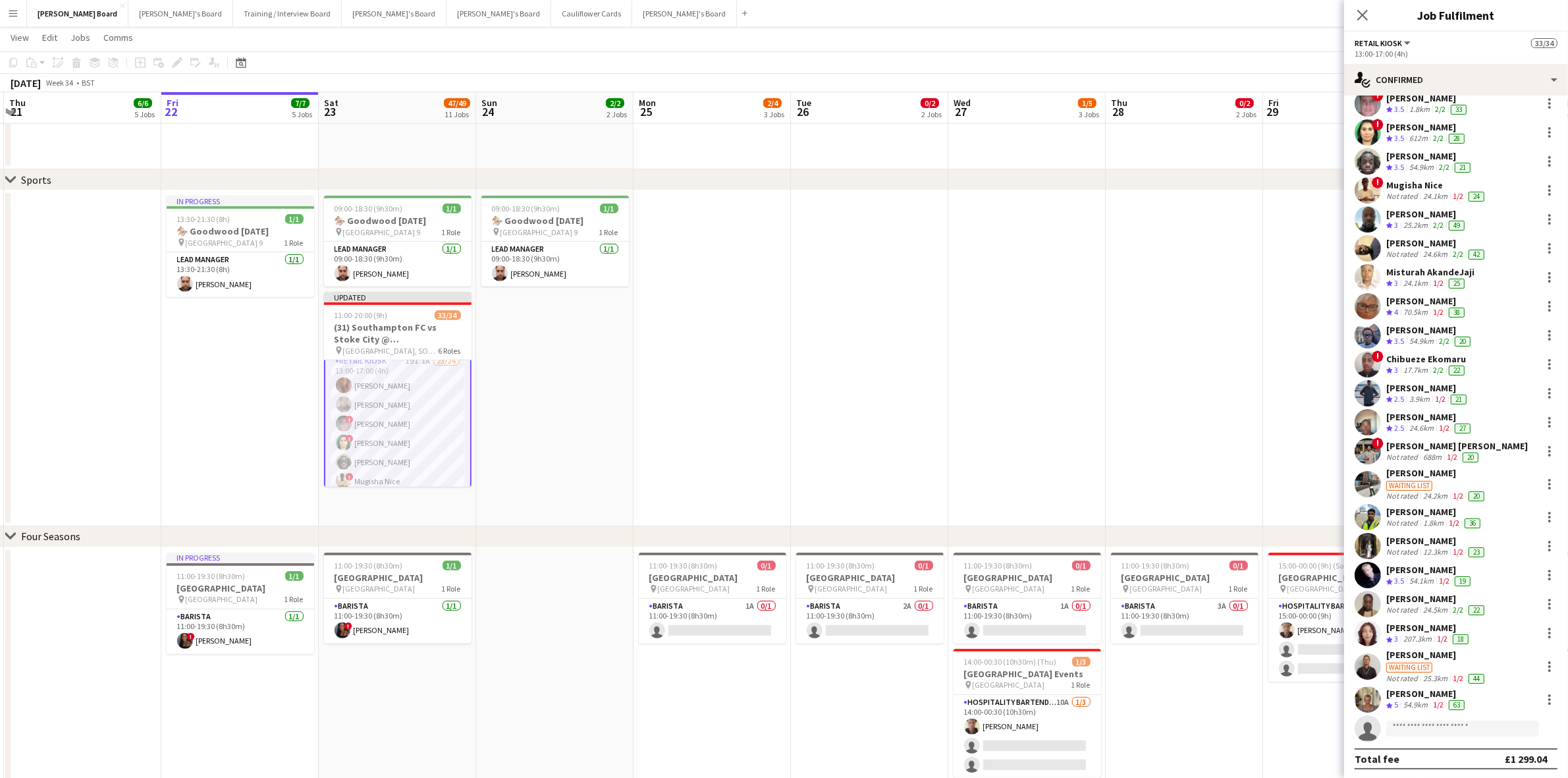
click at [1426, 416] on div "[PERSON_NAME]" at bounding box center [1430, 417] width 87 height 12
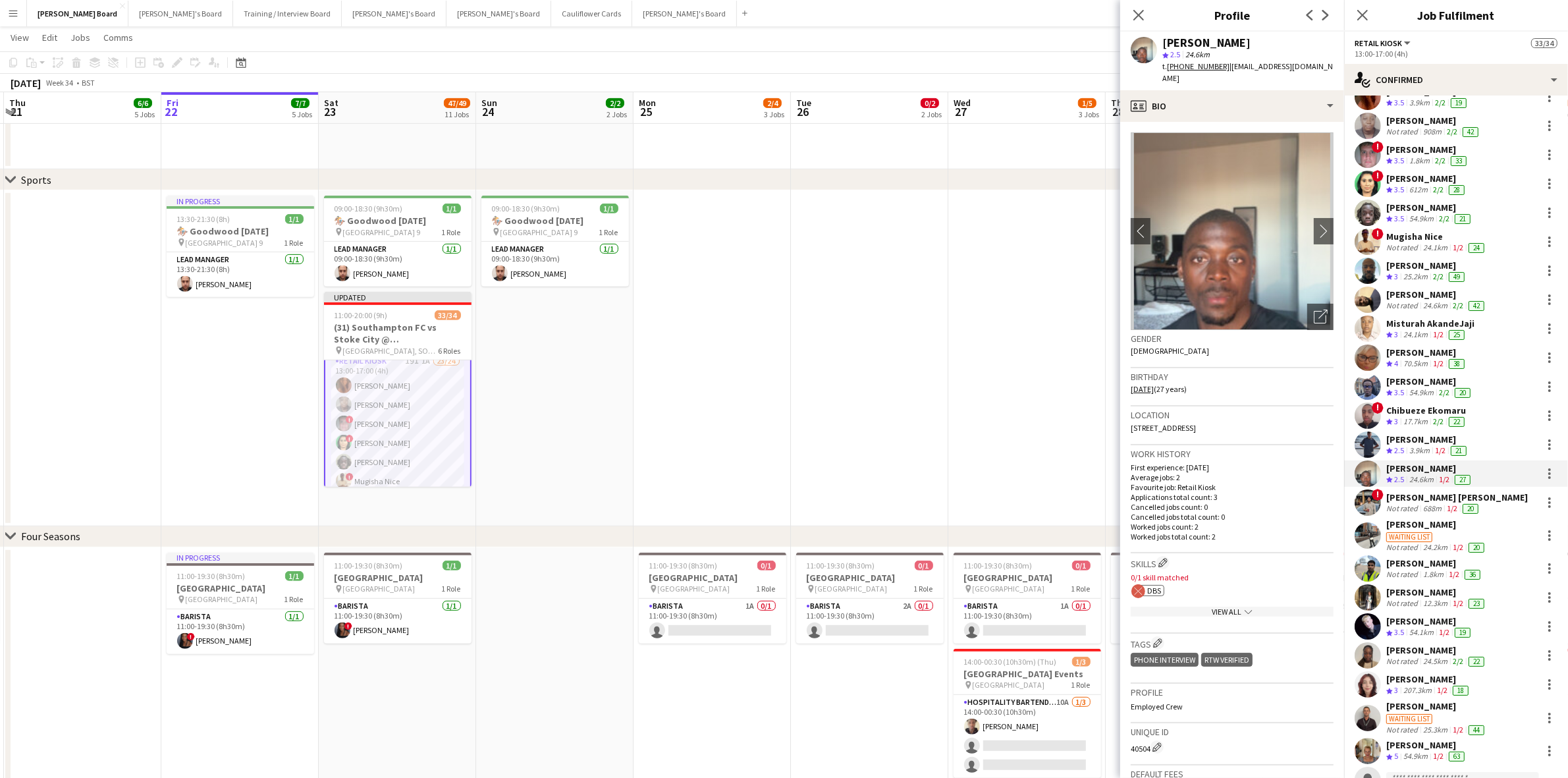
scroll to position [0, 0]
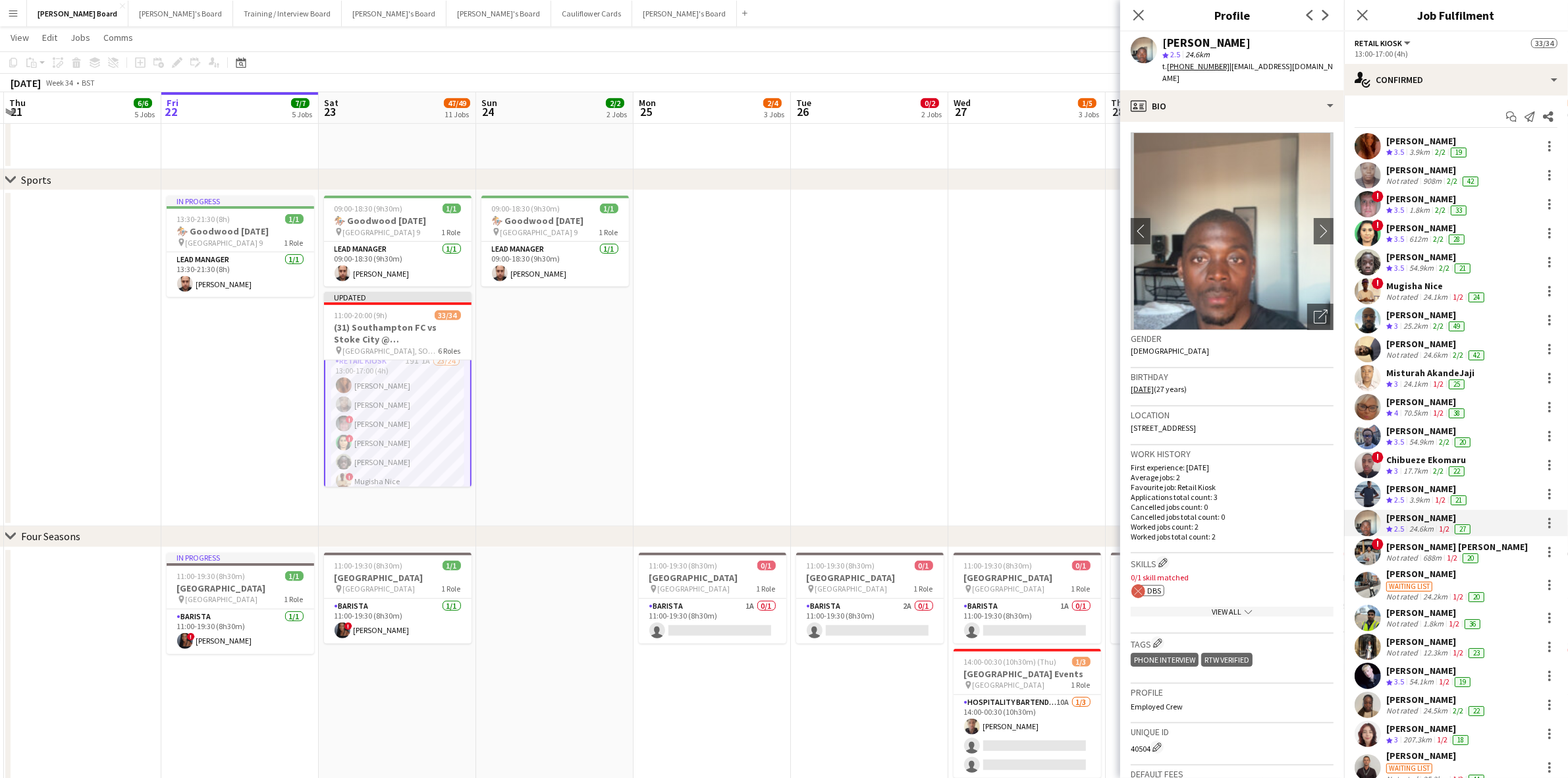
click at [1433, 573] on div "[PERSON_NAME]" at bounding box center [1436, 573] width 100 height 12
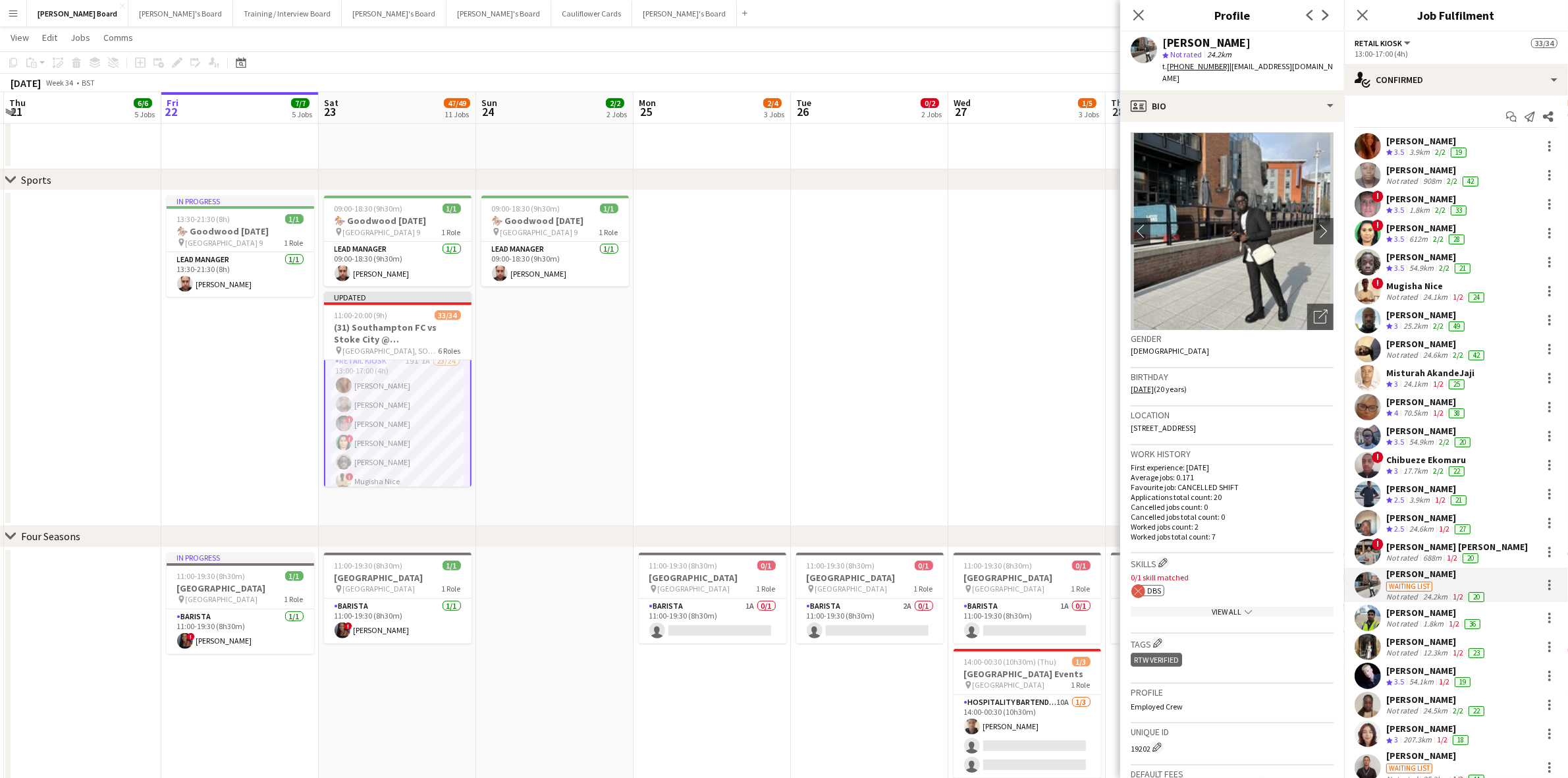
click at [1418, 454] on div "Chibueze Ekomaru" at bounding box center [1427, 460] width 81 height 12
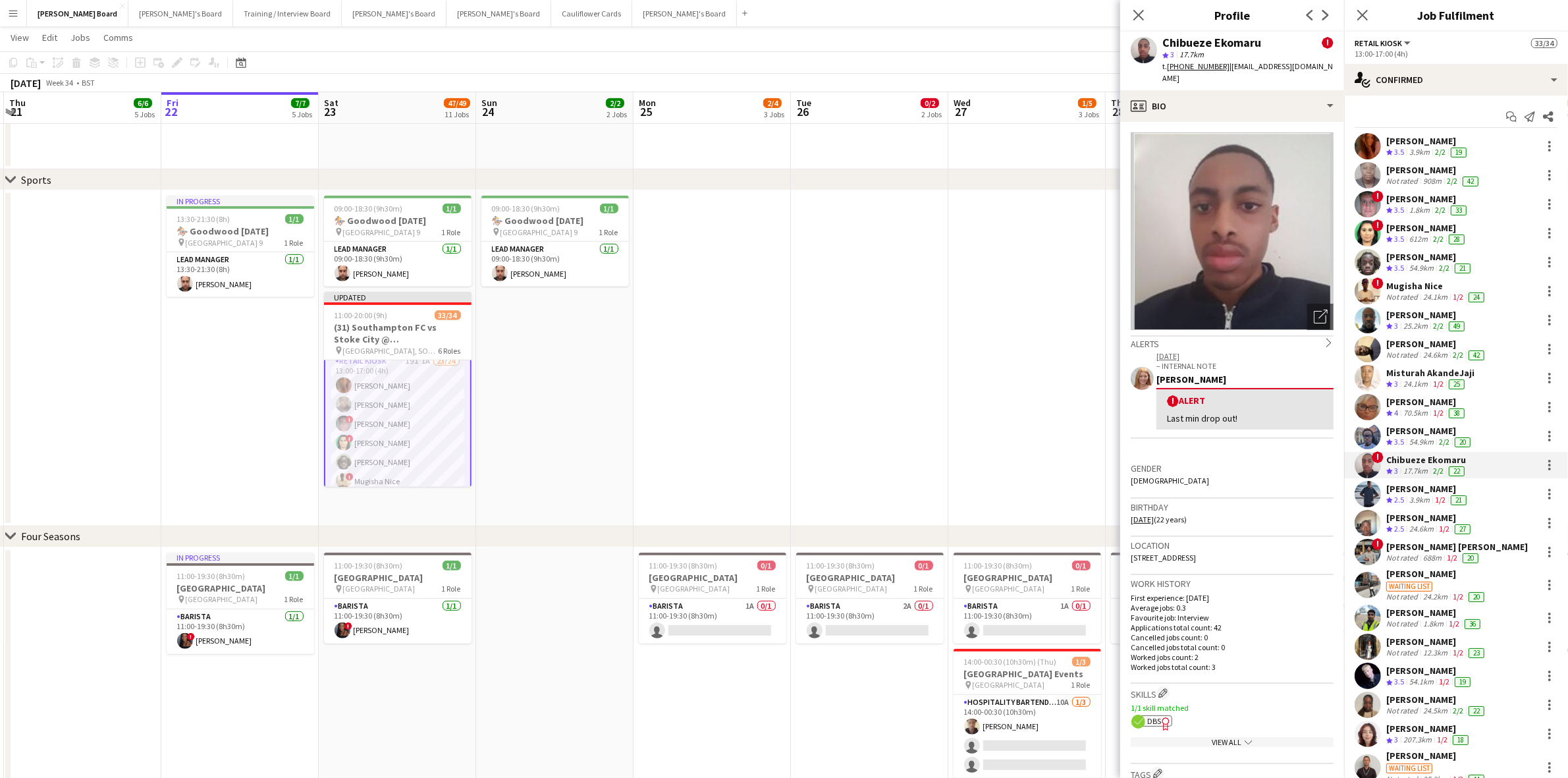
click at [1153, 716] on span "DBS" at bounding box center [1154, 720] width 14 height 10
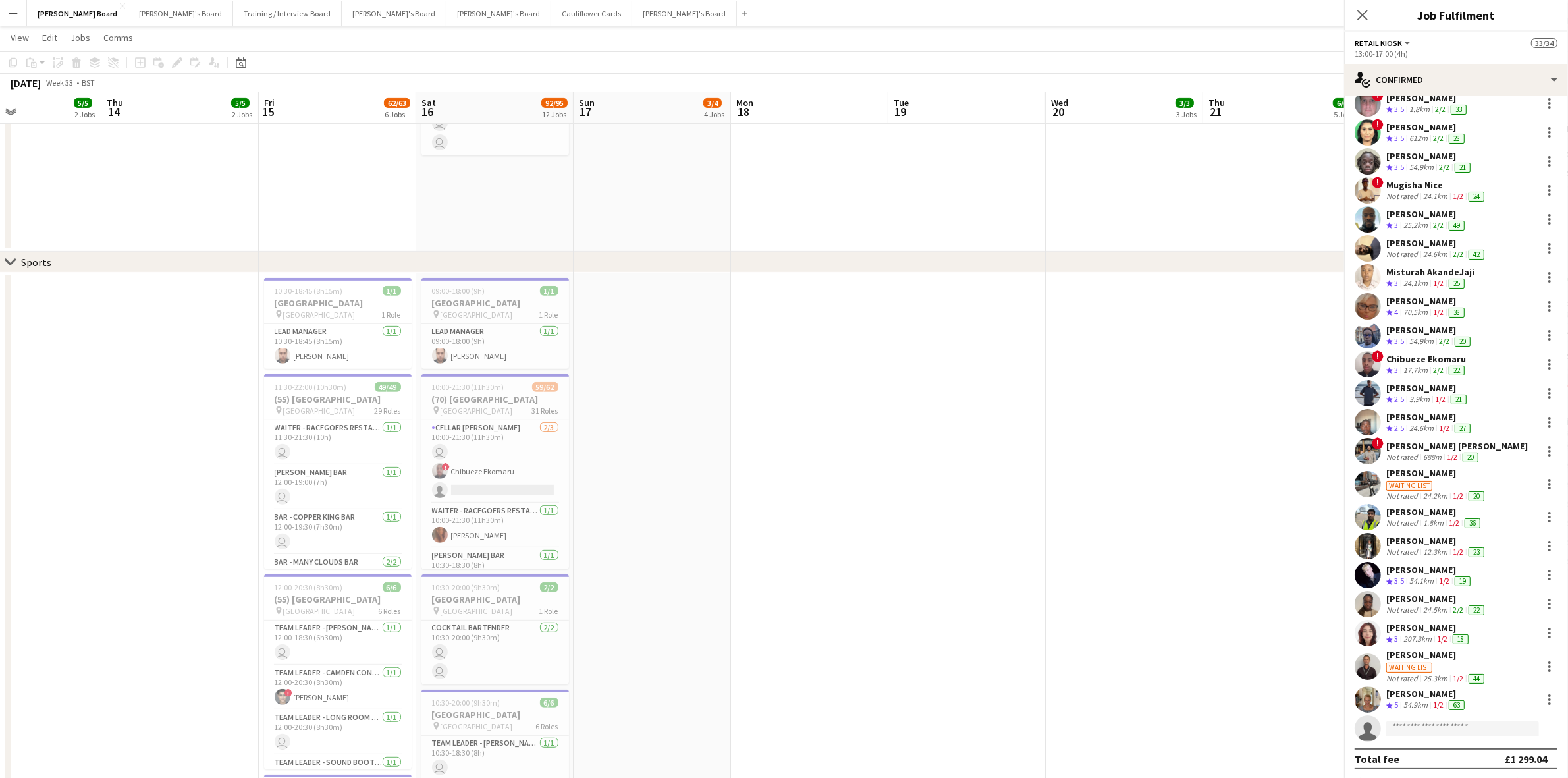
scroll to position [0, 369]
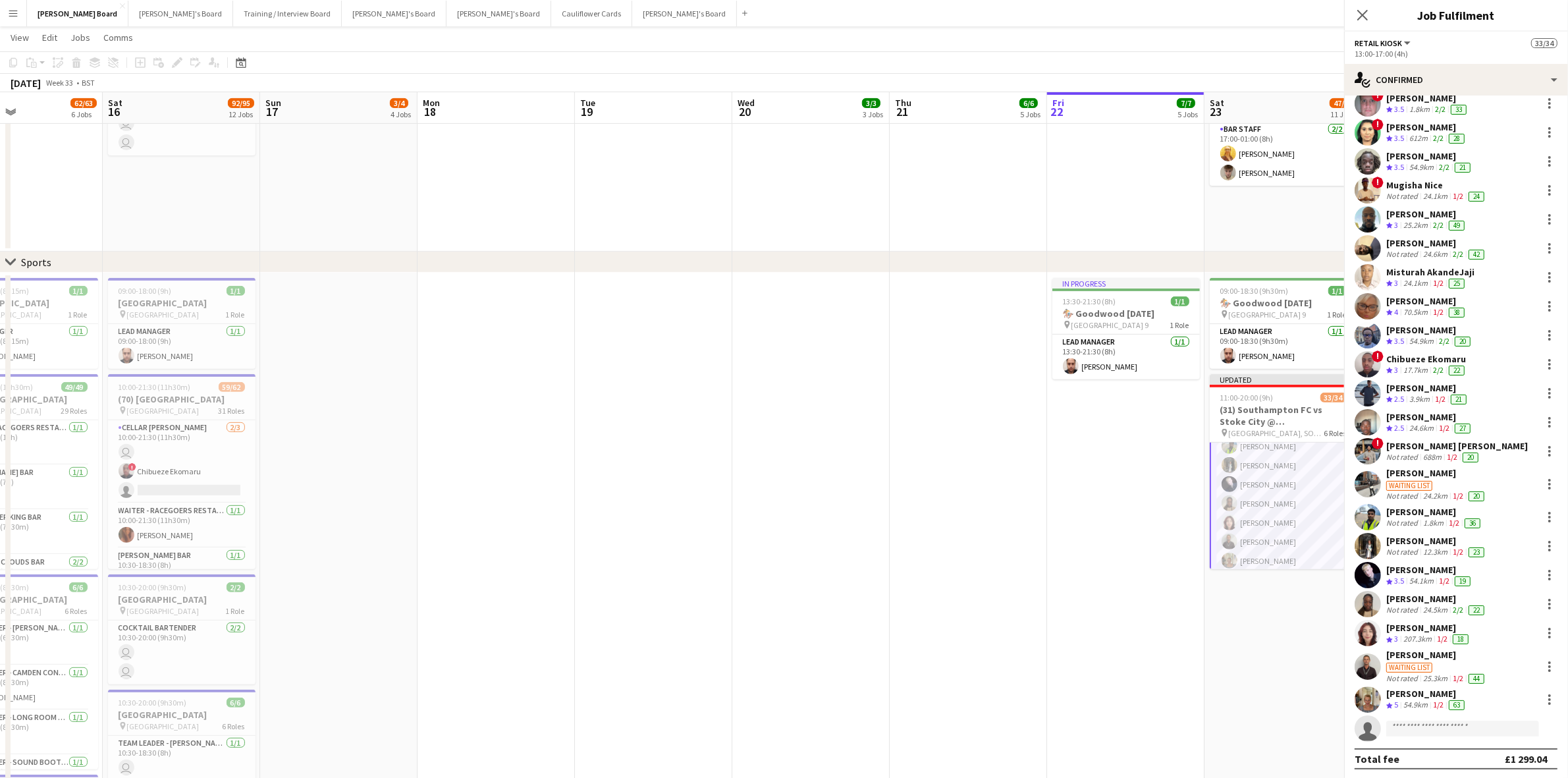
drag, startPoint x: 97, startPoint y: 475, endPoint x: 983, endPoint y: 540, distance: 888.4
click at [983, 540] on app-calendar-viewport "Wed 13 5/5 2 Jobs Thu 14 5/5 2 Jobs Fri 15 62/63 6 Jobs Sat 16 92/95 12 Jobs Su…" at bounding box center [784, 545] width 1568 height 2212
